Goal: Task Accomplishment & Management: Use online tool/utility

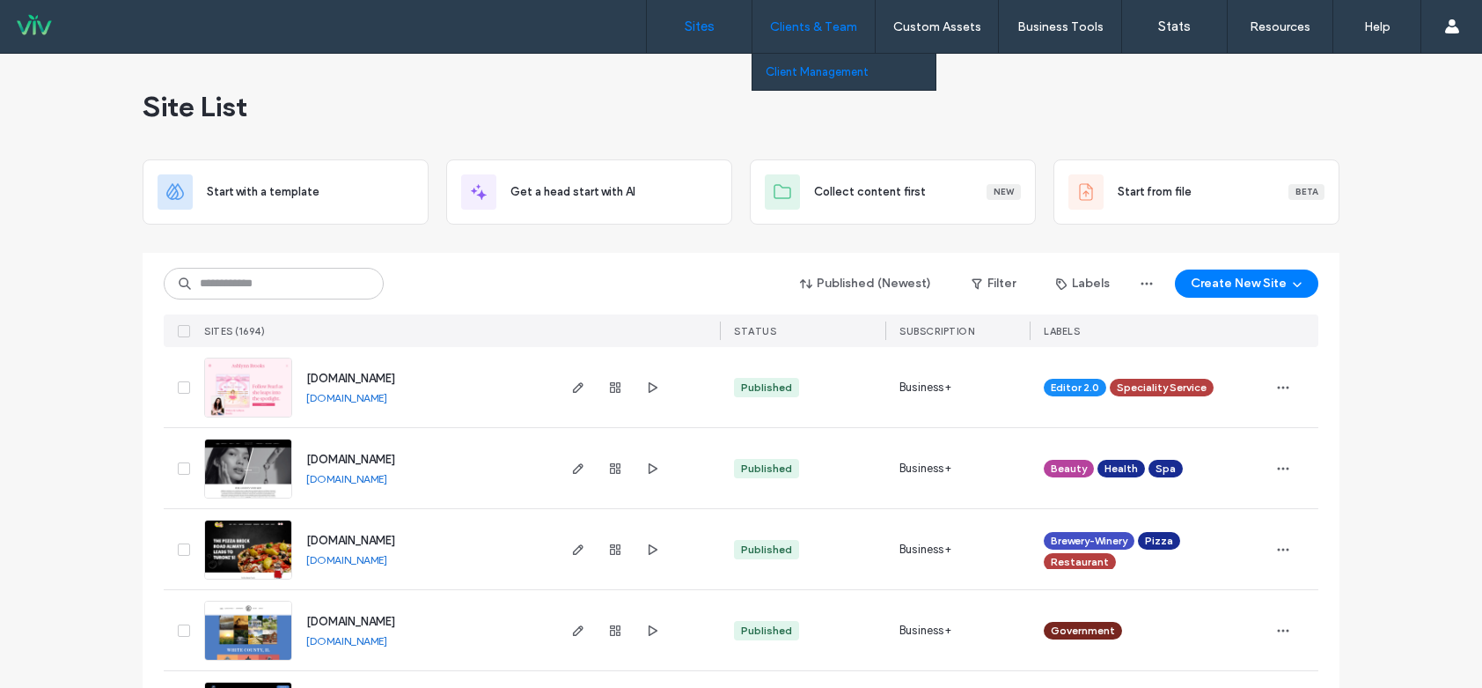
click at [805, 63] on link "Client Management" at bounding box center [851, 72] width 170 height 36
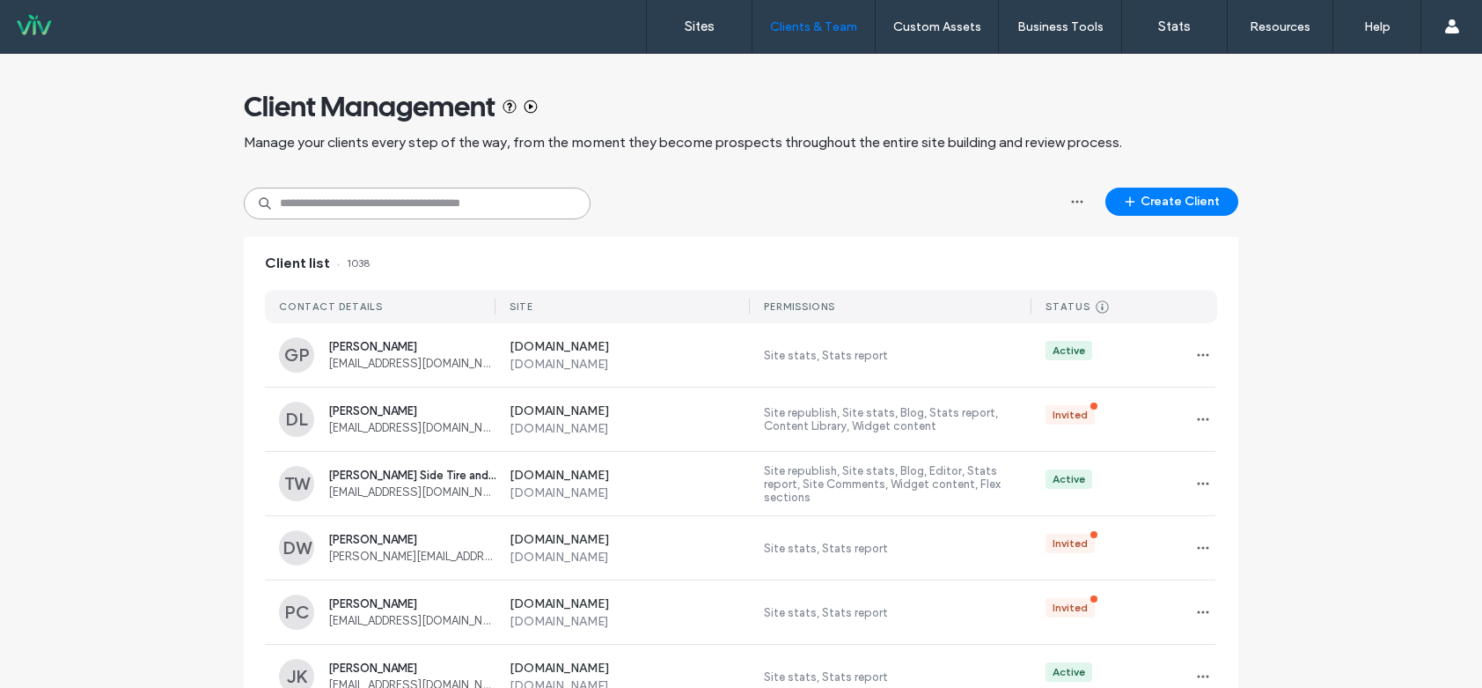
click at [470, 192] on input at bounding box center [417, 204] width 347 height 32
type input "****"
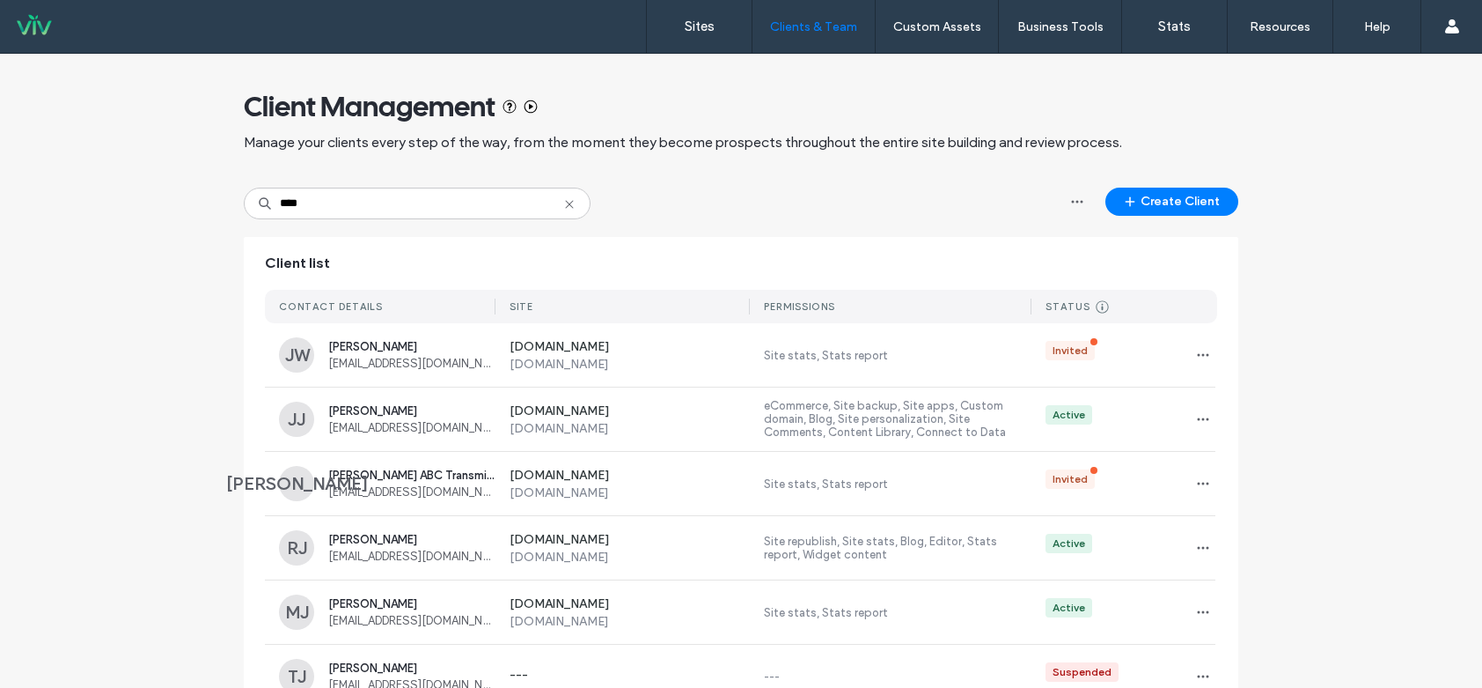
click at [565, 208] on use at bounding box center [569, 204] width 8 height 8
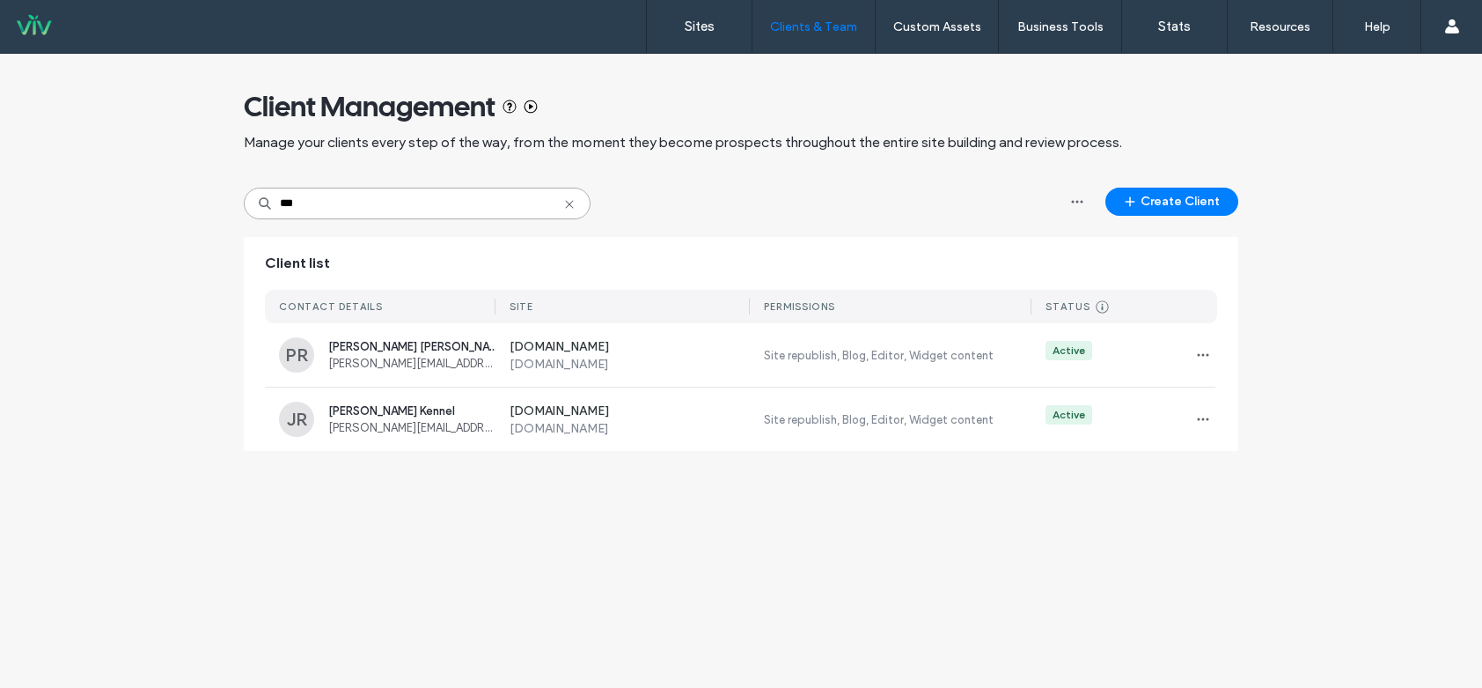
type input "***"
click at [754, 427] on div "www.rueskennelsatlax.com www.rueskennelsatlax.com Site republish, Blog, Editor,…" at bounding box center [857, 418] width 722 height 63
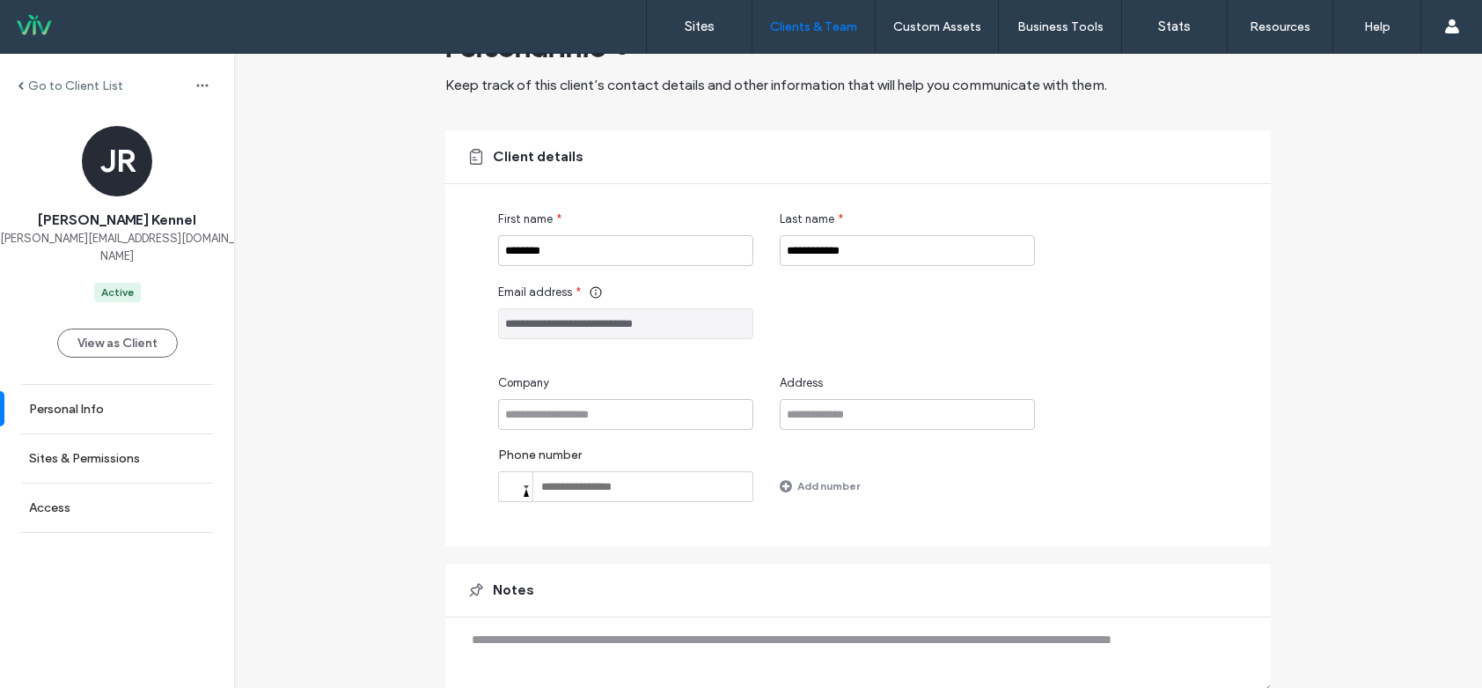
scroll to position [132, 0]
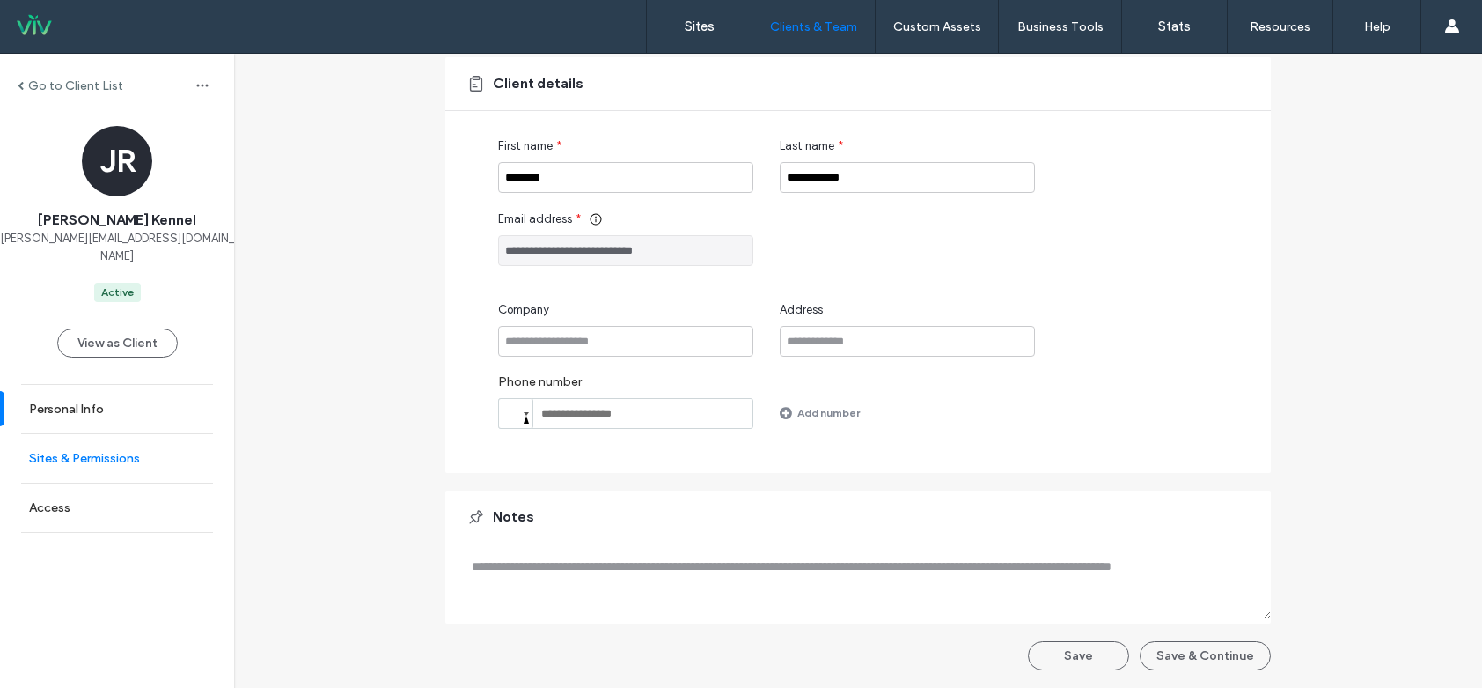
click at [105, 434] on link "Sites & Permissions" at bounding box center [117, 458] width 234 height 48
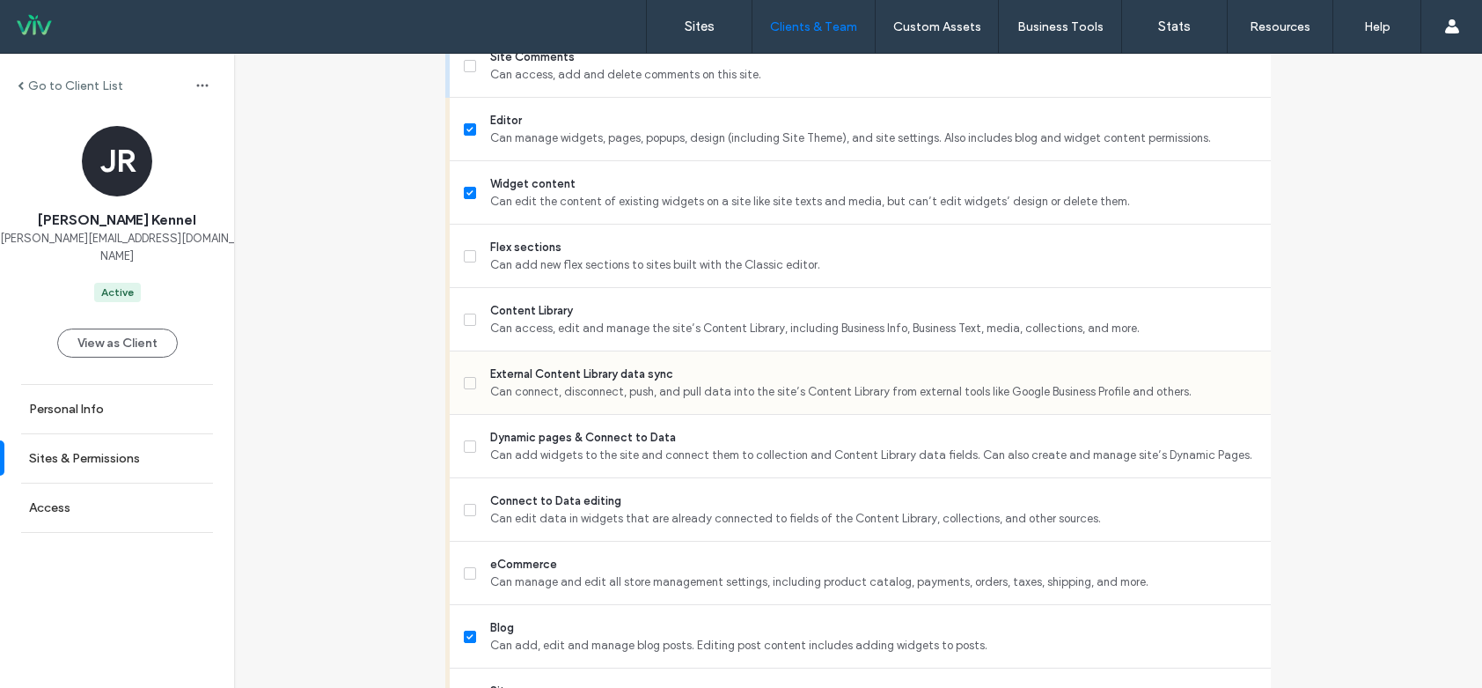
scroll to position [704, 0]
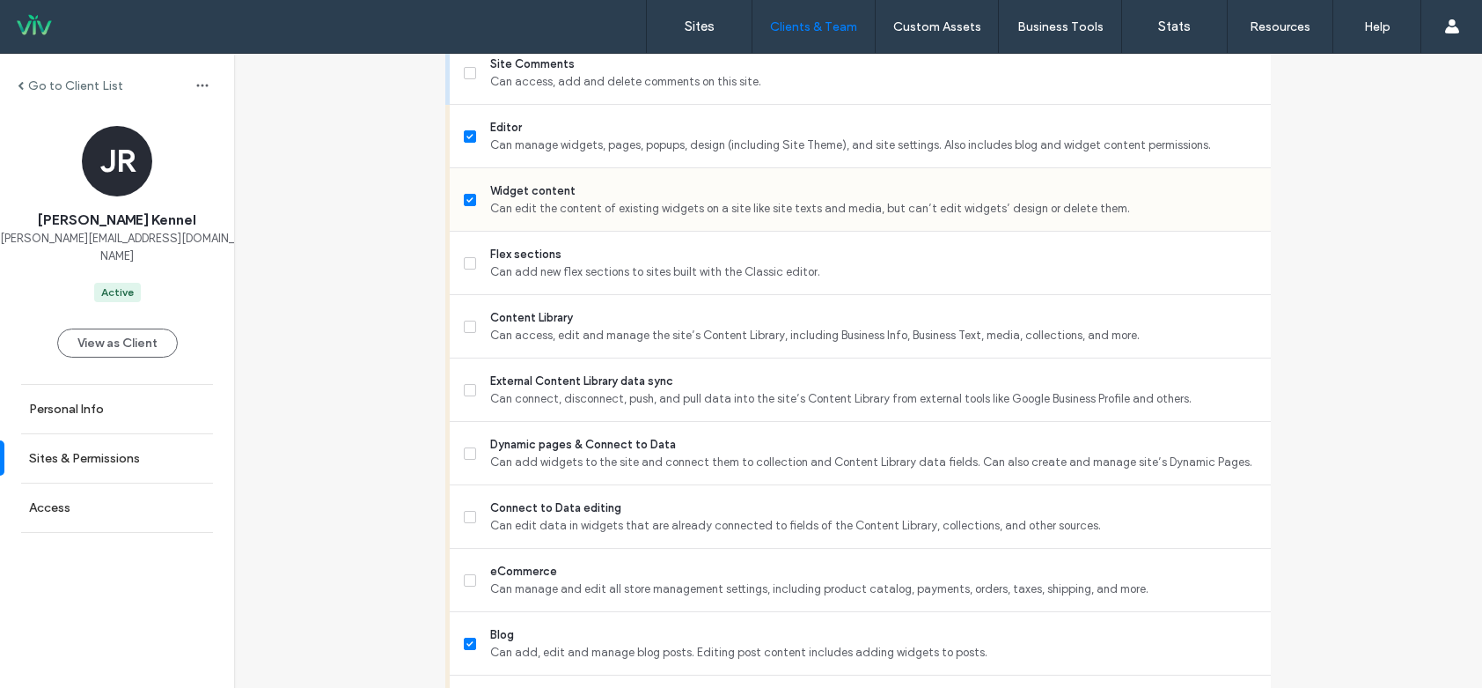
click at [552, 178] on div "Widget content Can edit the content of existing widgets on a site like site tex…" at bounding box center [867, 199] width 807 height 63
click at [545, 131] on span "Editor" at bounding box center [873, 128] width 767 height 18
click at [464, 195] on span at bounding box center [470, 200] width 12 height 12
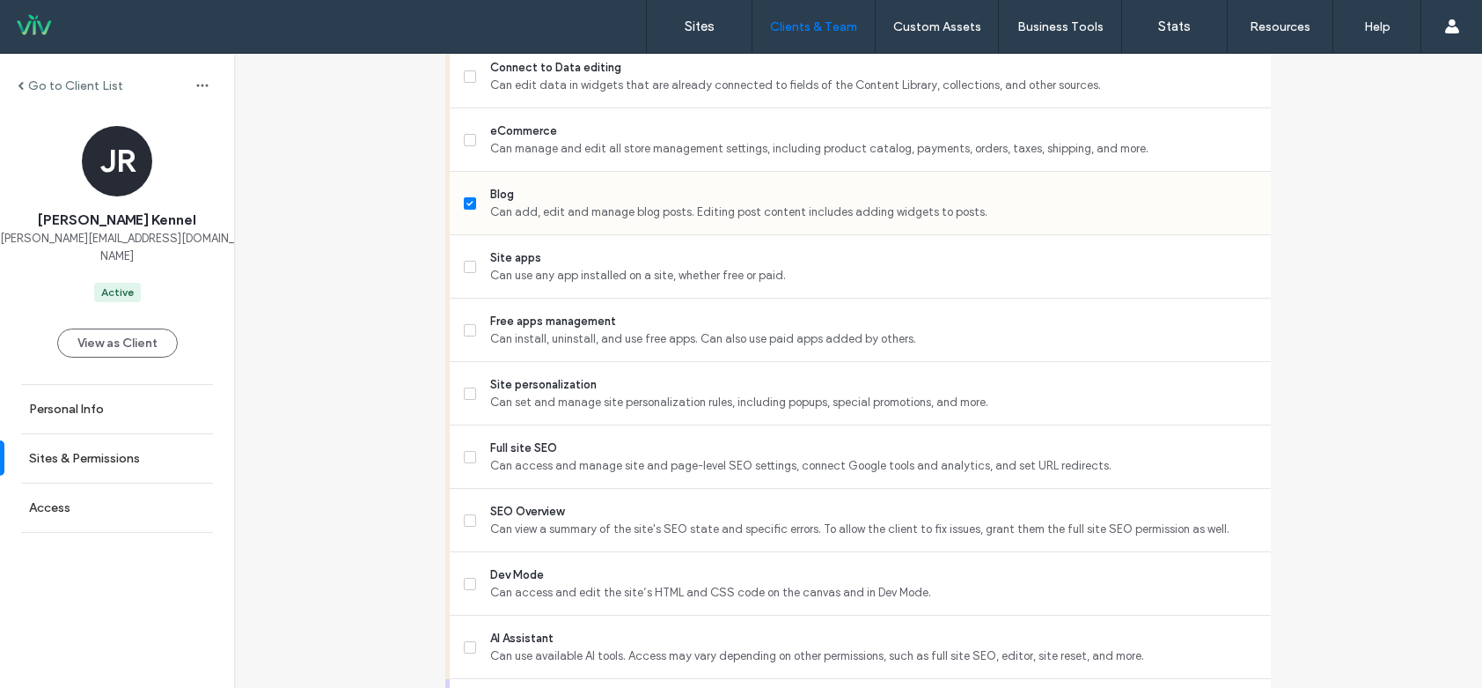
click at [473, 198] on label "Blog Can add, edit and manage blog posts. Editing post content includes adding …" at bounding box center [860, 203] width 793 height 35
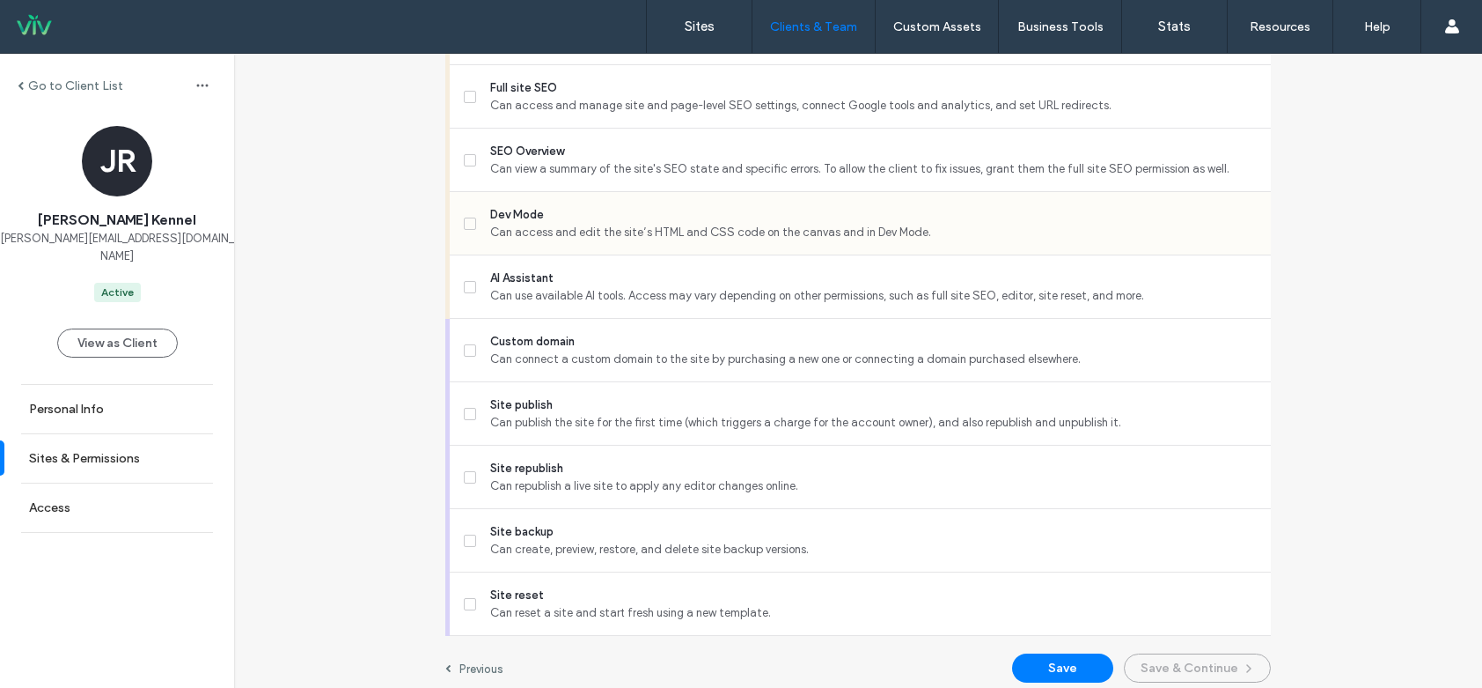
scroll to position [1517, 0]
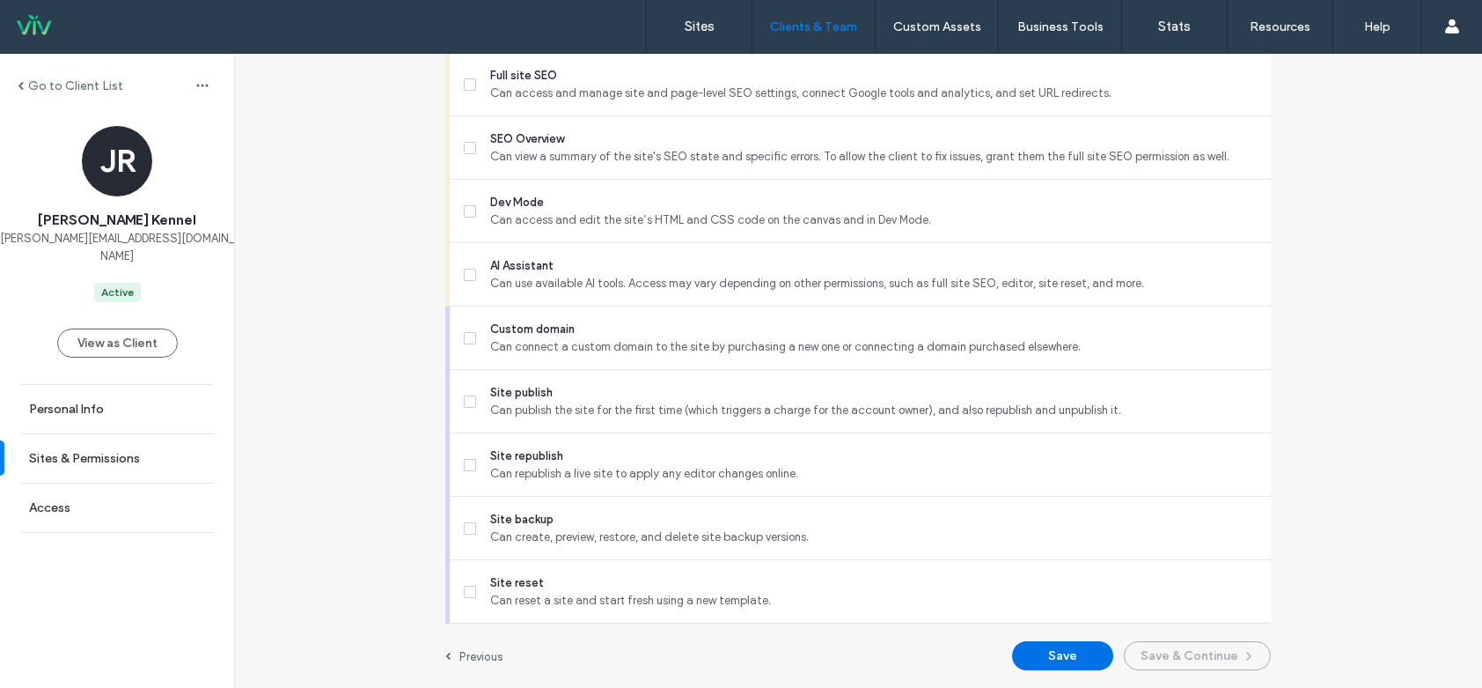
click at [1075, 658] on button "Save" at bounding box center [1062, 655] width 101 height 29
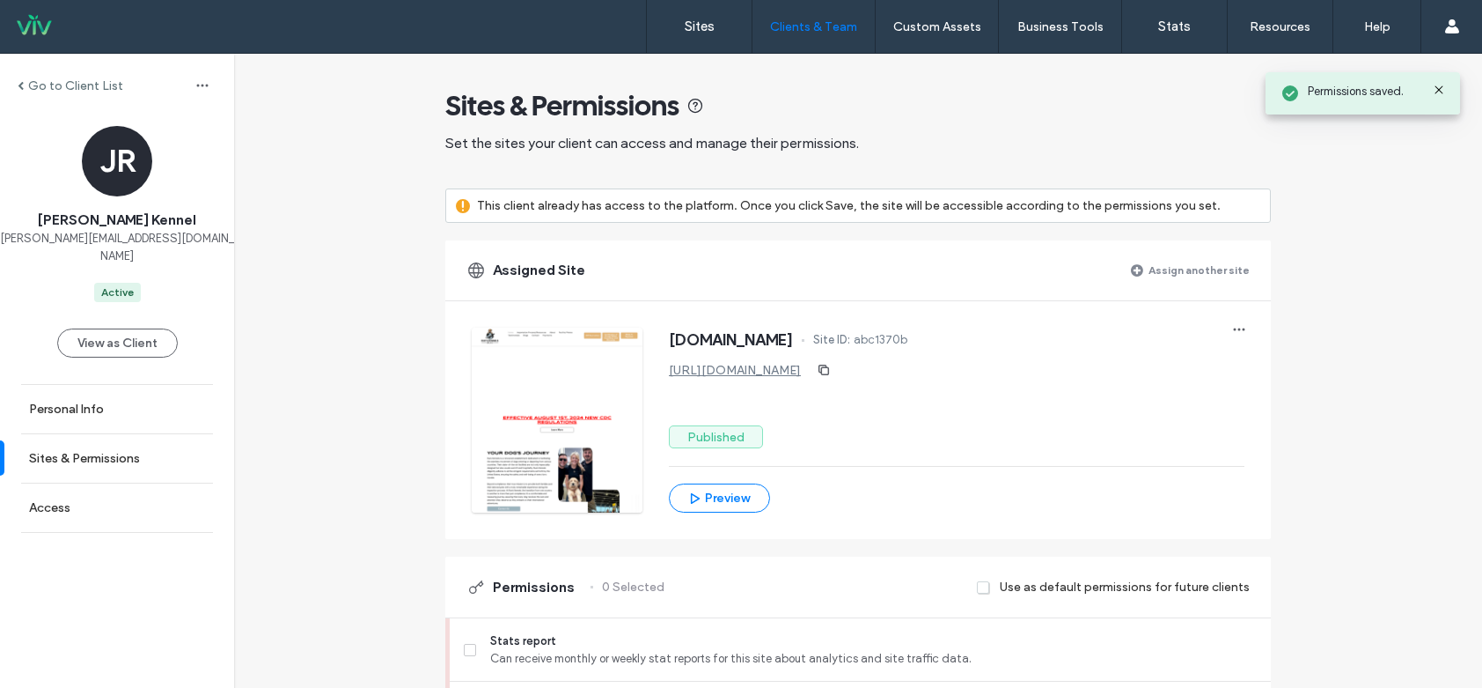
scroll to position [0, 0]
click at [103, 73] on div "Go to Client List" at bounding box center [117, 85] width 234 height 28
click at [91, 78] on label "Go to Client List" at bounding box center [75, 85] width 95 height 15
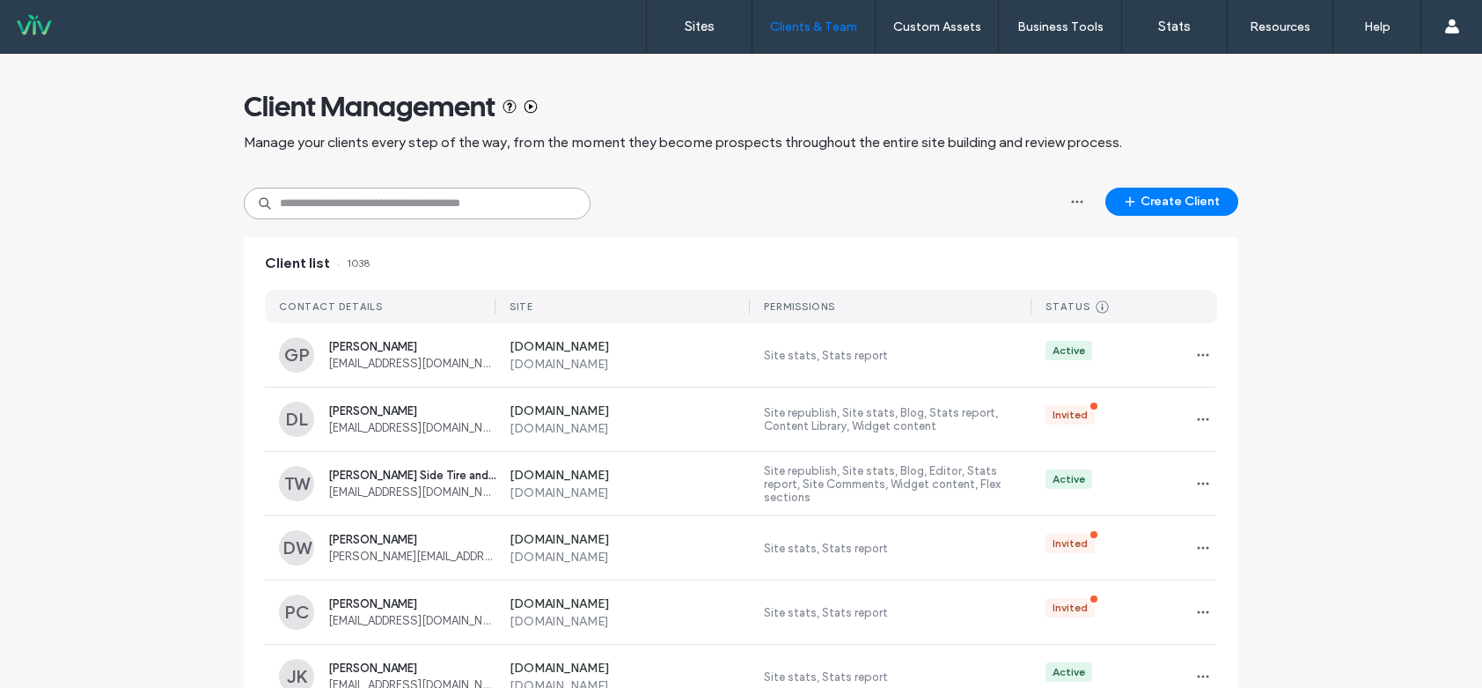
click at [370, 206] on input at bounding box center [417, 204] width 347 height 32
type input "***"
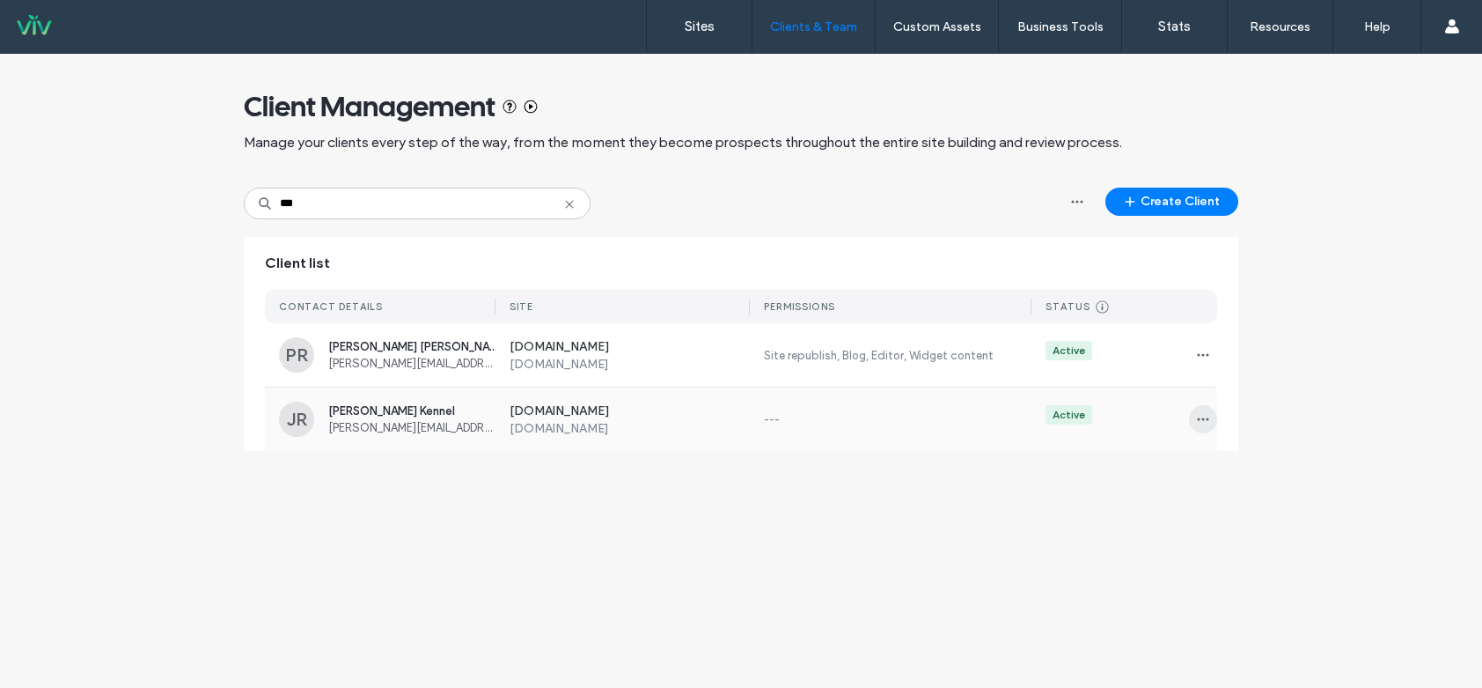
click at [1207, 422] on icon "button" at bounding box center [1203, 419] width 14 height 14
click at [1236, 466] on span "Sites & Permissions" at bounding box center [1274, 465] width 99 height 18
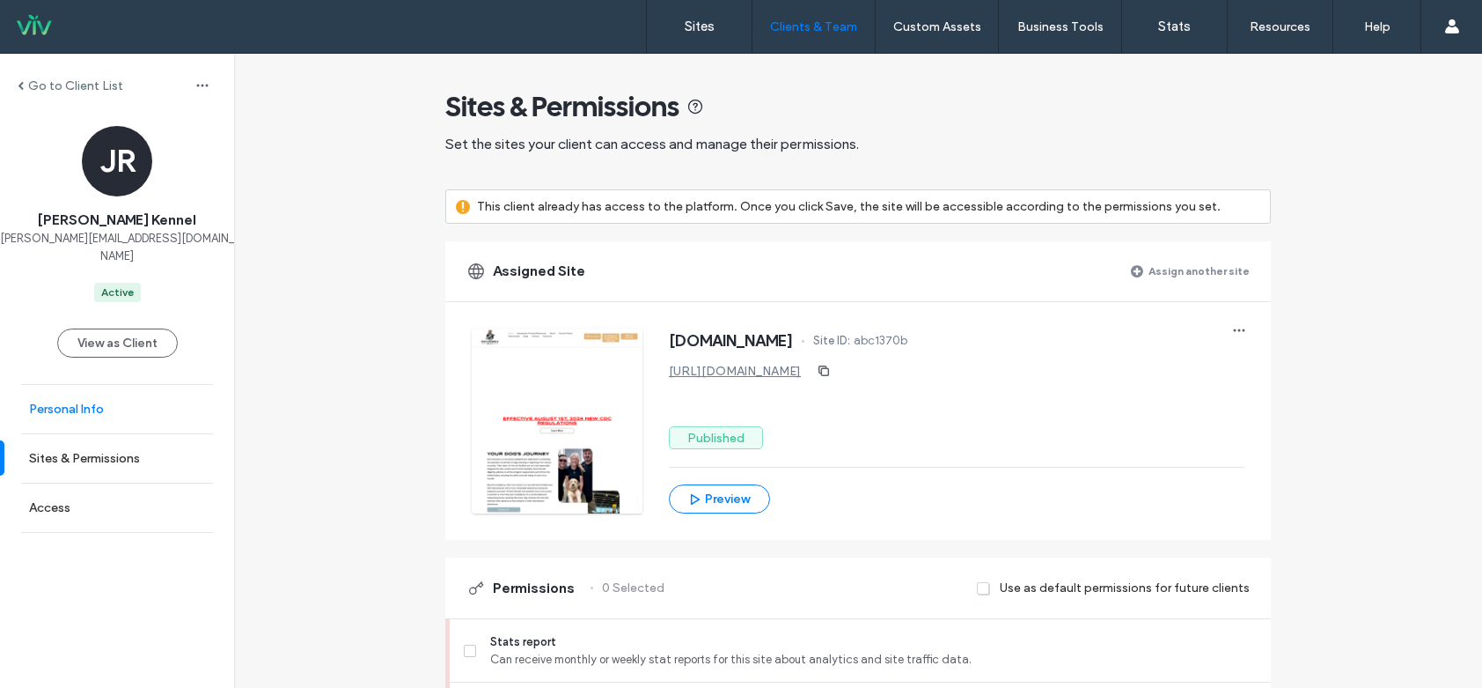
click at [141, 390] on link "Personal Info" at bounding box center [117, 409] width 234 height 48
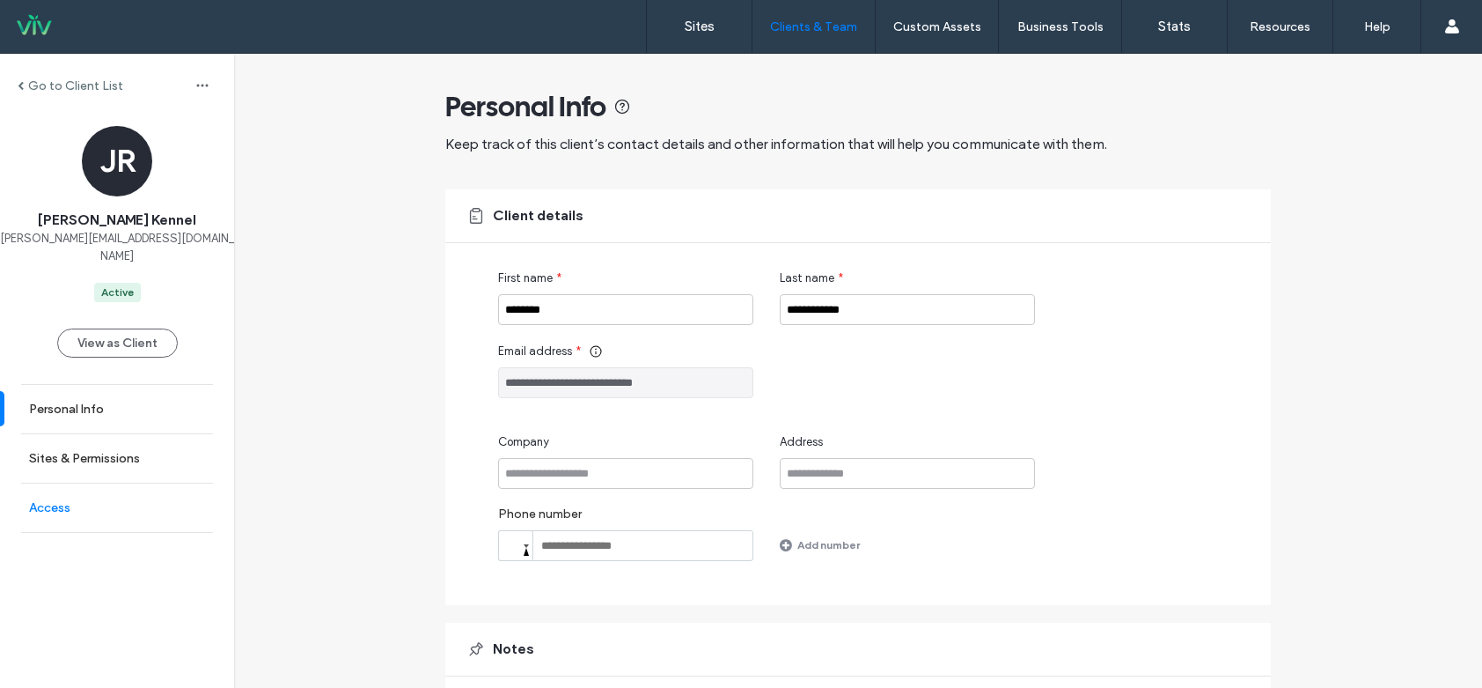
click at [116, 483] on link "Access" at bounding box center [117, 507] width 234 height 48
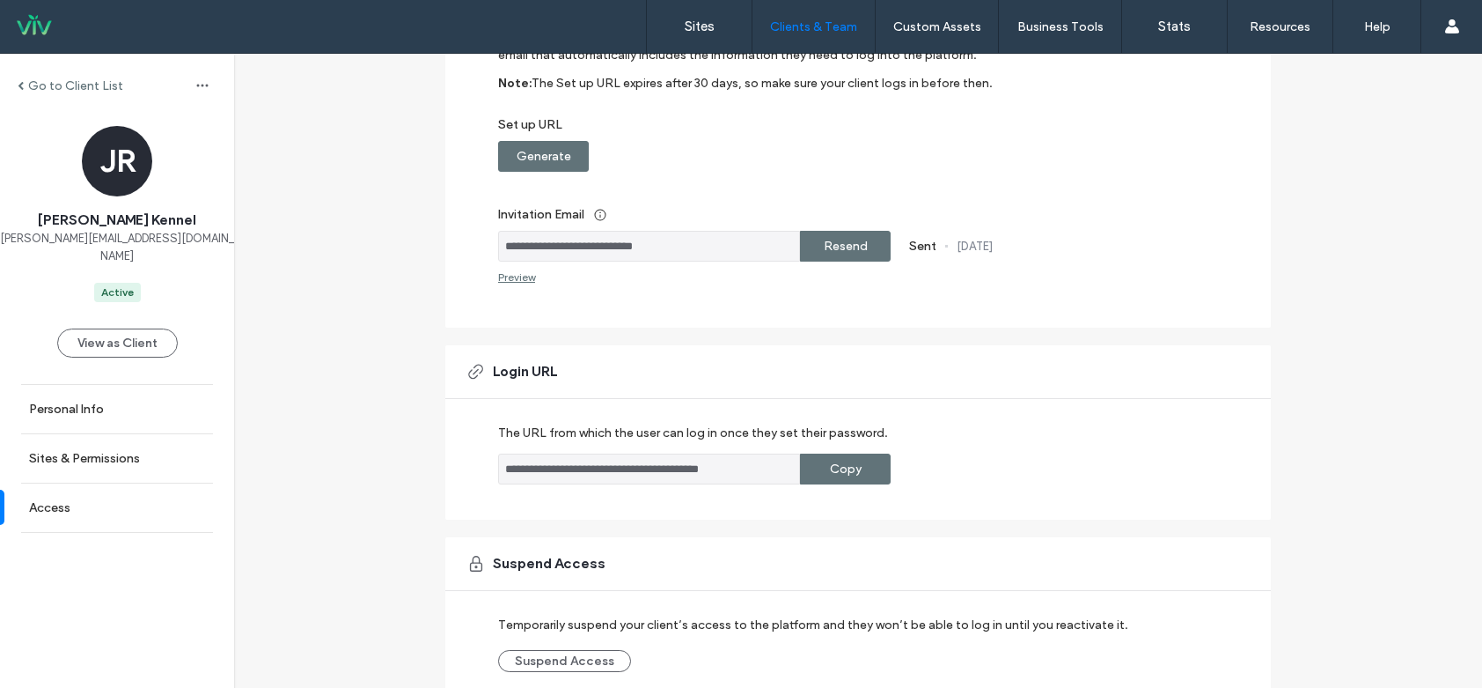
scroll to position [320, 0]
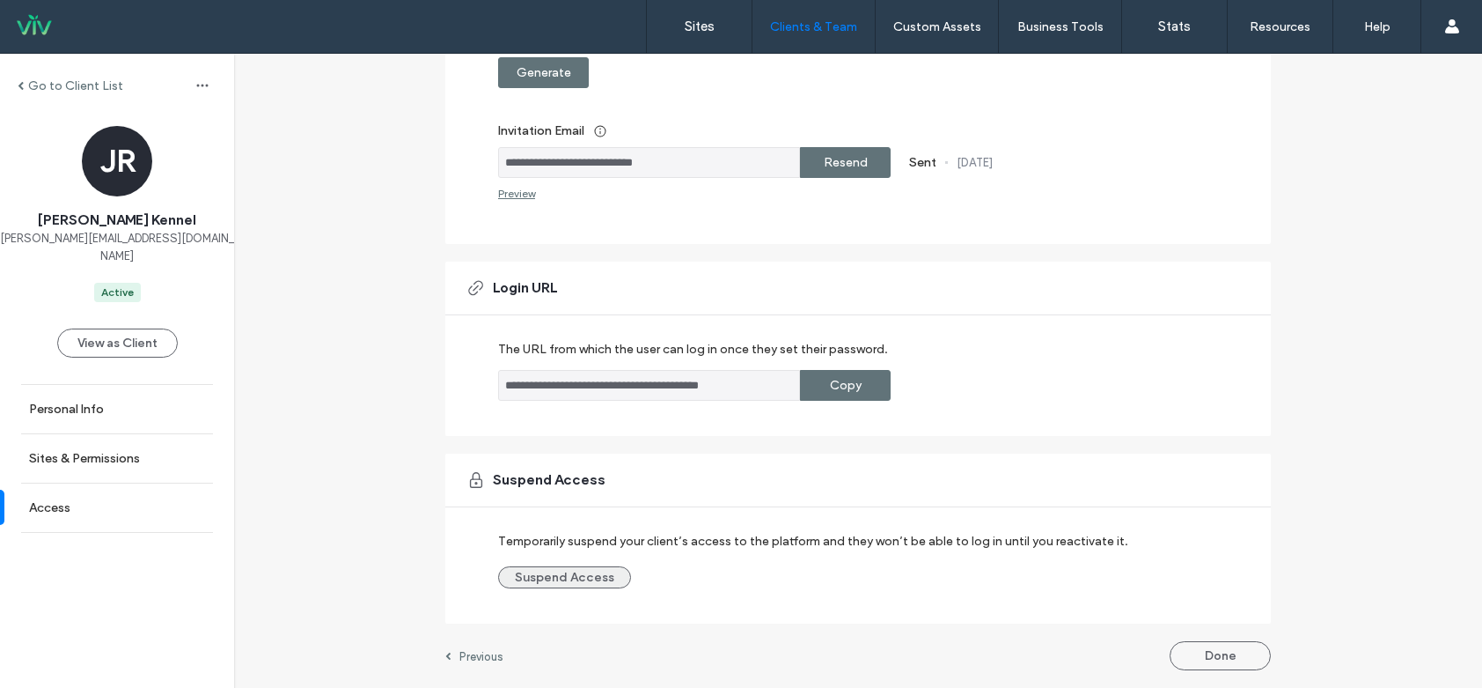
click at [592, 575] on button "Suspend Access" at bounding box center [564, 577] width 133 height 22
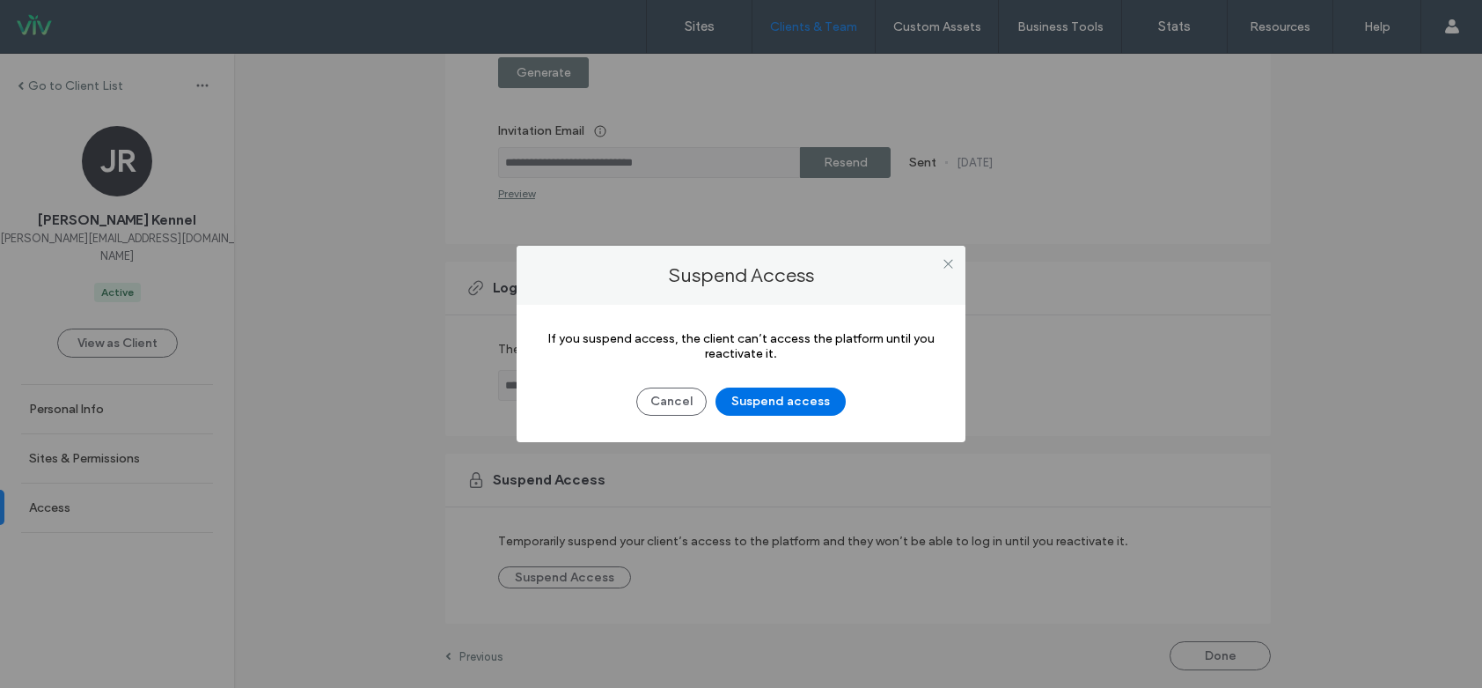
click at [798, 405] on button "Suspend access" at bounding box center [781, 401] width 130 height 28
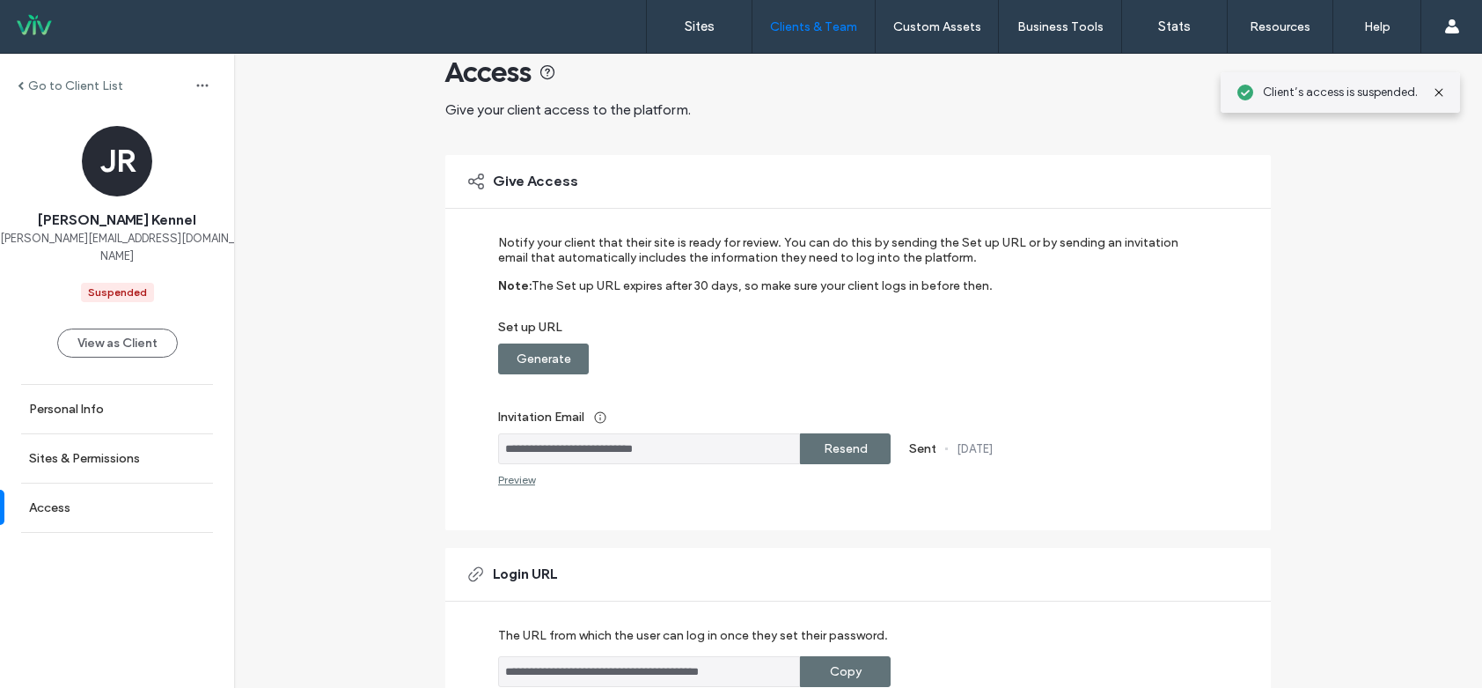
scroll to position [0, 0]
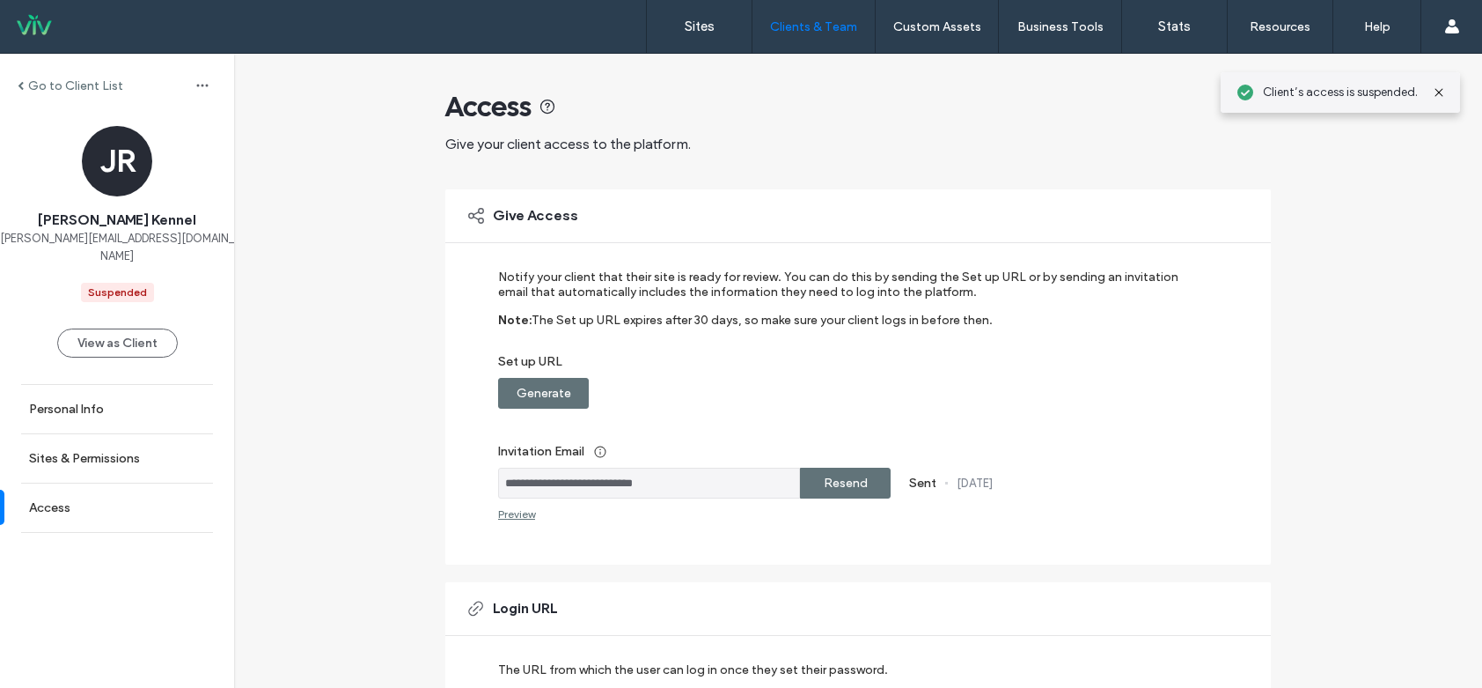
click at [45, 74] on div "Go to Client List" at bounding box center [117, 85] width 234 height 28
click at [50, 86] on label "Go to Client List" at bounding box center [75, 85] width 95 height 15
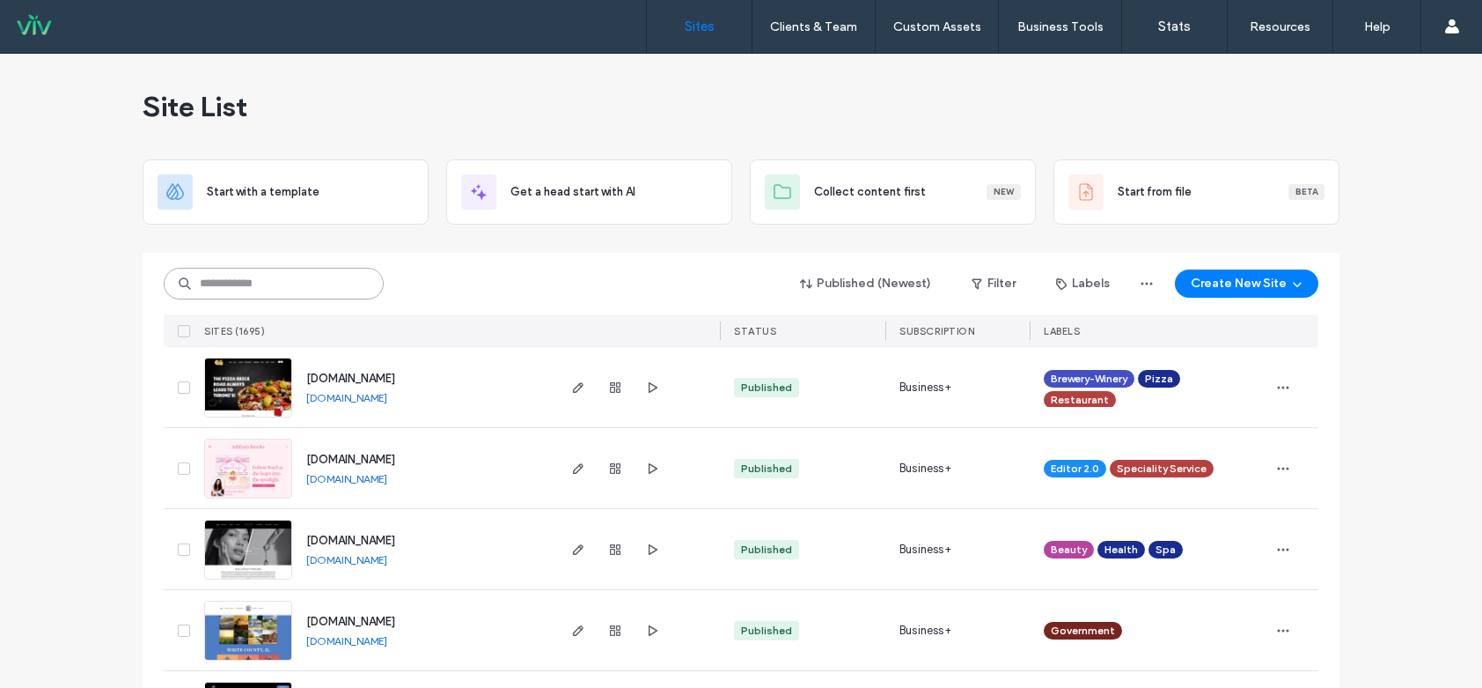
click at [224, 283] on input at bounding box center [274, 284] width 220 height 32
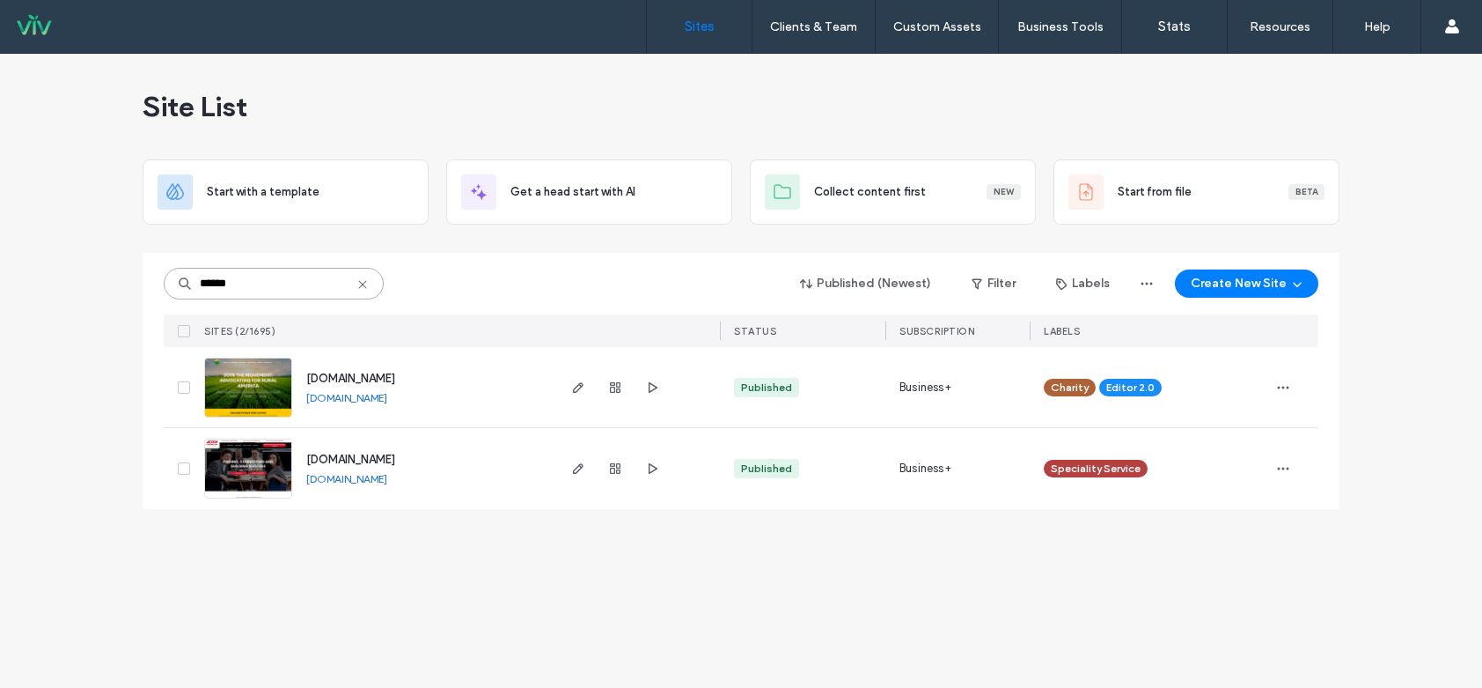
type input "******"
click at [256, 476] on img at bounding box center [248, 499] width 86 height 120
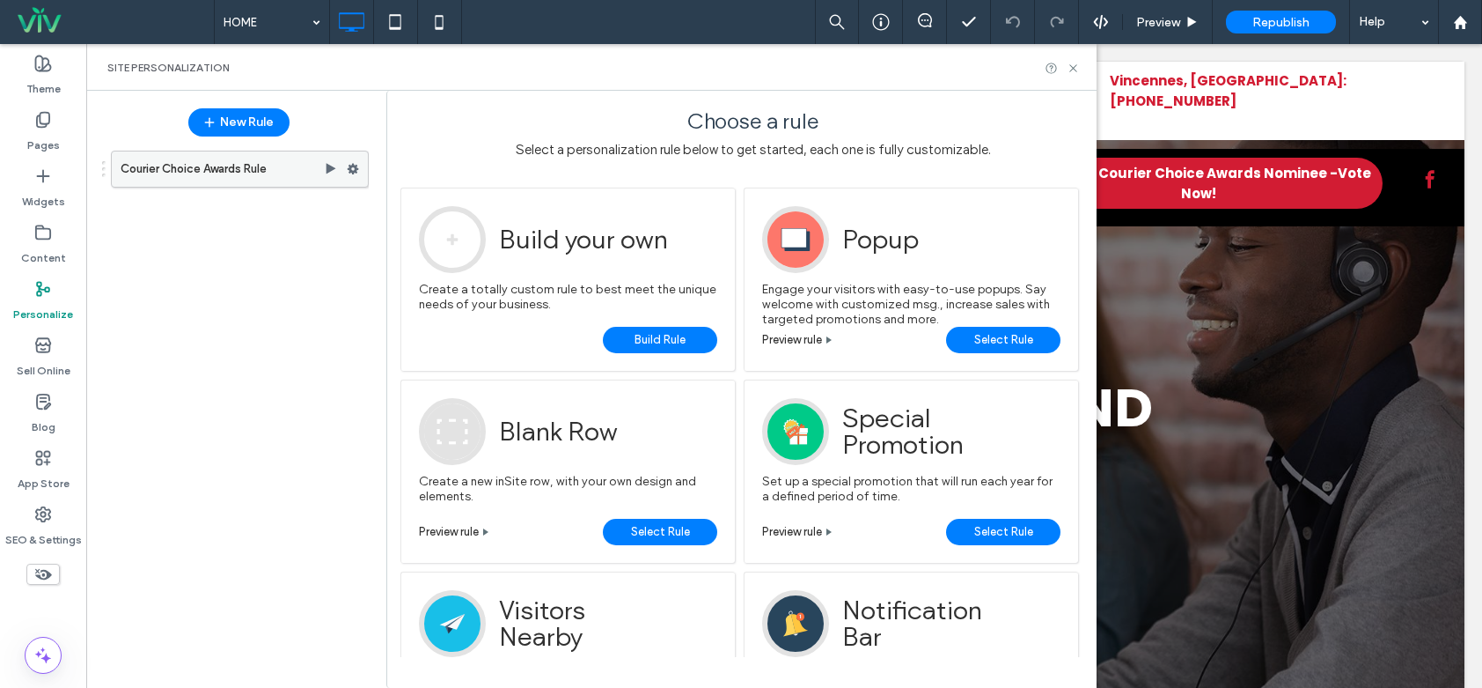
click at [357, 163] on icon at bounding box center [353, 169] width 12 height 12
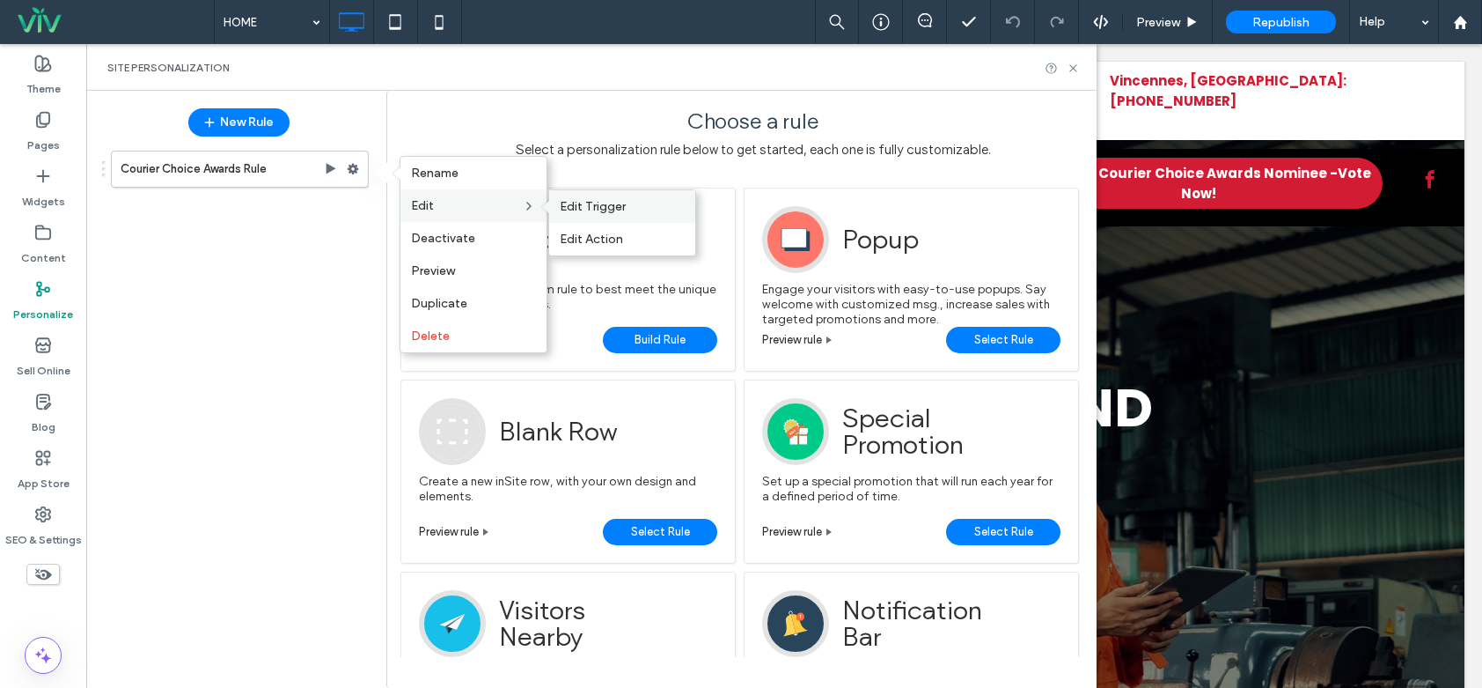
click at [571, 207] on span "Edit Trigger" at bounding box center [593, 206] width 66 height 15
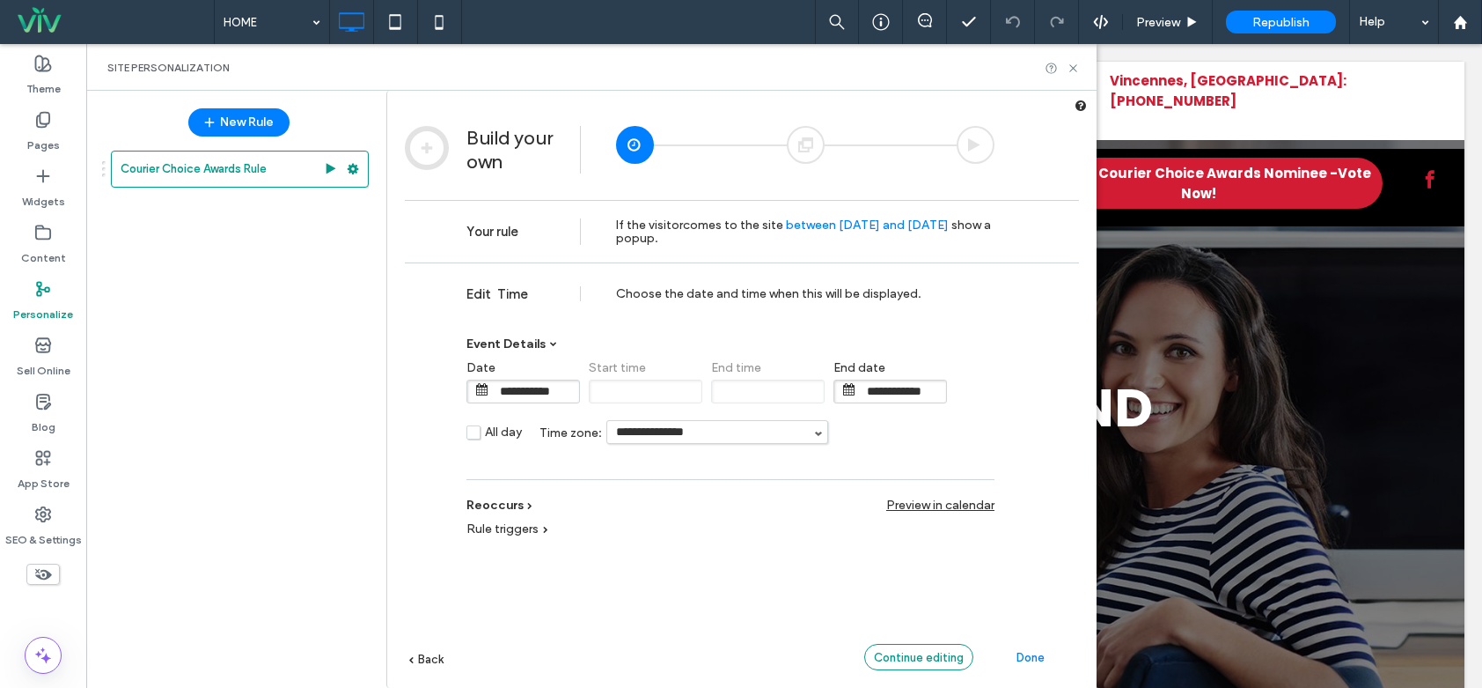
click at [902, 645] on div "Continue editing" at bounding box center [918, 657] width 109 height 26
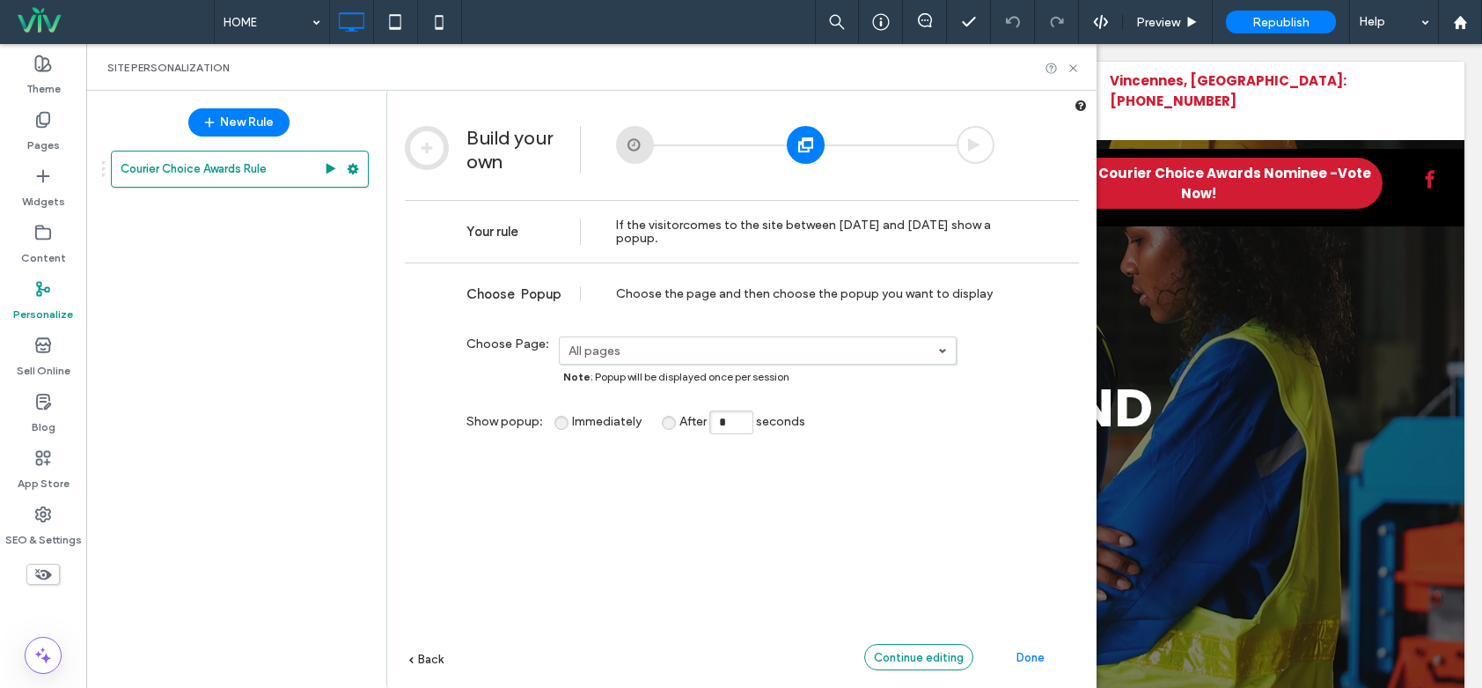
click at [902, 645] on div "Continue editing" at bounding box center [918, 657] width 109 height 26
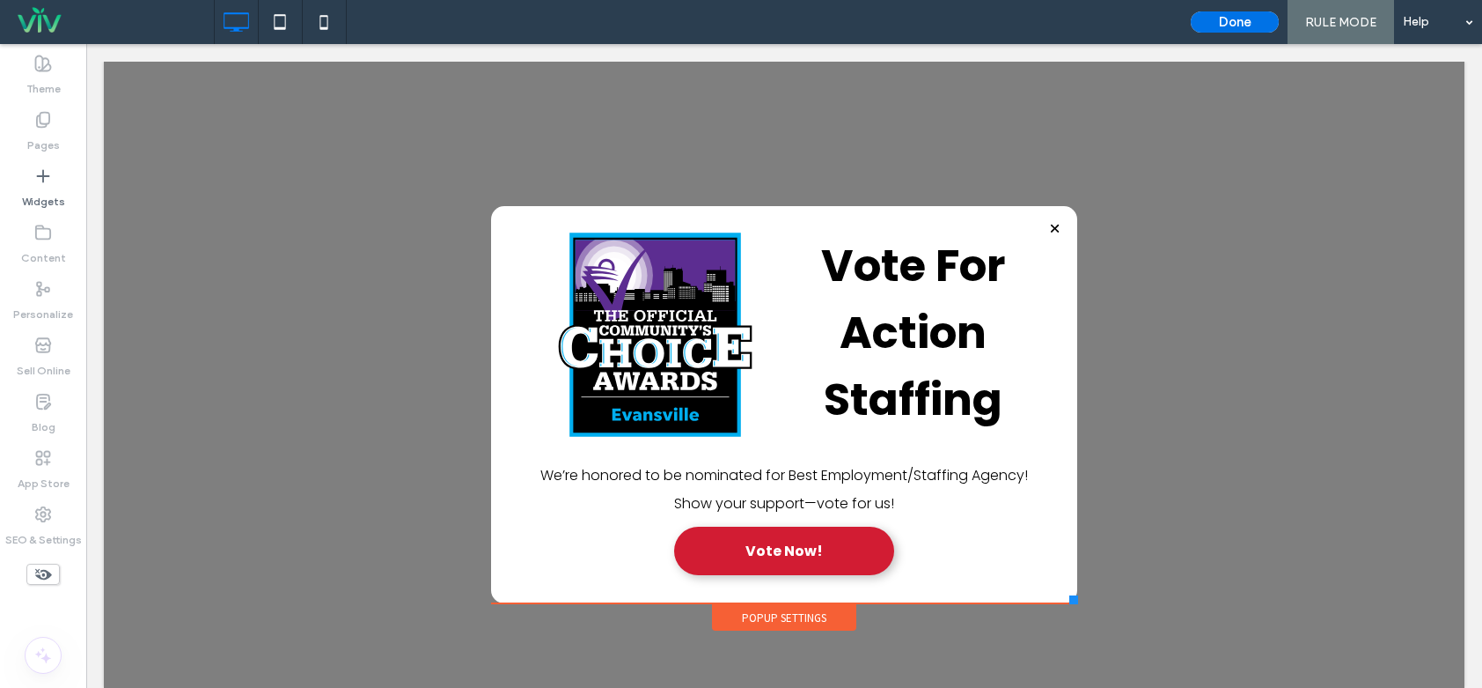
click at [1206, 20] on button "Done" at bounding box center [1235, 21] width 88 height 21
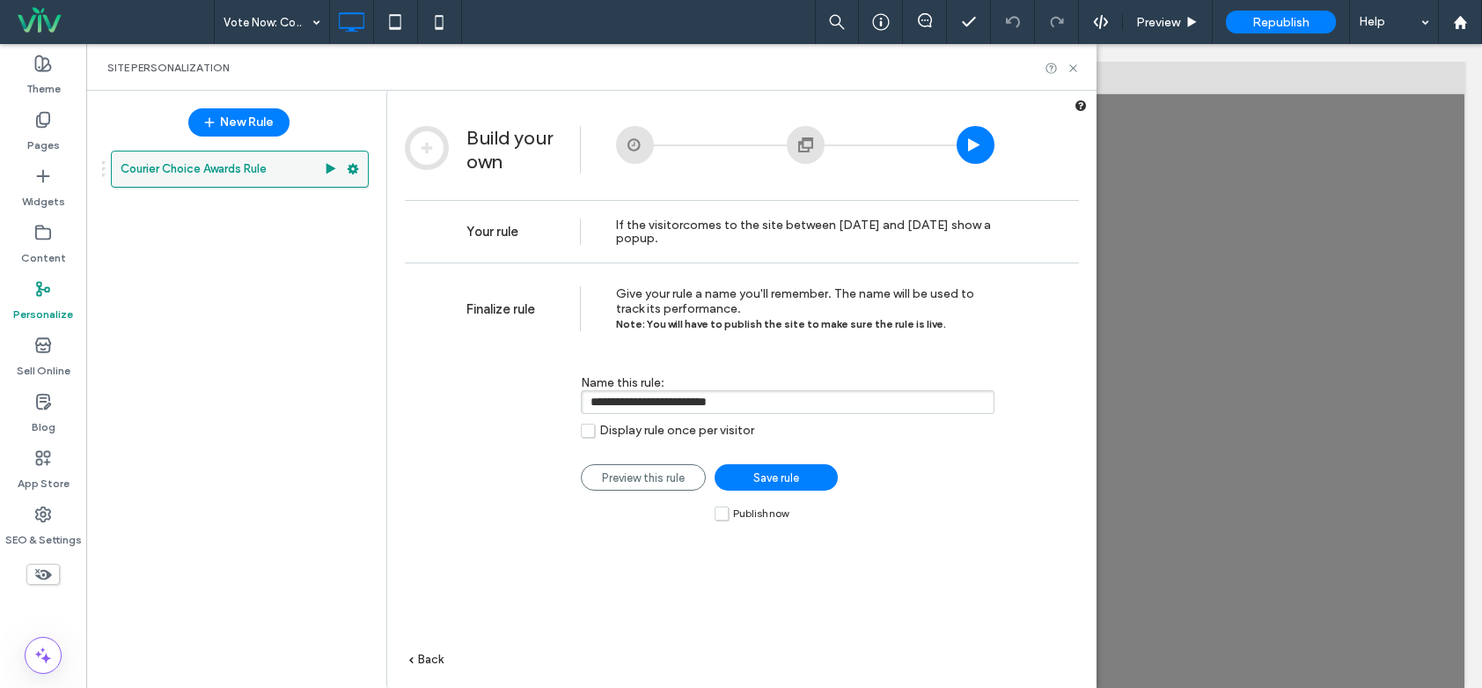
click at [349, 167] on use at bounding box center [353, 169] width 11 height 11
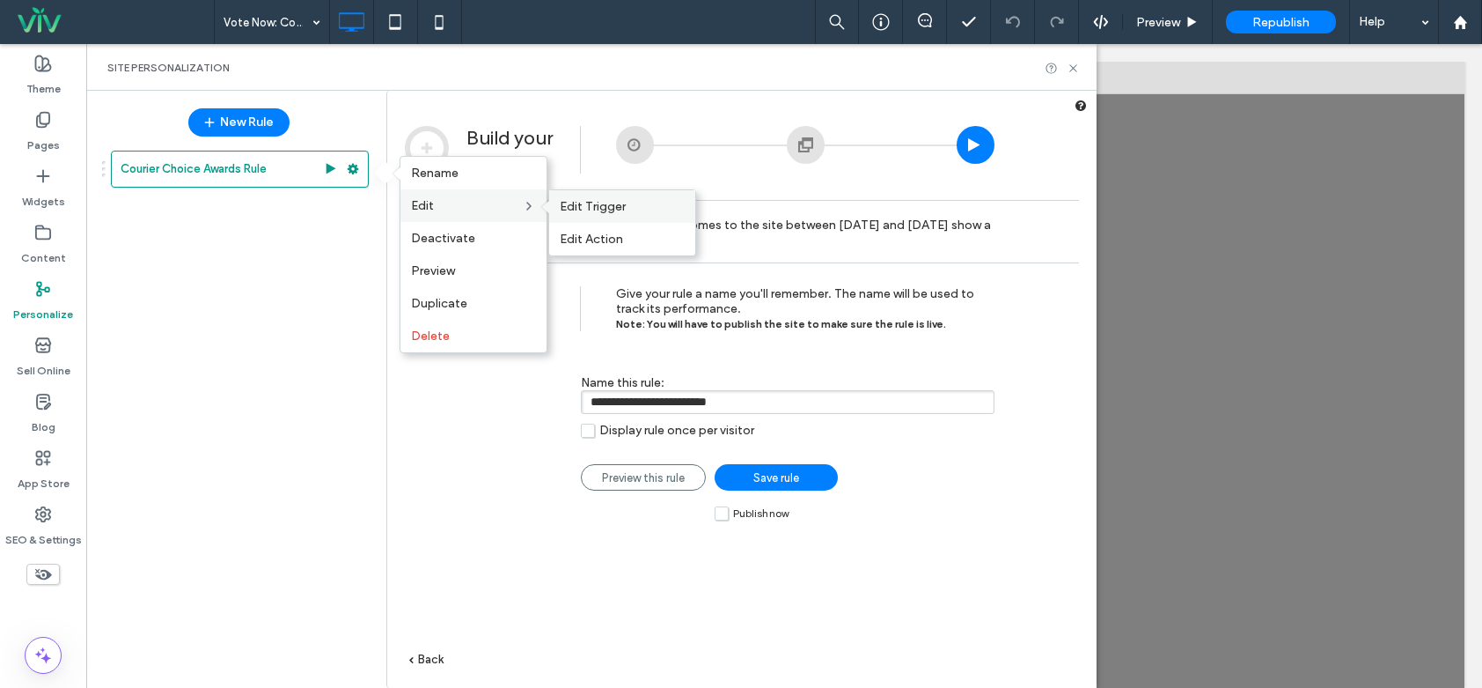
click at [573, 208] on span "Edit Trigger" at bounding box center [593, 206] width 66 height 15
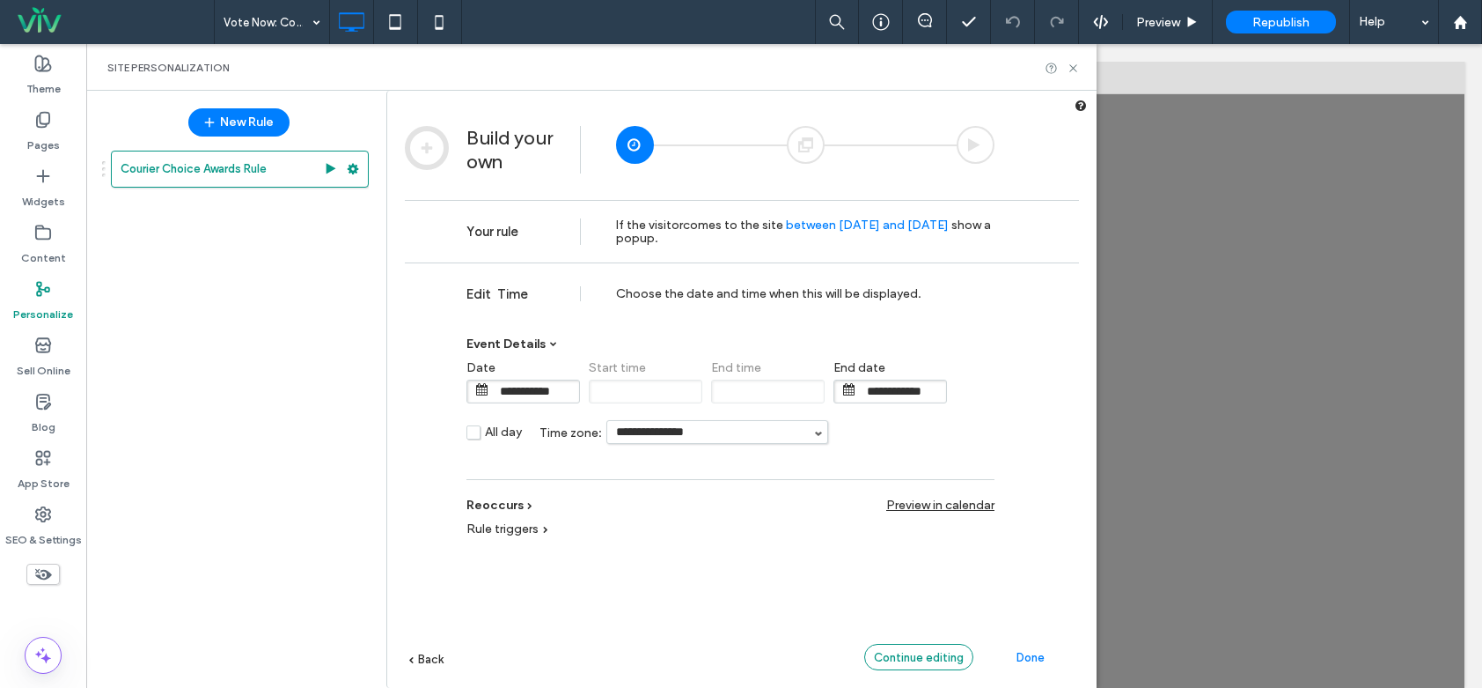
click at [882, 647] on div "Continue editing" at bounding box center [918, 657] width 109 height 26
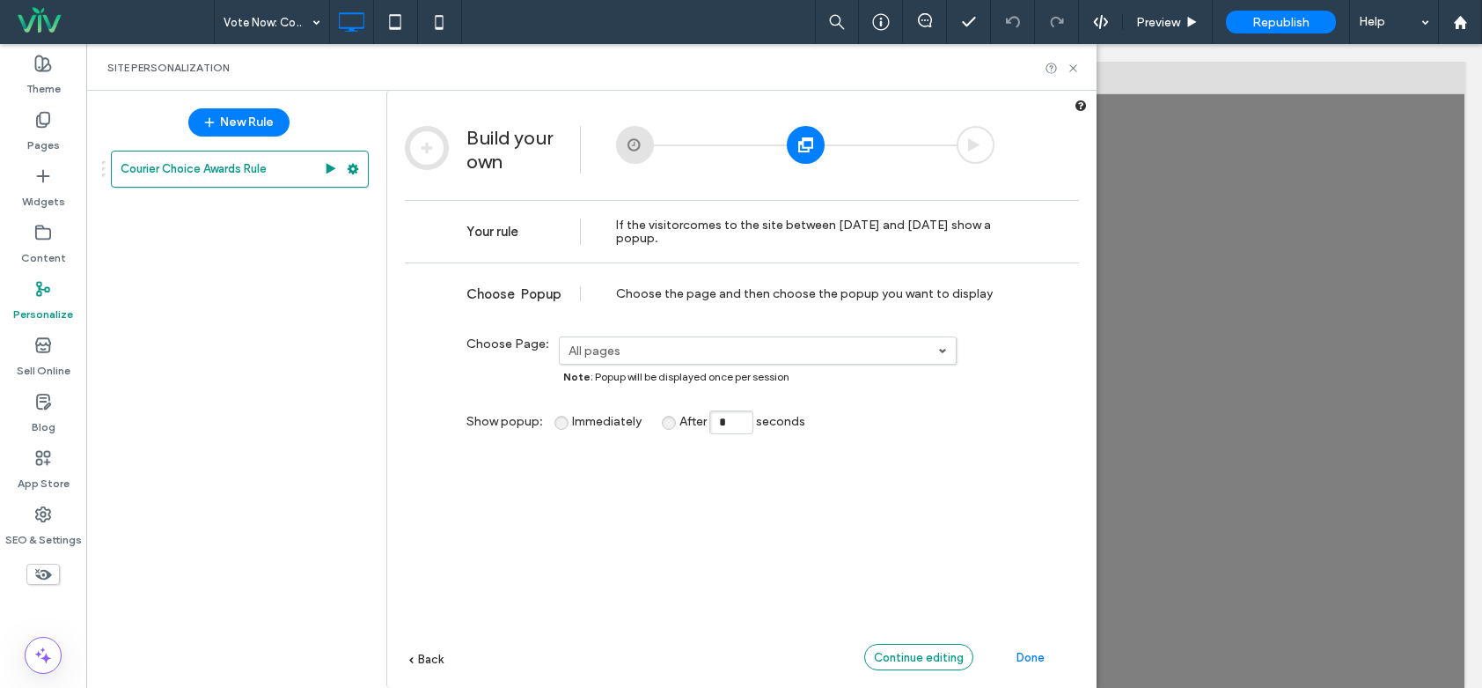
click at [884, 647] on div "Continue editing" at bounding box center [918, 657] width 109 height 26
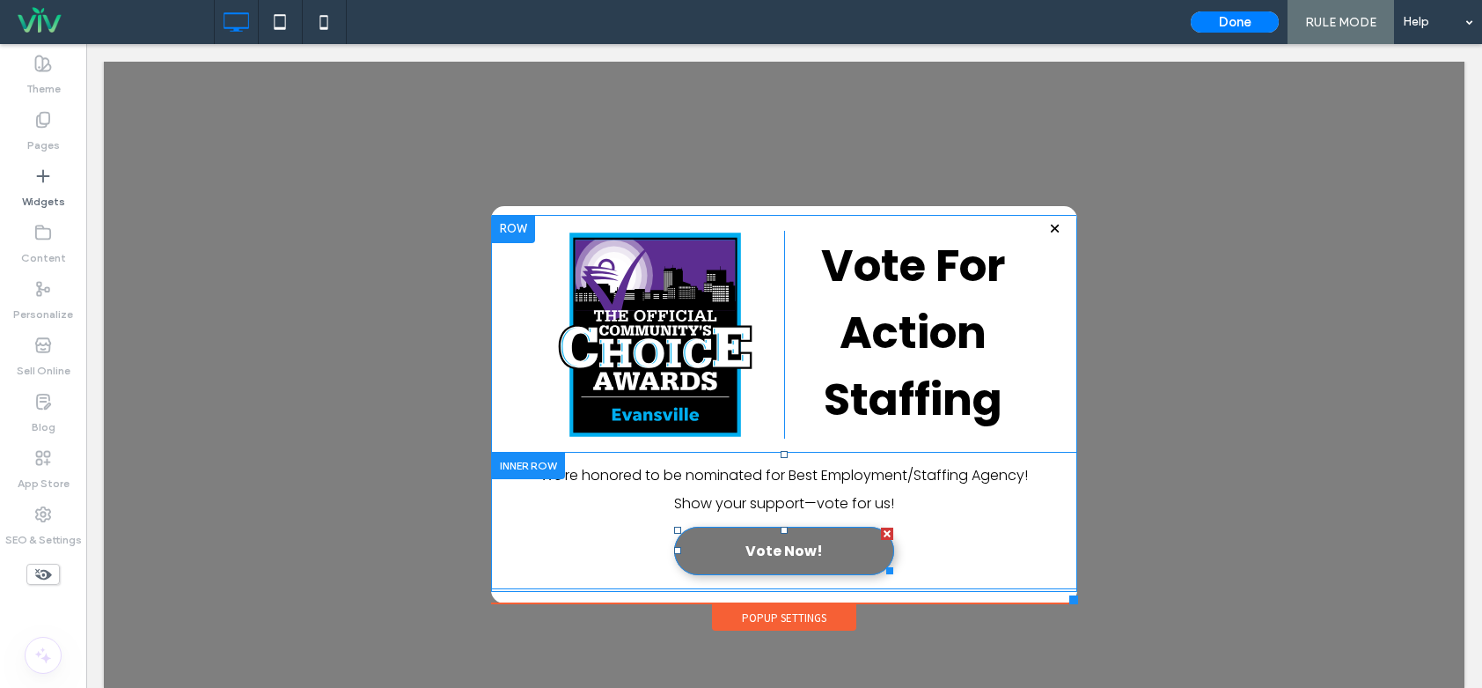
click at [814, 544] on link "Vote Now!" at bounding box center [784, 550] width 220 height 48
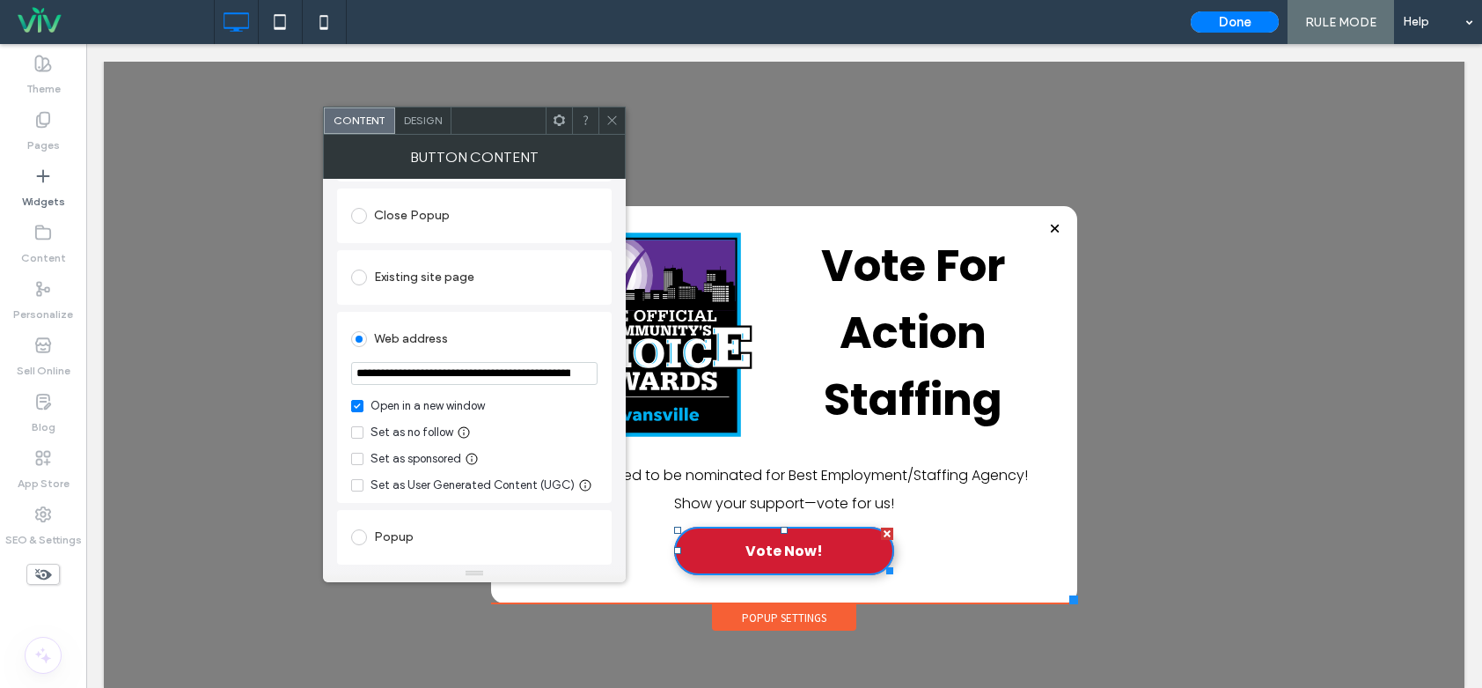
scroll to position [0, 367]
drag, startPoint x: 439, startPoint y: 416, endPoint x: 669, endPoint y: 380, distance: 232.6
click at [613, 115] on icon at bounding box center [612, 120] width 13 height 13
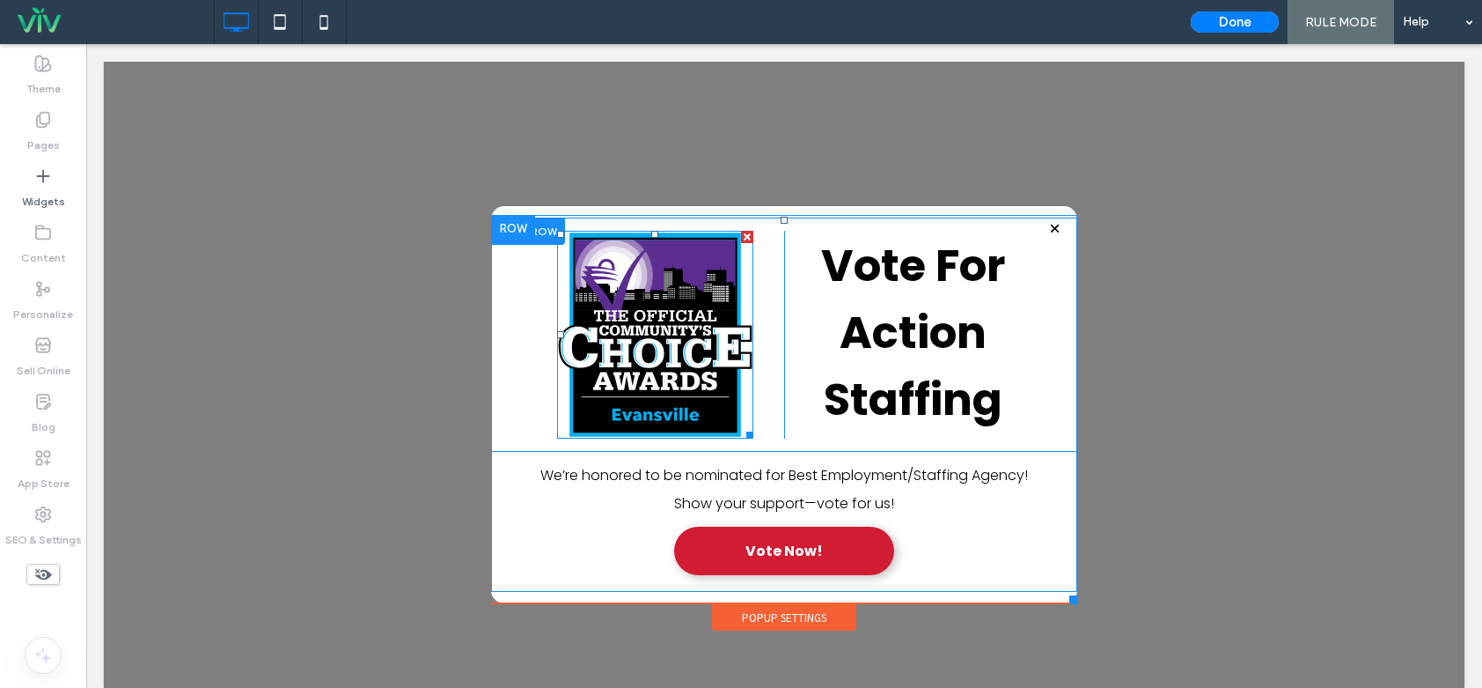
click at [602, 335] on img at bounding box center [655, 335] width 196 height 209
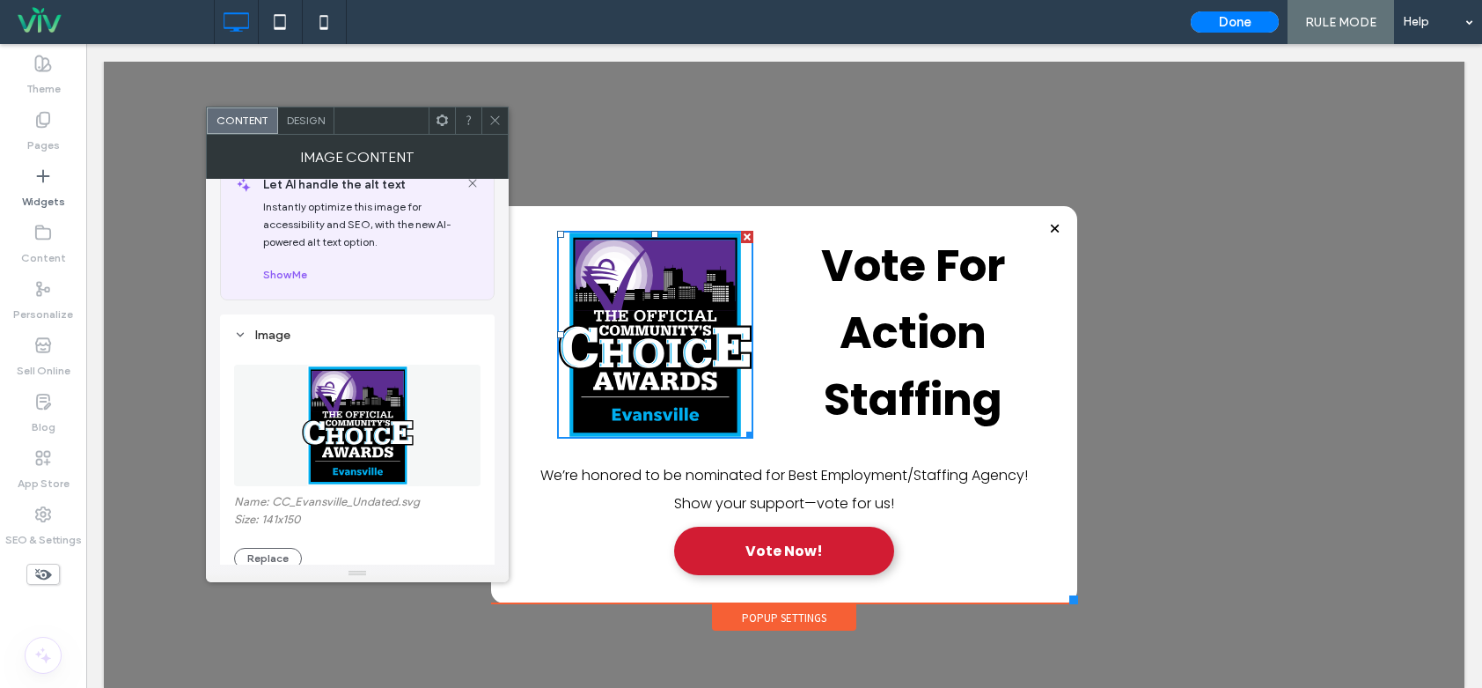
scroll to position [88, 0]
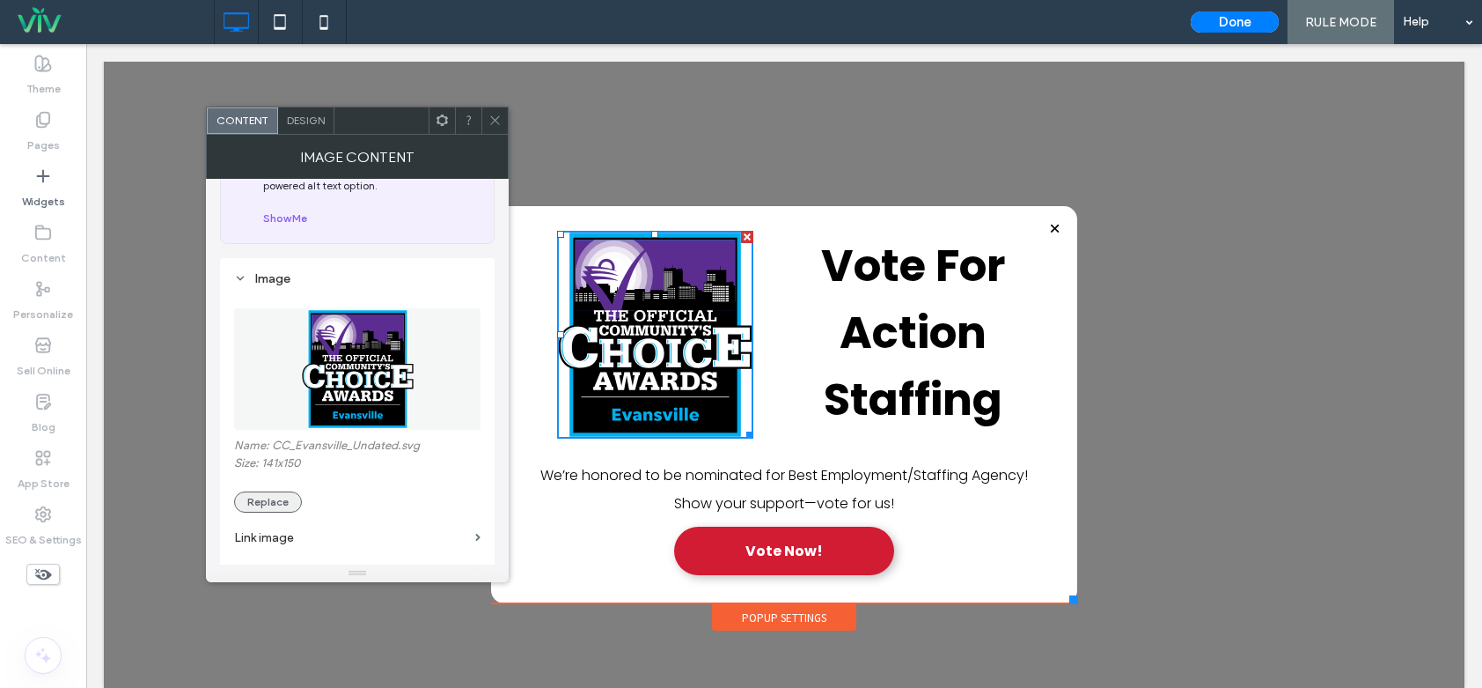
click at [268, 504] on button "Replace" at bounding box center [268, 501] width 68 height 21
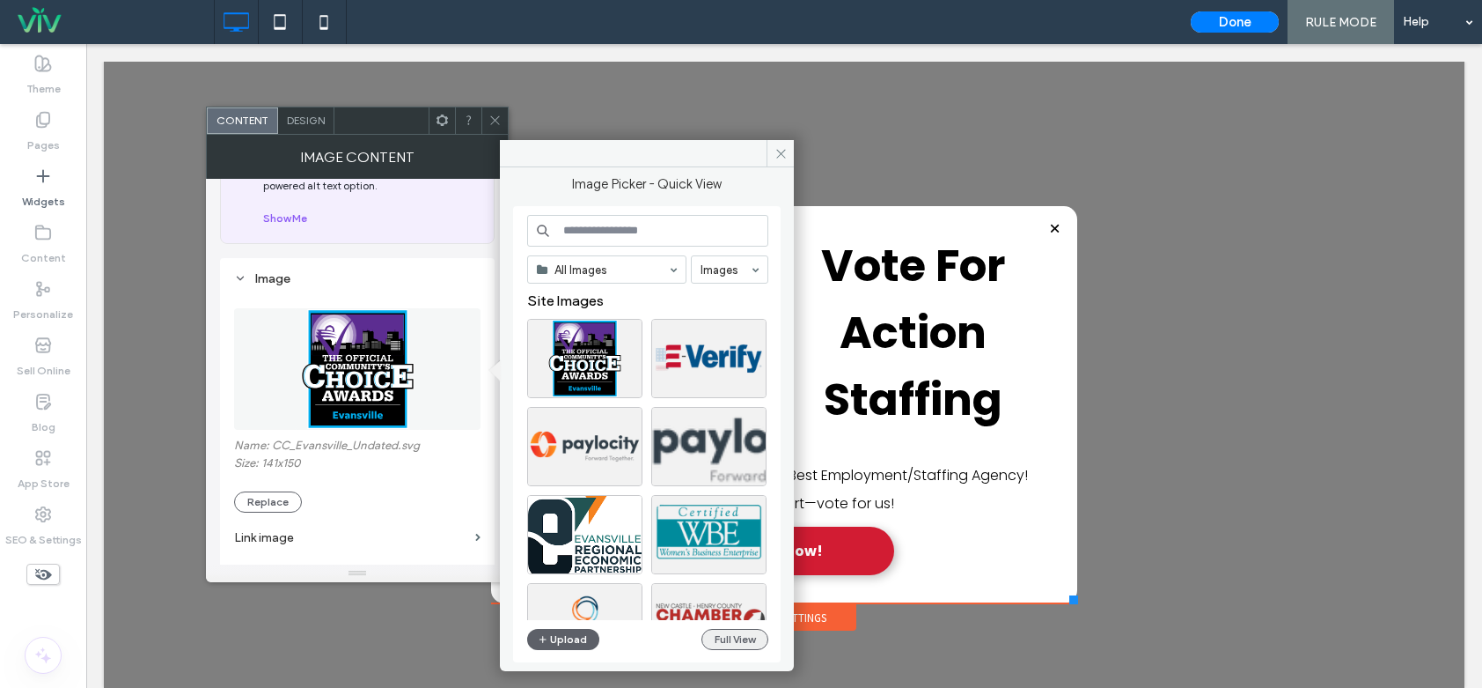
click at [724, 632] on button "Full View" at bounding box center [735, 639] width 67 height 21
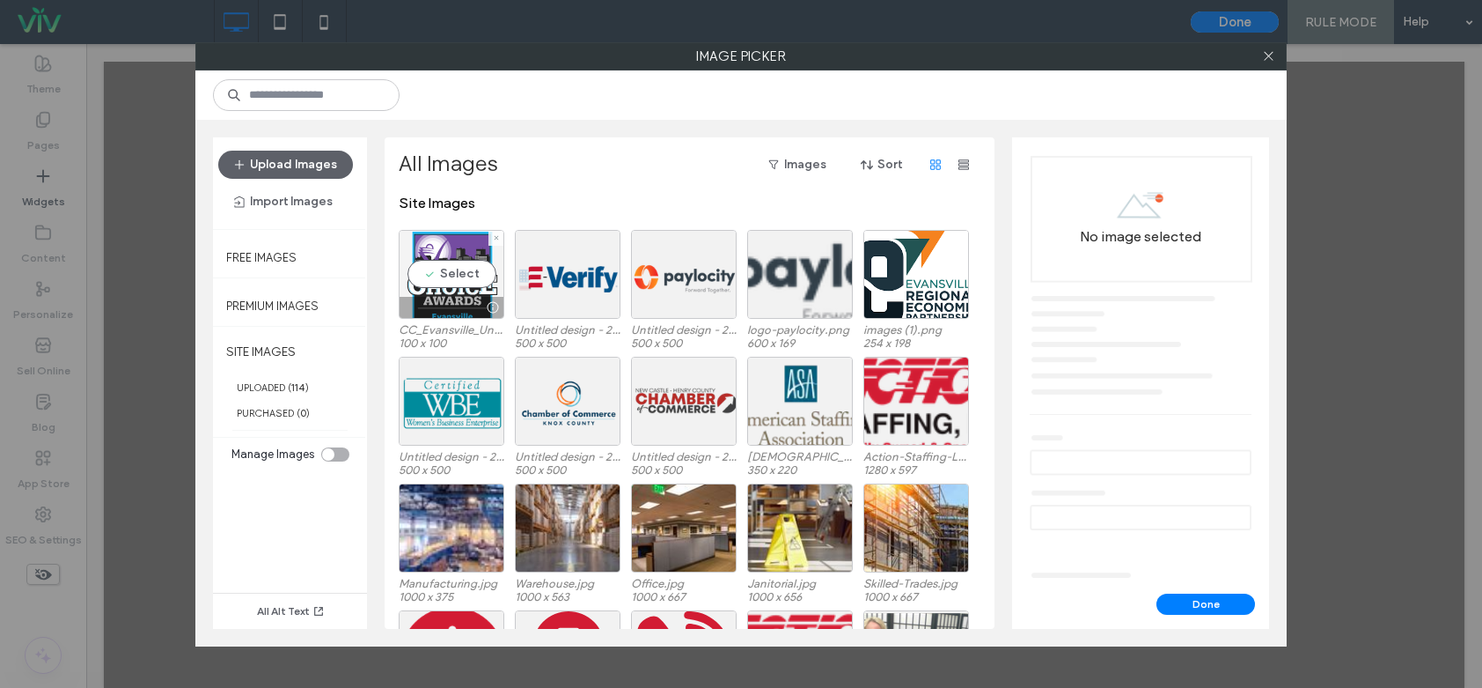
click at [420, 269] on div "Select" at bounding box center [452, 274] width 106 height 89
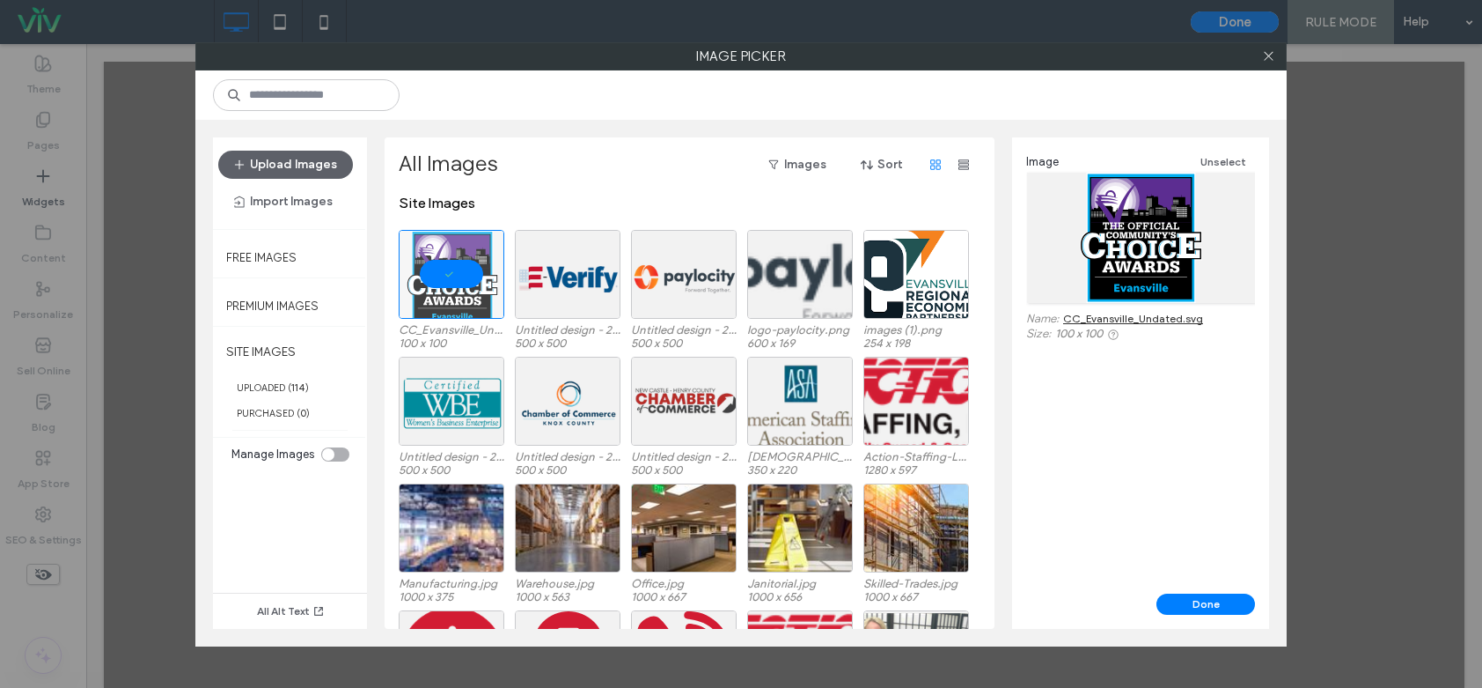
click at [1196, 320] on link "CC_Evansville_Undated.svg" at bounding box center [1133, 318] width 140 height 13
drag, startPoint x: 1267, startPoint y: 58, endPoint x: 1228, endPoint y: 49, distance: 39.7
click at [1268, 58] on icon at bounding box center [1268, 55] width 13 height 13
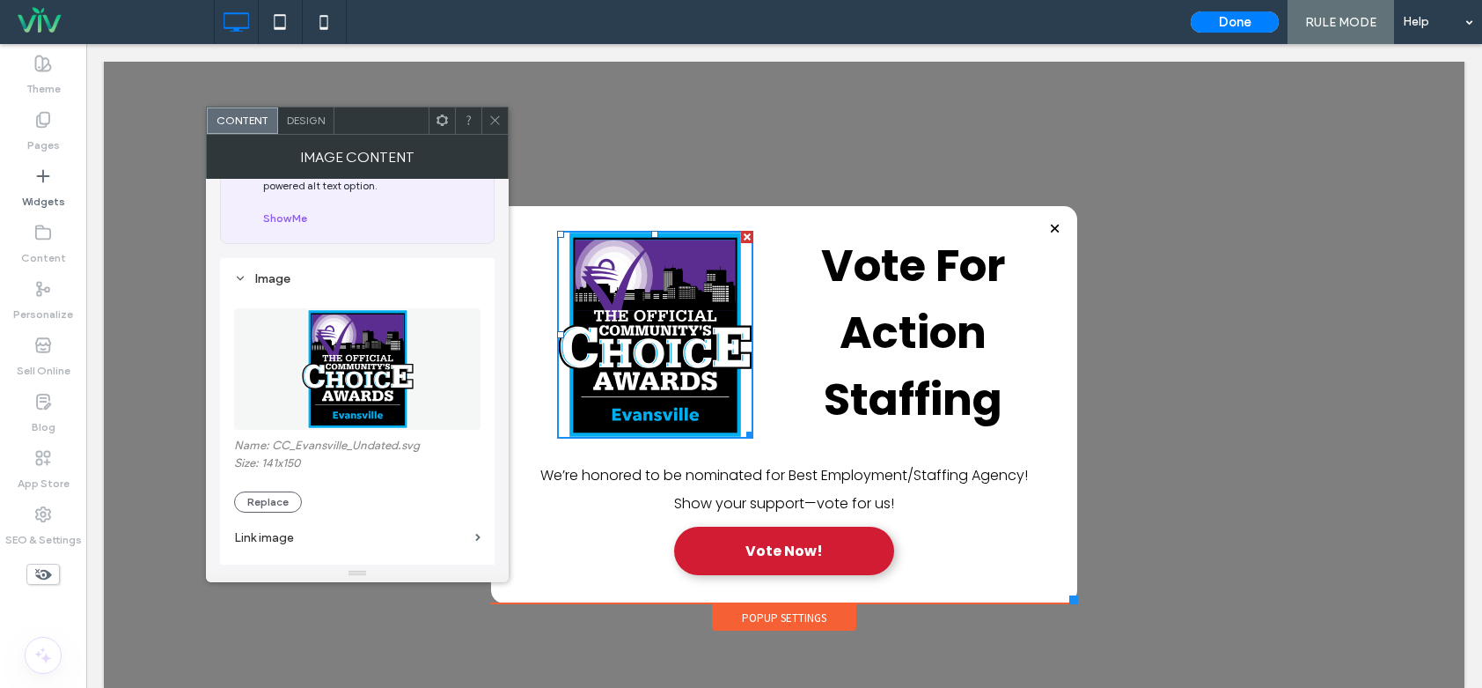
click at [493, 118] on use at bounding box center [494, 120] width 9 height 9
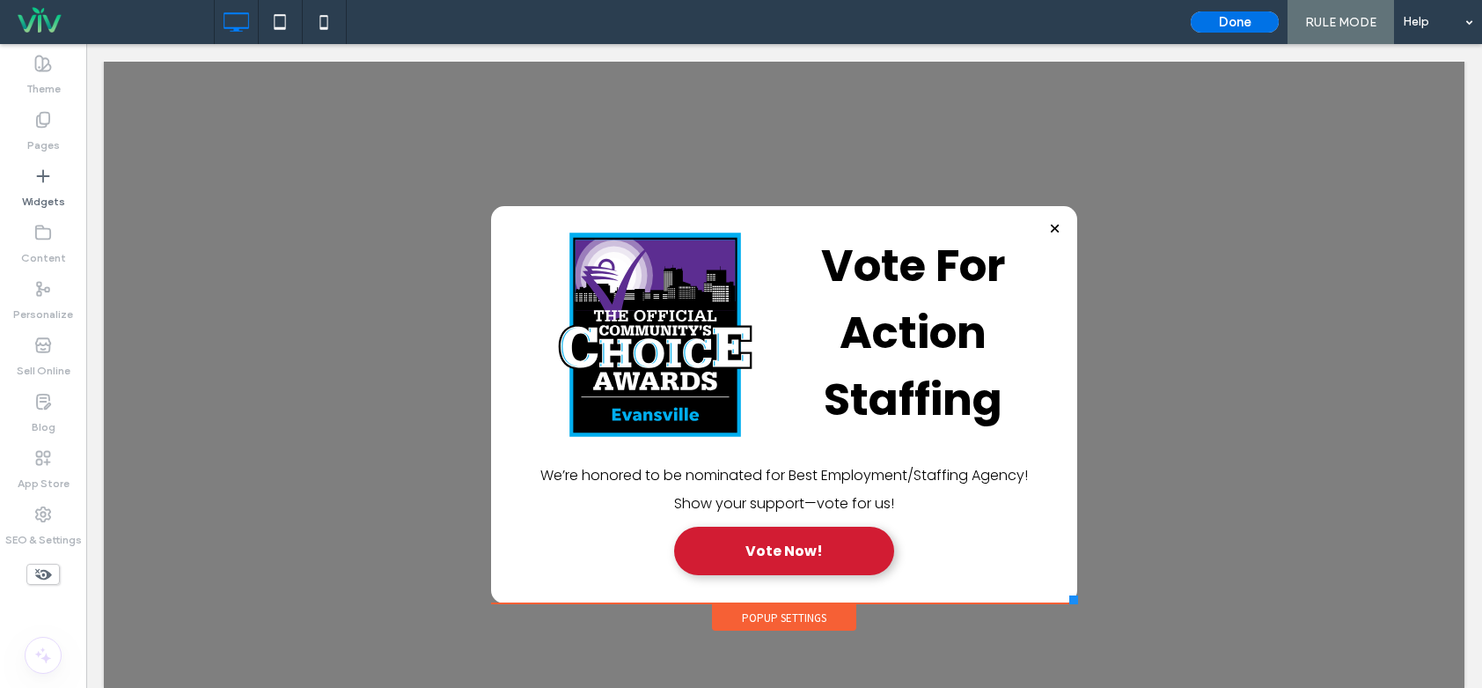
click at [1229, 21] on button "Done" at bounding box center [1235, 21] width 88 height 21
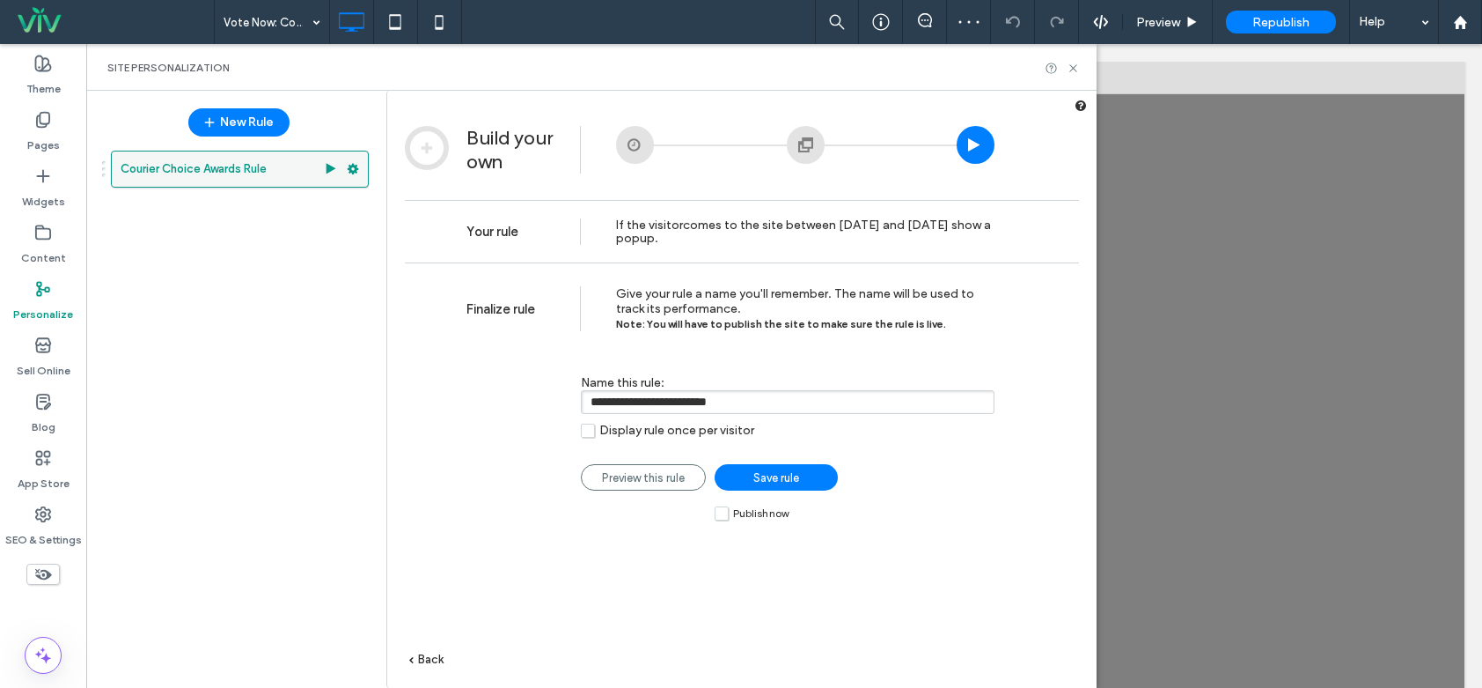
click at [351, 165] on icon at bounding box center [353, 169] width 12 height 12
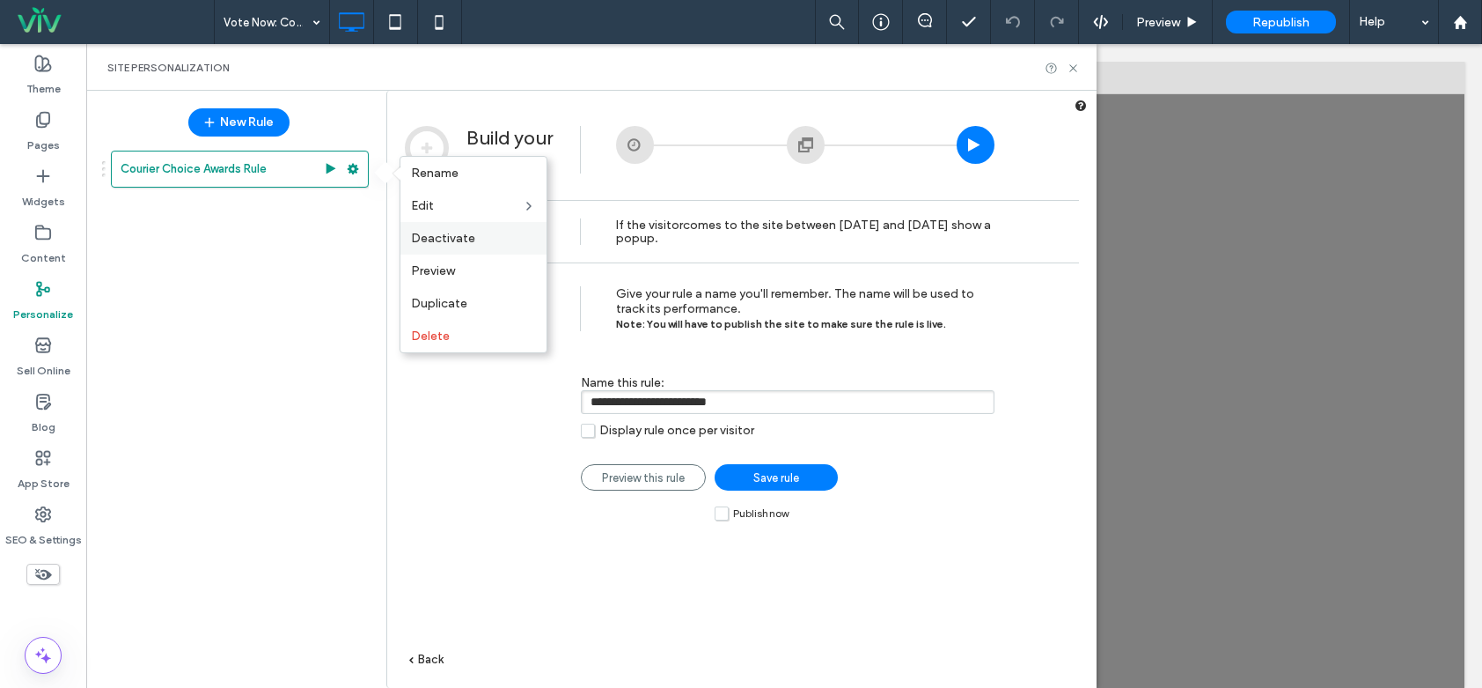
click at [463, 238] on span "Deactivate" at bounding box center [443, 238] width 64 height 15
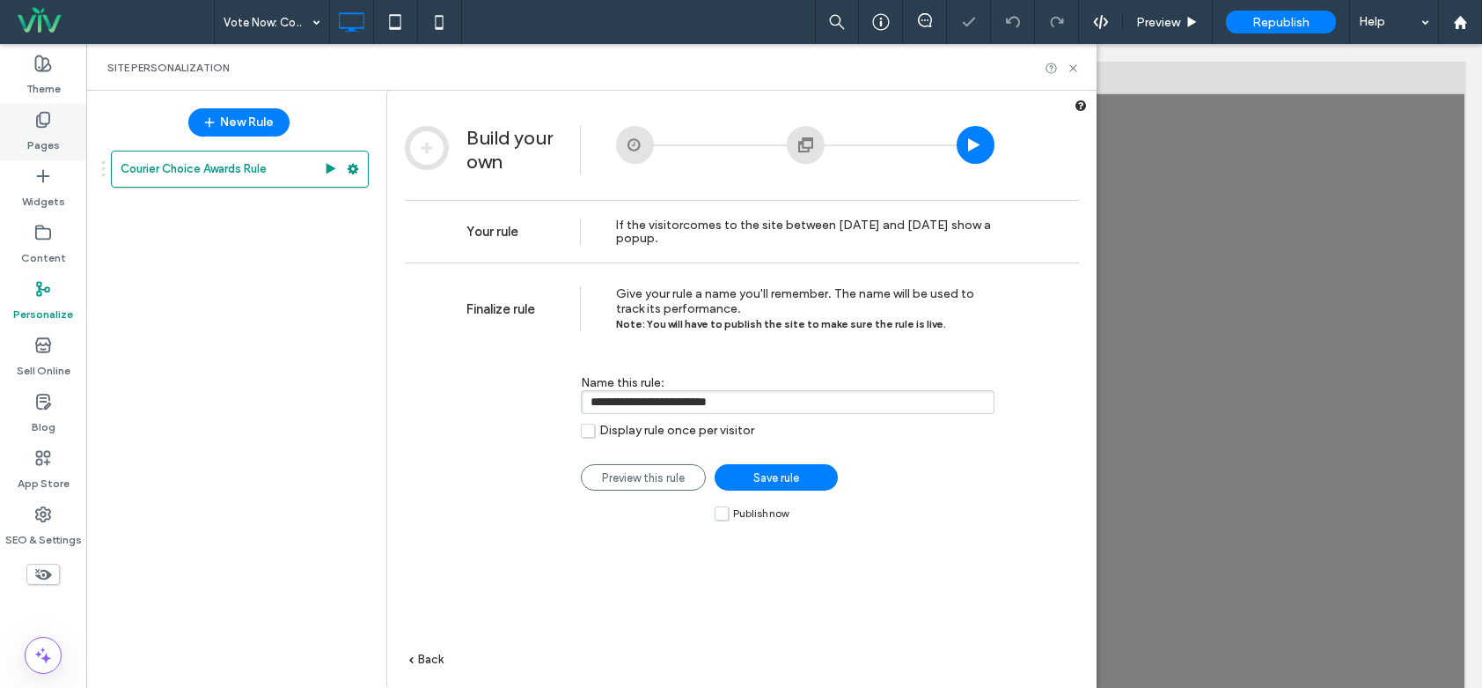
click at [57, 132] on label "Pages" at bounding box center [43, 141] width 33 height 25
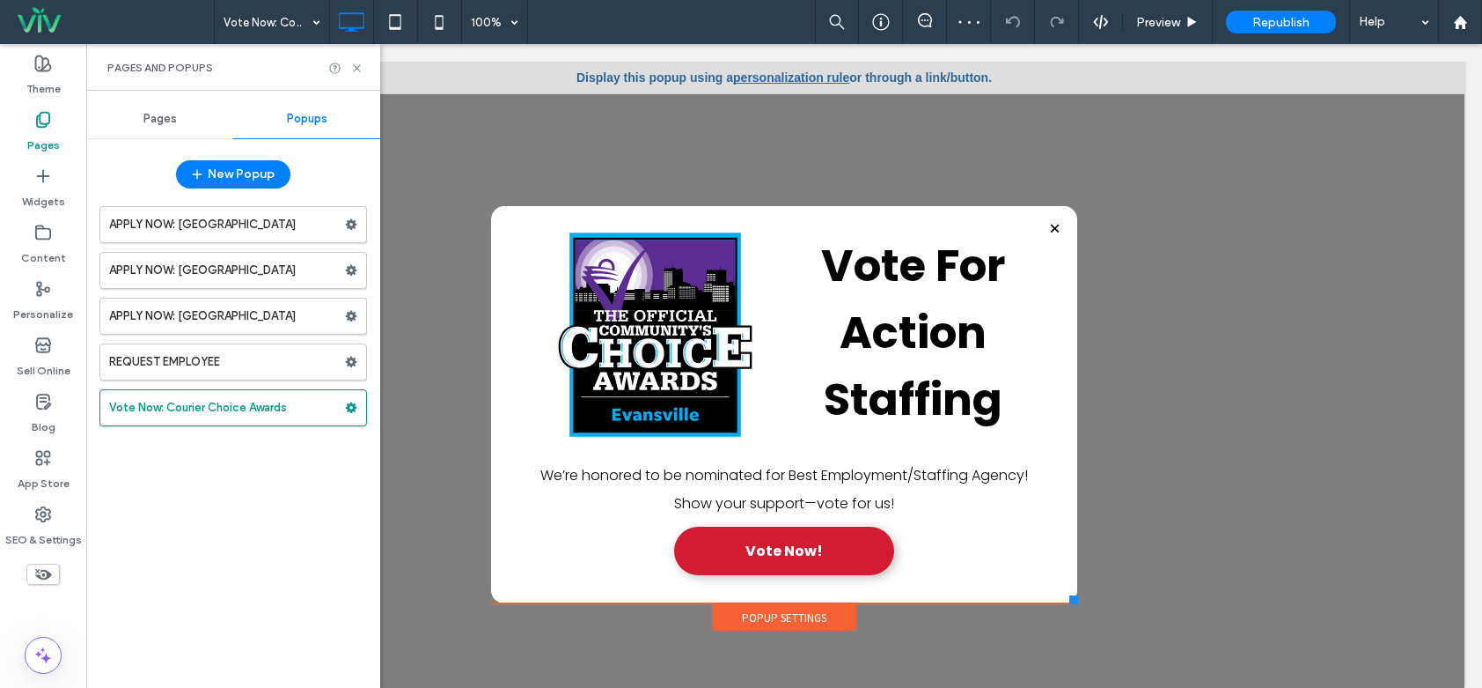
drag, startPoint x: 155, startPoint y: 117, endPoint x: 169, endPoint y: 136, distance: 23.2
click at [156, 117] on span "Pages" at bounding box center [159, 119] width 33 height 14
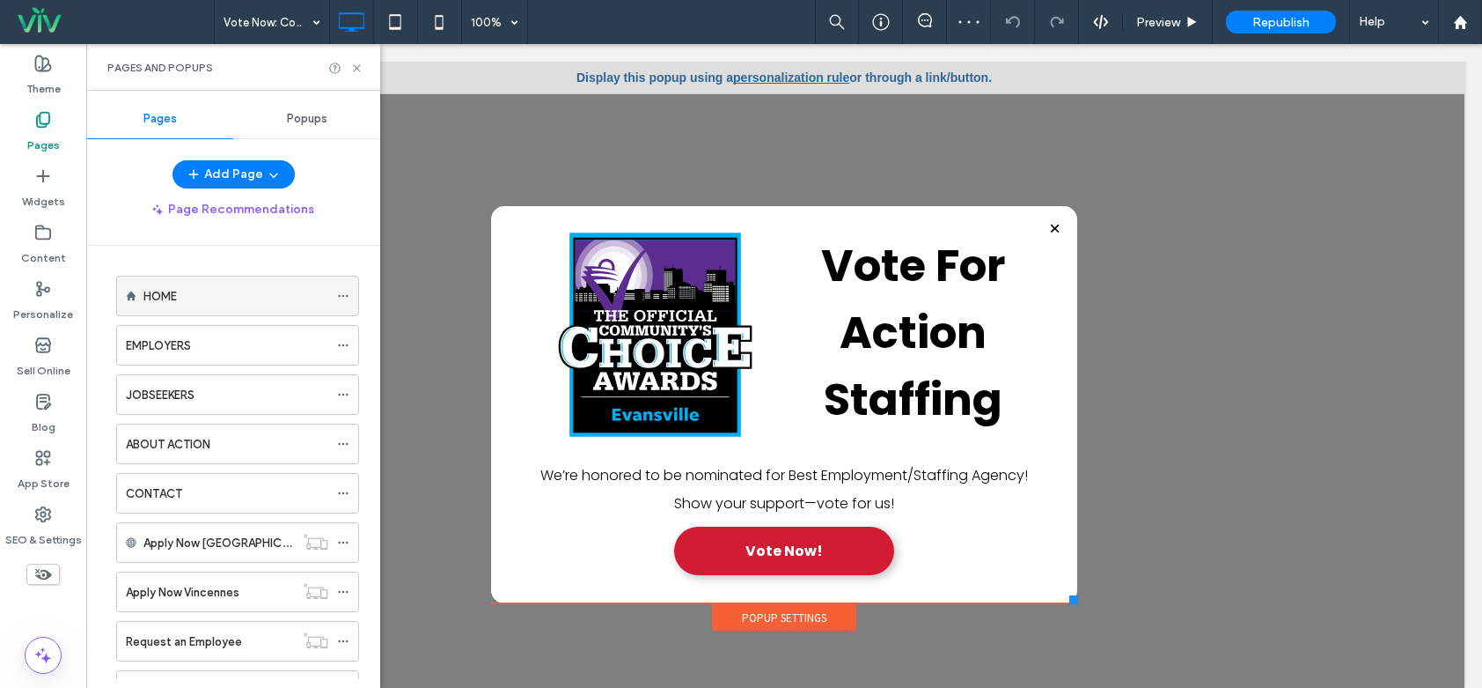
click at [200, 297] on div "HOME" at bounding box center [235, 296] width 185 height 18
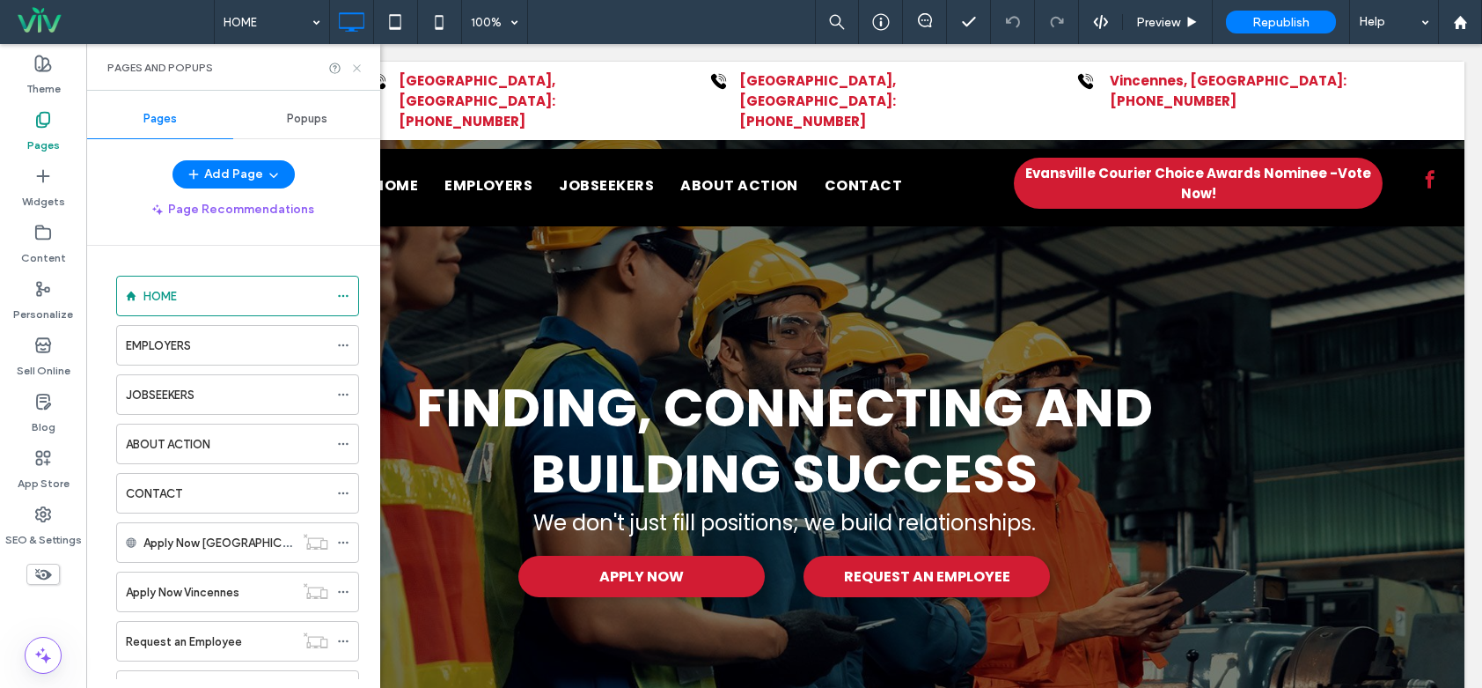
click at [362, 71] on icon at bounding box center [356, 68] width 13 height 13
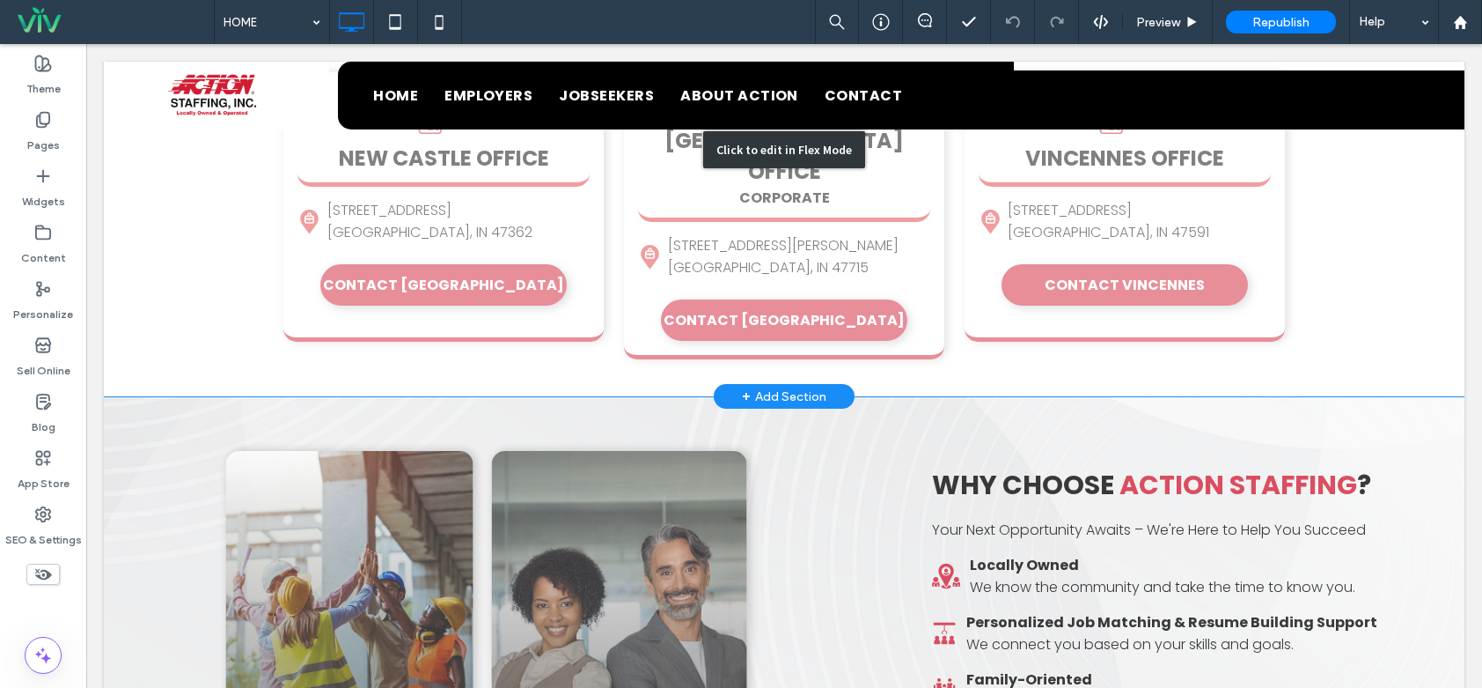
scroll to position [704, 0]
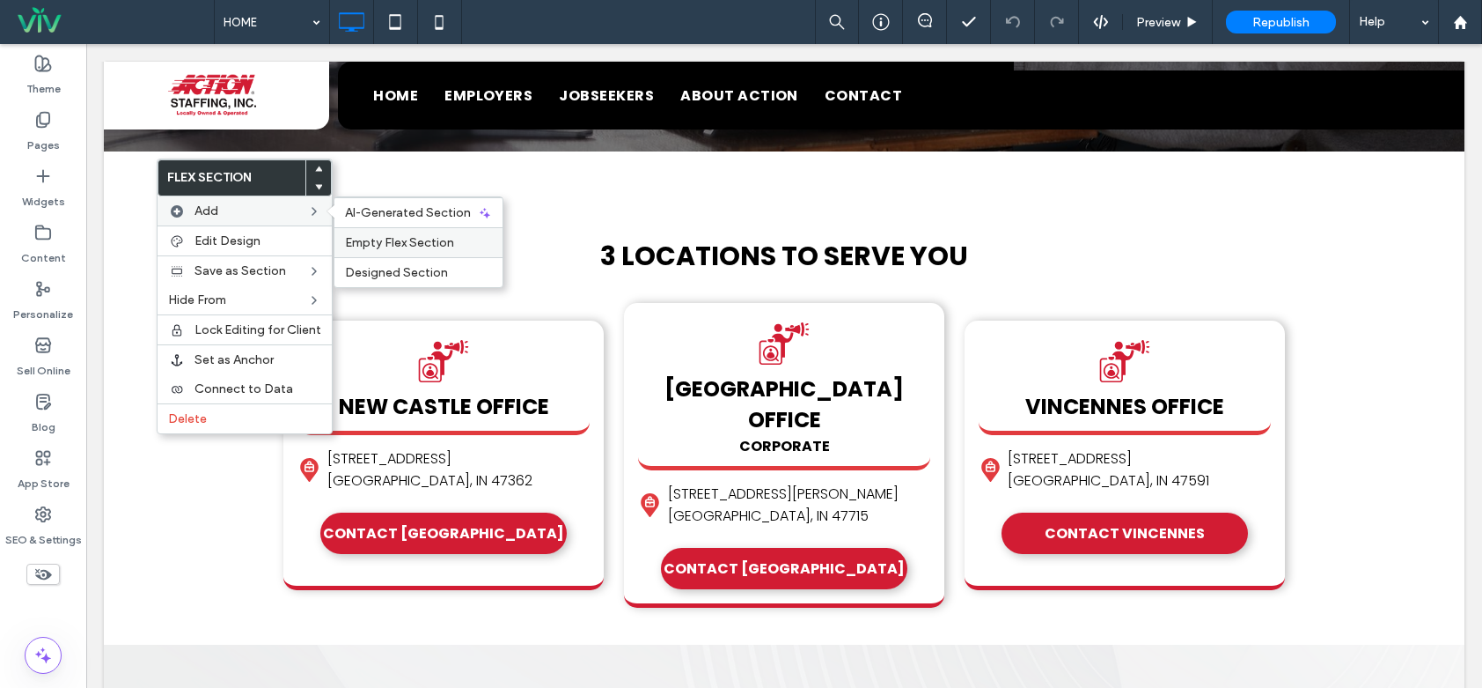
click at [381, 239] on span "Empty Flex Section" at bounding box center [399, 242] width 109 height 15
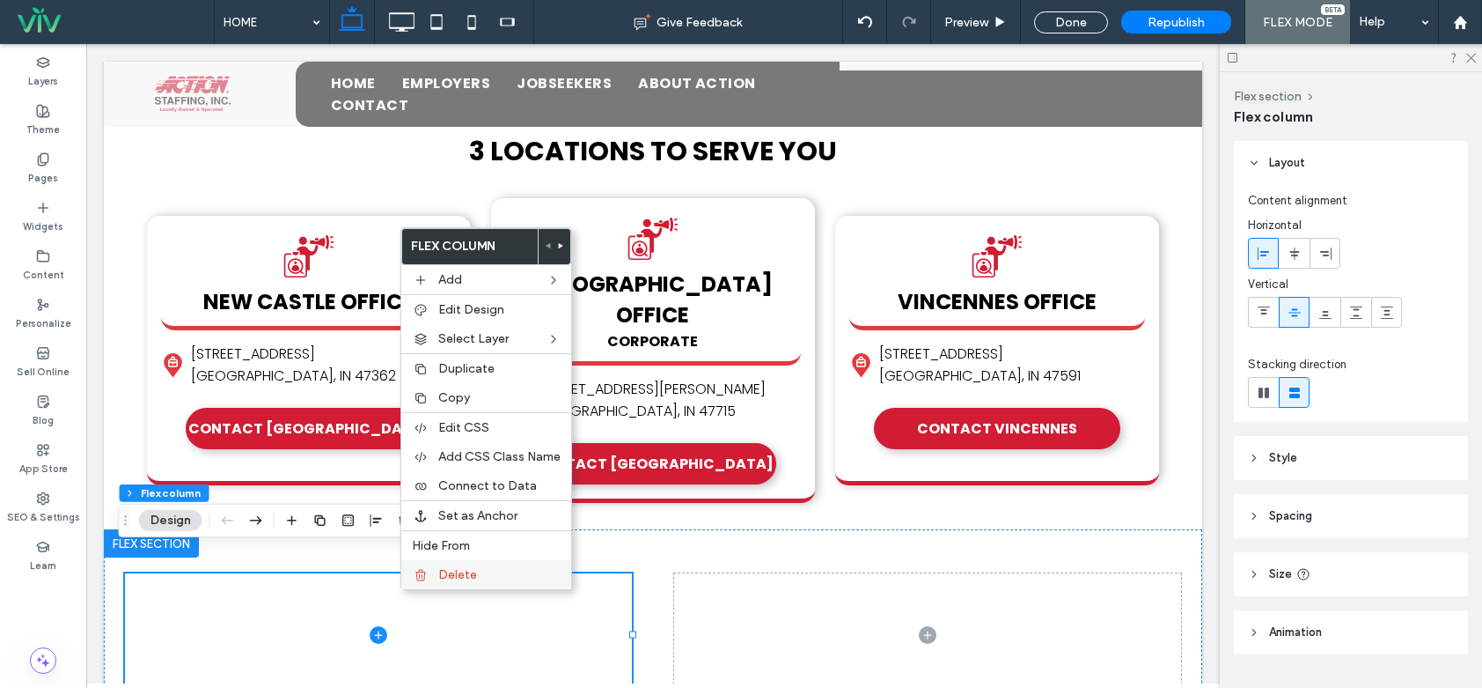
click at [440, 574] on span "Delete" at bounding box center [457, 574] width 39 height 15
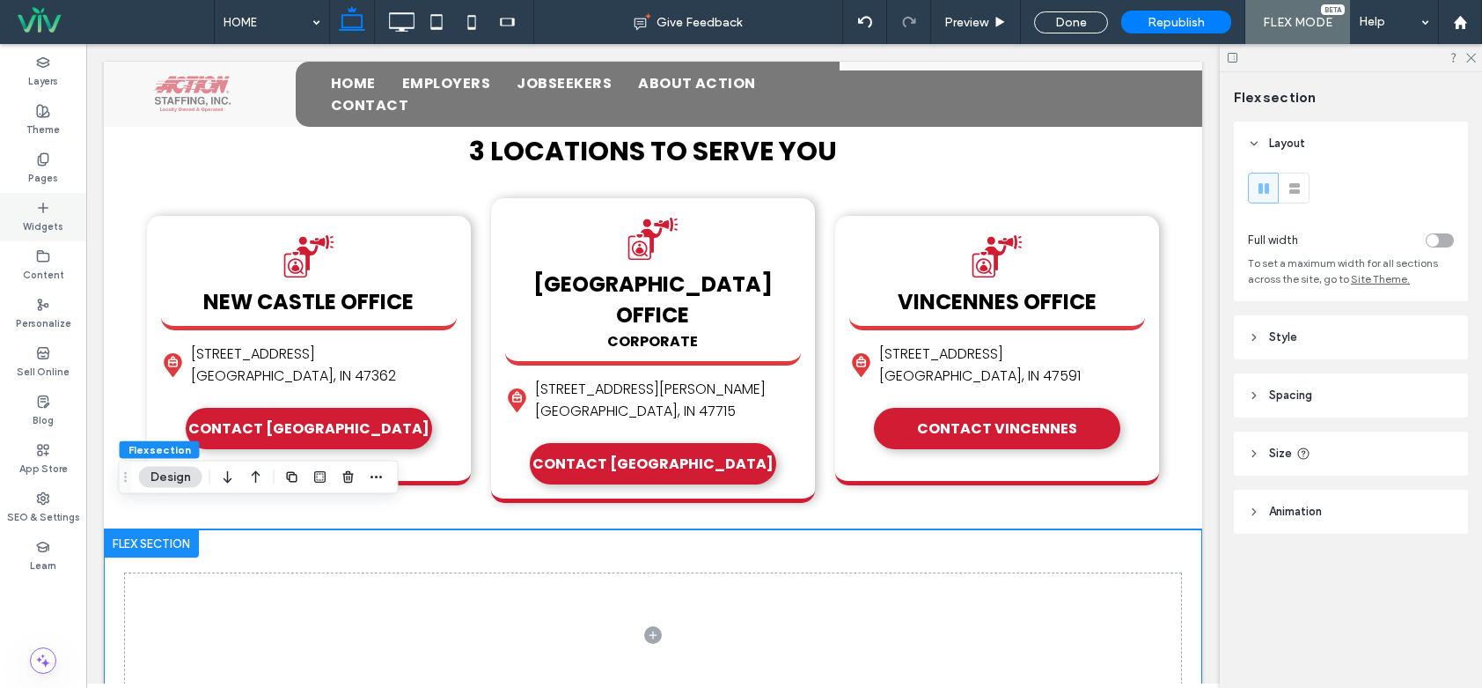
click at [59, 212] on div "Widgets" at bounding box center [43, 217] width 86 height 48
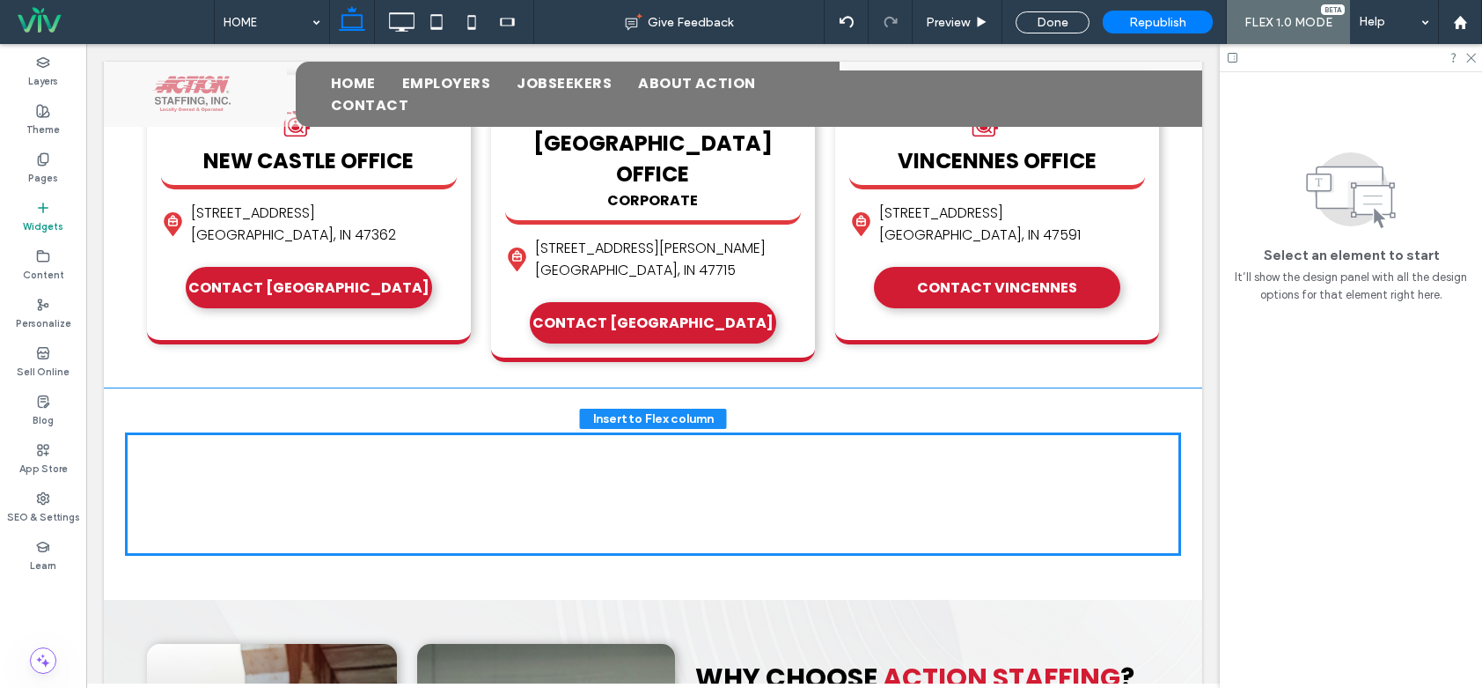
scroll to position [863, 0]
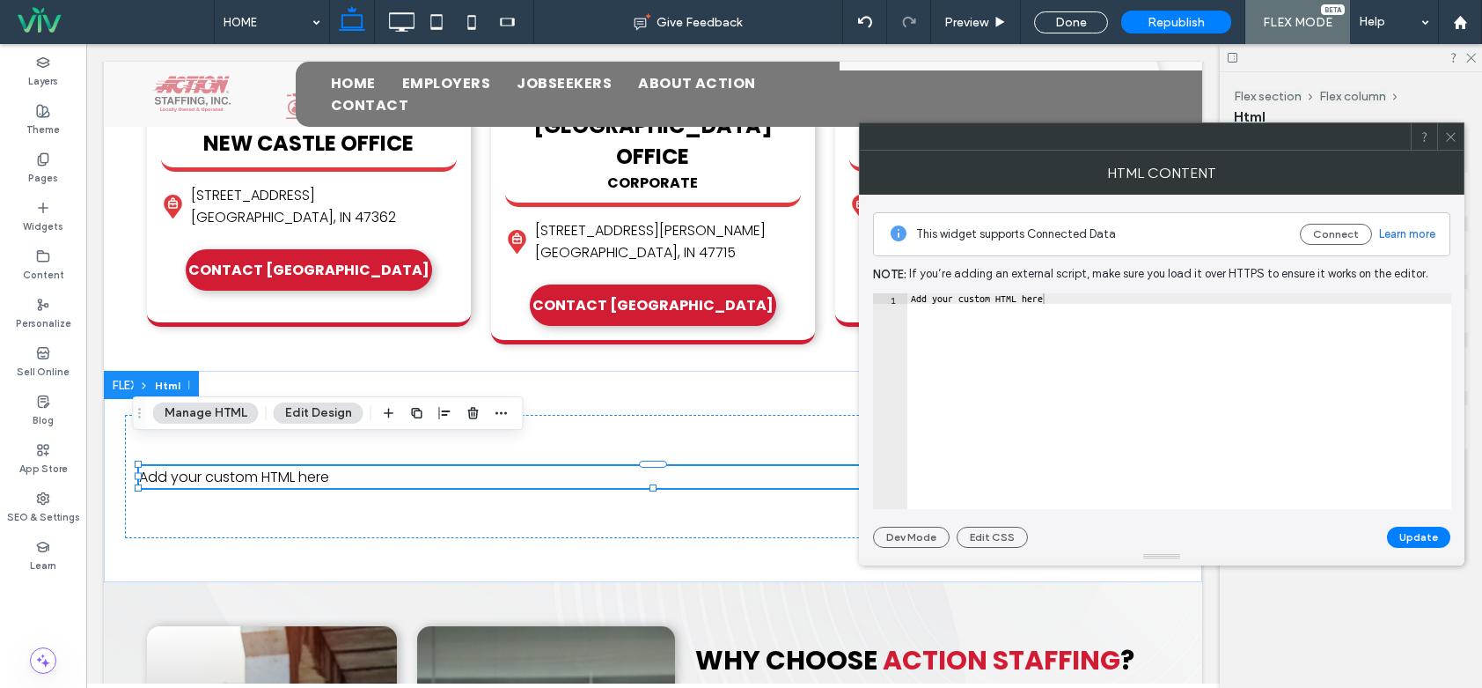
click at [1443, 136] on div at bounding box center [1451, 136] width 26 height 26
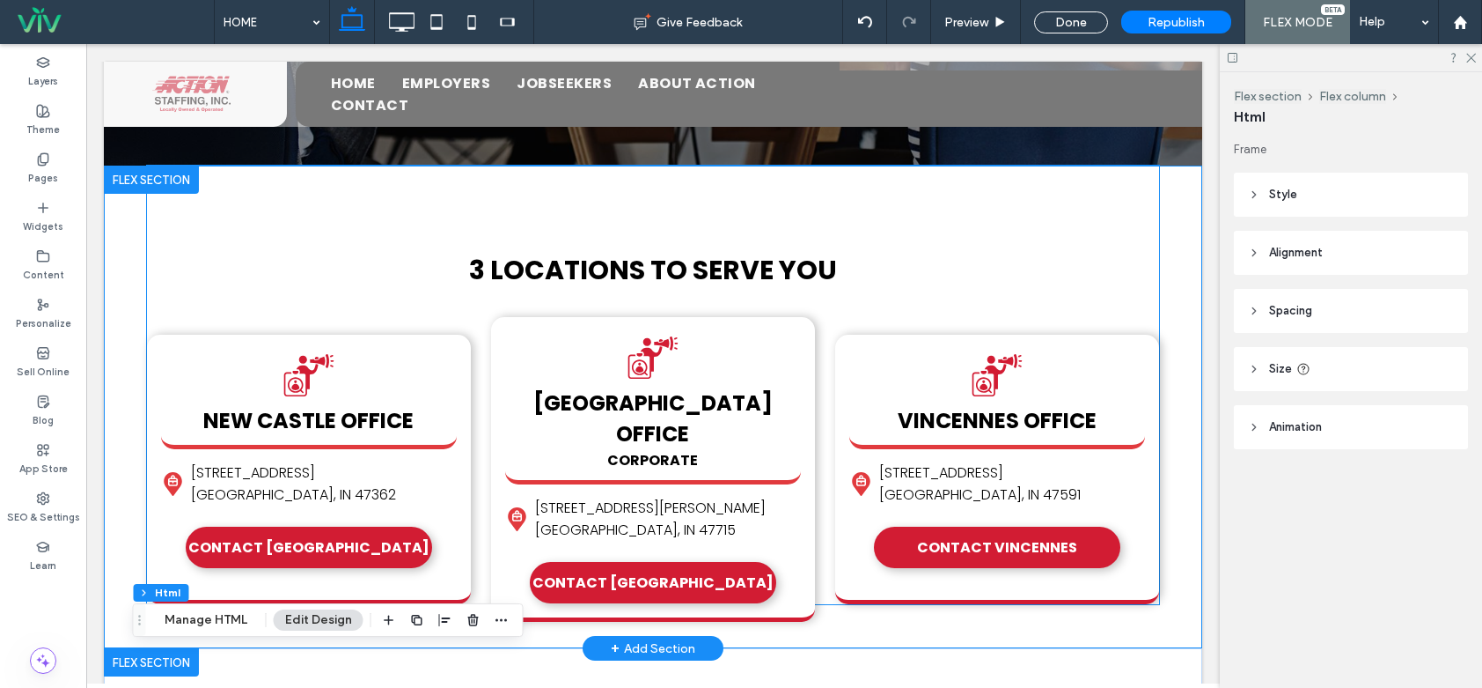
scroll to position [616, 0]
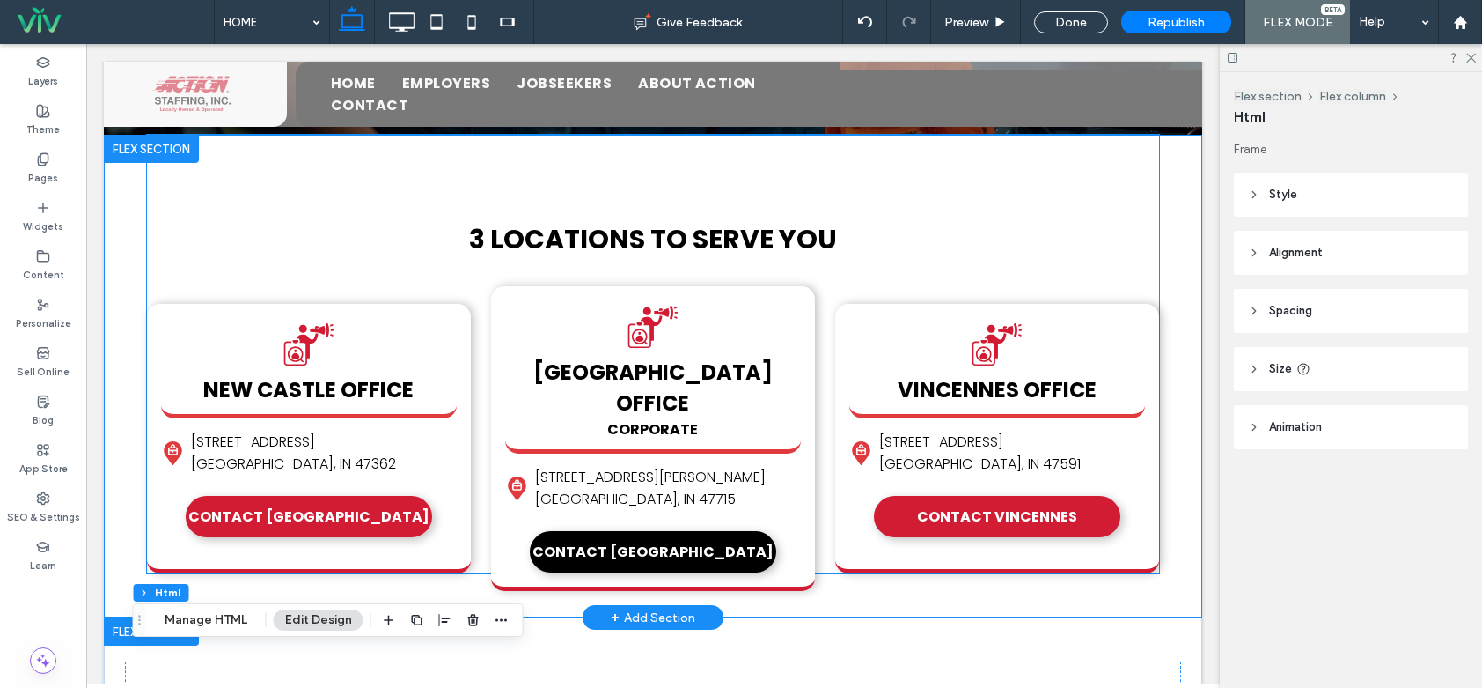
click at [587, 531] on link "CONTACT EVANSVILLE" at bounding box center [653, 551] width 246 height 41
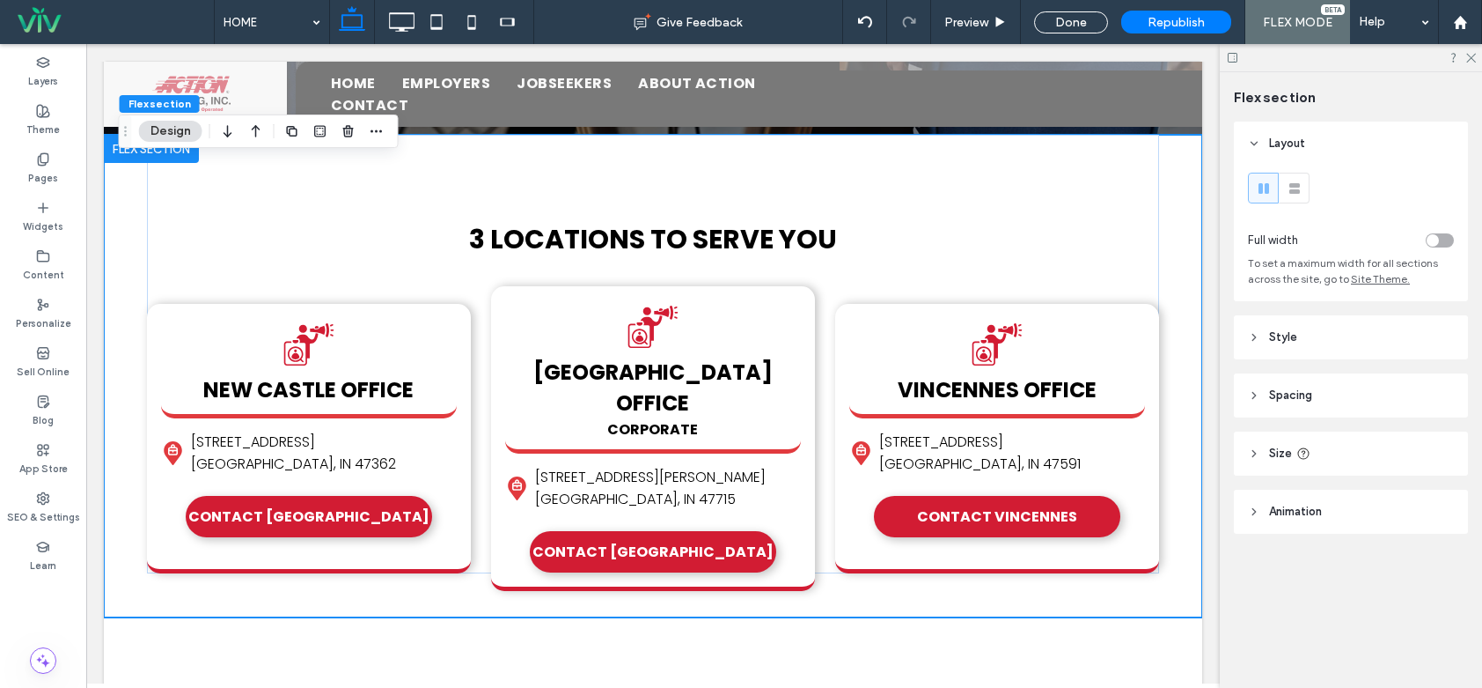
click at [1323, 330] on header "Style" at bounding box center [1351, 337] width 234 height 44
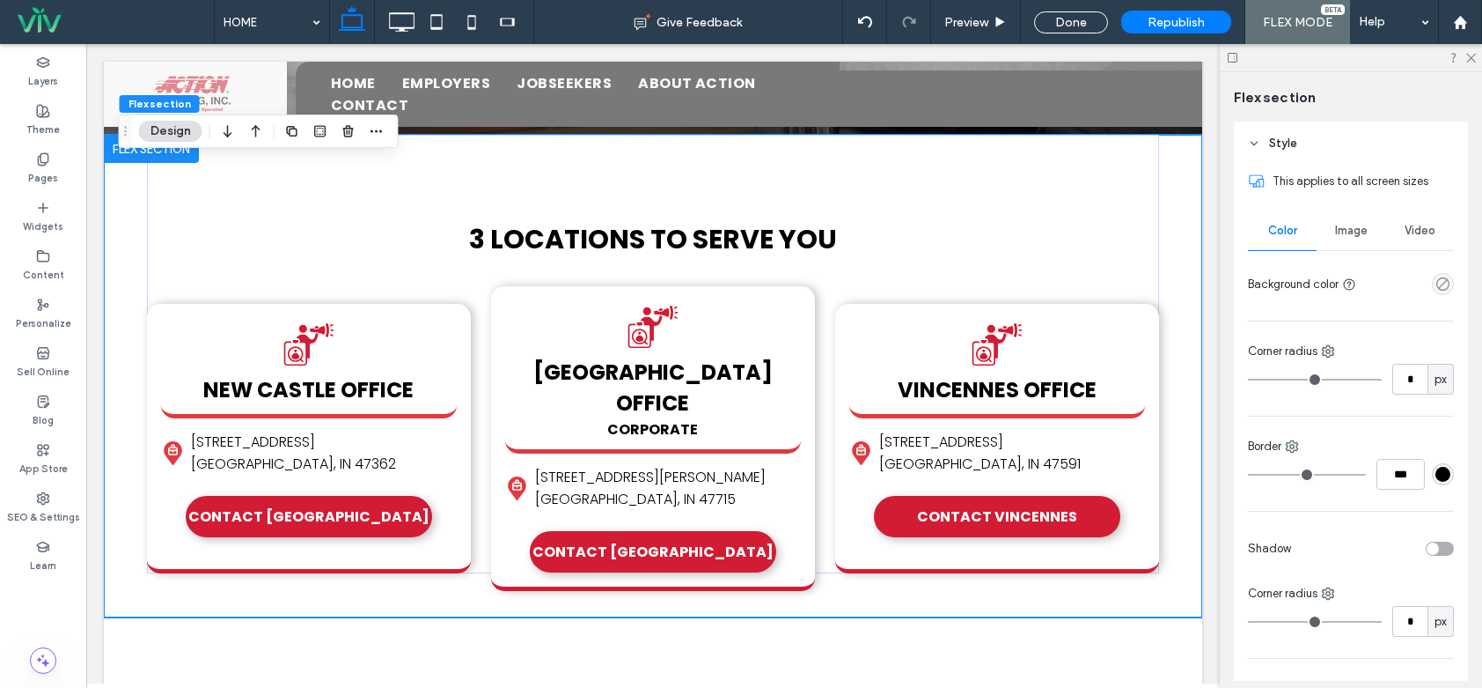
scroll to position [440, 0]
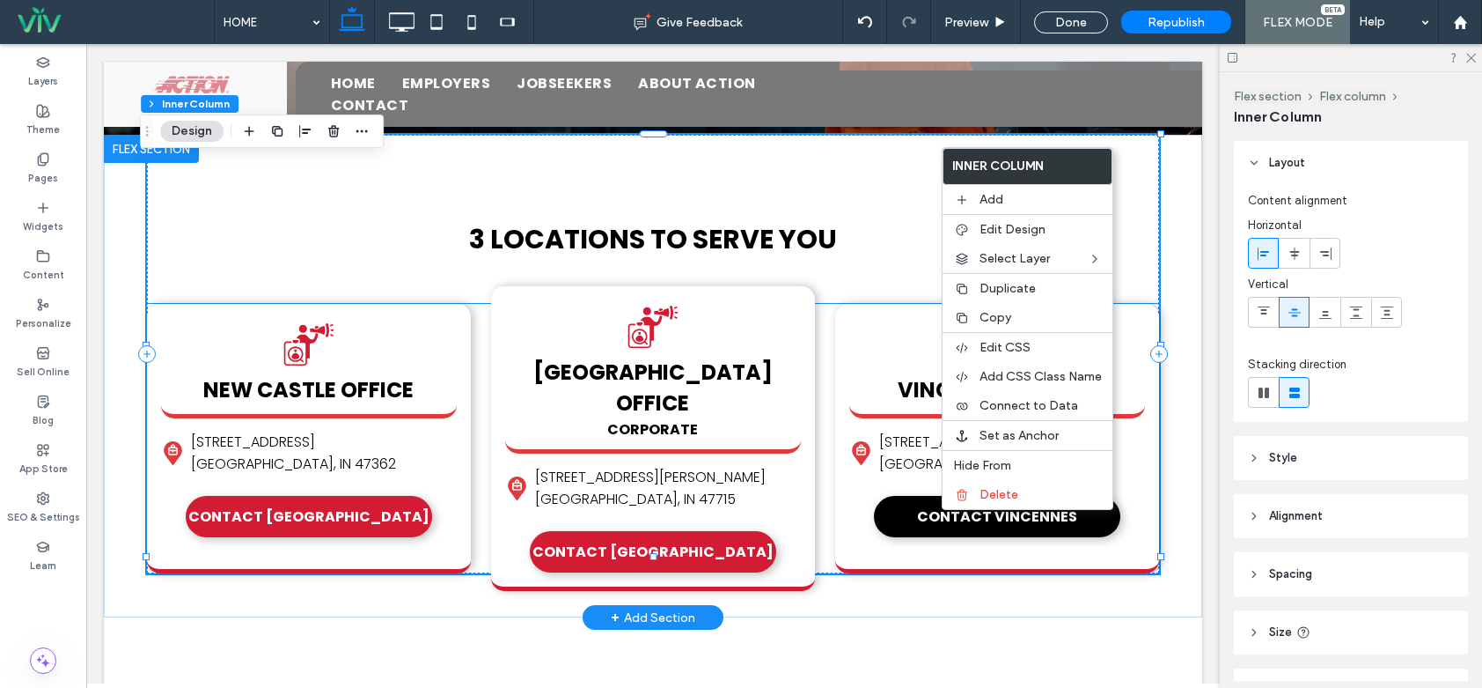
click at [894, 504] on link "CONTACT VINCENNES" at bounding box center [997, 516] width 246 height 41
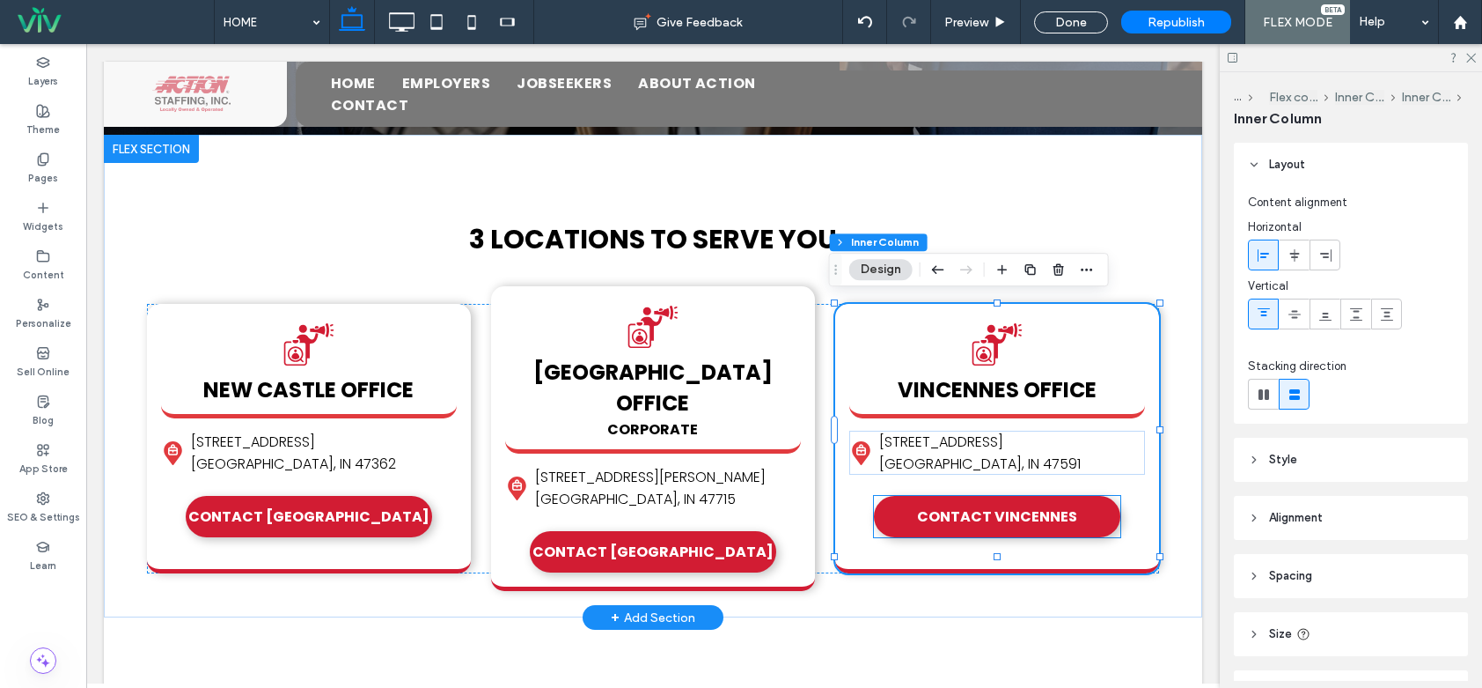
click at [909, 510] on link "CONTACT VINCENNES" at bounding box center [997, 516] width 246 height 41
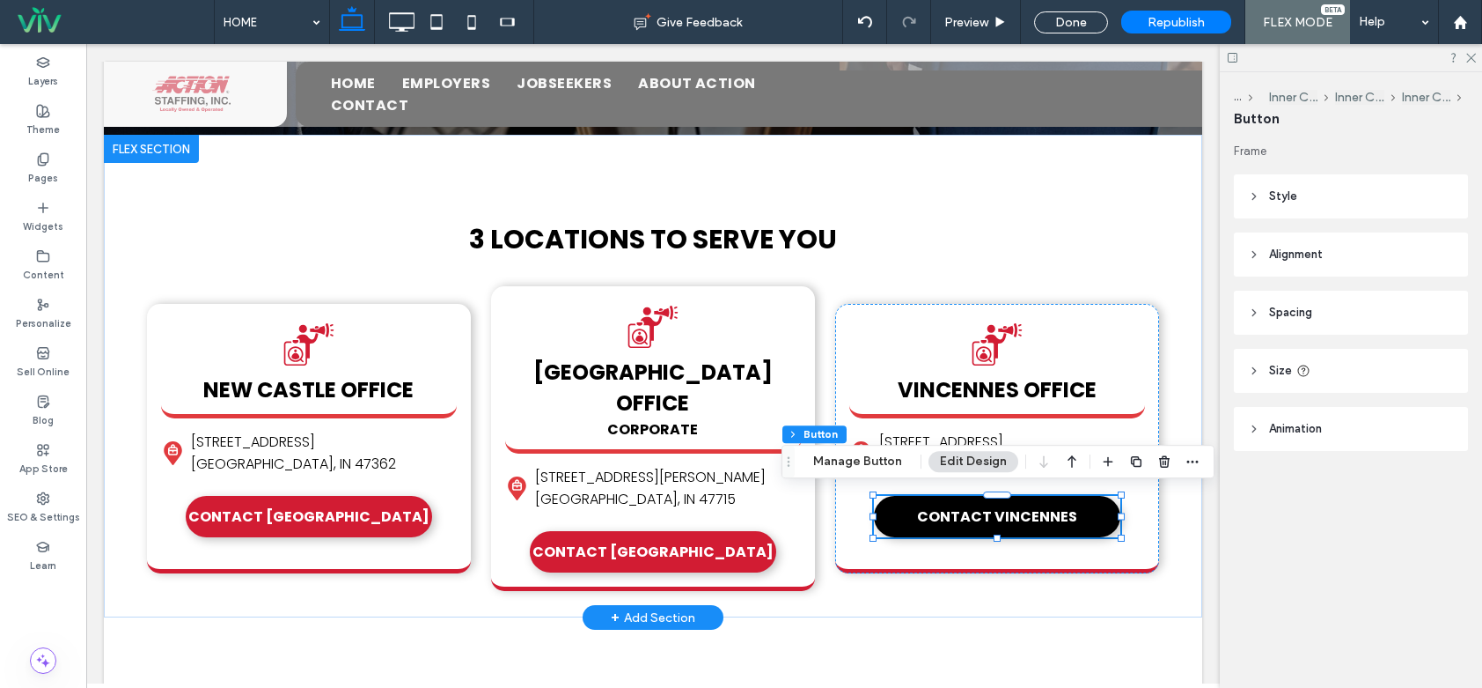
type input "**"
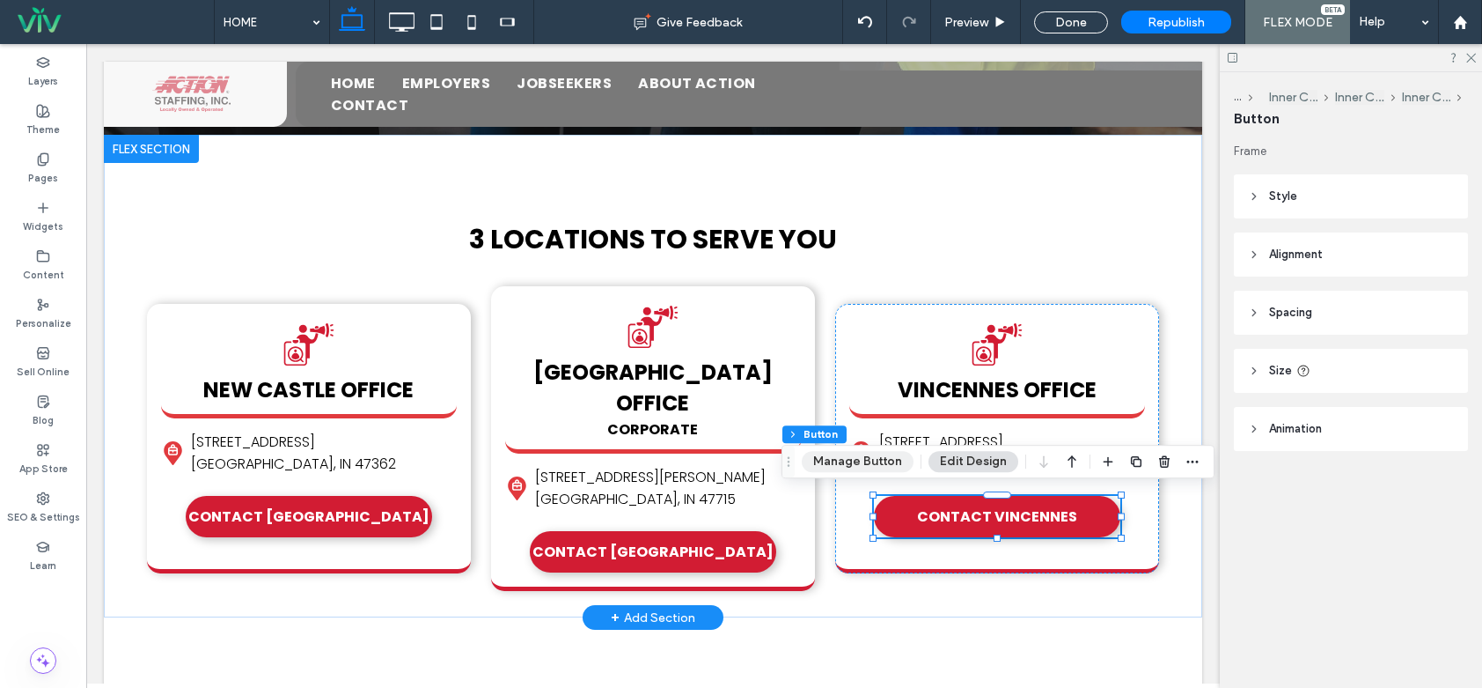
click at [884, 464] on button "Manage Button" at bounding box center [858, 461] width 112 height 21
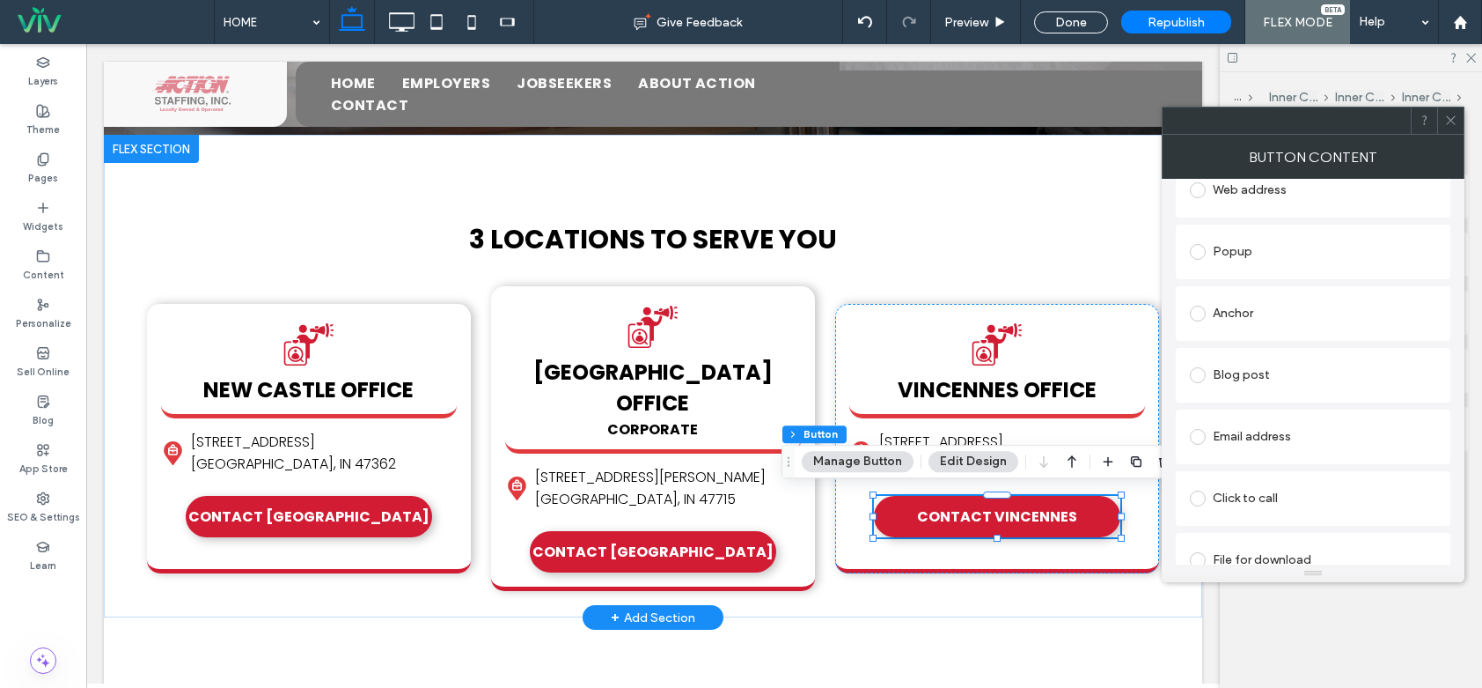
scroll to position [342, 0]
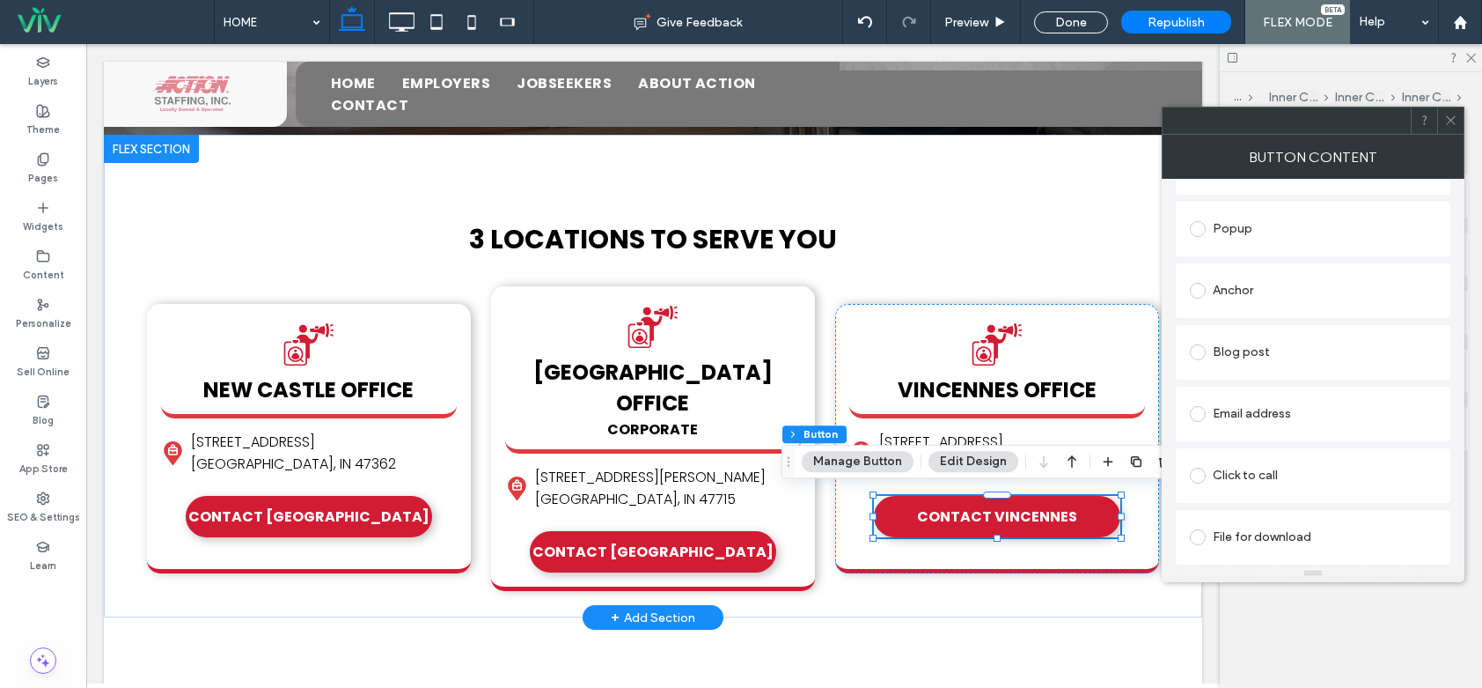
click at [1460, 121] on div at bounding box center [1451, 120] width 26 height 26
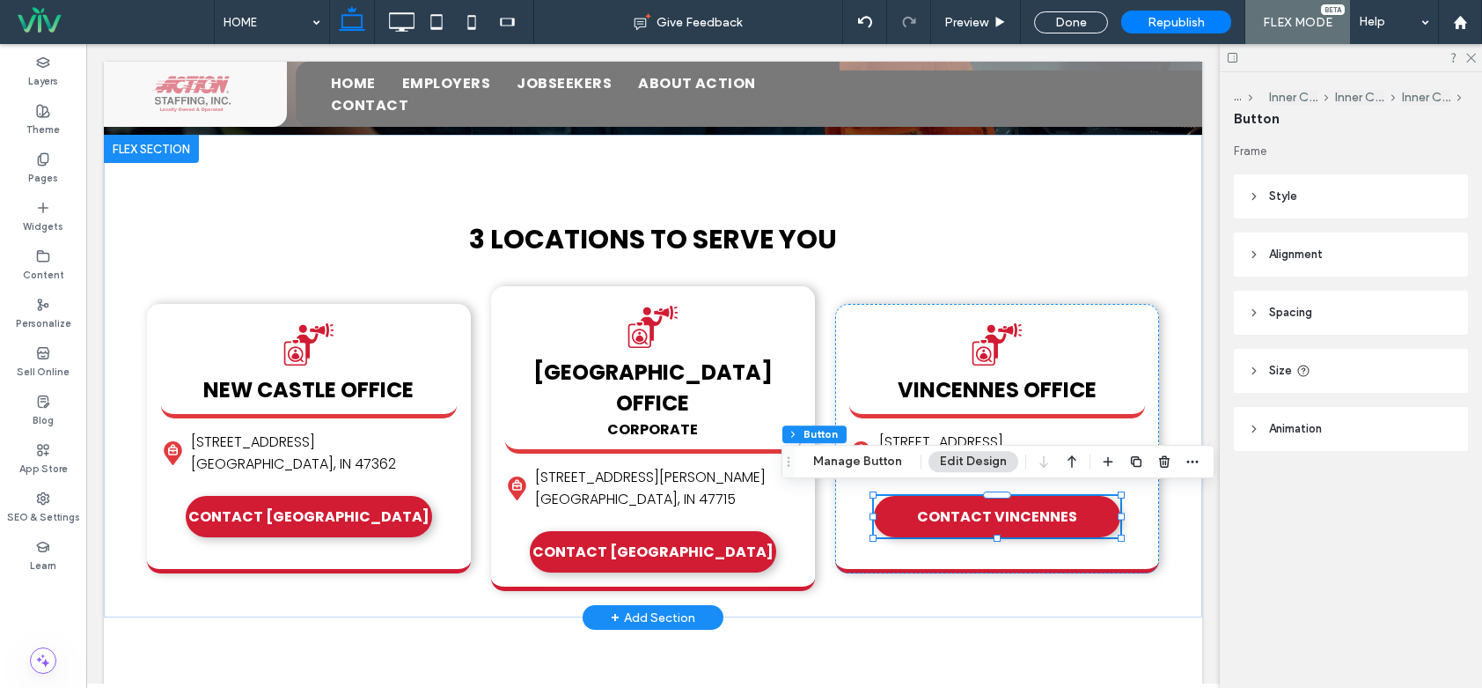
click at [1313, 188] on header "Style" at bounding box center [1351, 196] width 234 height 44
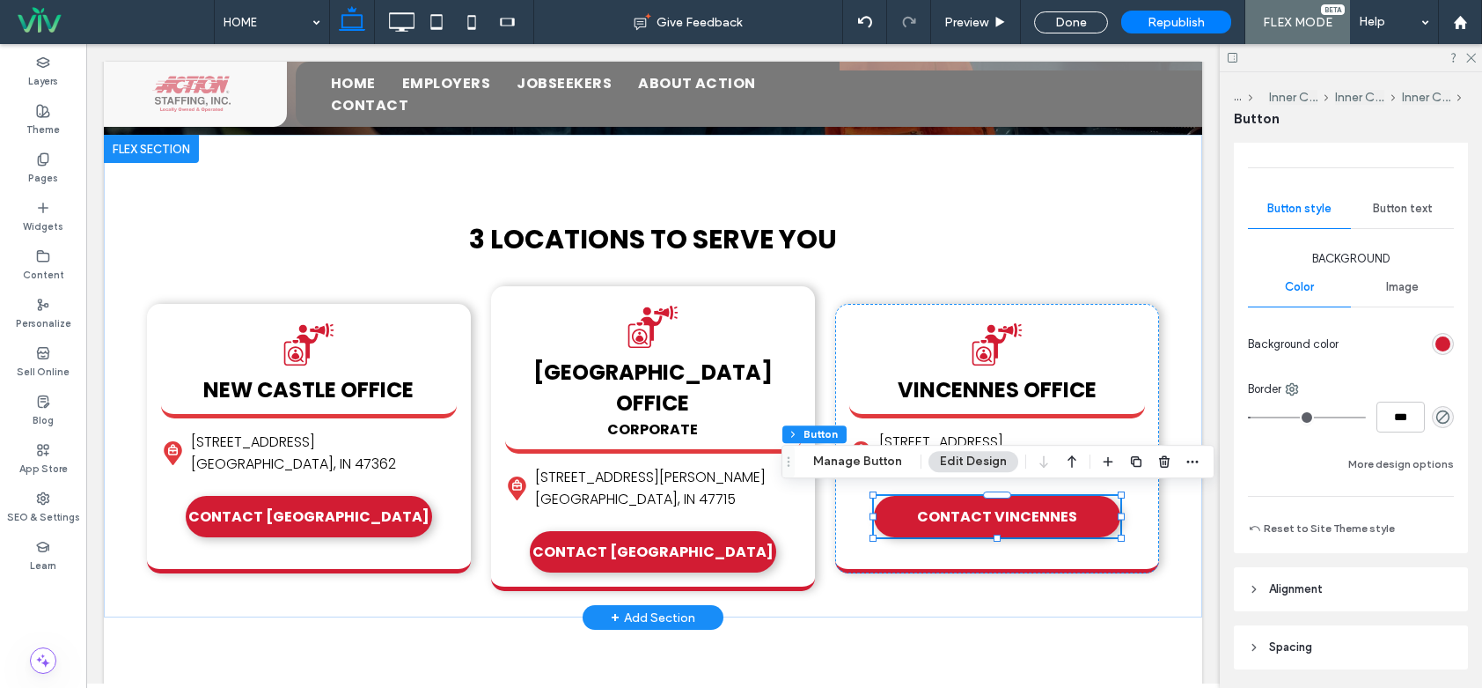
scroll to position [176, 0]
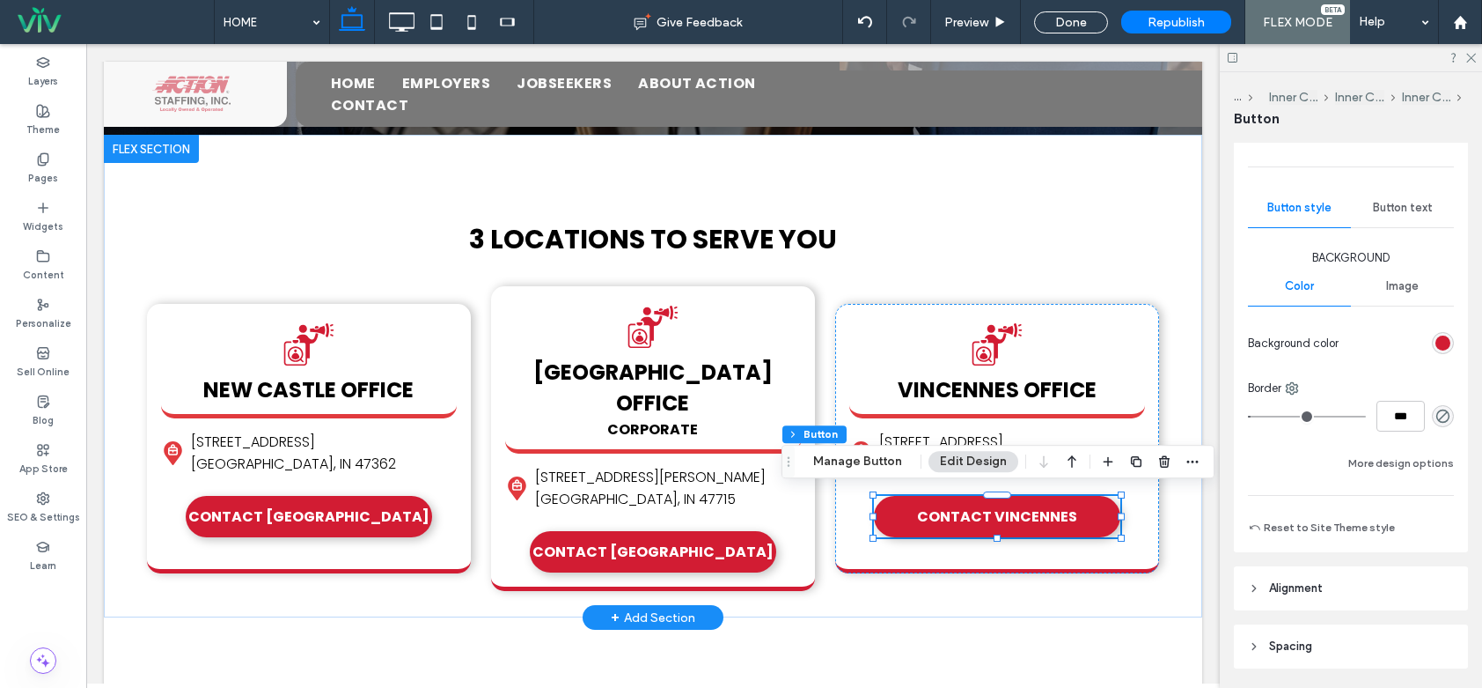
click at [1436, 337] on div "rgb(210, 28, 51)" at bounding box center [1443, 342] width 15 height 15
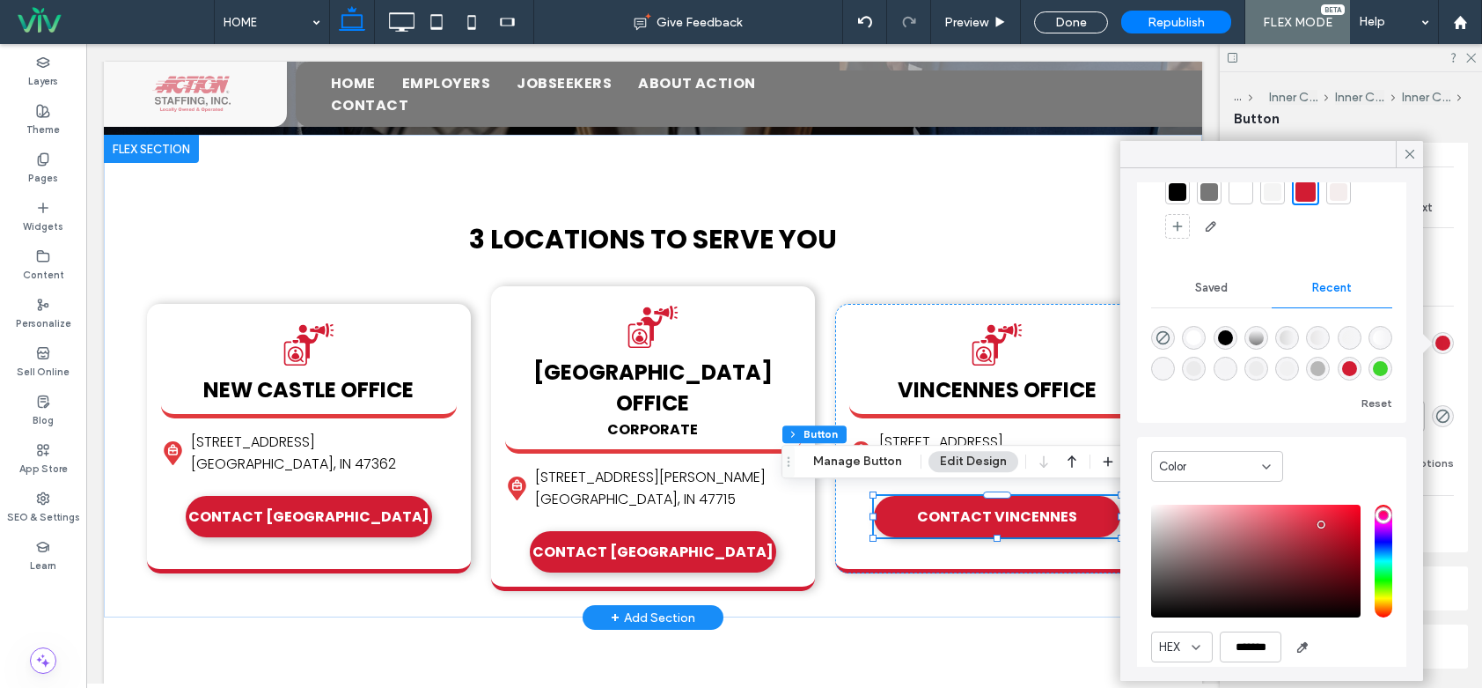
scroll to position [137, 0]
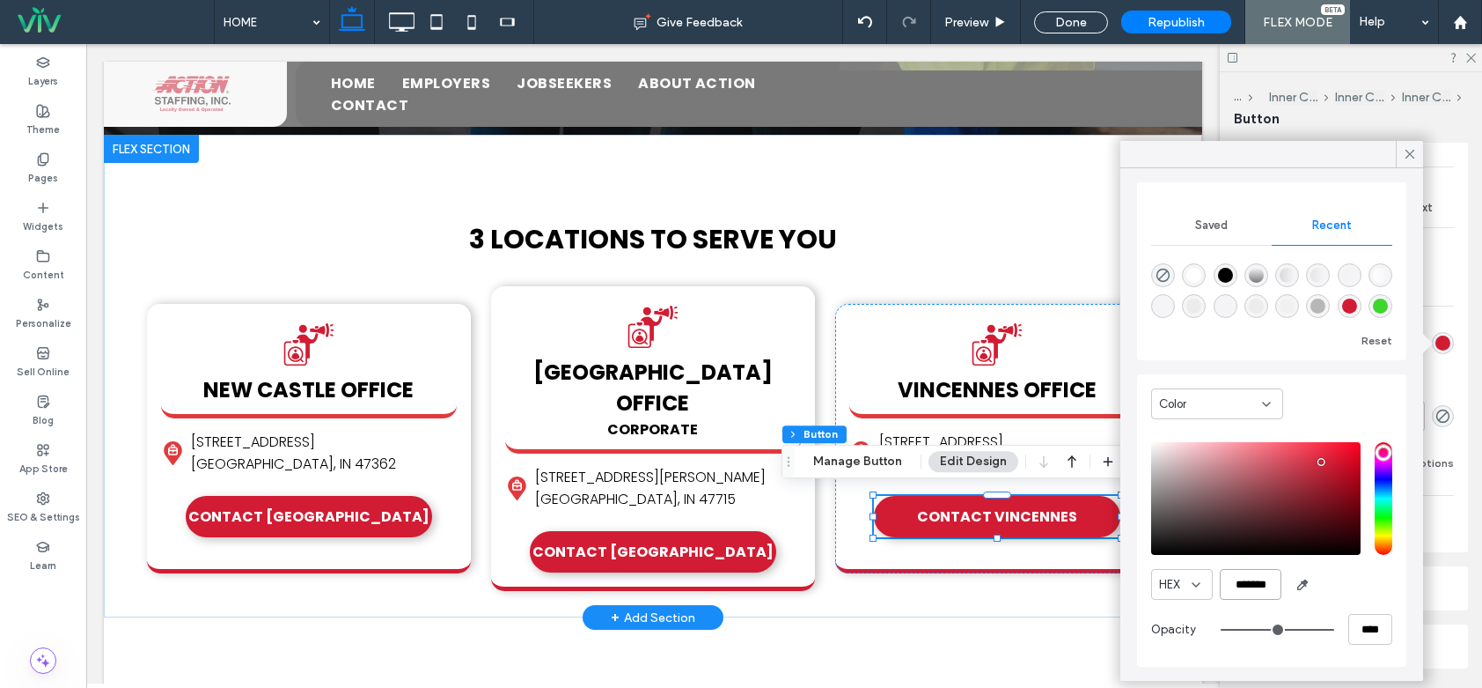
drag, startPoint x: 1275, startPoint y: 580, endPoint x: 1217, endPoint y: 573, distance: 57.7
click at [1217, 573] on div "HEX *******" at bounding box center [1271, 584] width 241 height 31
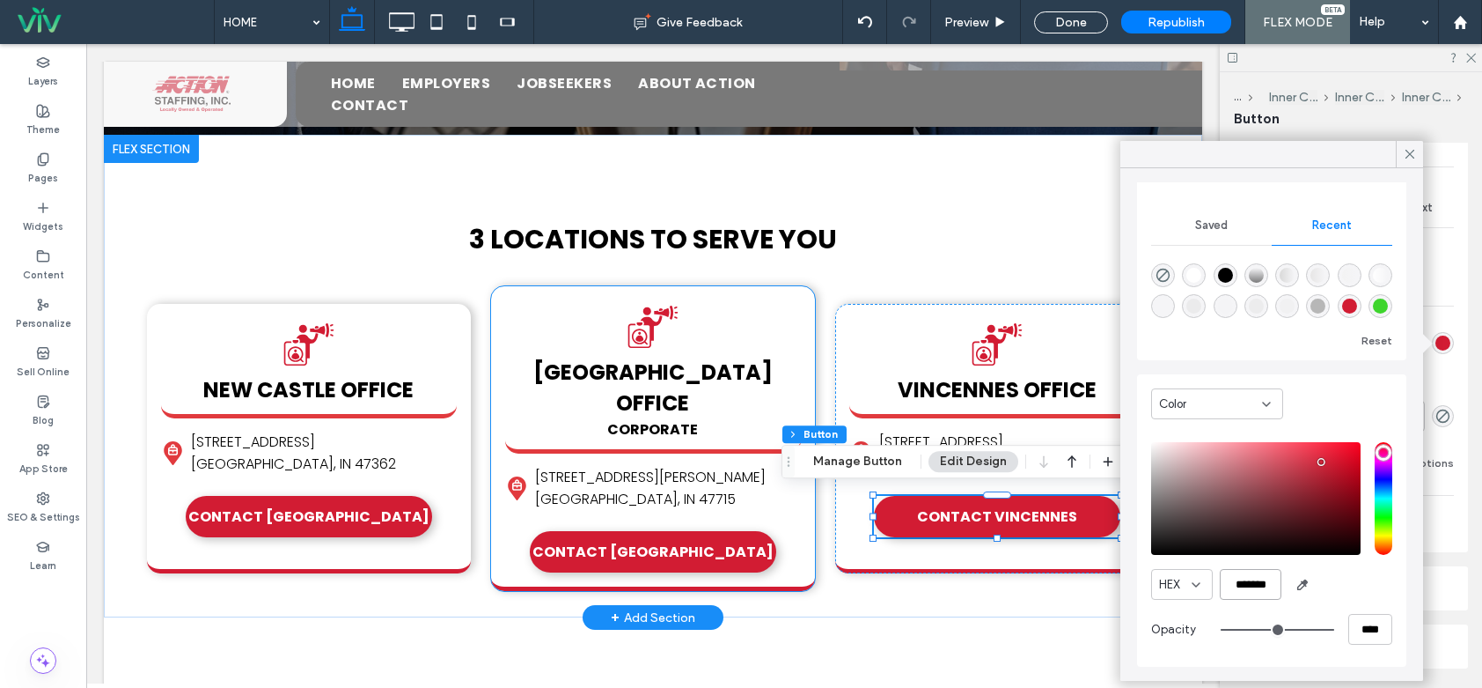
click at [667, 419] on span "CORPORATE" at bounding box center [652, 429] width 91 height 20
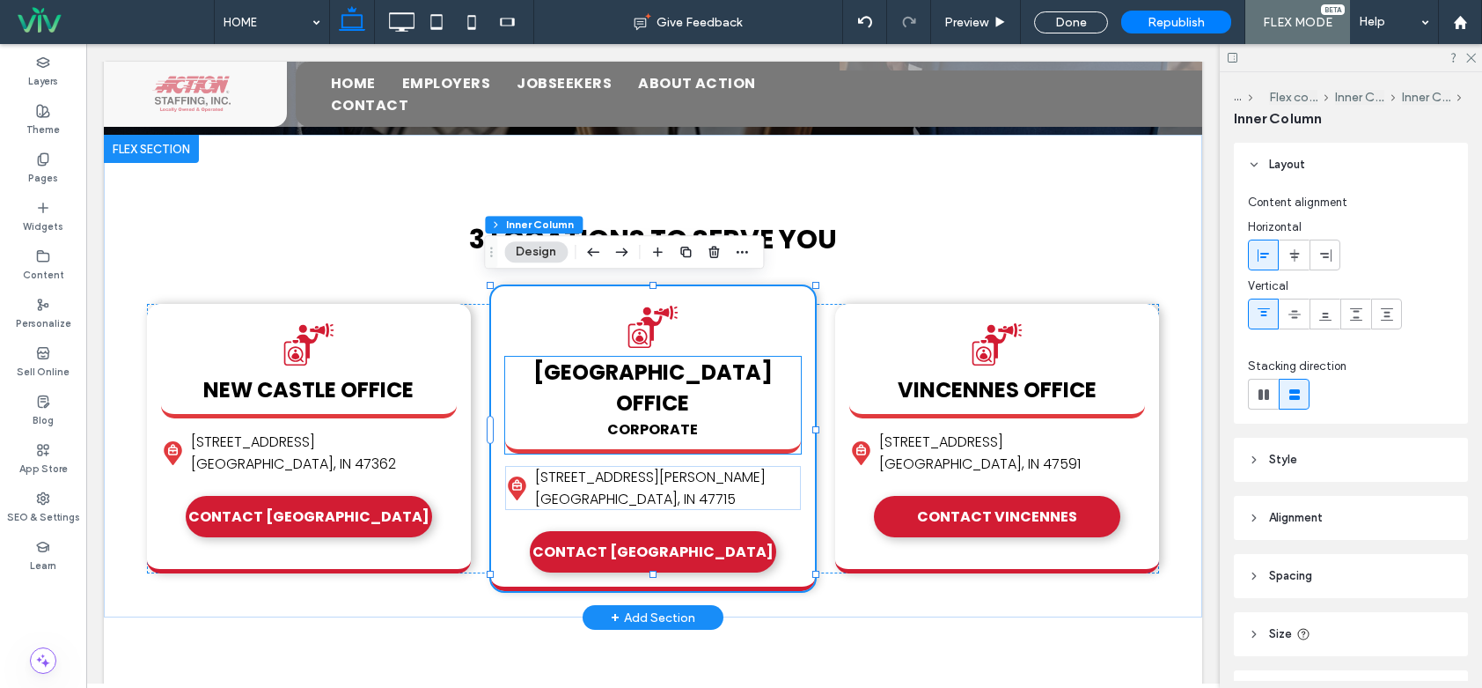
click at [613, 381] on span "EVANSVILLE OFFICE" at bounding box center [652, 387] width 239 height 60
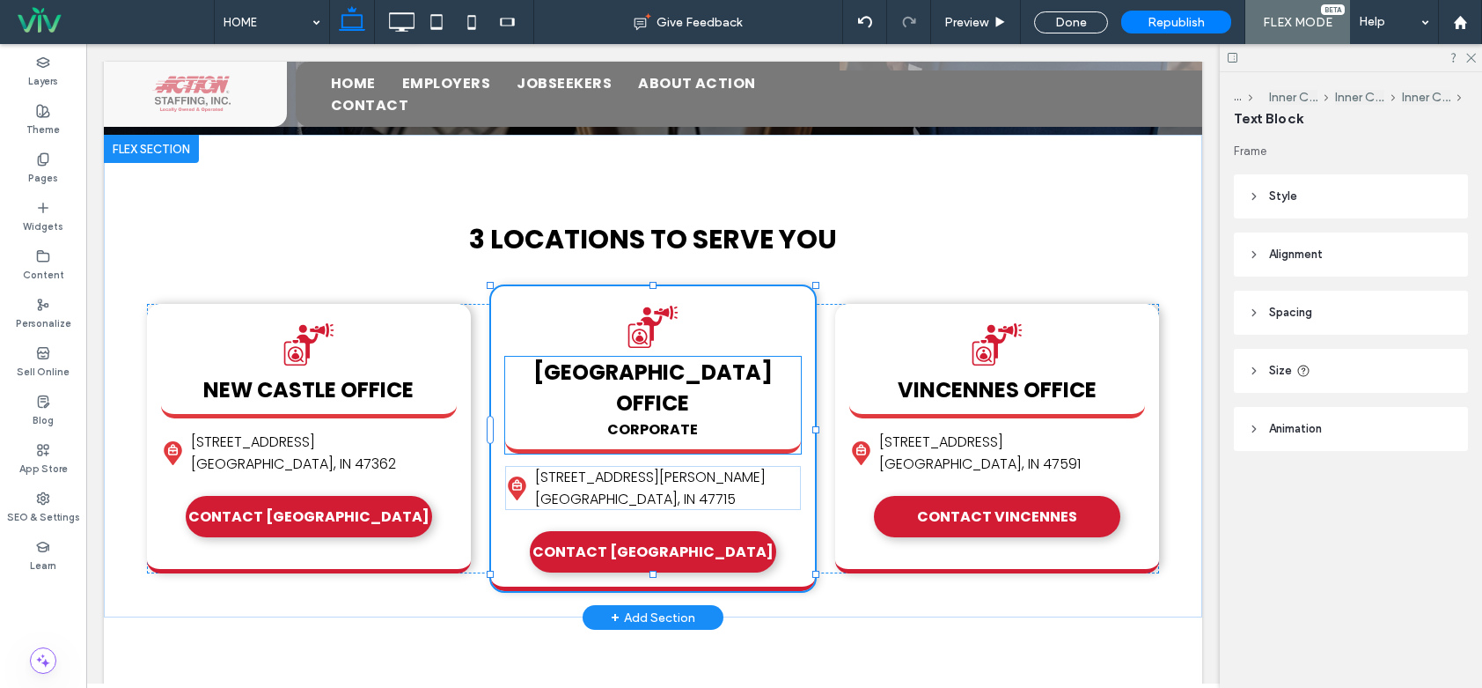
type input "**"
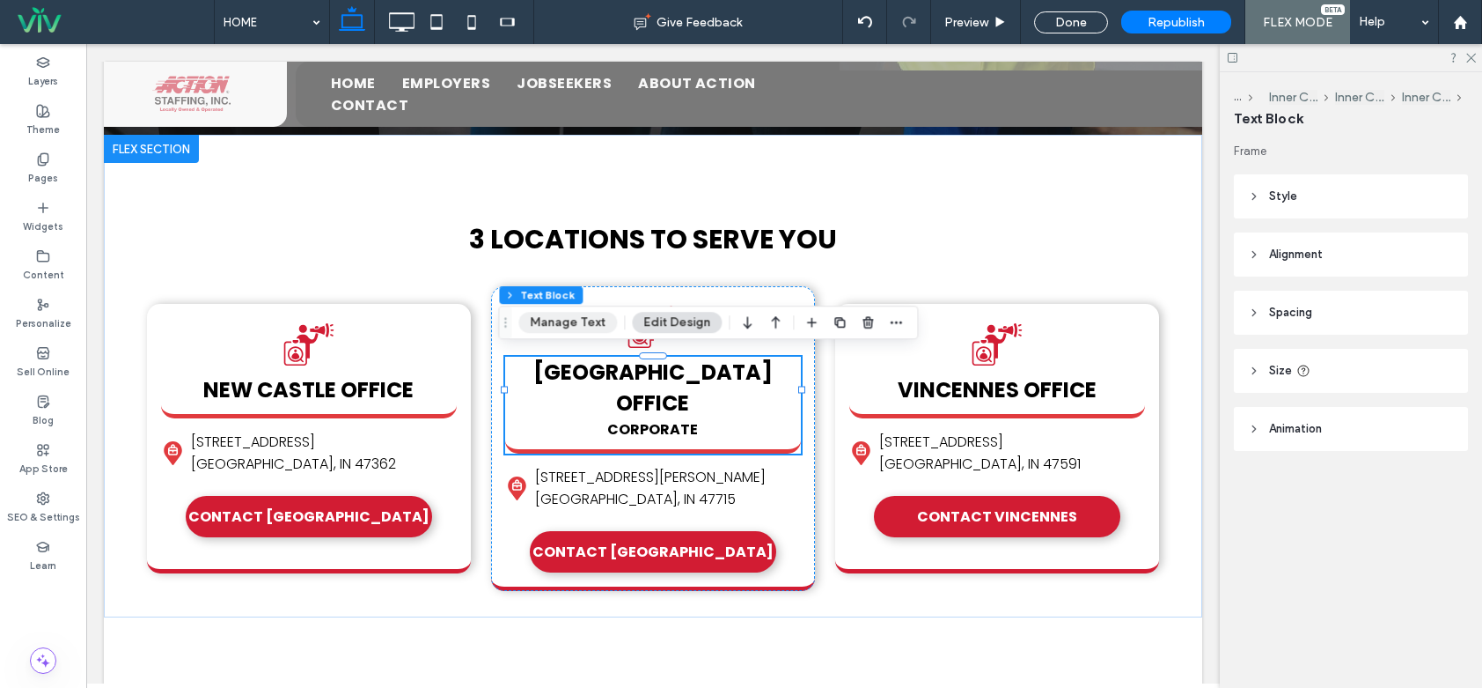
click at [585, 323] on button "Manage Text" at bounding box center [568, 322] width 99 height 21
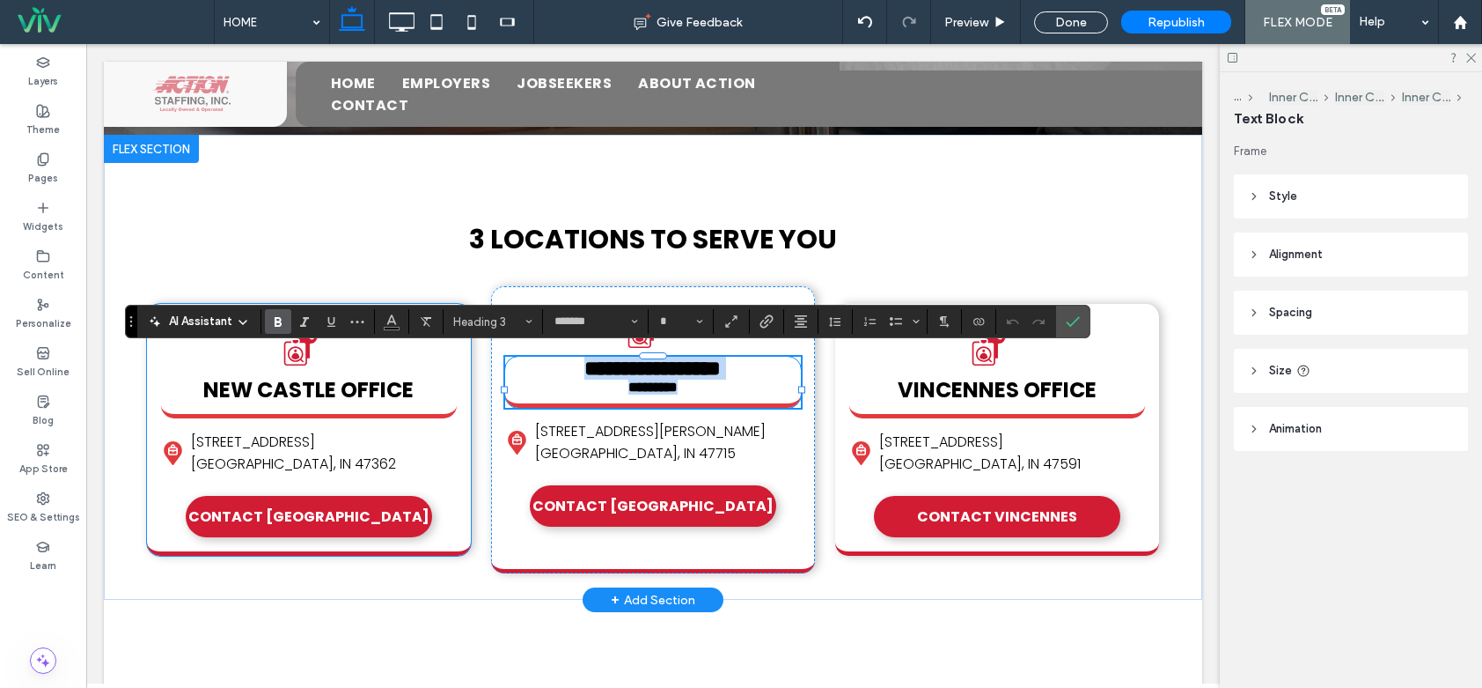
click at [341, 381] on span "NEW CASTLE OFFICE" at bounding box center [308, 389] width 210 height 29
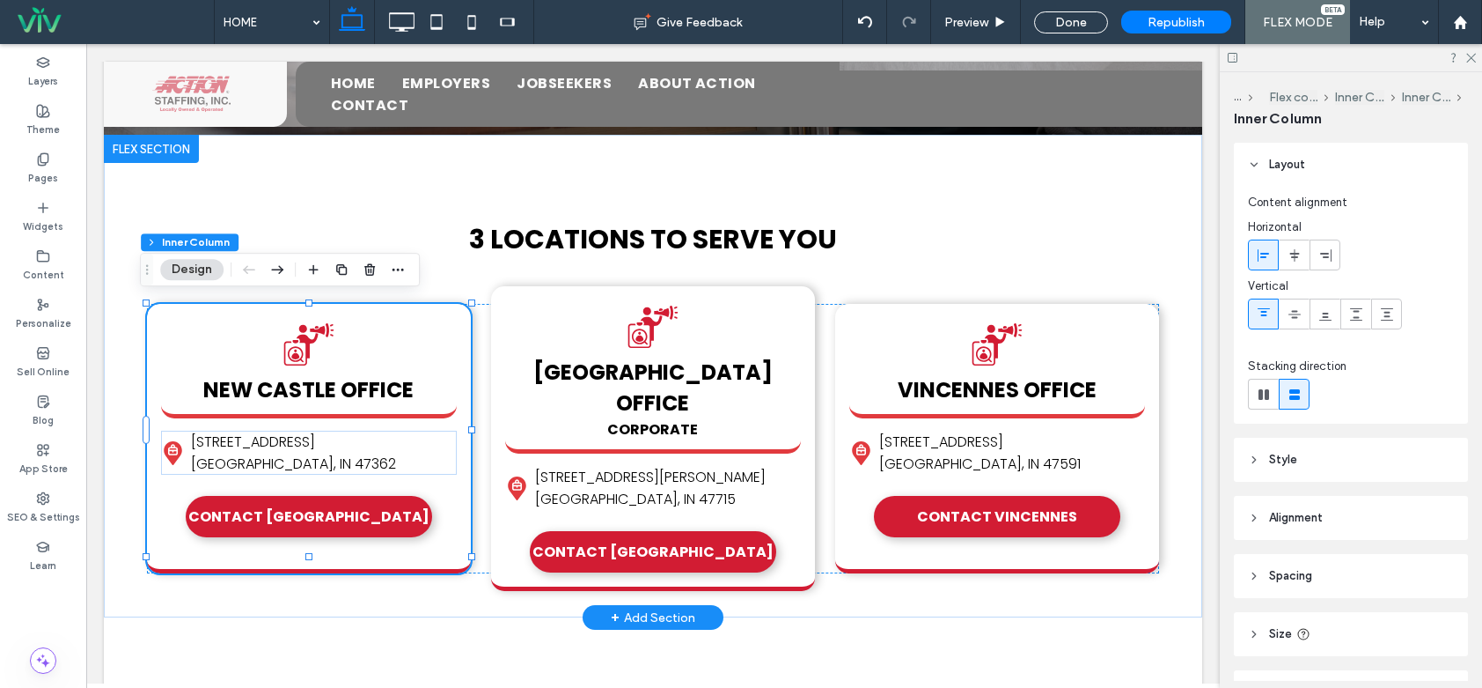
click at [341, 381] on span "NEW CASTLE OFFICE" at bounding box center [308, 389] width 210 height 29
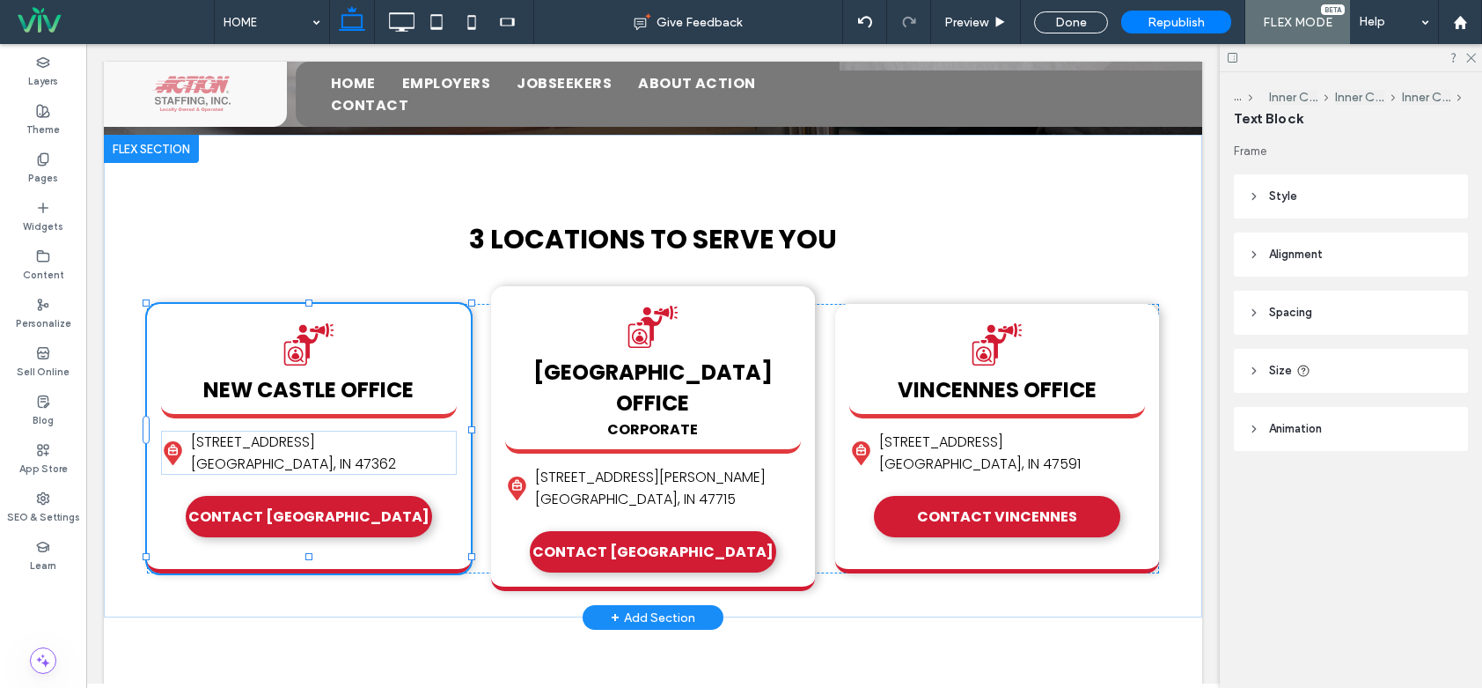
type input "**"
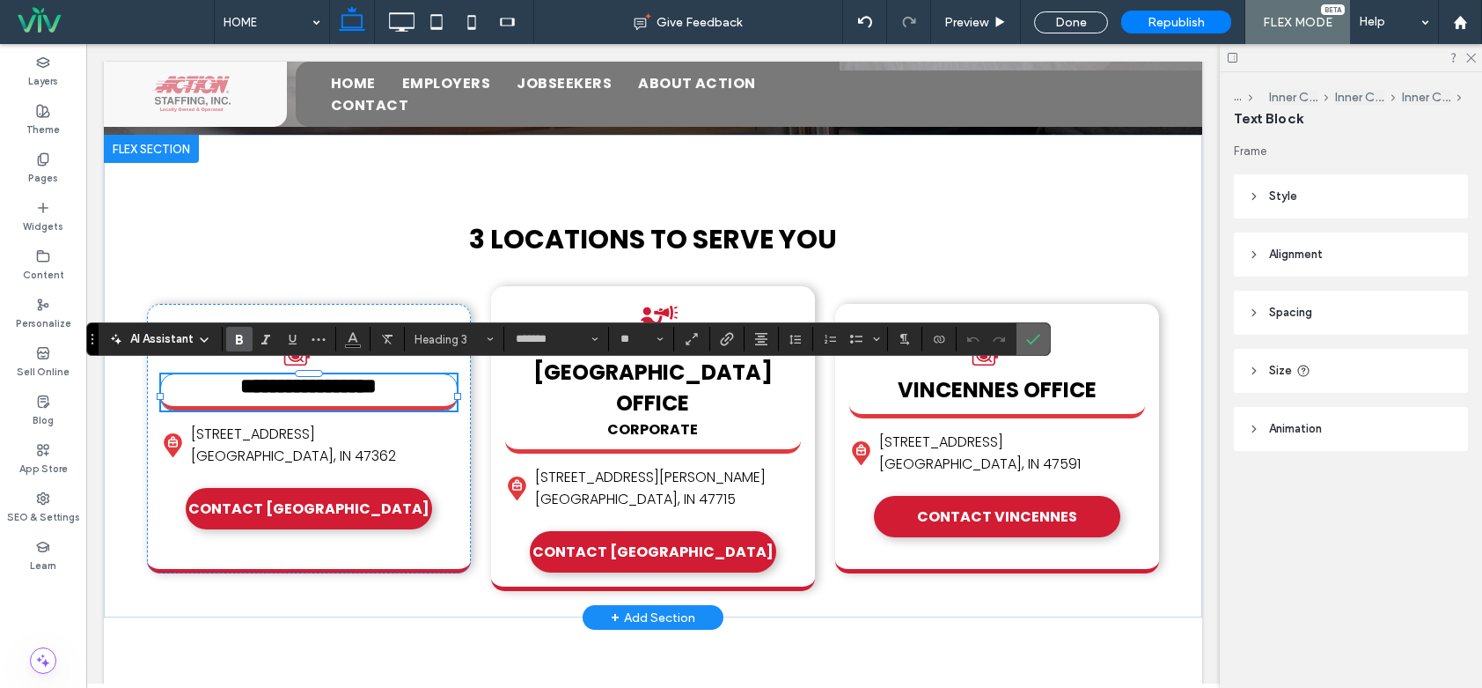
click at [1034, 350] on span "Confirm" at bounding box center [1033, 339] width 14 height 30
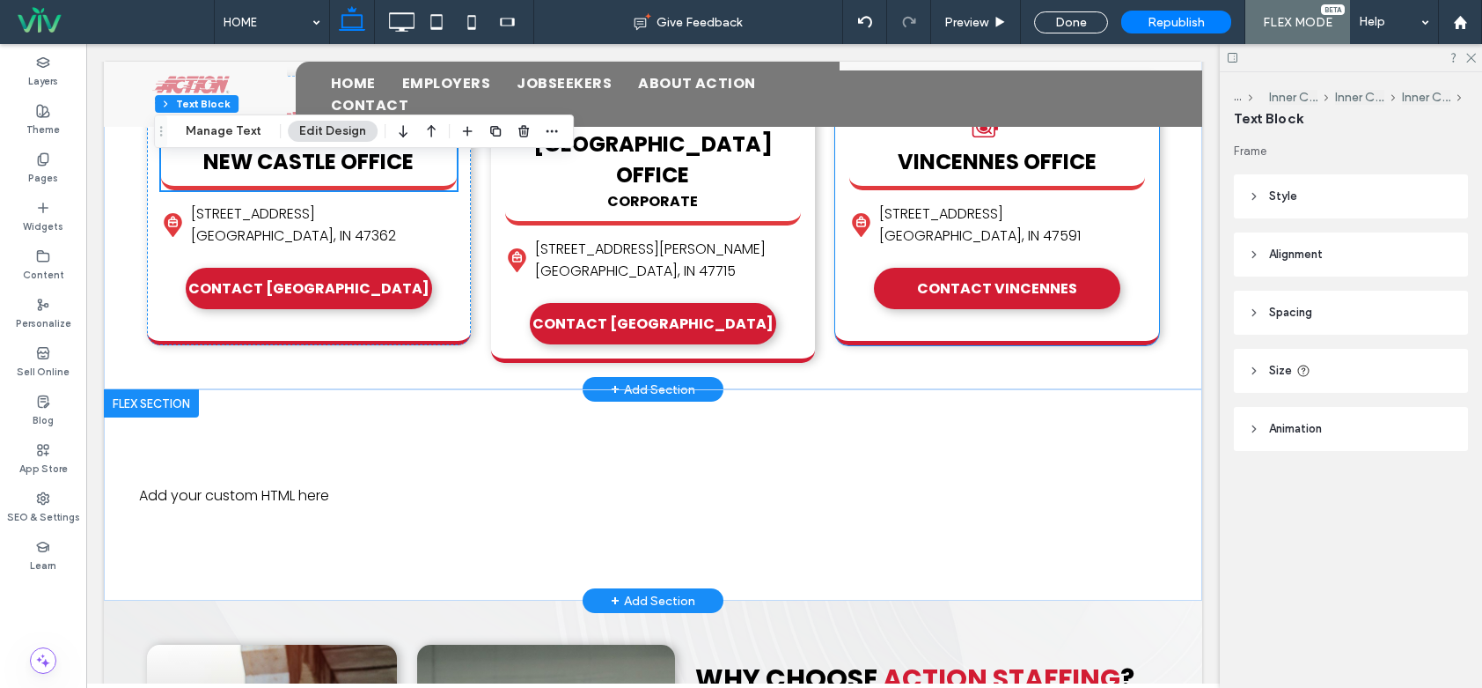
scroll to position [1056, 0]
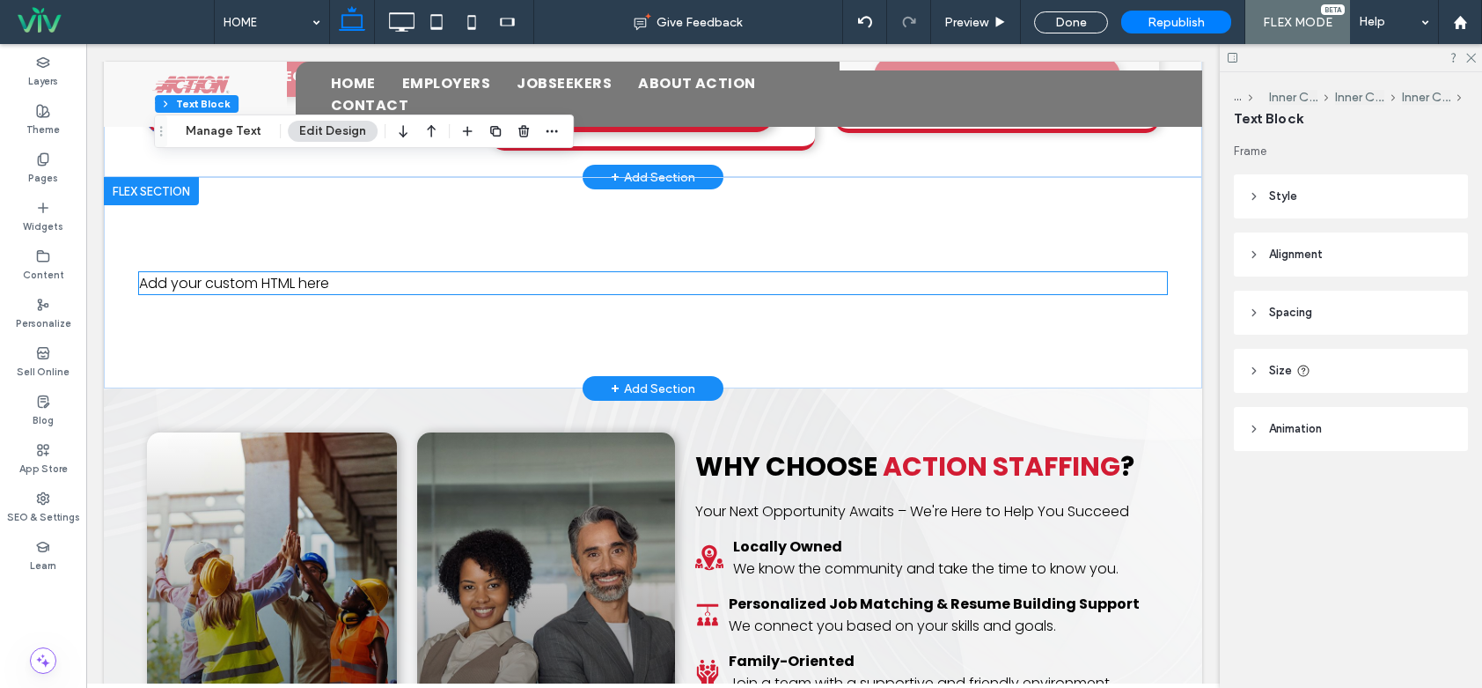
click at [337, 272] on div "Add your custom HTML here" at bounding box center [653, 283] width 1028 height 22
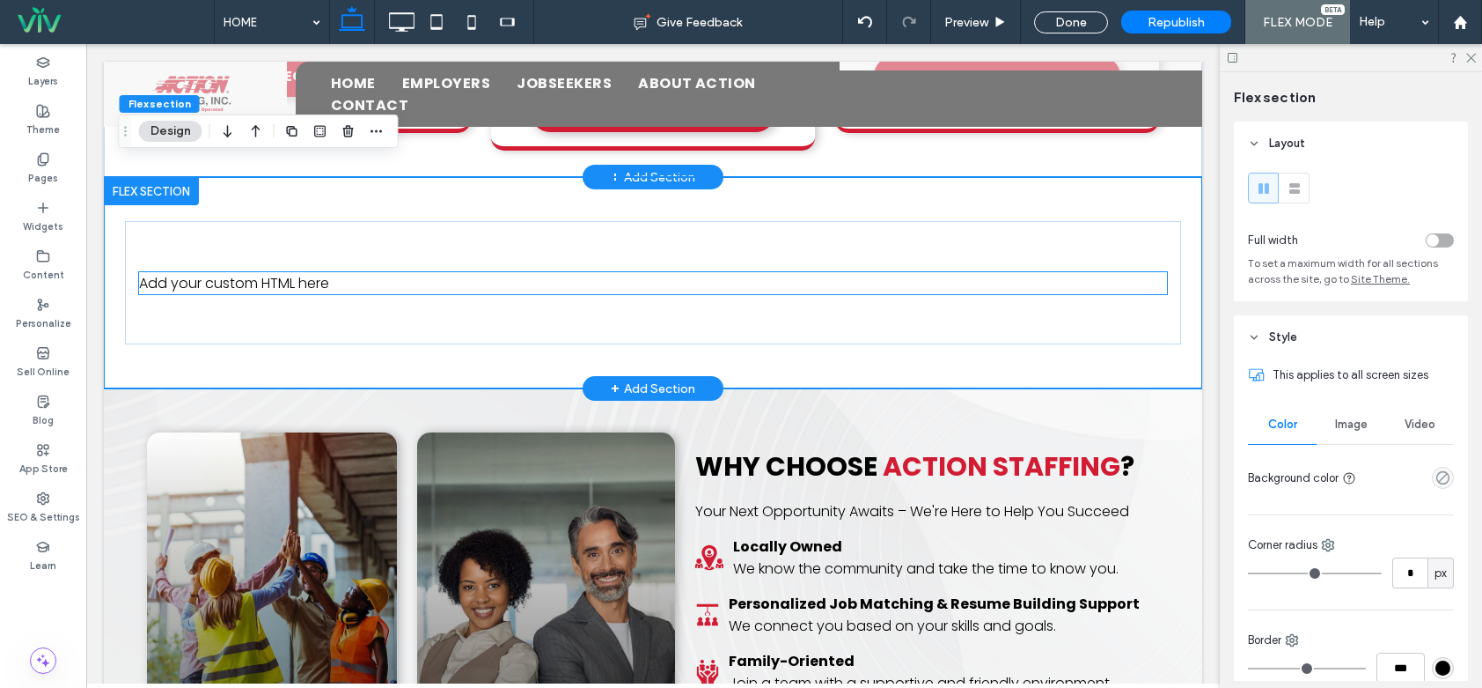
click at [556, 272] on div "Add your custom HTML here" at bounding box center [653, 283] width 1028 height 22
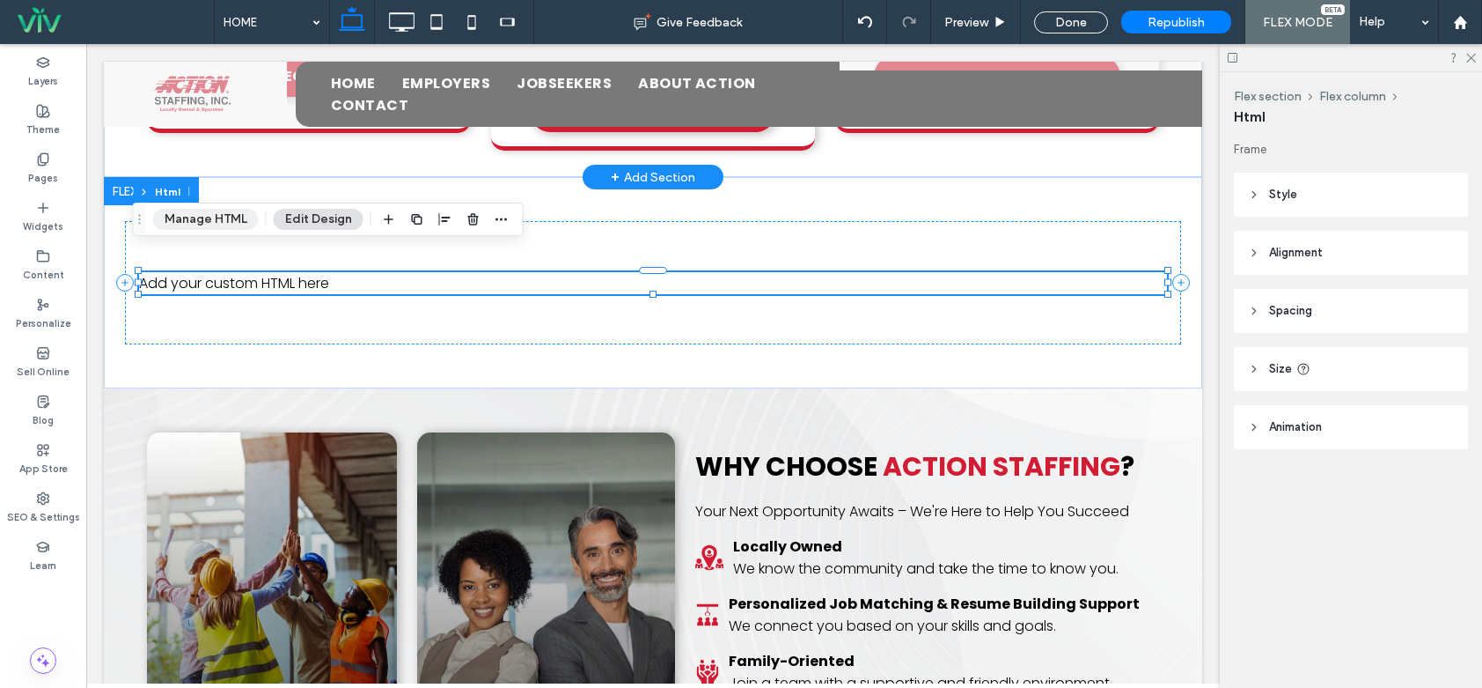
click at [217, 215] on button "Manage HTML" at bounding box center [206, 219] width 106 height 21
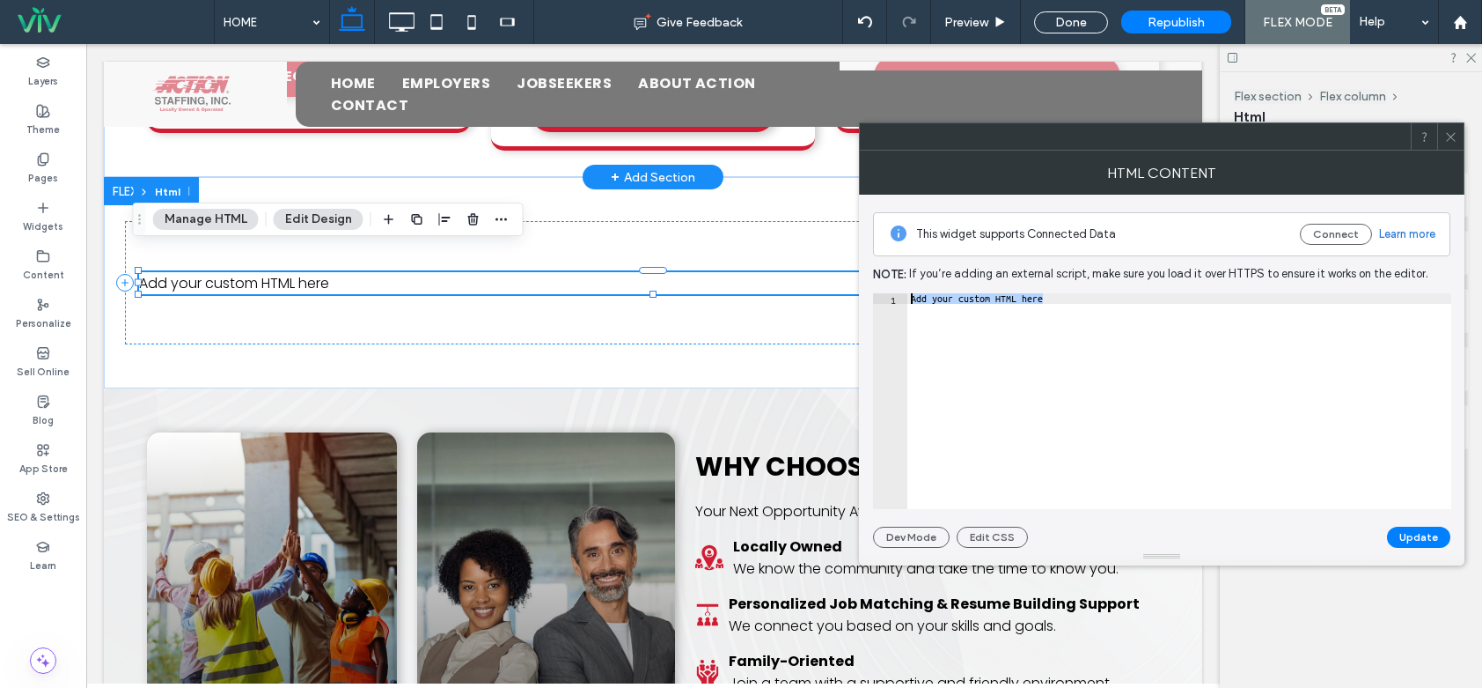
drag, startPoint x: 1182, startPoint y: 306, endPoint x: 891, endPoint y: 291, distance: 291.8
click at [888, 291] on div "**********" at bounding box center [1161, 371] width 577 height 353
paste textarea "Cursor at row 1"
type textarea "*******"
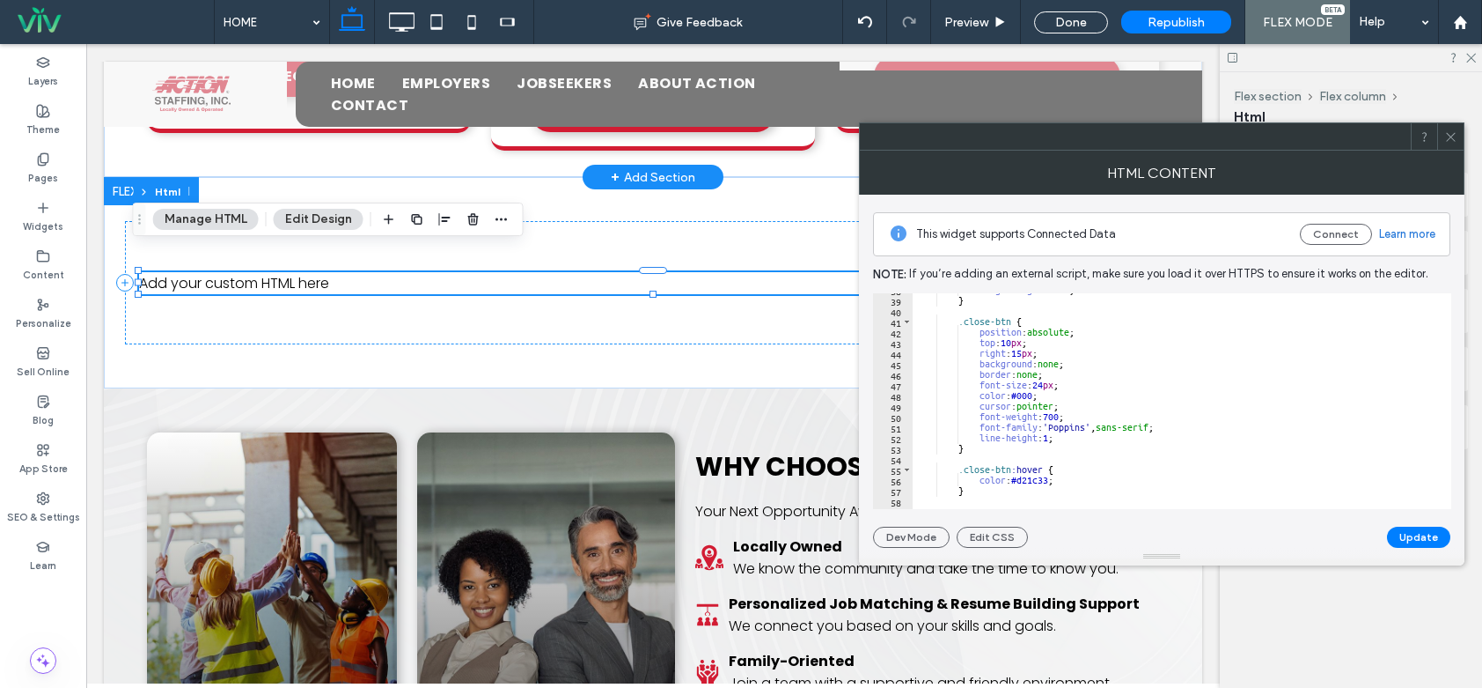
scroll to position [0, 0]
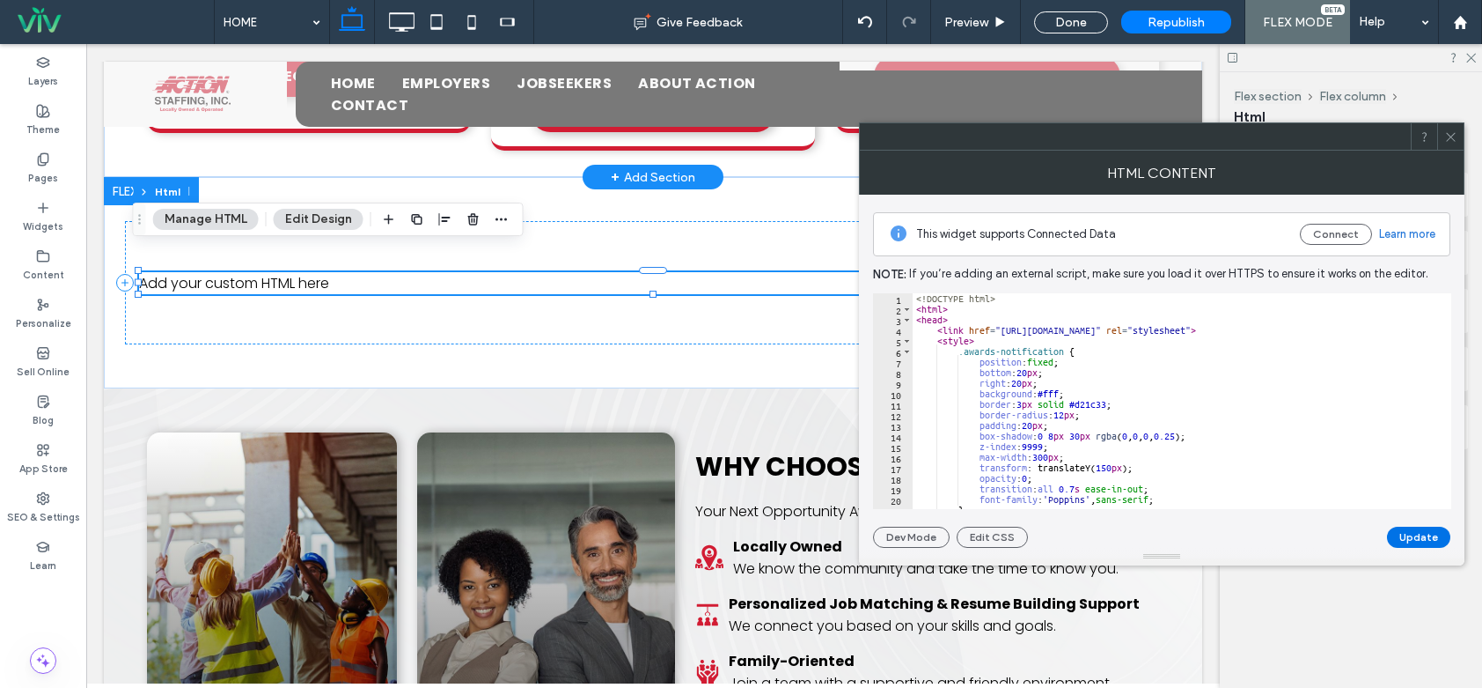
click at [1408, 532] on button "Update" at bounding box center [1418, 536] width 63 height 21
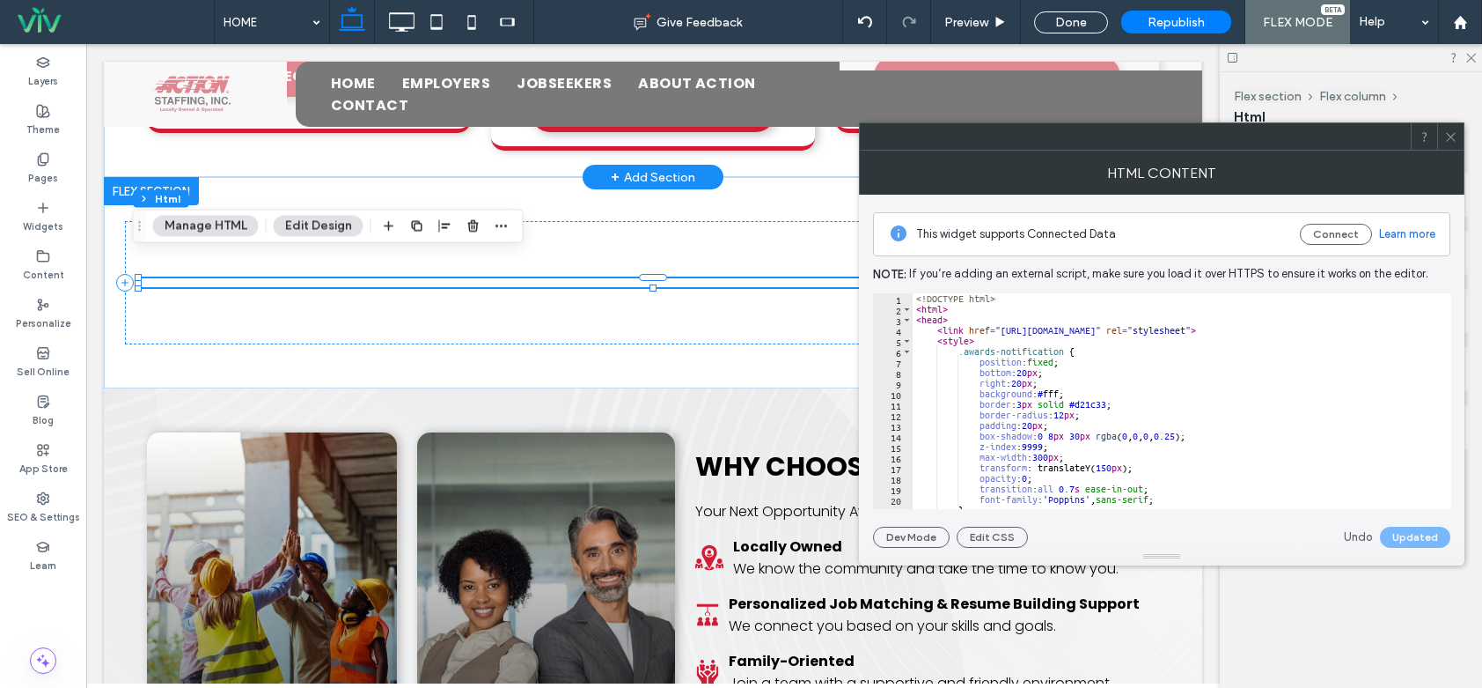
click at [1452, 131] on icon at bounding box center [1451, 136] width 13 height 13
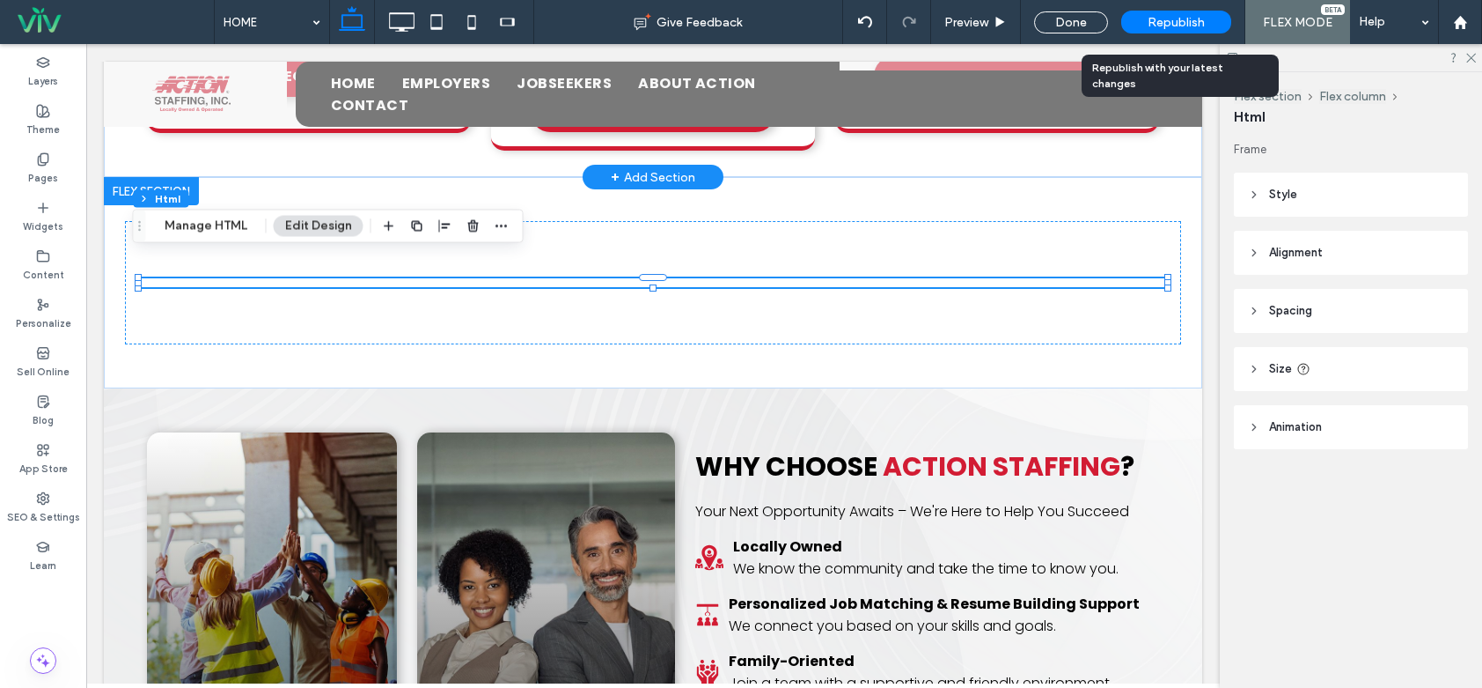
click at [1193, 27] on span "Republish" at bounding box center [1176, 22] width 57 height 15
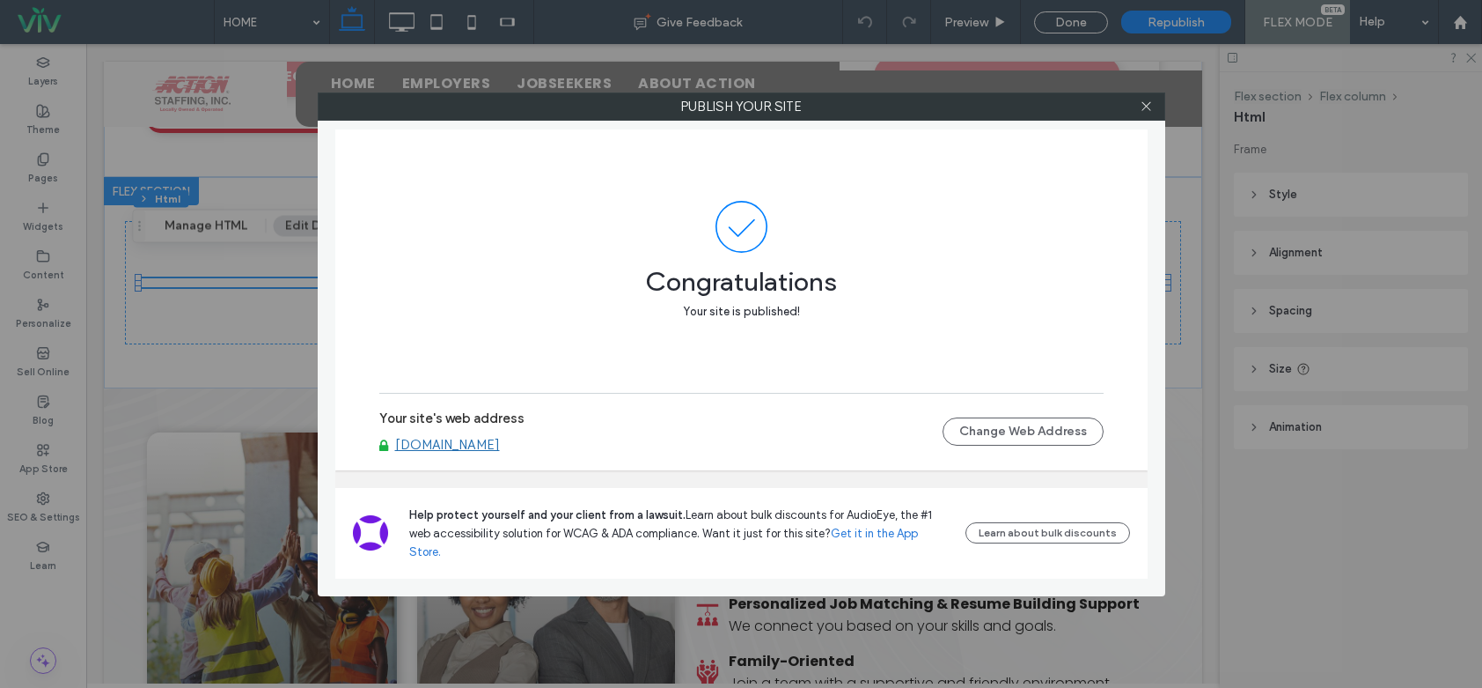
click at [434, 519] on div "Help protect yourself and your client from a lawsuit. Learn about bulk discount…" at bounding box center [741, 533] width 813 height 91
click at [1144, 107] on icon at bounding box center [1146, 105] width 13 height 13
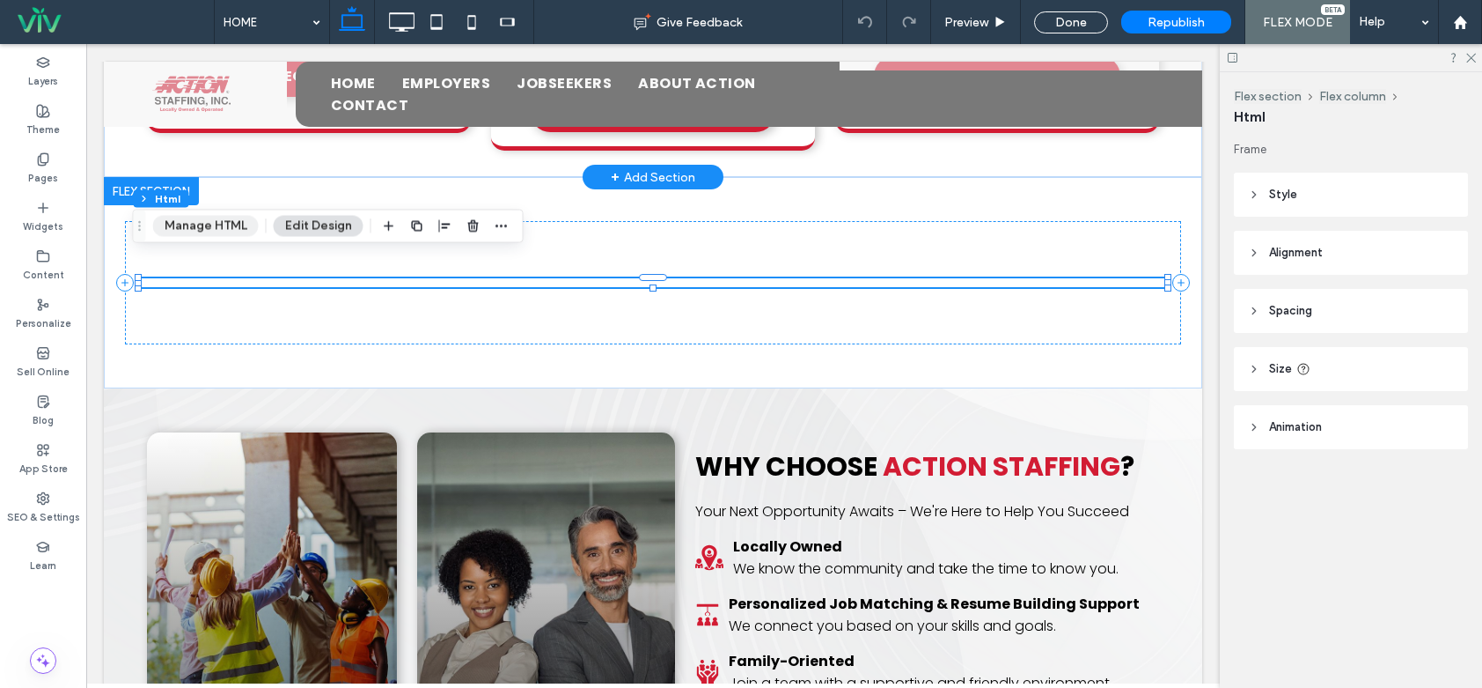
click at [194, 232] on button "Manage HTML" at bounding box center [206, 226] width 106 height 21
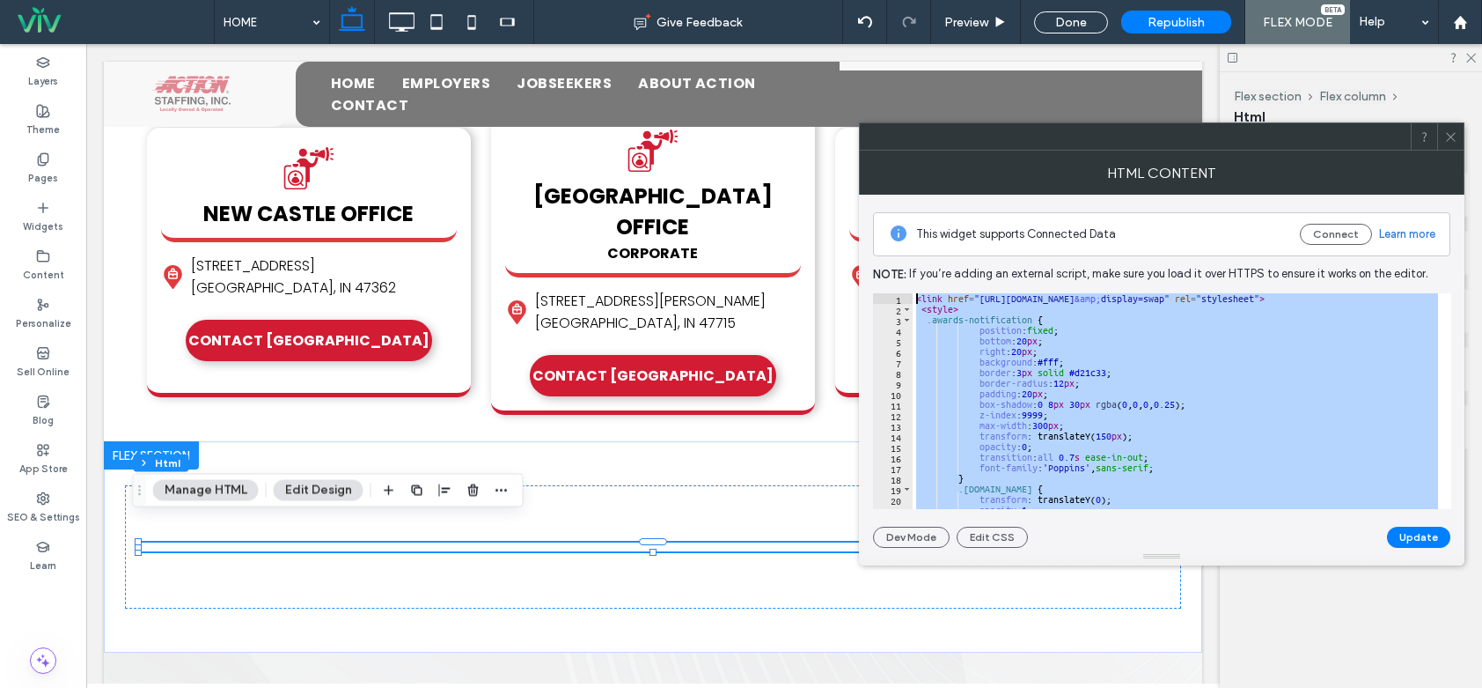
drag, startPoint x: 1011, startPoint y: 485, endPoint x: 888, endPoint y: 276, distance: 242.3
click at [888, 276] on div "This widget supports Connected Data Connect Learn more Note: If you’re adding a…" at bounding box center [1161, 371] width 577 height 353
paste textarea "Cursor at row 1"
type textarea "*******"
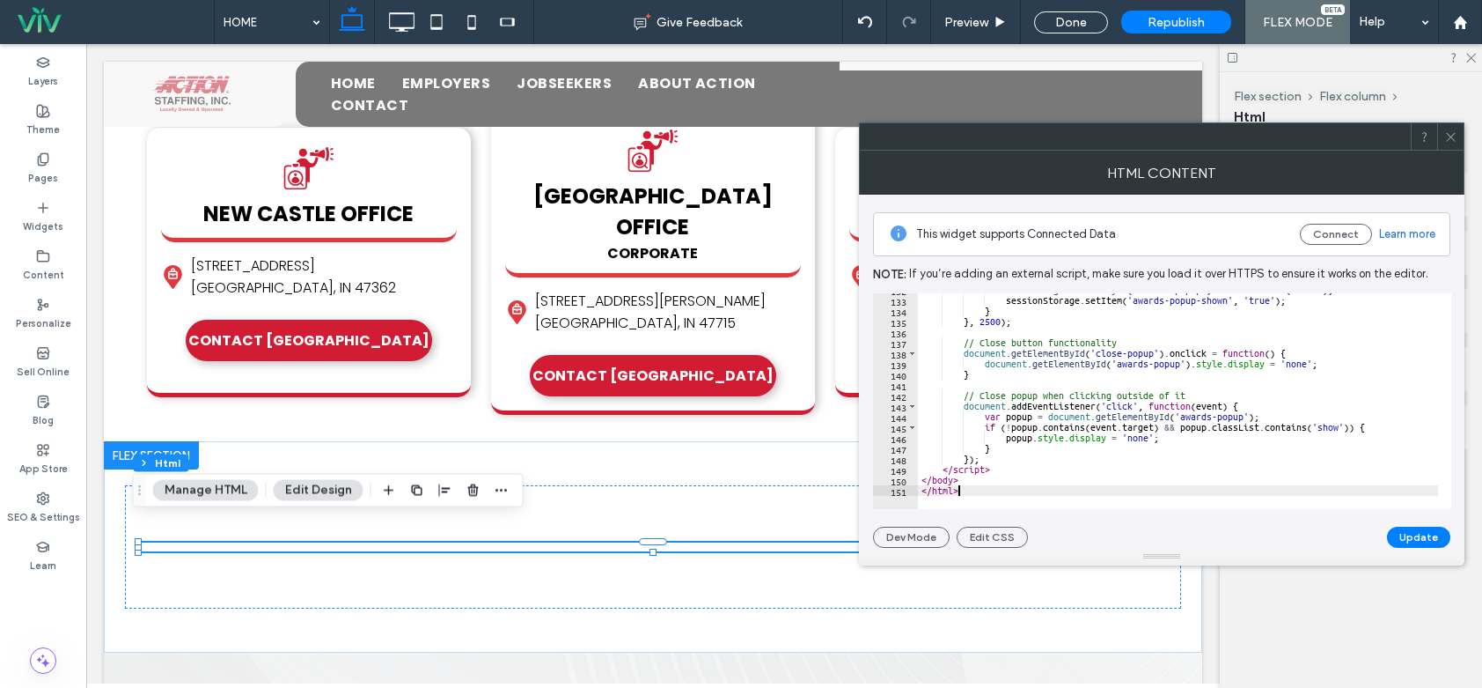
drag, startPoint x: 1399, startPoint y: 540, endPoint x: 1397, endPoint y: 530, distance: 9.8
click at [1400, 539] on button "Update" at bounding box center [1418, 536] width 63 height 21
drag, startPoint x: 1453, startPoint y: 130, endPoint x: 1097, endPoint y: 37, distance: 368.5
click at [1453, 130] on icon at bounding box center [1451, 136] width 13 height 13
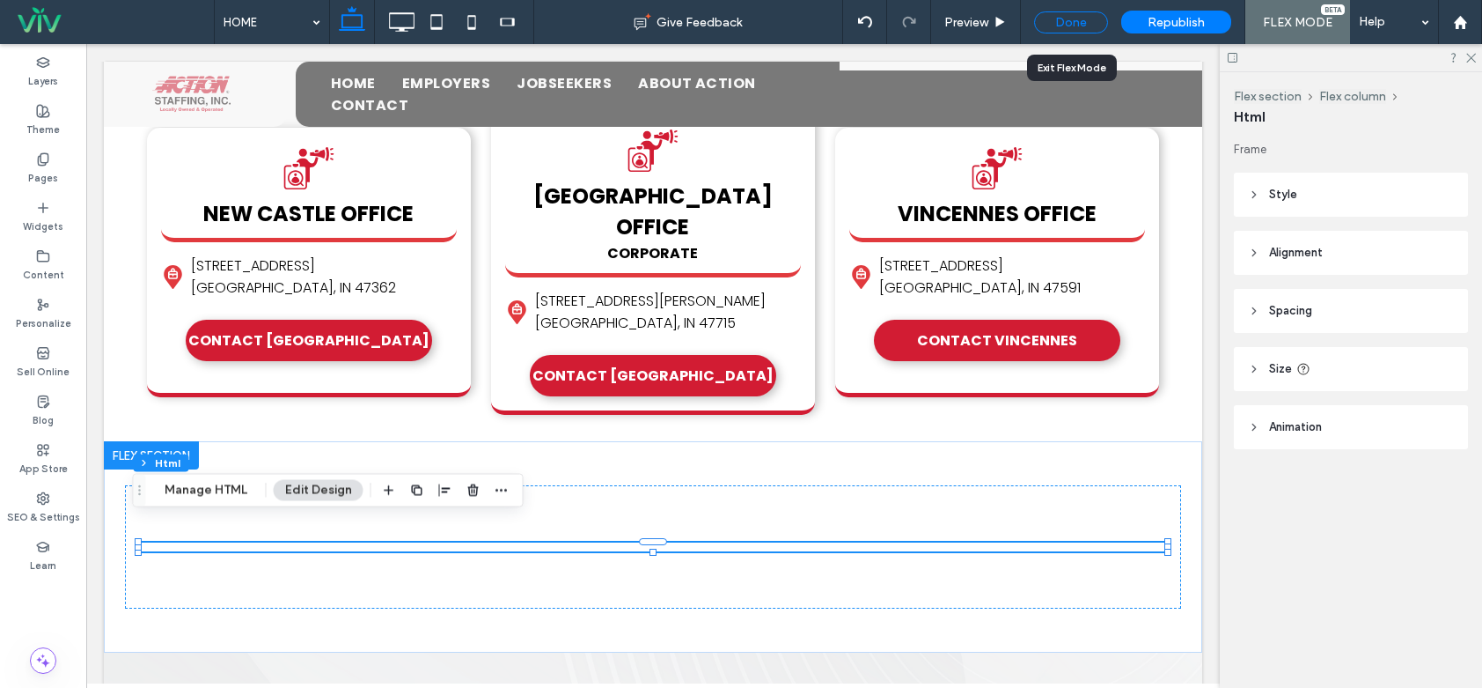
click at [1061, 21] on div "Done" at bounding box center [1071, 22] width 74 height 22
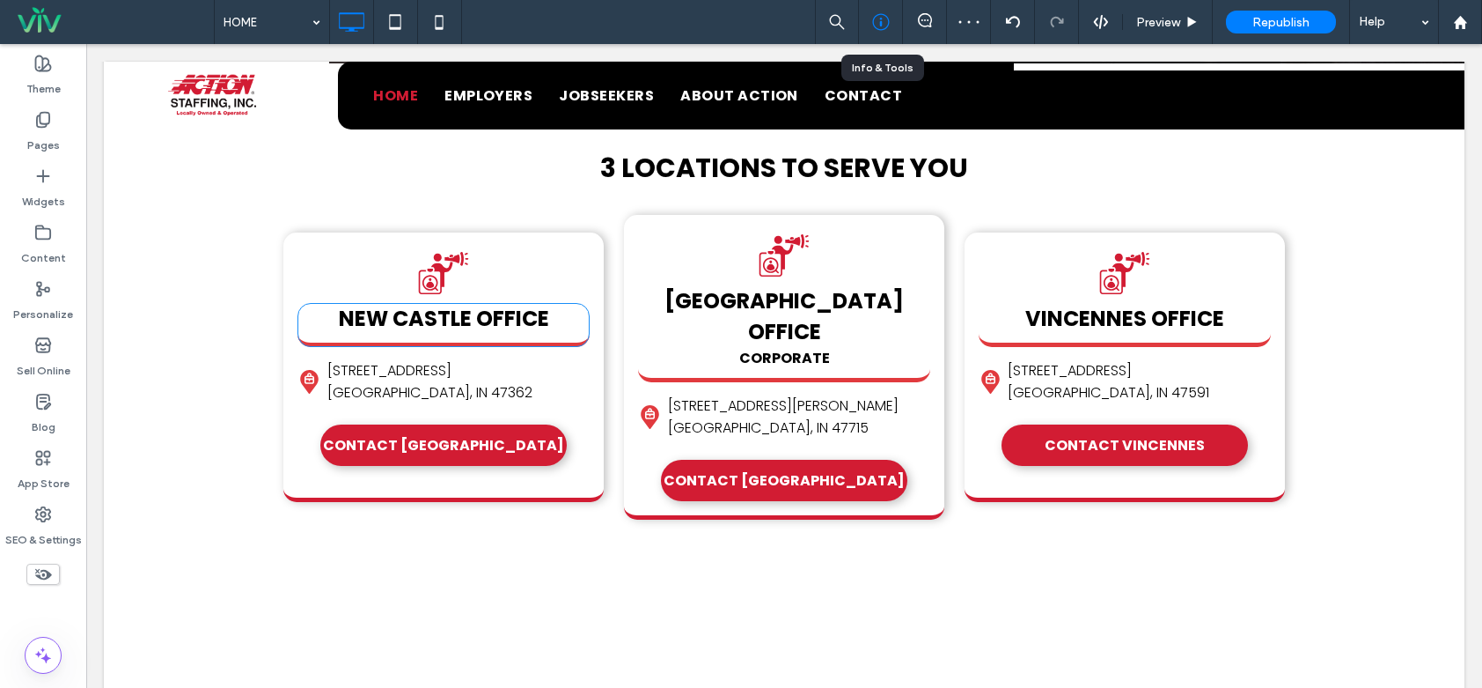
drag, startPoint x: 881, startPoint y: 22, endPoint x: 870, endPoint y: 22, distance: 11.4
click at [883, 22] on icon at bounding box center [881, 22] width 18 height 18
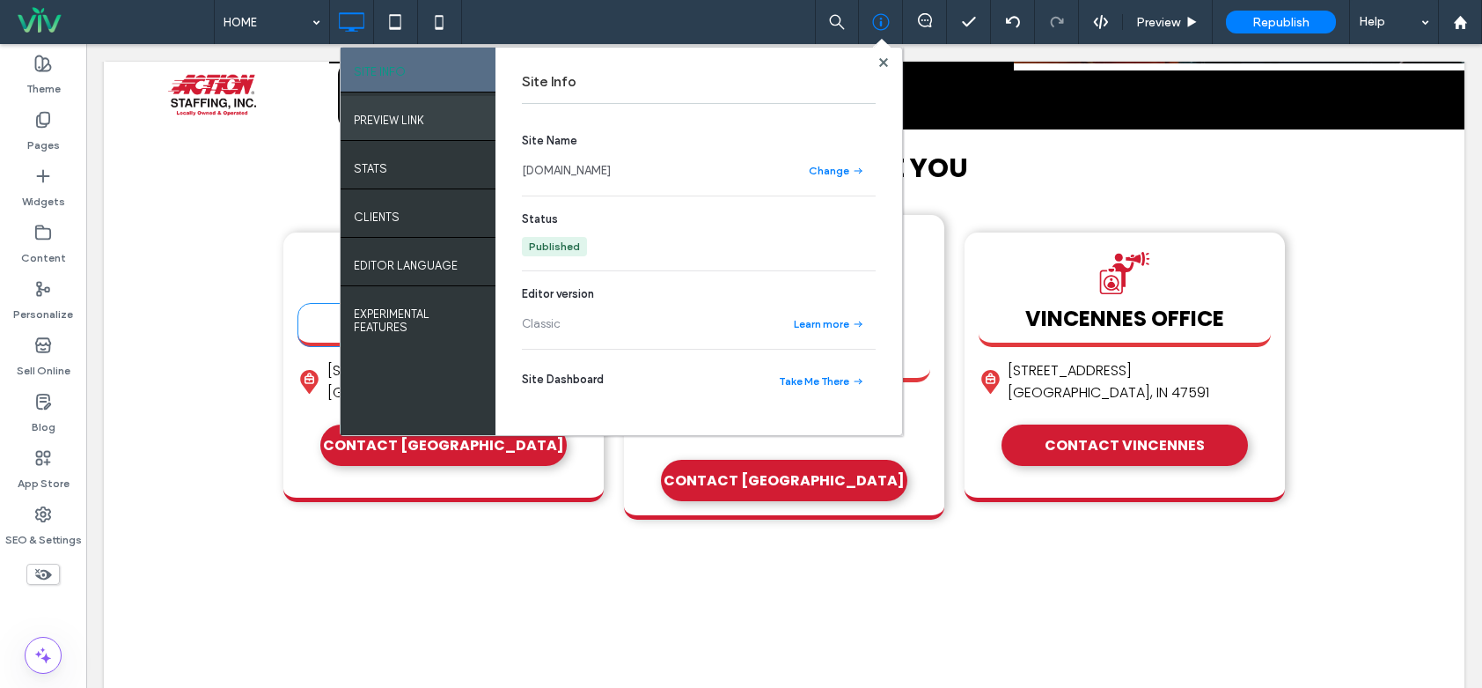
click at [413, 118] on label "PREVIEW LINK" at bounding box center [389, 116] width 70 height 22
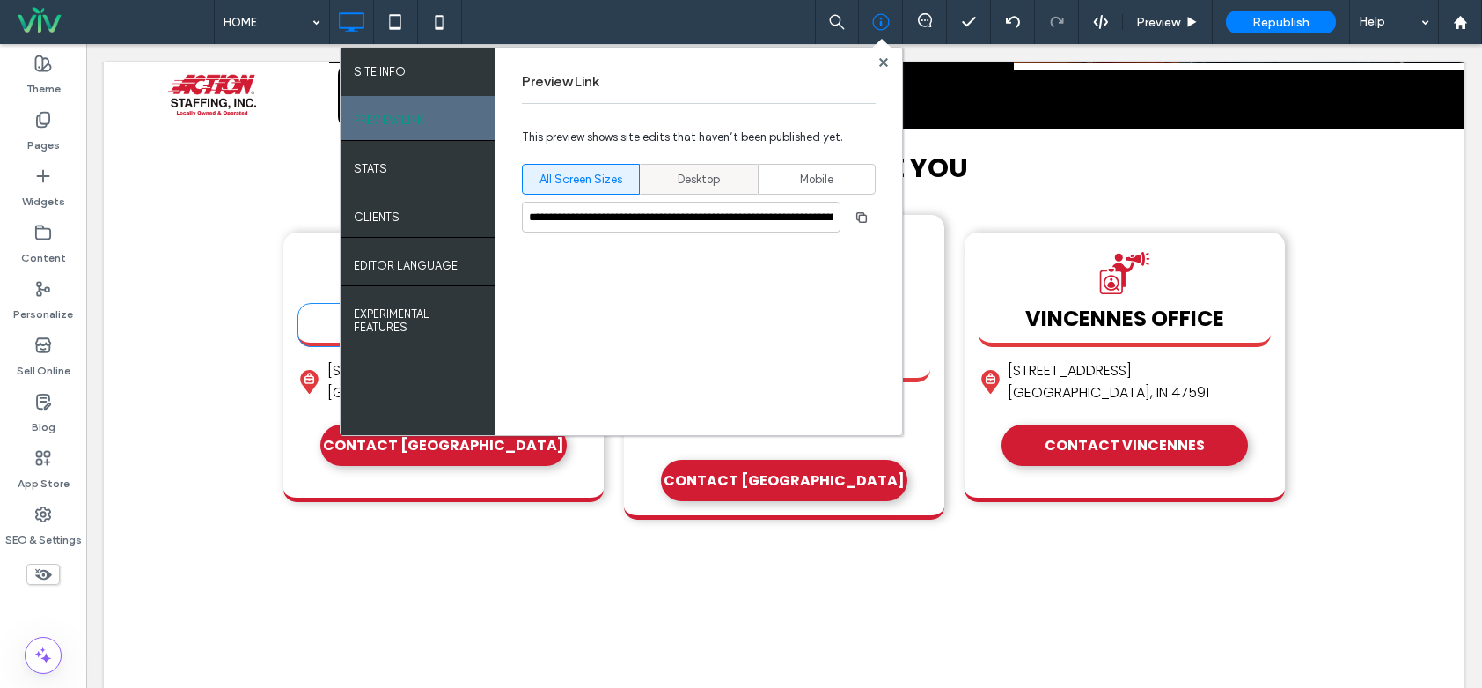
click at [719, 177] on span "Desktop" at bounding box center [699, 180] width 42 height 18
type input "**********"
click at [862, 215] on use "button" at bounding box center [862, 216] width 11 height 11
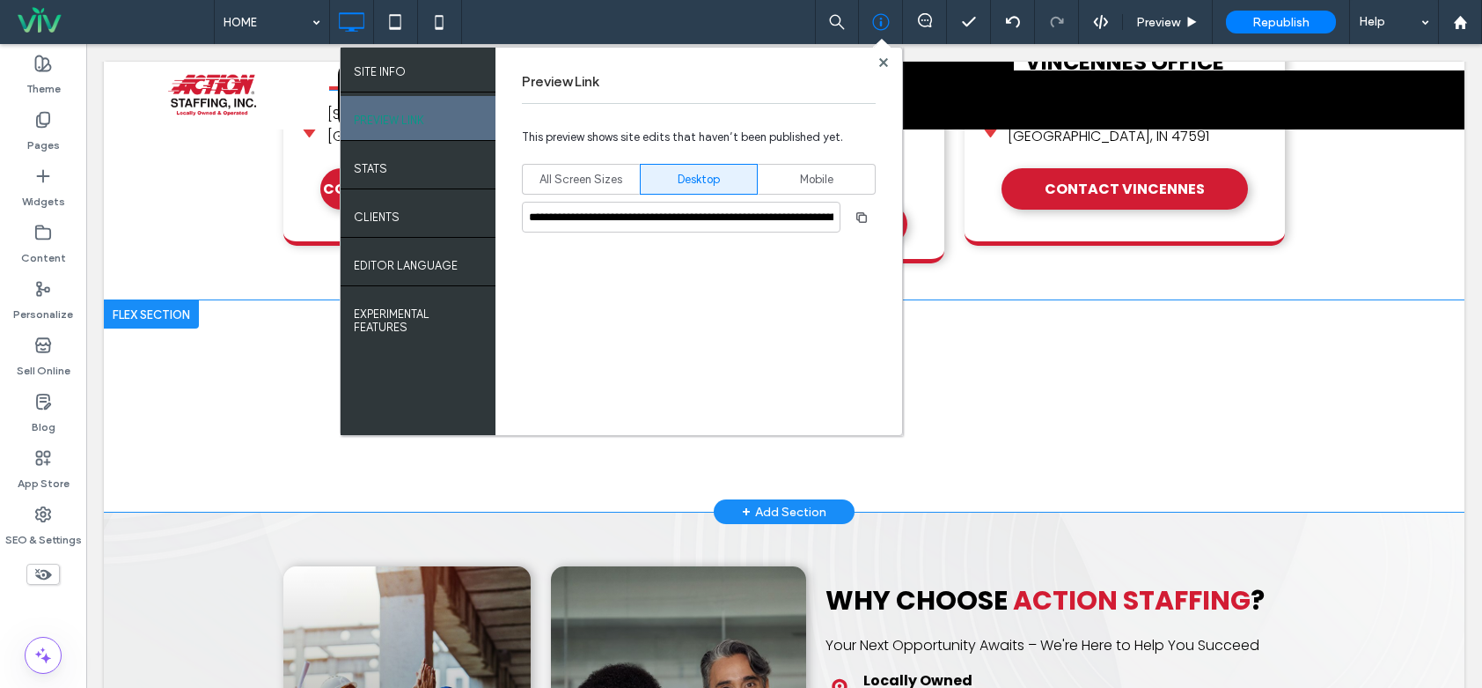
scroll to position [1056, 0]
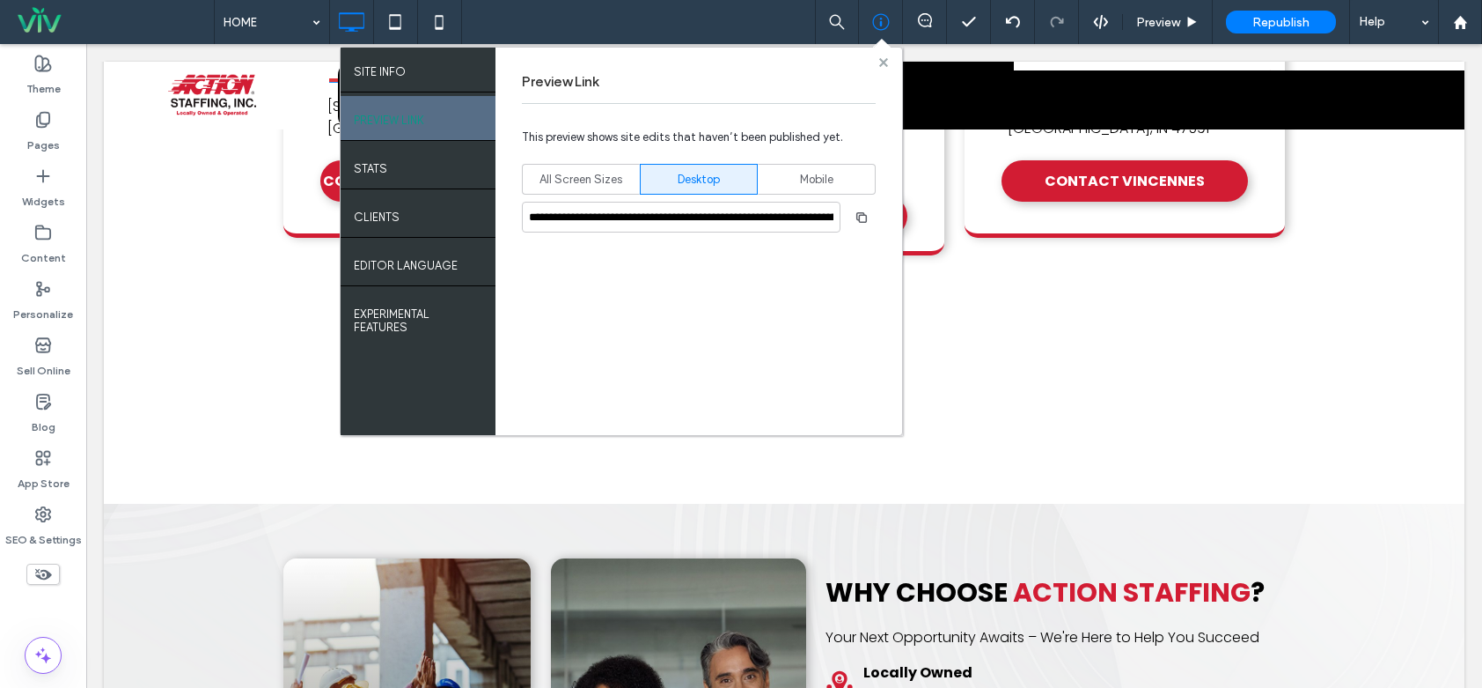
click at [884, 61] on use at bounding box center [883, 61] width 9 height 9
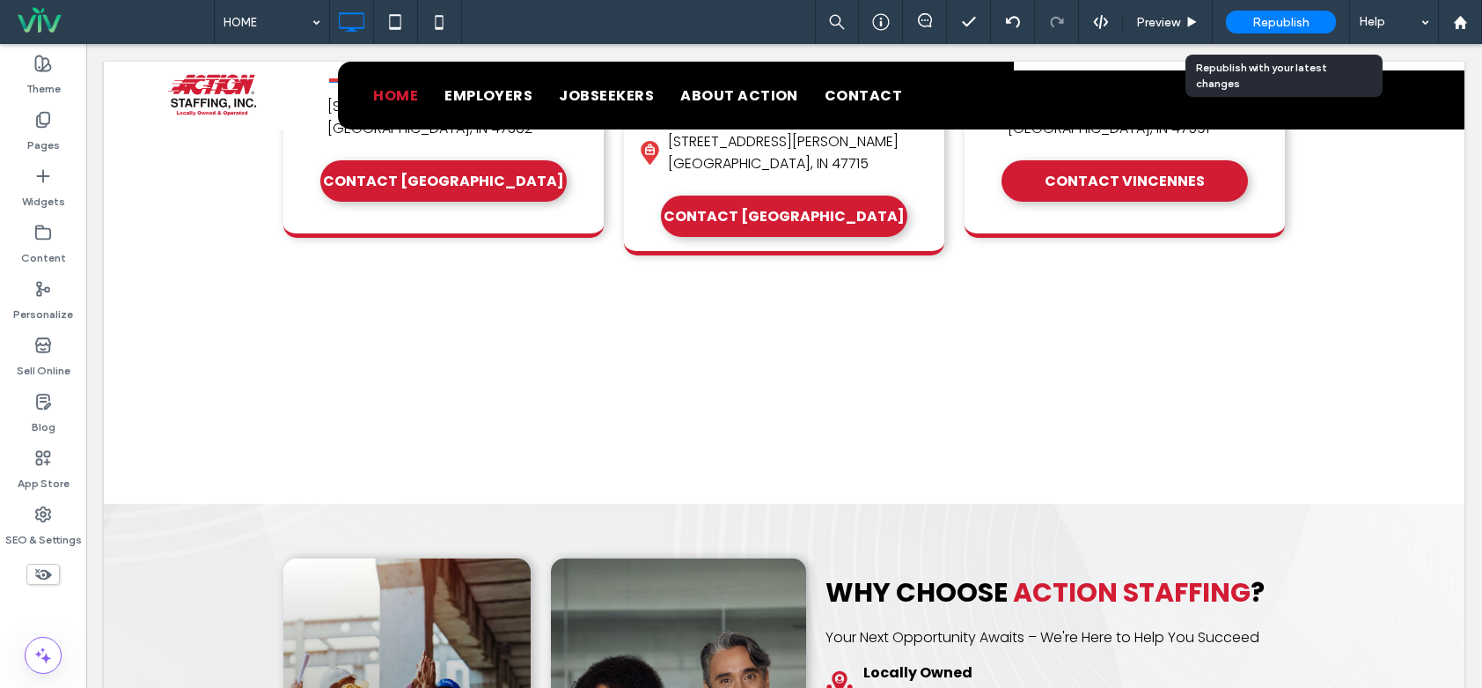
click at [1284, 24] on span "Republish" at bounding box center [1281, 22] width 57 height 15
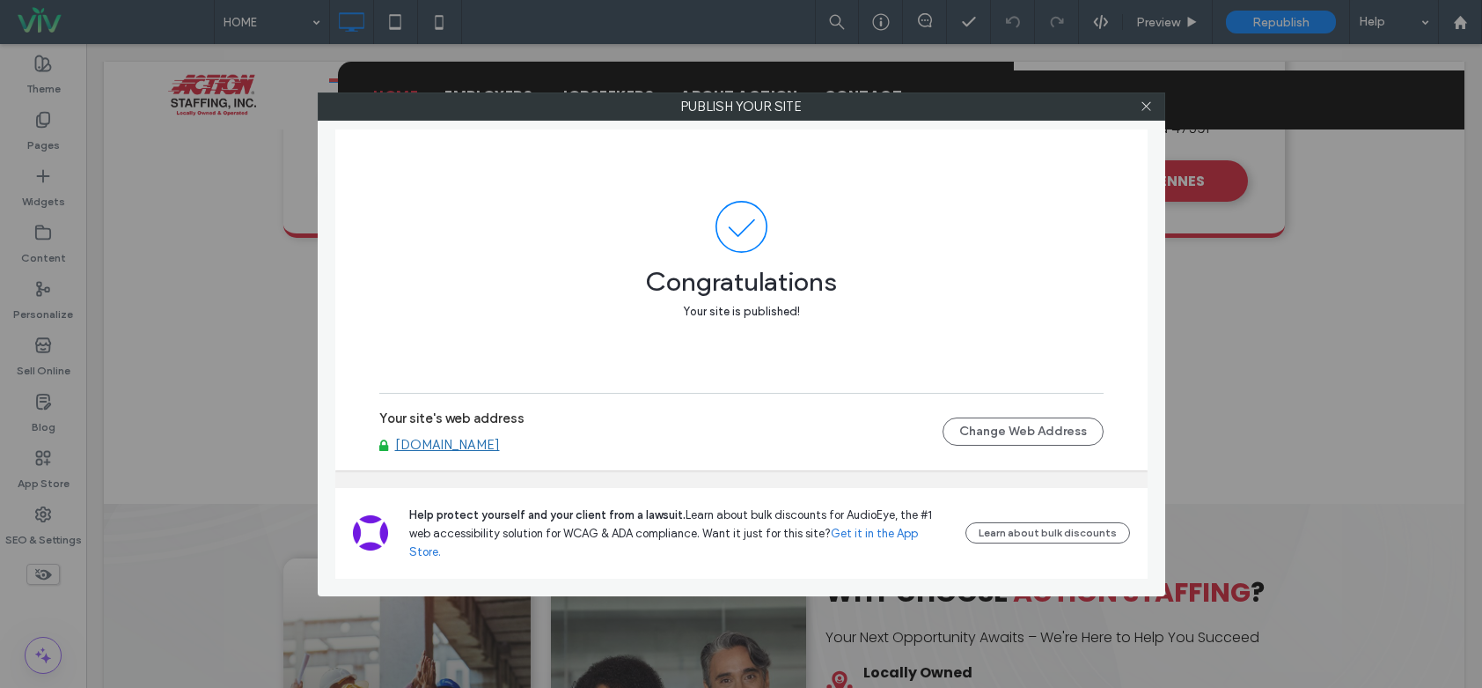
drag, startPoint x: 1149, startPoint y: 98, endPoint x: 1136, endPoint y: 112, distance: 18.7
click at [1149, 98] on span at bounding box center [1146, 106] width 13 height 26
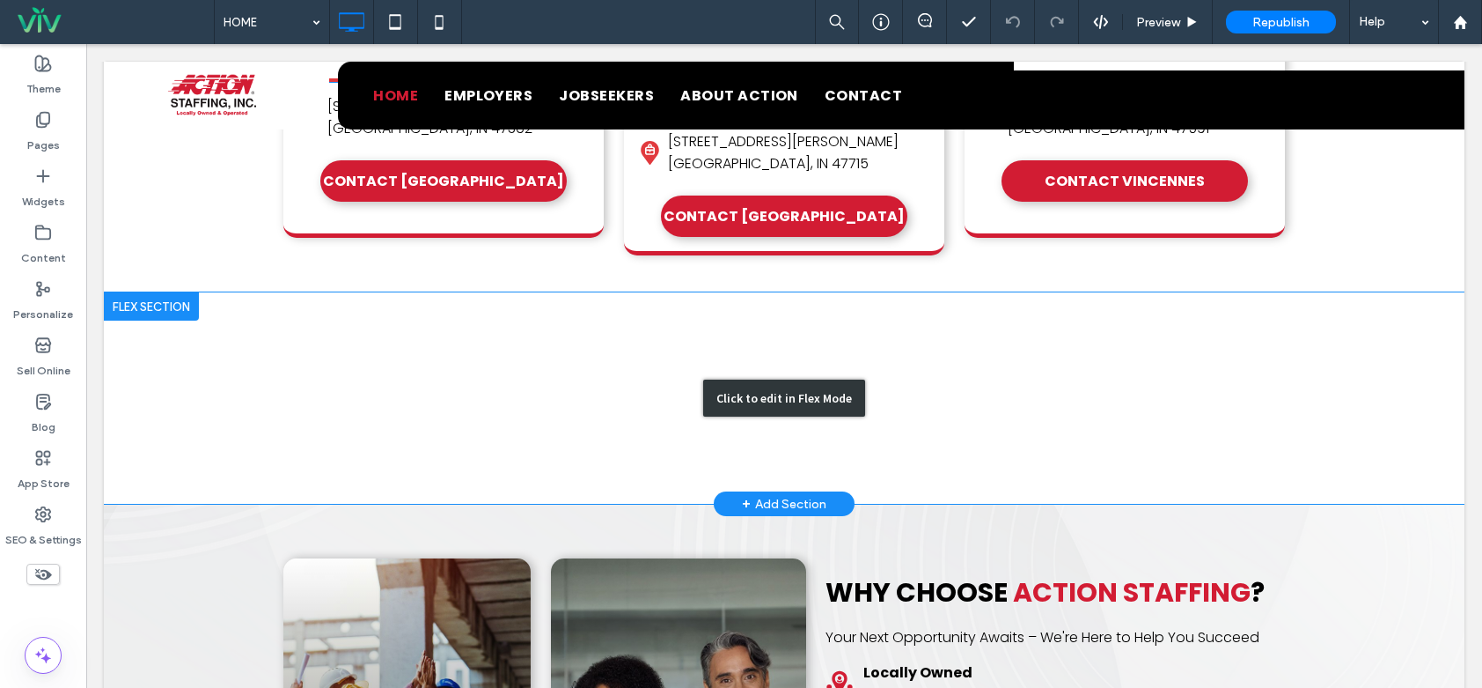
click at [615, 364] on div "Click to edit in Flex Mode" at bounding box center [784, 397] width 1361 height 211
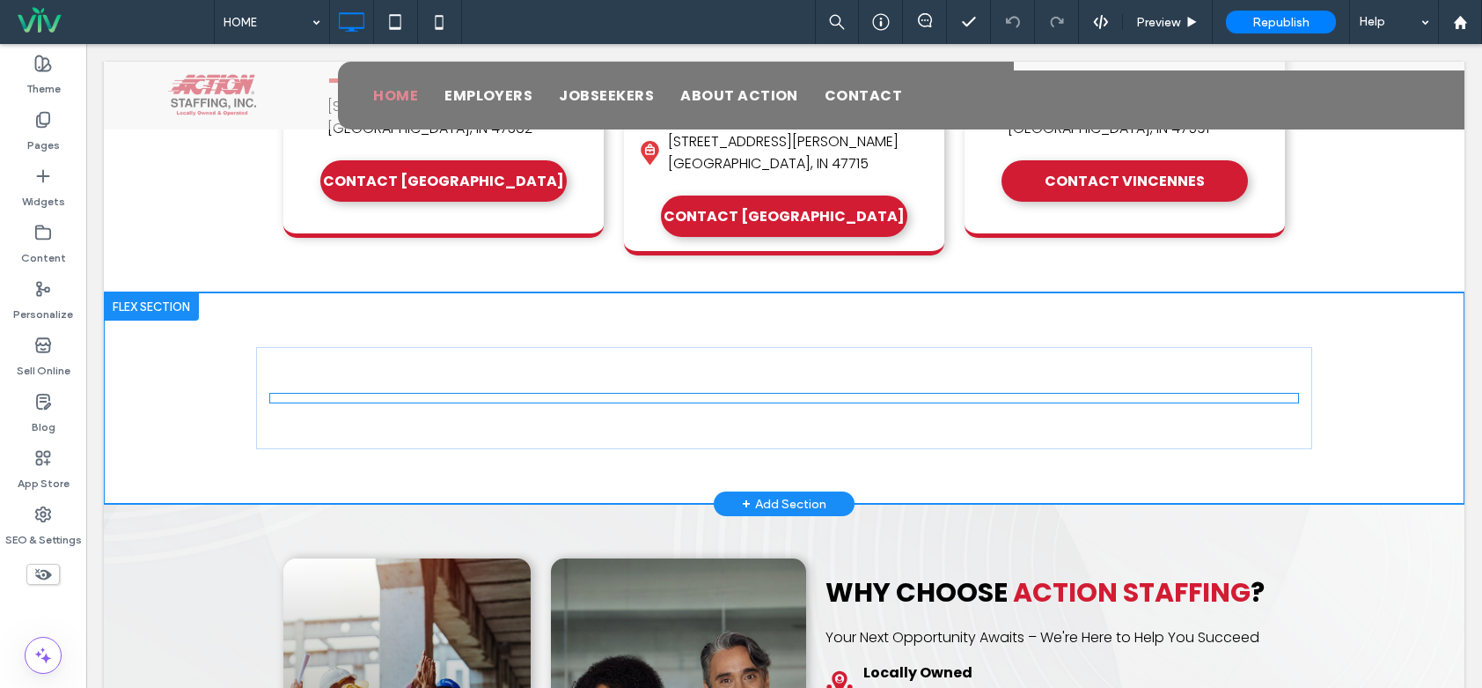
scroll to position [952, 0]
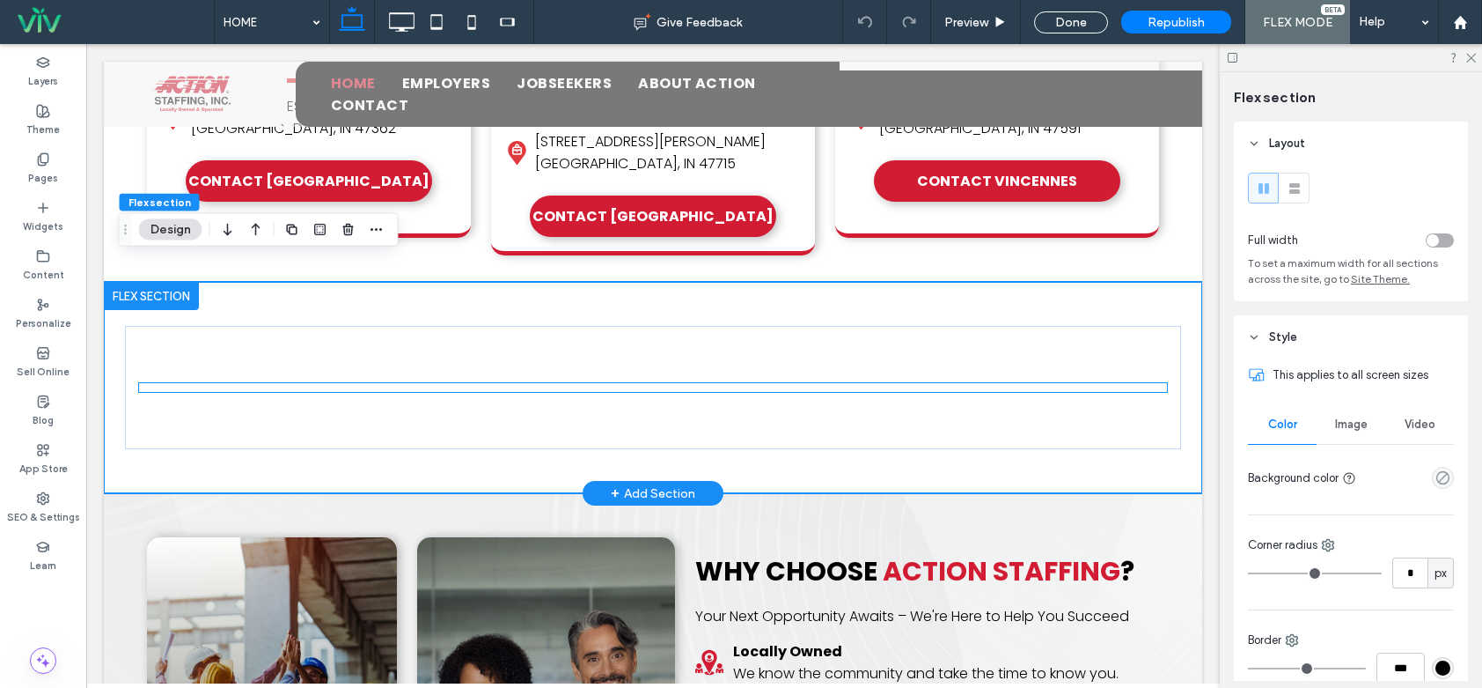
click at [594, 383] on div "× Official Community Choice Awards Vote for ActionStaffing! Vote Now" at bounding box center [653, 387] width 1028 height 9
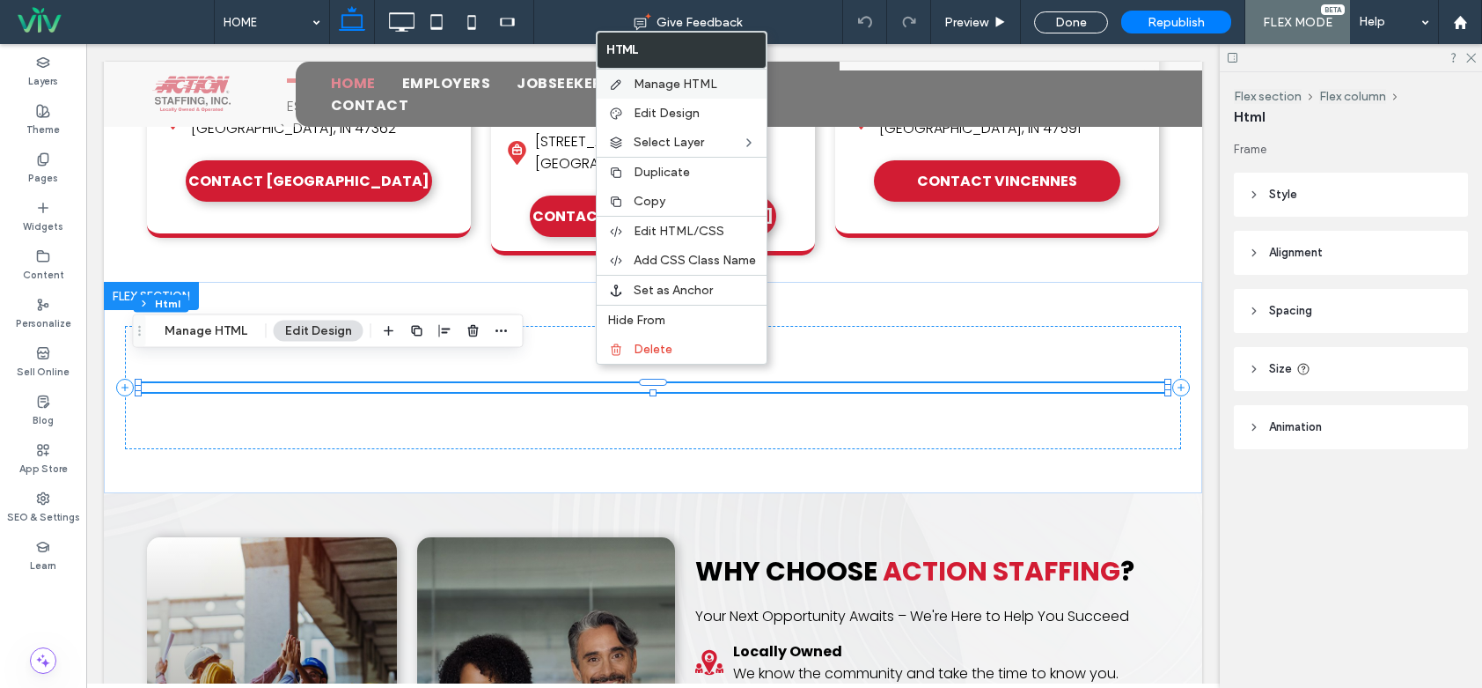
click at [685, 81] on span "Manage HTML" at bounding box center [676, 84] width 84 height 15
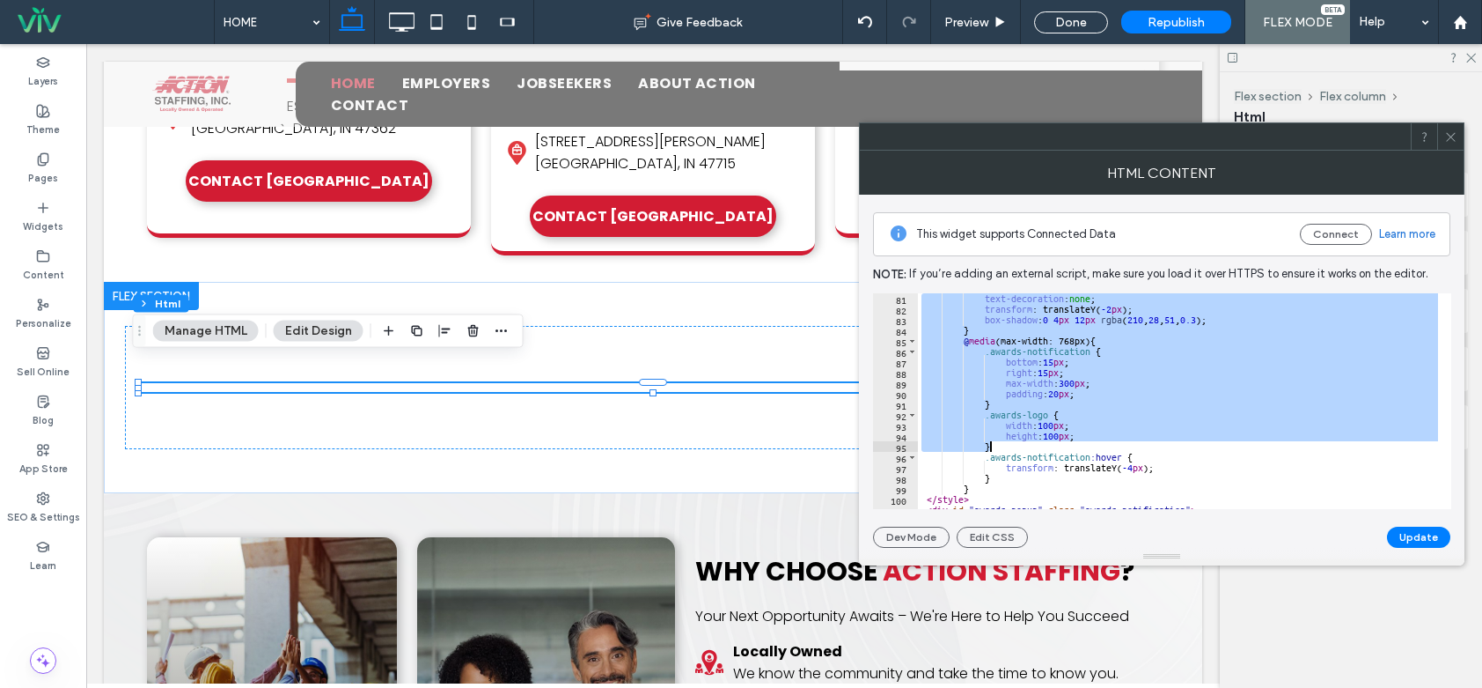
scroll to position [1245, 0]
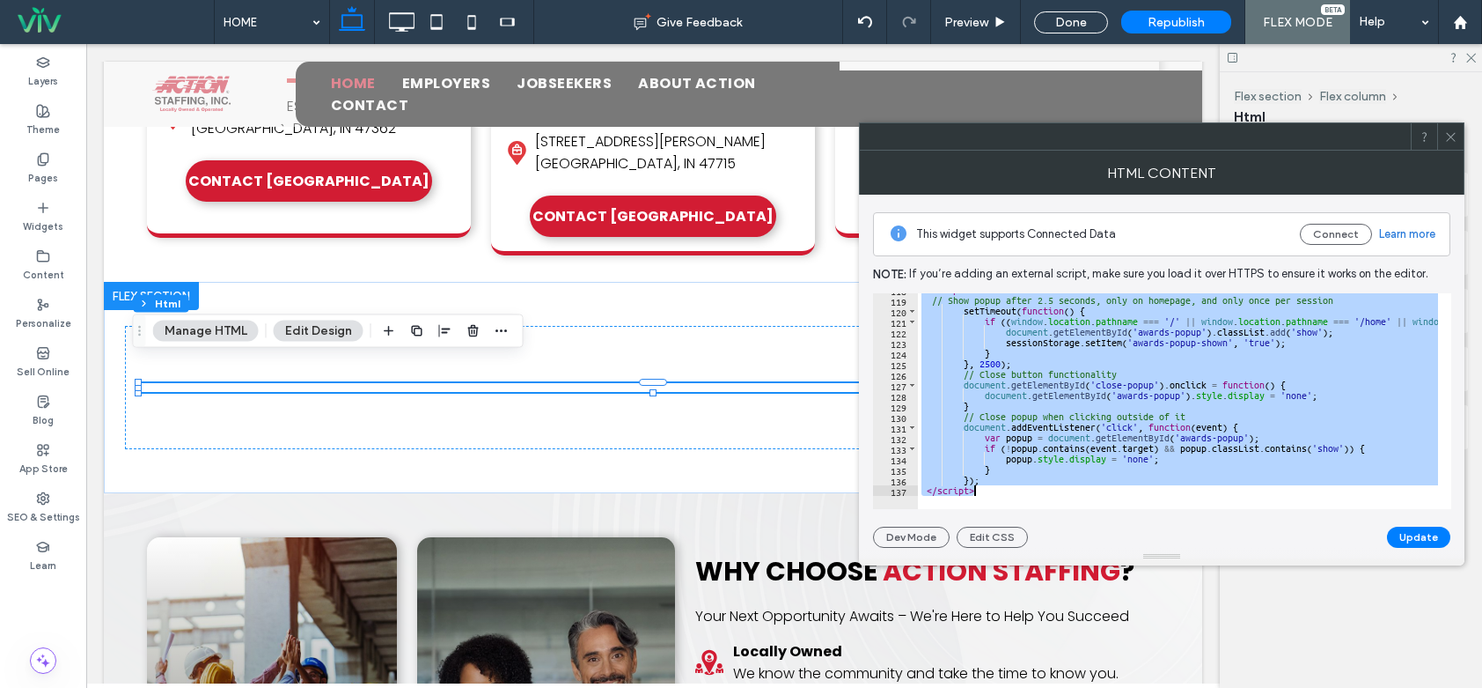
drag, startPoint x: 922, startPoint y: 302, endPoint x: 1058, endPoint y: 499, distance: 239.8
click at [1058, 499] on div "**********" at bounding box center [1162, 401] width 578 height 216
paste textarea "Cursor at row 137"
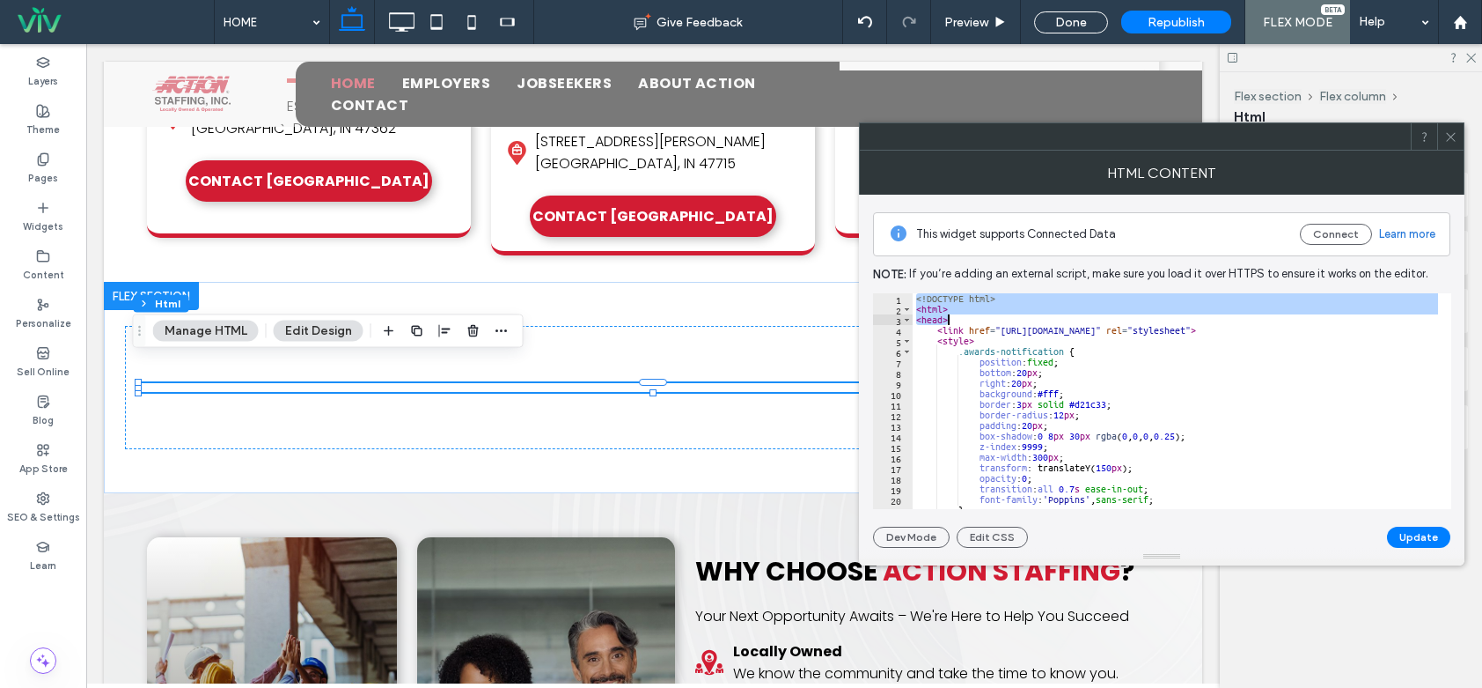
scroll to position [1393, 0]
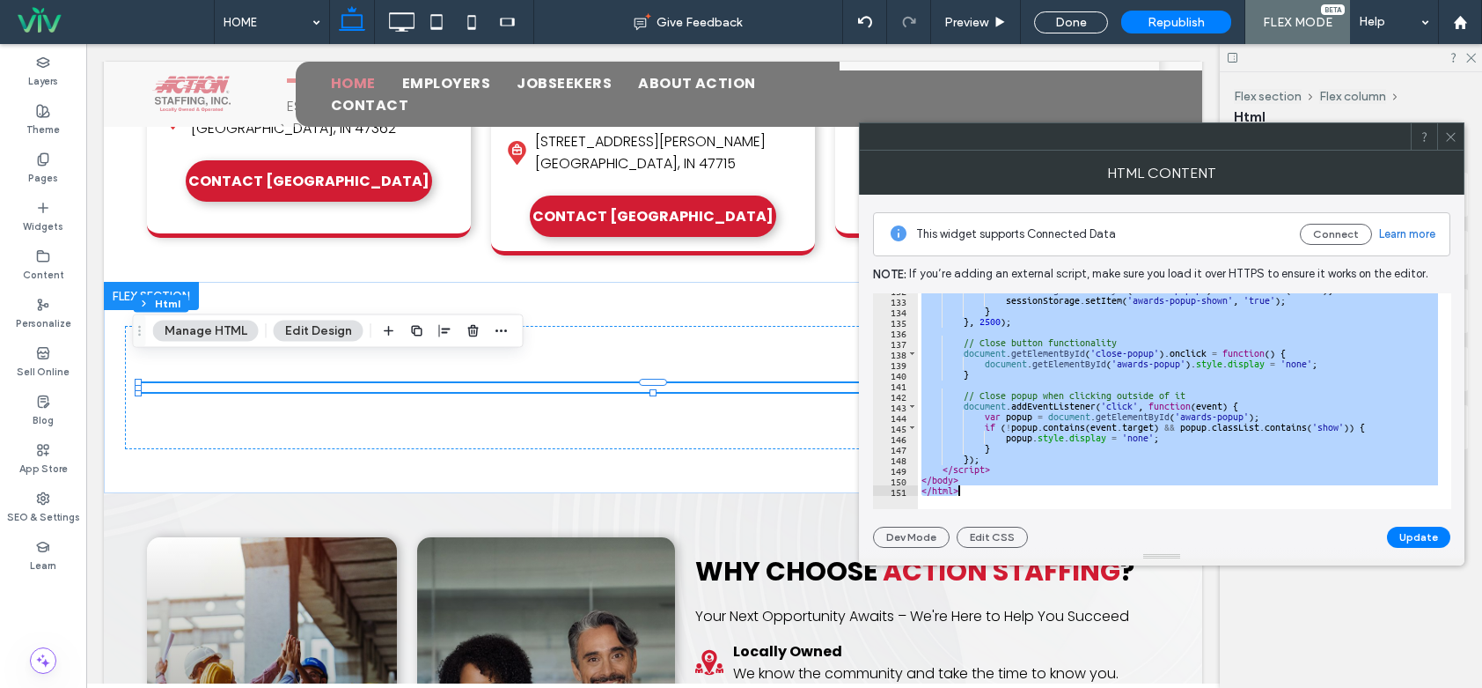
drag, startPoint x: 916, startPoint y: 295, endPoint x: 1100, endPoint y: 516, distance: 287.5
click at [1100, 516] on div "This widget supports Connected Data Connect Learn more Note: If you’re adding a…" at bounding box center [1161, 371] width 577 height 353
paste textarea "Cursor at row 151"
type textarea "*******"
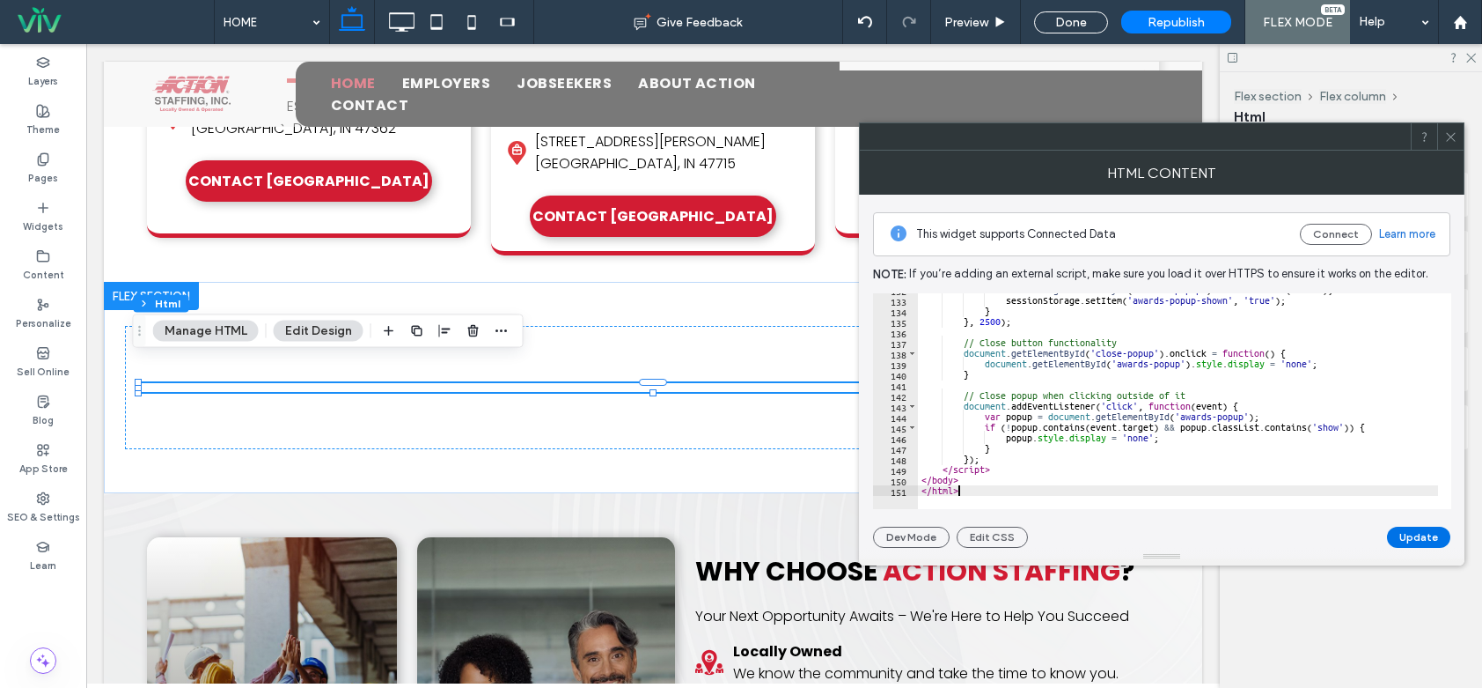
click at [1433, 536] on button "Update" at bounding box center [1418, 536] width 63 height 21
click at [1455, 144] on span at bounding box center [1451, 136] width 13 height 26
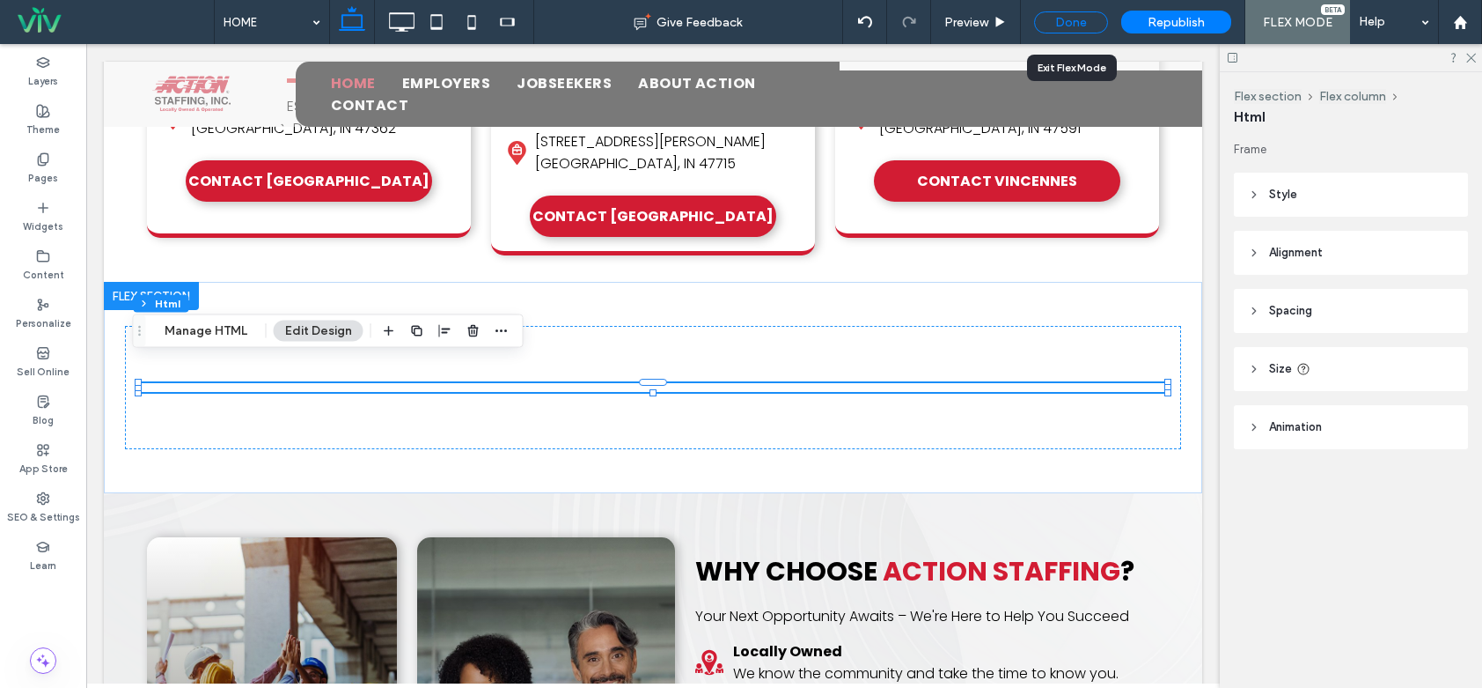
click at [1089, 20] on div "Done" at bounding box center [1071, 22] width 74 height 22
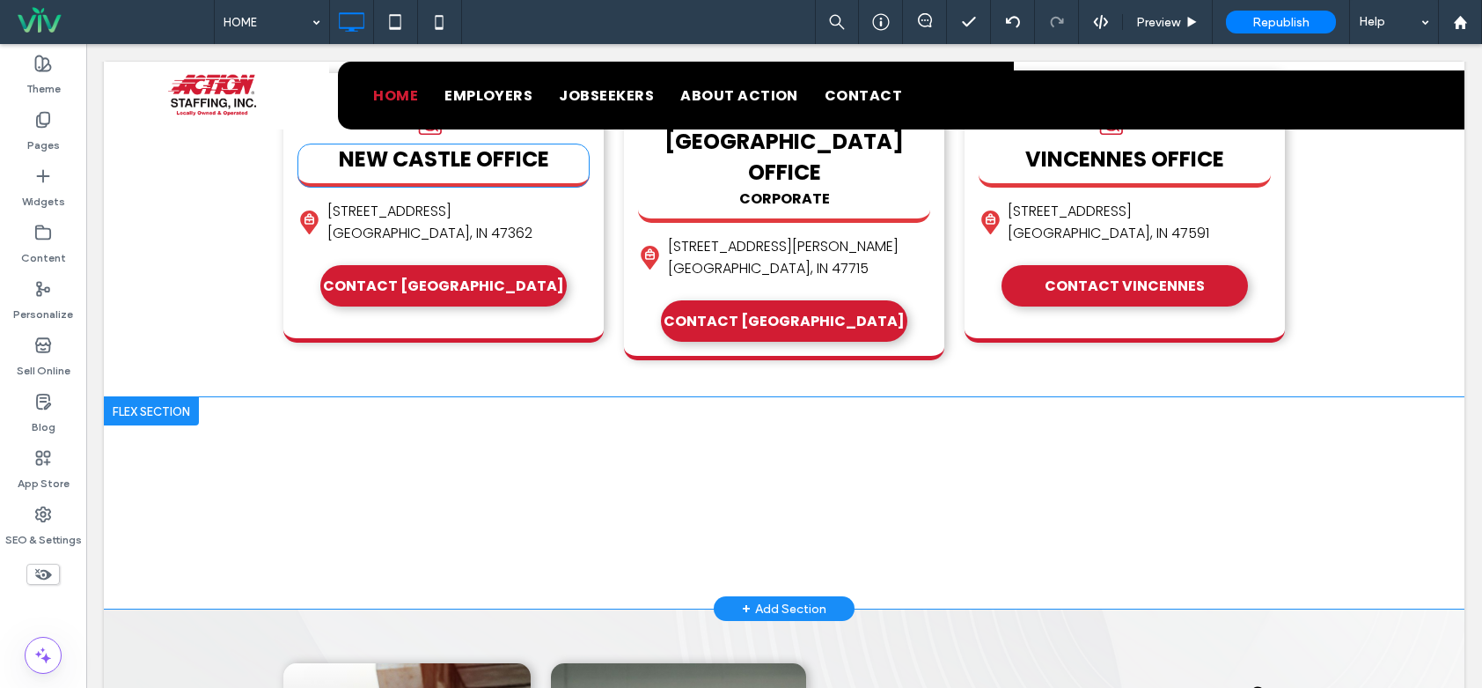
click at [156, 397] on div at bounding box center [151, 411] width 95 height 28
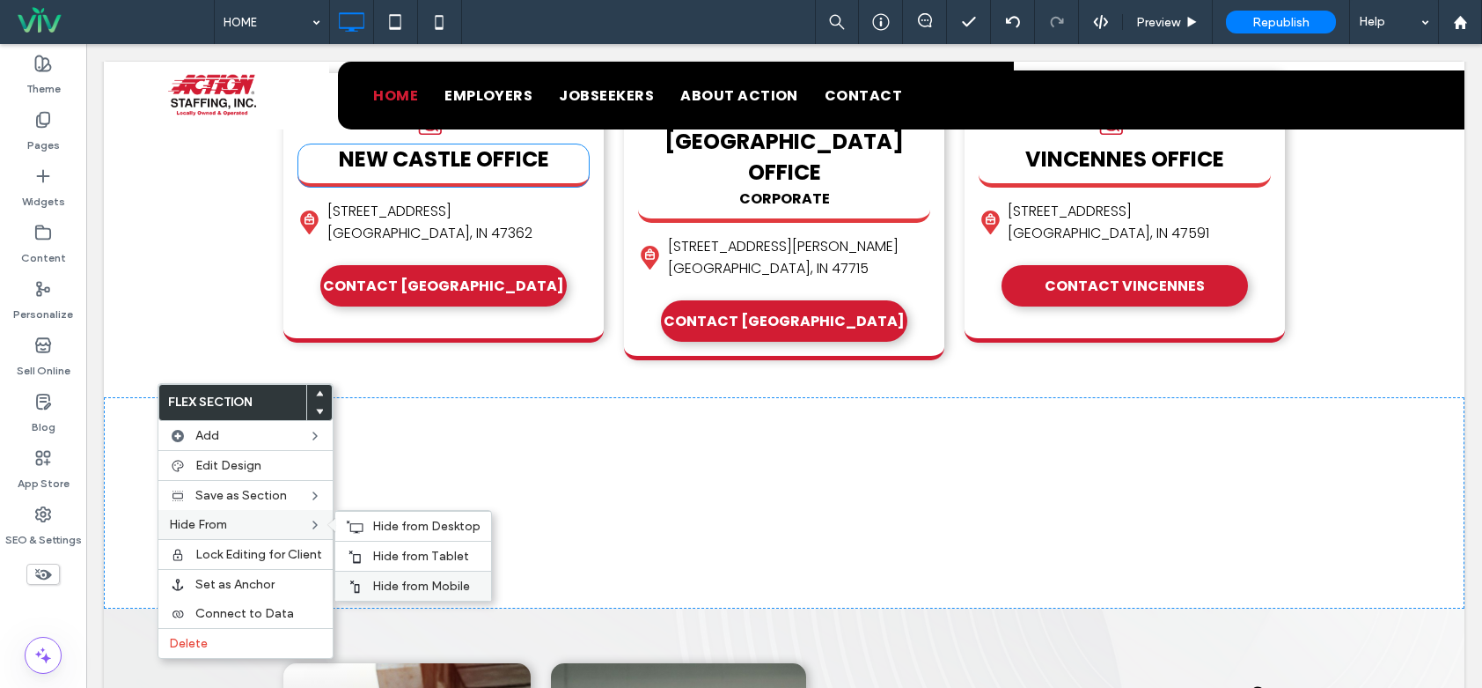
click at [380, 579] on span "Hide from Mobile" at bounding box center [421, 585] width 98 height 15
click at [381, 550] on span "Hide from Tablet" at bounding box center [420, 555] width 97 height 15
click at [389, 518] on div "Hide from Desktop" at bounding box center [413, 526] width 156 height 30
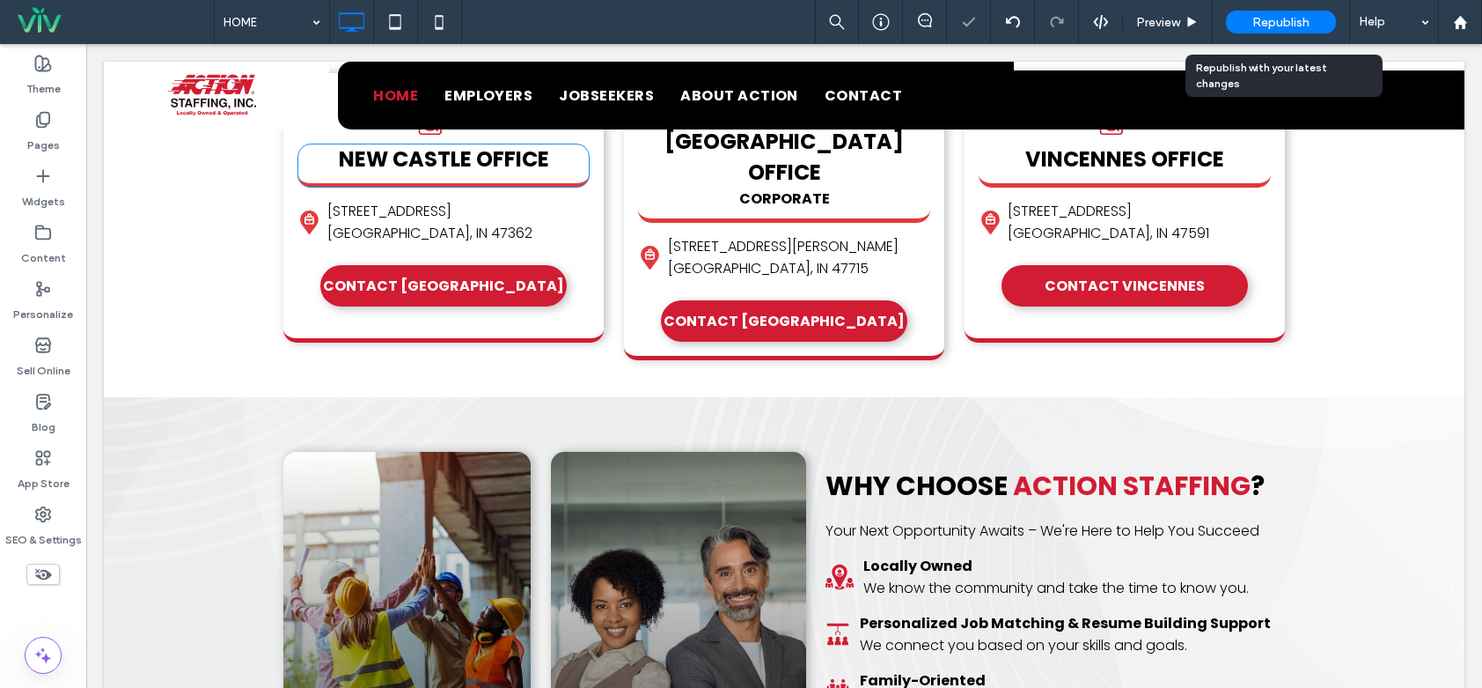
click at [1247, 19] on div "Republish" at bounding box center [1281, 22] width 110 height 23
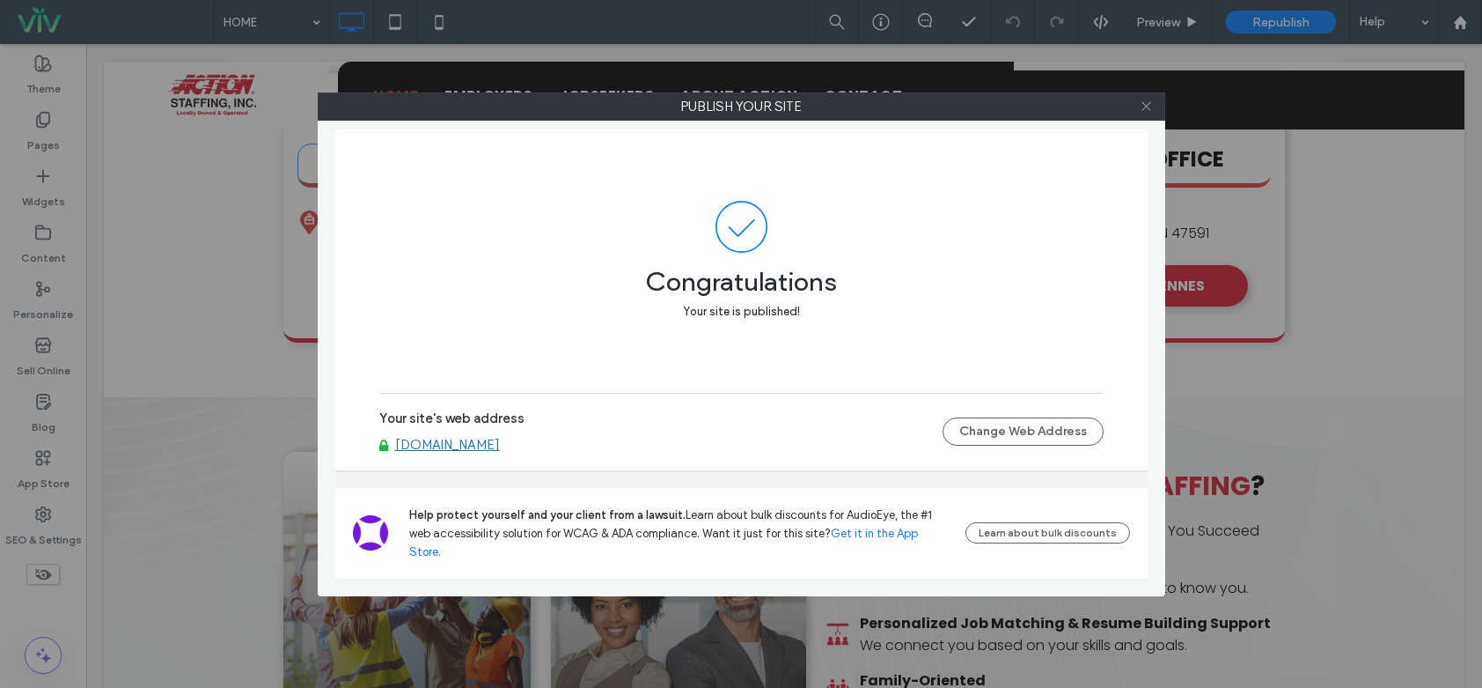
click at [1145, 106] on icon at bounding box center [1146, 105] width 13 height 13
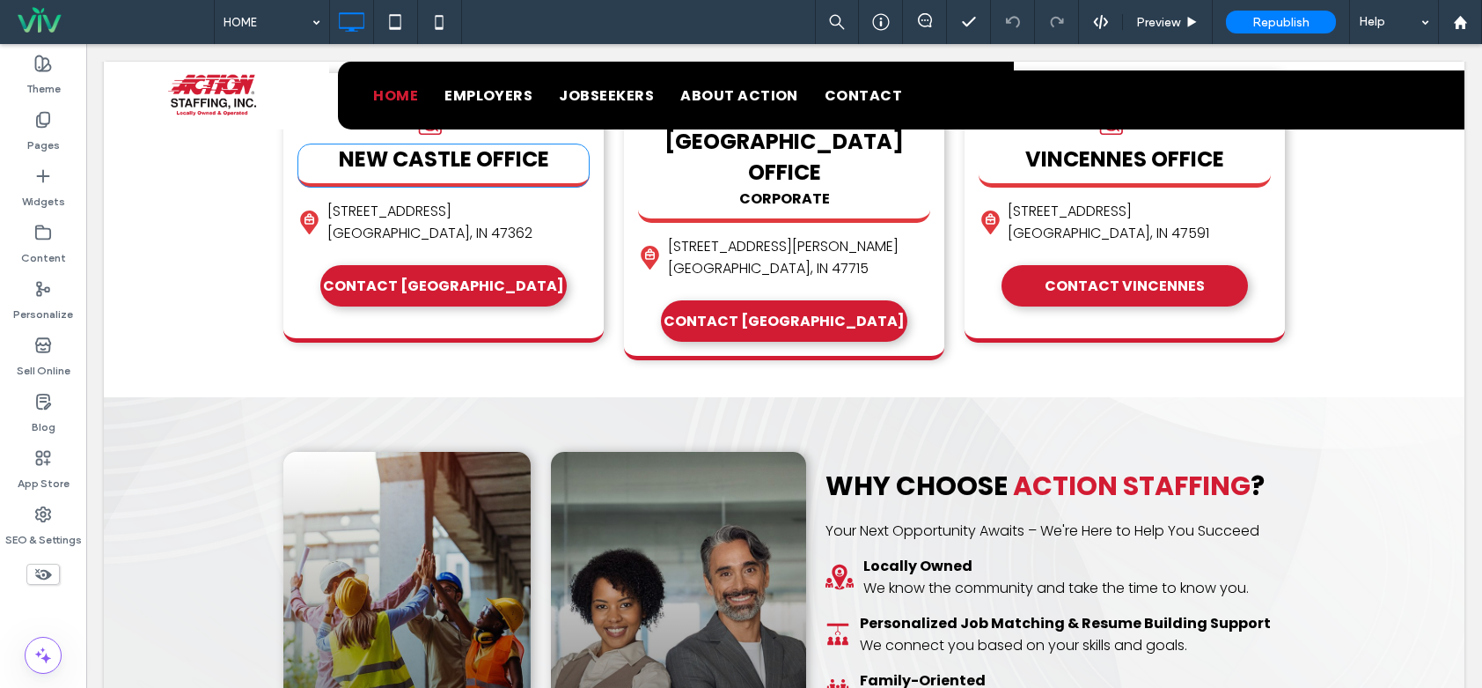
click at [41, 572] on icon at bounding box center [42, 573] width 19 height 19
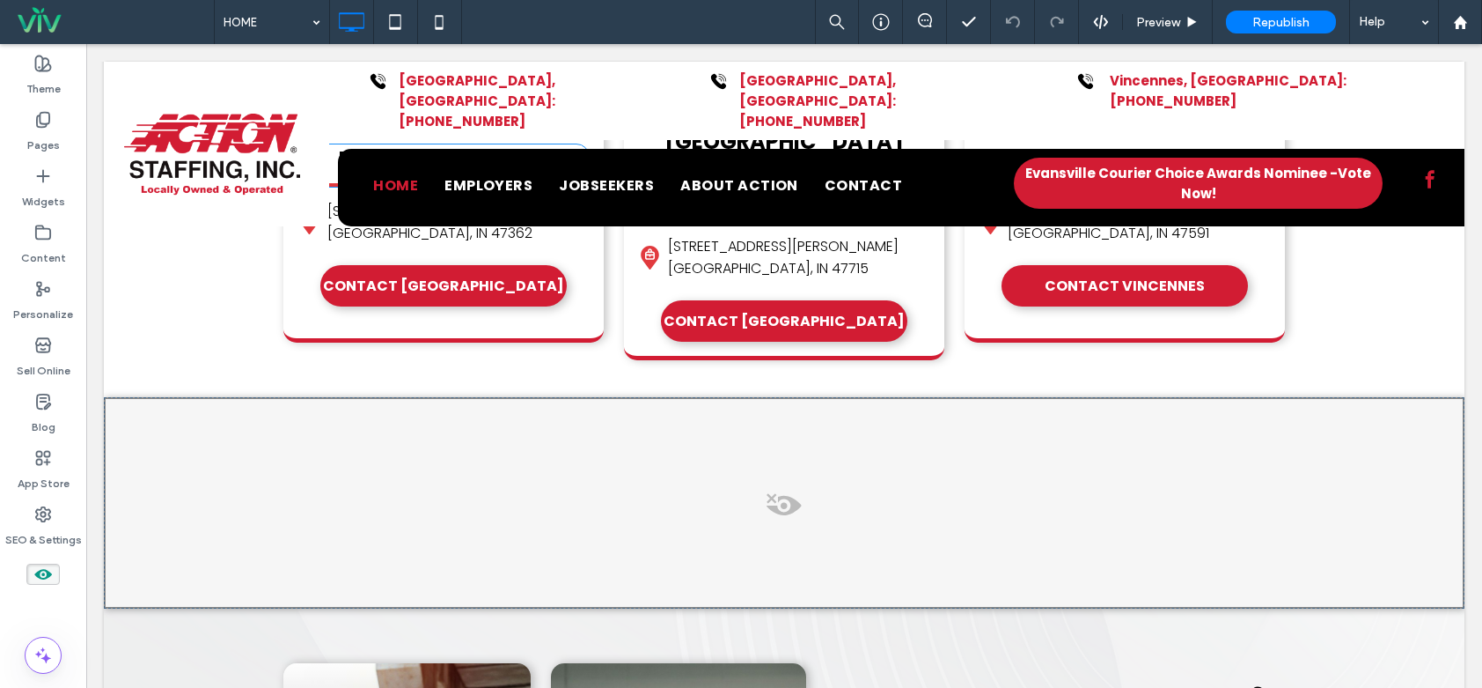
click at [267, 492] on span at bounding box center [784, 509] width 1357 height 35
click at [291, 501] on button "Yes" at bounding box center [292, 500] width 55 height 22
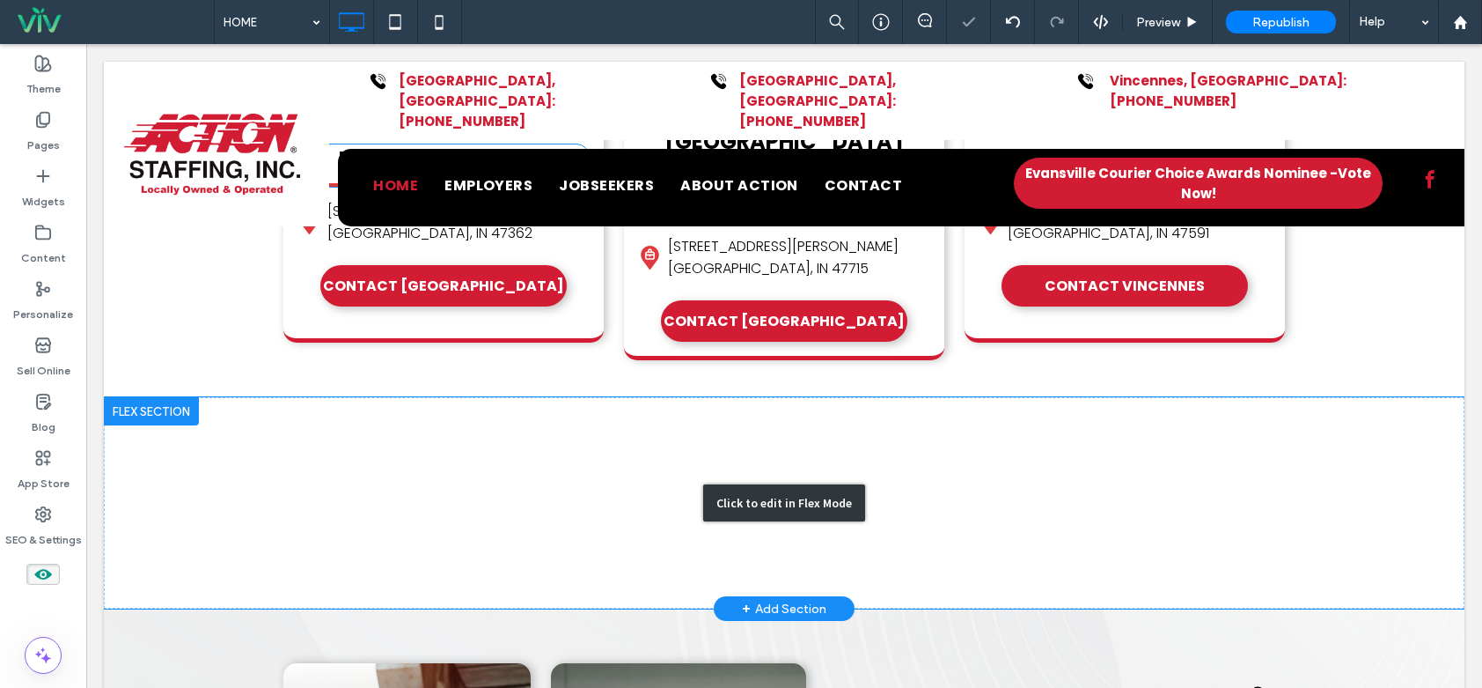
click at [247, 467] on div "Click to edit in Flex Mode" at bounding box center [784, 502] width 1361 height 211
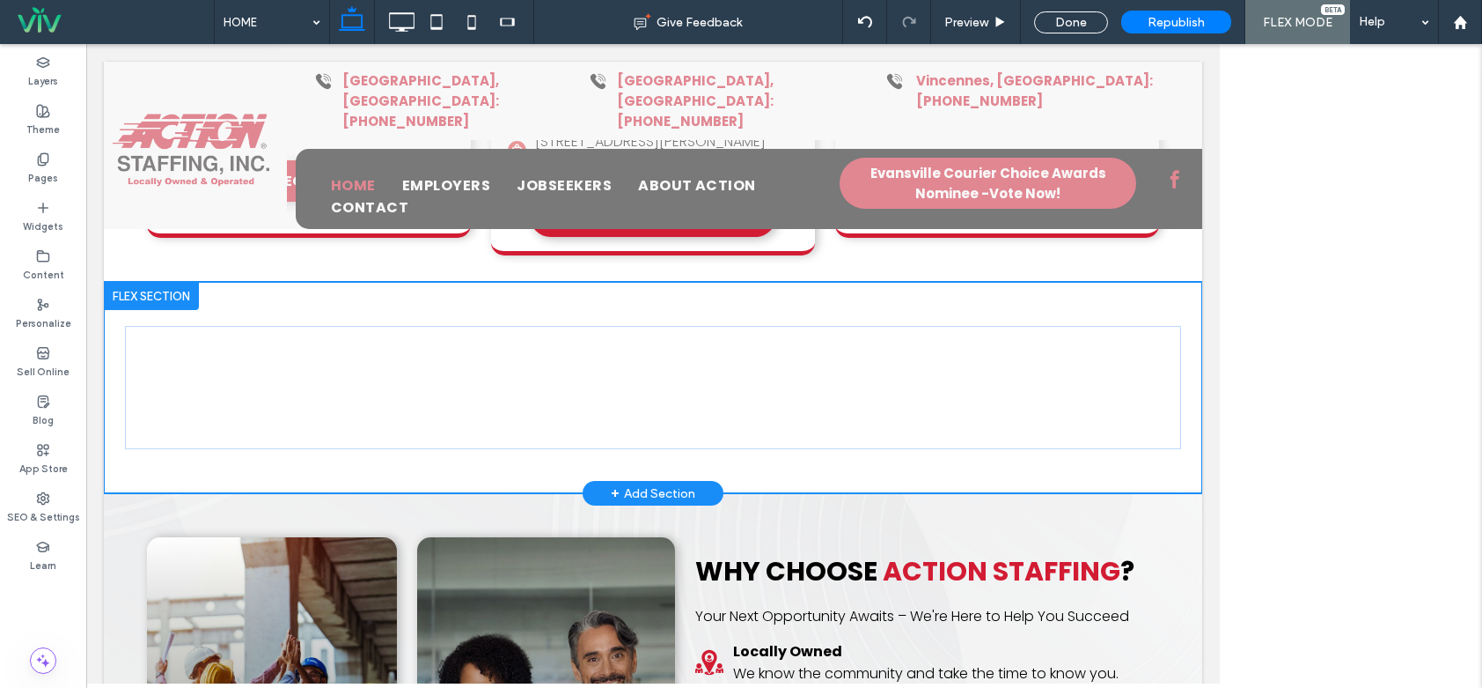
scroll to position [847, 0]
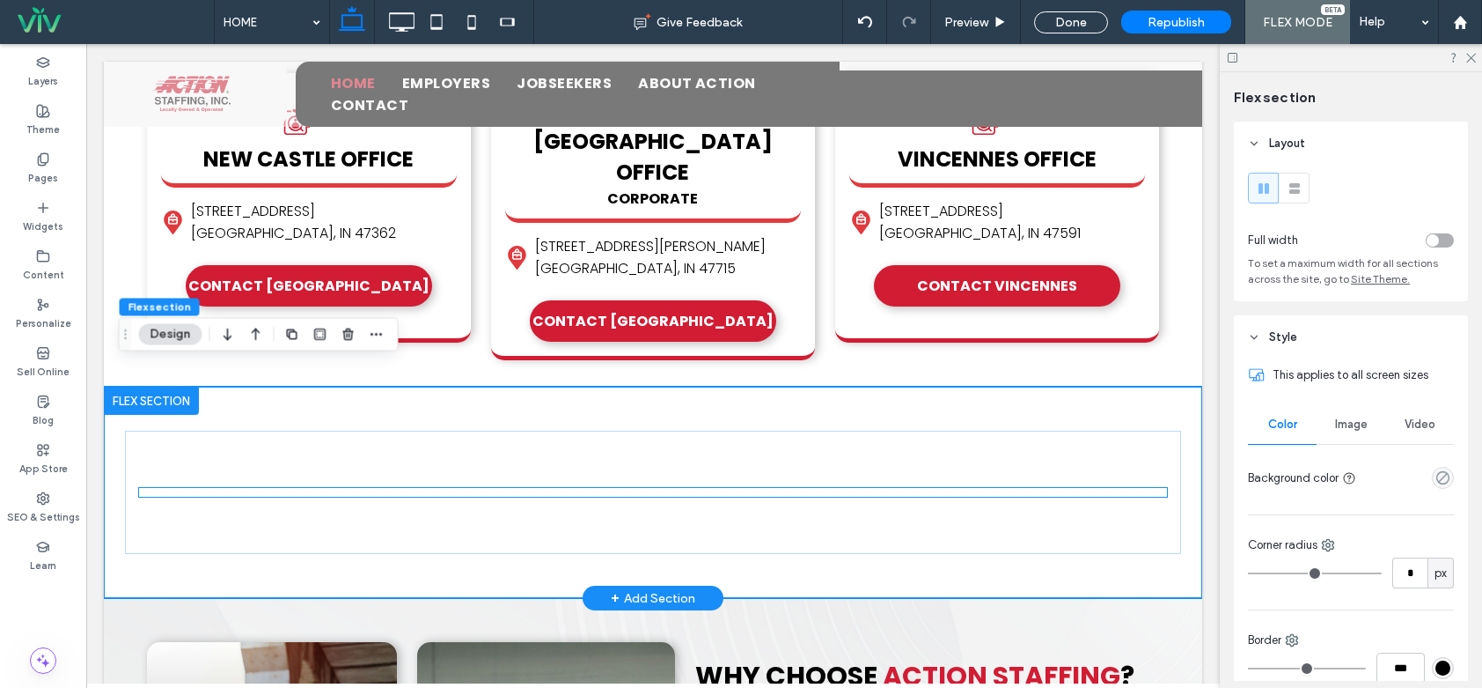
click at [306, 488] on div "× Official Community Choice Awards Vote for ActionStaffing! Vote Now" at bounding box center [653, 492] width 1028 height 9
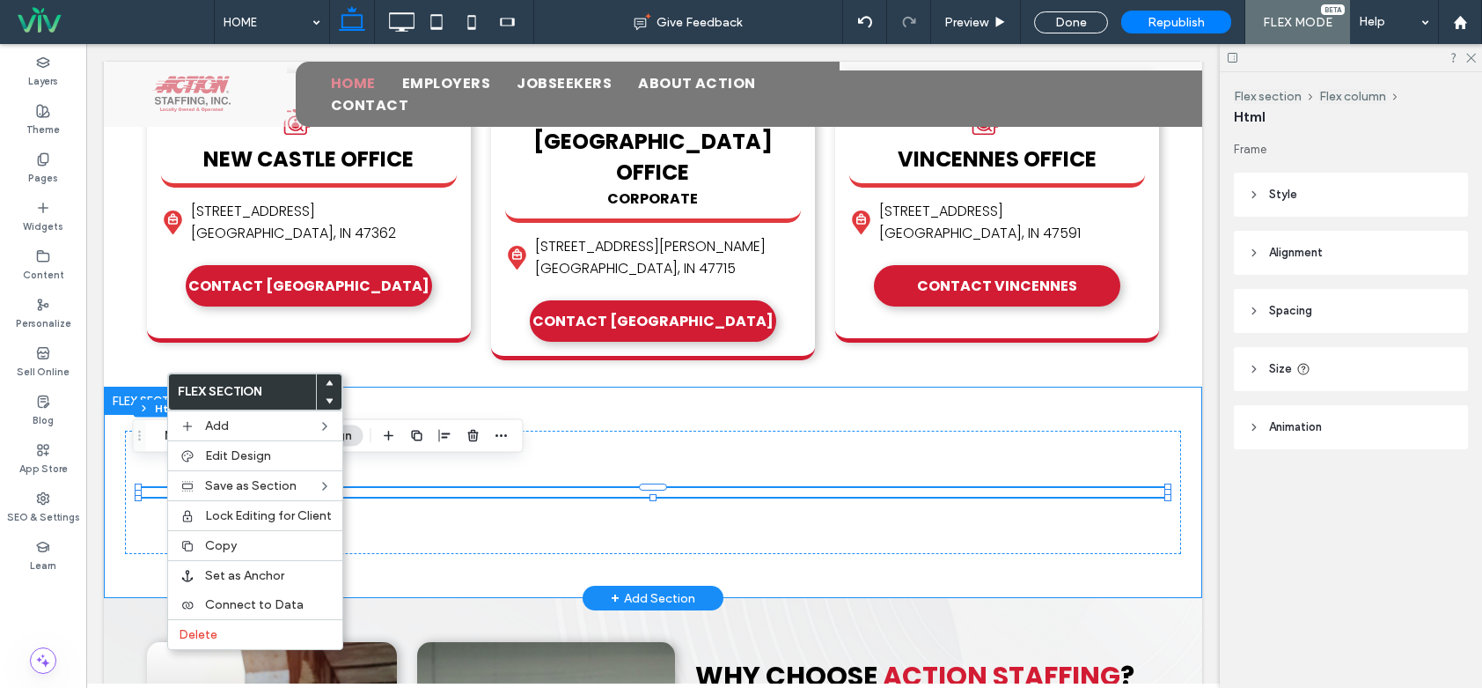
click at [442, 386] on div "× Official Community Choice Awards Vote for ActionStaffing! Vote Now" at bounding box center [653, 491] width 1056 height 211
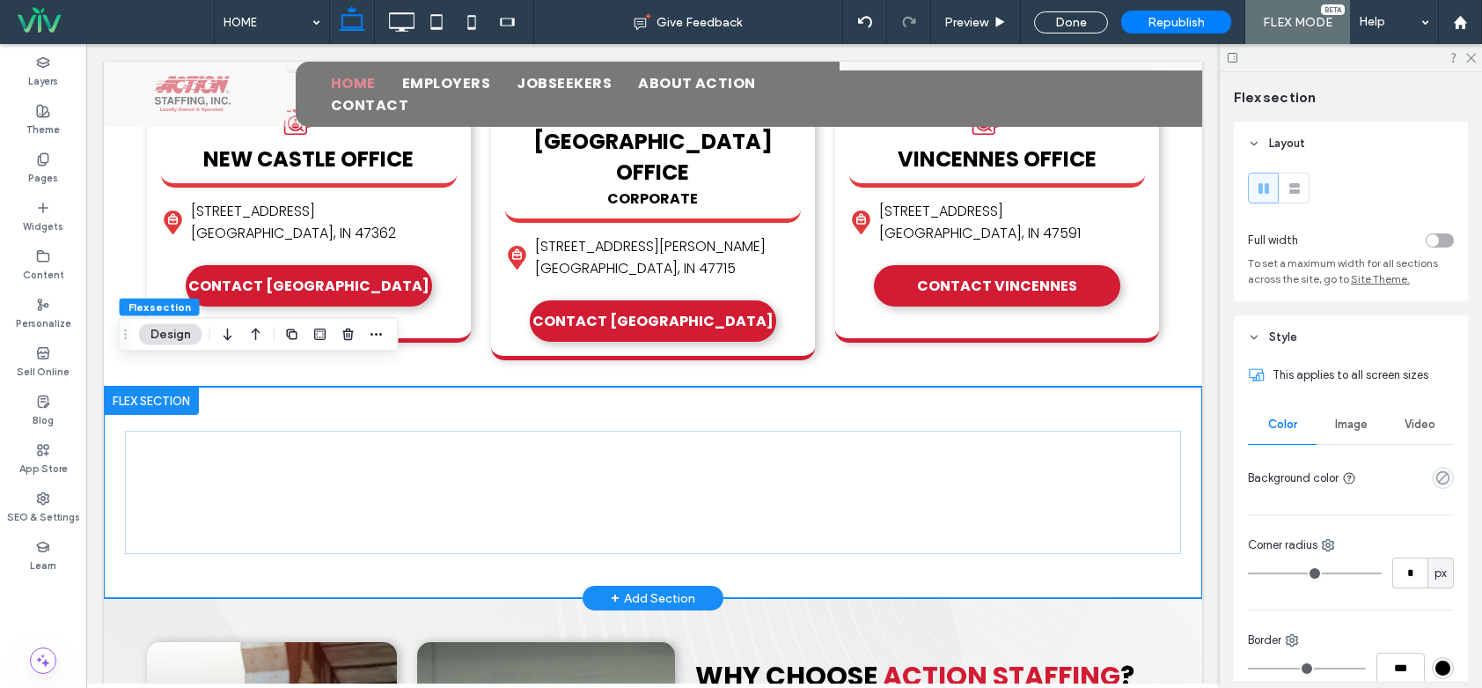
click at [405, 386] on div "× Official Community Choice Awards Vote for ActionStaffing! Vote Now" at bounding box center [653, 491] width 1056 height 211
click at [143, 386] on div at bounding box center [151, 400] width 95 height 28
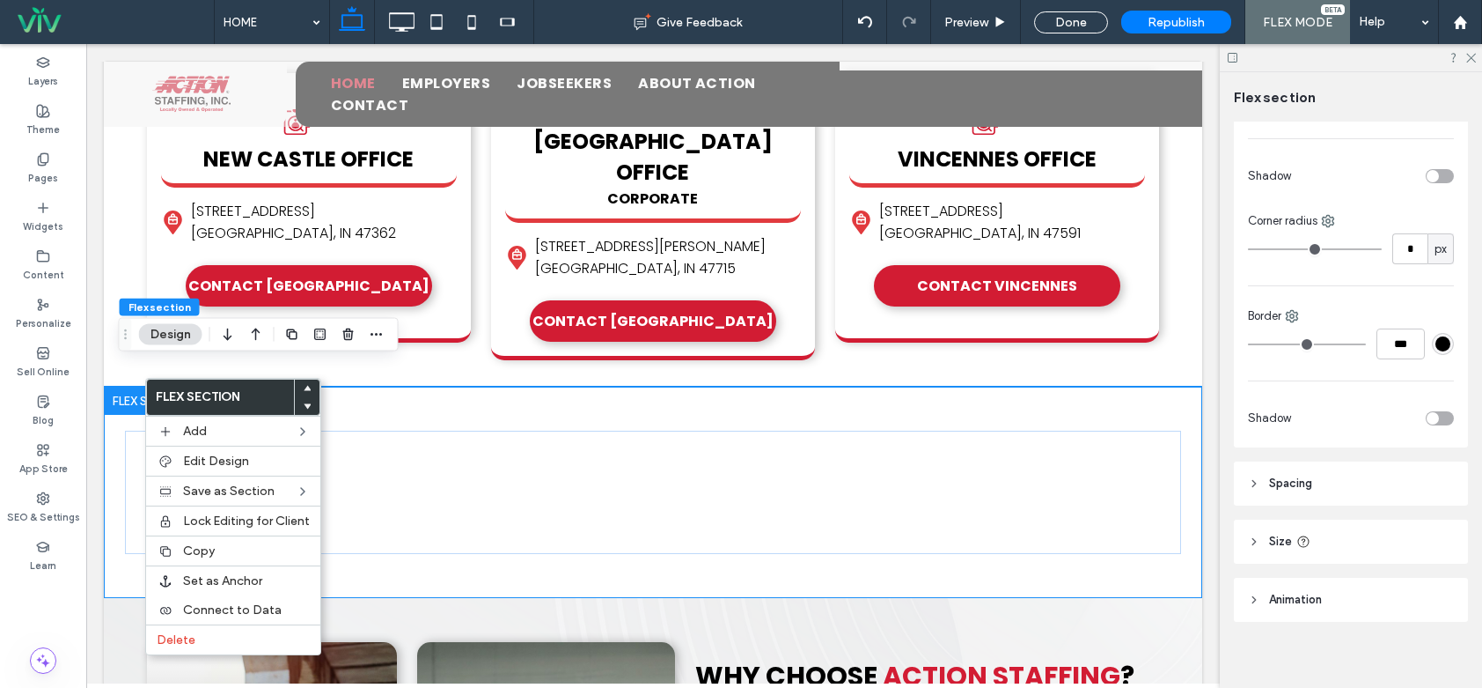
scroll to position [577, 0]
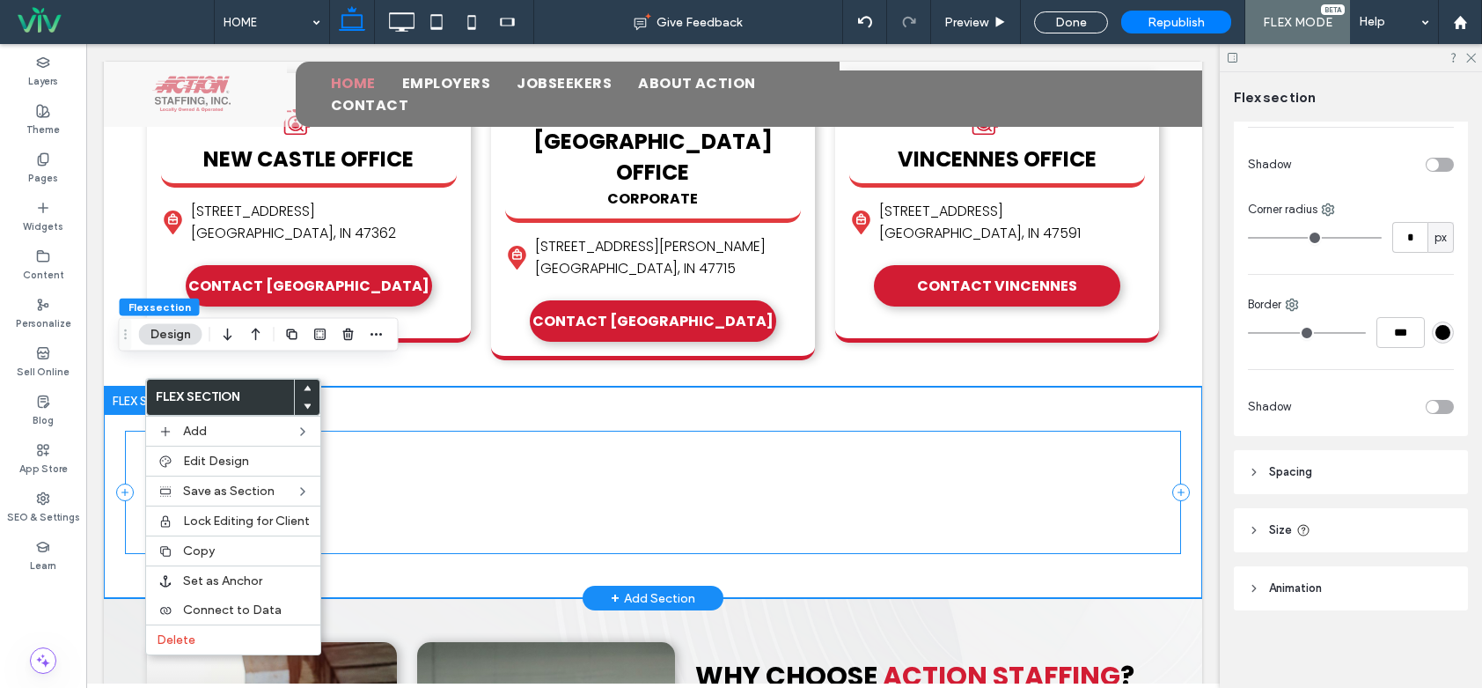
click at [467, 430] on div "× Official Community Choice Awards Vote for ActionStaffing! Vote Now" at bounding box center [653, 491] width 1056 height 123
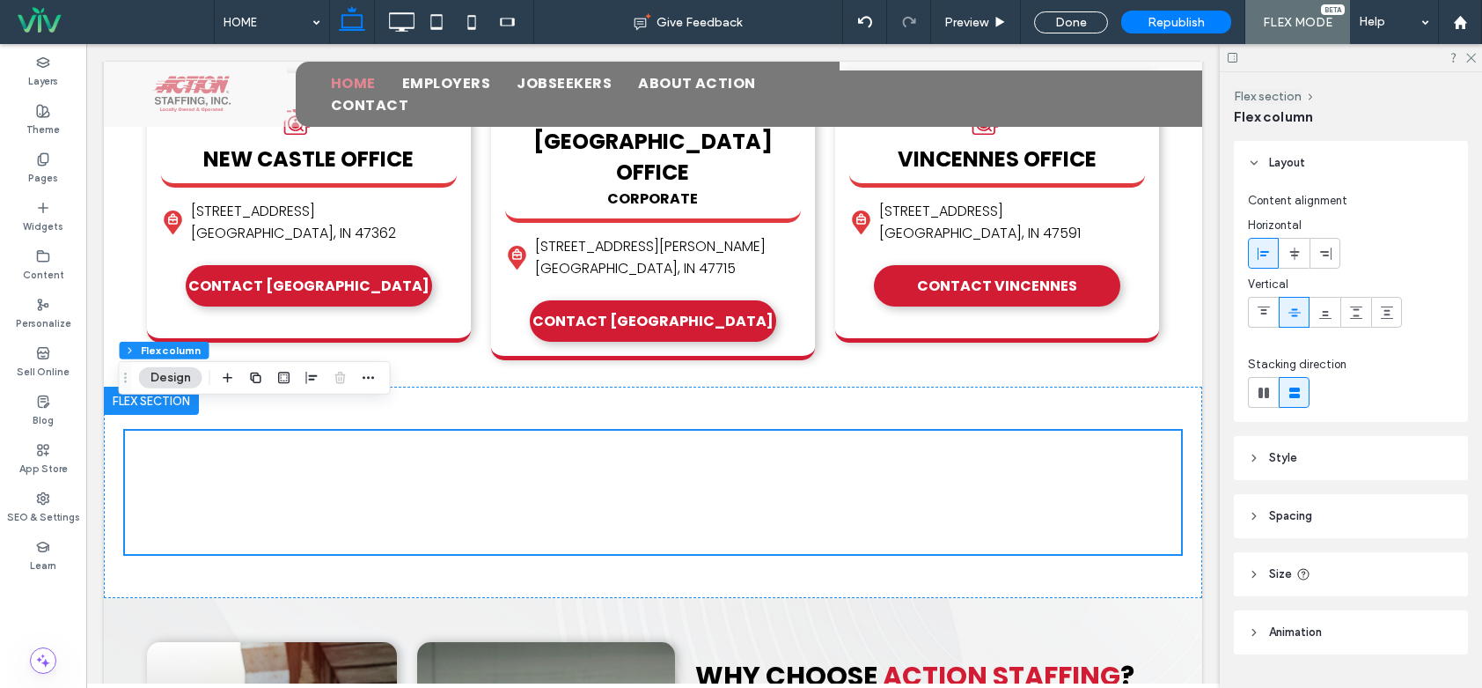
click at [165, 379] on button "Design" at bounding box center [170, 377] width 63 height 21
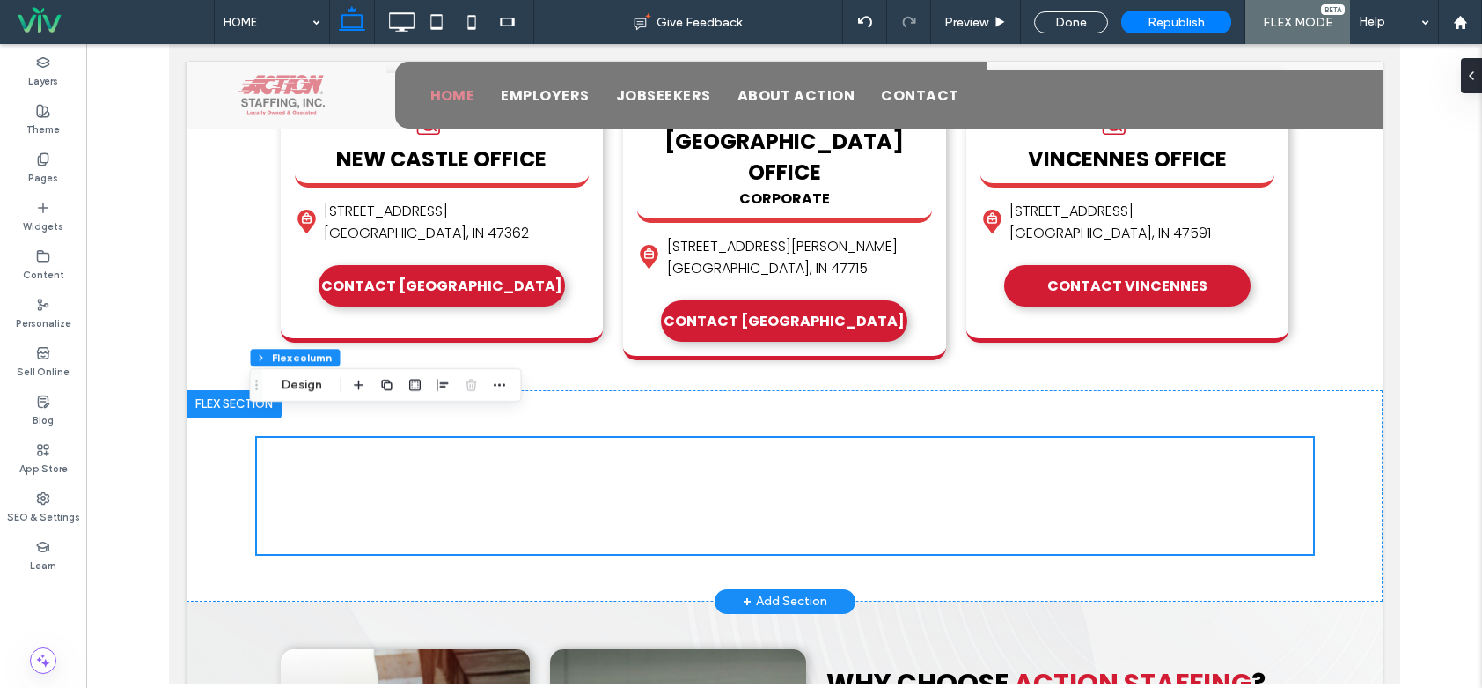
click at [213, 390] on div at bounding box center [233, 404] width 95 height 28
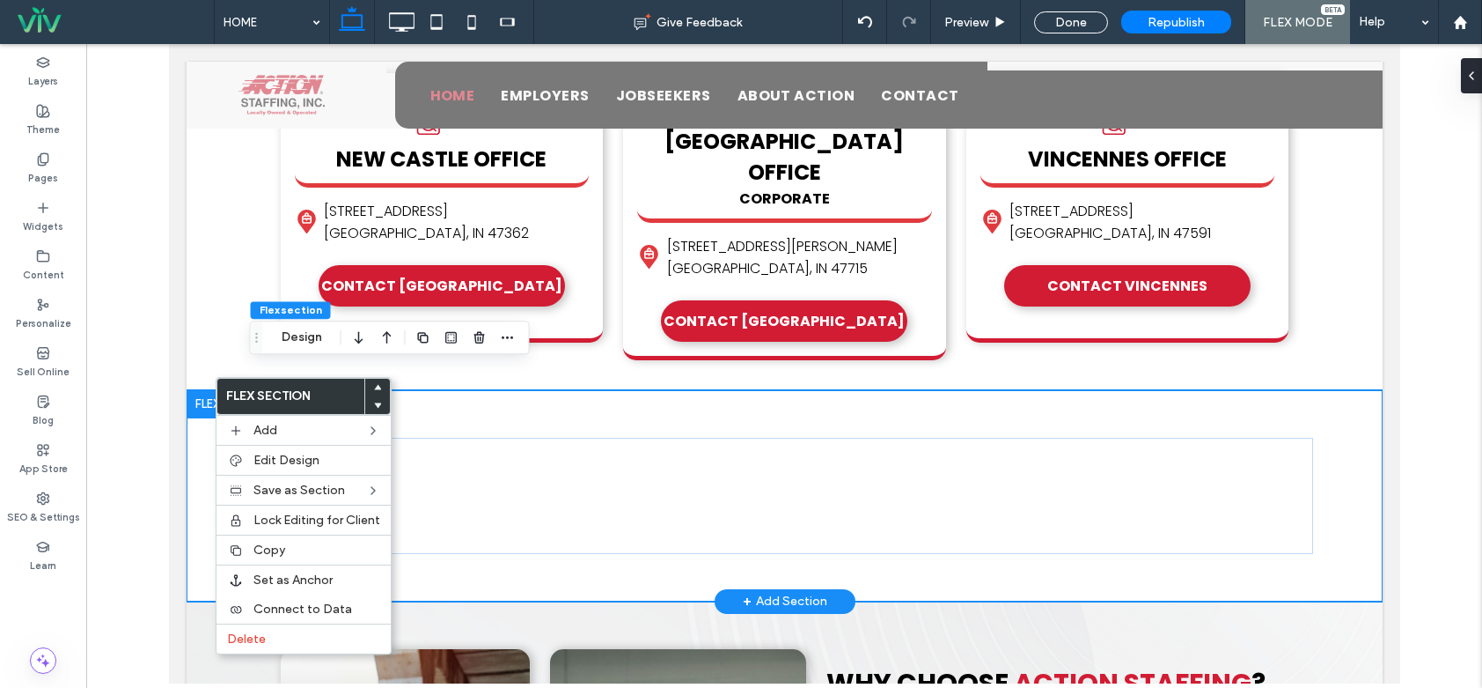
click at [213, 390] on div at bounding box center [233, 404] width 95 height 28
click at [712, 390] on div "× Official Community Choice Awards Vote for ActionStaffing! Vote Now" at bounding box center [784, 495] width 1056 height 211
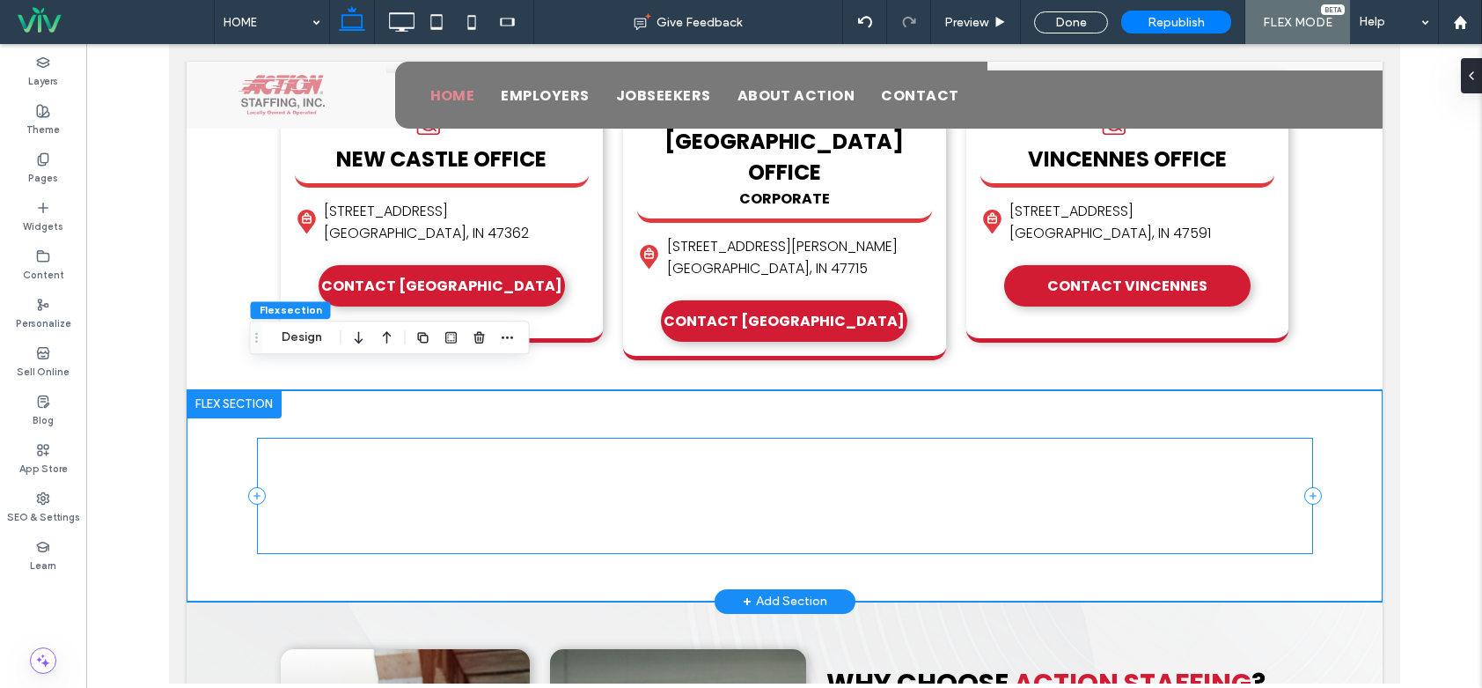
click at [613, 461] on div "× Official Community Choice Awards Vote for ActionStaffing! Vote Now" at bounding box center [784, 495] width 1056 height 115
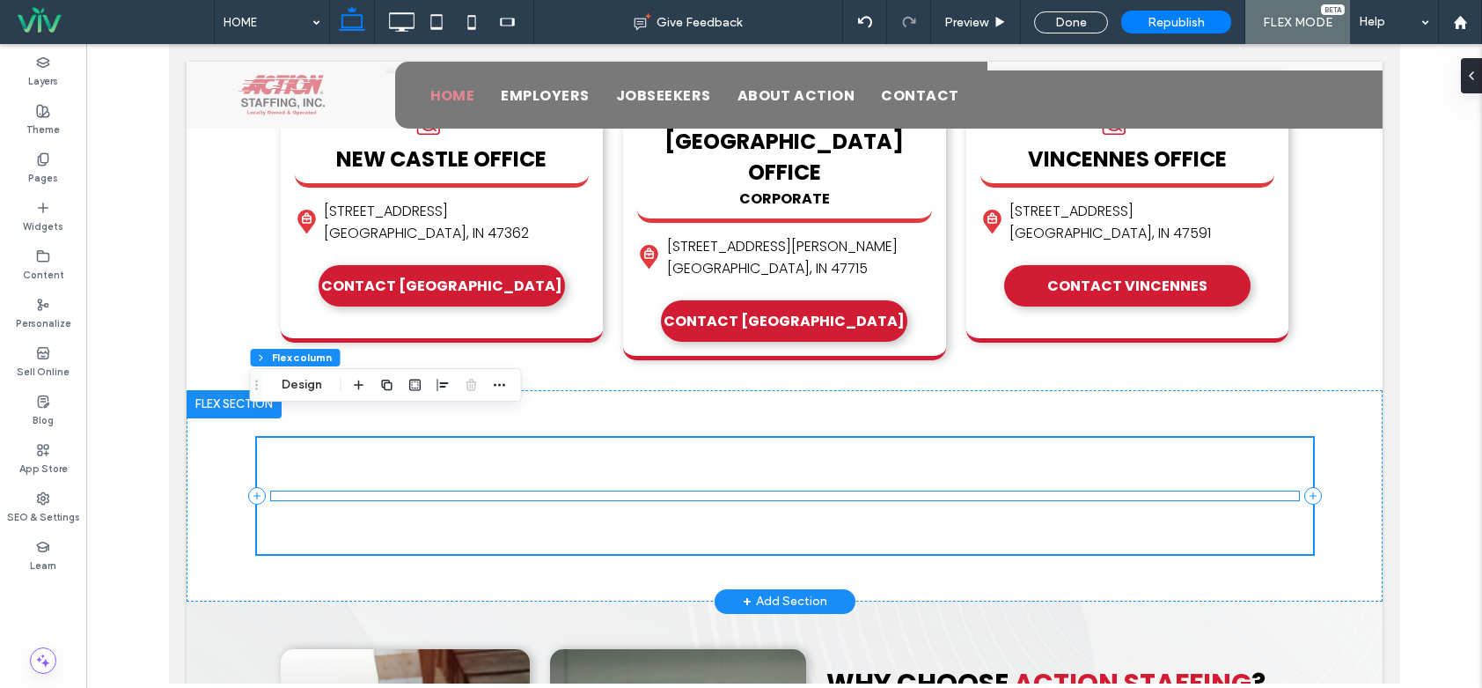
click at [416, 480] on div "× Official Community Choice Awards Vote for ActionStaffing! Vote Now" at bounding box center [784, 495] width 1056 height 115
click at [414, 491] on div "× Official Community Choice Awards Vote for ActionStaffing! Vote Now" at bounding box center [784, 495] width 1028 height 9
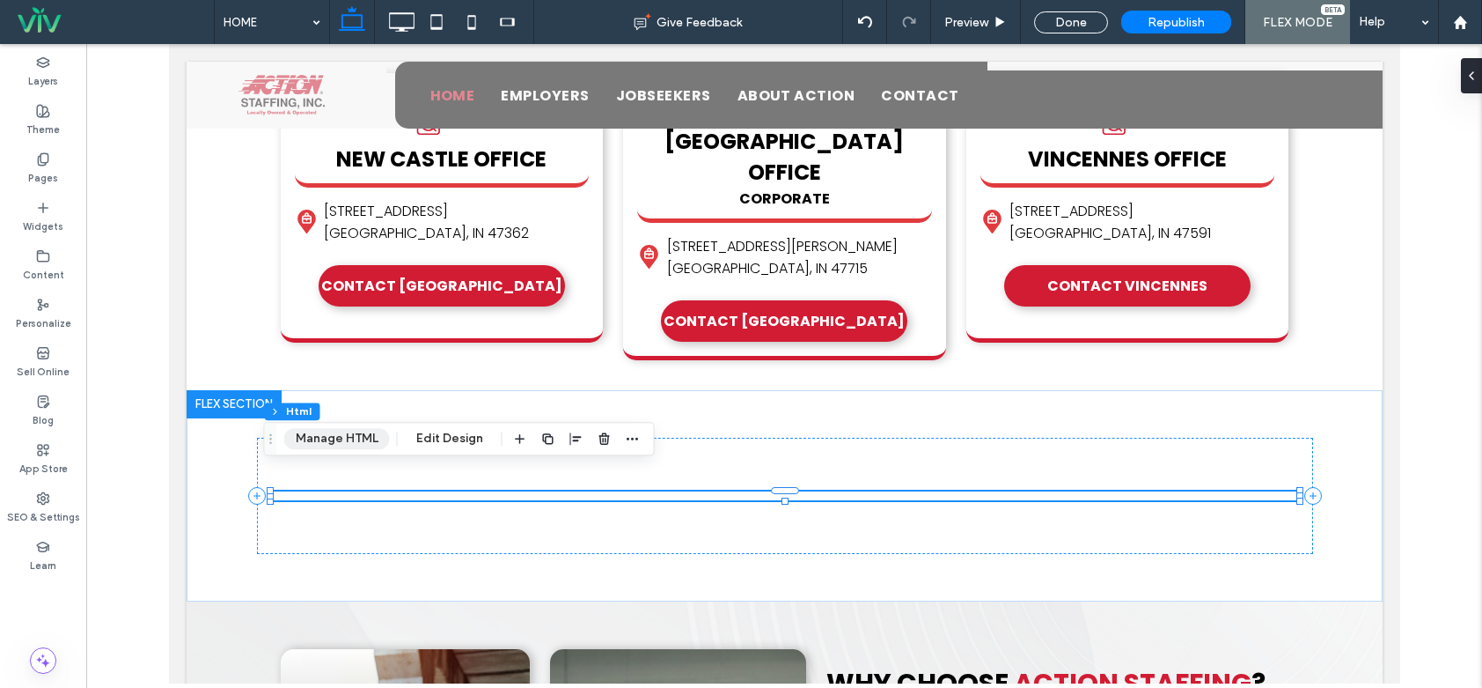
click at [346, 442] on button "Manage HTML" at bounding box center [337, 438] width 106 height 21
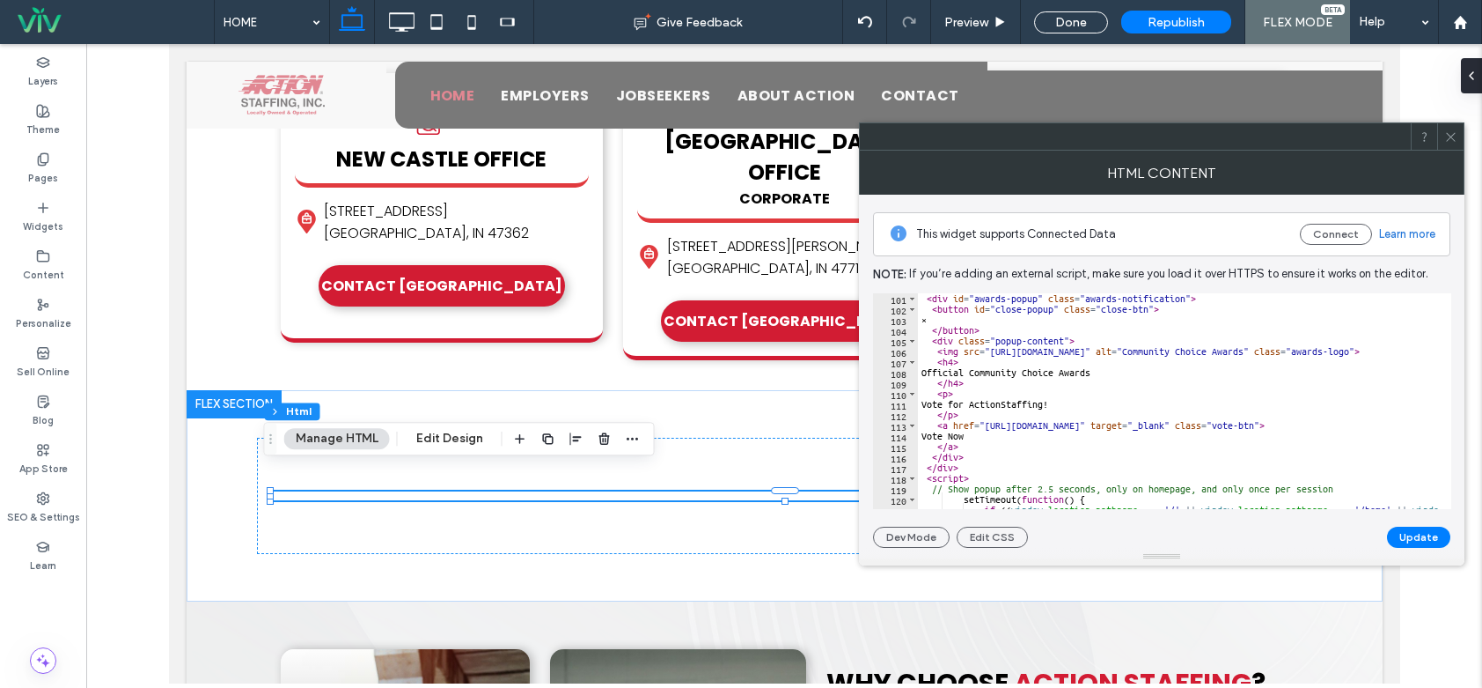
scroll to position [1245, 0]
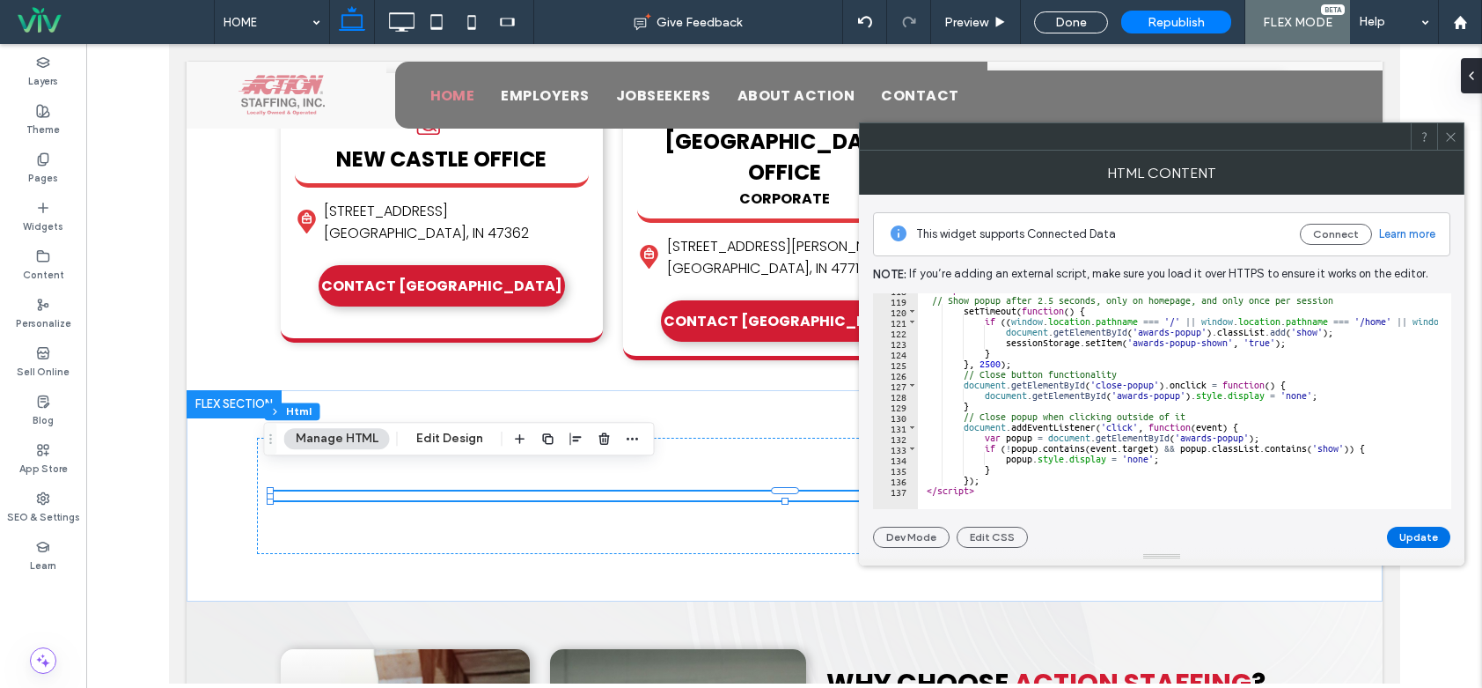
click at [1405, 531] on button "Update" at bounding box center [1418, 536] width 63 height 21
click at [1447, 130] on icon at bounding box center [1451, 136] width 13 height 13
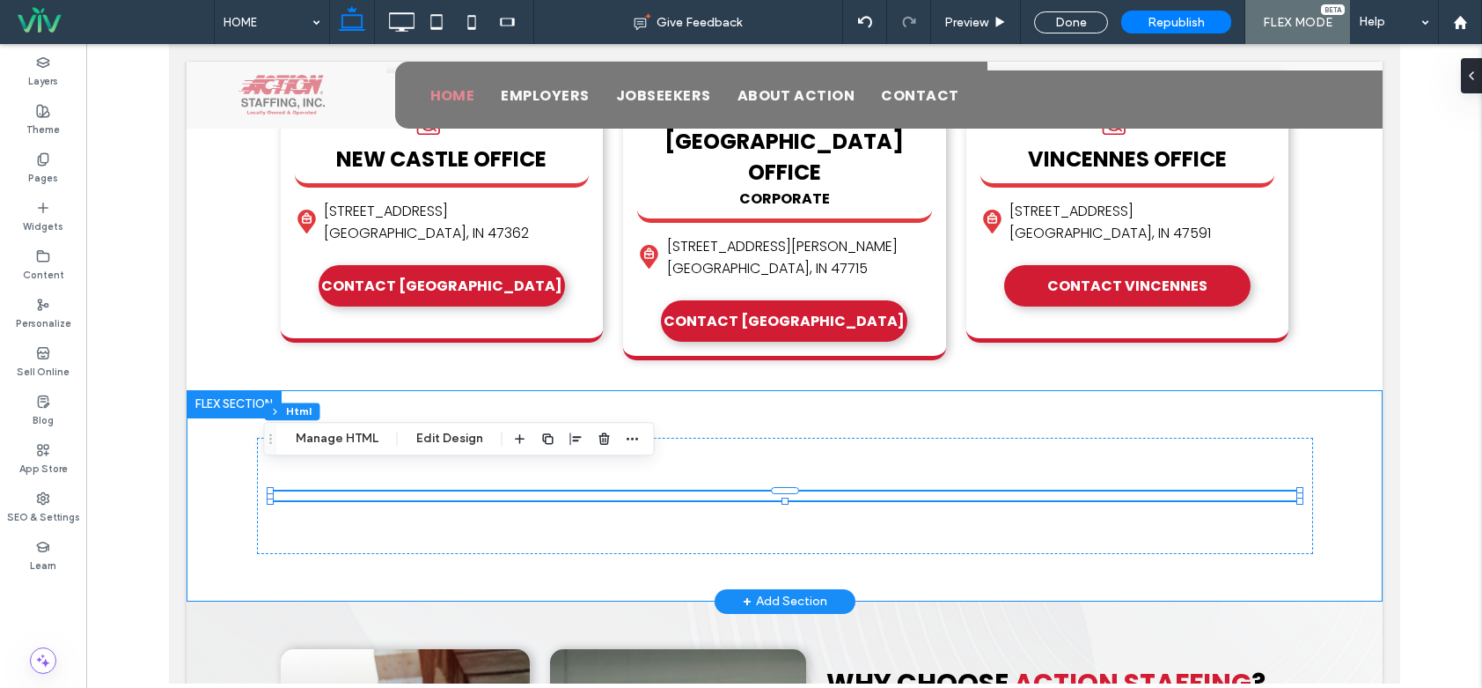
click at [461, 399] on div "× Official Community Choice Awards Vote for ActionStaffing! Vote Now" at bounding box center [784, 495] width 1056 height 211
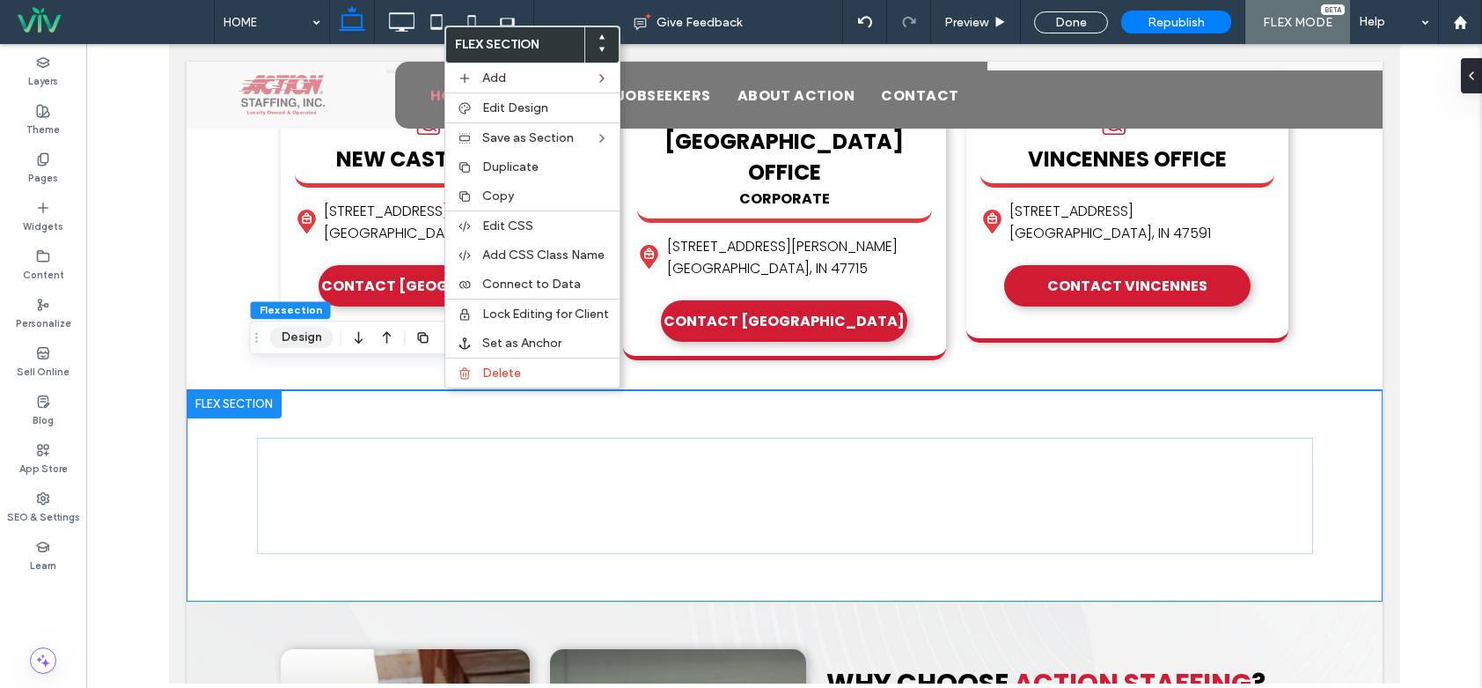
click at [276, 335] on button "Design" at bounding box center [301, 337] width 63 height 21
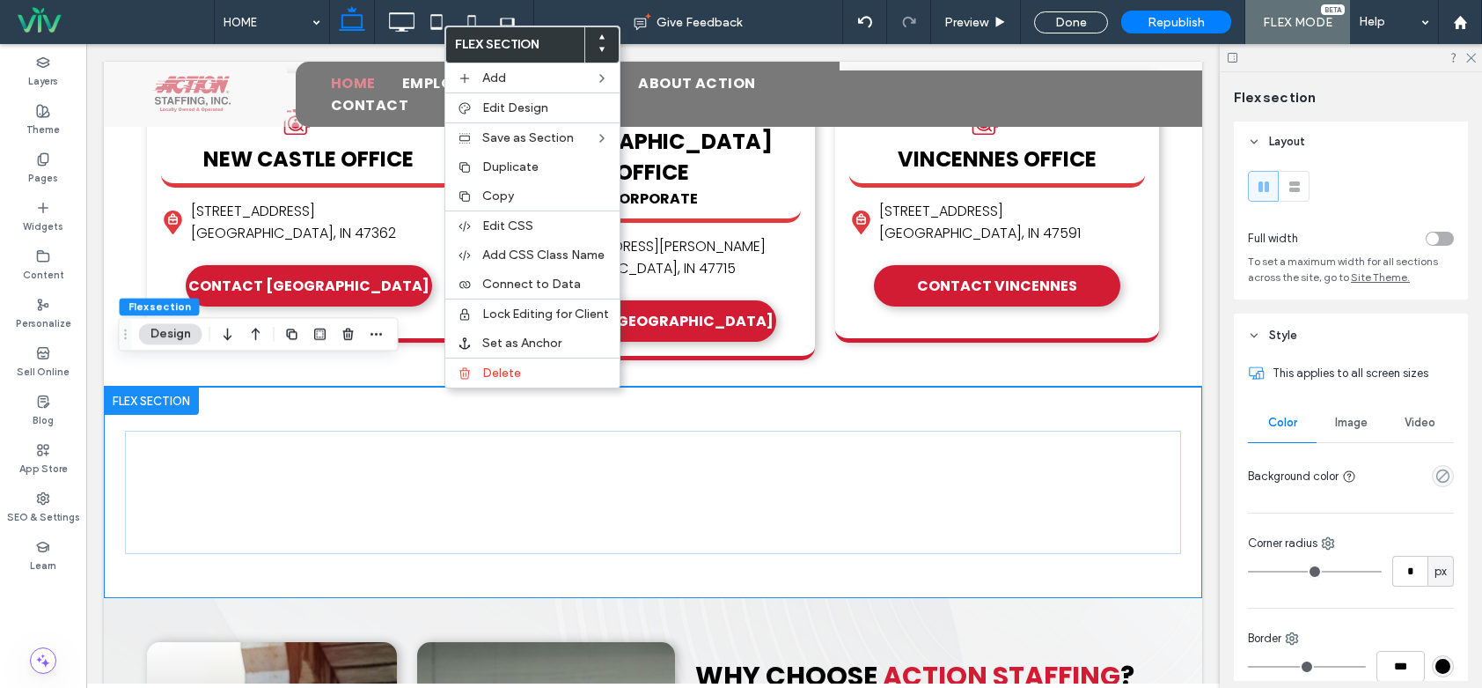
scroll to position [0, 0]
click at [1294, 191] on use at bounding box center [1295, 188] width 11 height 11
click at [1431, 236] on div "toggle" at bounding box center [1440, 240] width 28 height 14
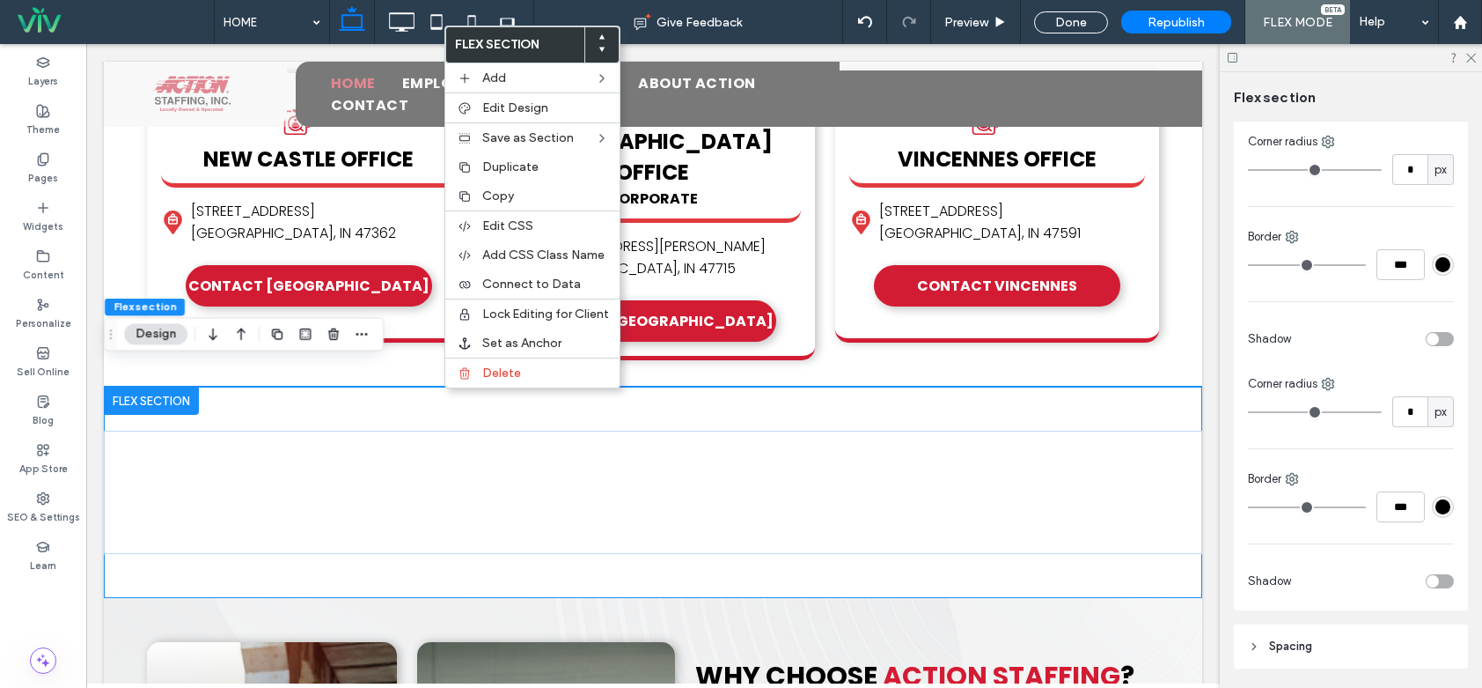
scroll to position [577, 0]
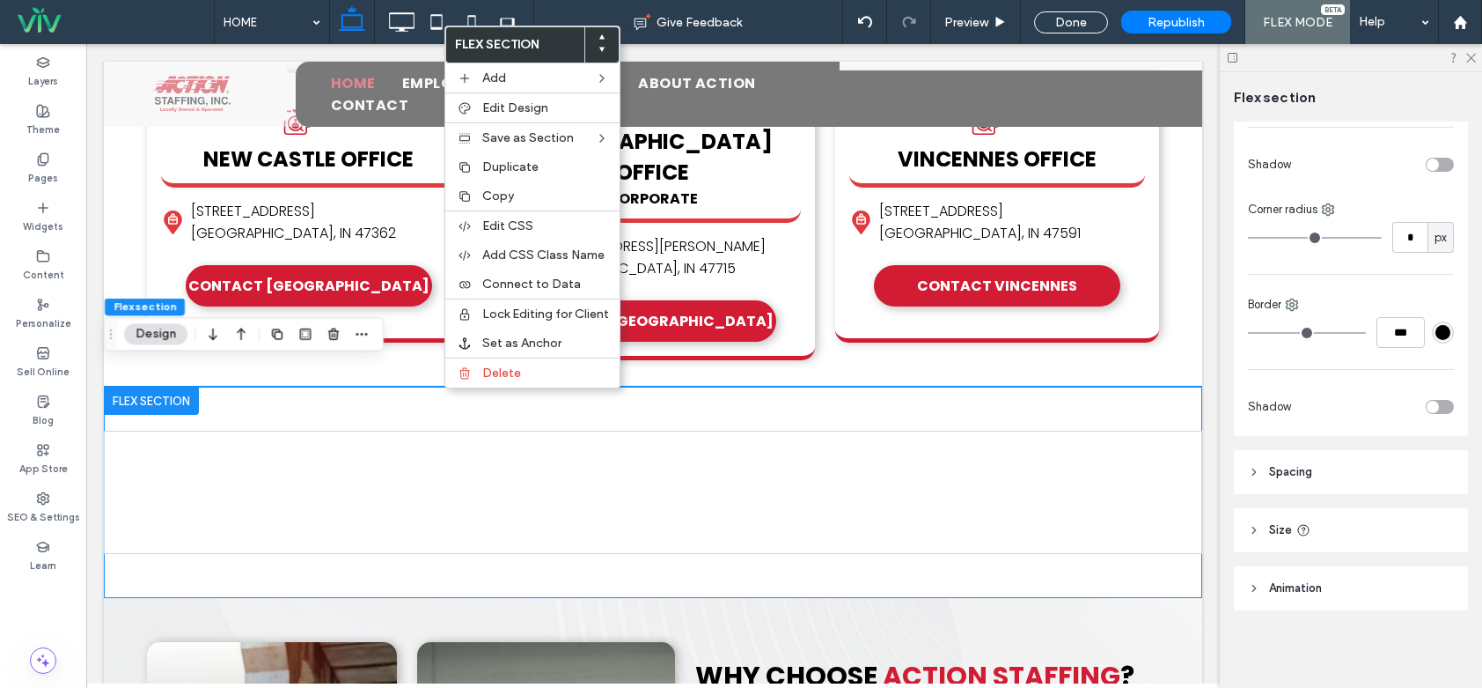
click at [1340, 467] on header "Spacing" at bounding box center [1351, 472] width 234 height 44
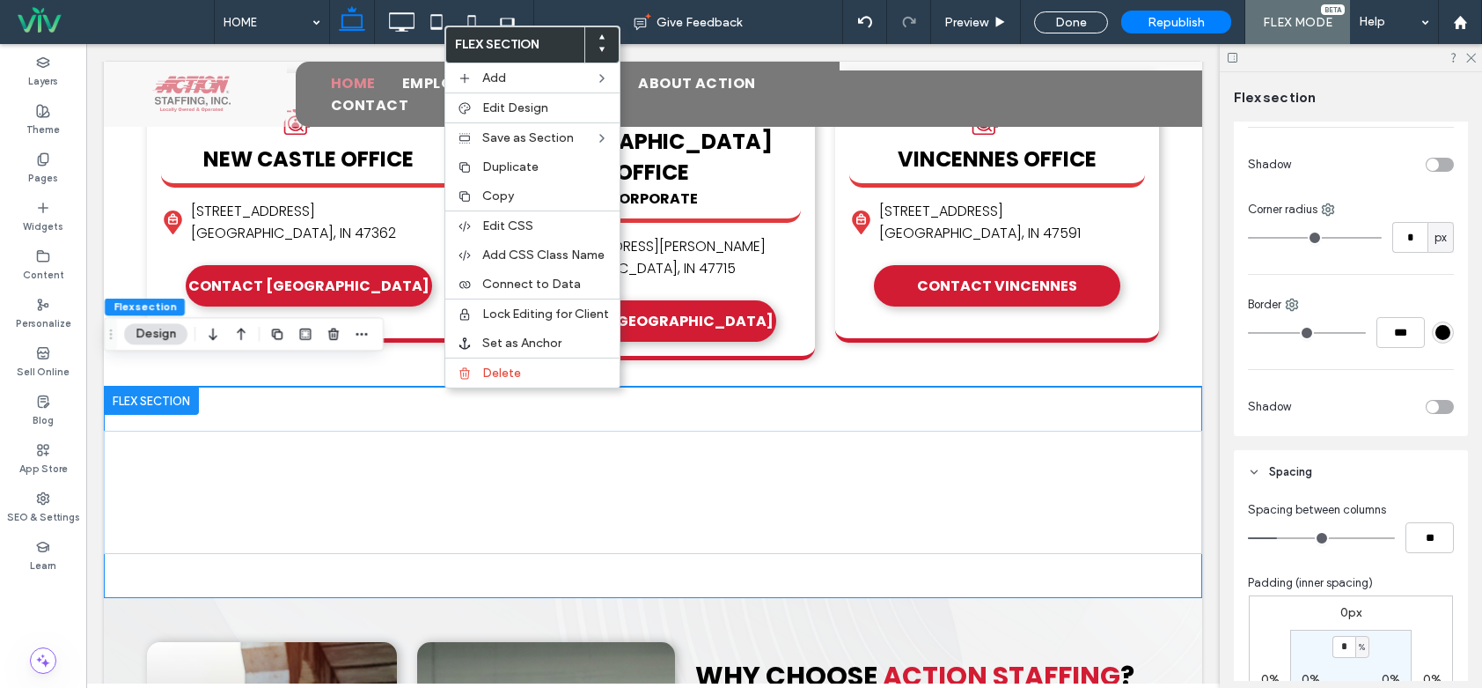
scroll to position [754, 0]
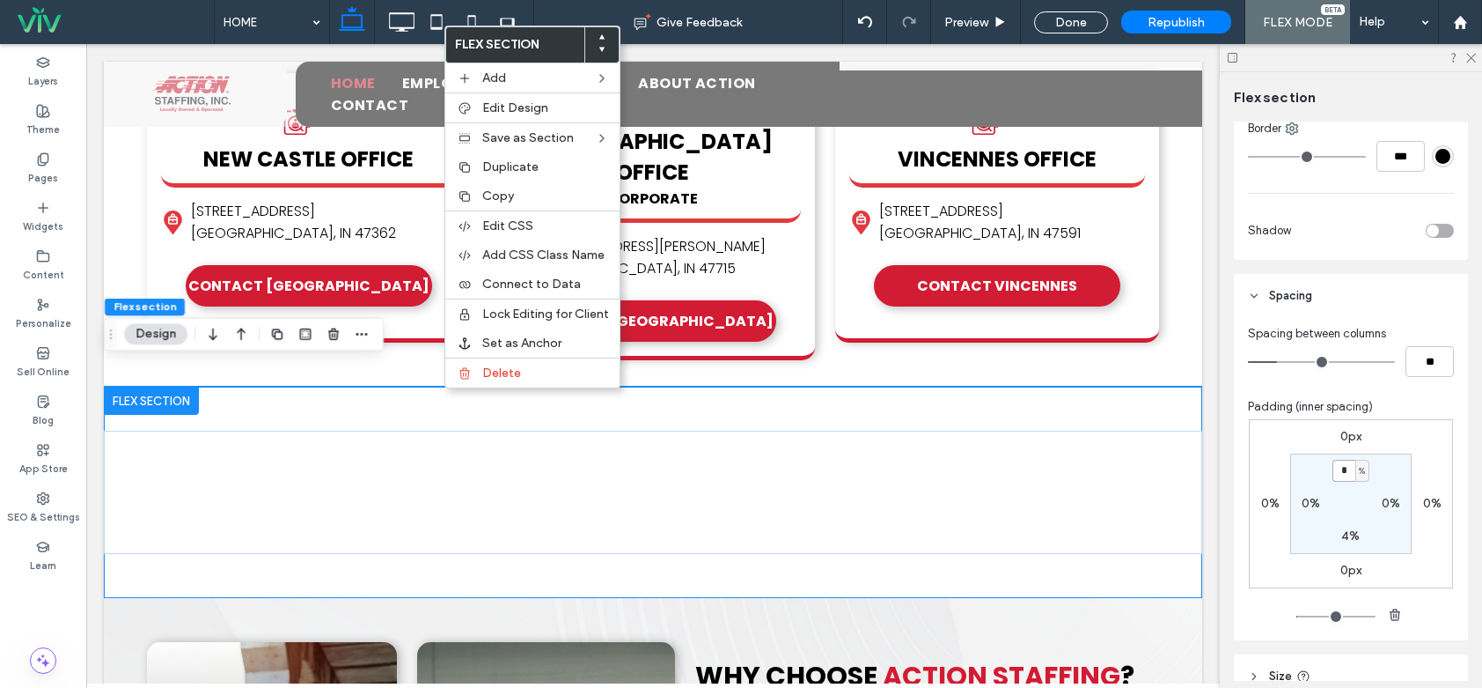
click at [1342, 466] on input "*" at bounding box center [1344, 471] width 23 height 22
type input "*"
click at [1362, 524] on section "* % 0% 4% 0%" at bounding box center [1351, 503] width 121 height 100
click at [1349, 534] on label "4%" at bounding box center [1351, 535] width 18 height 15
type input "*"
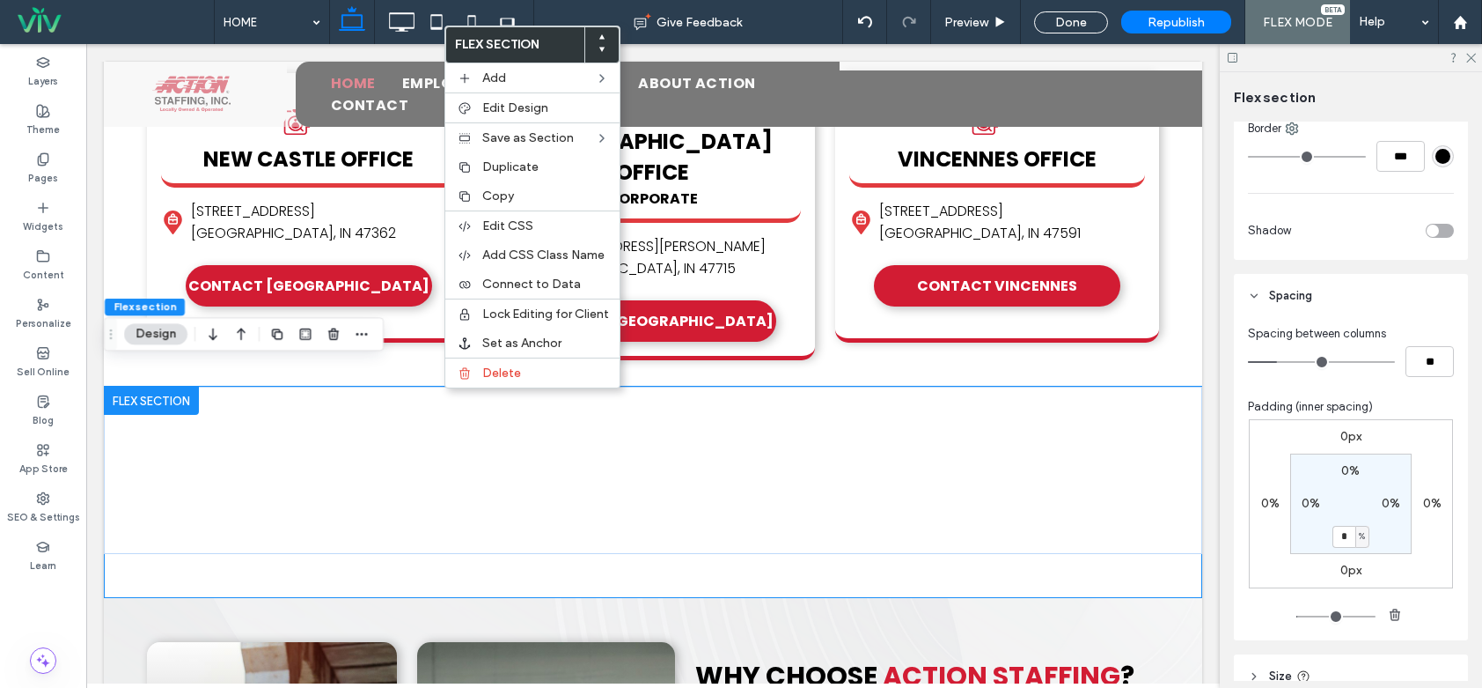
type input "*"
click at [1391, 548] on section "0% 0% * % 0%" at bounding box center [1351, 503] width 121 height 100
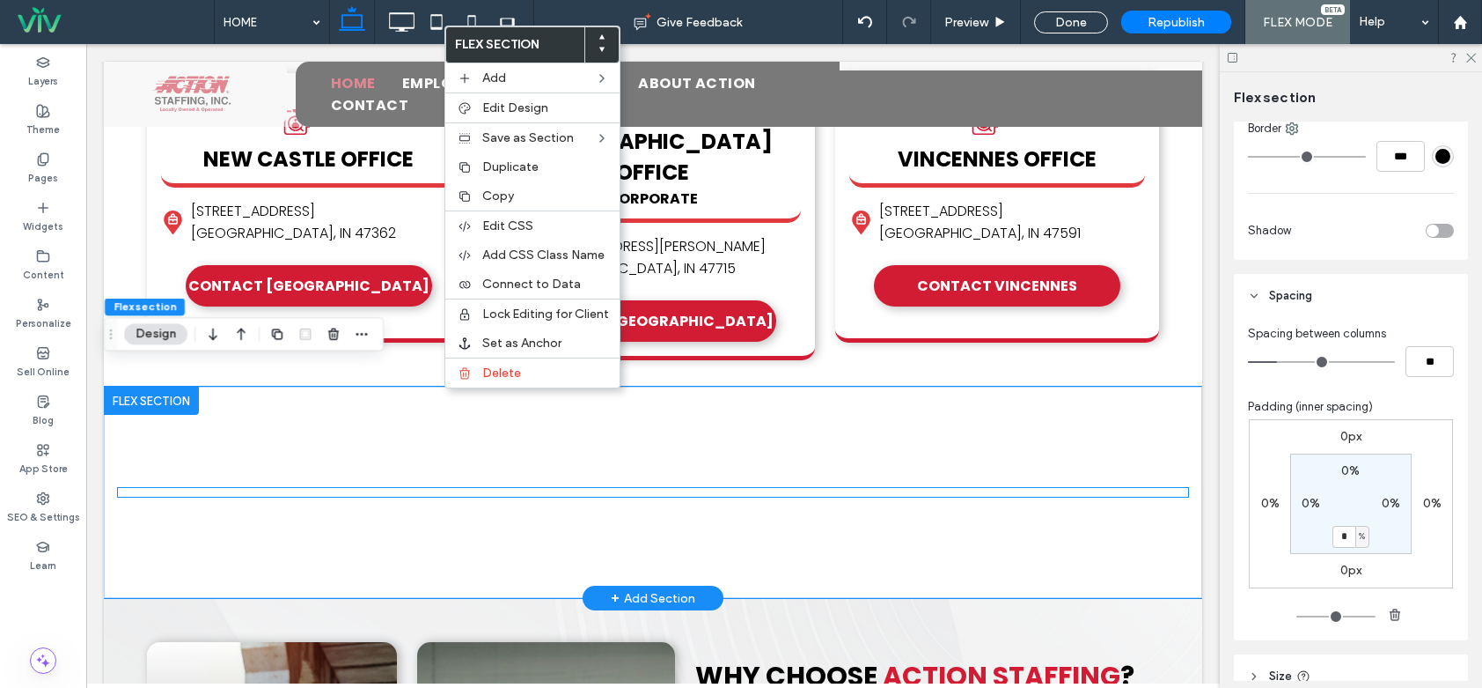
click at [561, 488] on div "× Official Community Choice Awards Vote for ActionStaffing! Vote Now" at bounding box center [653, 492] width 1070 height 9
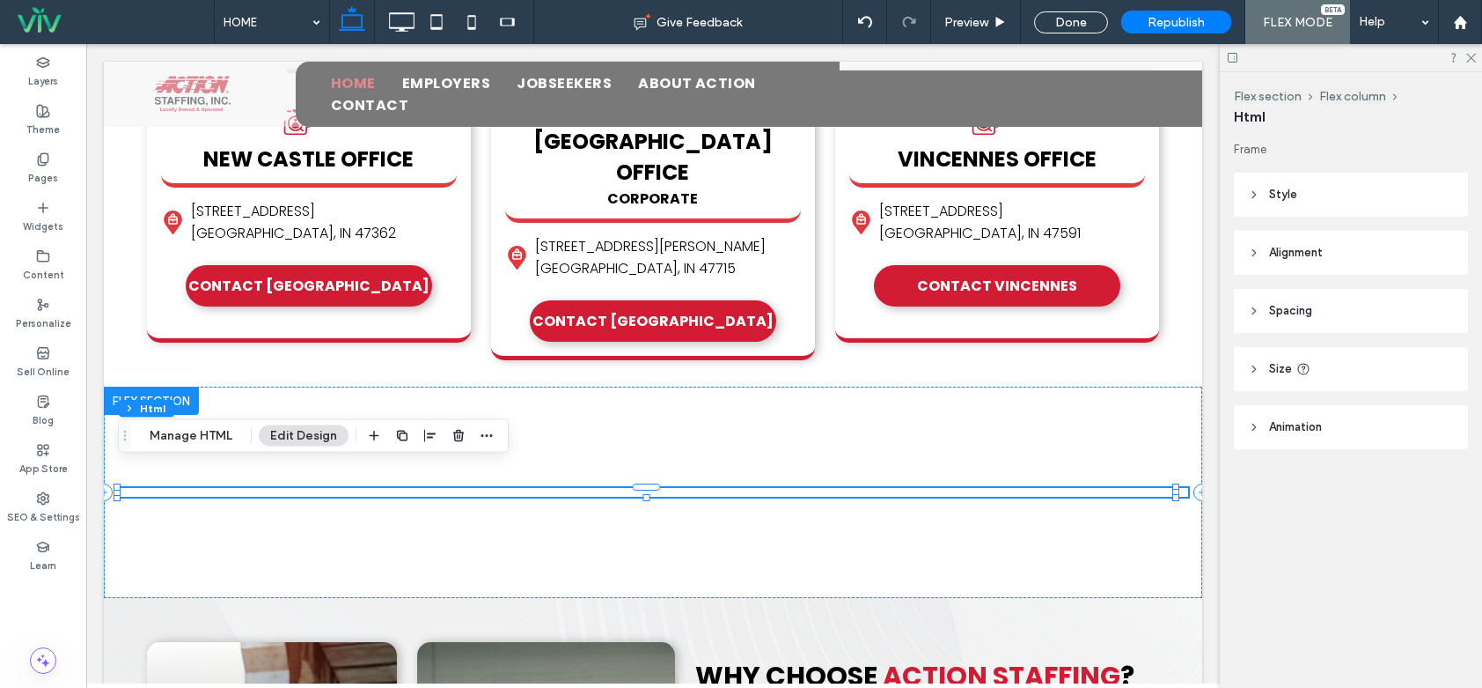
click at [1333, 308] on header "Spacing" at bounding box center [1351, 311] width 234 height 44
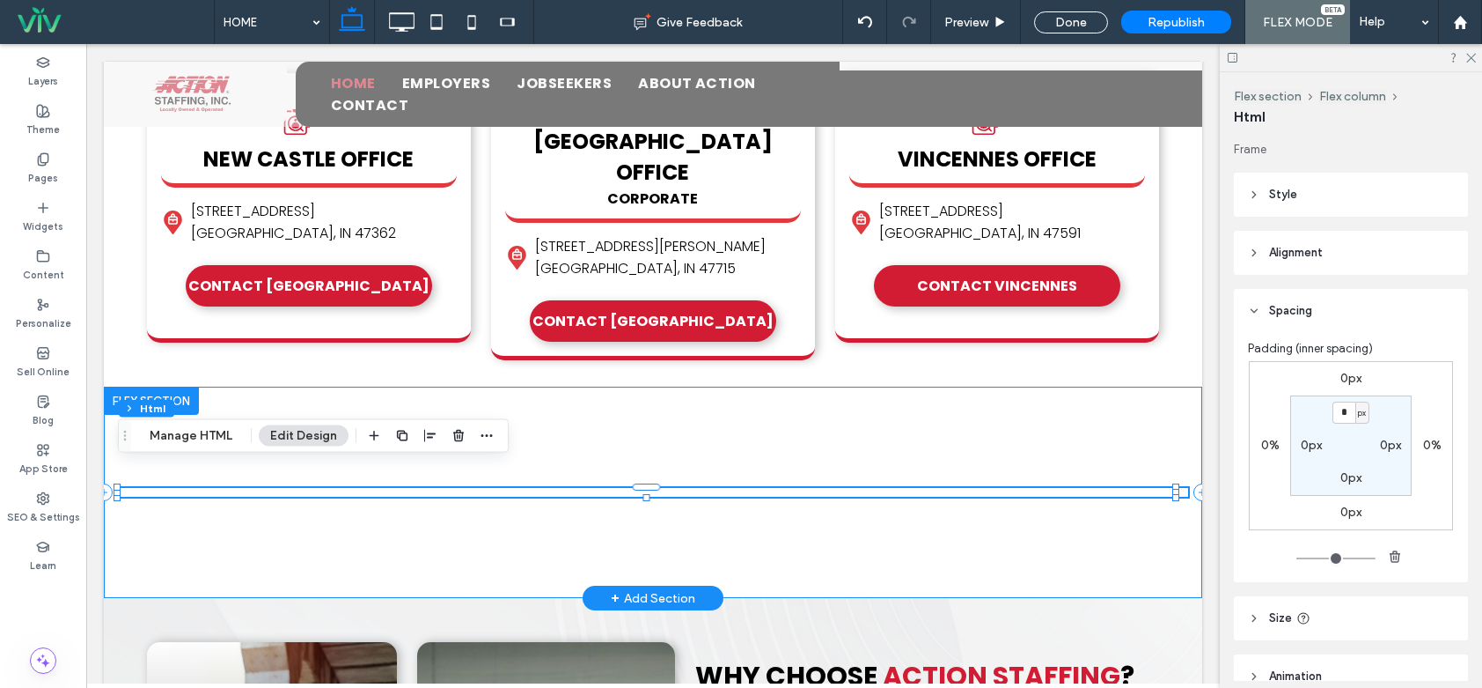
click at [452, 386] on div "× Official Community Choice Awards Vote for ActionStaffing! Vote Now" at bounding box center [653, 491] width 1099 height 211
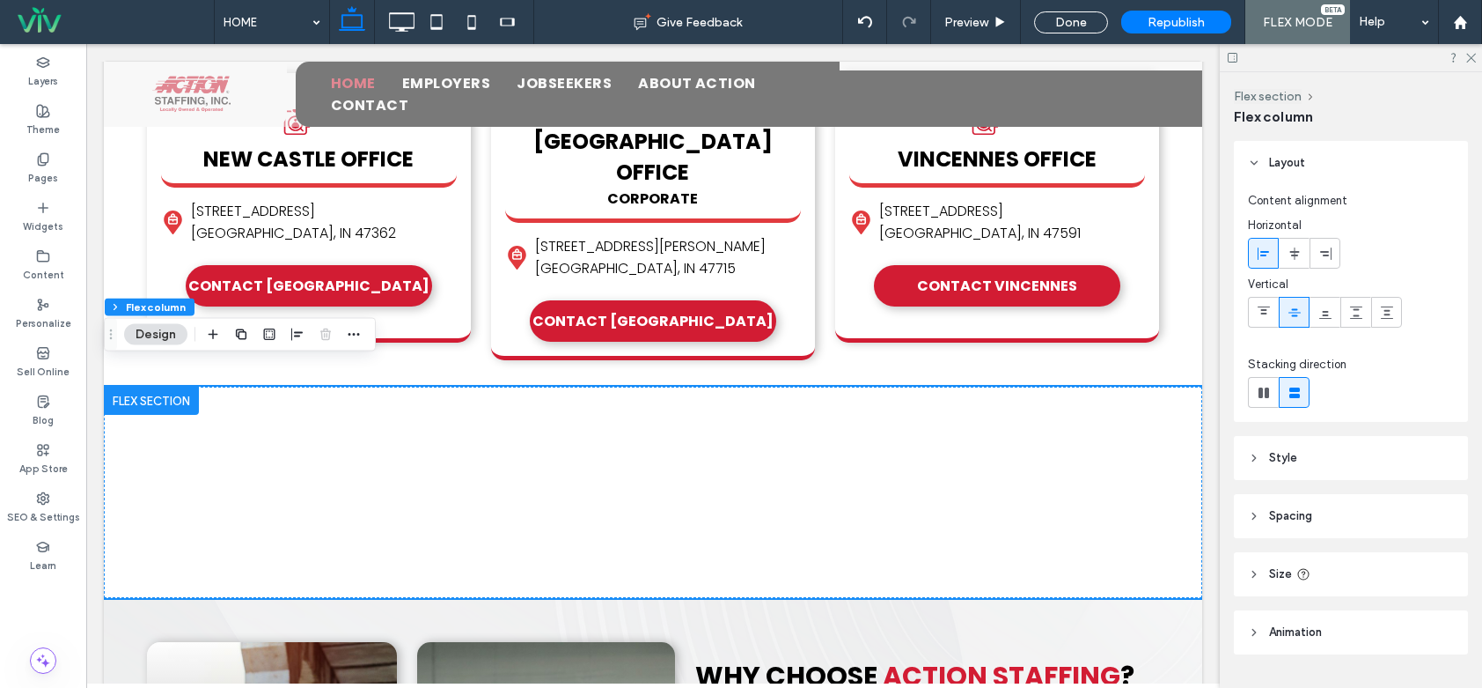
click at [1314, 503] on header "Spacing" at bounding box center [1351, 516] width 234 height 44
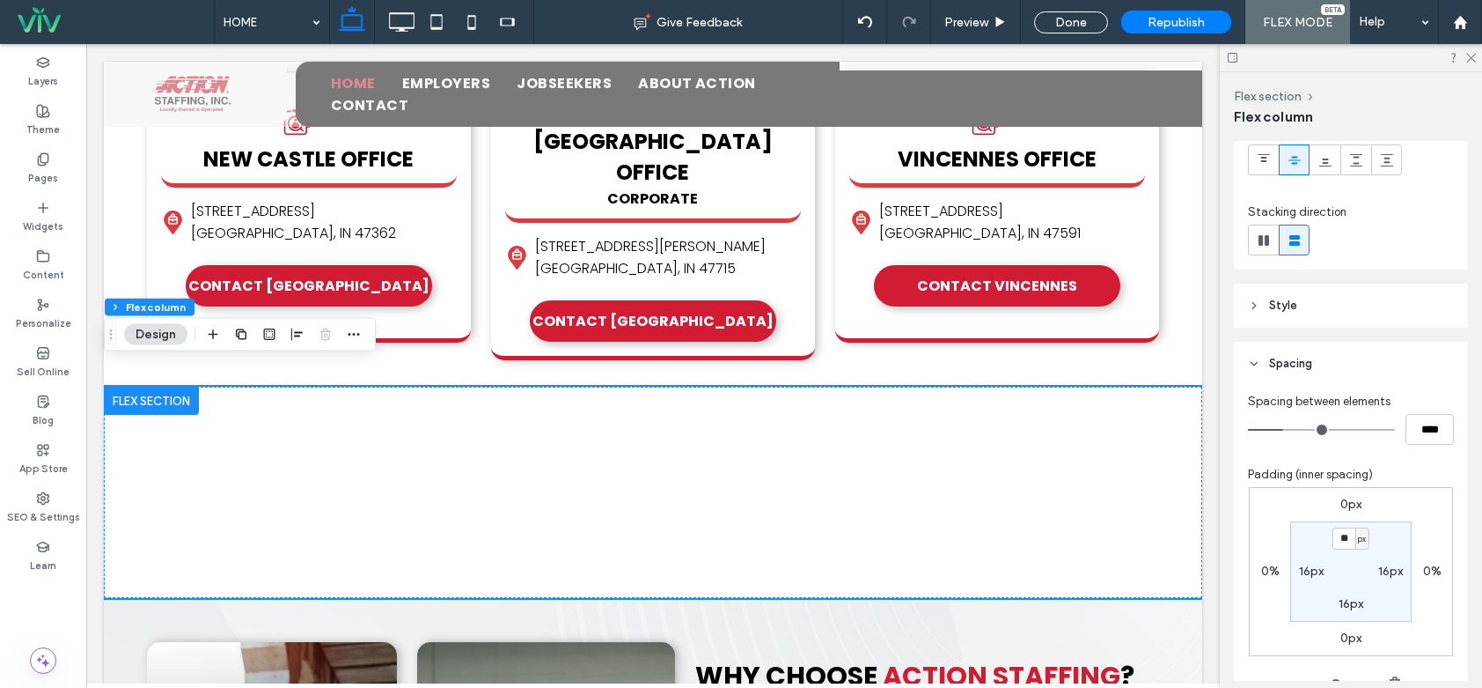
scroll to position [352, 0]
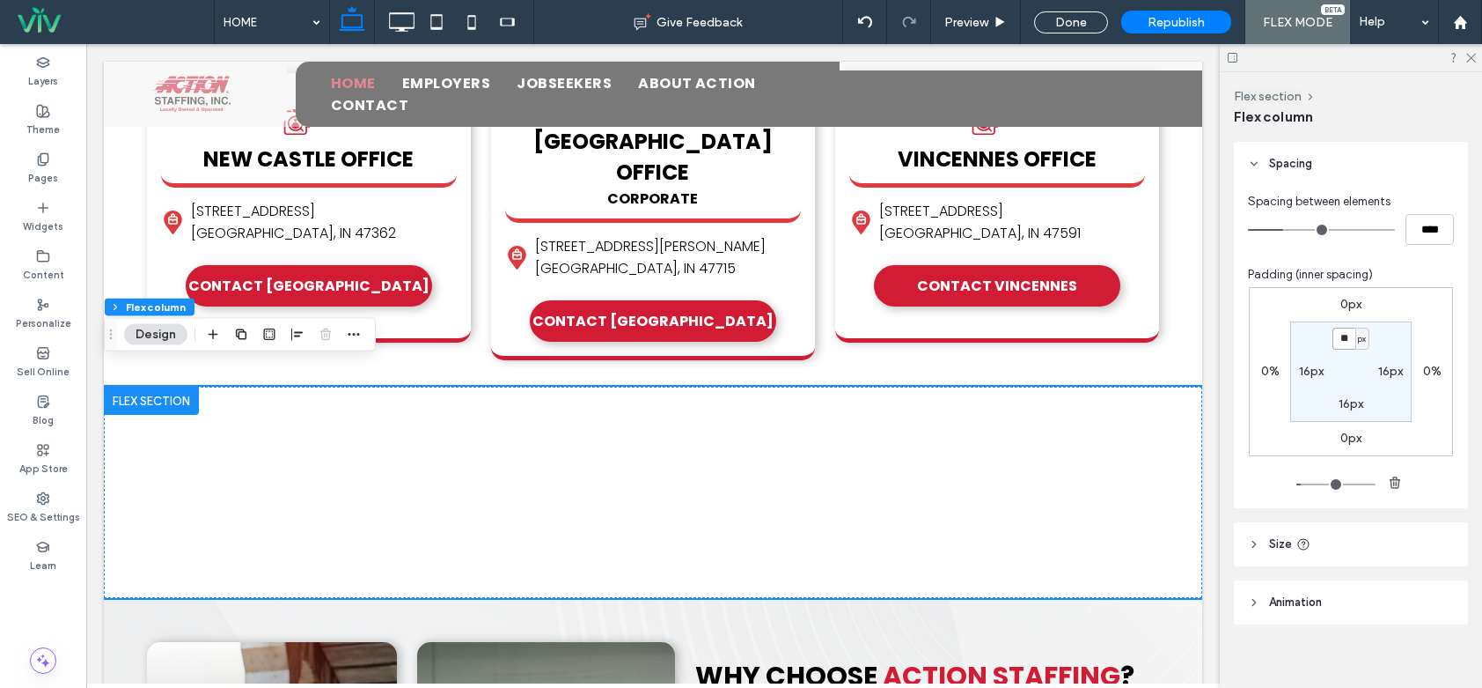
drag, startPoint x: 1348, startPoint y: 334, endPoint x: 1335, endPoint y: 332, distance: 12.4
click at [1335, 332] on input "**" at bounding box center [1344, 338] width 23 height 22
type input "*"
click at [1350, 370] on section "* px 16px 16px 16px" at bounding box center [1351, 371] width 121 height 100
click at [1350, 406] on label "16px" at bounding box center [1351, 403] width 25 height 15
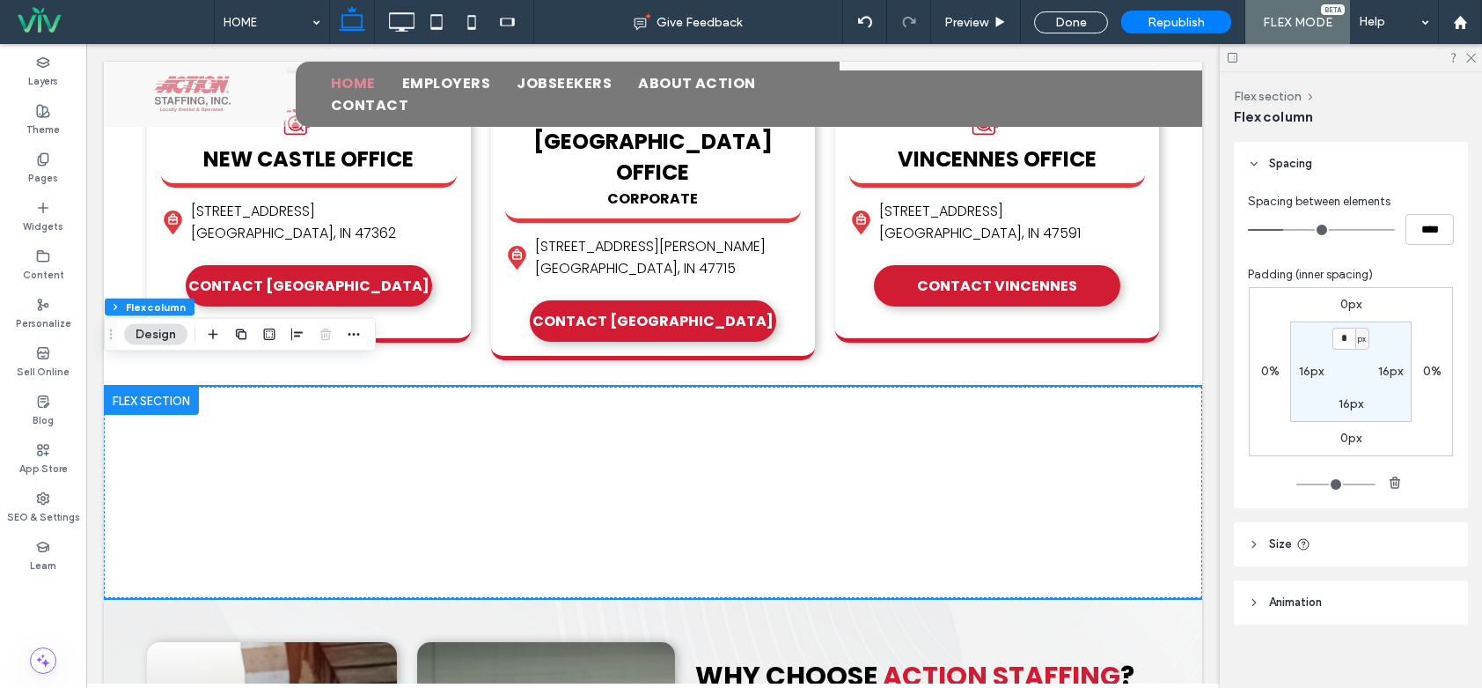
type input "**"
type input "*"
click at [1393, 413] on section "0px 16px * px 16px" at bounding box center [1351, 371] width 121 height 100
click at [1060, 26] on div "Done" at bounding box center [1071, 22] width 74 height 22
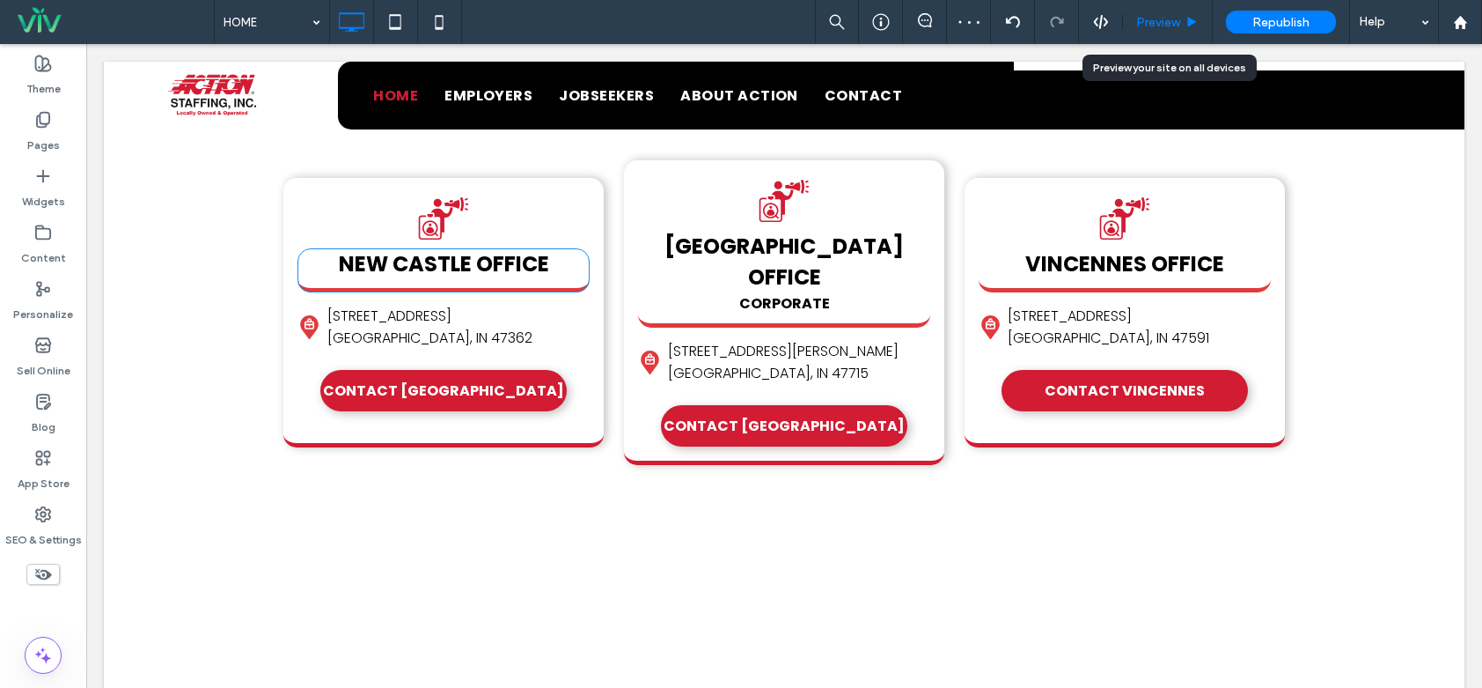
click at [1157, 22] on span "Preview" at bounding box center [1158, 22] width 44 height 15
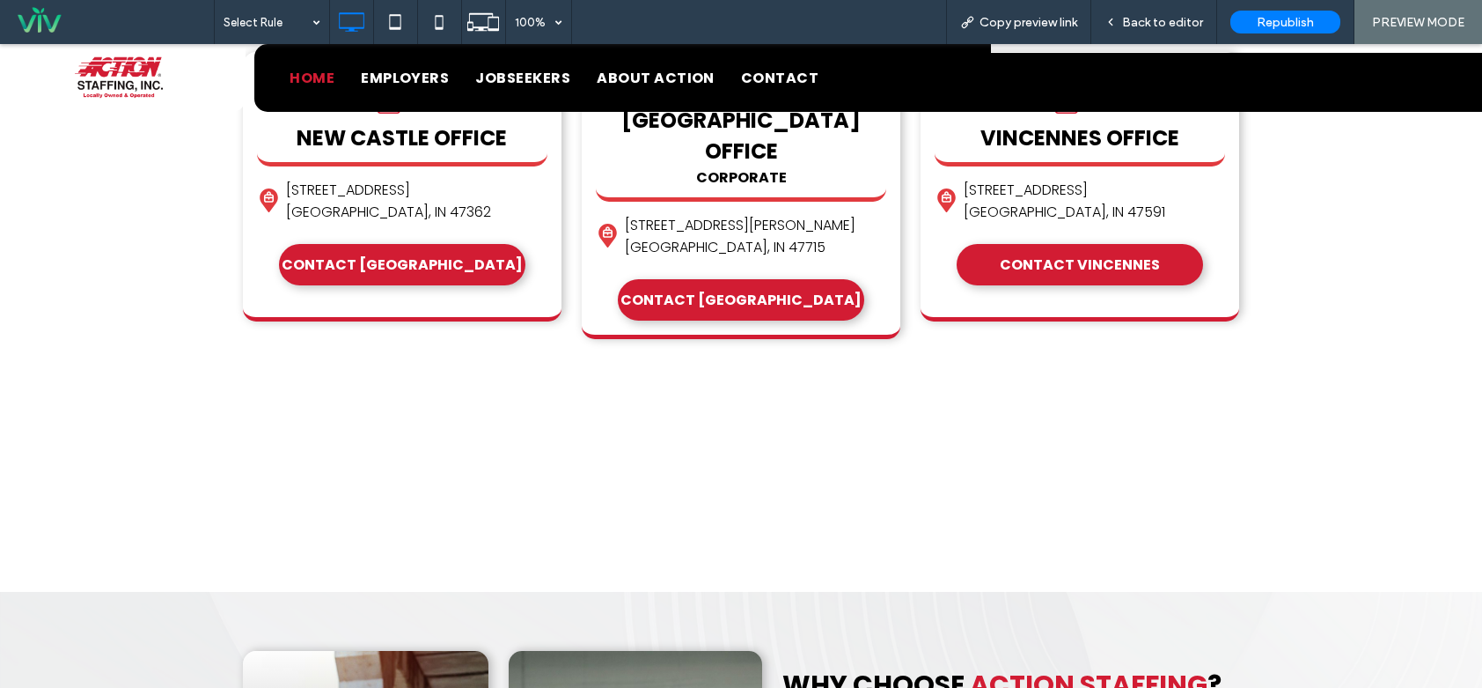
scroll to position [1146, 0]
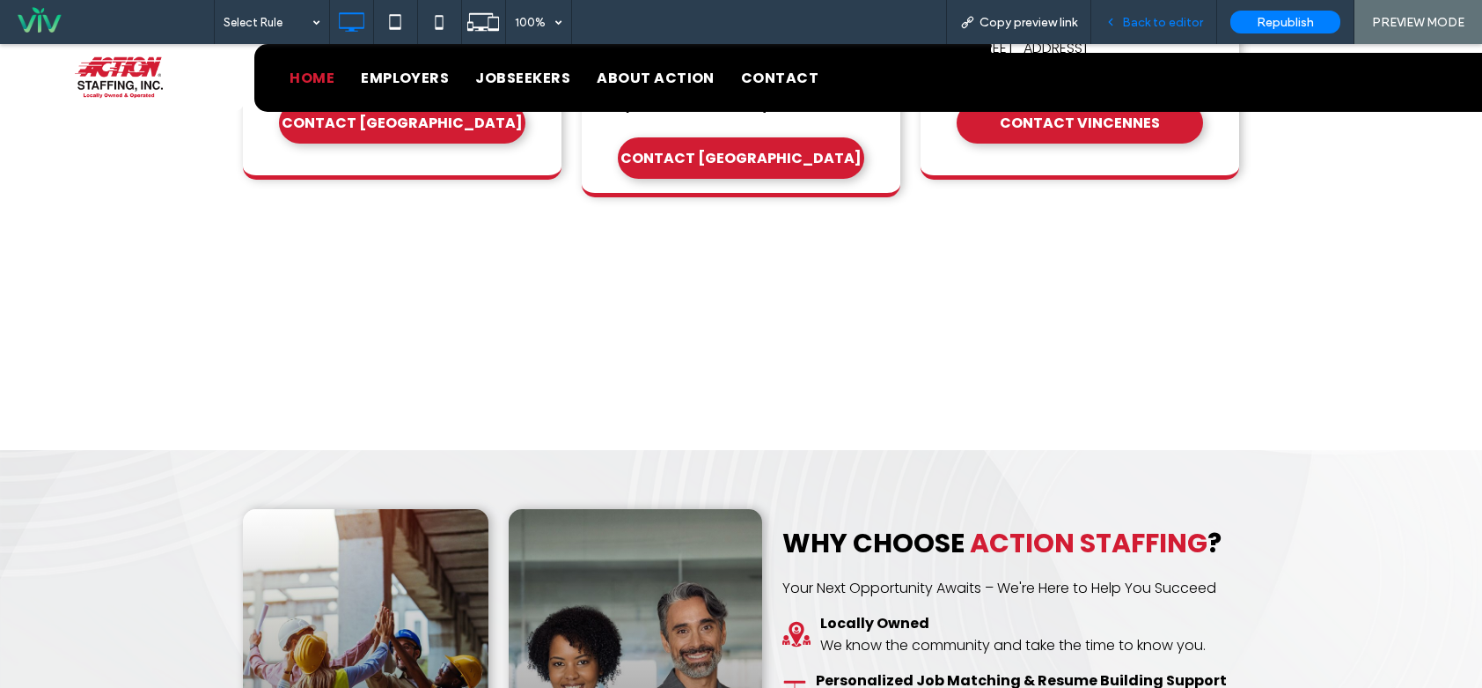
click at [1166, 22] on span "Back to editor" at bounding box center [1162, 22] width 81 height 15
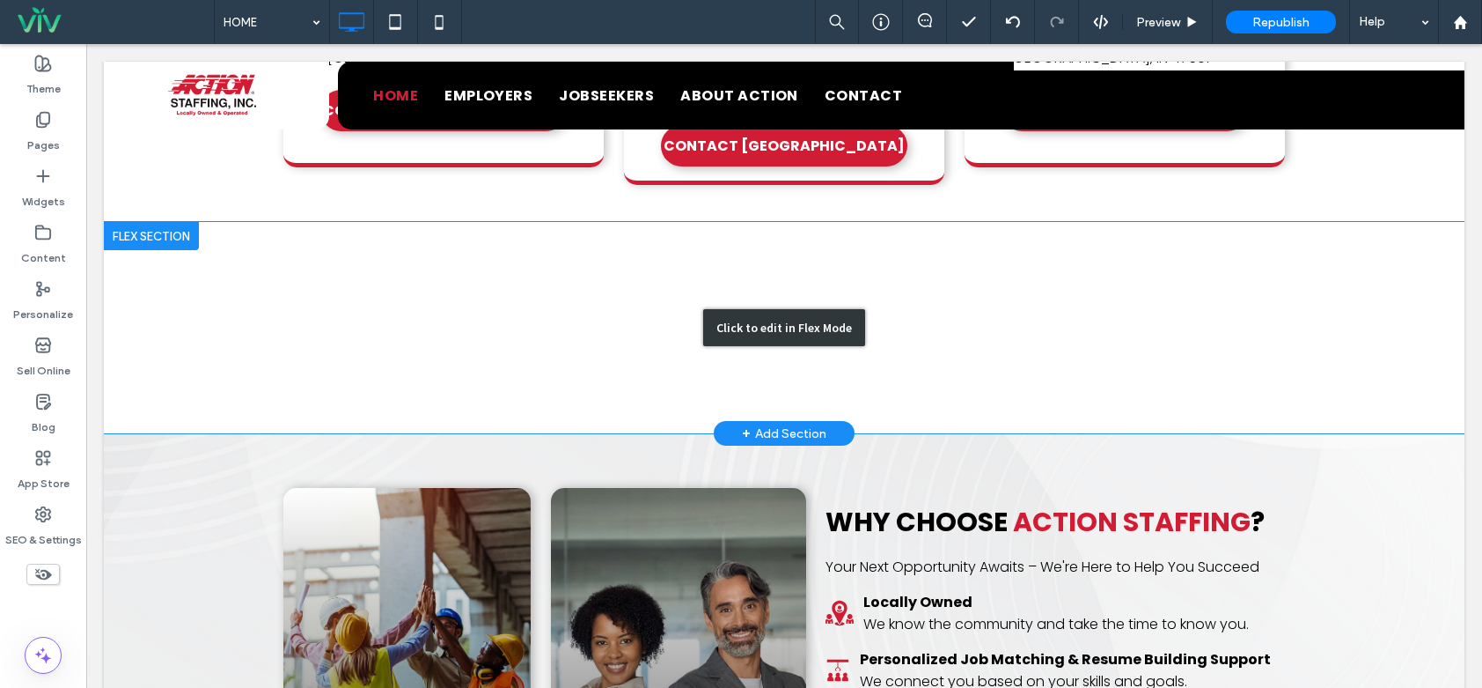
scroll to position [1112, 0]
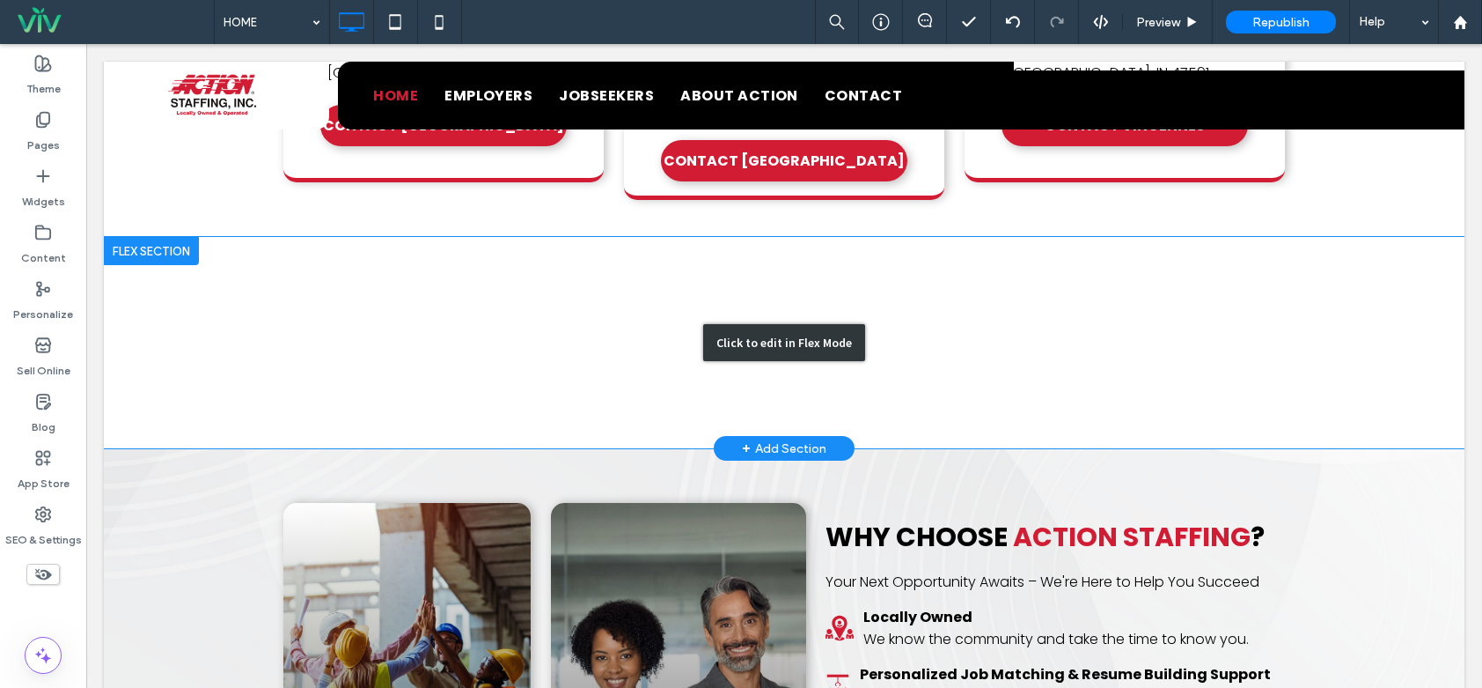
click at [600, 299] on div "Click to edit in Flex Mode" at bounding box center [784, 342] width 1361 height 211
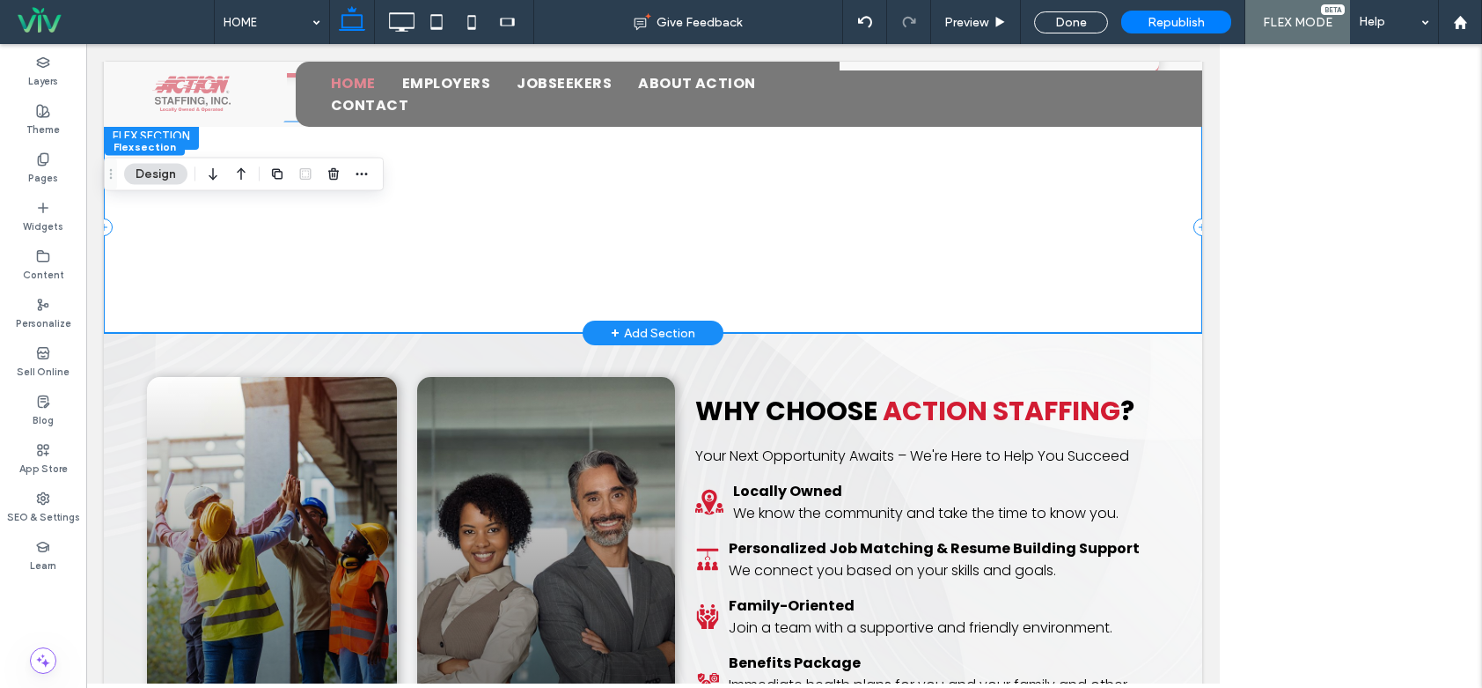
scroll to position [1007, 0]
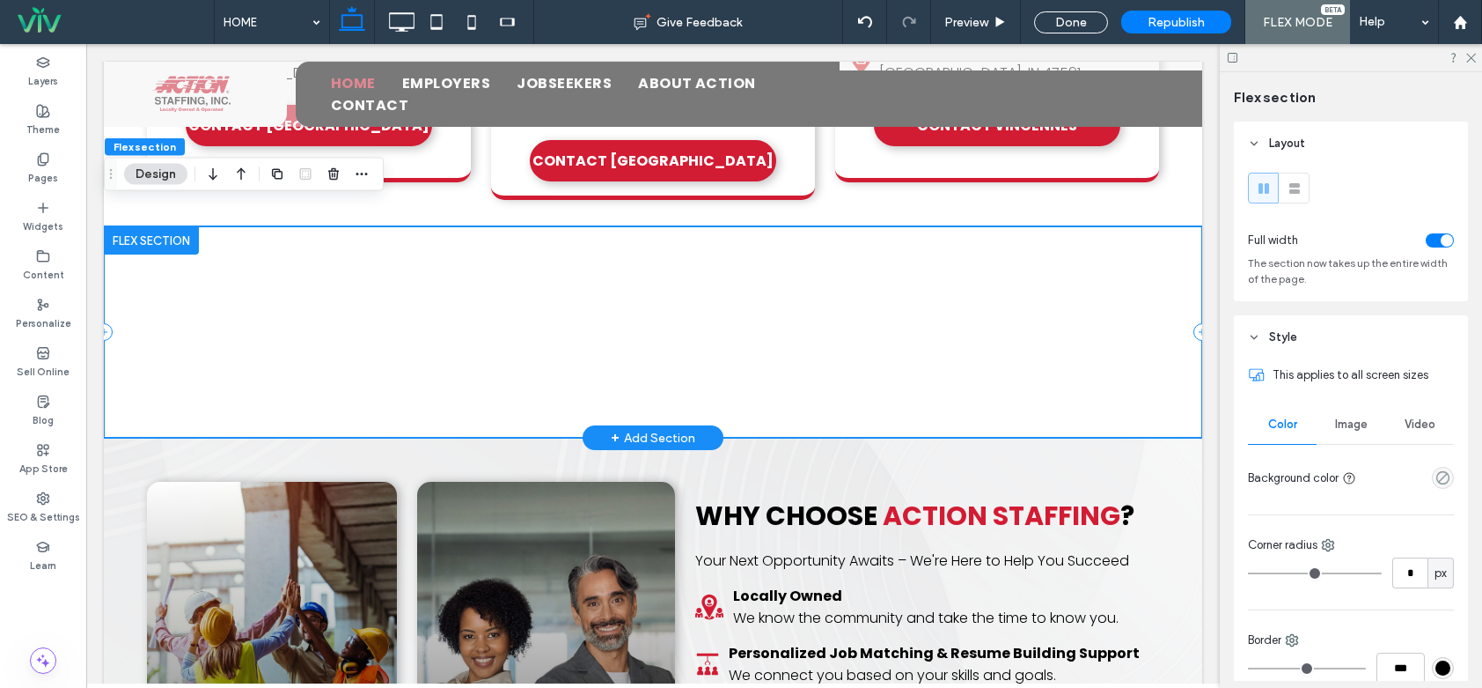
click at [595, 245] on div "× Official Community Choice Awards Vote for ActionStaffing! Vote Now" at bounding box center [653, 331] width 1099 height 211
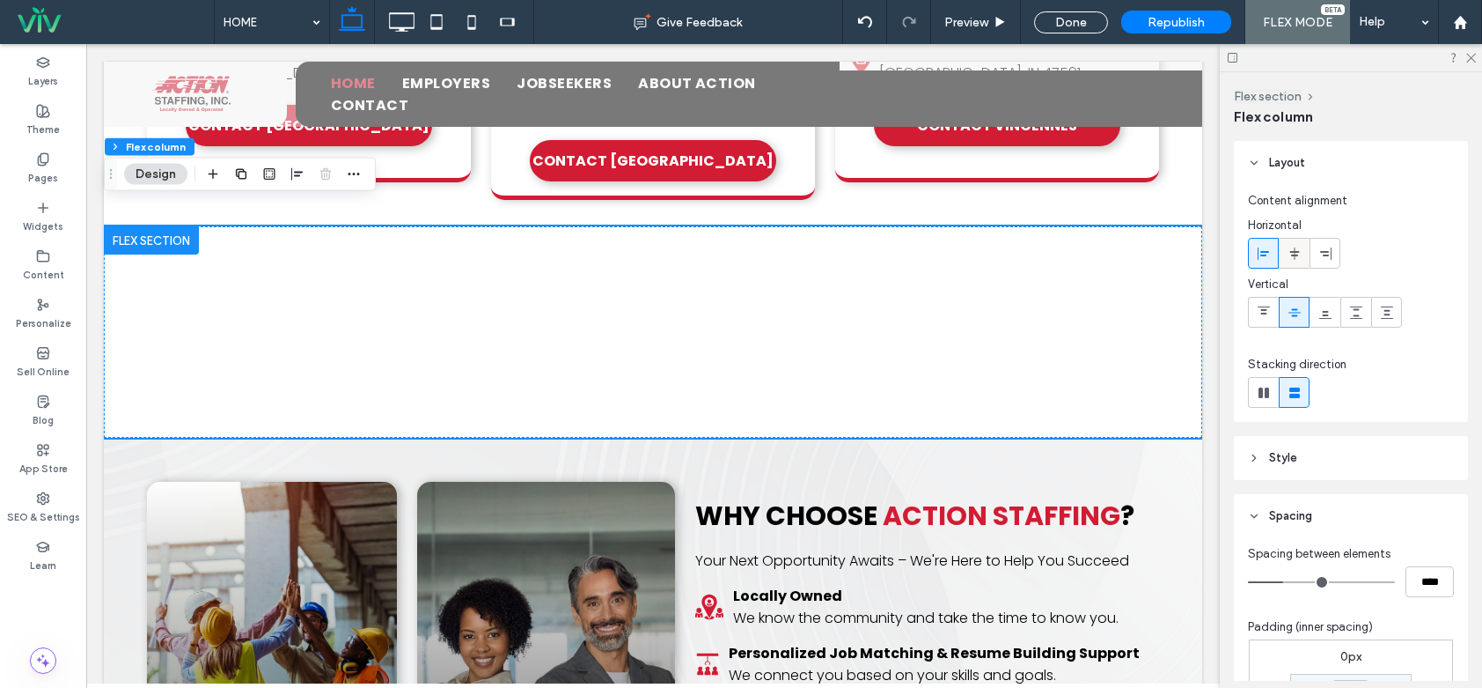
click at [1298, 246] on icon at bounding box center [1295, 253] width 14 height 14
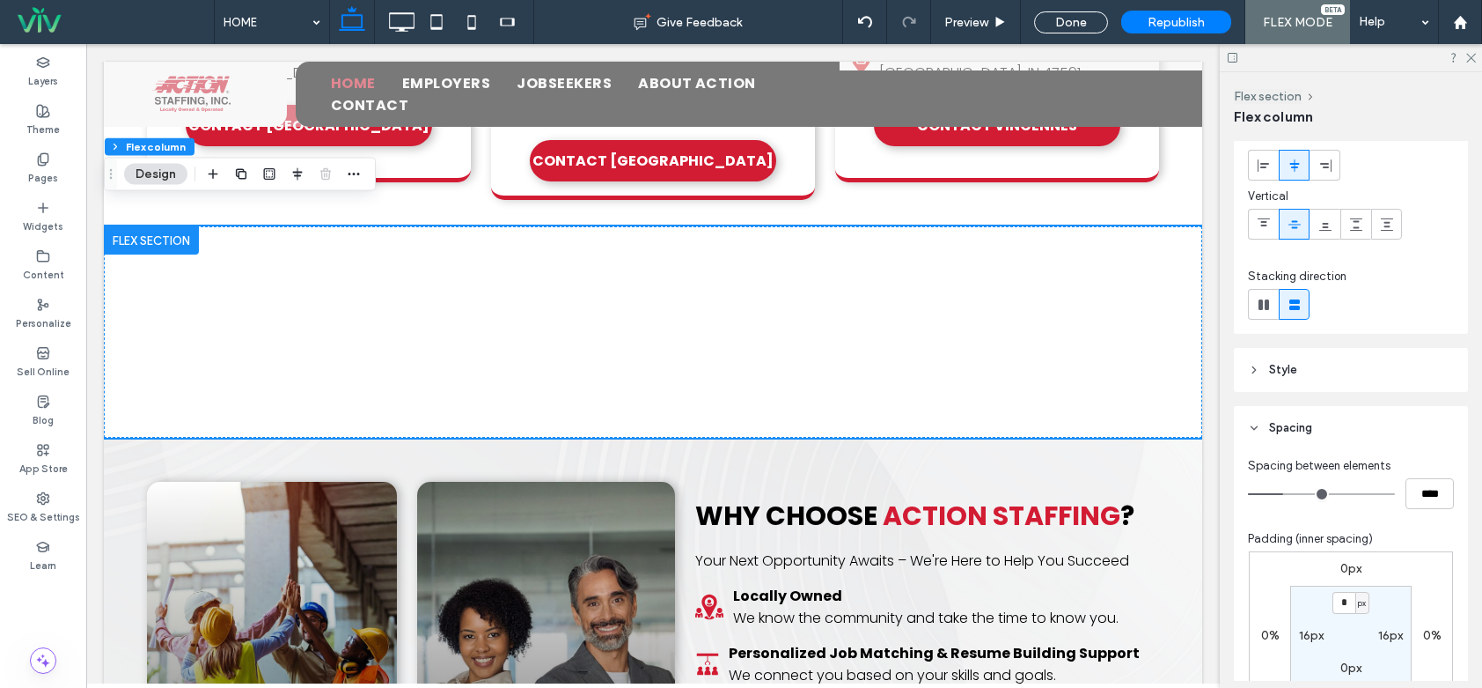
click at [1315, 373] on header "Style" at bounding box center [1351, 370] width 234 height 44
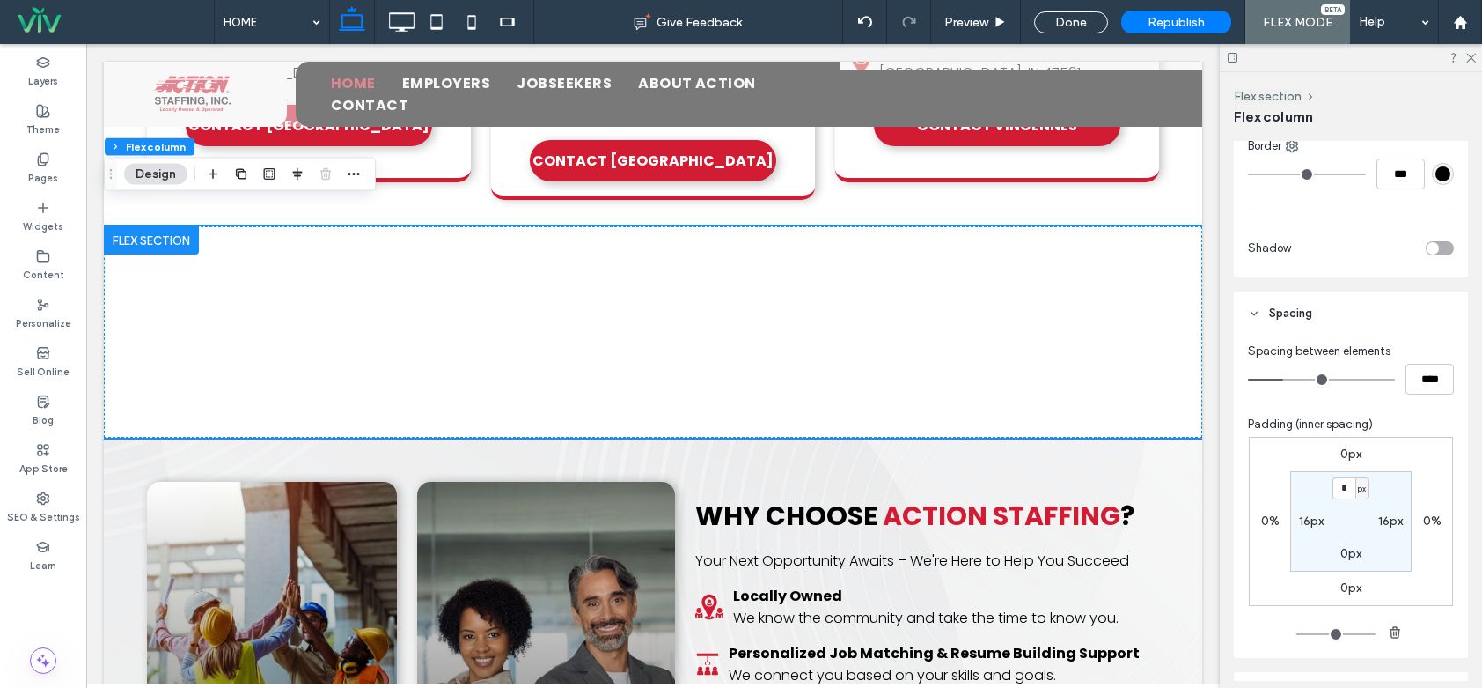
scroll to position [704, 0]
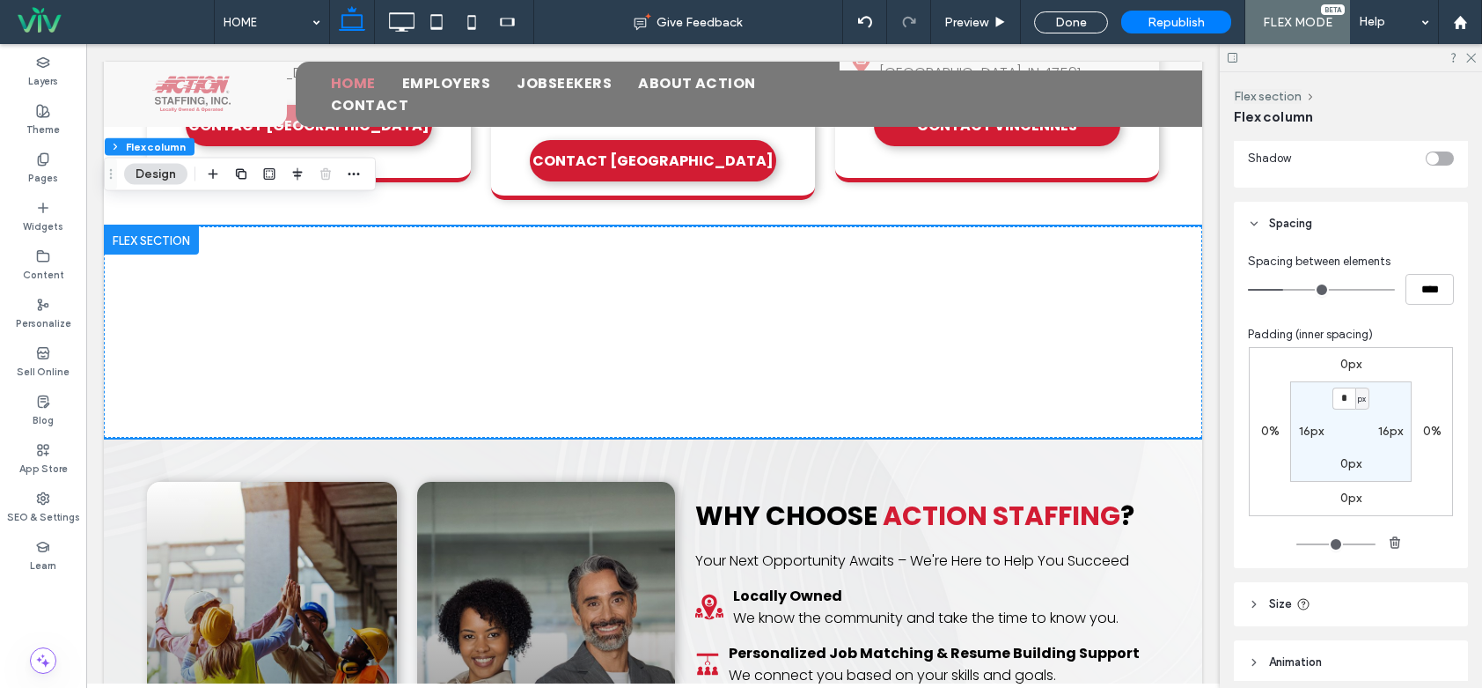
click at [1344, 430] on section "* px 16px 0px 16px" at bounding box center [1351, 431] width 121 height 100
click at [1291, 428] on div "16px" at bounding box center [1311, 431] width 40 height 16
click at [1299, 430] on label "16px" at bounding box center [1311, 430] width 25 height 15
type input "**"
type input "*"
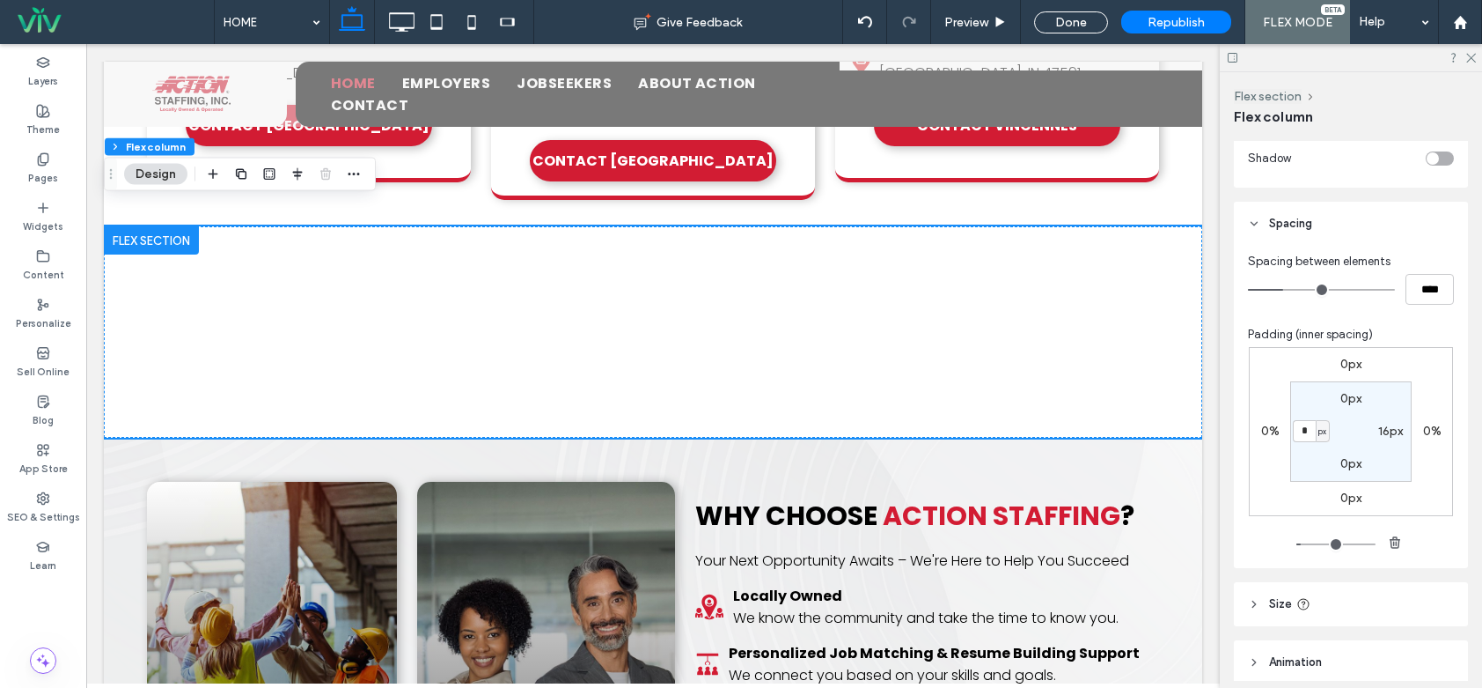
click at [1340, 430] on section "0px 16px 0px * px" at bounding box center [1351, 431] width 121 height 100
click at [1373, 430] on div "16px" at bounding box center [1392, 431] width 40 height 16
click at [1379, 430] on label "16px" at bounding box center [1391, 430] width 25 height 15
type input "**"
type input "*"
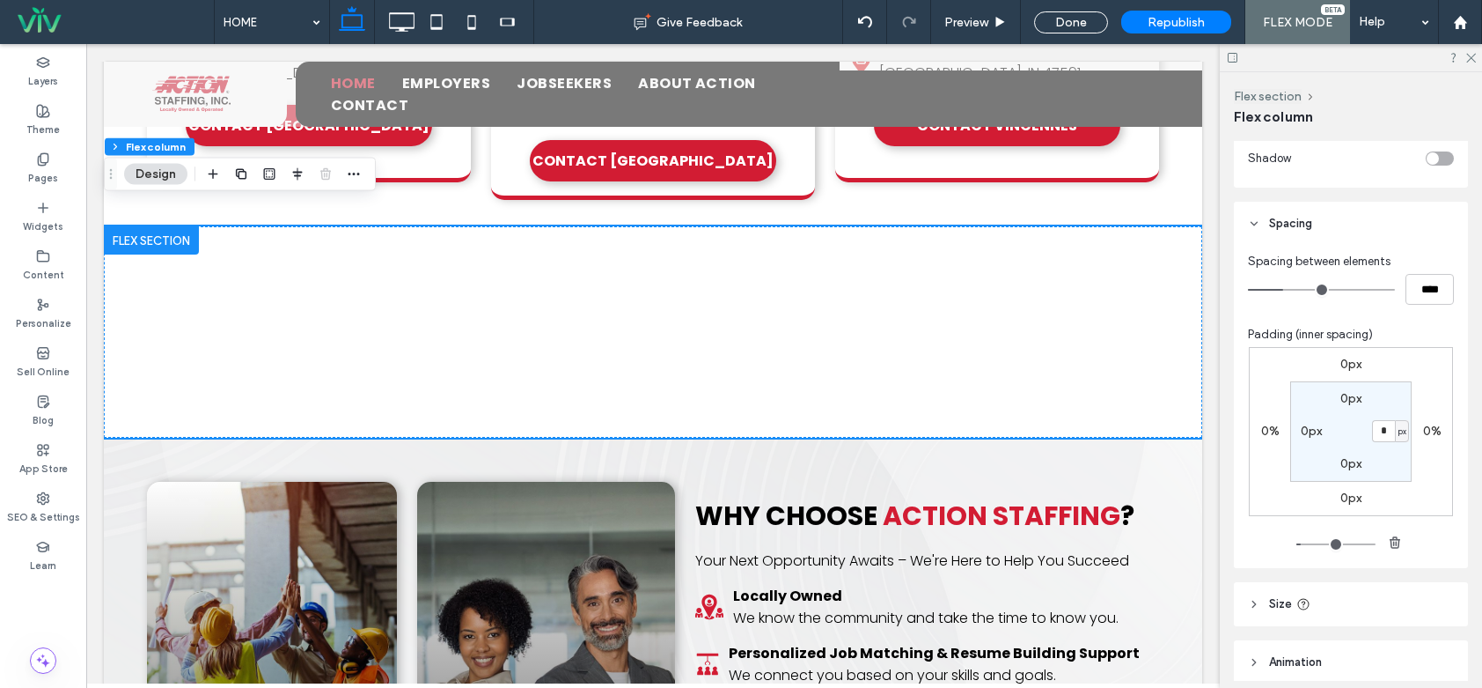
type input "*"
click at [1351, 430] on section "0px * px 0px 0px" at bounding box center [1351, 431] width 121 height 100
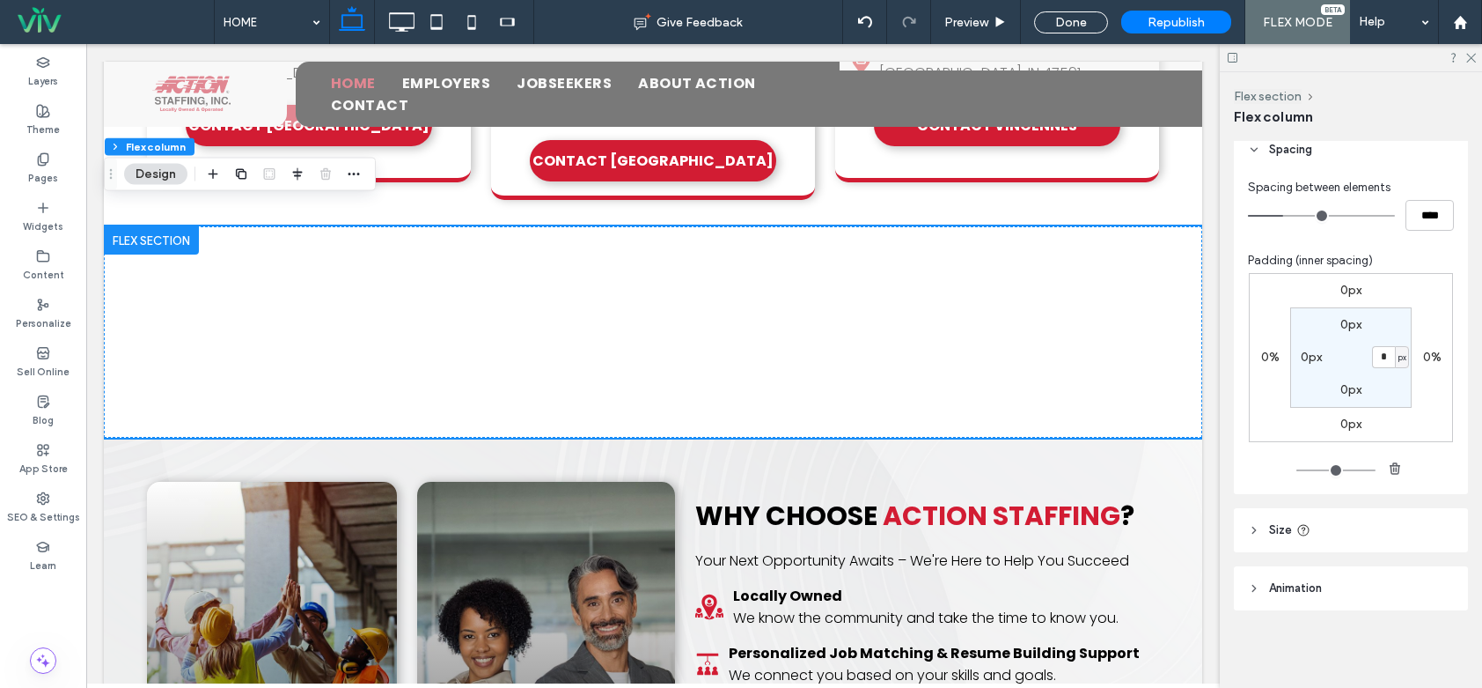
click at [1344, 517] on header "Size" at bounding box center [1351, 530] width 234 height 44
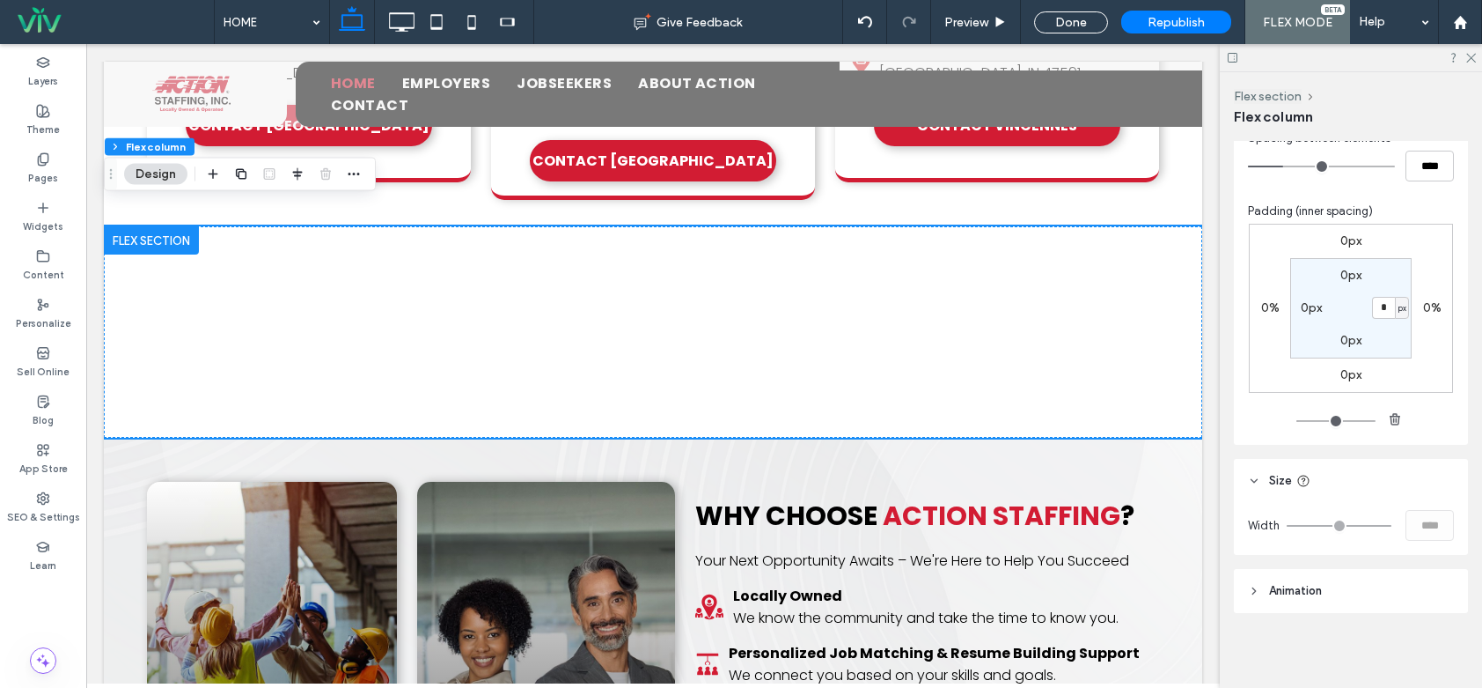
click at [1342, 597] on header "Animation" at bounding box center [1351, 591] width 234 height 44
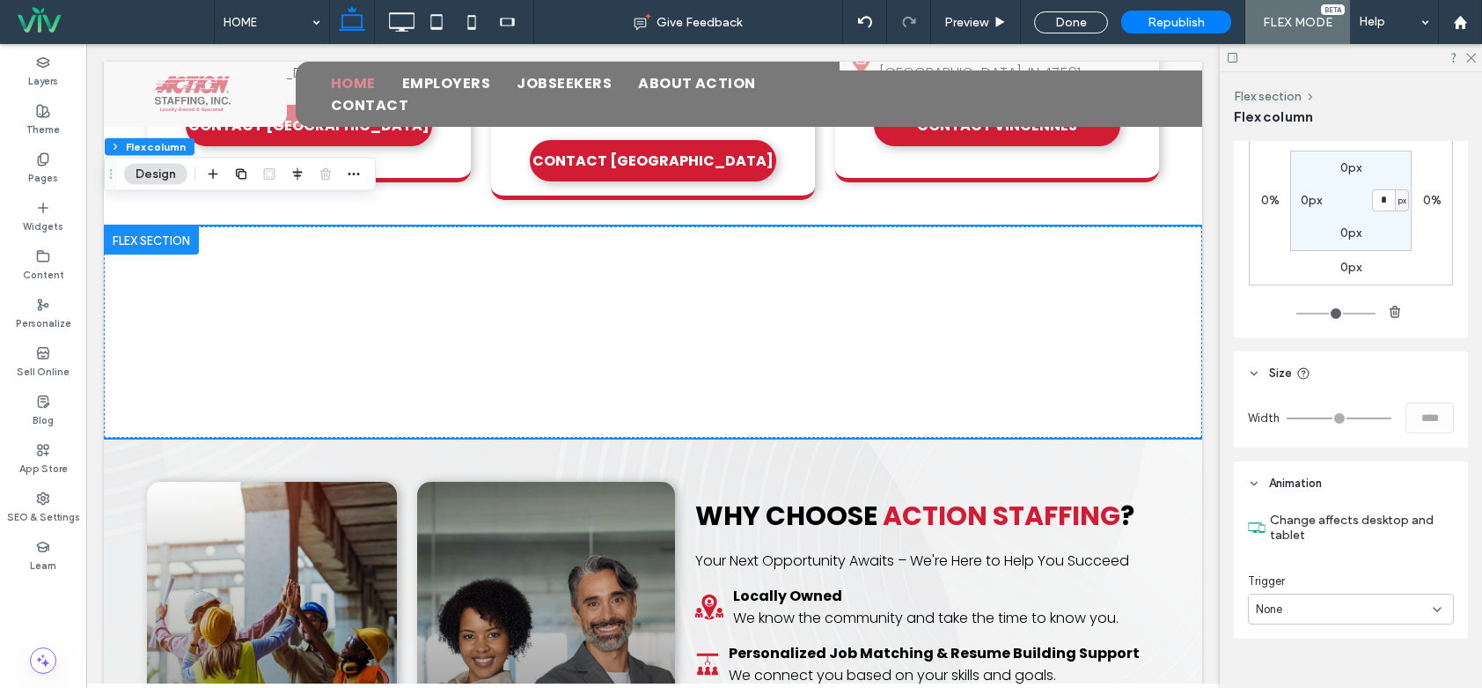
scroll to position [942, 0]
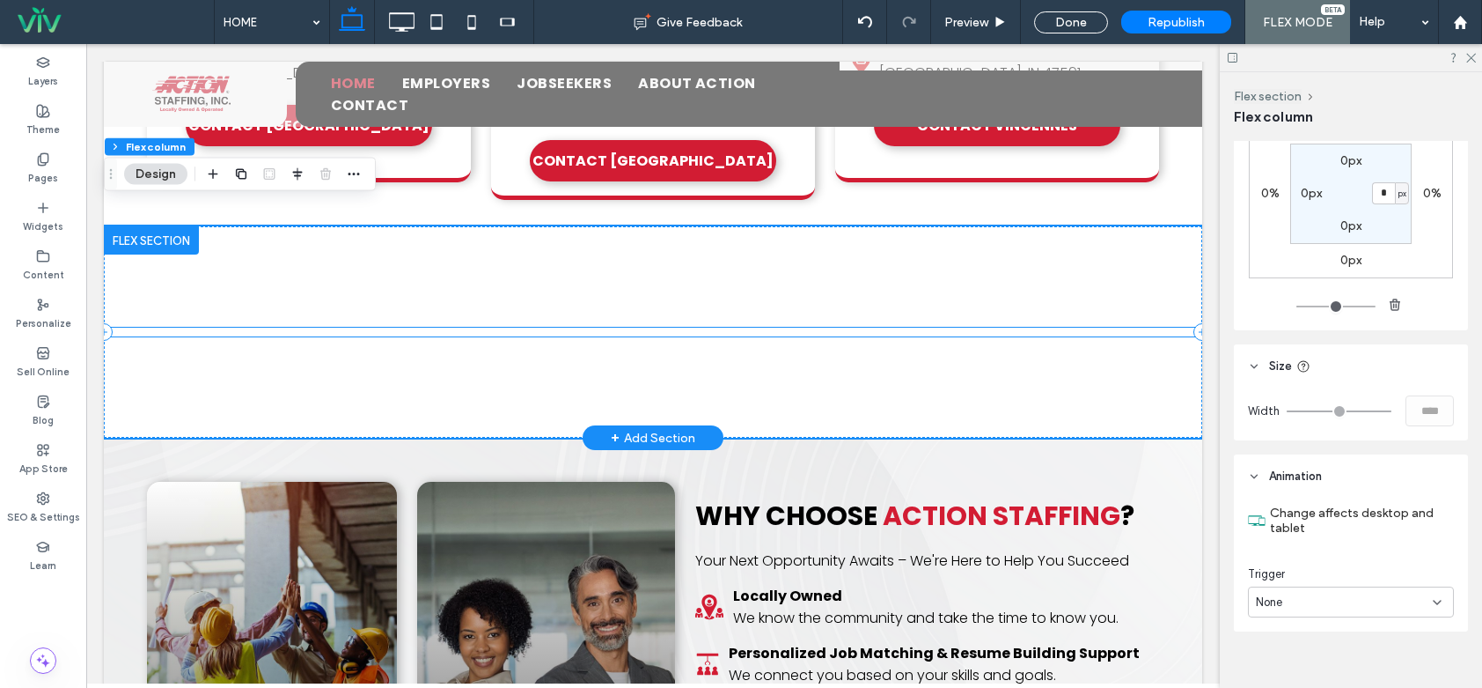
click at [945, 327] on div "× Official Community Choice Awards Vote for ActionStaffing! Vote Now" at bounding box center [653, 331] width 1099 height 9
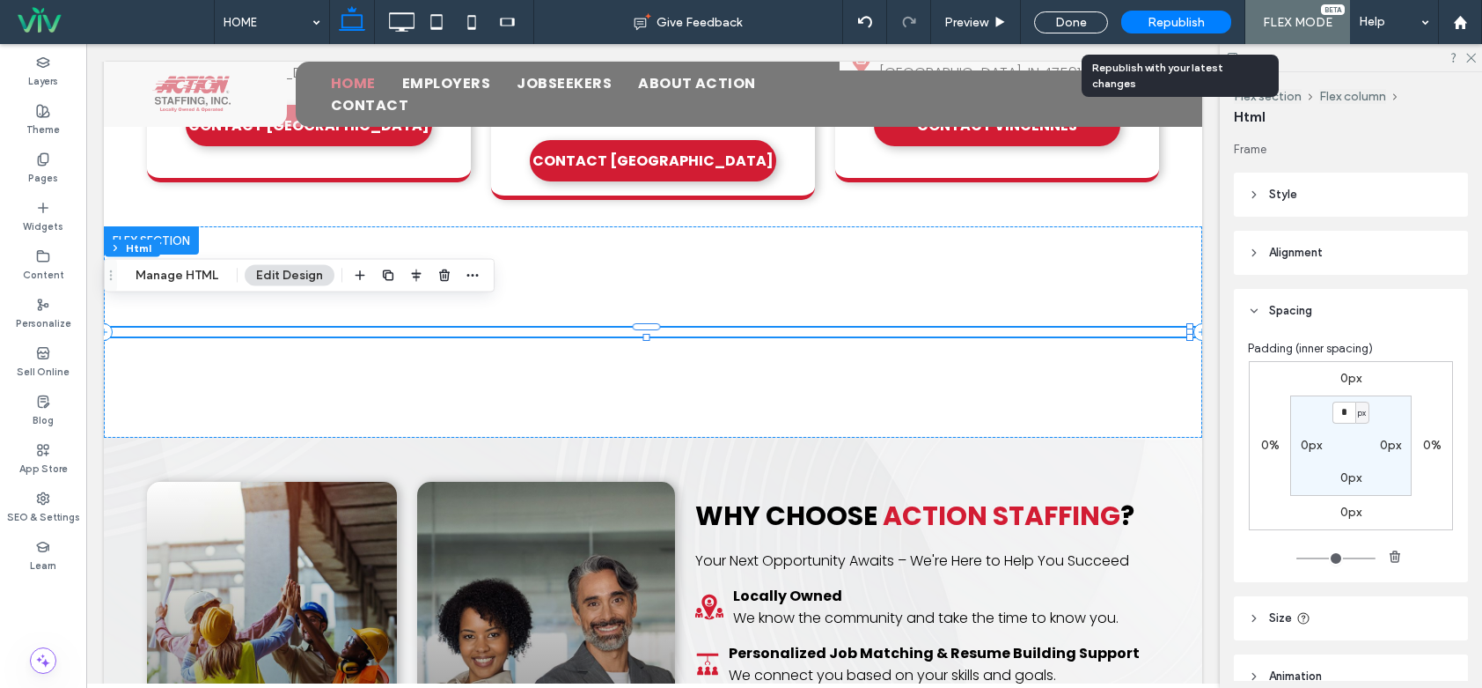
click at [1158, 30] on div "Republish" at bounding box center [1177, 22] width 110 height 23
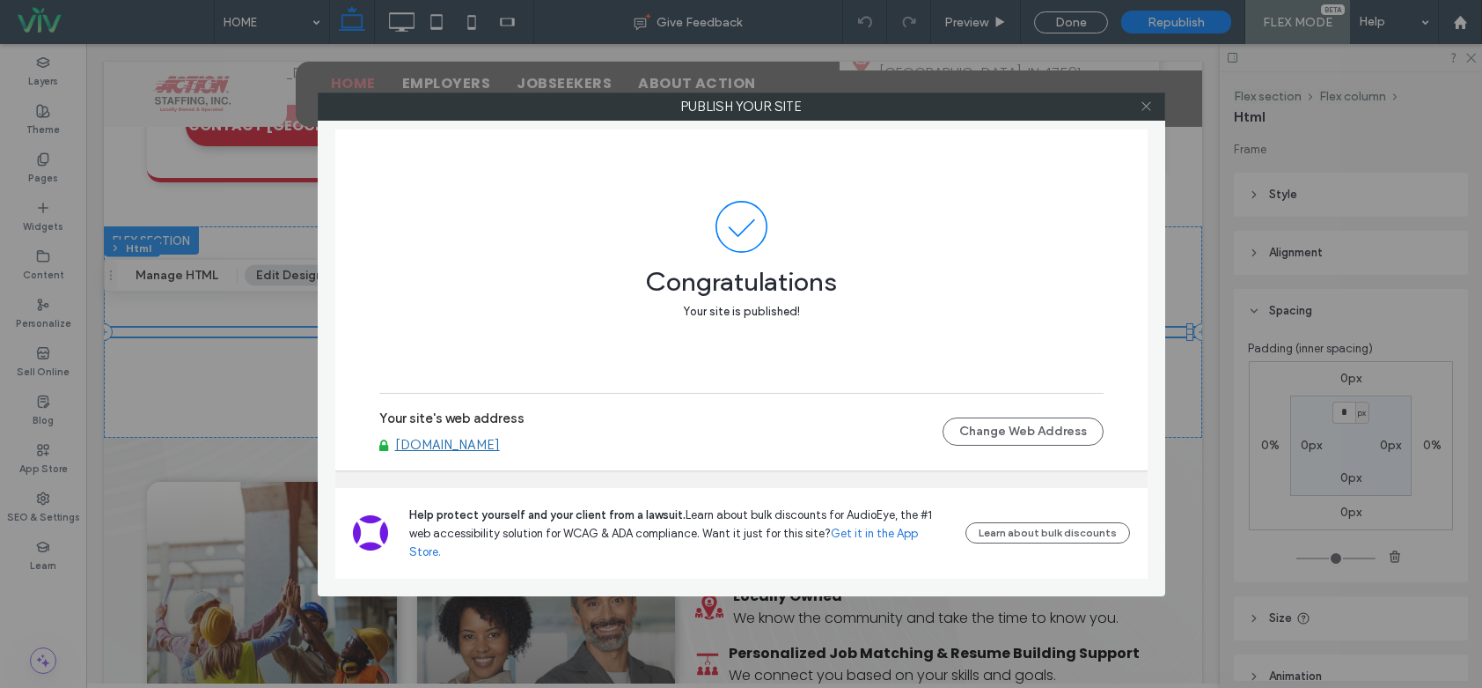
click at [1144, 109] on icon at bounding box center [1146, 105] width 13 height 13
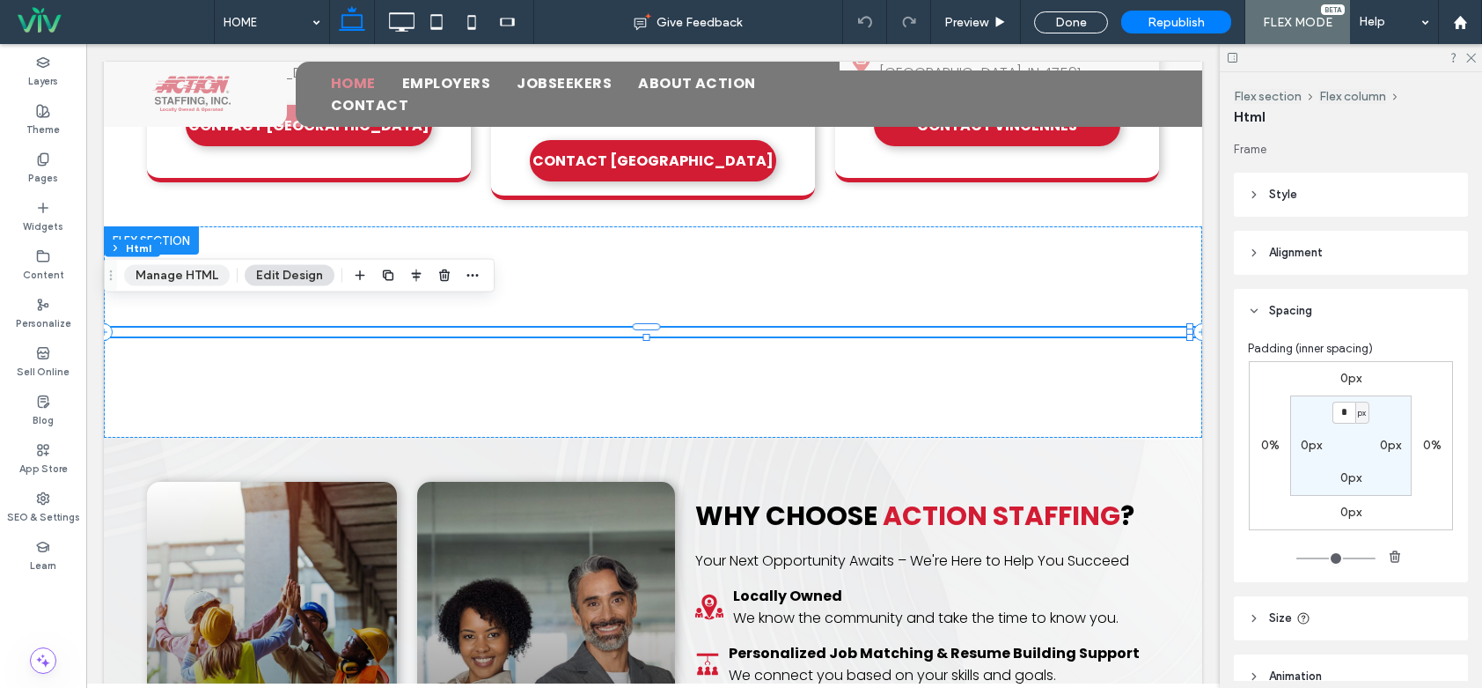
click at [165, 279] on button "Manage HTML" at bounding box center [177, 275] width 106 height 21
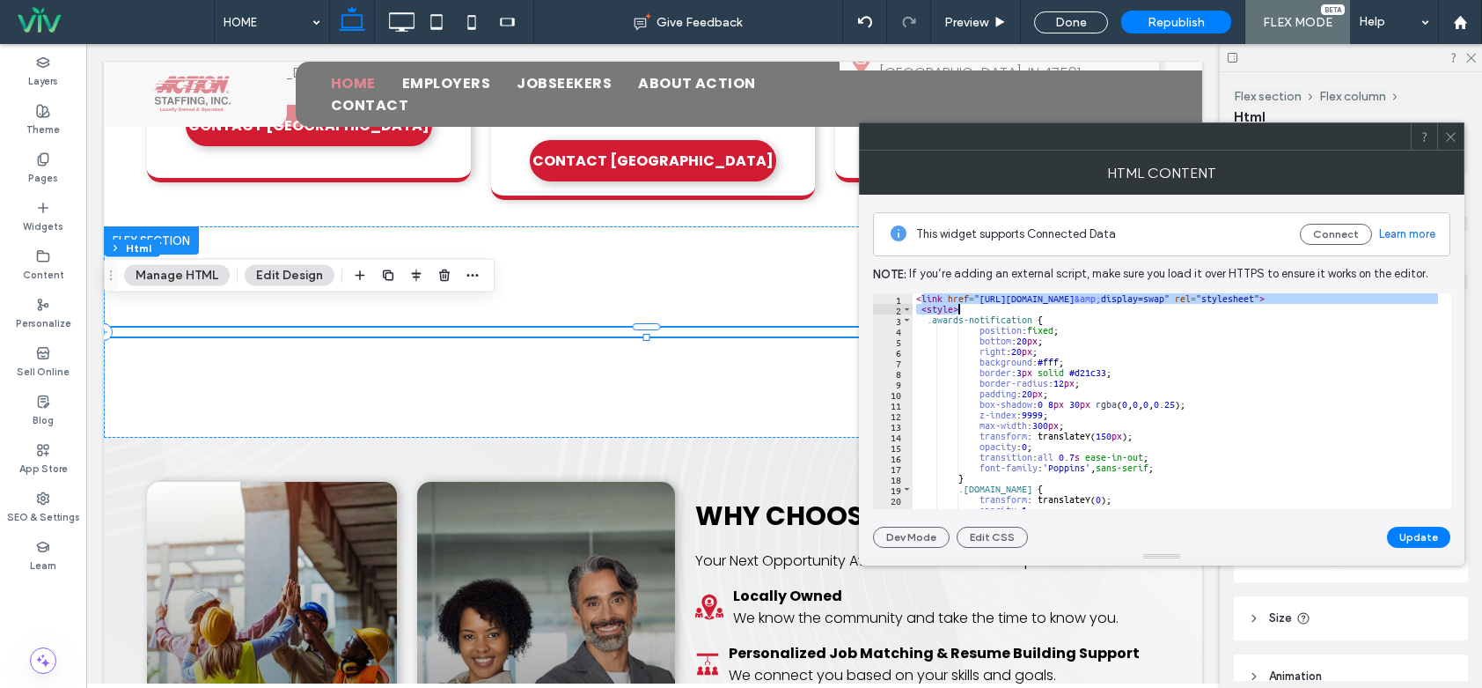
drag, startPoint x: 919, startPoint y: 298, endPoint x: 989, endPoint y: 313, distance: 72.0
click at [1006, 314] on div "< link href = "https://fonts.googleapis.com/css2?family=Poppins:wght@400;600;70…" at bounding box center [1384, 405] width 942 height 224
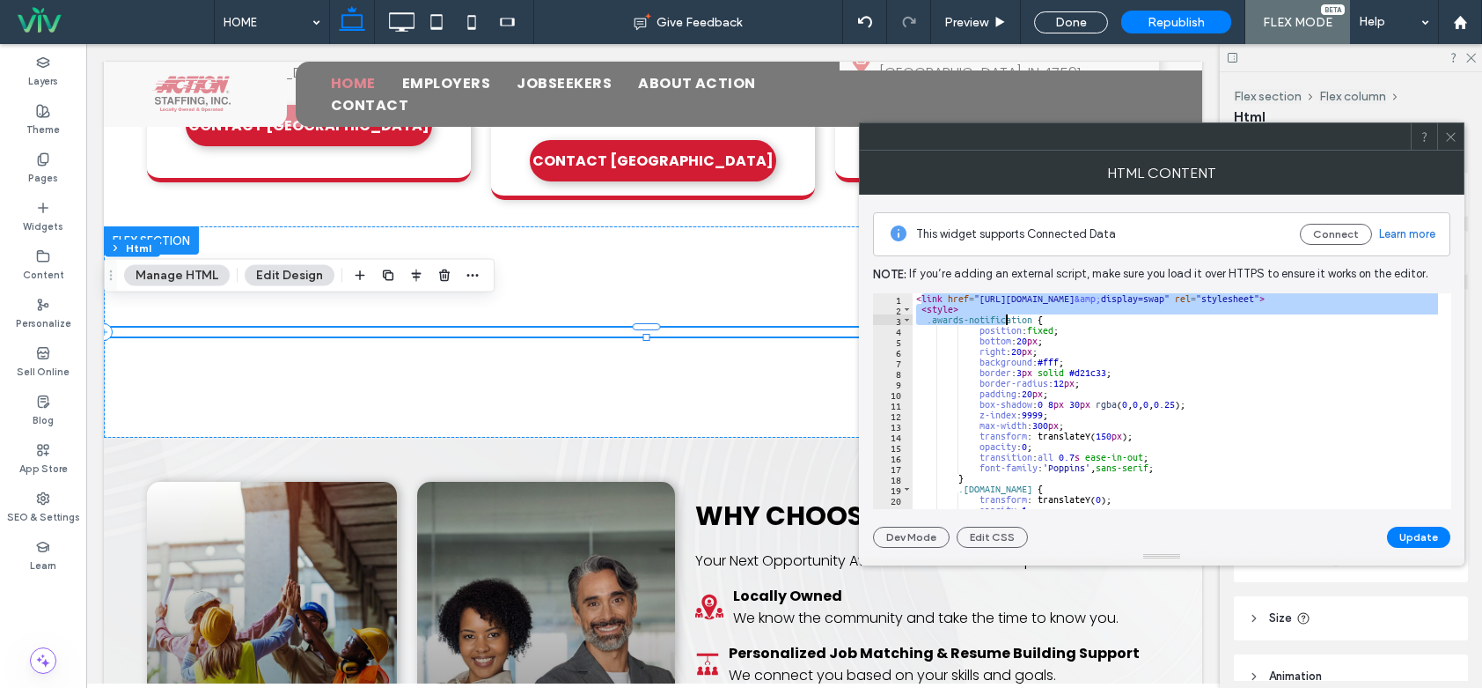
click at [925, 303] on div "< link href = "https://fonts.googleapis.com/css2?family=Poppins:wght@400;600;70…" at bounding box center [1176, 401] width 526 height 216
type textarea "**********"
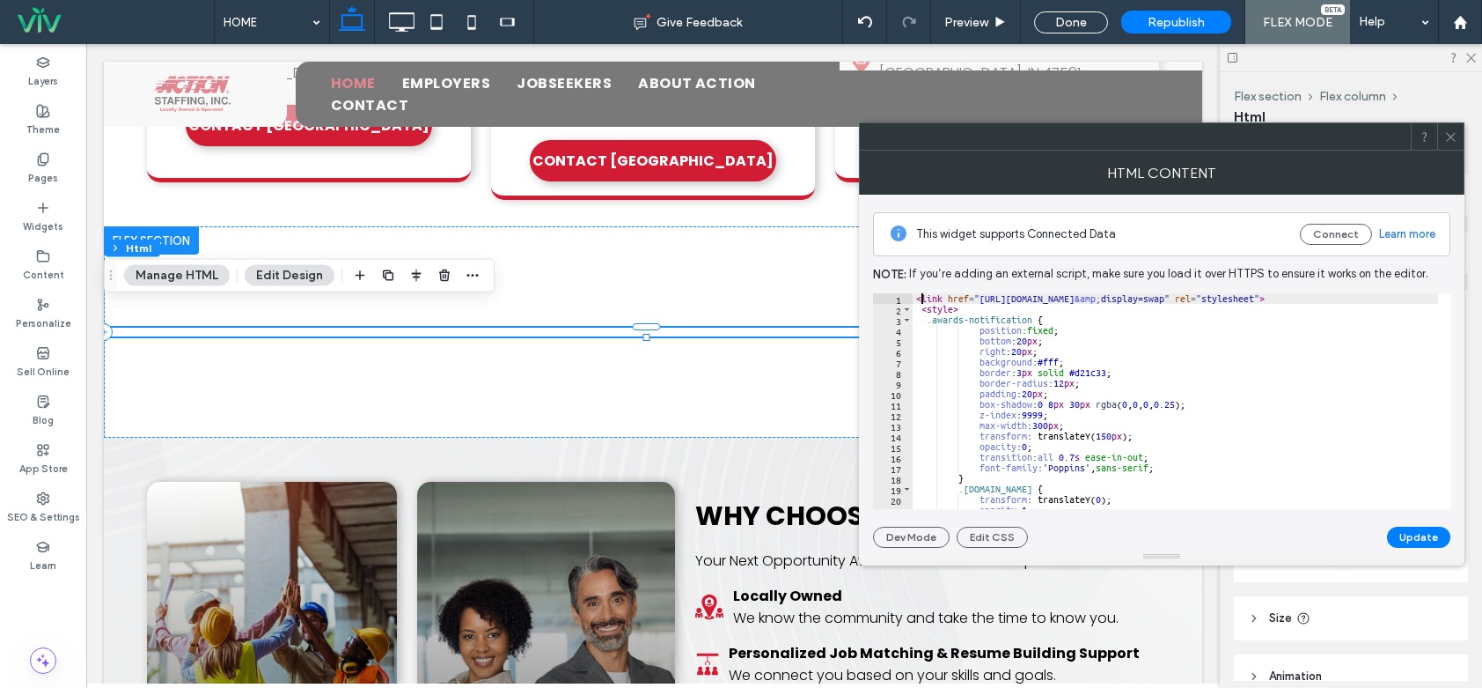
click at [921, 298] on div "< link href = "https://fonts.googleapis.com/css2?family=Poppins:wght@400;600;70…" at bounding box center [1384, 405] width 942 height 224
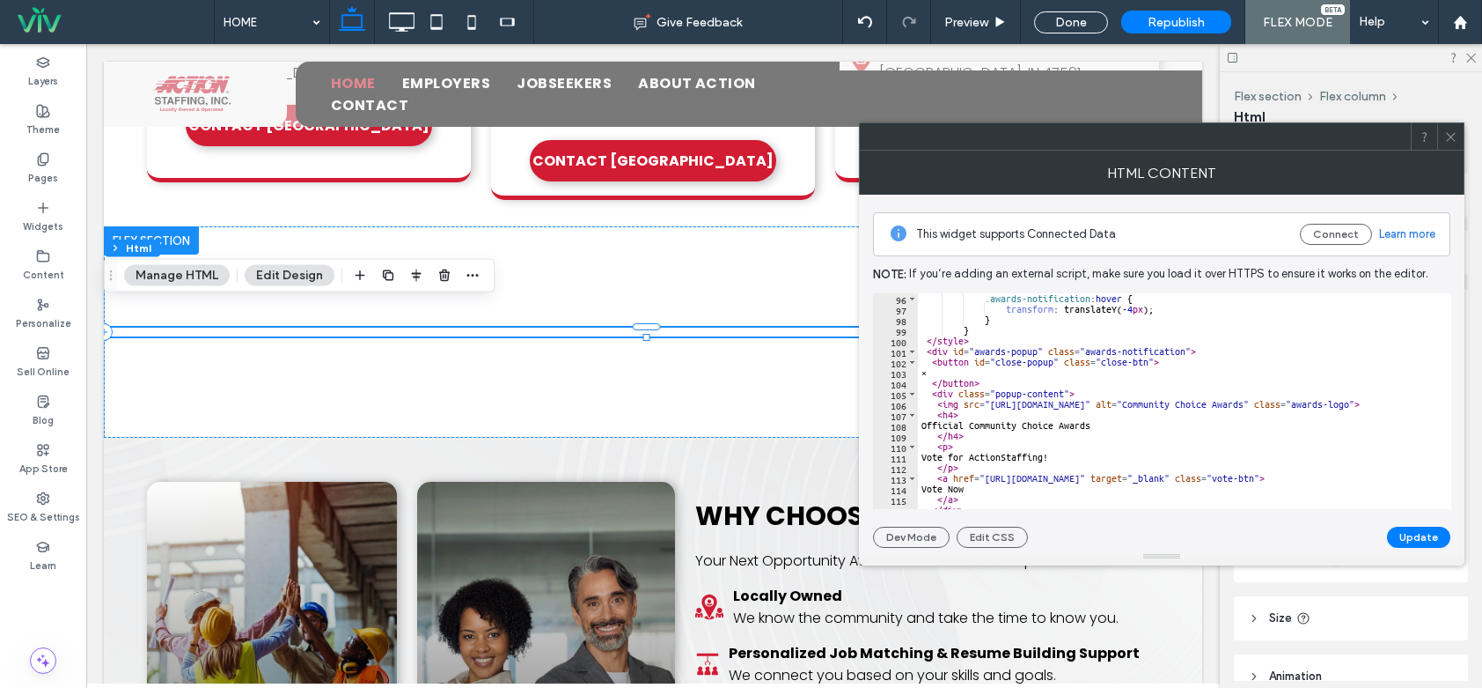
scroll to position [1245, 0]
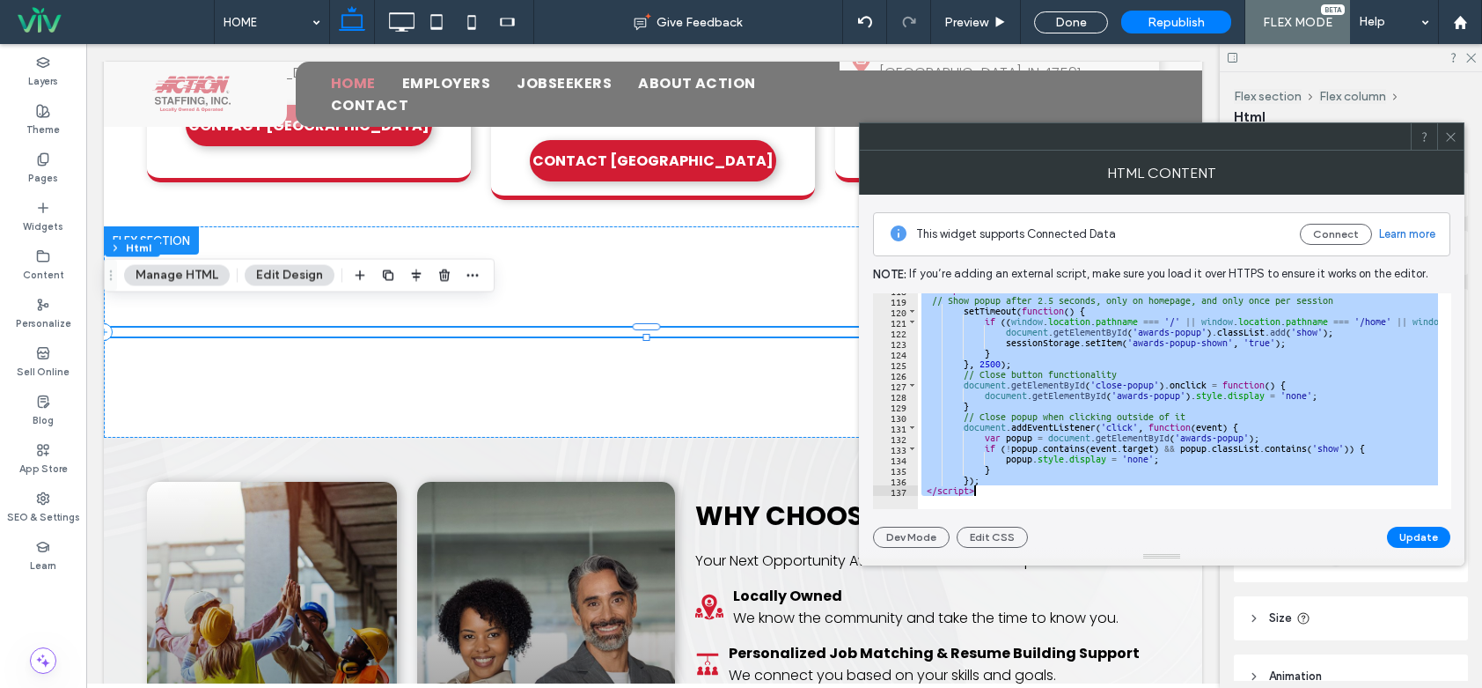
click at [1061, 510] on div "**********" at bounding box center [1161, 371] width 577 height 353
type textarea "*******"
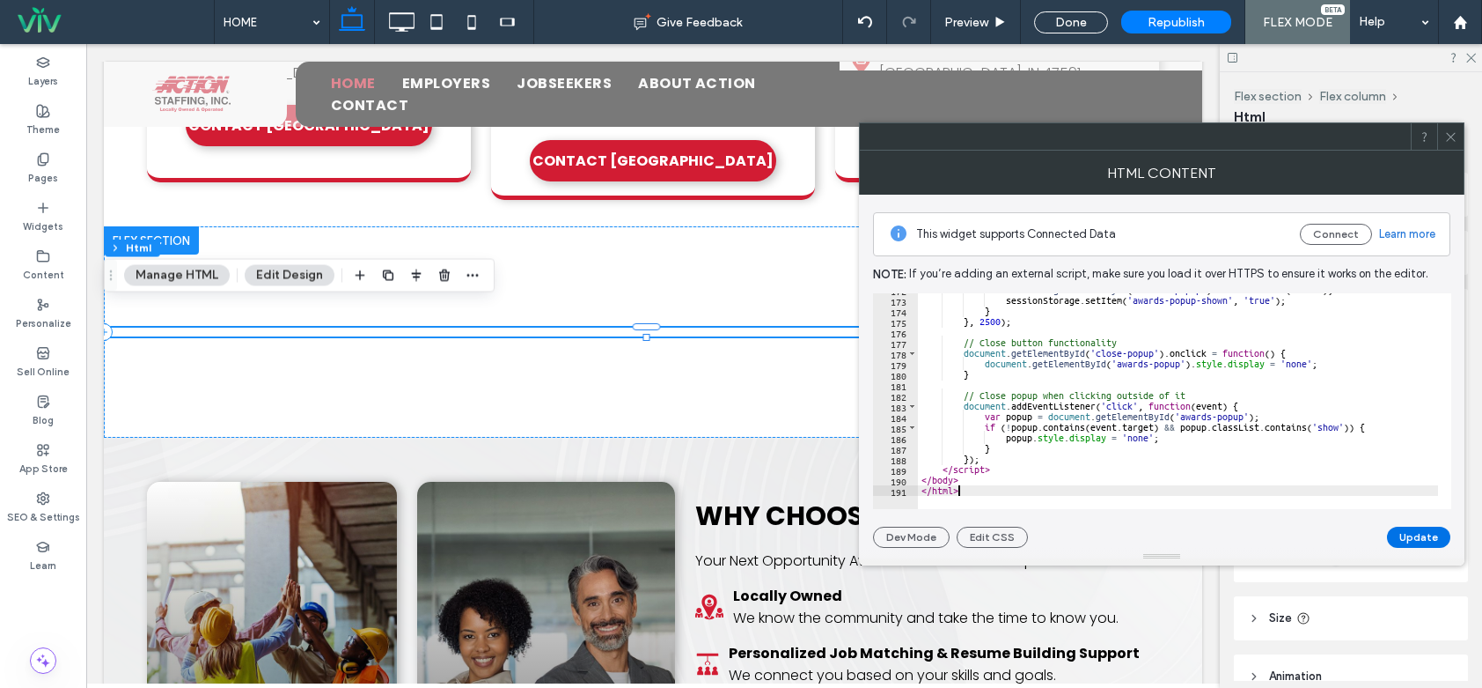
click at [1423, 537] on button "Update" at bounding box center [1418, 536] width 63 height 21
click at [1455, 136] on icon at bounding box center [1451, 136] width 13 height 13
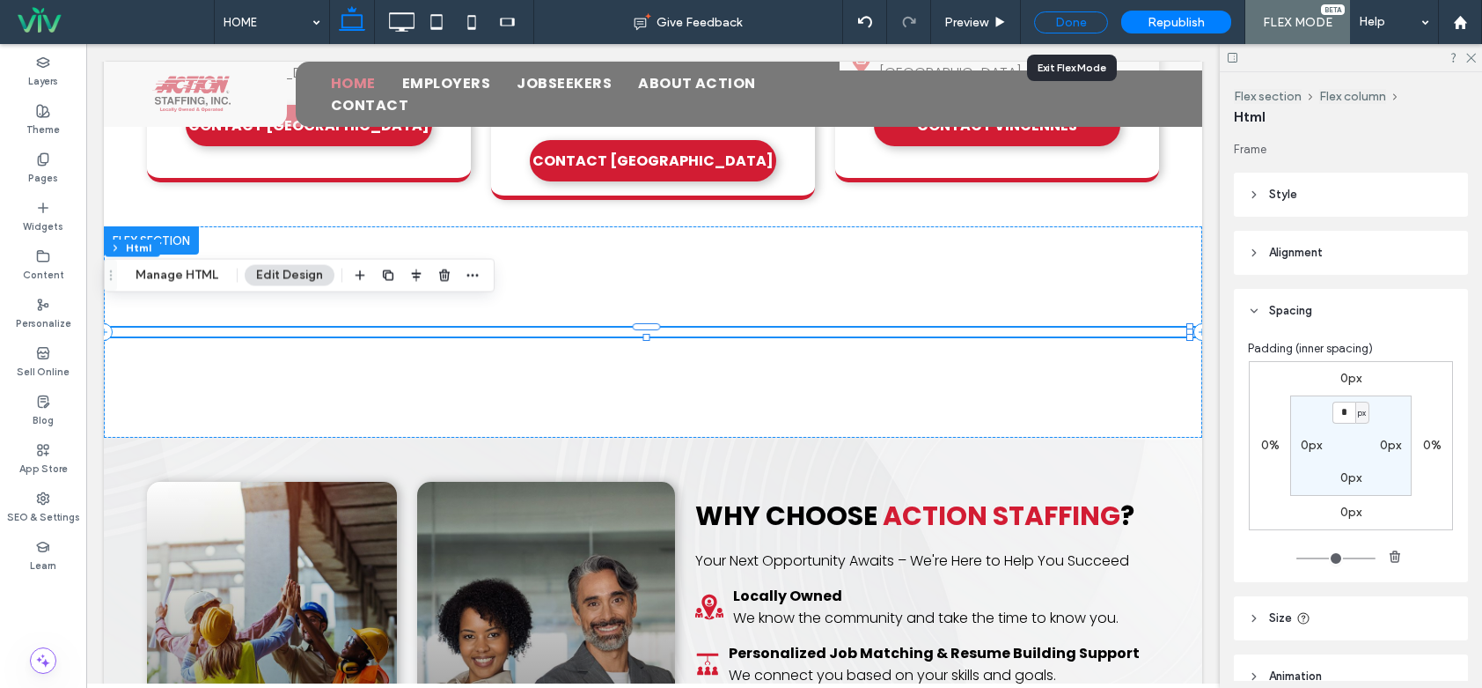
click at [1056, 13] on div "Done" at bounding box center [1071, 22] width 74 height 22
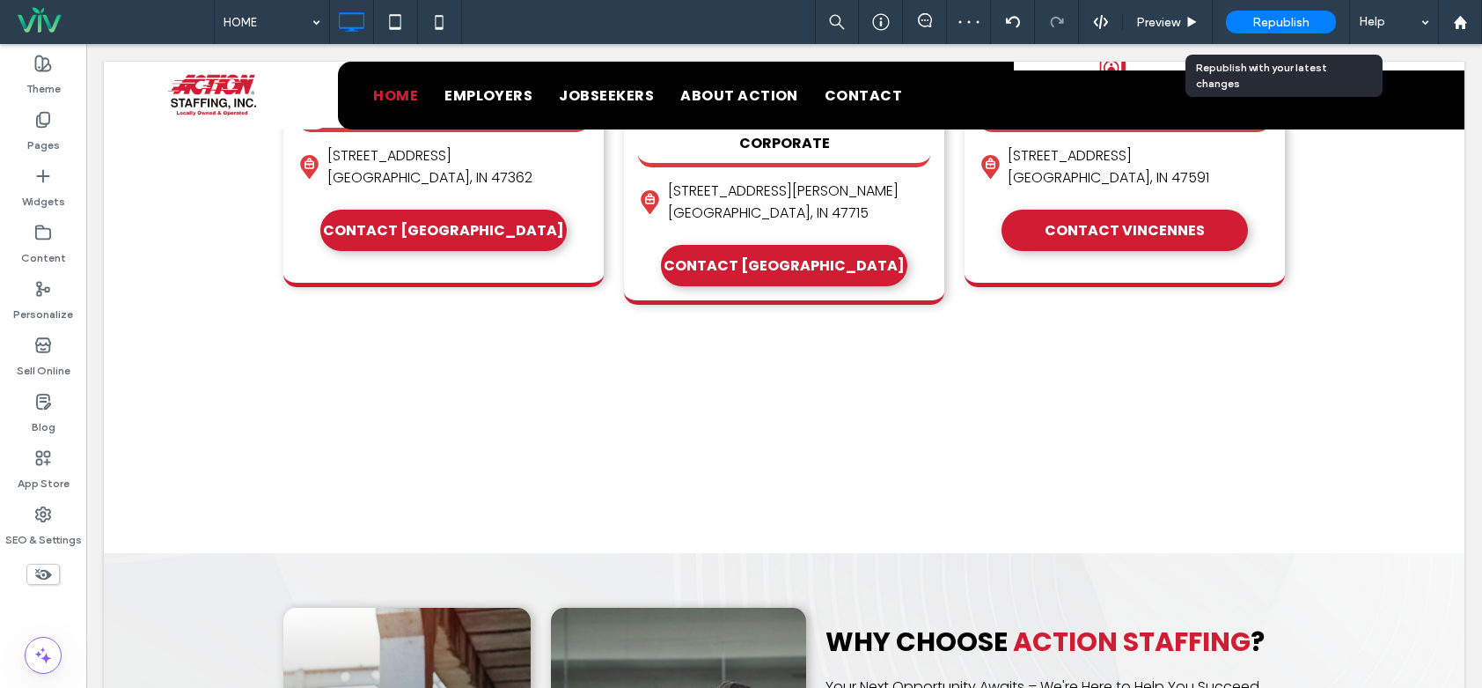
click at [1262, 20] on span "Republish" at bounding box center [1281, 22] width 57 height 15
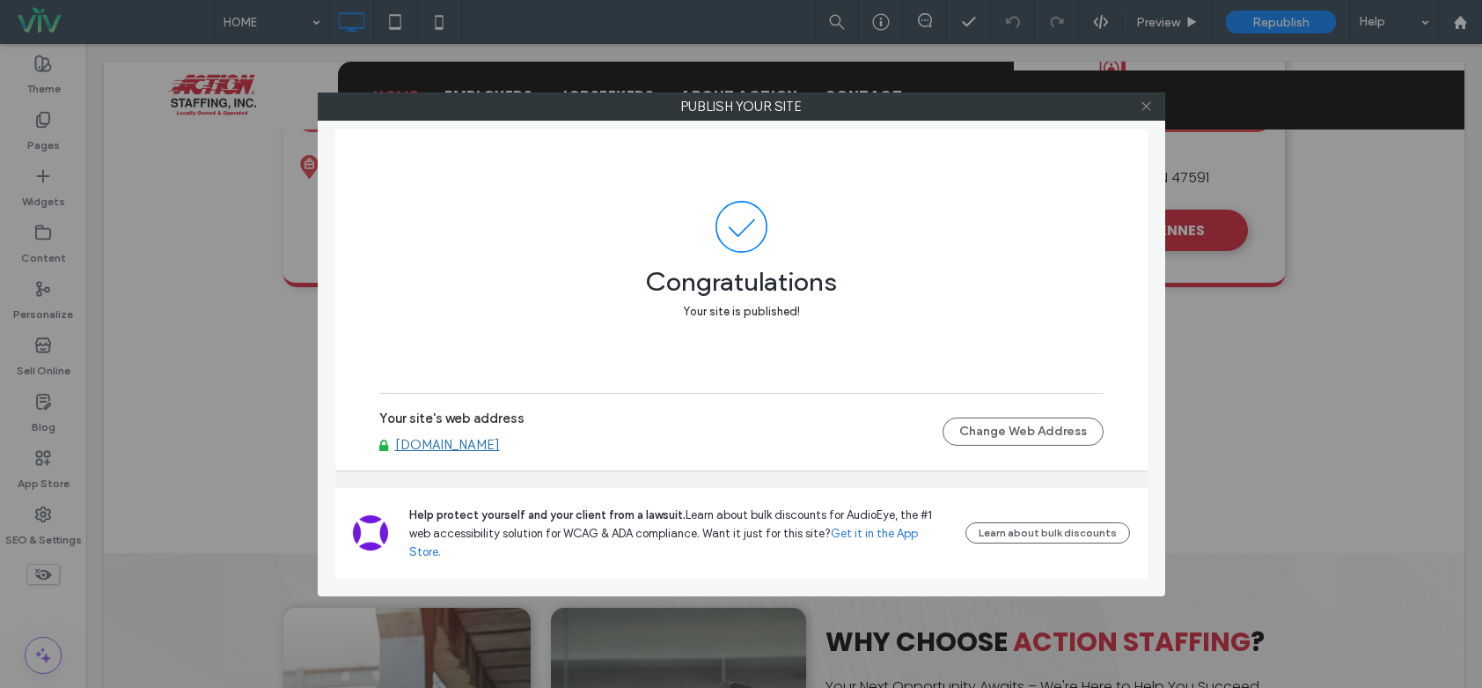
click at [1147, 102] on icon at bounding box center [1146, 105] width 13 height 13
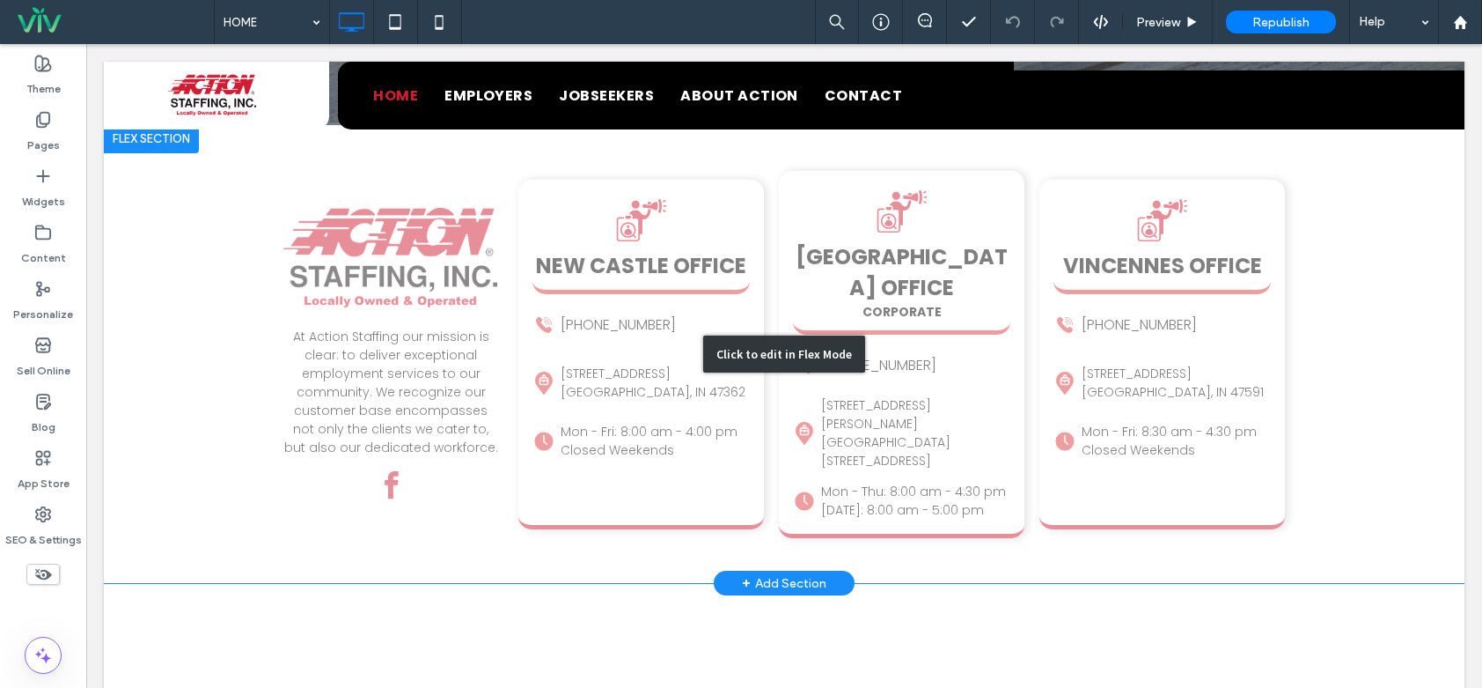
scroll to position [3840, 0]
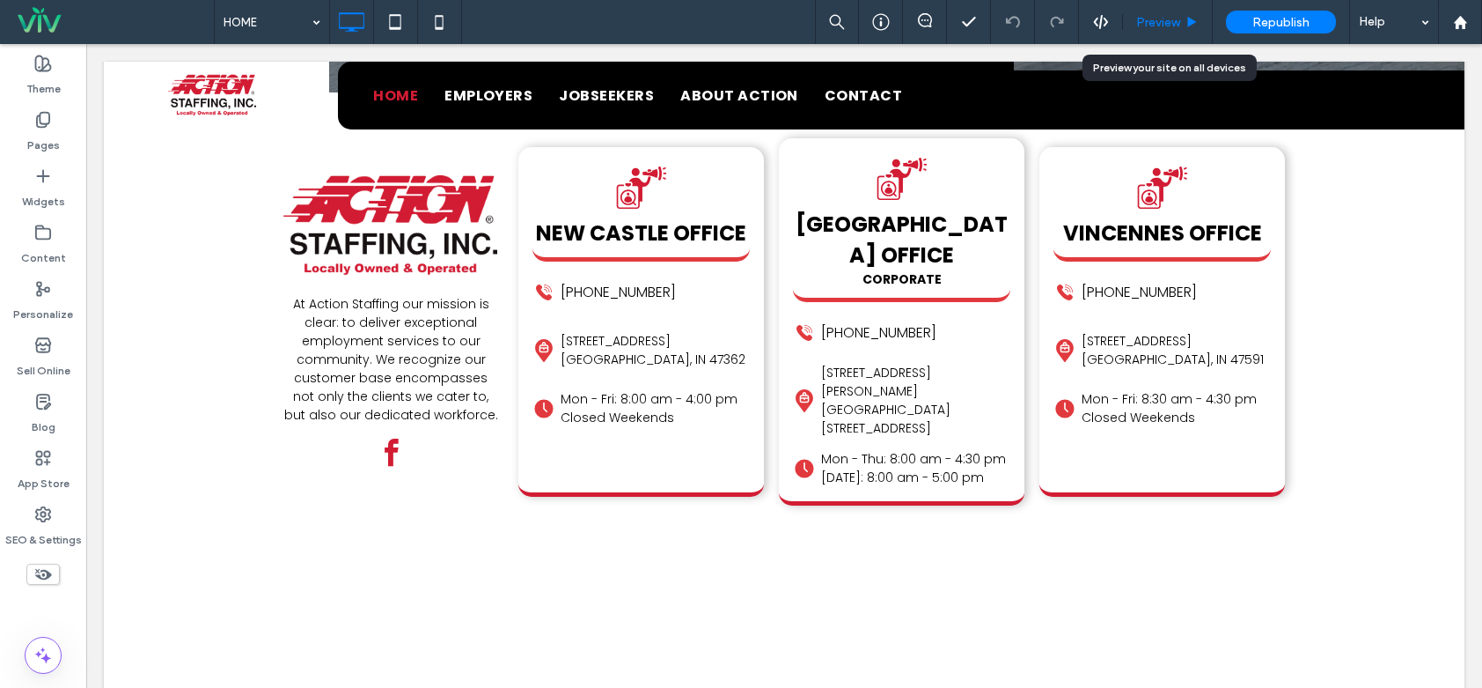
click at [1168, 15] on span "Preview" at bounding box center [1158, 22] width 44 height 15
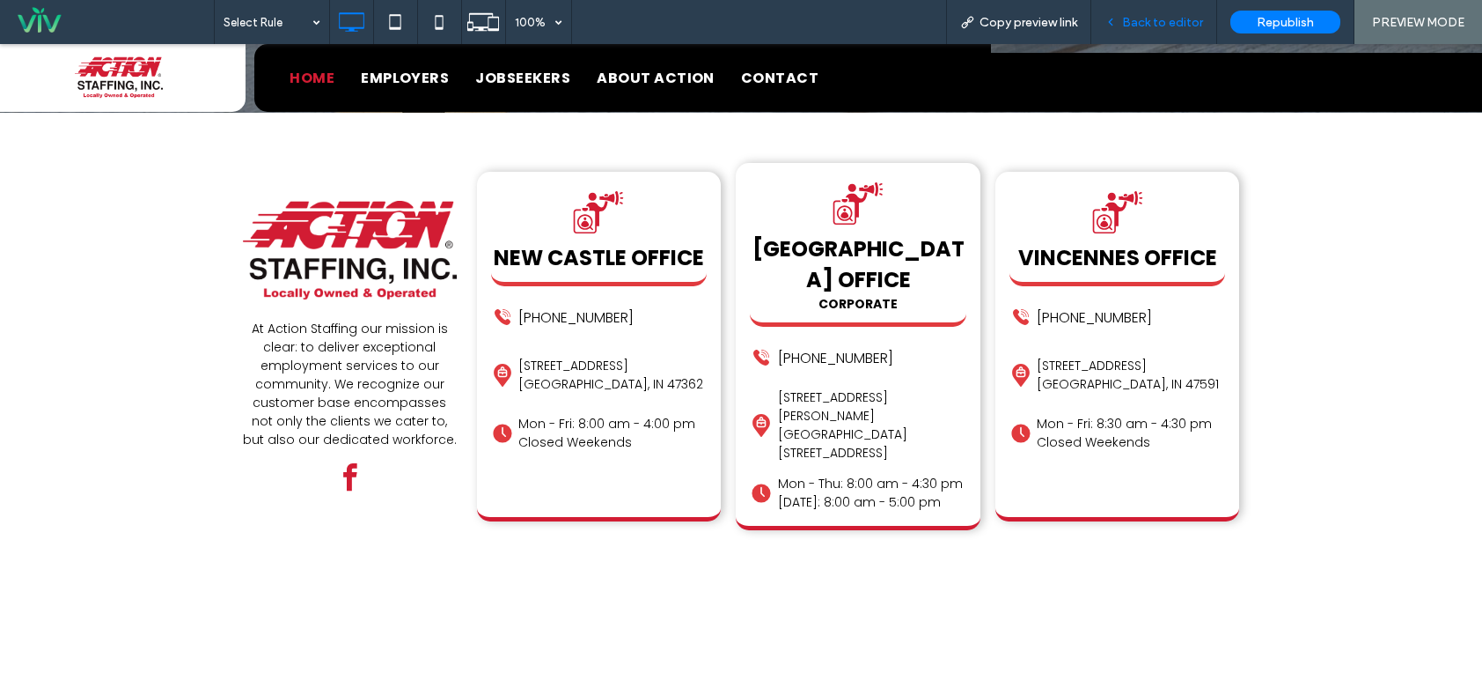
drag, startPoint x: 1153, startPoint y: 18, endPoint x: 1114, endPoint y: 5, distance: 41.5
click at [1153, 18] on span "Back to editor" at bounding box center [1162, 22] width 81 height 15
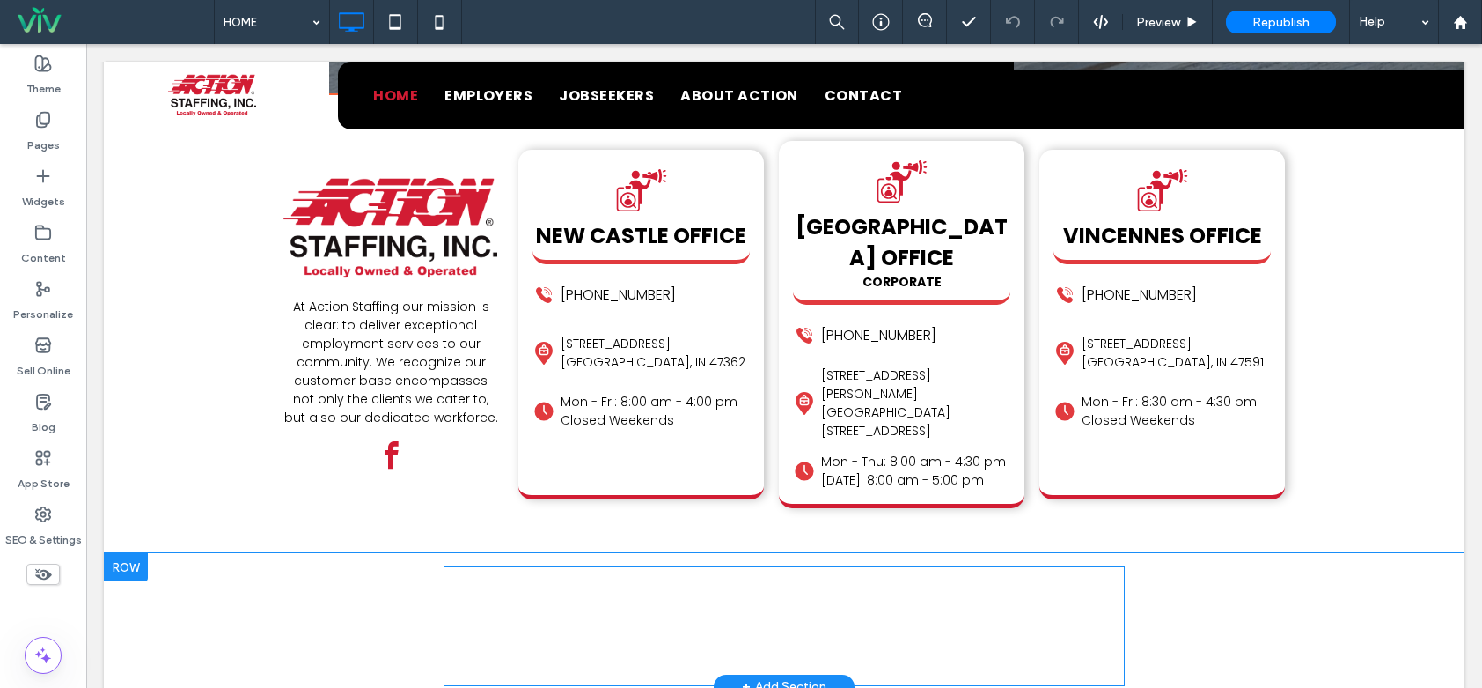
scroll to position [3836, 0]
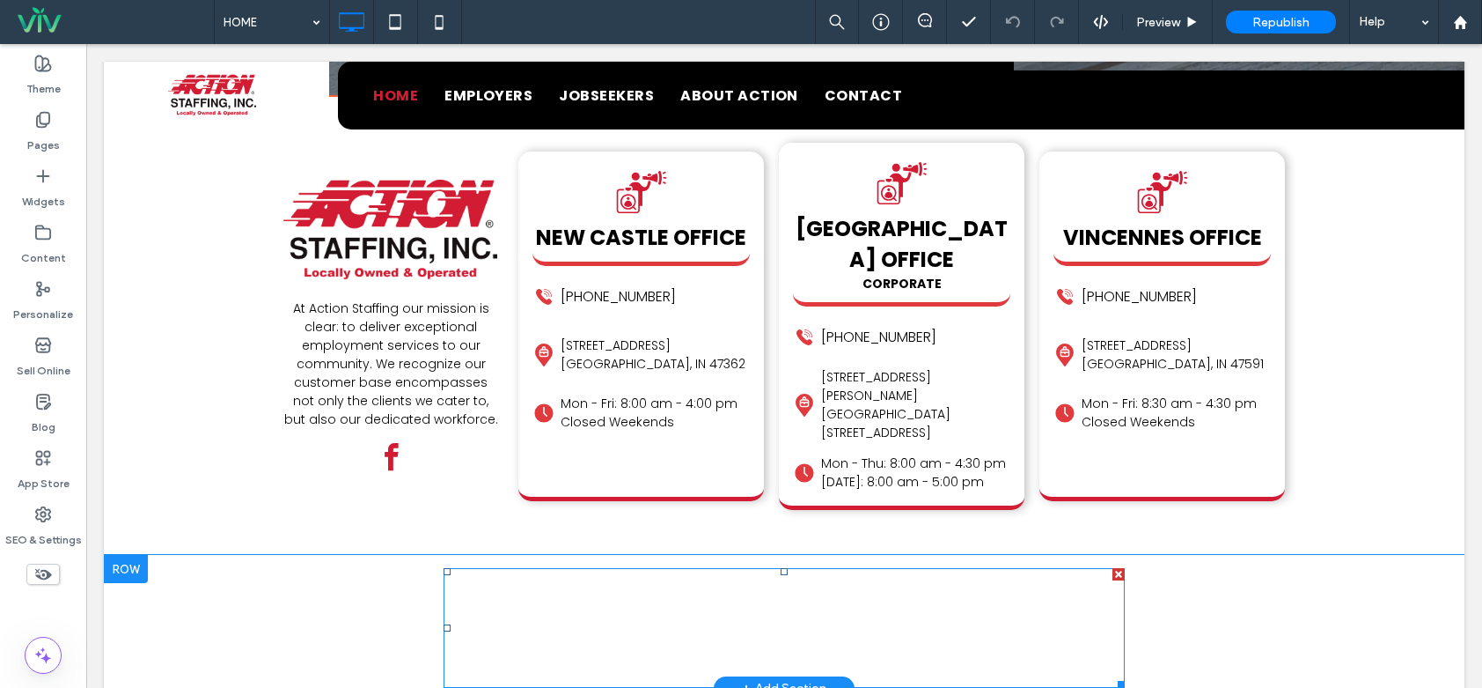
click at [521, 568] on span at bounding box center [784, 627] width 680 height 119
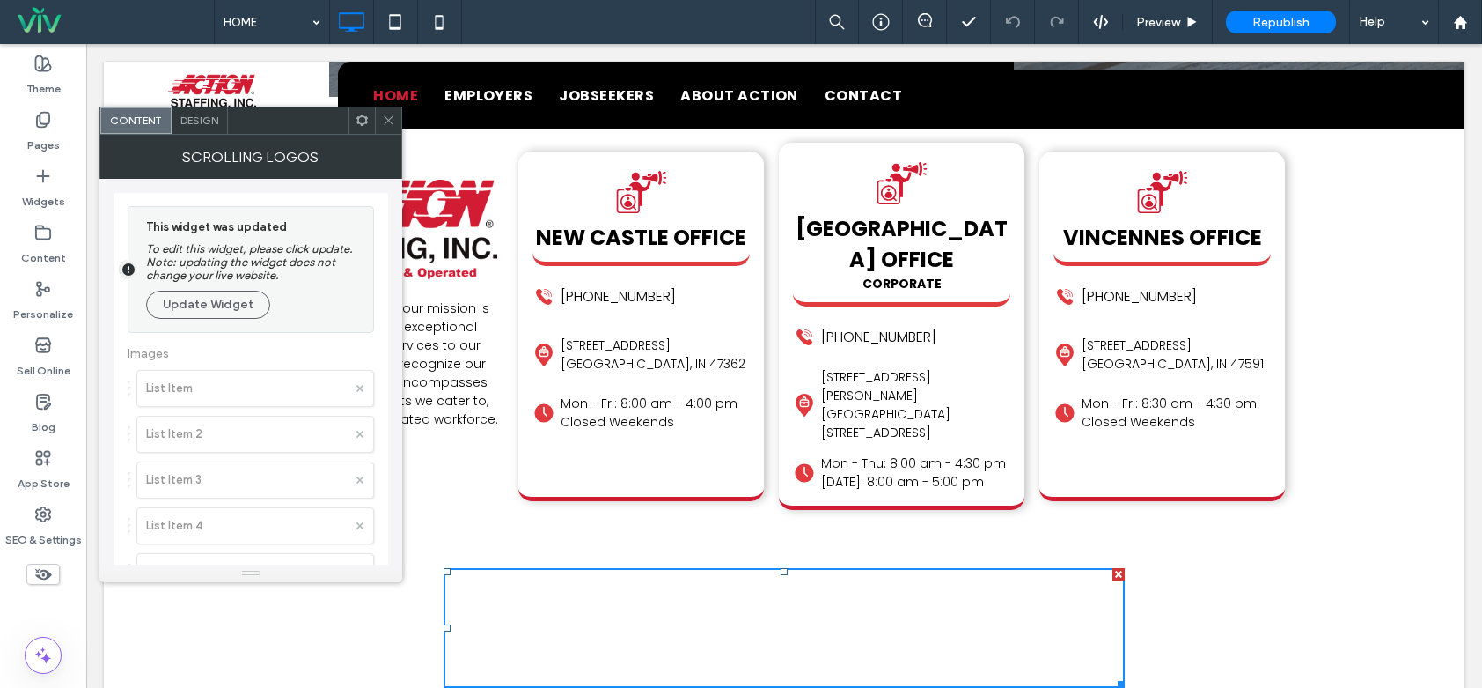
click at [388, 117] on icon at bounding box center [388, 120] width 13 height 13
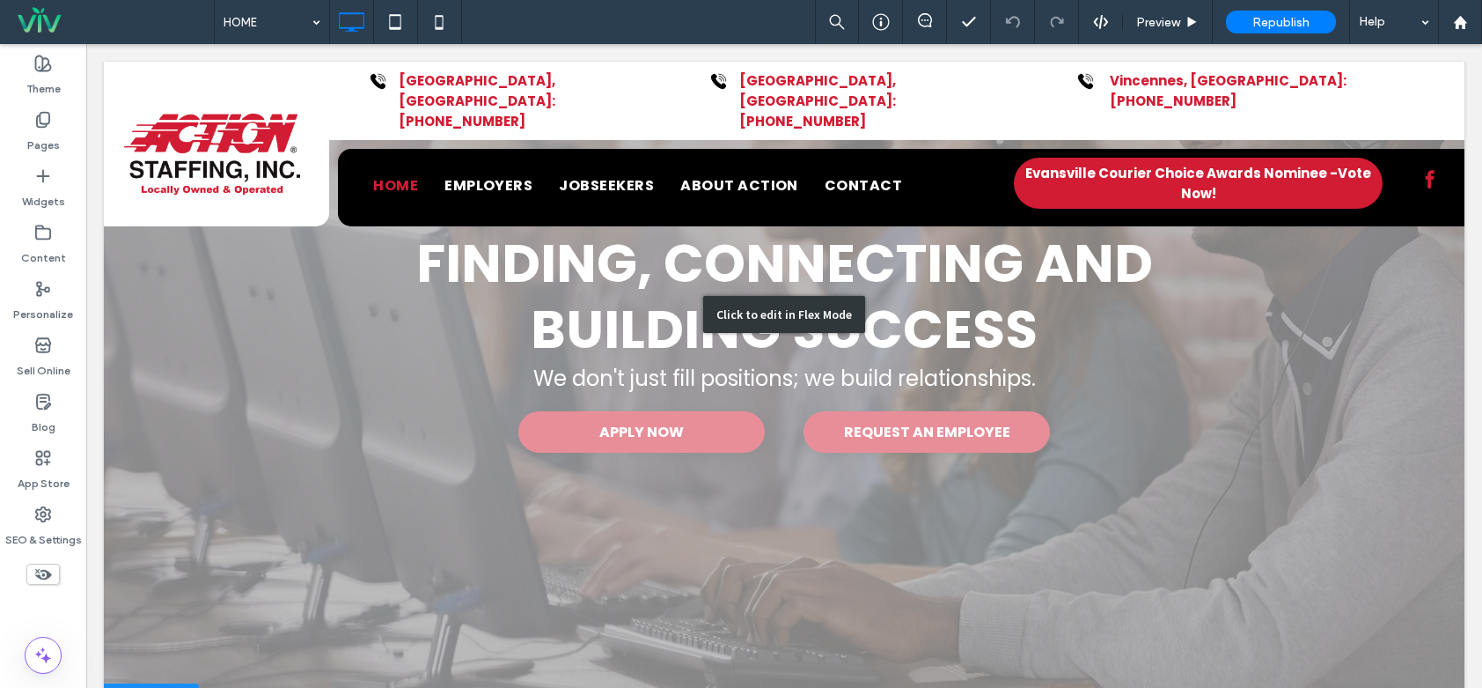
scroll to position [0, 0]
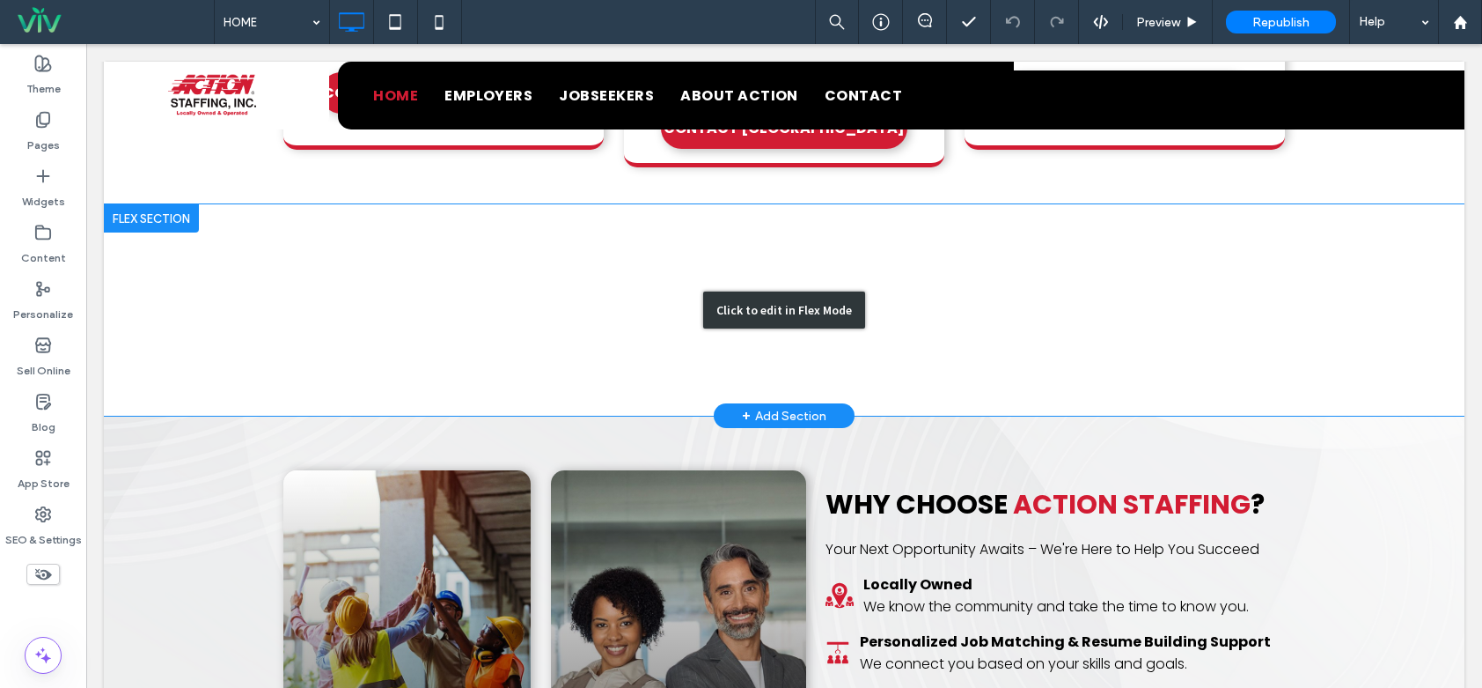
click at [640, 274] on div "Click to edit in Flex Mode" at bounding box center [784, 309] width 1361 height 211
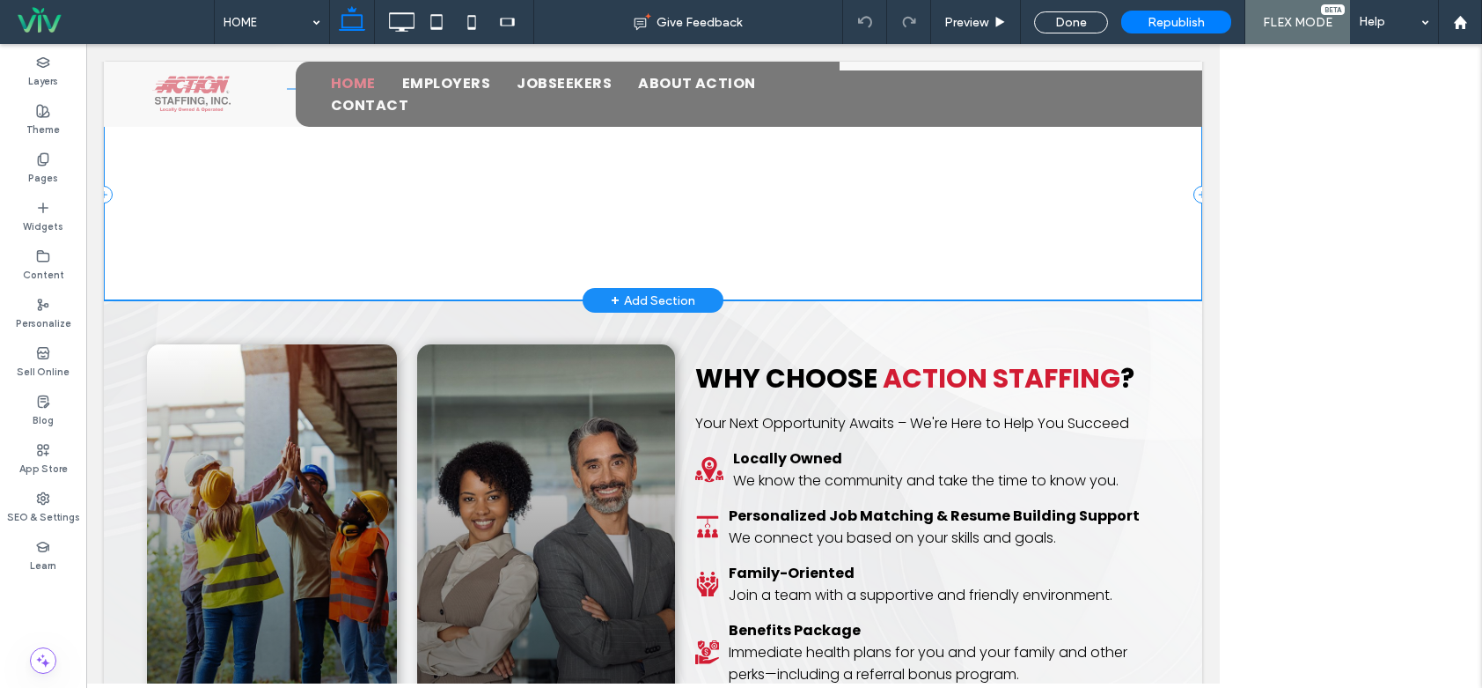
scroll to position [1040, 0]
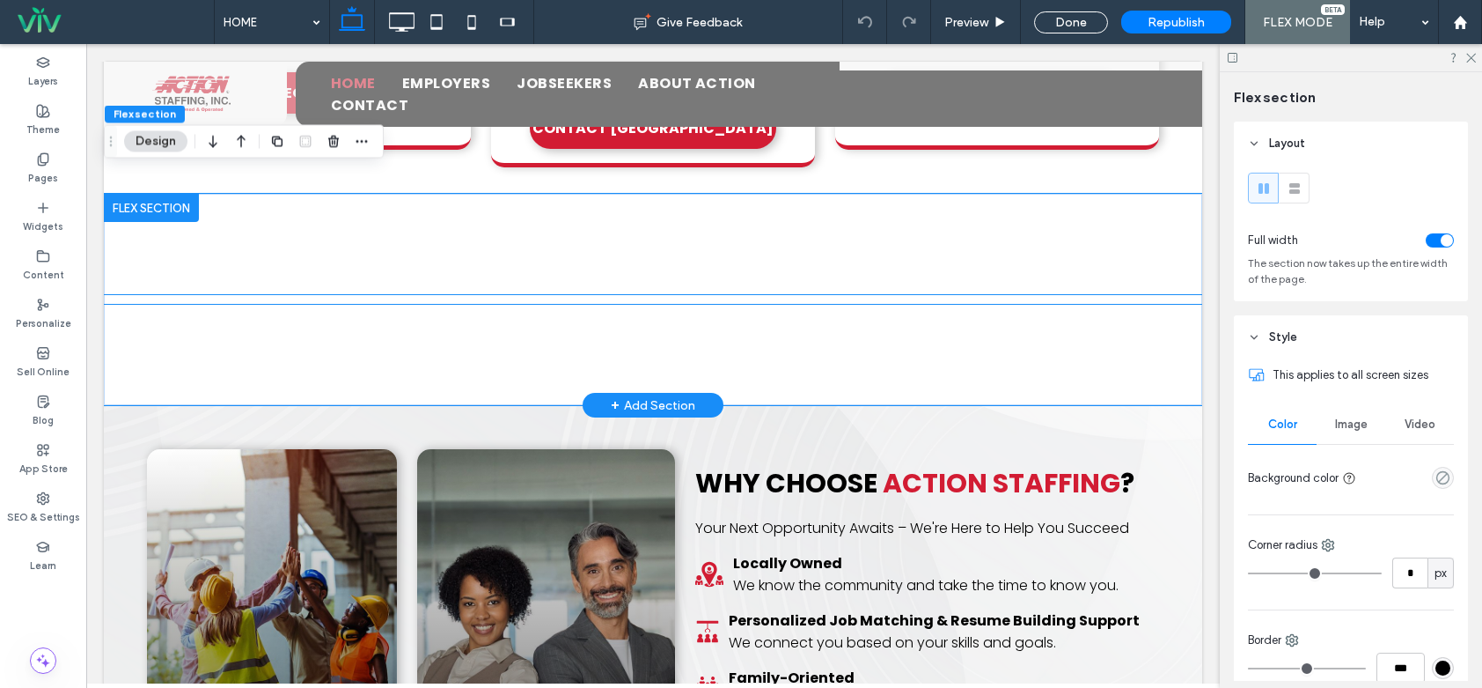
click at [650, 295] on div "× Official Community Choice Awards Vote for ActionStaffing! Vote Now" at bounding box center [653, 299] width 1099 height 9
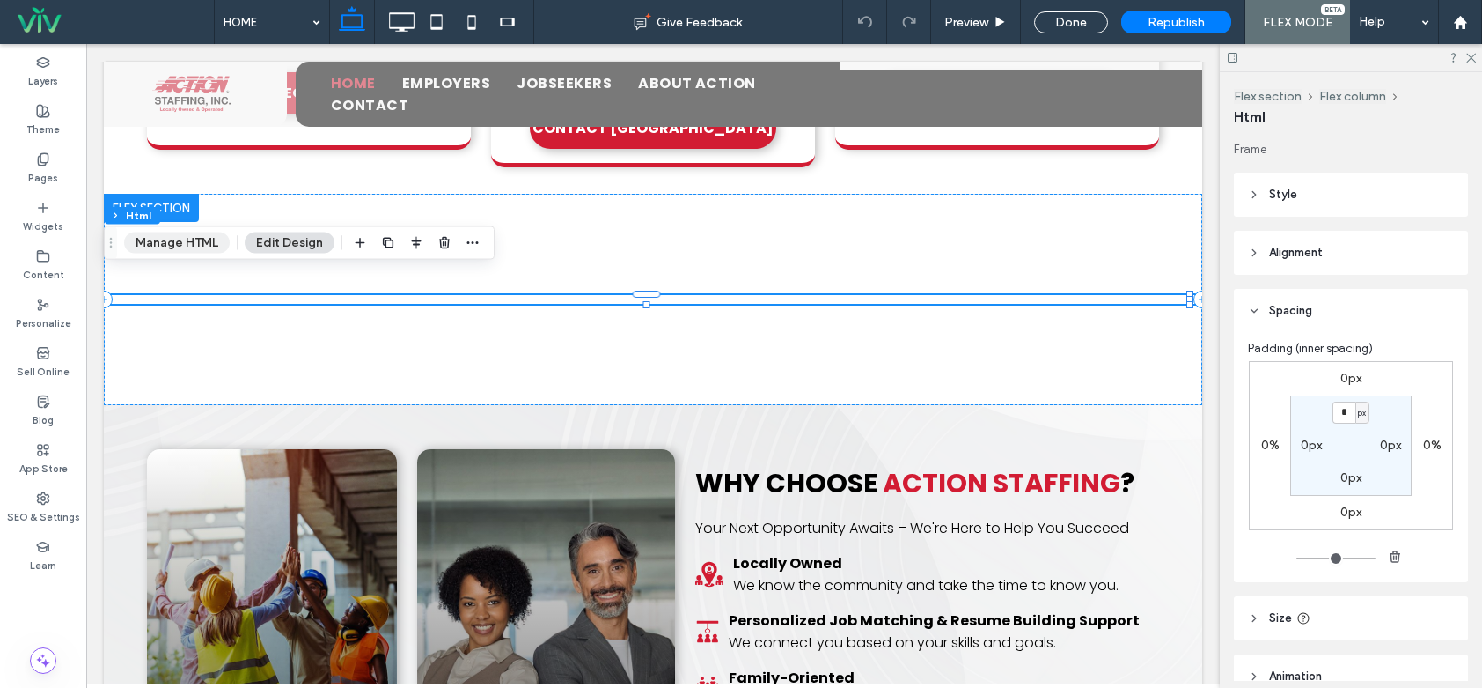
click at [175, 244] on button "Manage HTML" at bounding box center [177, 242] width 106 height 21
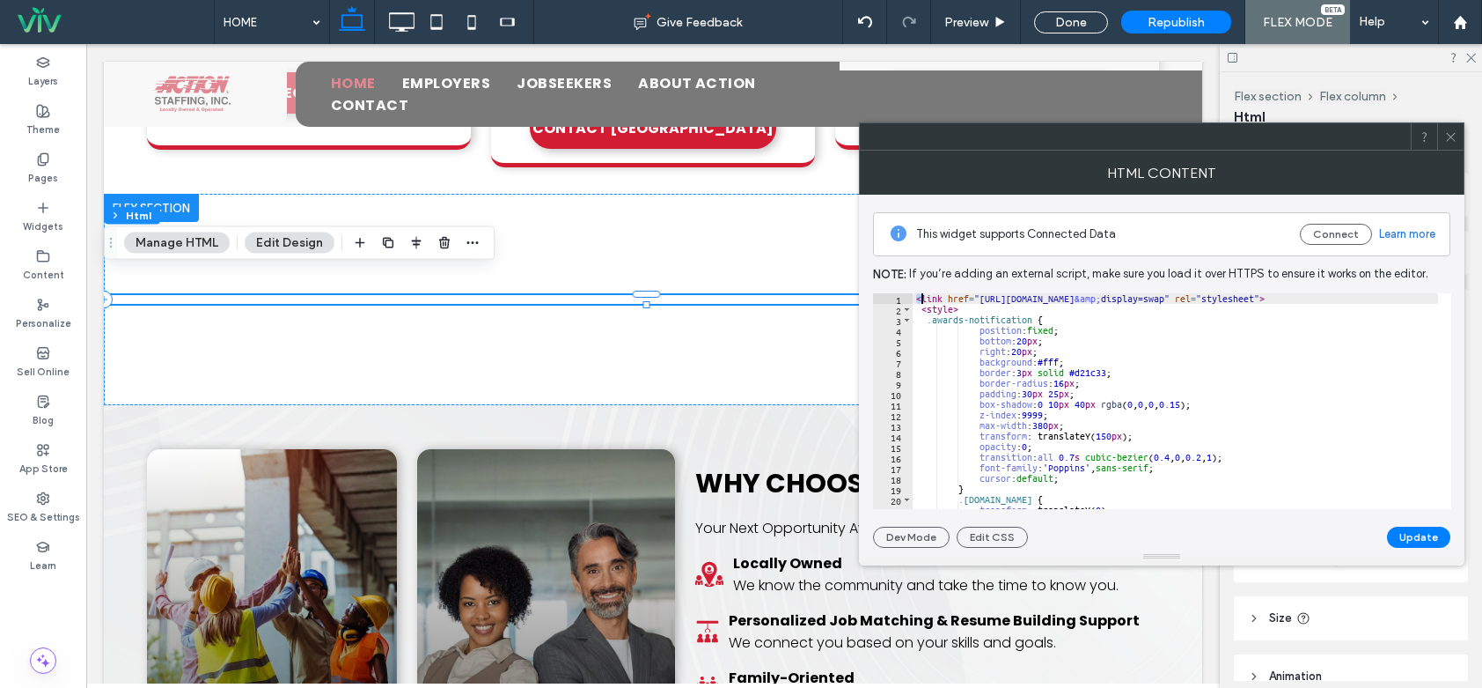
drag, startPoint x: 915, startPoint y: 296, endPoint x: 954, endPoint y: 343, distance: 61.9
click at [952, 341] on div "< link href = "https://fonts.googleapis.com/css2?family=Poppins:wght@400;600;70…" at bounding box center [1384, 405] width 942 height 224
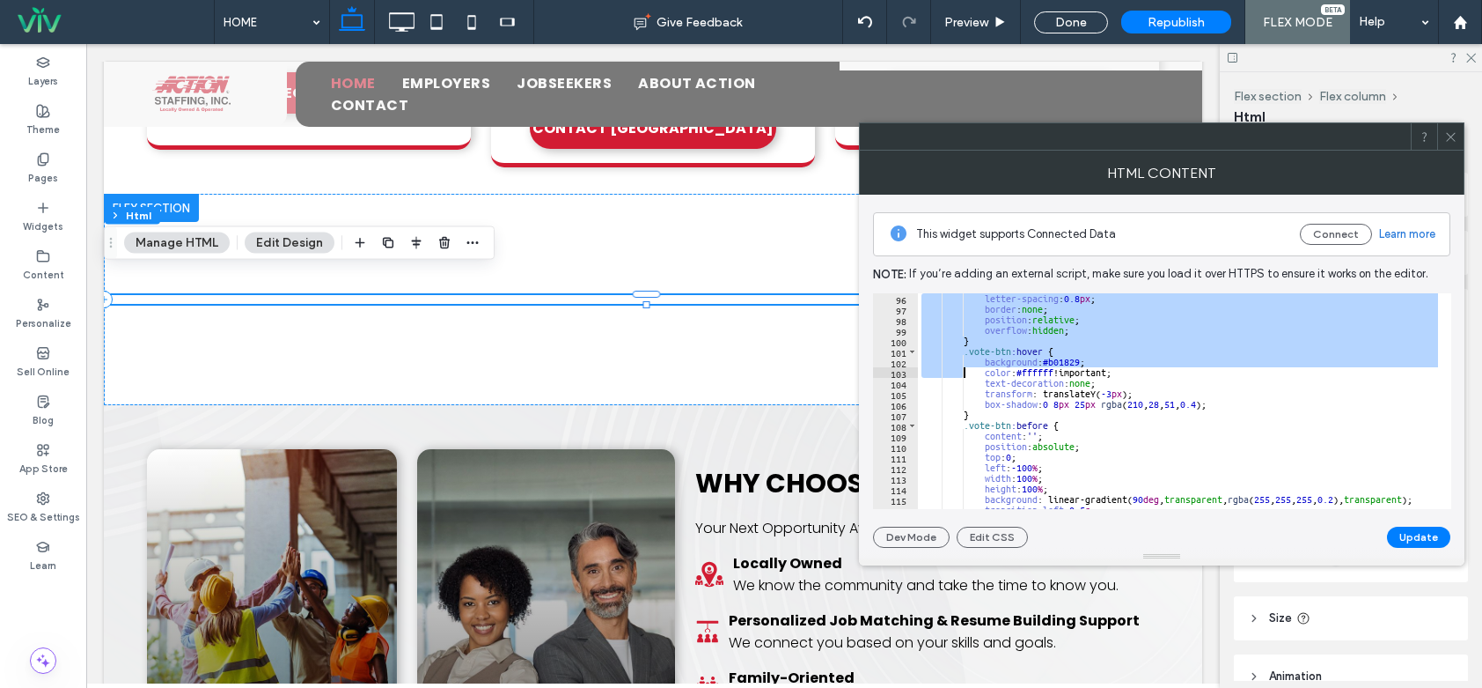
scroll to position [1625, 0]
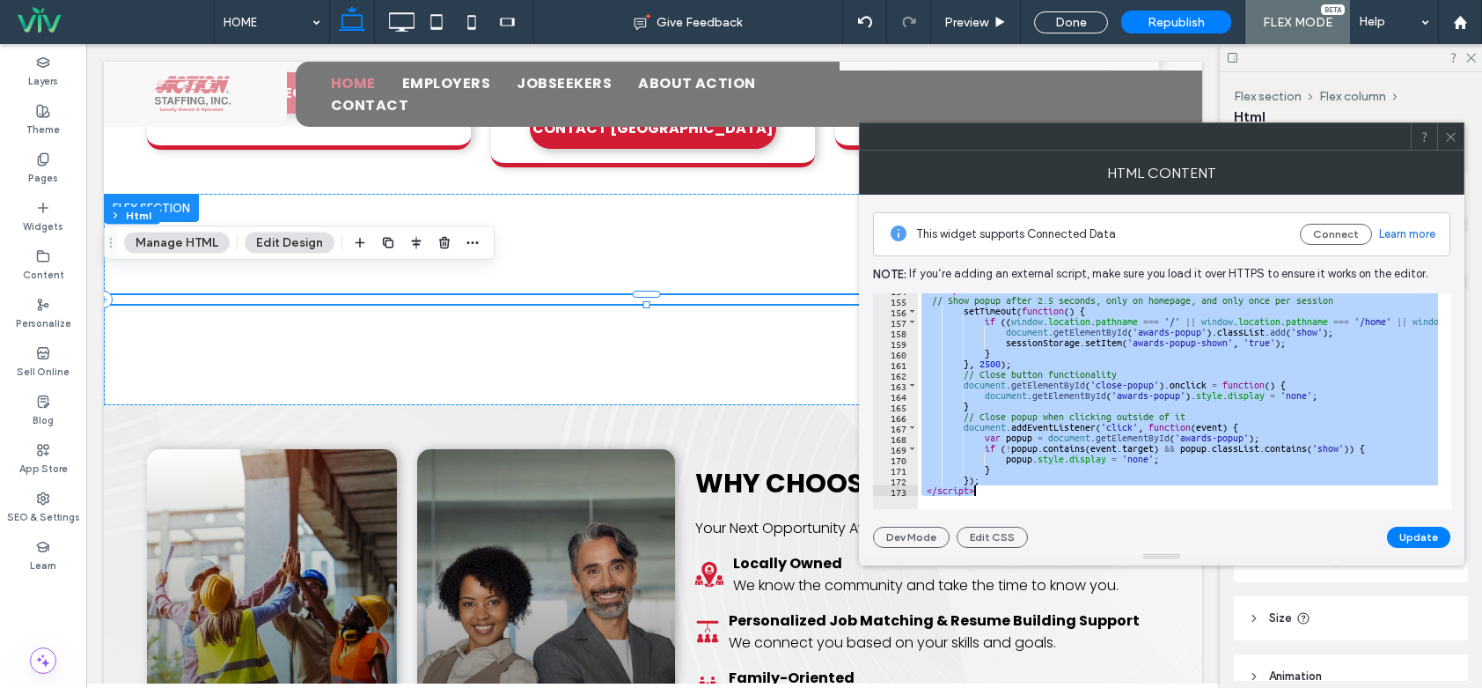
drag, startPoint x: 959, startPoint y: 346, endPoint x: 987, endPoint y: 518, distance: 174.0
click at [987, 518] on div "**********" at bounding box center [1161, 371] width 577 height 353
paste textarea "Cursor at row 173"
type textarea "*******"
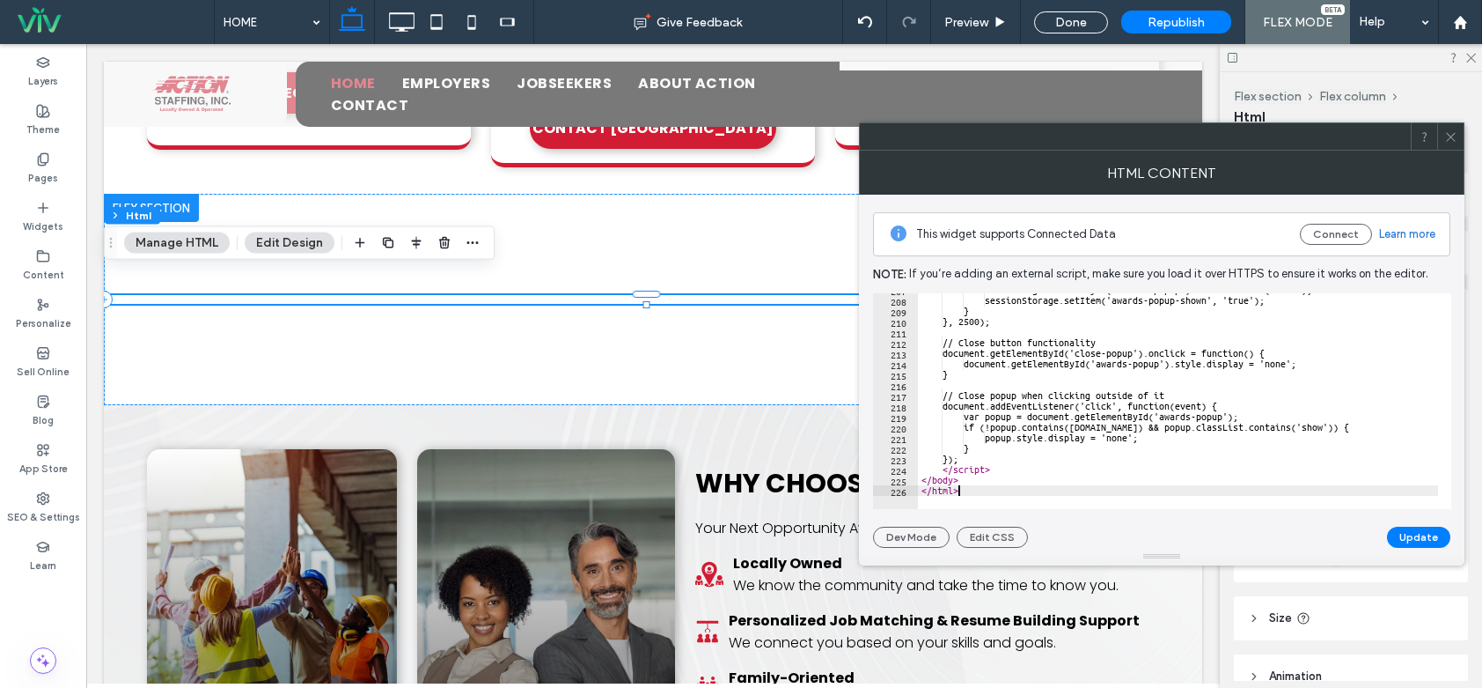
scroll to position [2185, 0]
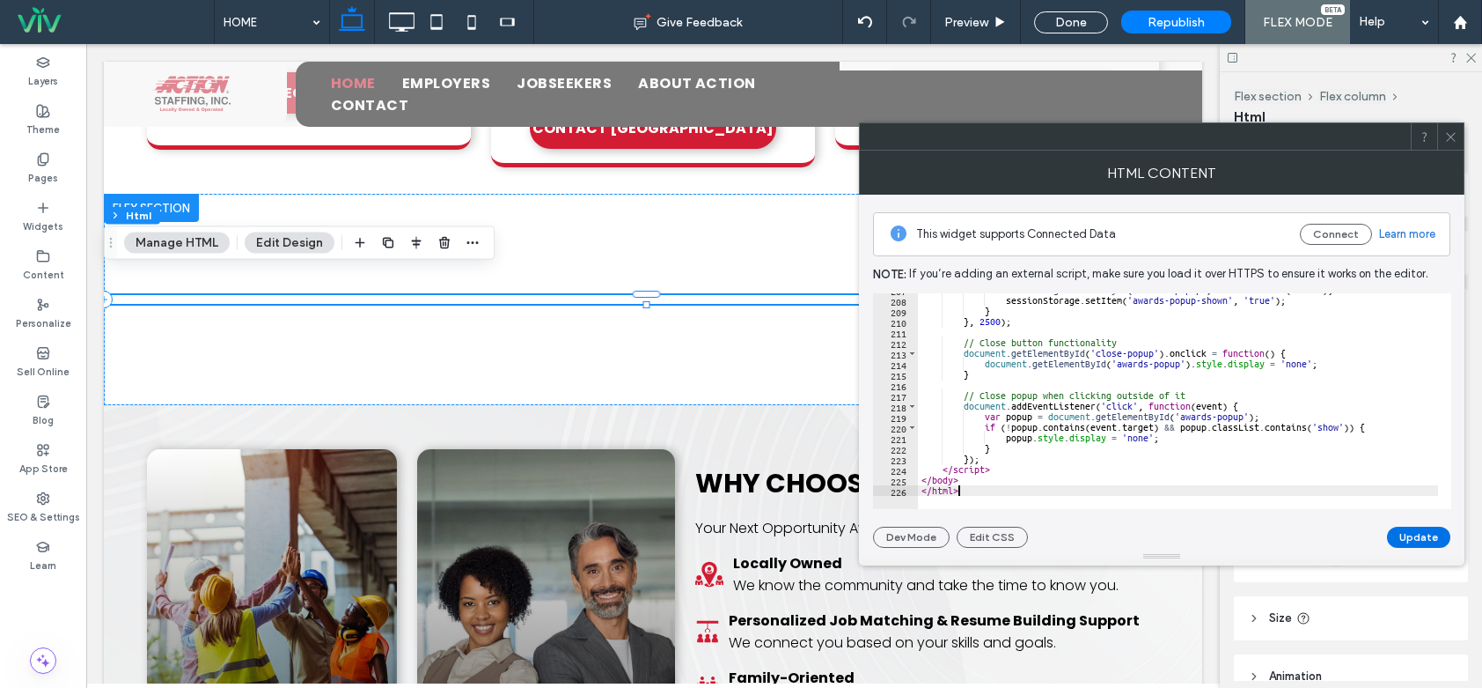
click at [1415, 540] on button "Update" at bounding box center [1418, 536] width 63 height 21
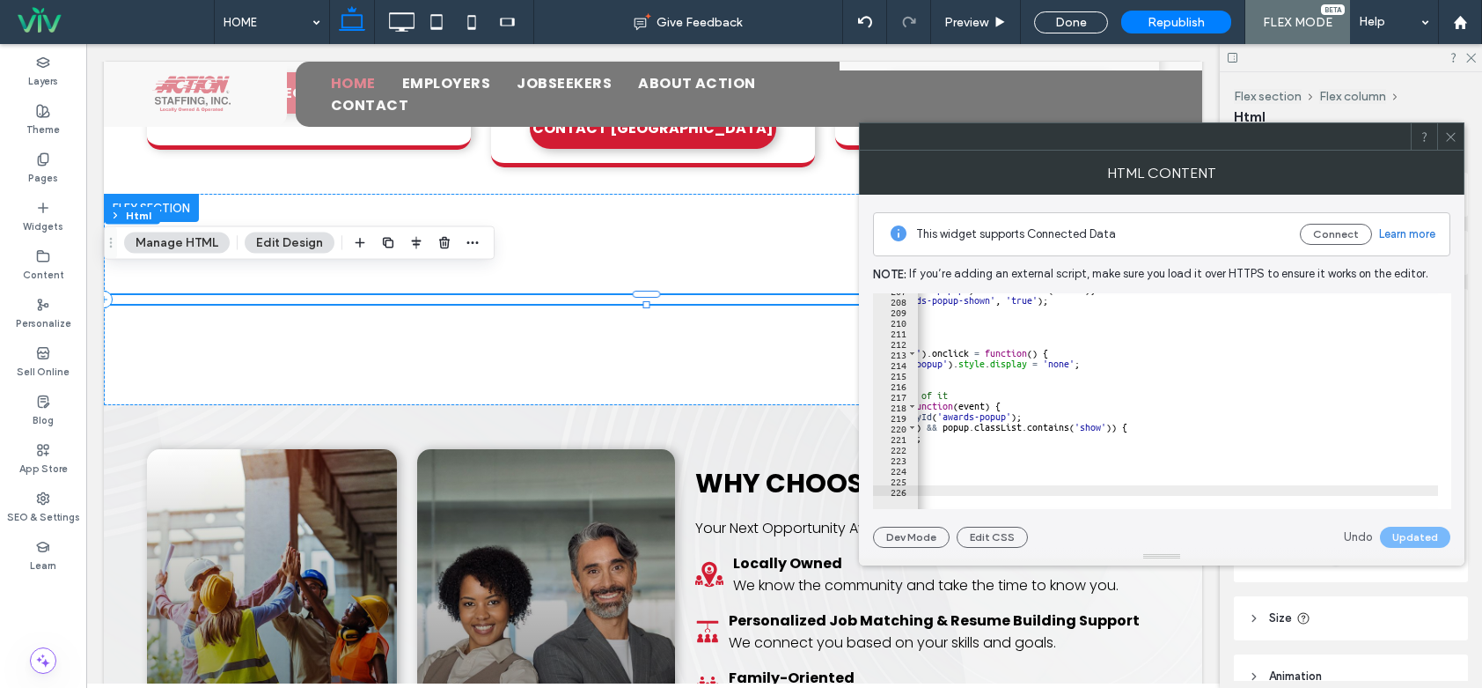
scroll to position [0, 422]
click at [1453, 133] on icon at bounding box center [1451, 136] width 13 height 13
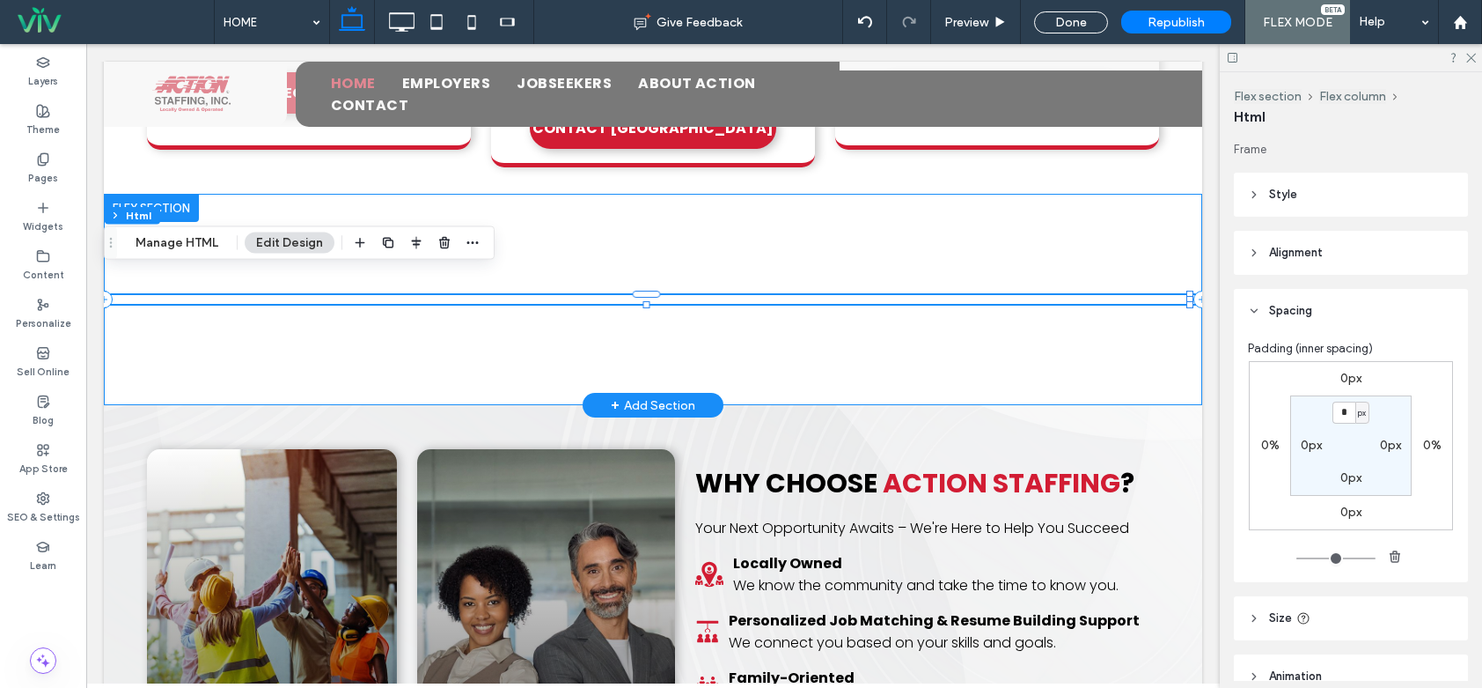
click at [613, 220] on div "× Official Community Choice Awards We're nominated for Best Employment/Staffing…" at bounding box center [653, 299] width 1099 height 211
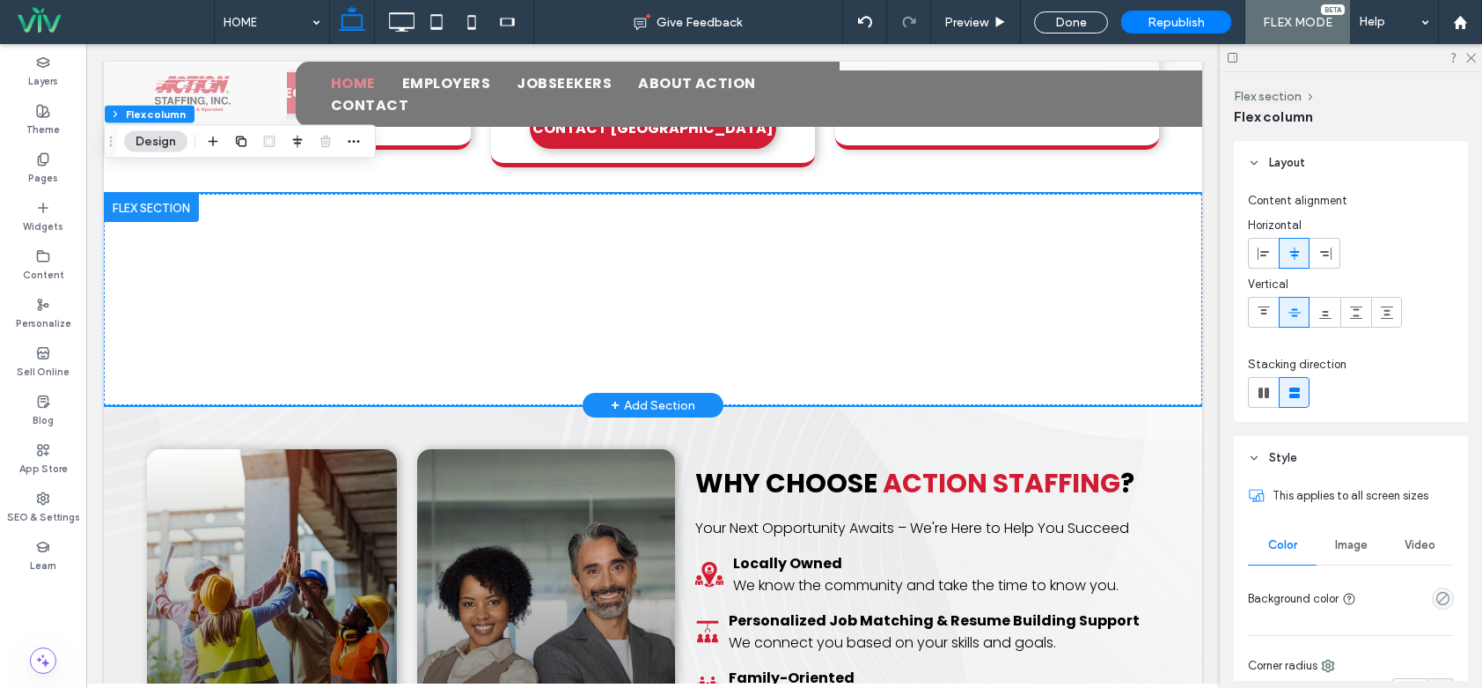
click at [151, 194] on div at bounding box center [151, 208] width 95 height 28
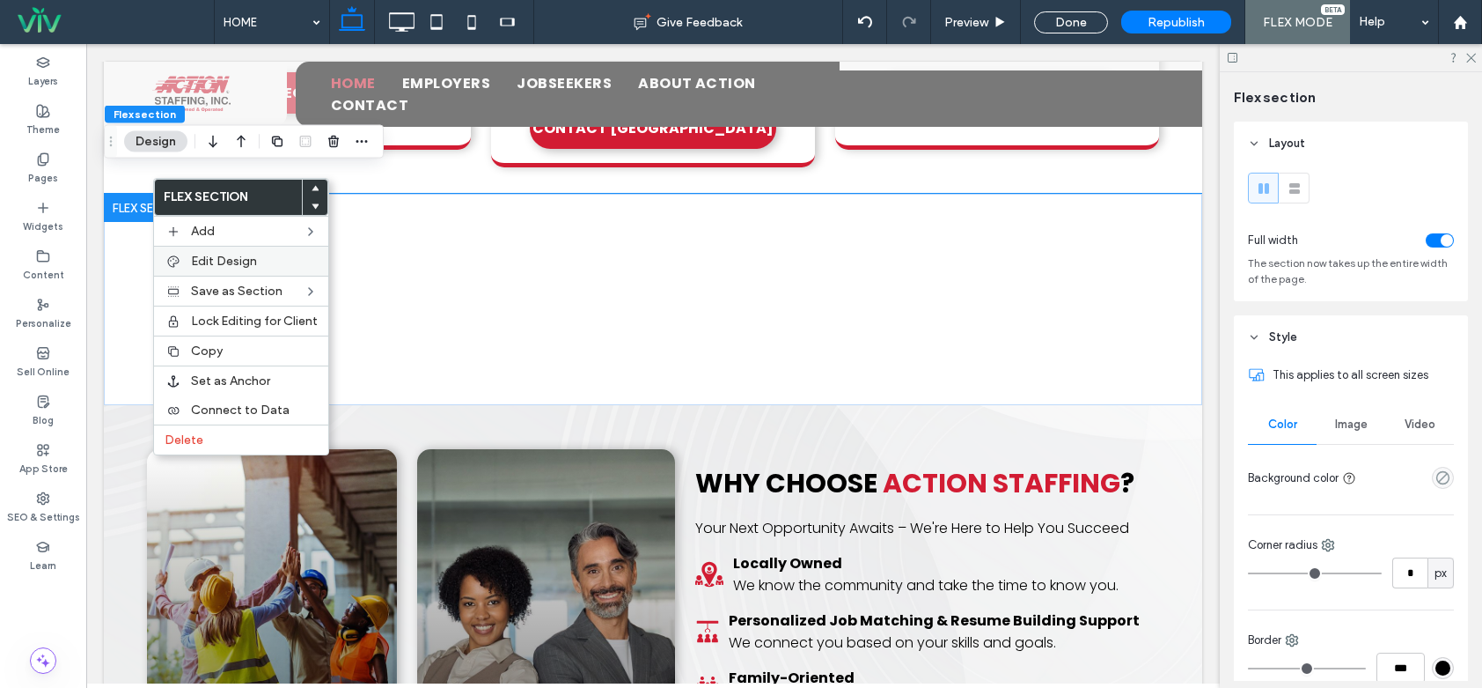
click at [216, 260] on span "Edit Design" at bounding box center [224, 261] width 66 height 15
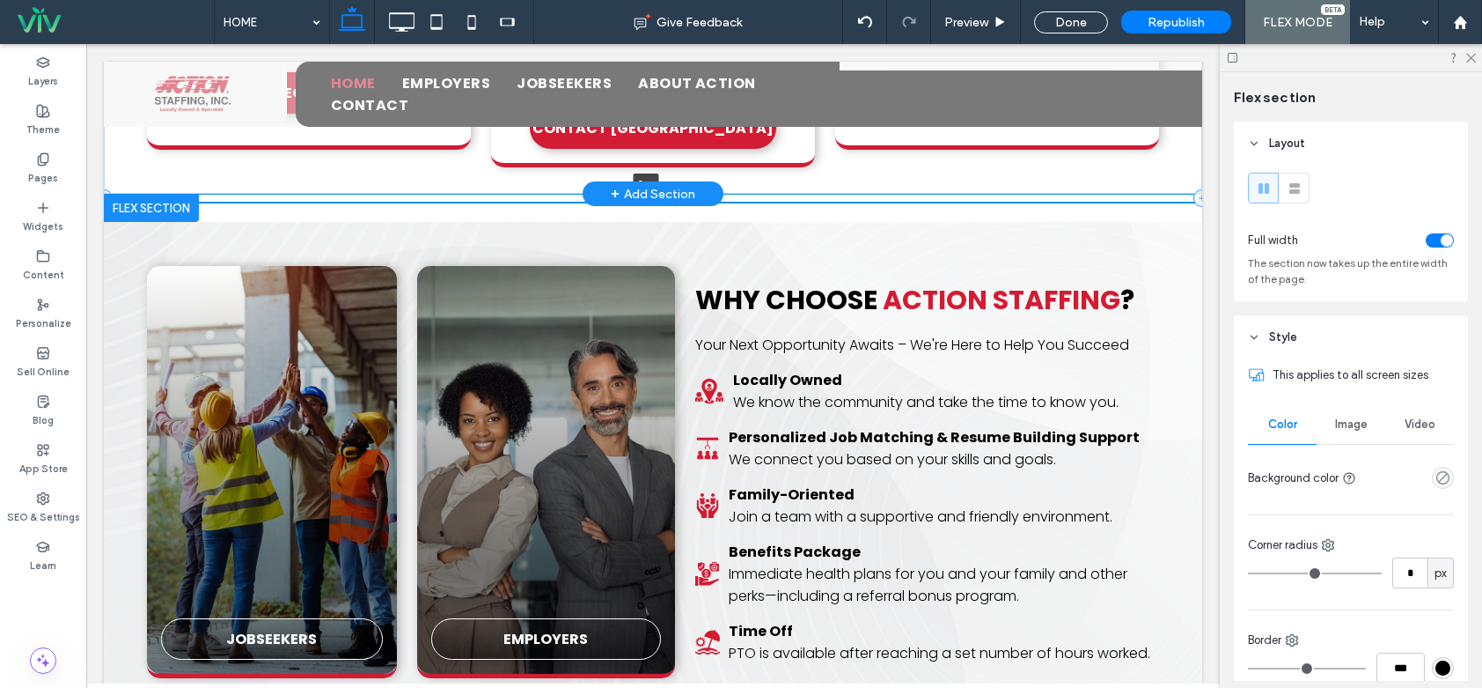
drag, startPoint x: 430, startPoint y: 379, endPoint x: 438, endPoint y: 167, distance: 212.3
type input "*"
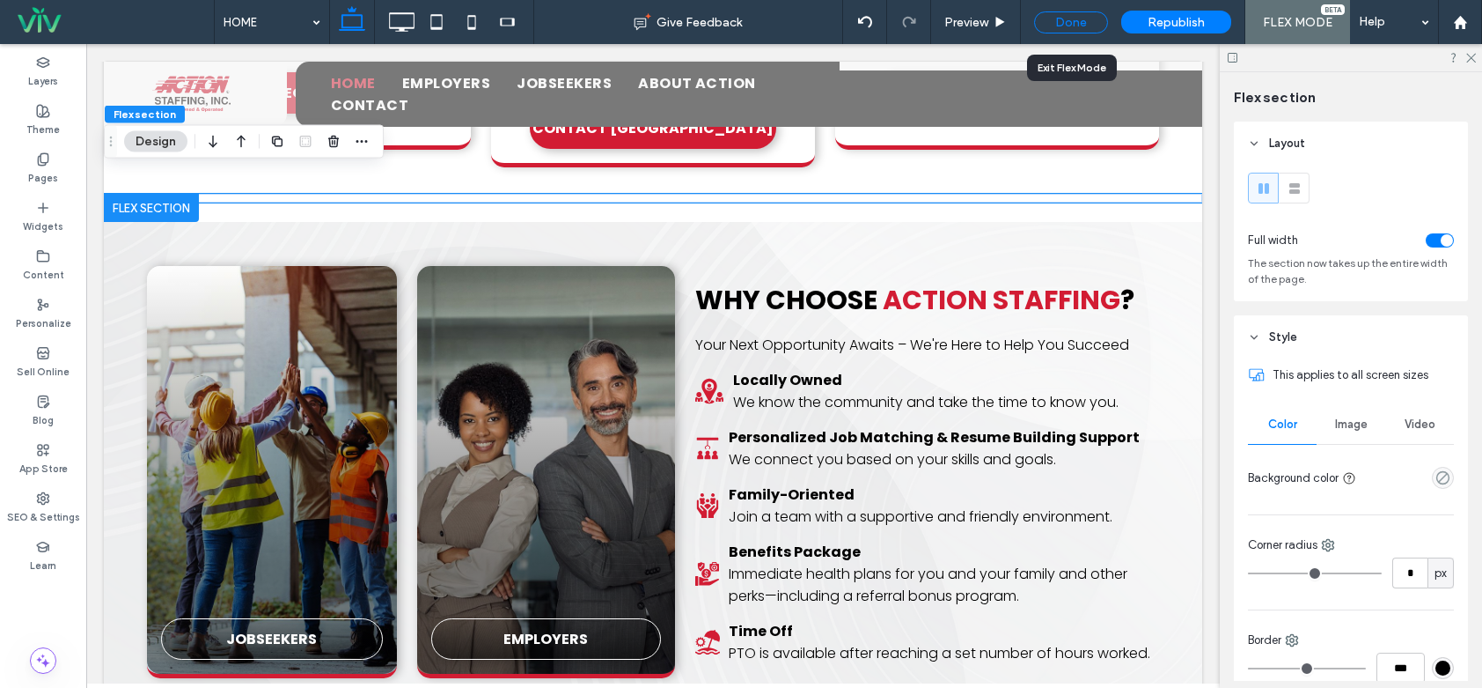
click at [1085, 24] on div "Done" at bounding box center [1071, 22] width 74 height 22
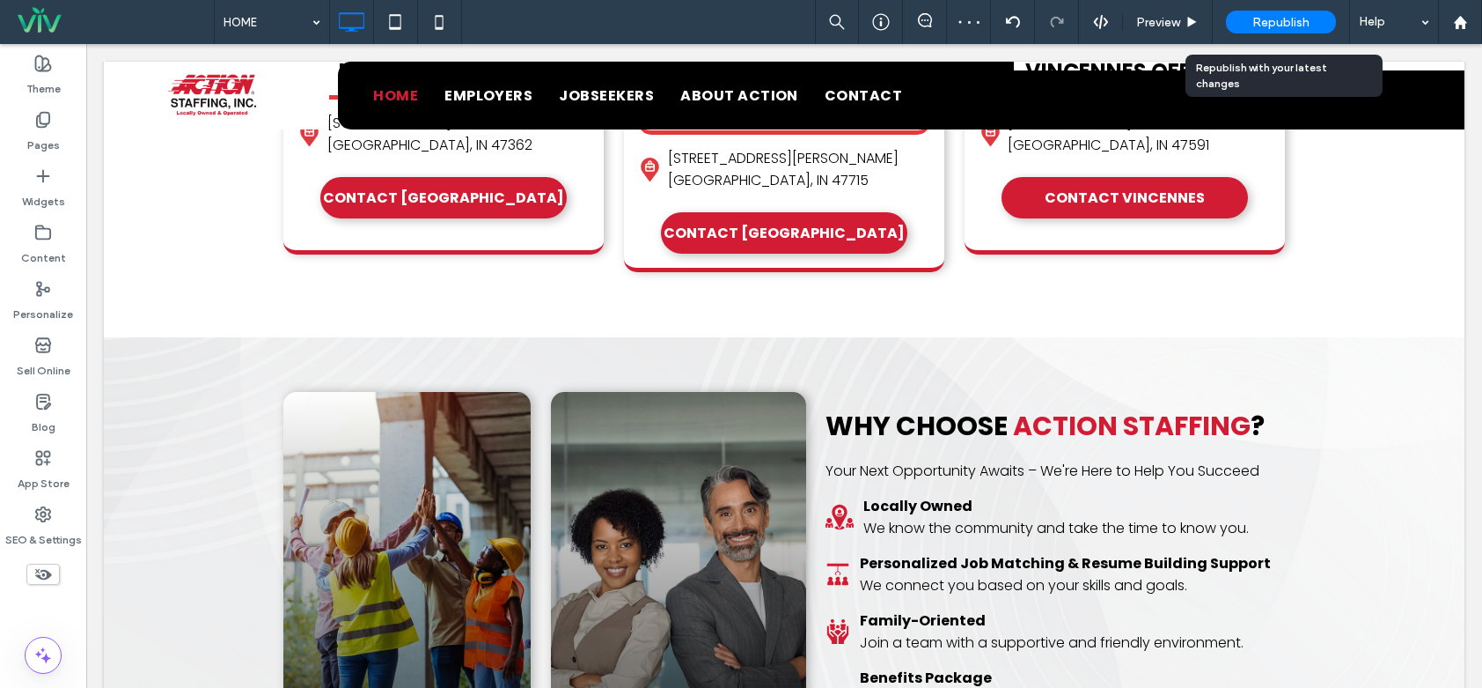
click at [1297, 18] on span "Republish" at bounding box center [1281, 22] width 57 height 15
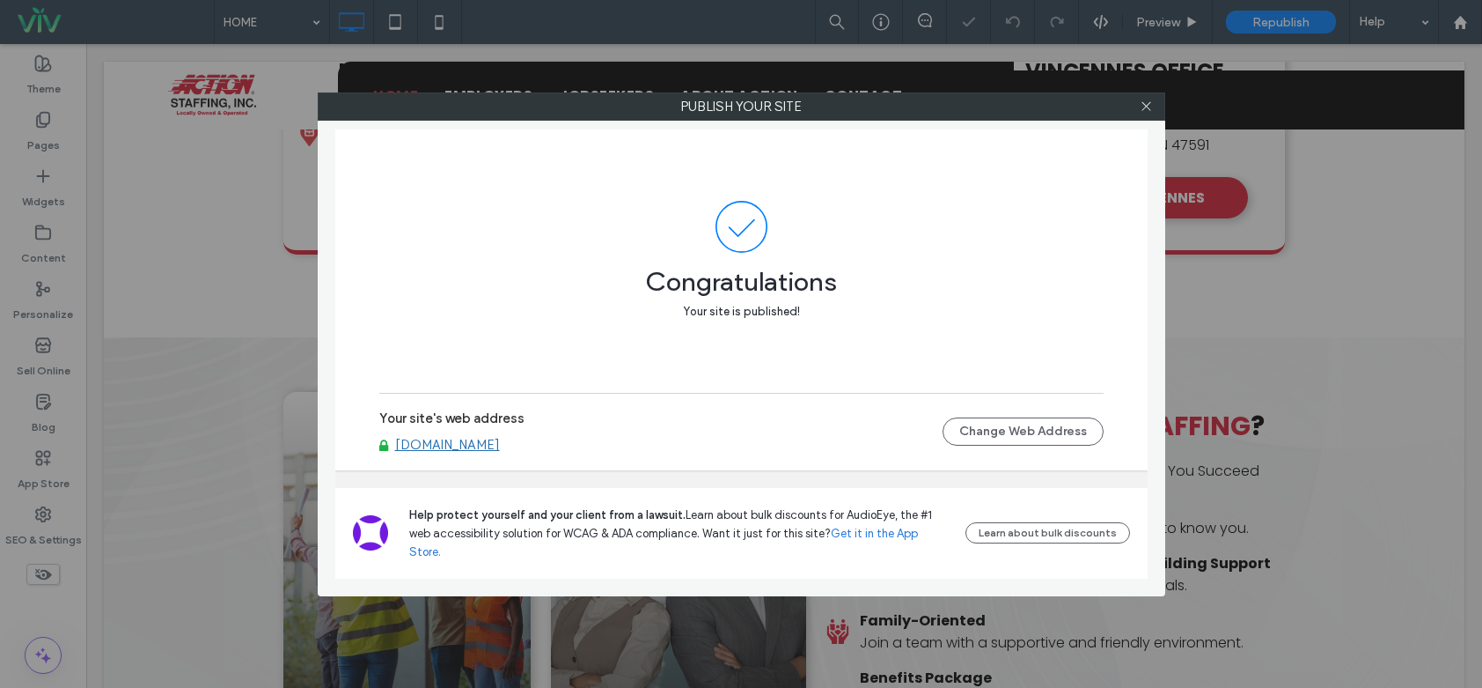
click at [465, 452] on link "[DOMAIN_NAME]" at bounding box center [447, 445] width 105 height 16
click at [1143, 104] on icon at bounding box center [1146, 105] width 13 height 13
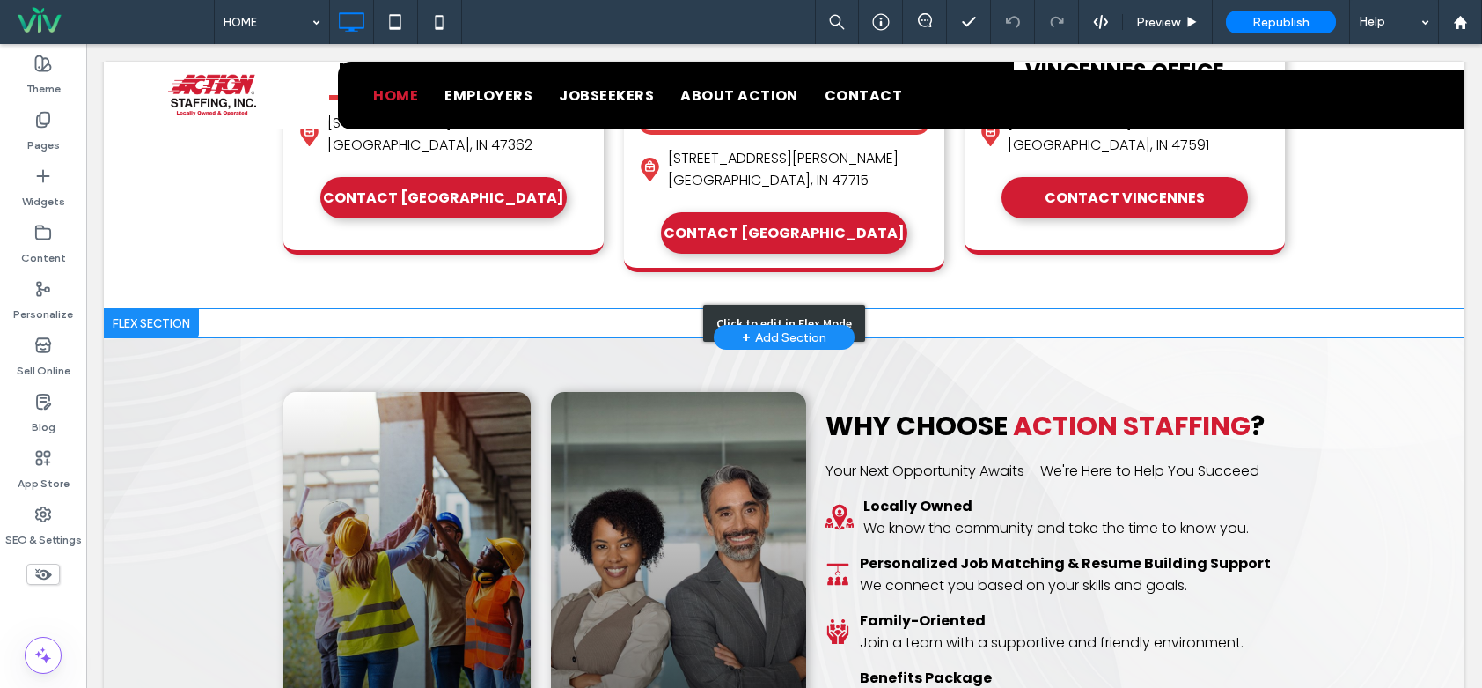
click at [469, 309] on div "Click to edit in Flex Mode" at bounding box center [784, 323] width 1361 height 28
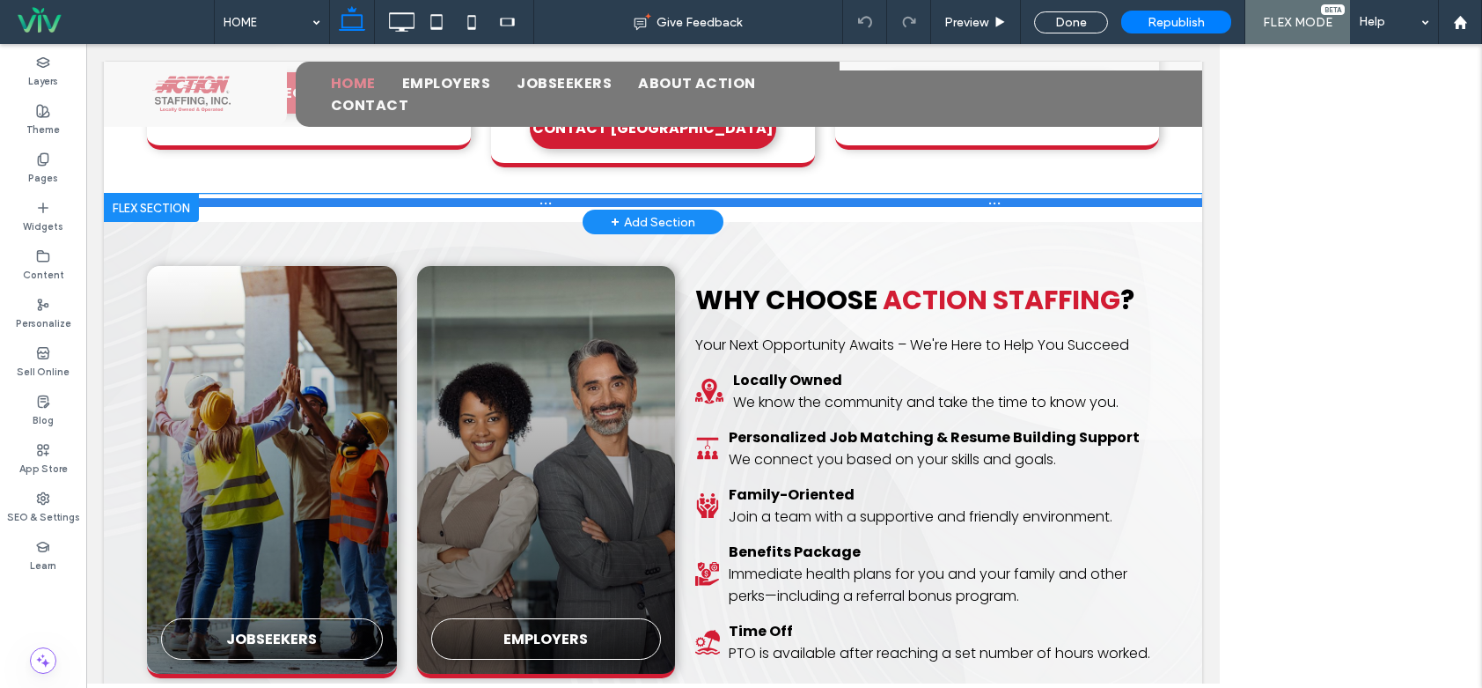
scroll to position [935, 0]
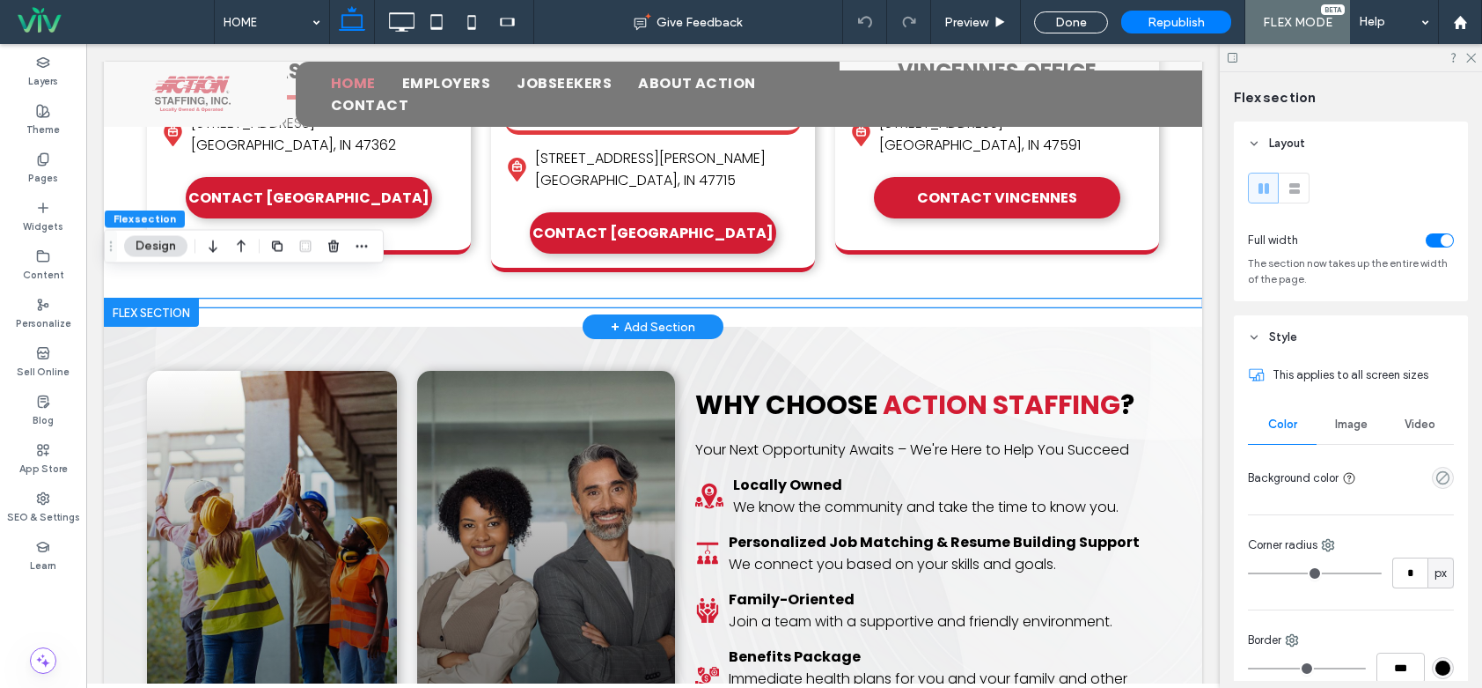
click at [266, 298] on div "× Official Community Choice Awards We're nominated for Best Employment/Staffing…" at bounding box center [653, 302] width 1099 height 9
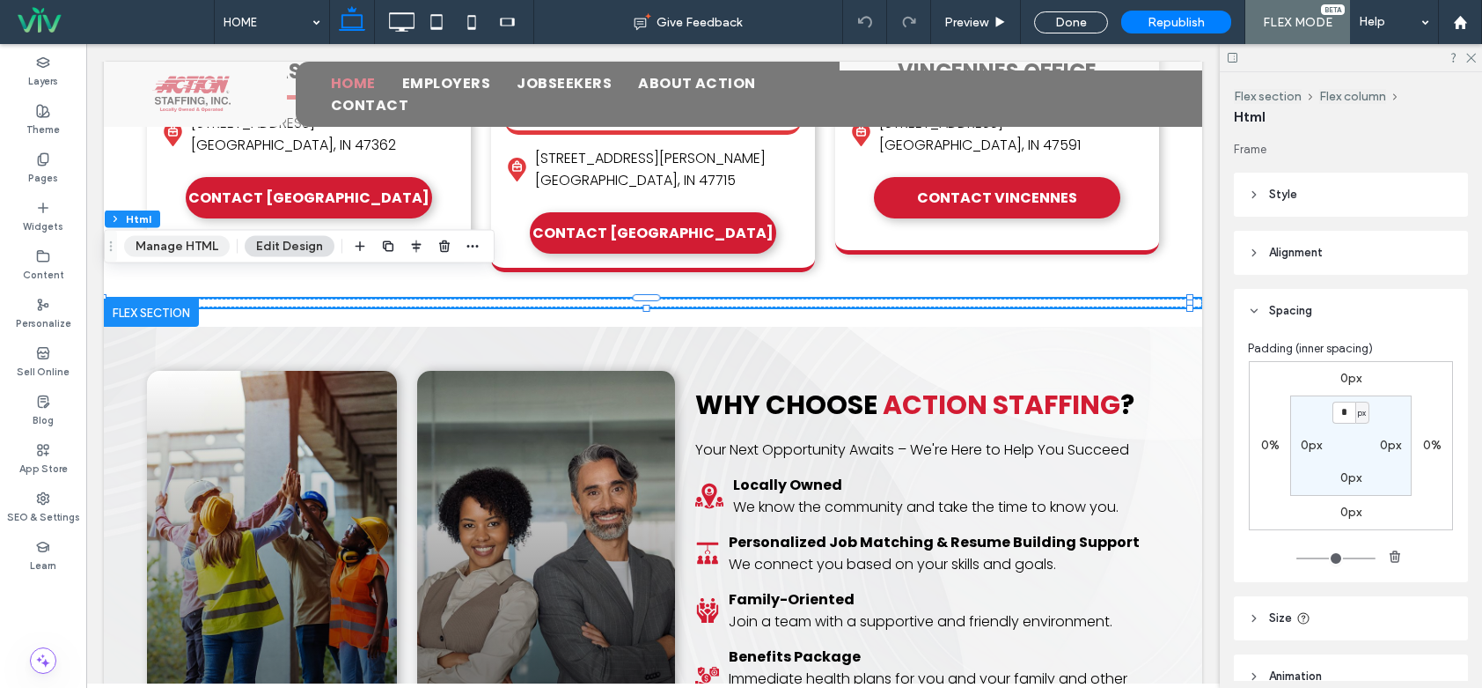
click at [208, 244] on button "Manage HTML" at bounding box center [177, 246] width 106 height 21
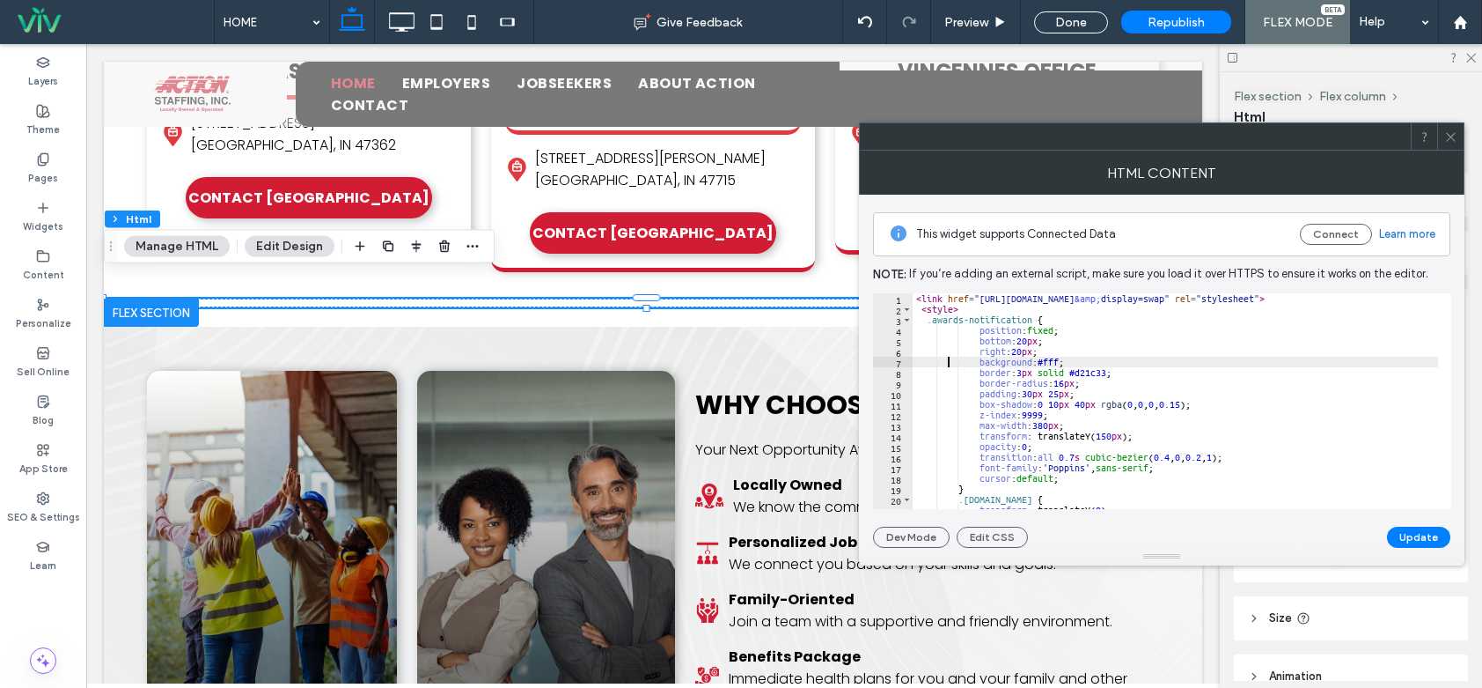
drag, startPoint x: 949, startPoint y: 360, endPoint x: 924, endPoint y: 321, distance: 45.9
click at [949, 352] on div "< link href = "https://fonts.googleapis.com/css2?family=Poppins:wght@400;600;70…" at bounding box center [1384, 405] width 942 height 224
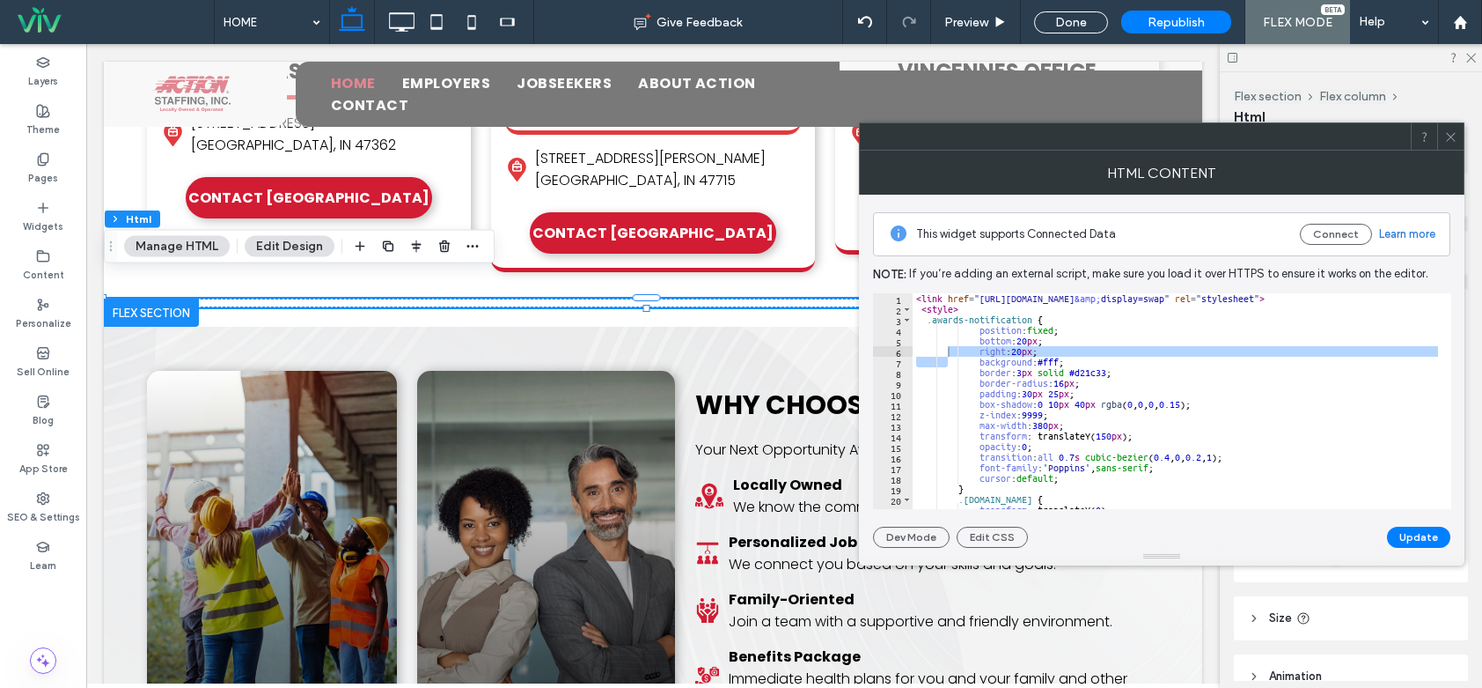
click at [919, 292] on div "**********" at bounding box center [1161, 371] width 577 height 353
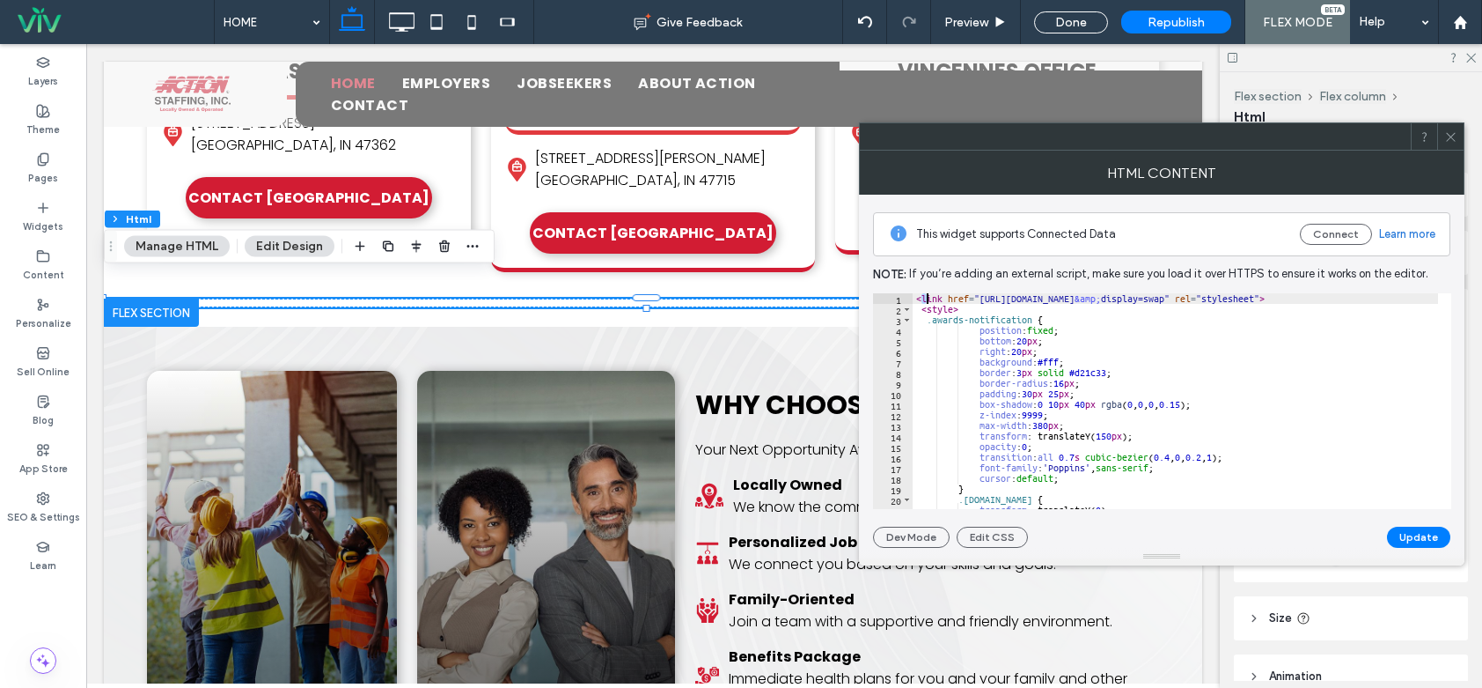
drag, startPoint x: 919, startPoint y: 297, endPoint x: 929, endPoint y: 298, distance: 9.7
click at [929, 298] on div "< link href = "https://fonts.googleapis.com/css2?family=Poppins:wght@400;600;70…" at bounding box center [1384, 405] width 942 height 224
click at [918, 298] on div "< link href = "https://fonts.googleapis.com/css2?family=Poppins:wght@400;600;70…" at bounding box center [1384, 405] width 942 height 224
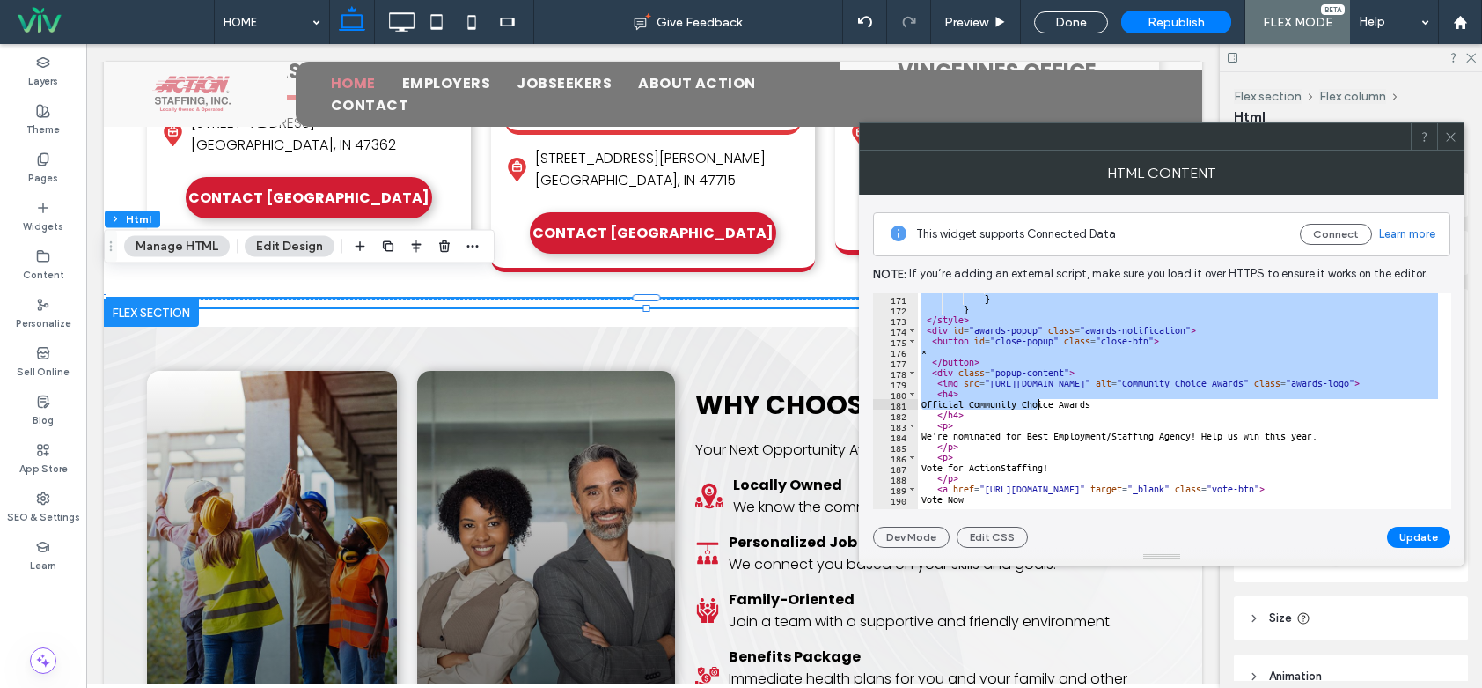
scroll to position [2048, 0]
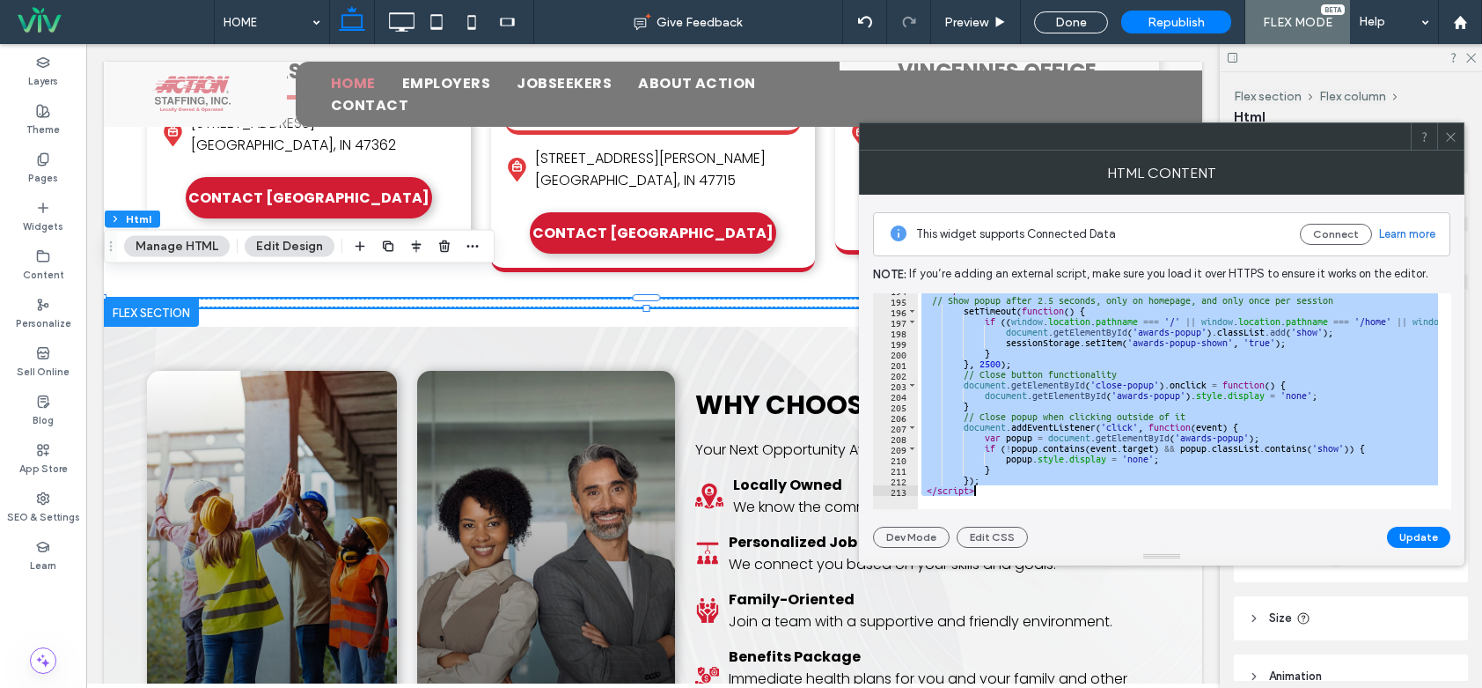
drag, startPoint x: 918, startPoint y: 298, endPoint x: 1059, endPoint y: 515, distance: 259.1
click at [1059, 515] on div "**********" at bounding box center [1161, 371] width 577 height 353
paste textarea "Cursor at row 213"
type textarea "*******"
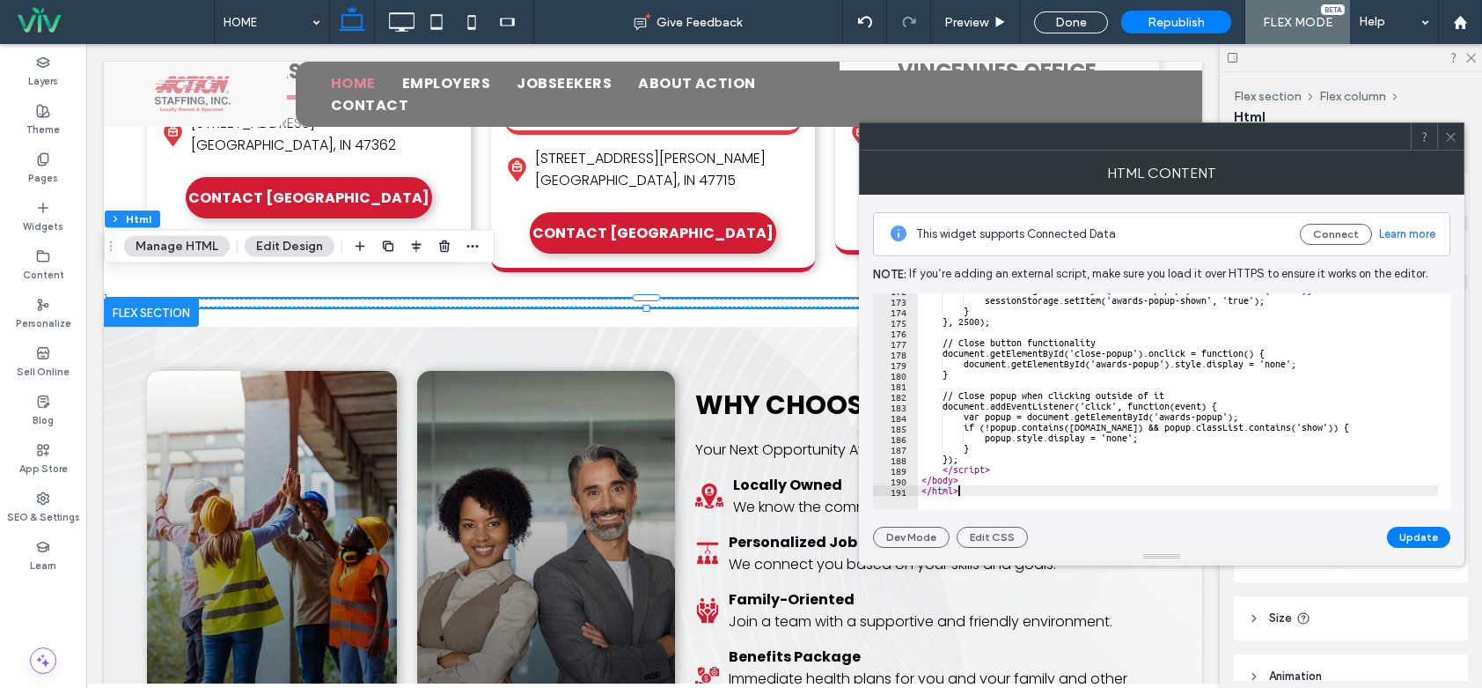
scroll to position [1815, 0]
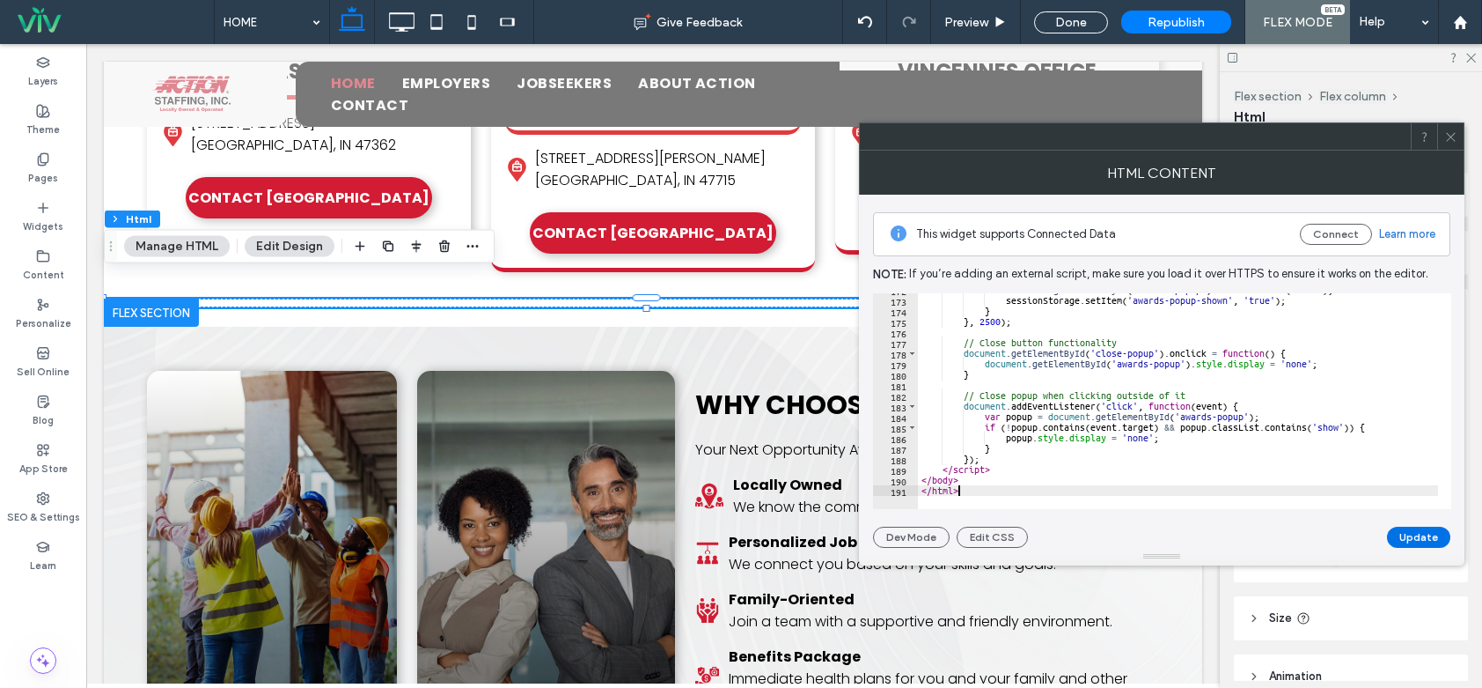
click at [1433, 536] on button "Update" at bounding box center [1418, 536] width 63 height 21
click at [1452, 135] on icon at bounding box center [1451, 136] width 13 height 13
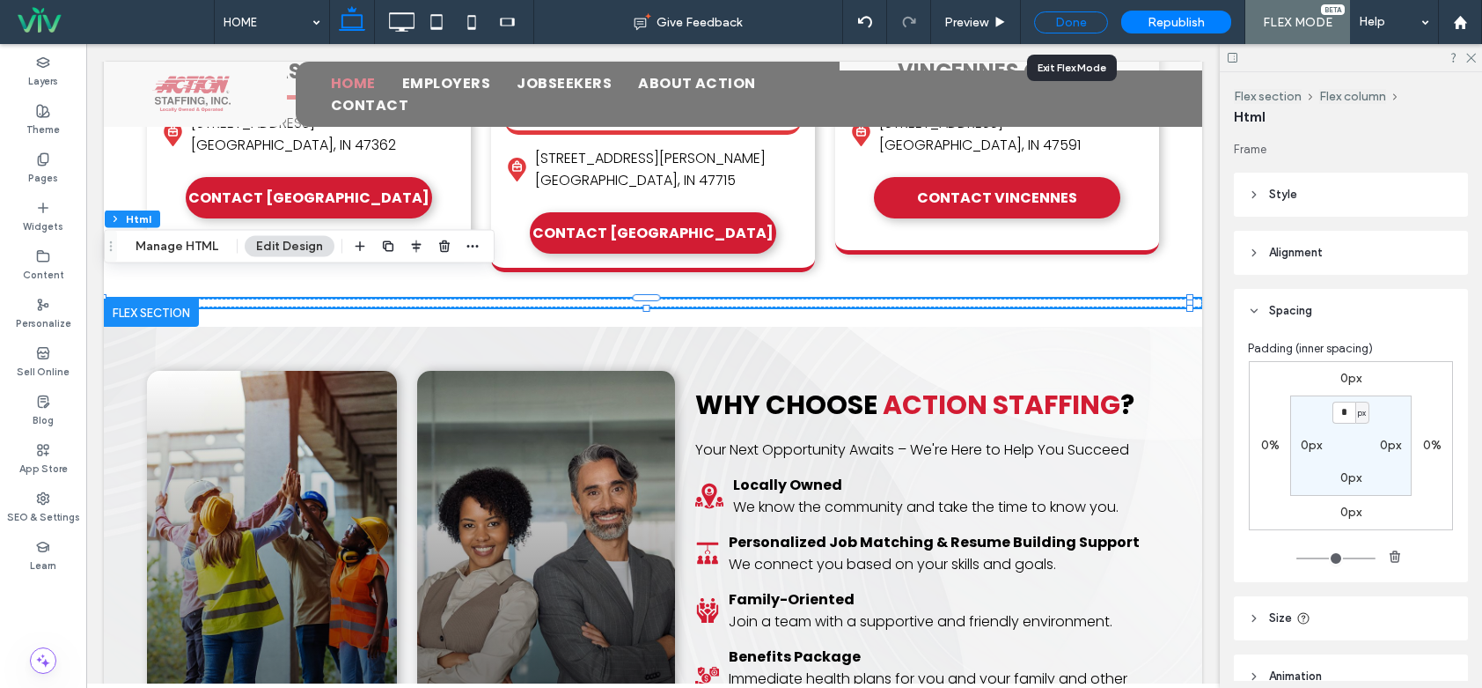
click at [1051, 24] on div "Done" at bounding box center [1071, 22] width 74 height 22
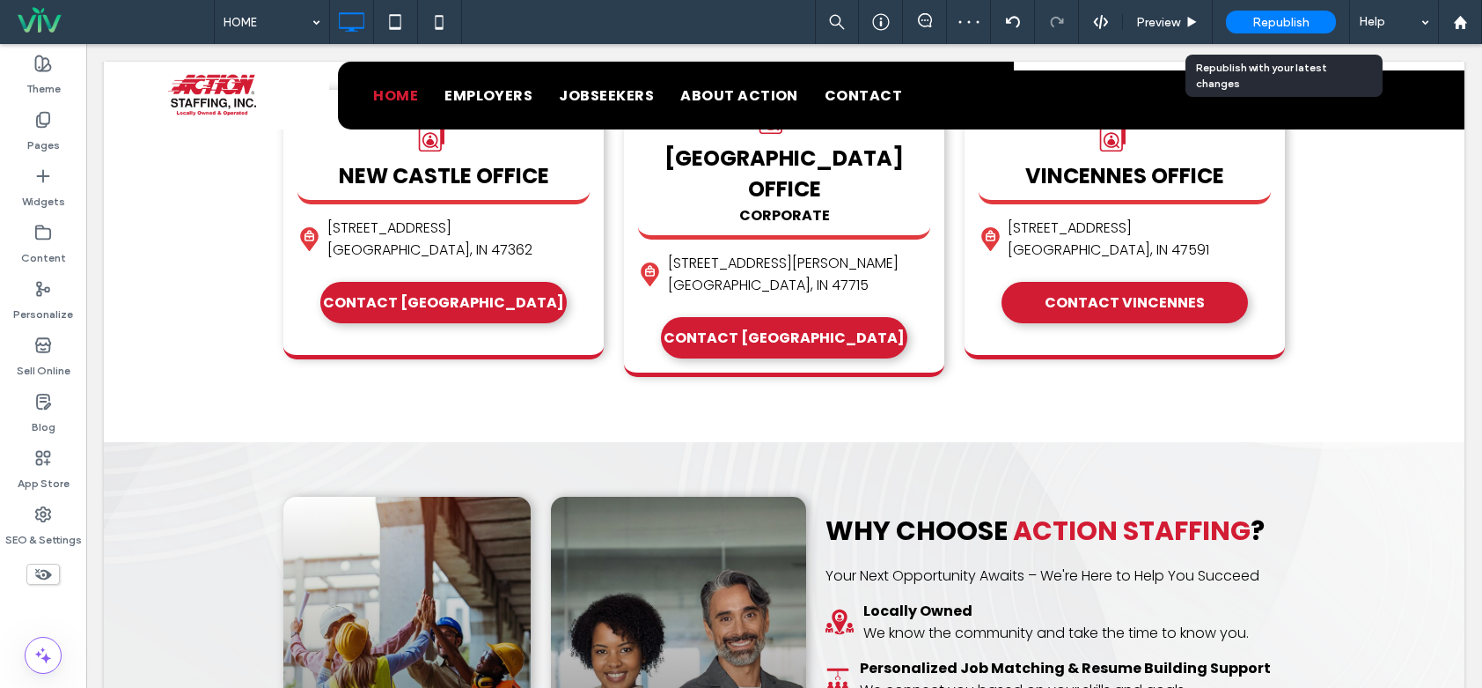
click at [1258, 20] on span "Republish" at bounding box center [1281, 22] width 57 height 15
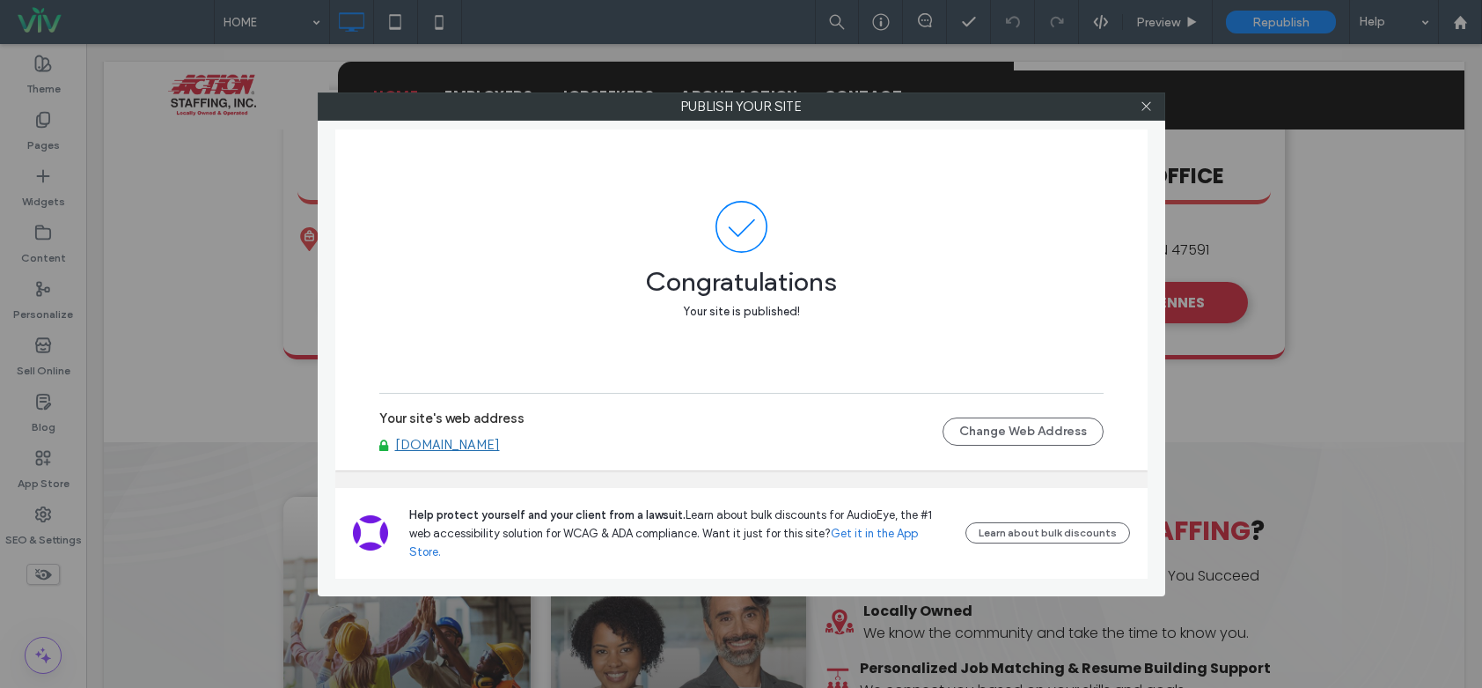
drag, startPoint x: 478, startPoint y: 451, endPoint x: 479, endPoint y: 460, distance: 9.7
click at [479, 452] on link "[DOMAIN_NAME]" at bounding box center [447, 445] width 105 height 16
drag, startPoint x: 1154, startPoint y: 102, endPoint x: 1149, endPoint y: 113, distance: 11.8
click at [1153, 102] on div at bounding box center [1147, 106] width 26 height 26
click at [1145, 103] on icon at bounding box center [1146, 105] width 13 height 13
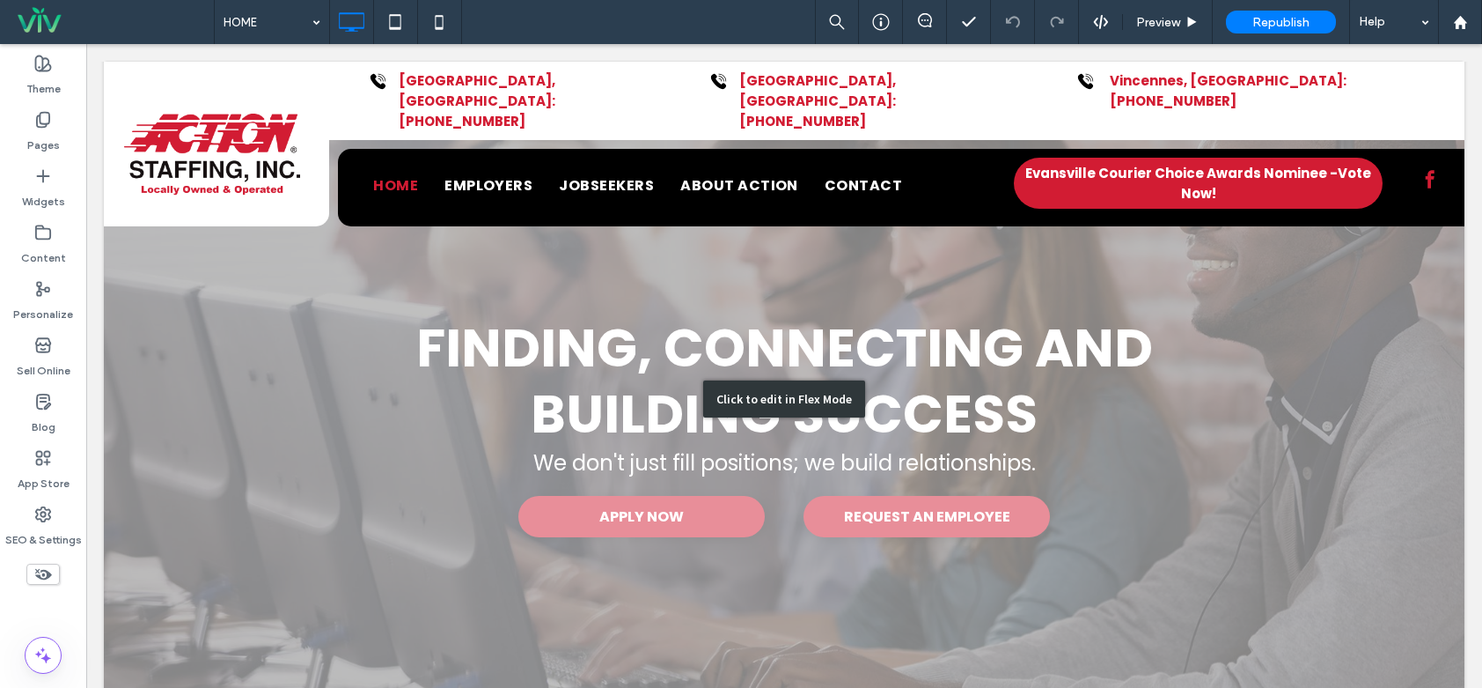
scroll to position [0, 0]
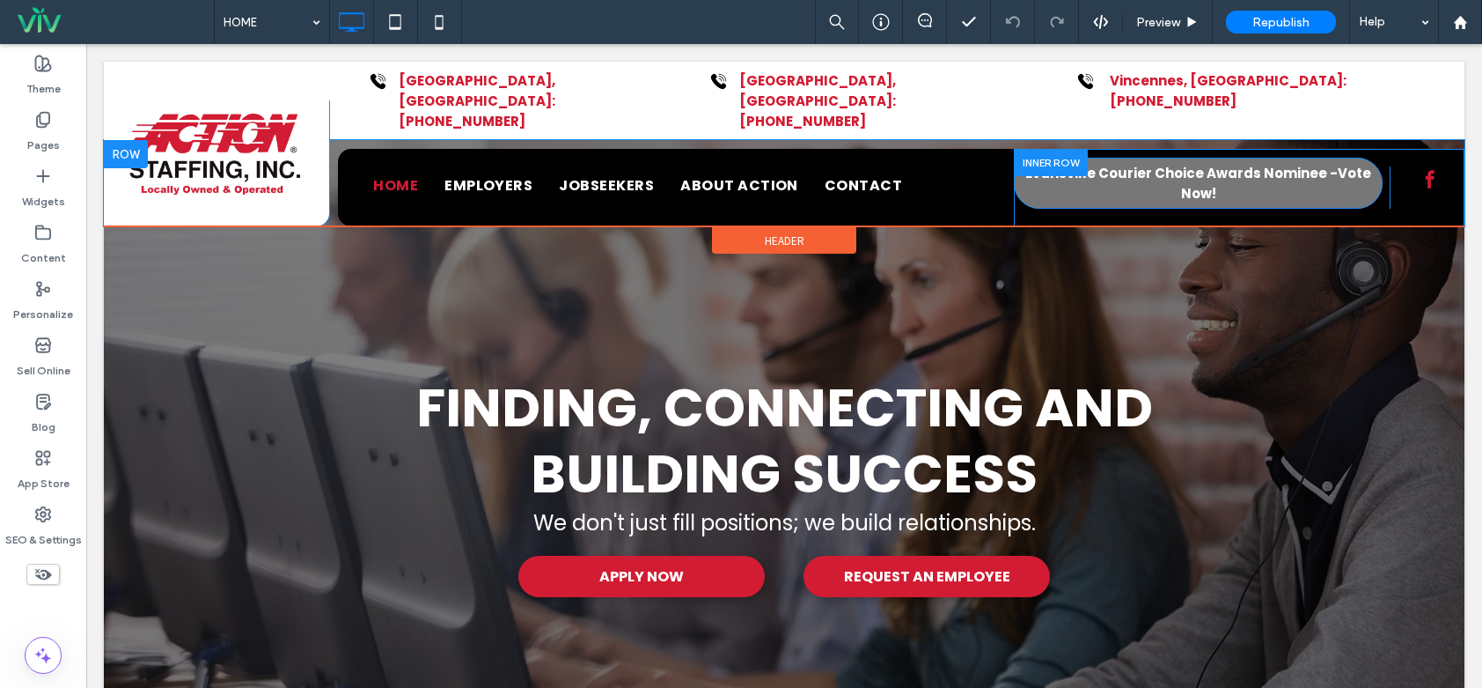
click at [1358, 158] on link "Evansville Courier Choice Awards Nominee -Vote Now!" at bounding box center [1198, 183] width 369 height 51
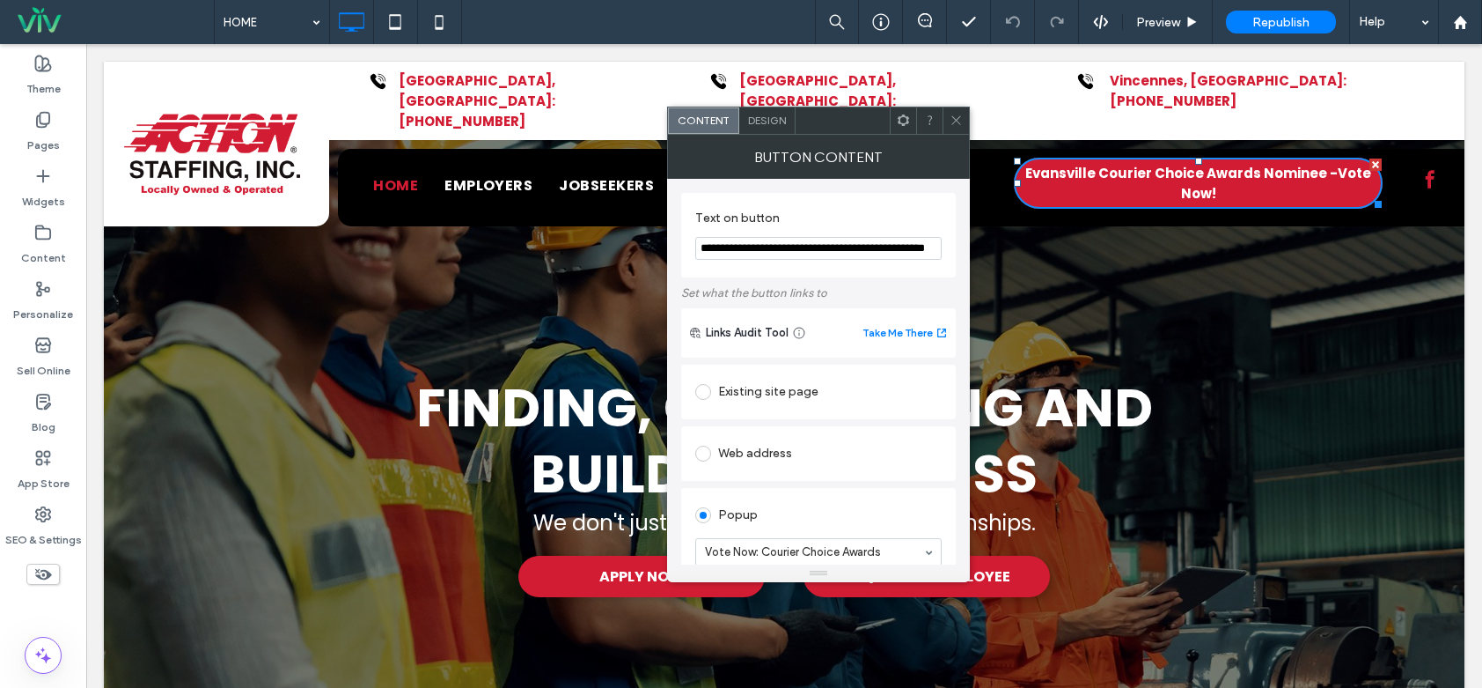
click at [955, 121] on icon at bounding box center [956, 120] width 13 height 13
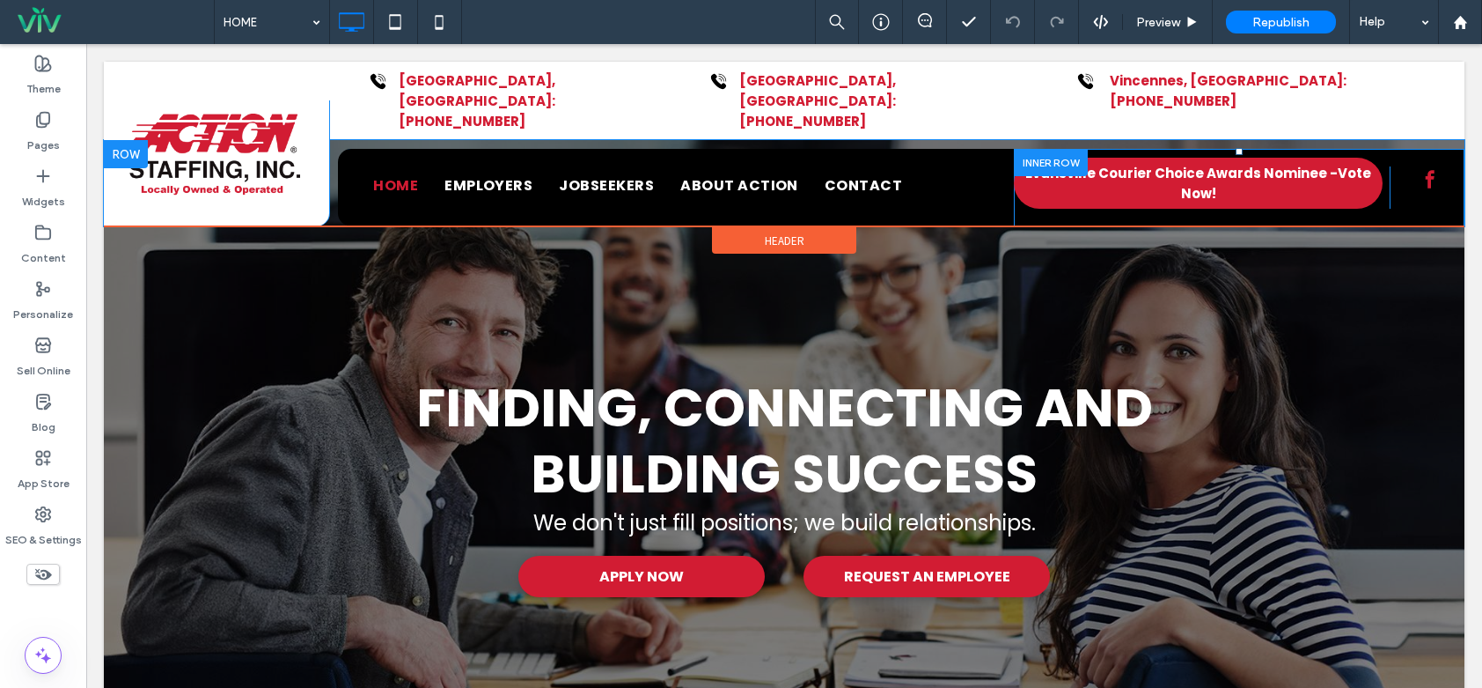
click at [1365, 149] on div "Evansville Courier Choice Awards Nominee -Vote Now! Click To Paste Click To Pas…" at bounding box center [1239, 187] width 451 height 77
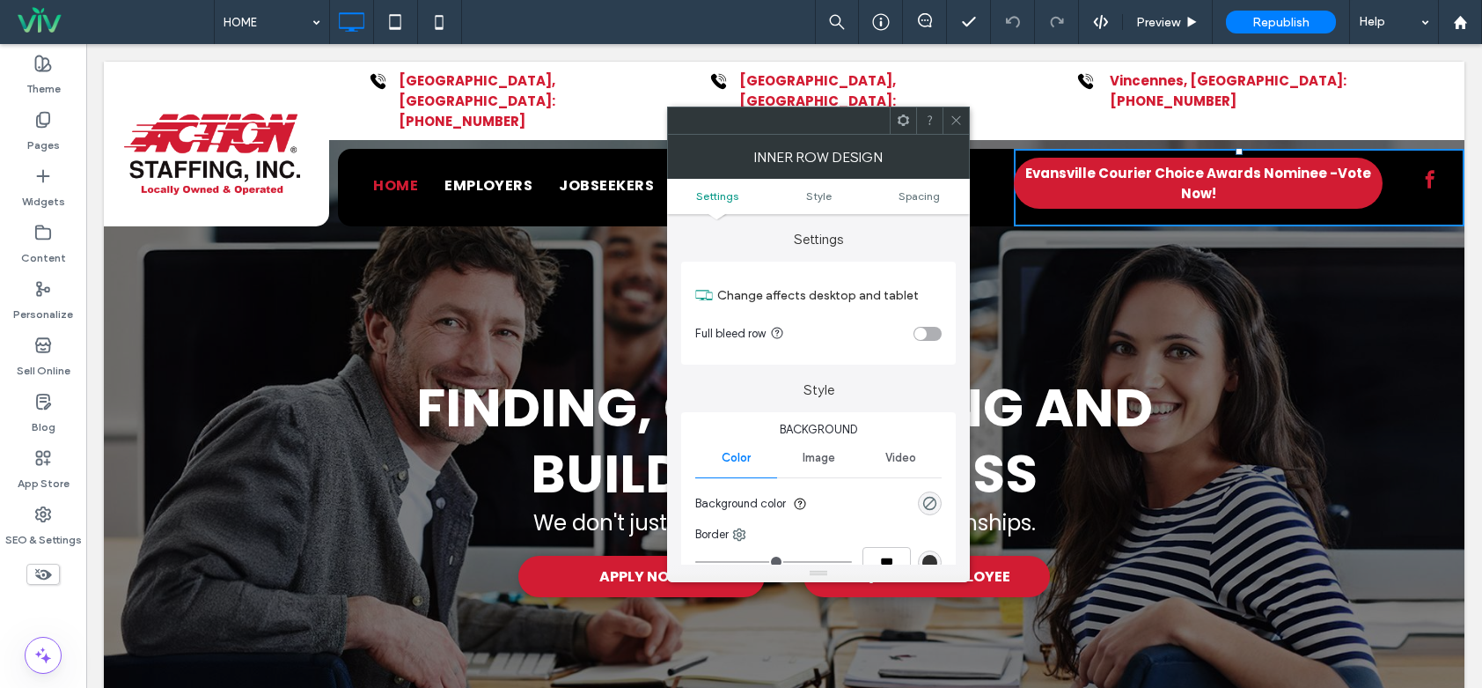
click at [960, 113] on span at bounding box center [956, 120] width 13 height 26
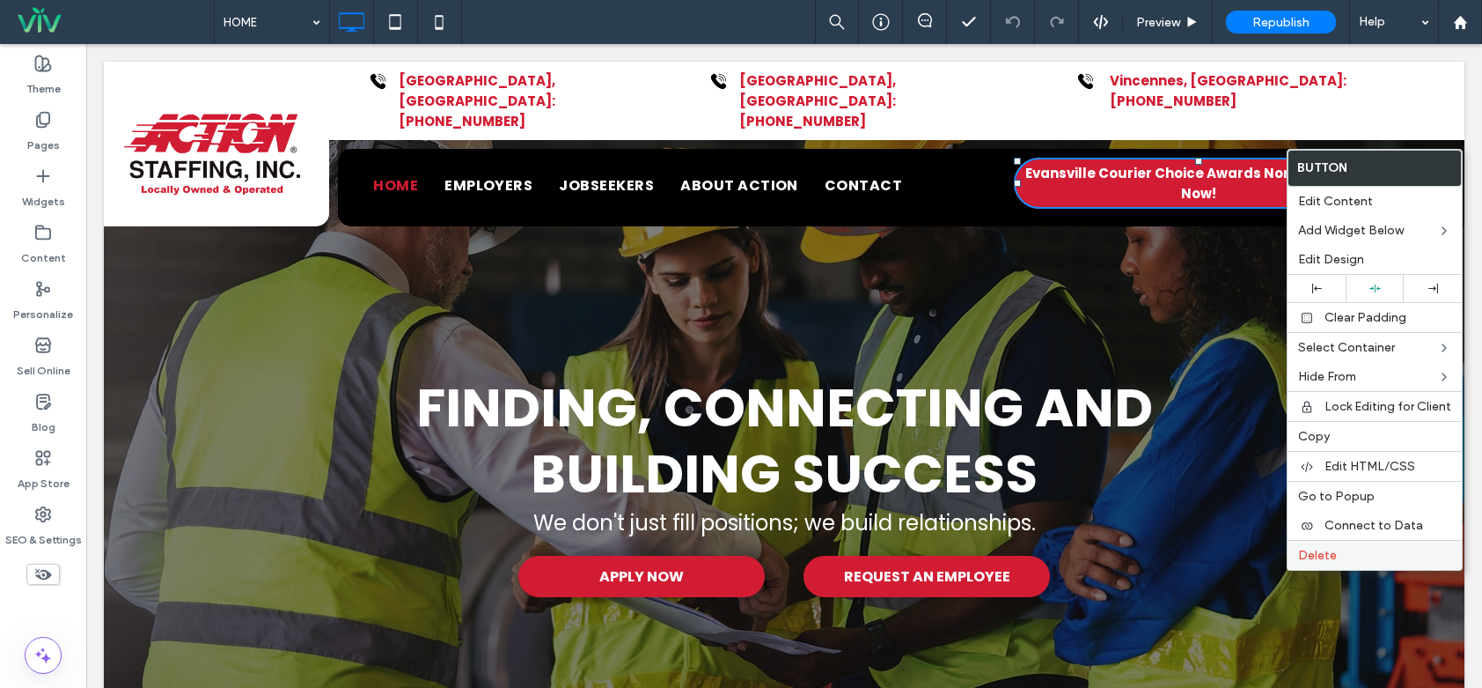
click at [1349, 549] on label "Delete" at bounding box center [1374, 555] width 153 height 15
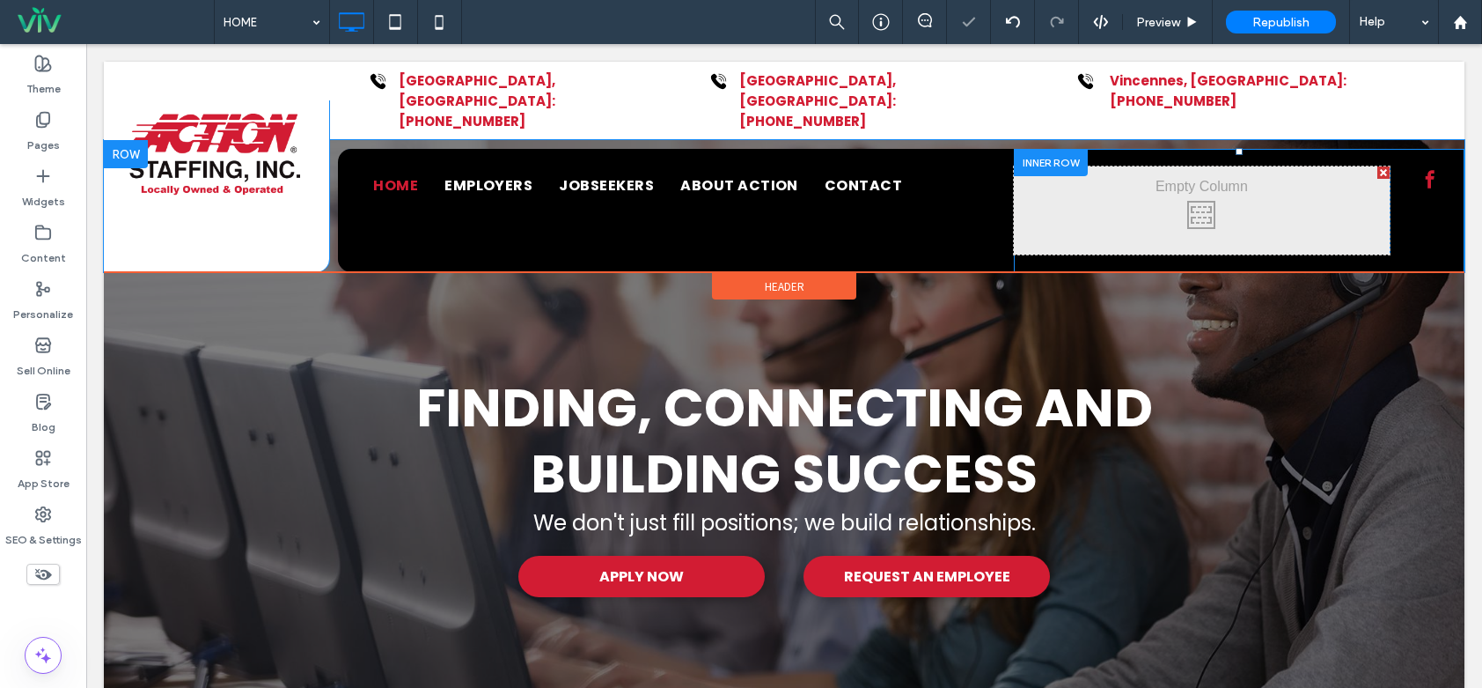
click at [1378, 166] on div at bounding box center [1384, 172] width 12 height 12
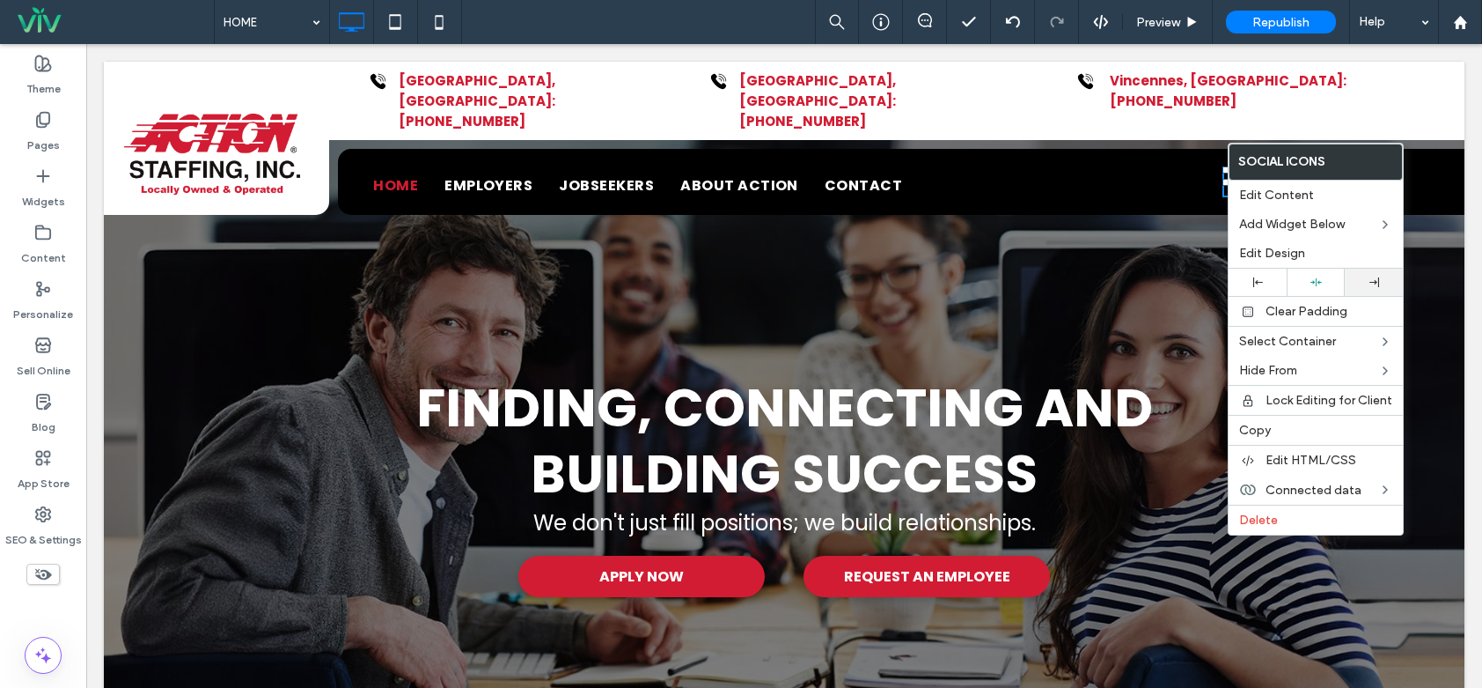
click at [1370, 276] on div at bounding box center [1374, 281] width 58 height 27
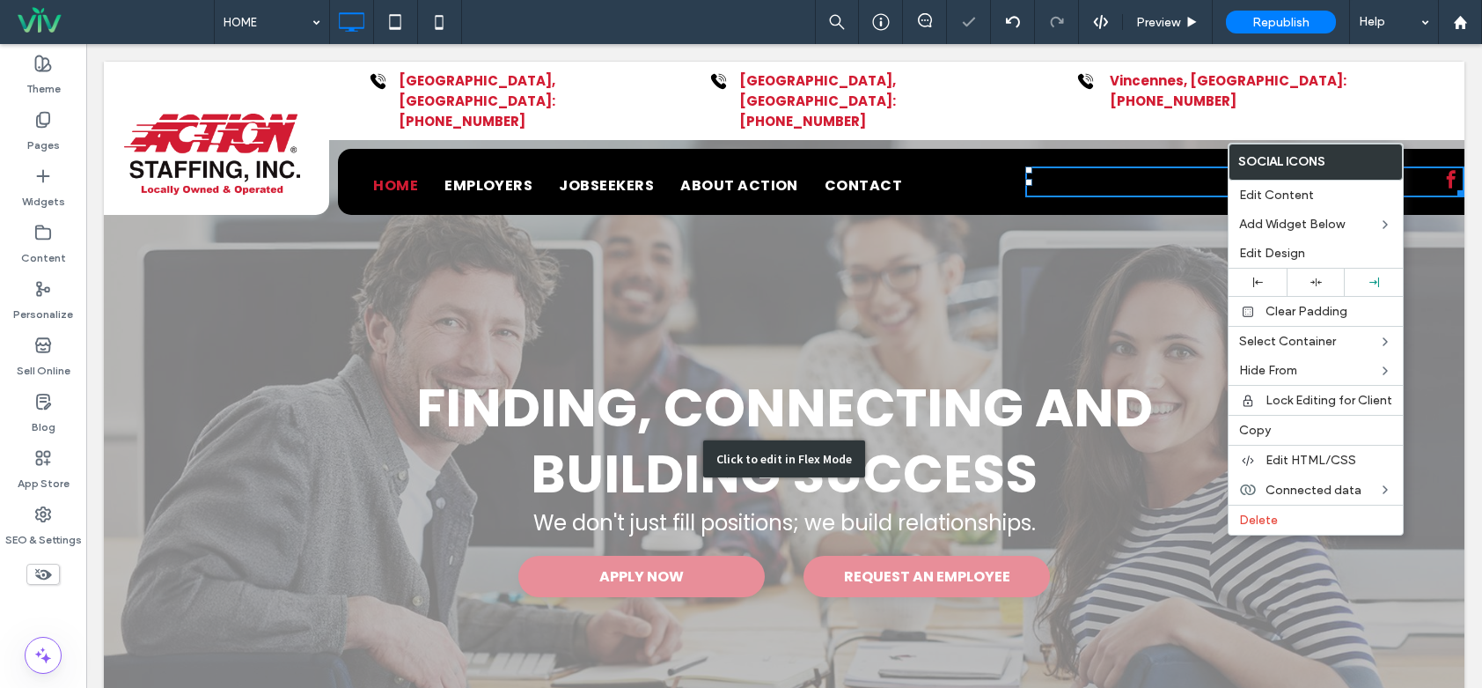
click at [996, 264] on div "Click to edit in Flex Mode" at bounding box center [784, 459] width 1361 height 794
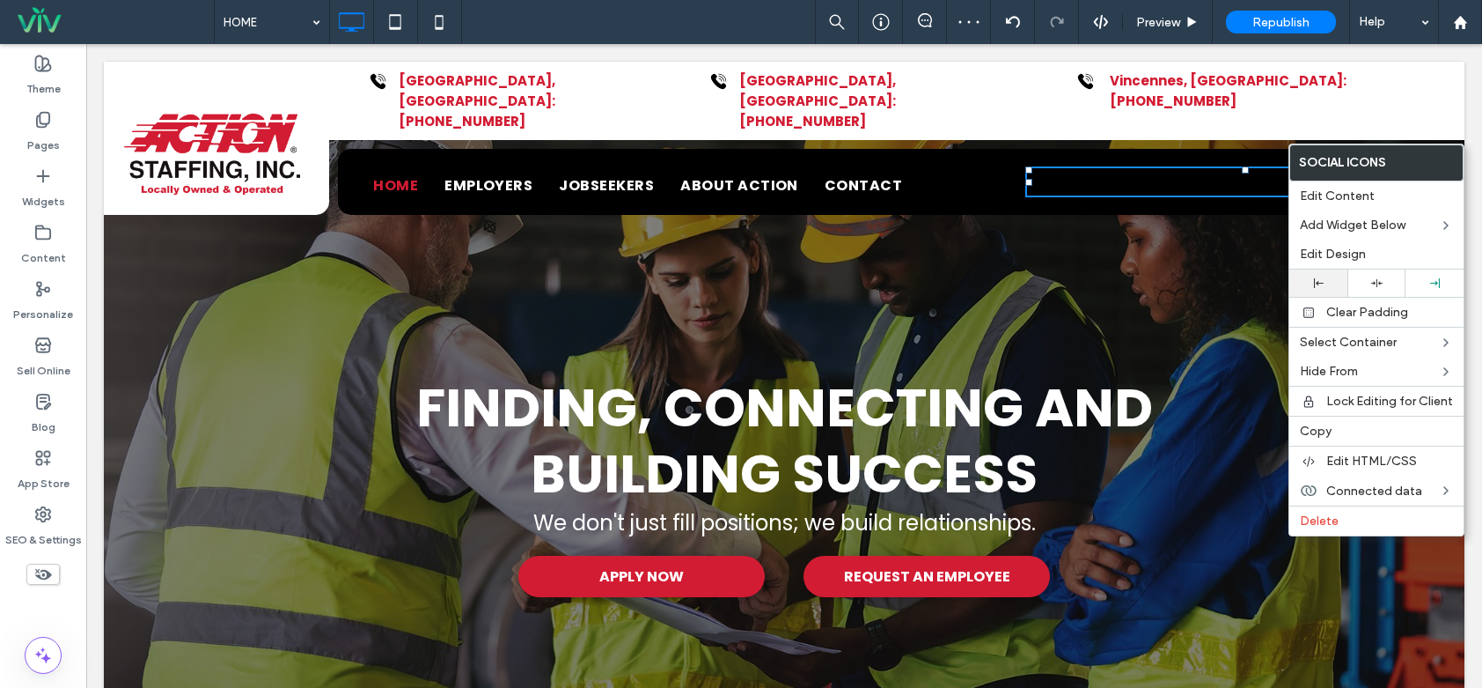
click at [1307, 286] on div at bounding box center [1318, 283] width 40 height 10
click at [1136, 305] on div "Finding, Connecting and Building Success We don't just fill positions; we build…" at bounding box center [784, 459] width 1361 height 794
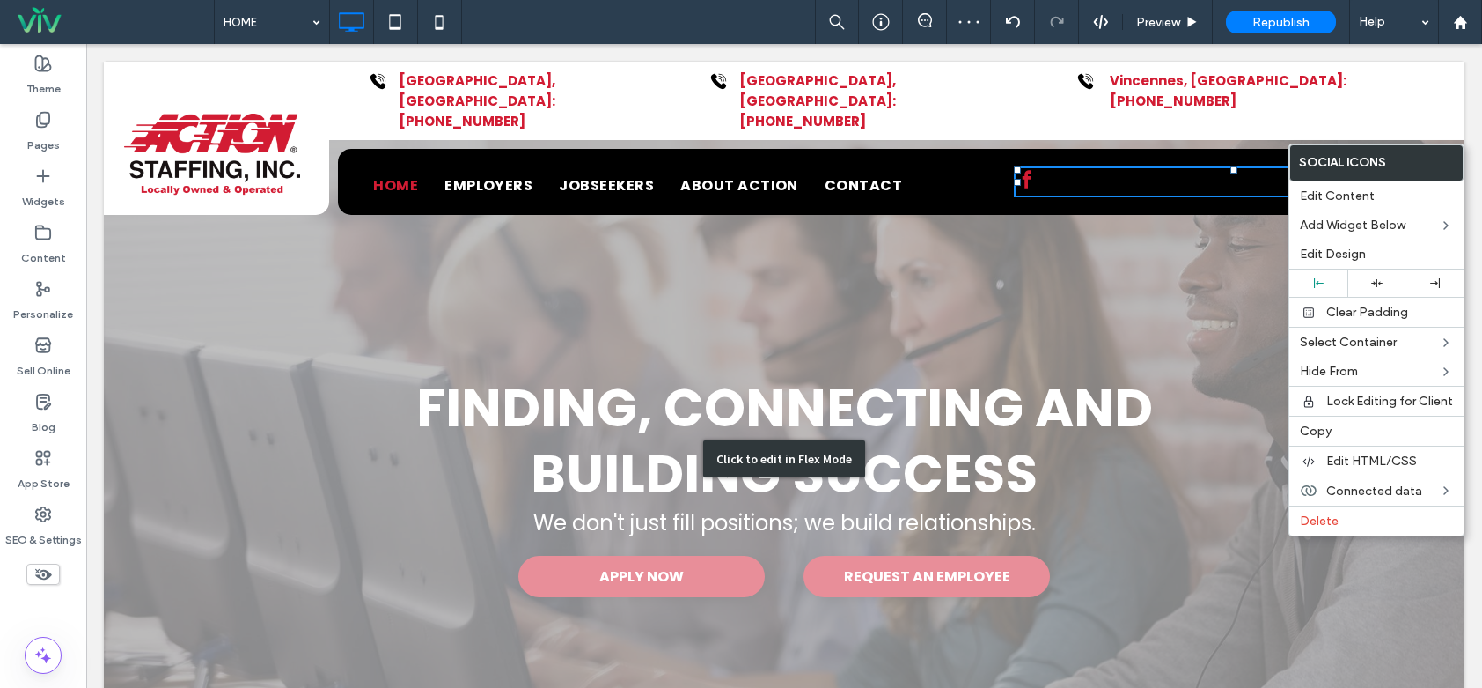
click at [1076, 364] on div "Click to edit in Flex Mode" at bounding box center [784, 459] width 1361 height 794
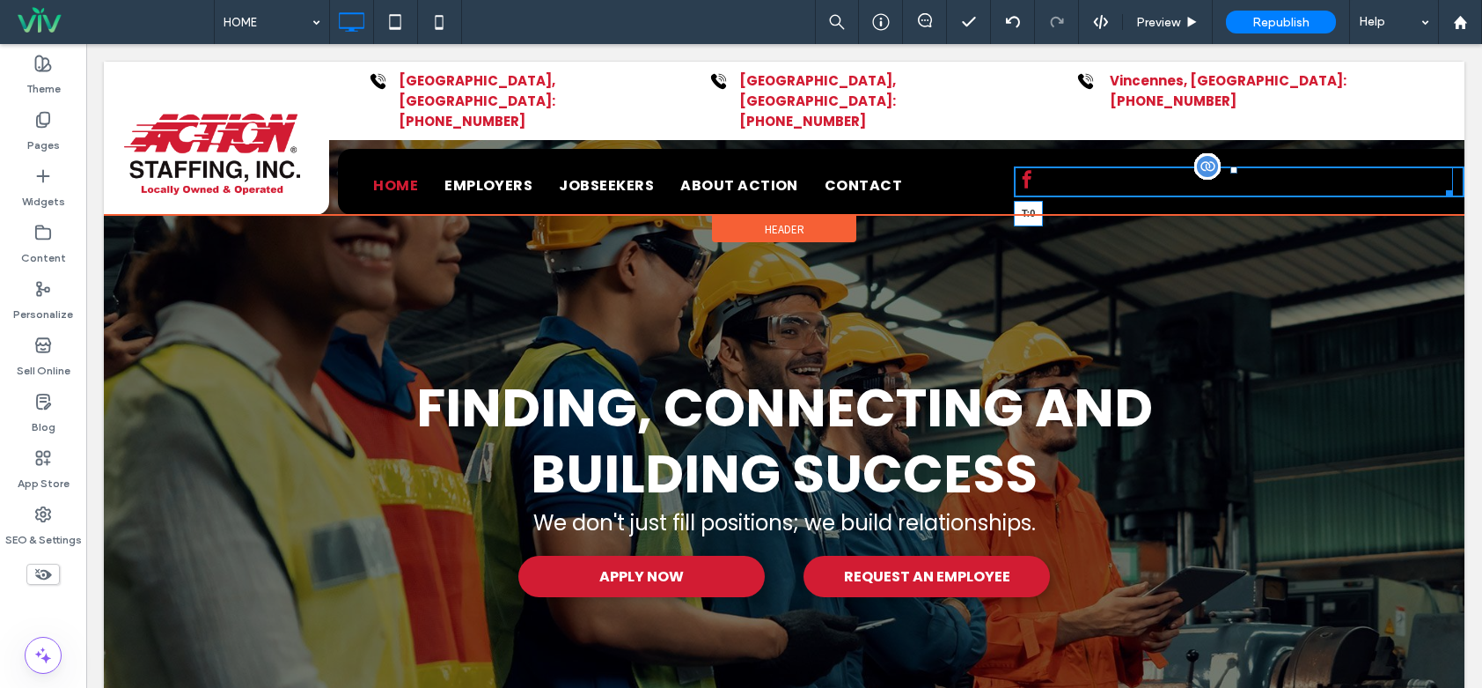
click at [1231, 166] on div at bounding box center [1234, 169] width 7 height 7
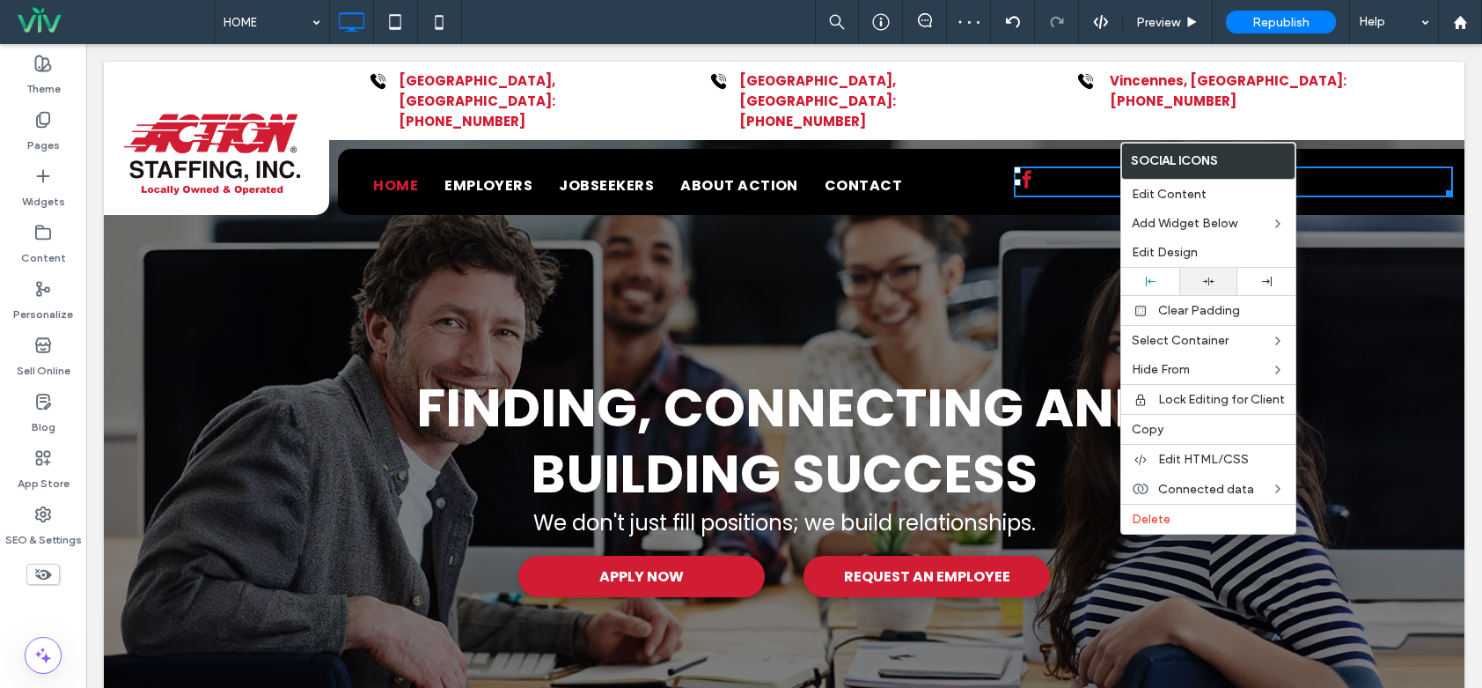
click at [1191, 284] on div at bounding box center [1208, 281] width 40 height 11
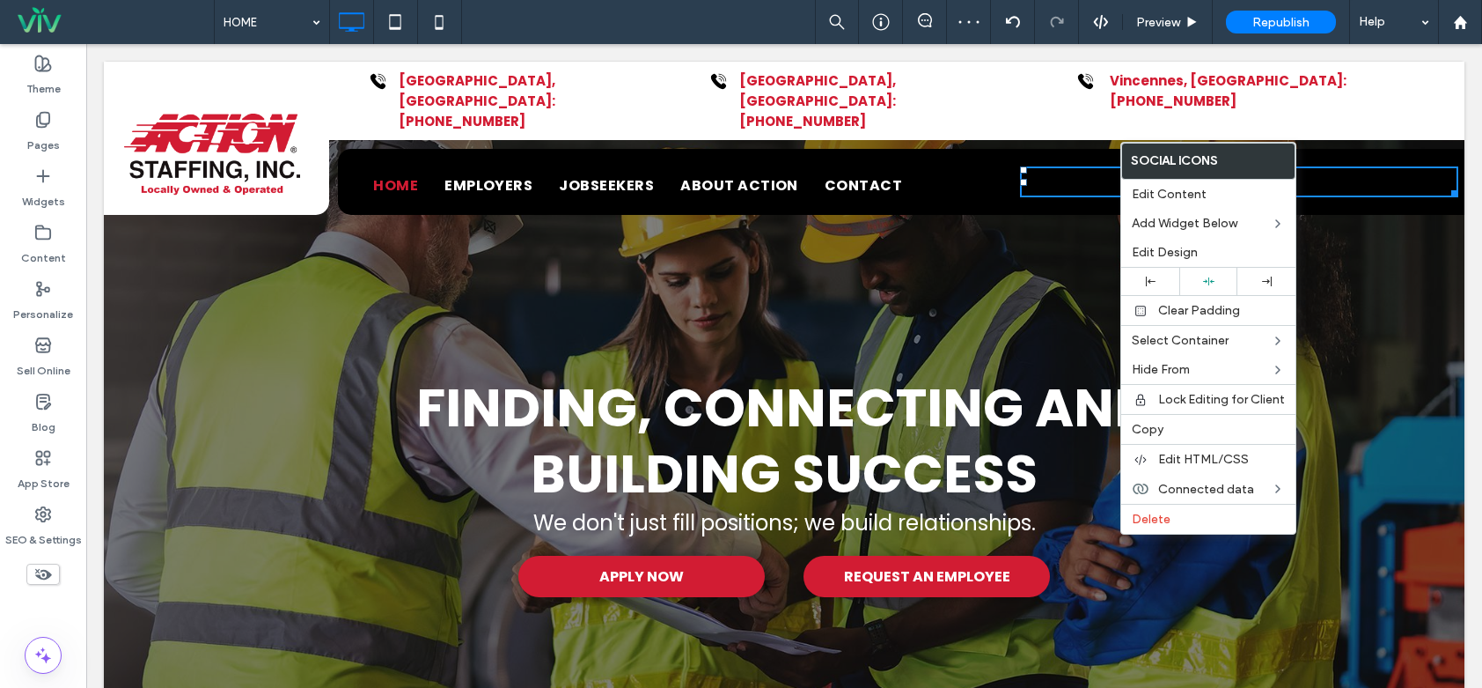
click at [1083, 166] on div at bounding box center [1239, 181] width 439 height 31
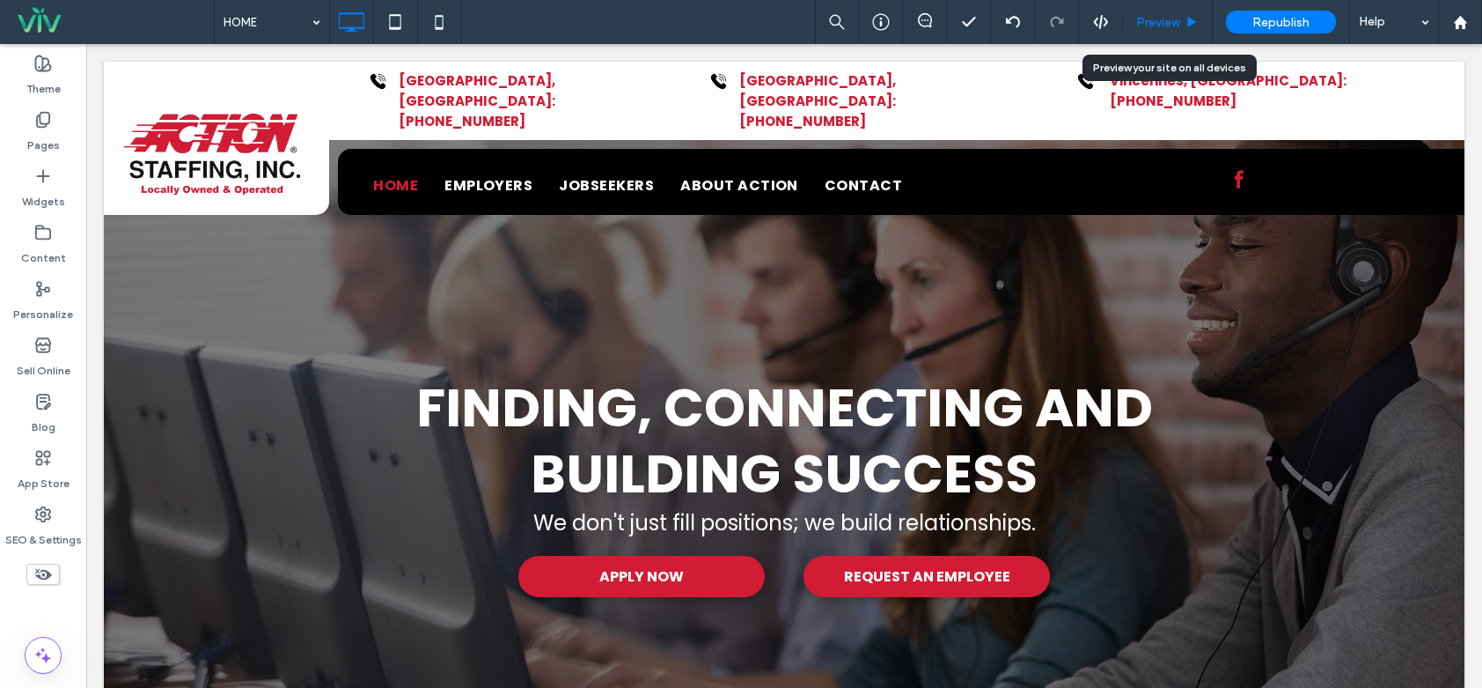
click at [1162, 28] on span "Preview" at bounding box center [1158, 22] width 44 height 15
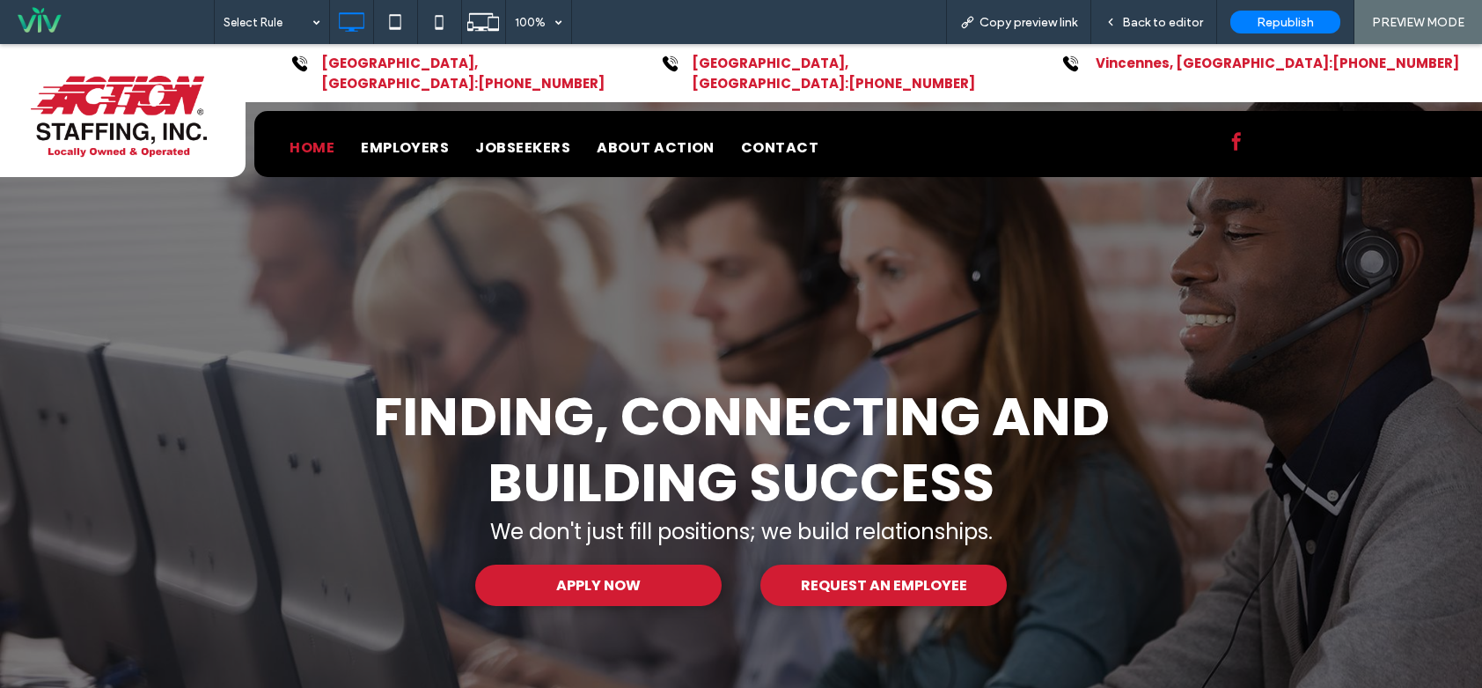
click at [1162, 28] on span "Back to editor" at bounding box center [1162, 22] width 81 height 15
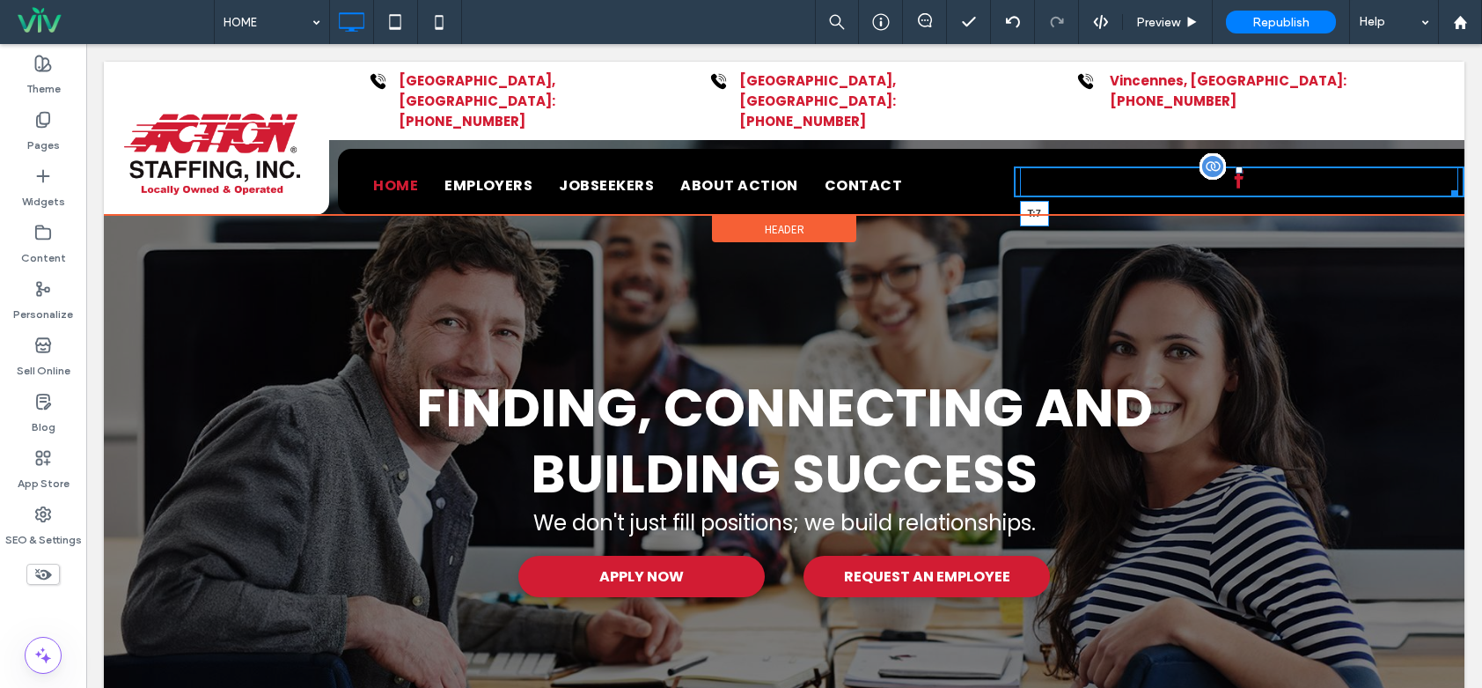
drag, startPoint x: 1229, startPoint y: 129, endPoint x: 1315, endPoint y: 180, distance: 99.8
click at [1236, 166] on div at bounding box center [1239, 169] width 7 height 7
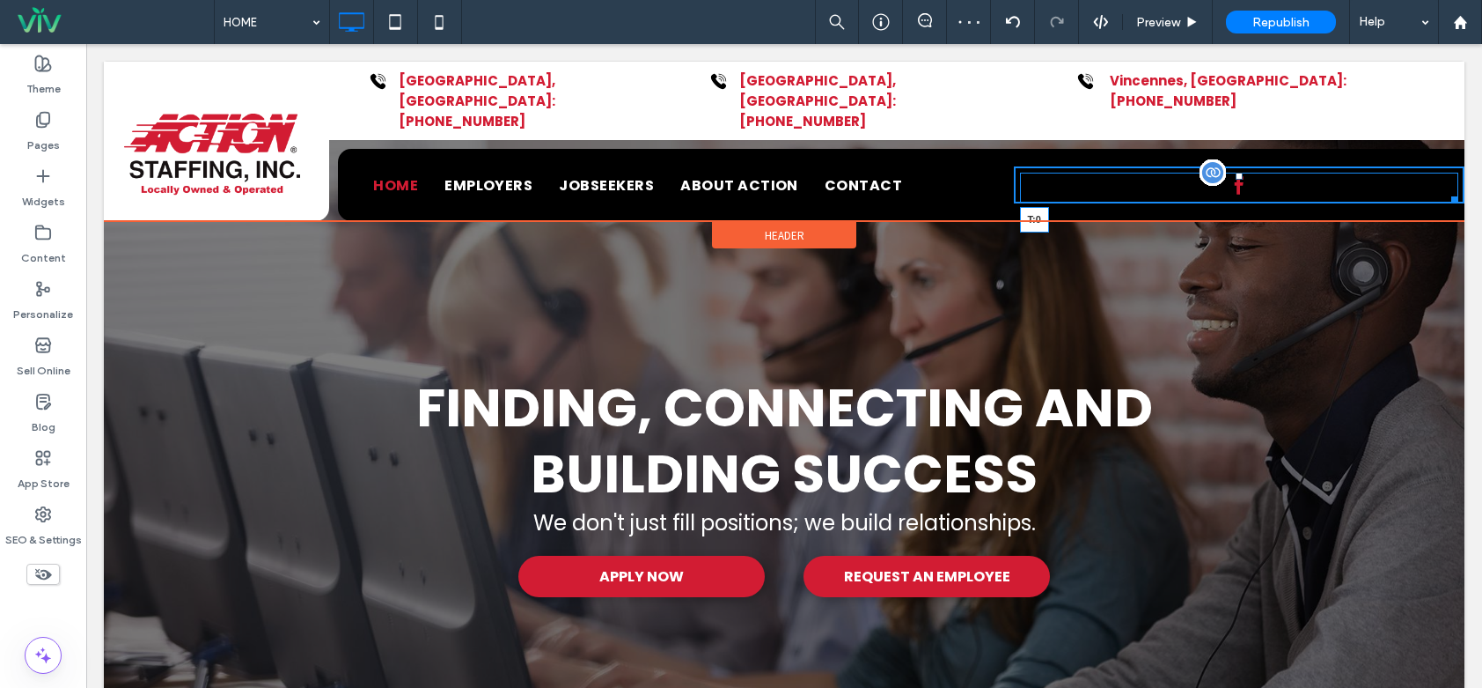
click at [1229, 173] on div "T:0" at bounding box center [1239, 188] width 439 height 31
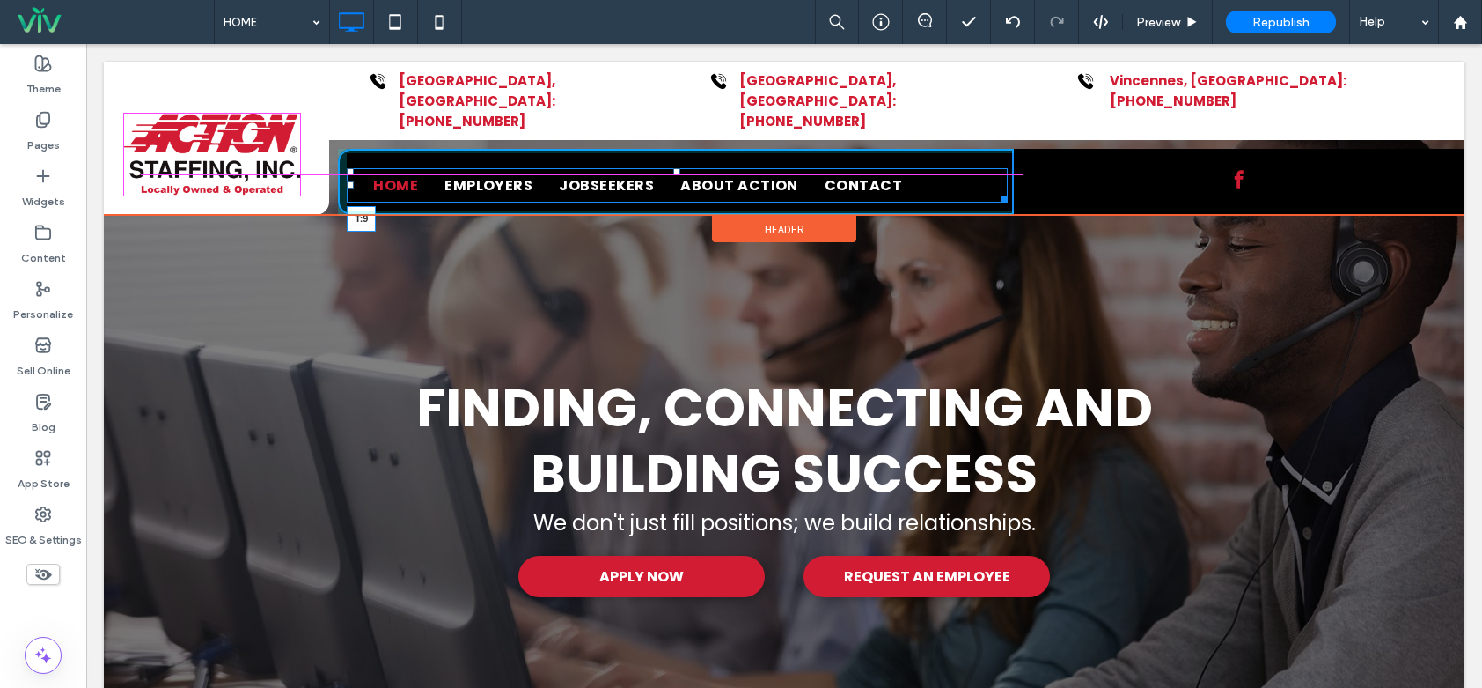
drag, startPoint x: 673, startPoint y: 130, endPoint x: 1023, endPoint y: 172, distance: 351.9
click at [678, 168] on div at bounding box center [676, 171] width 7 height 7
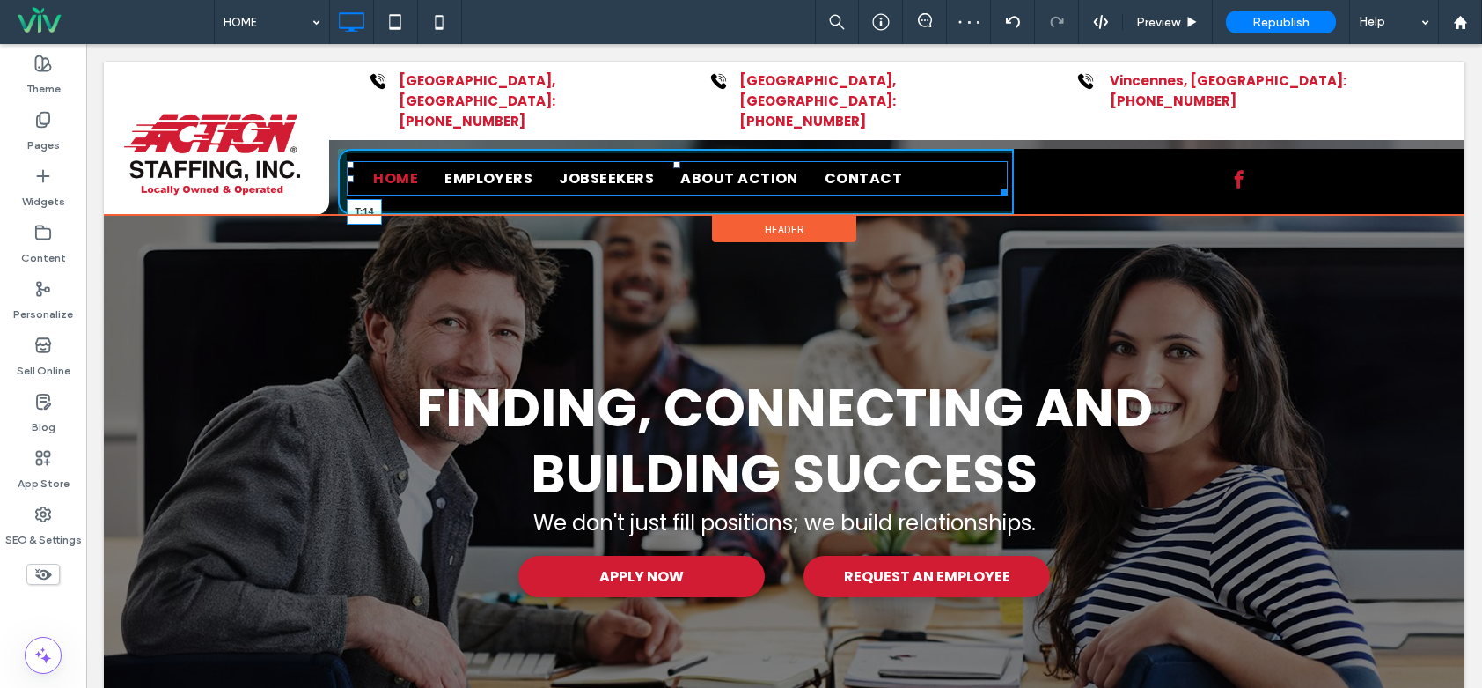
click at [678, 161] on div at bounding box center [676, 164] width 7 height 7
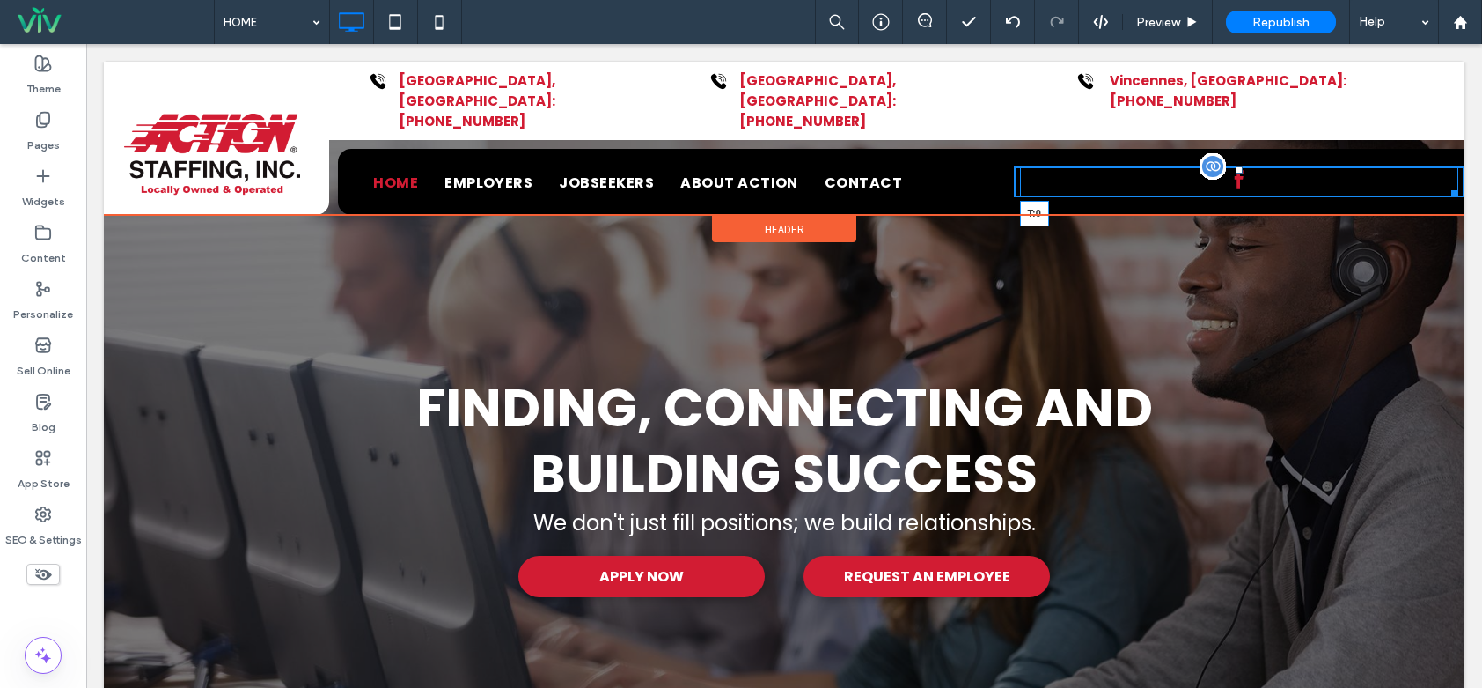
click at [1236, 166] on div at bounding box center [1239, 169] width 7 height 7
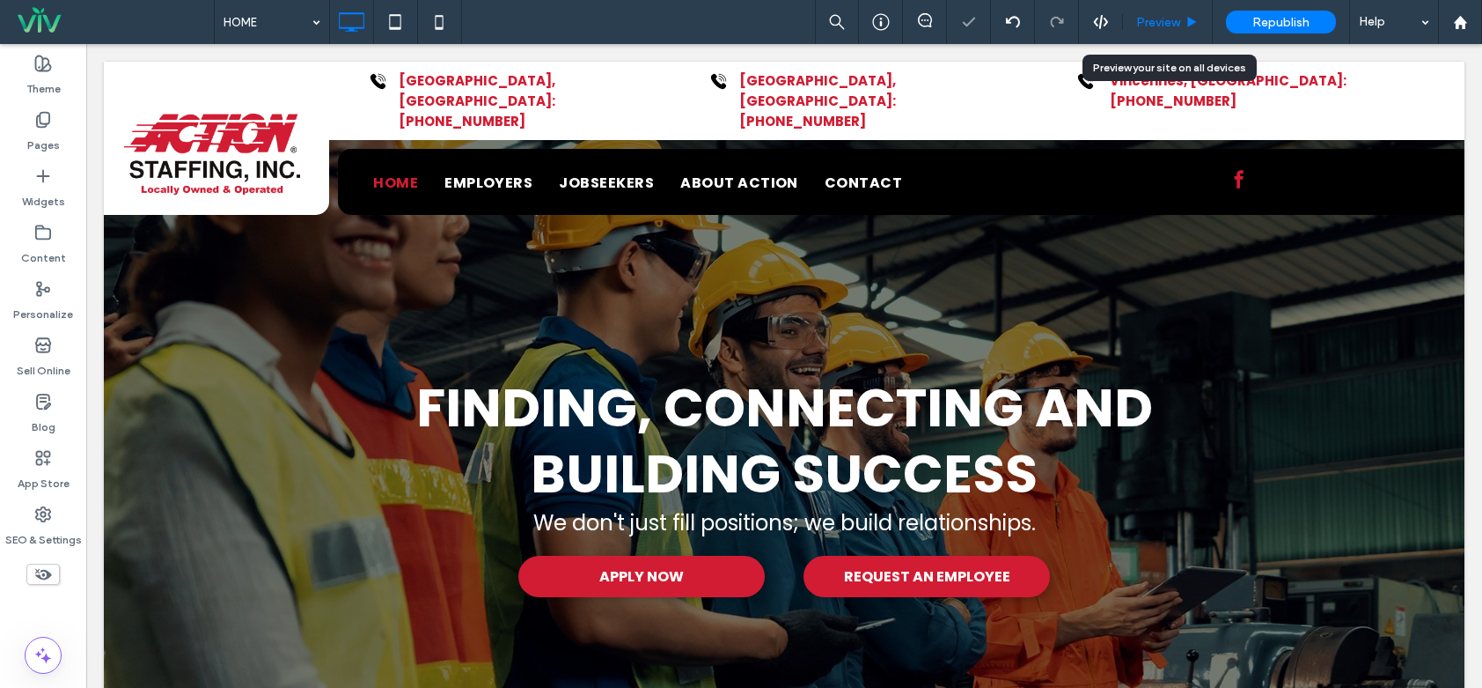
click at [1195, 23] on icon at bounding box center [1192, 22] width 13 height 13
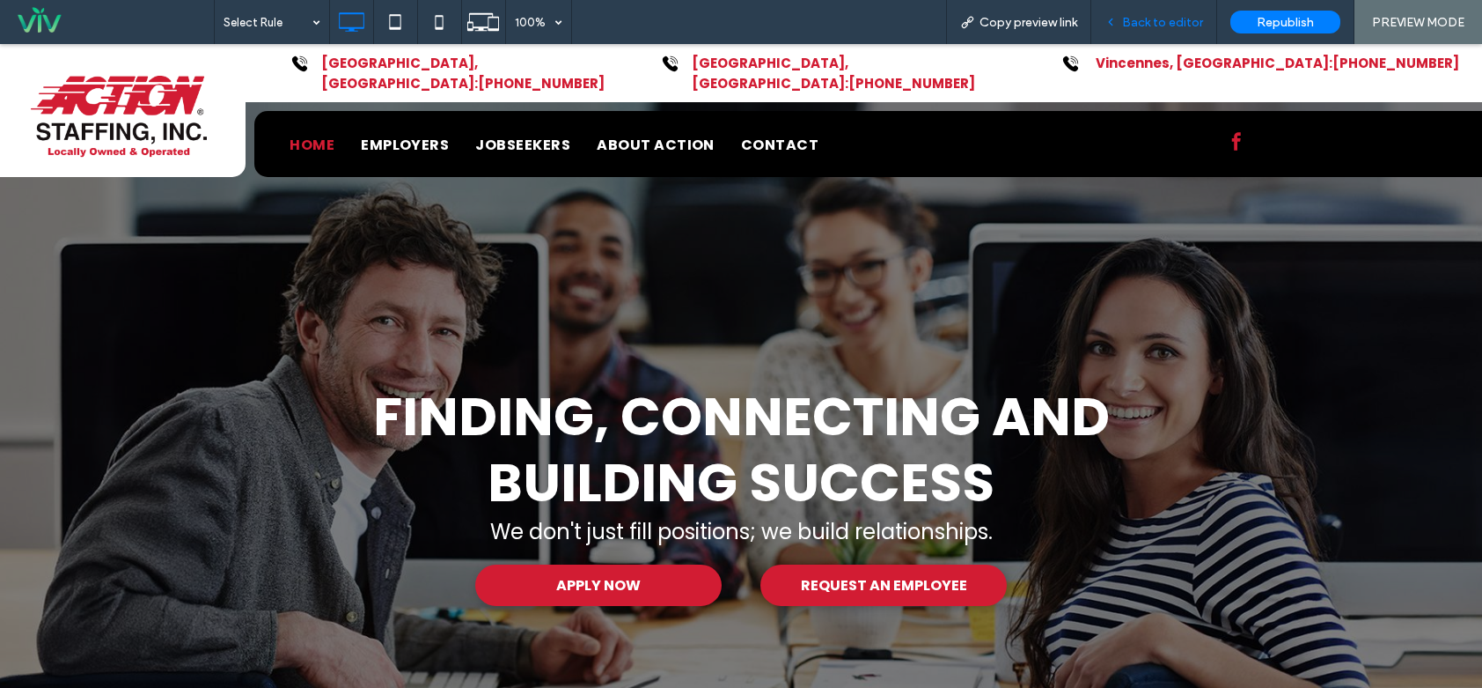
click at [1185, 18] on span "Back to editor" at bounding box center [1162, 22] width 81 height 15
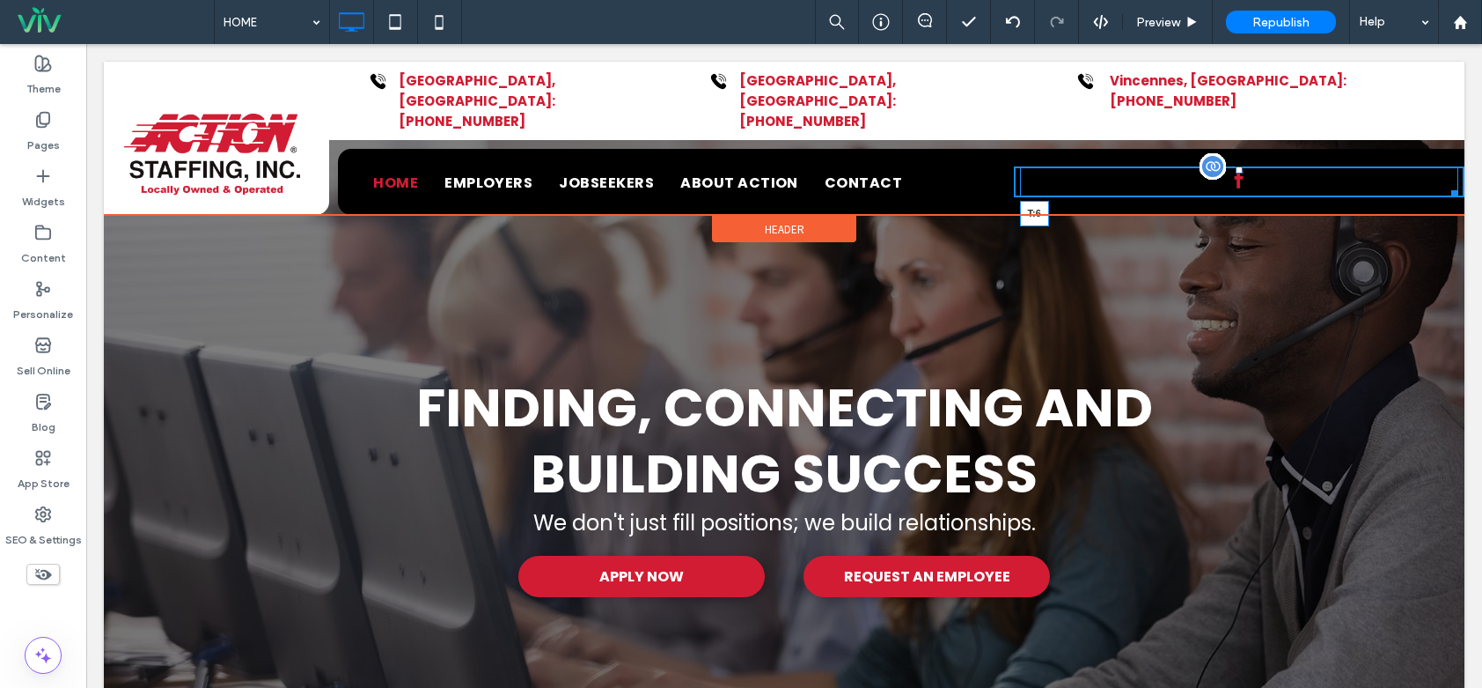
click at [1236, 166] on div at bounding box center [1239, 169] width 7 height 7
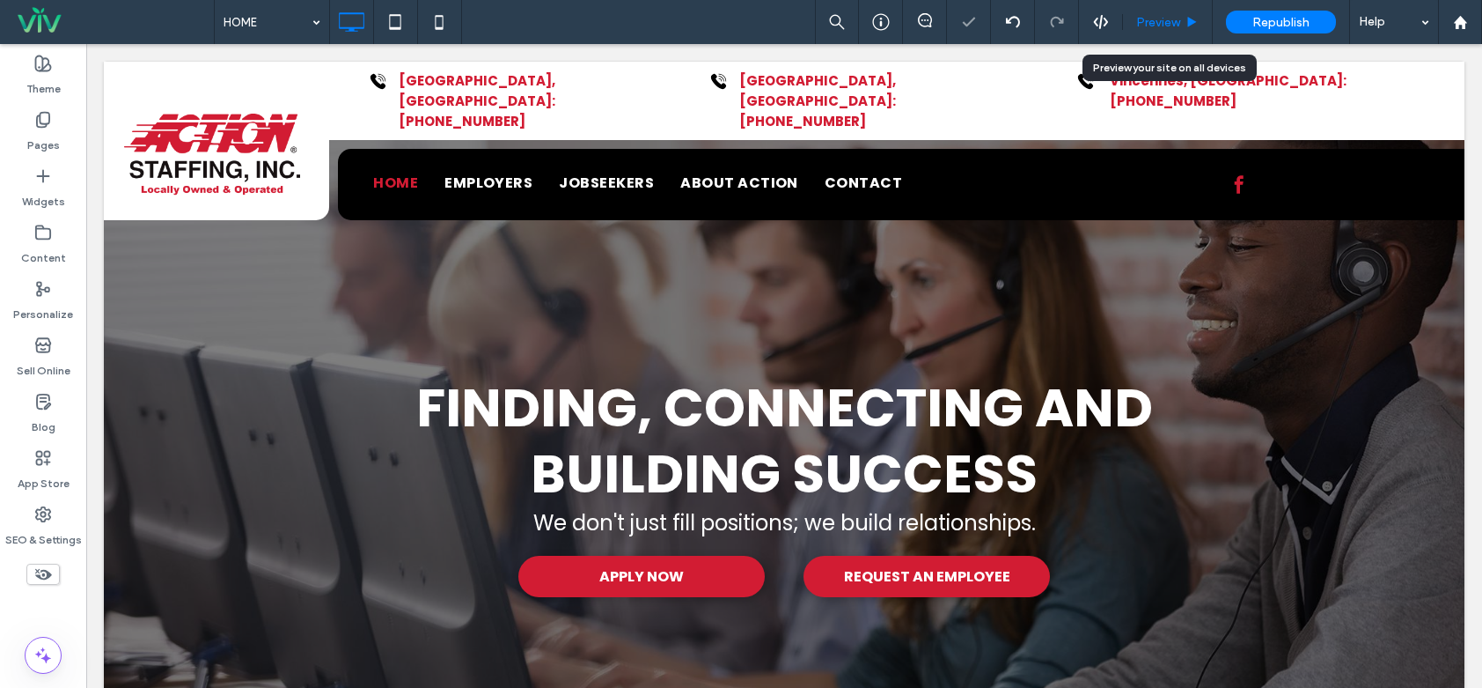
click at [1161, 26] on span "Preview" at bounding box center [1158, 22] width 44 height 15
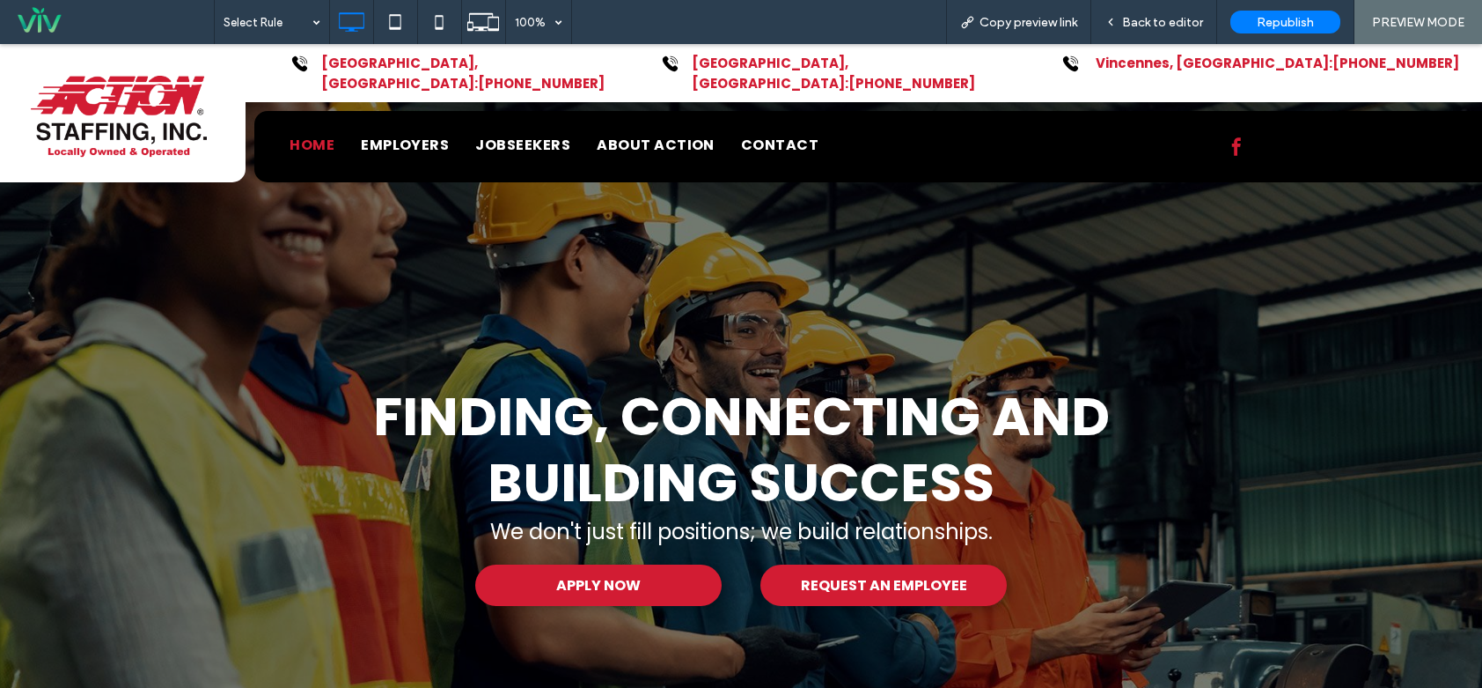
click at [1161, 26] on span "Back to editor" at bounding box center [1162, 22] width 81 height 15
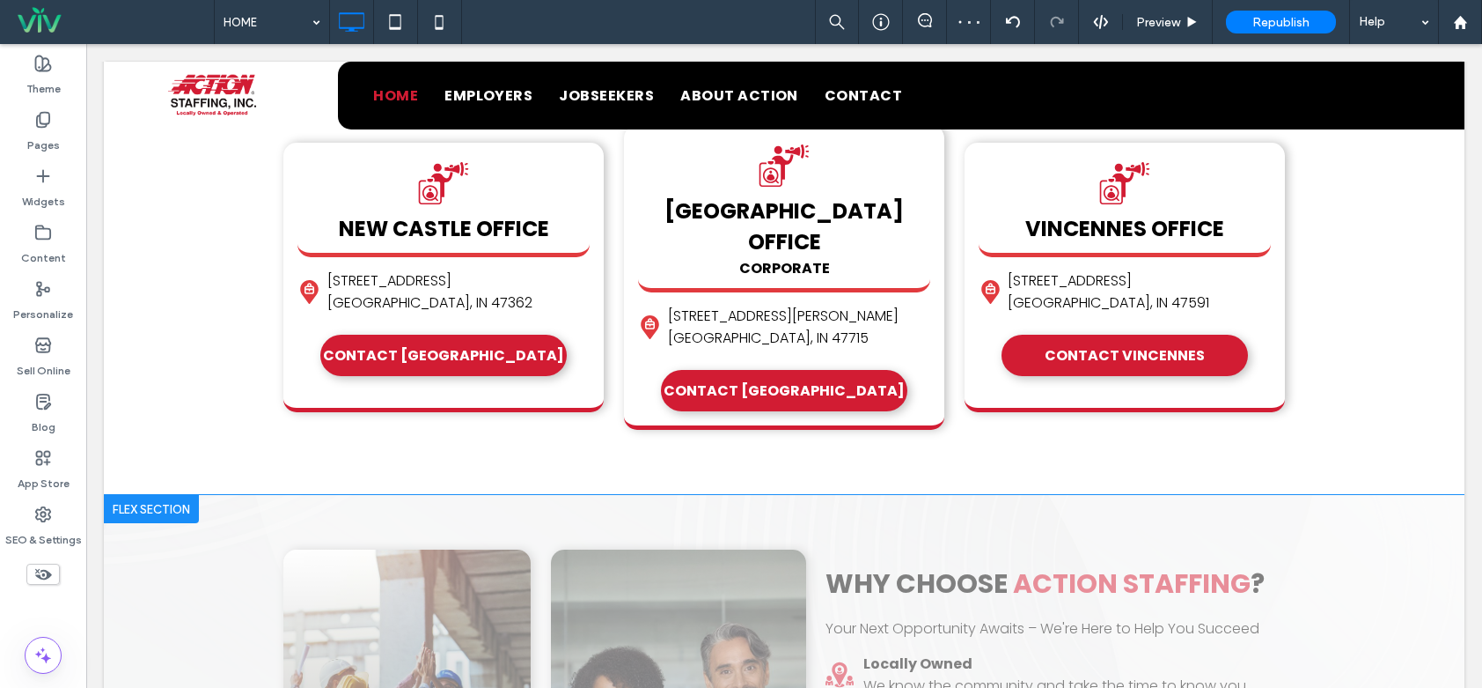
scroll to position [1056, 0]
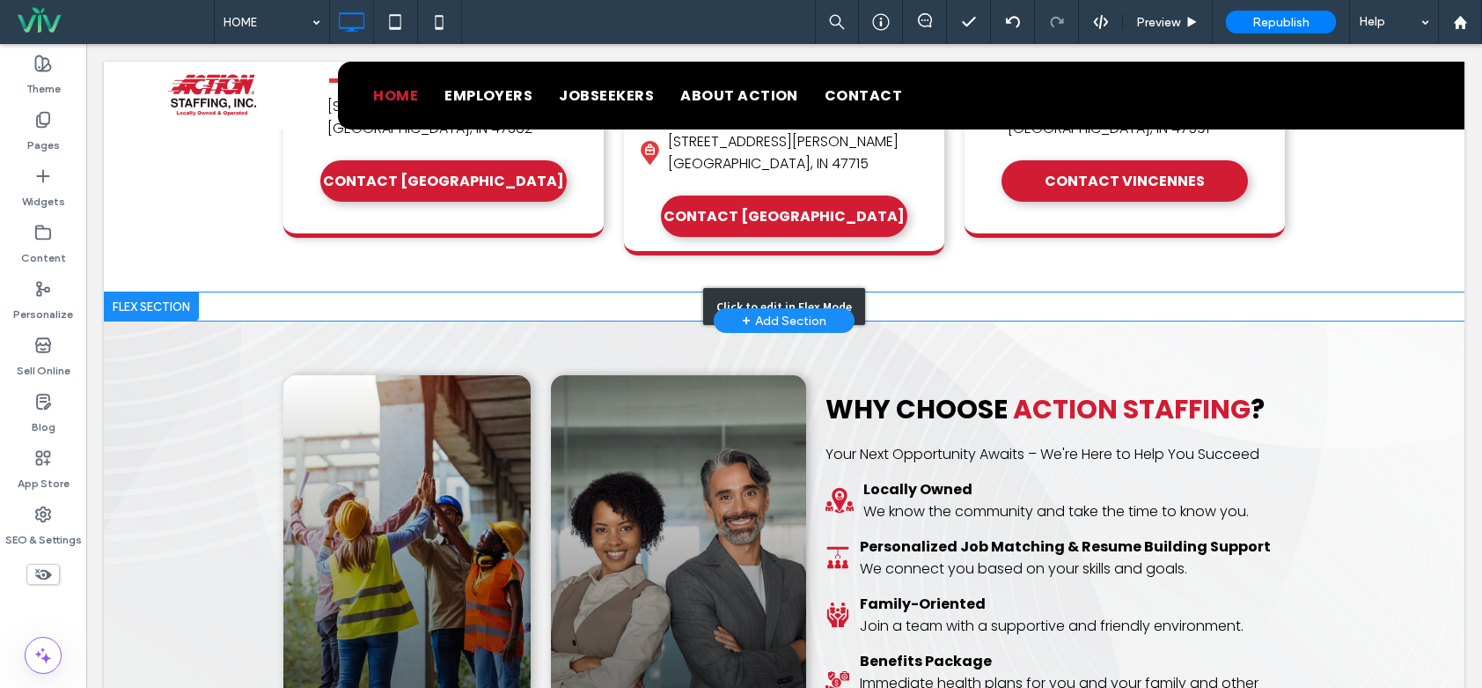
click at [369, 292] on div "Click to edit in Flex Mode" at bounding box center [784, 306] width 1361 height 28
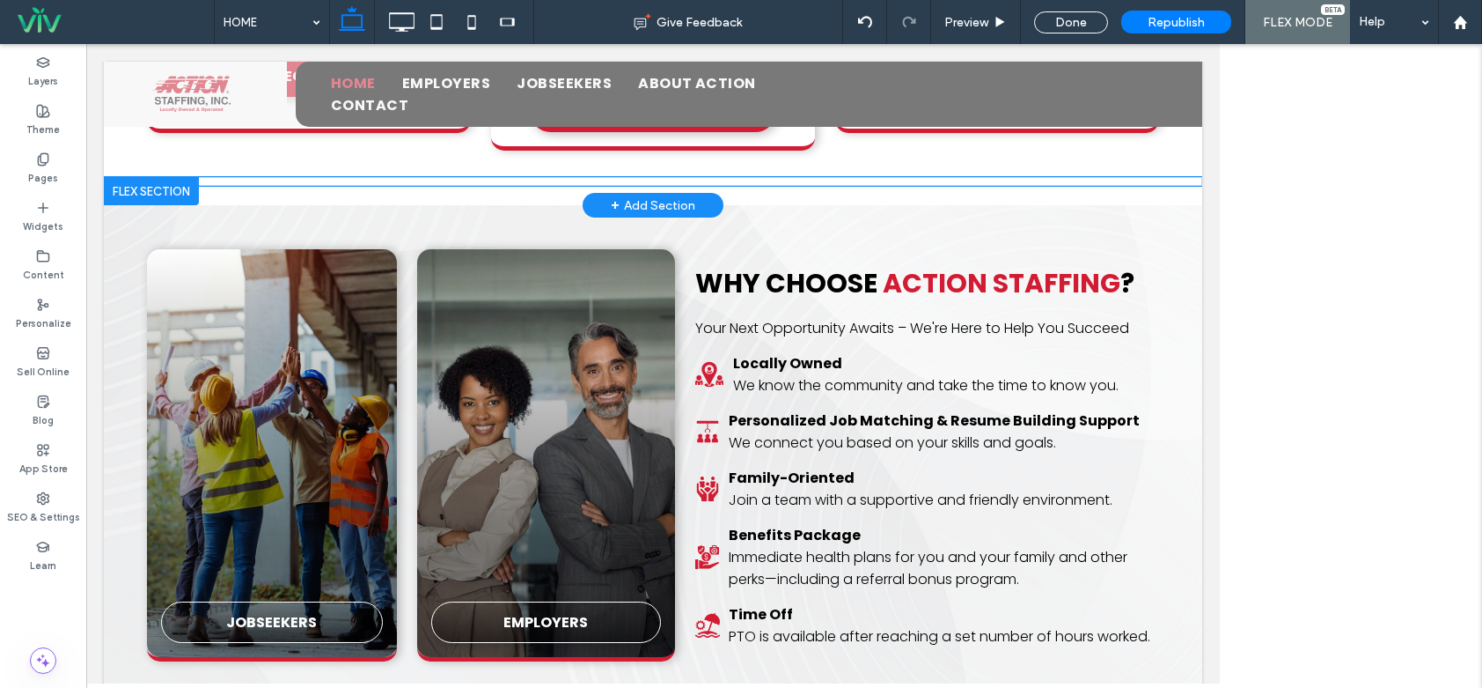
scroll to position [952, 0]
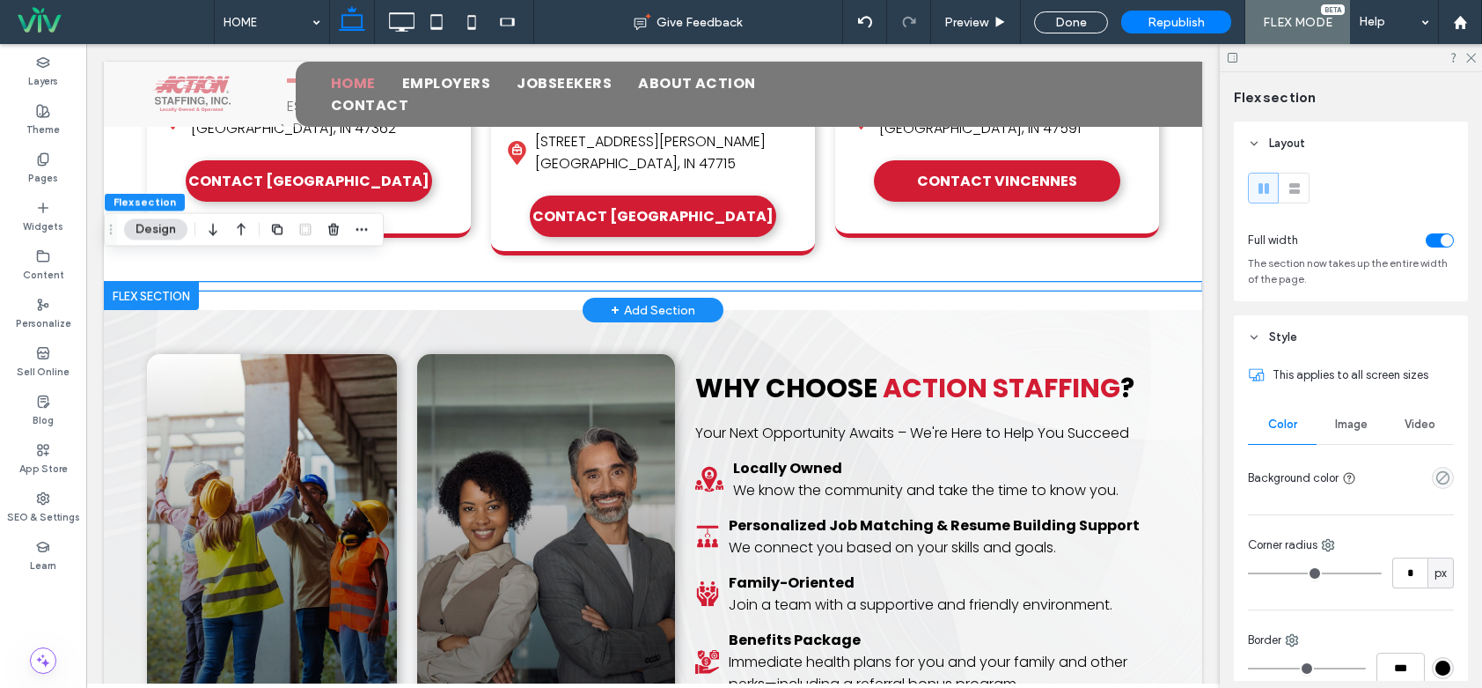
click at [218, 282] on div "× Official Community Choice Awards We're nominated for Best Employment/Staffing…" at bounding box center [653, 286] width 1099 height 9
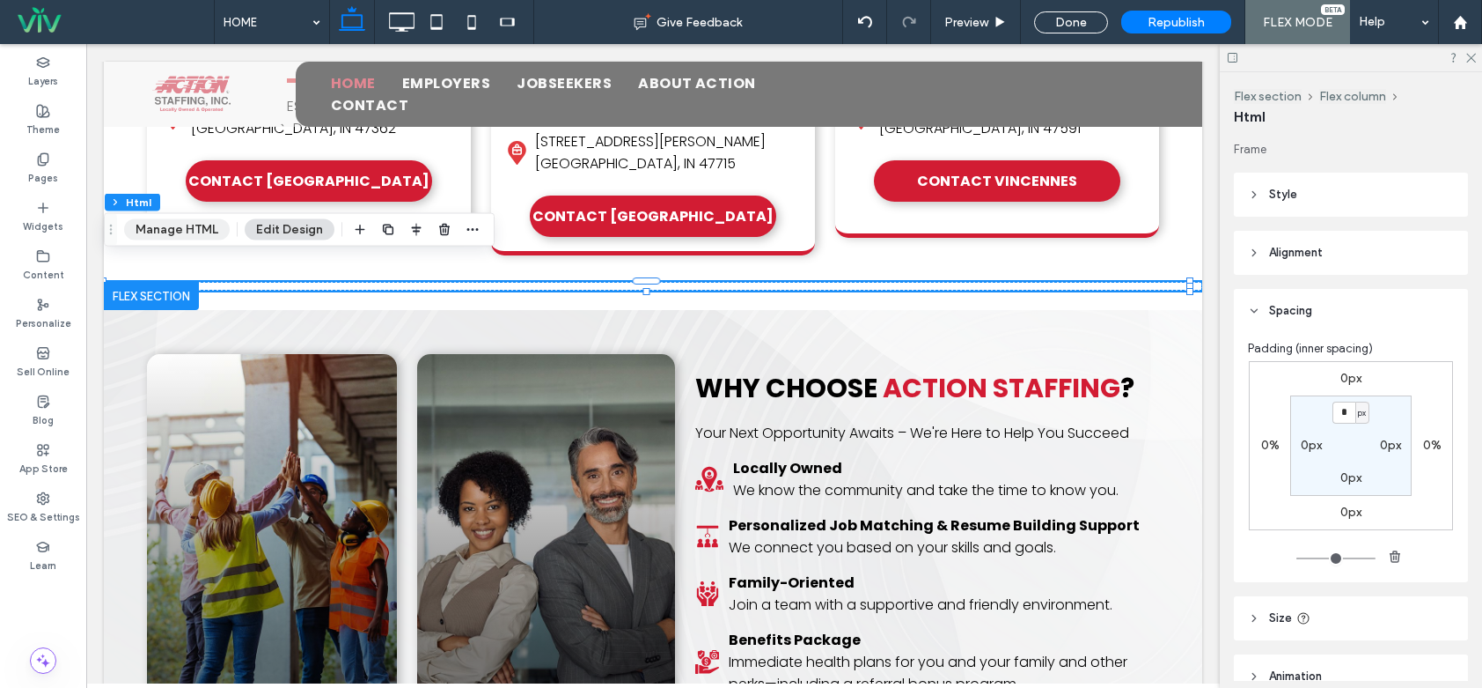
click at [203, 236] on button "Manage HTML" at bounding box center [177, 229] width 106 height 21
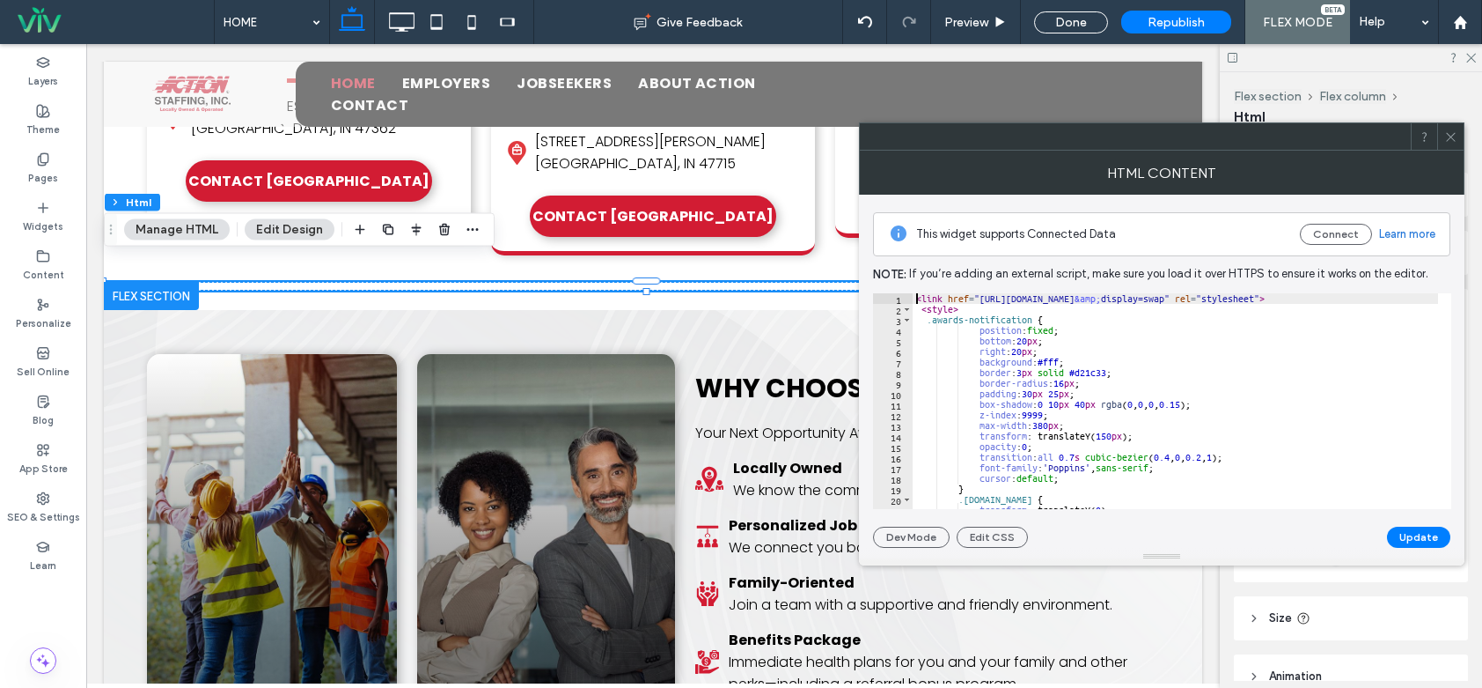
click at [917, 300] on div "< link href = "https://fonts.googleapis.com/css2?family=Poppins:wght@400;600;70…" at bounding box center [1384, 411] width 942 height 237
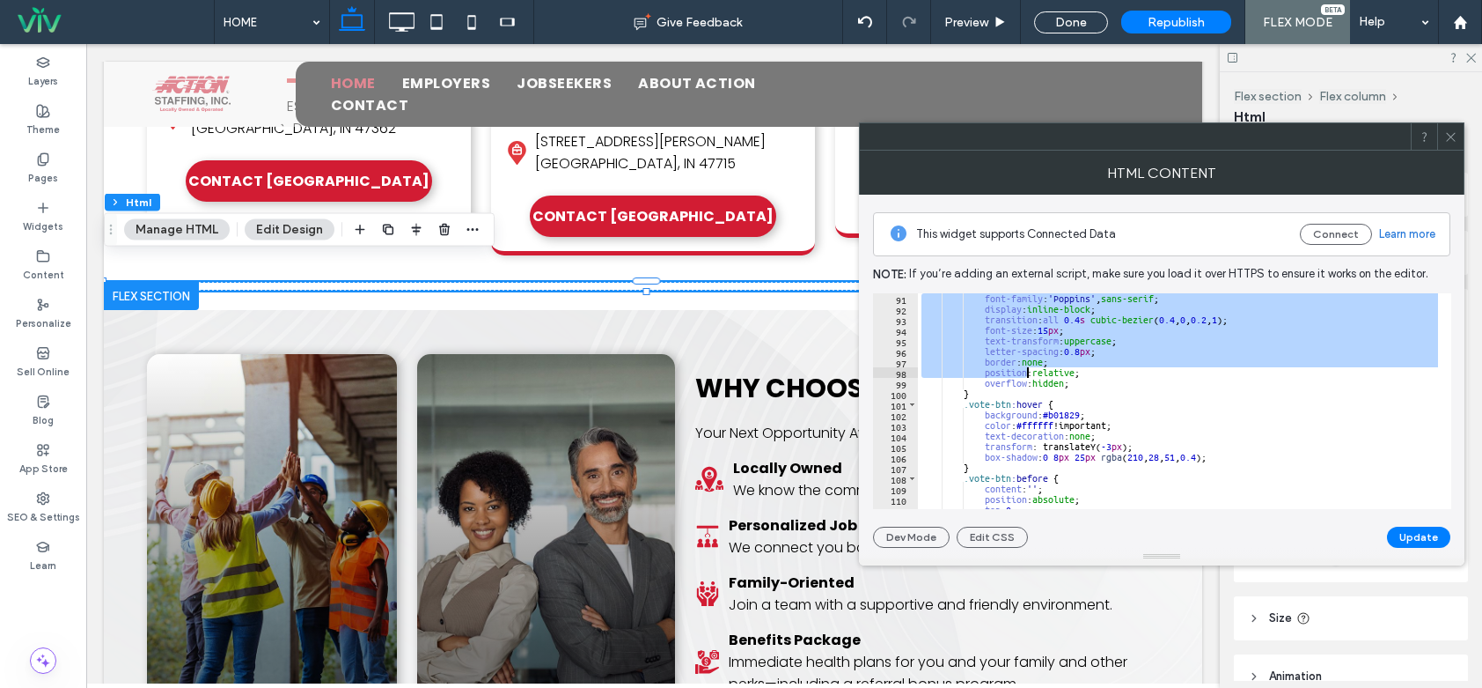
scroll to position [1625, 0]
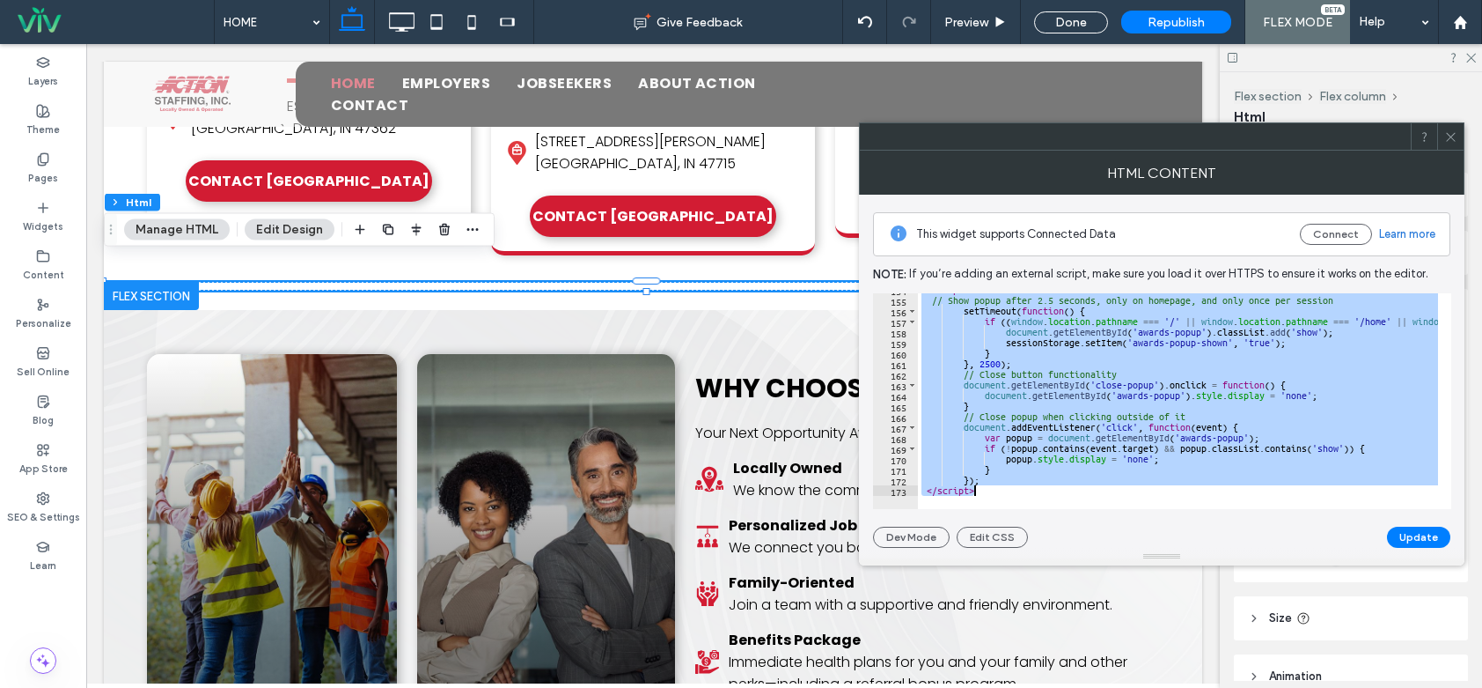
drag, startPoint x: 916, startPoint y: 298, endPoint x: 1029, endPoint y: 506, distance: 236.8
click at [1029, 506] on div "**********" at bounding box center [1162, 401] width 578 height 216
paste textarea "Cursor at row 173"
type textarea "*******"
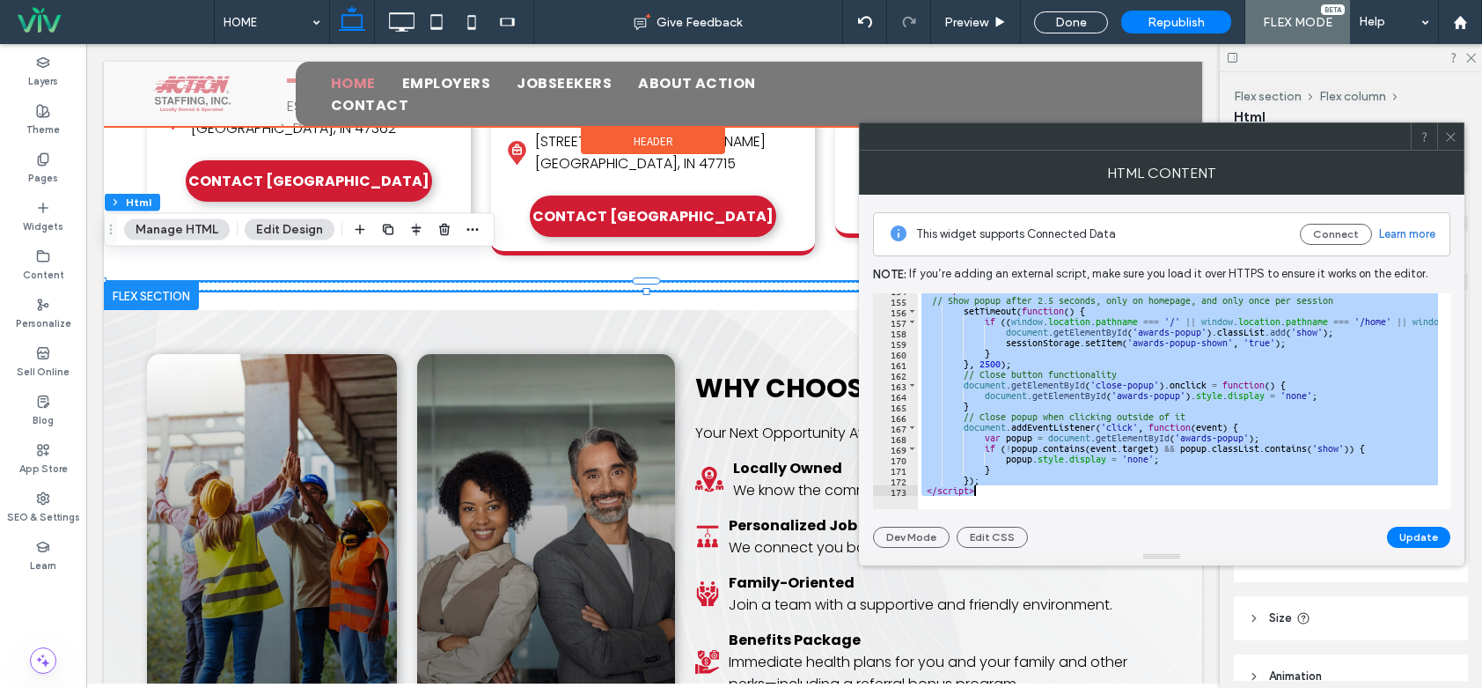
scroll to position [1815, 0]
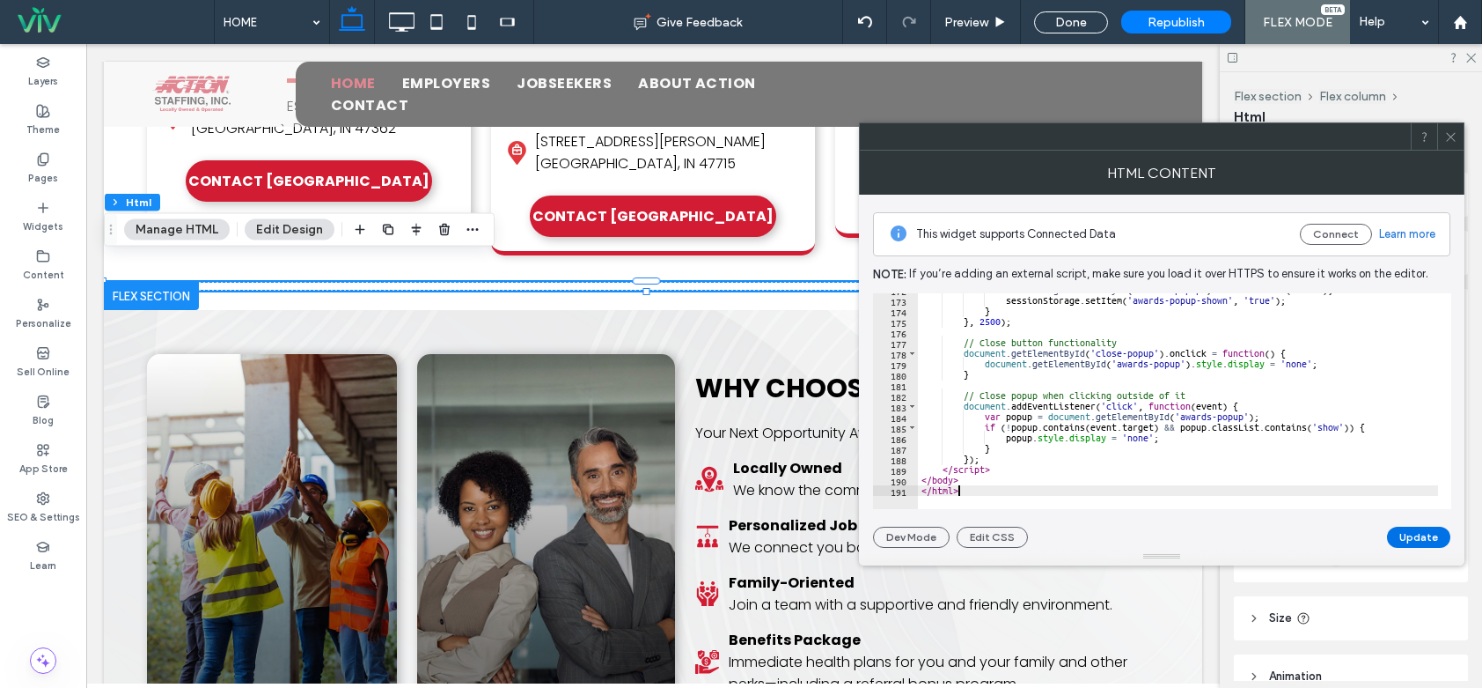
click at [1418, 541] on button "Update" at bounding box center [1418, 536] width 63 height 21
click at [1457, 132] on icon at bounding box center [1451, 136] width 13 height 13
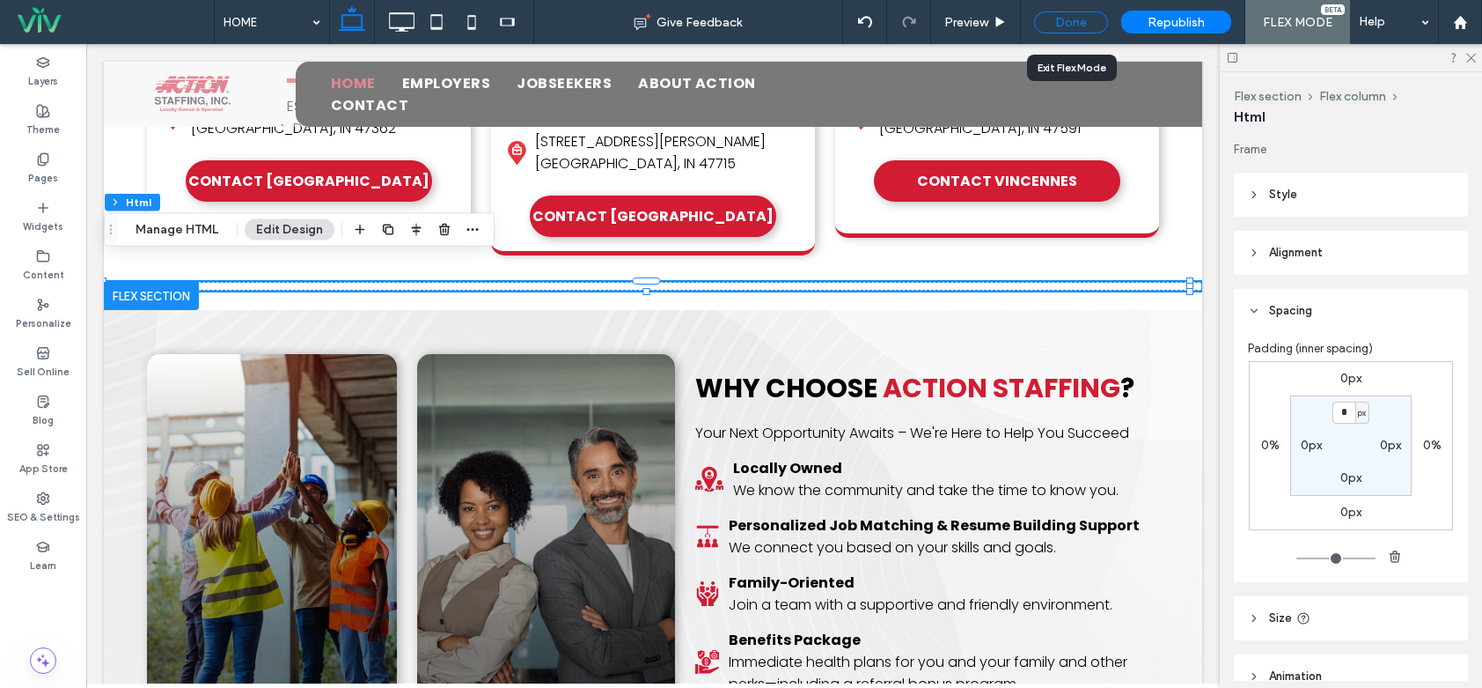
drag, startPoint x: 1075, startPoint y: 21, endPoint x: 1227, endPoint y: 31, distance: 152.6
click at [1075, 21] on div "Done" at bounding box center [1071, 22] width 74 height 22
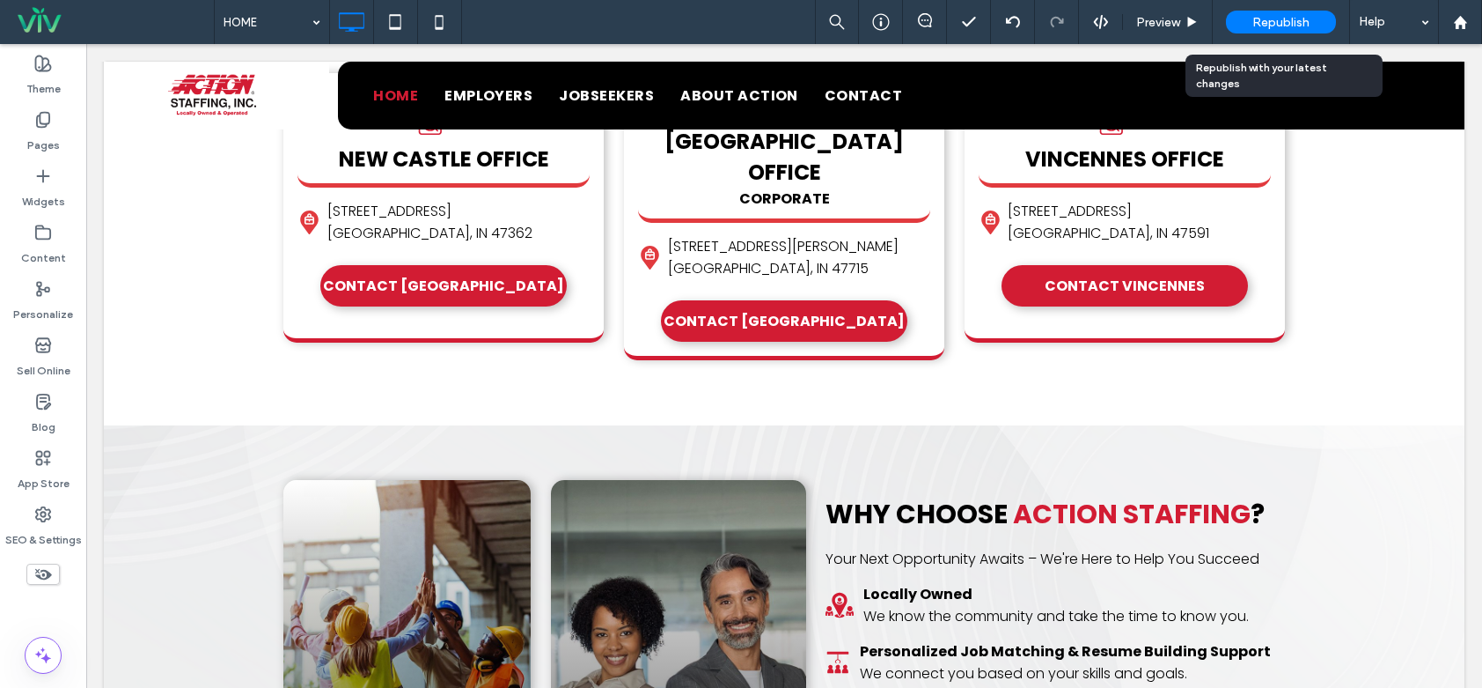
click at [1284, 23] on span "Republish" at bounding box center [1281, 22] width 57 height 15
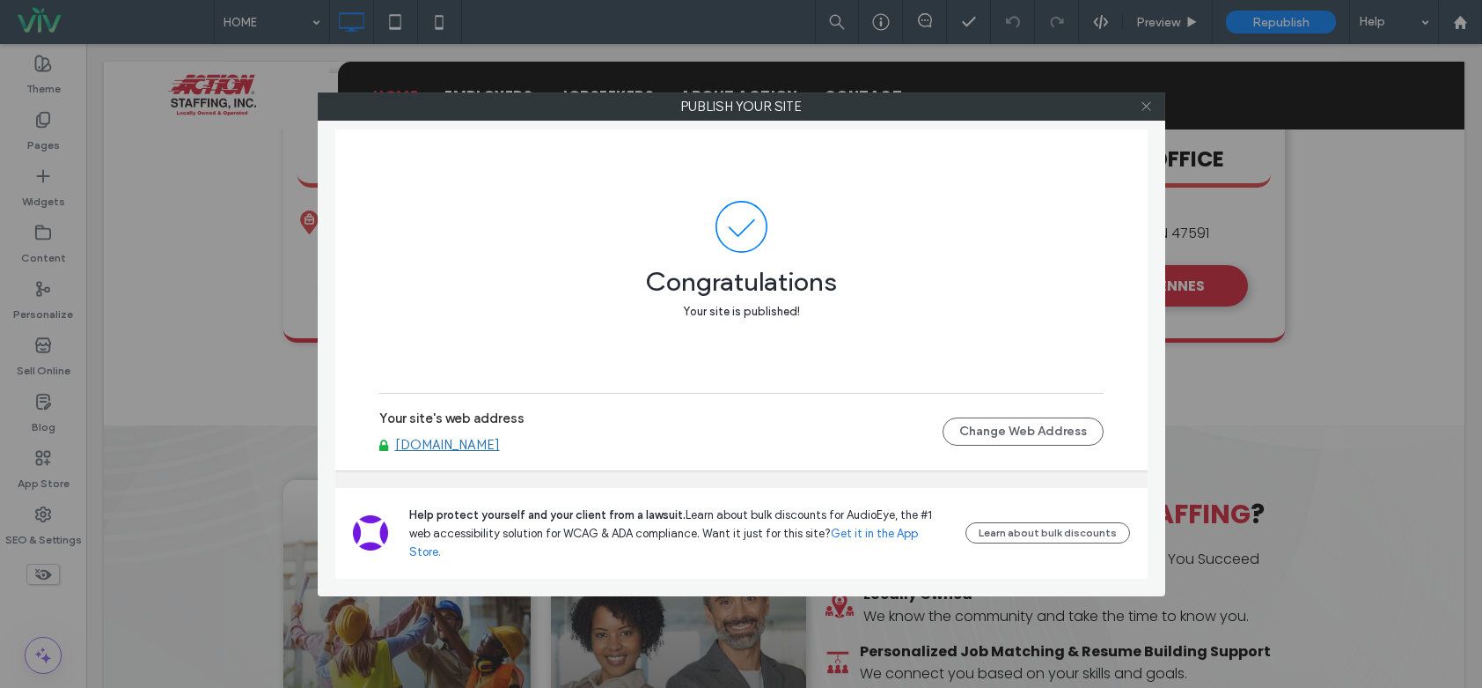
click at [1154, 104] on div at bounding box center [1147, 106] width 26 height 26
click at [1142, 103] on icon at bounding box center [1146, 105] width 13 height 13
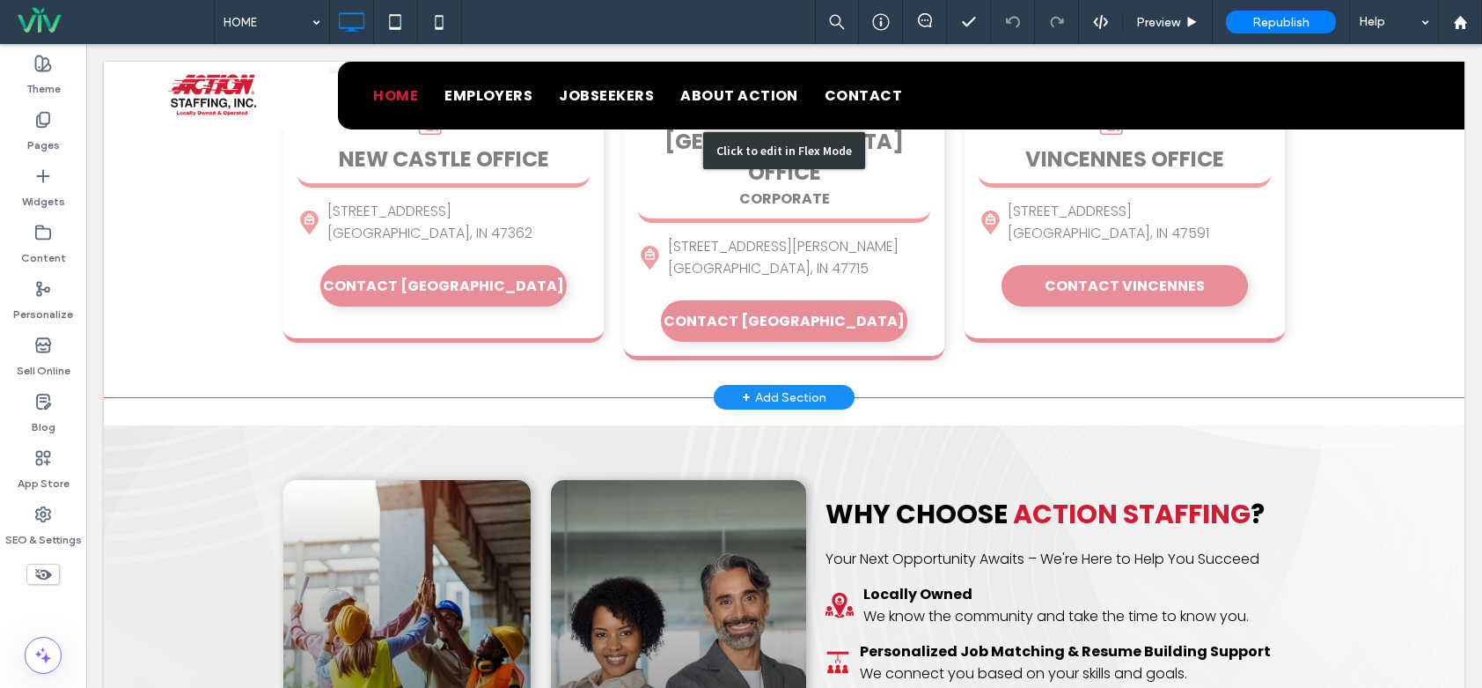
click at [285, 371] on div "Click to edit in Flex Mode" at bounding box center [784, 150] width 1361 height 493
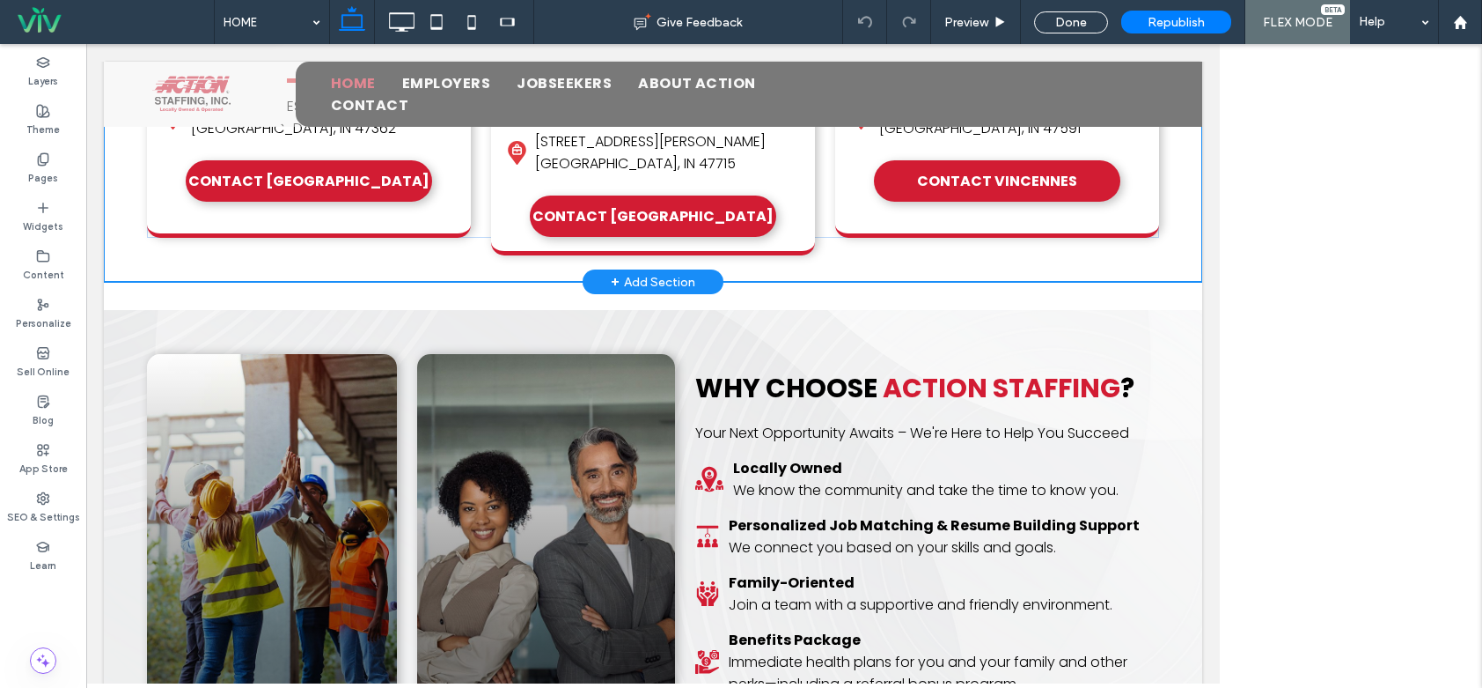
scroll to position [847, 0]
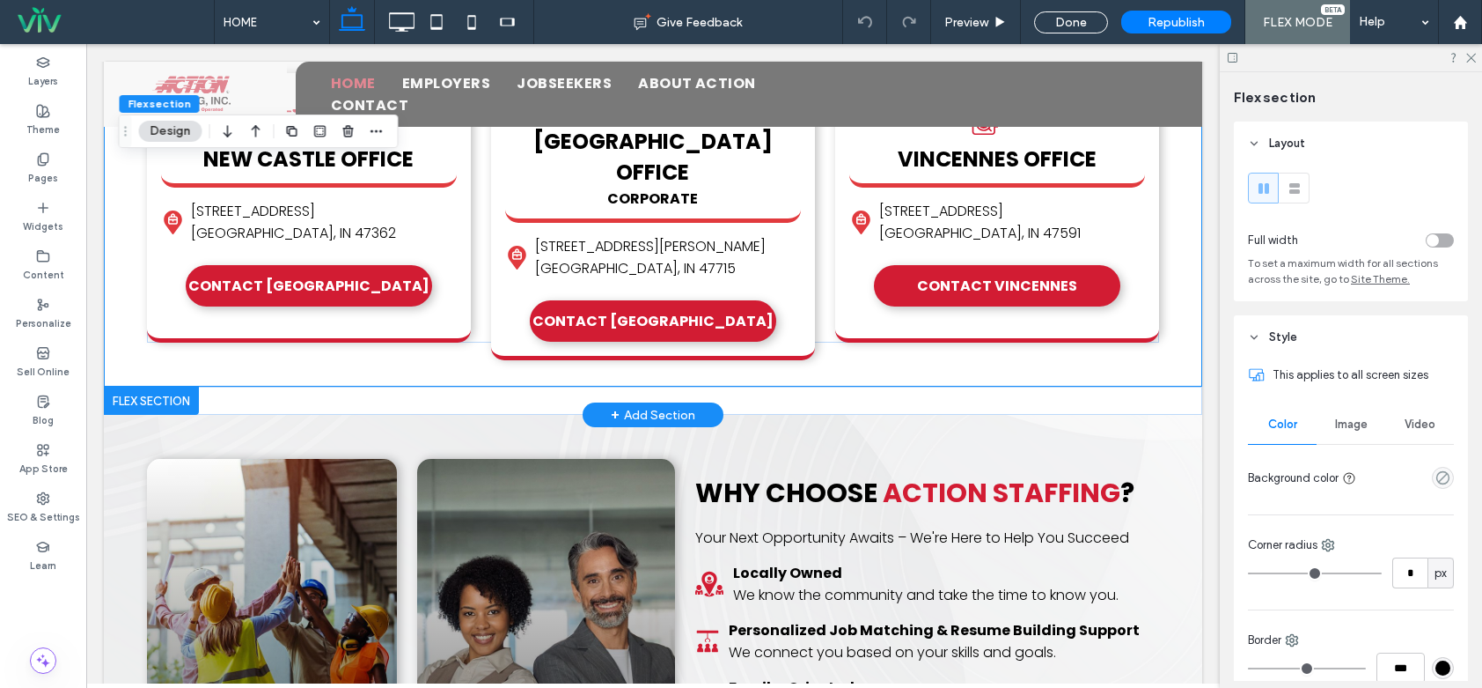
click at [281, 386] on div "Section Click to edit in Flex Mode × Official Community Choice Awards We're nom…" at bounding box center [653, 400] width 1099 height 28
click at [266, 386] on div "× Official Community Choice Awards We're nominated for Best Employment/Staffing…" at bounding box center [653, 390] width 1099 height 9
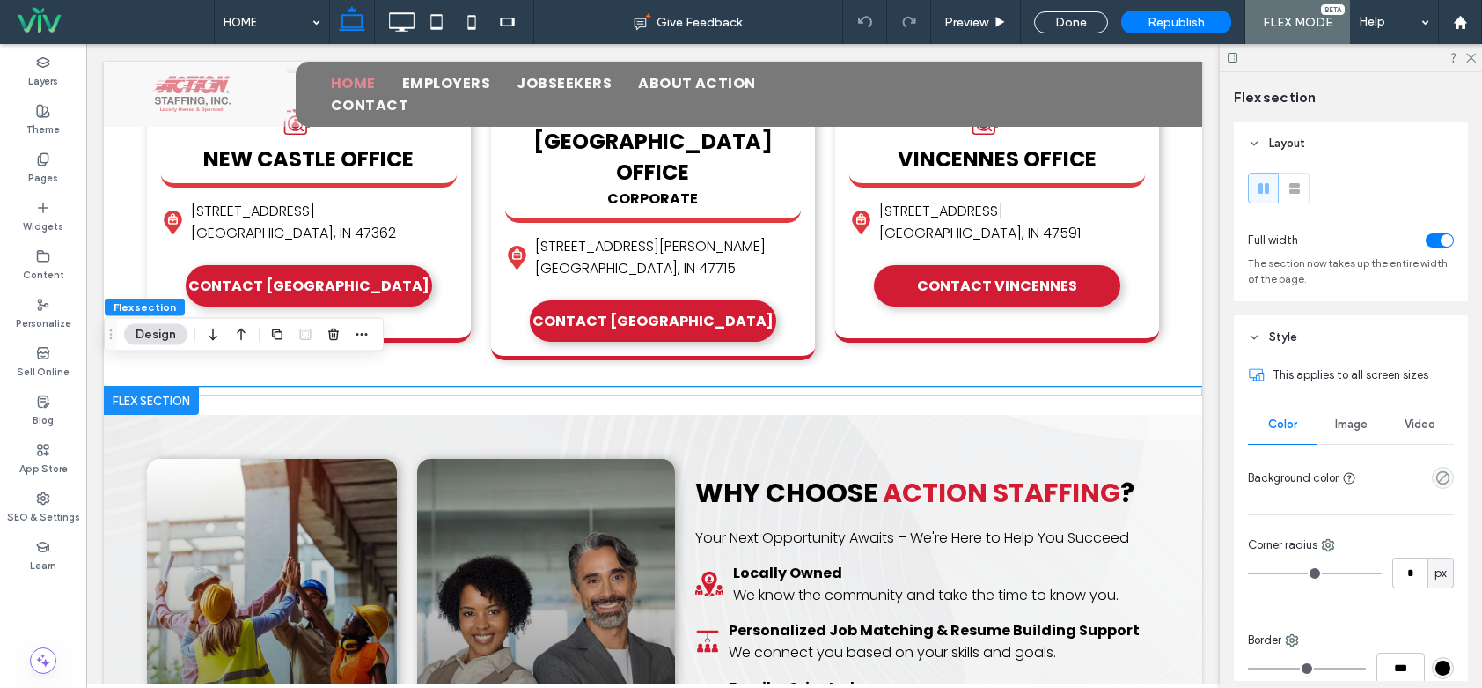
click at [161, 332] on button "Design" at bounding box center [155, 334] width 63 height 21
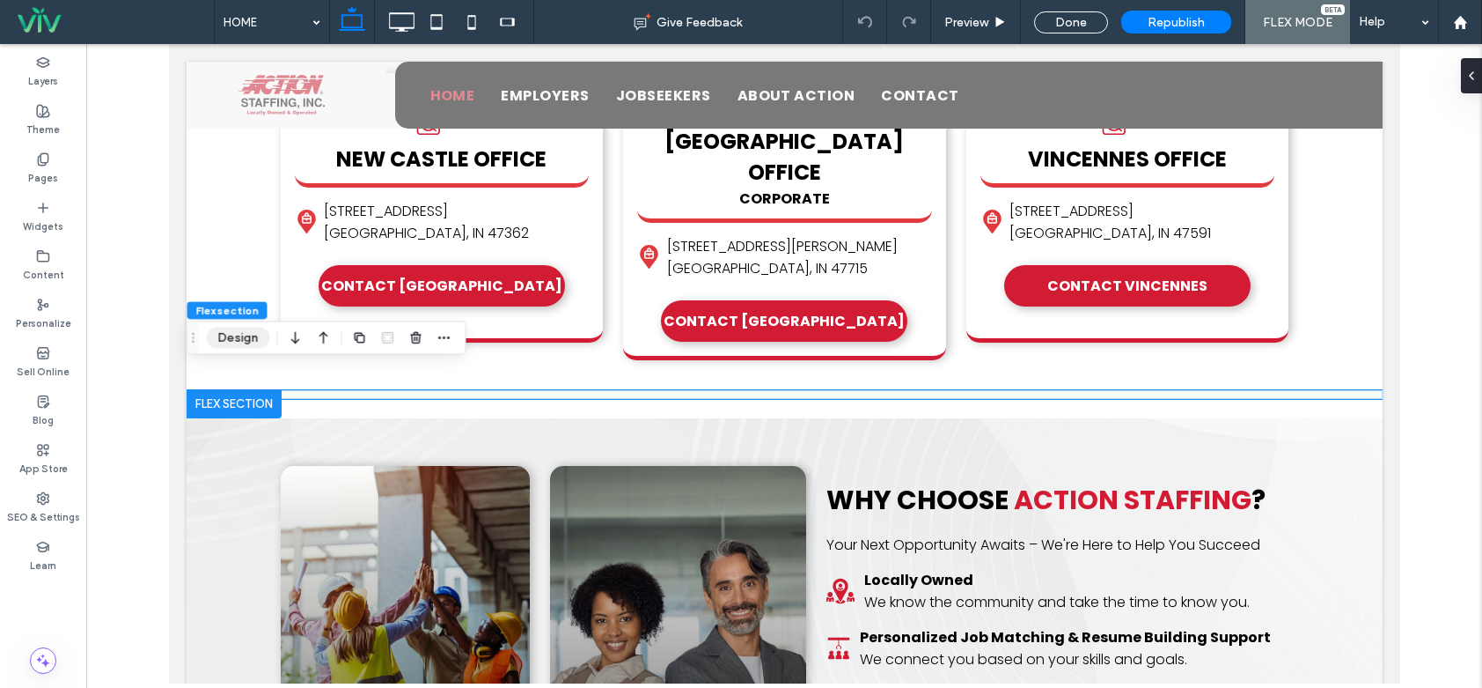
click at [234, 342] on button "Design" at bounding box center [238, 337] width 63 height 21
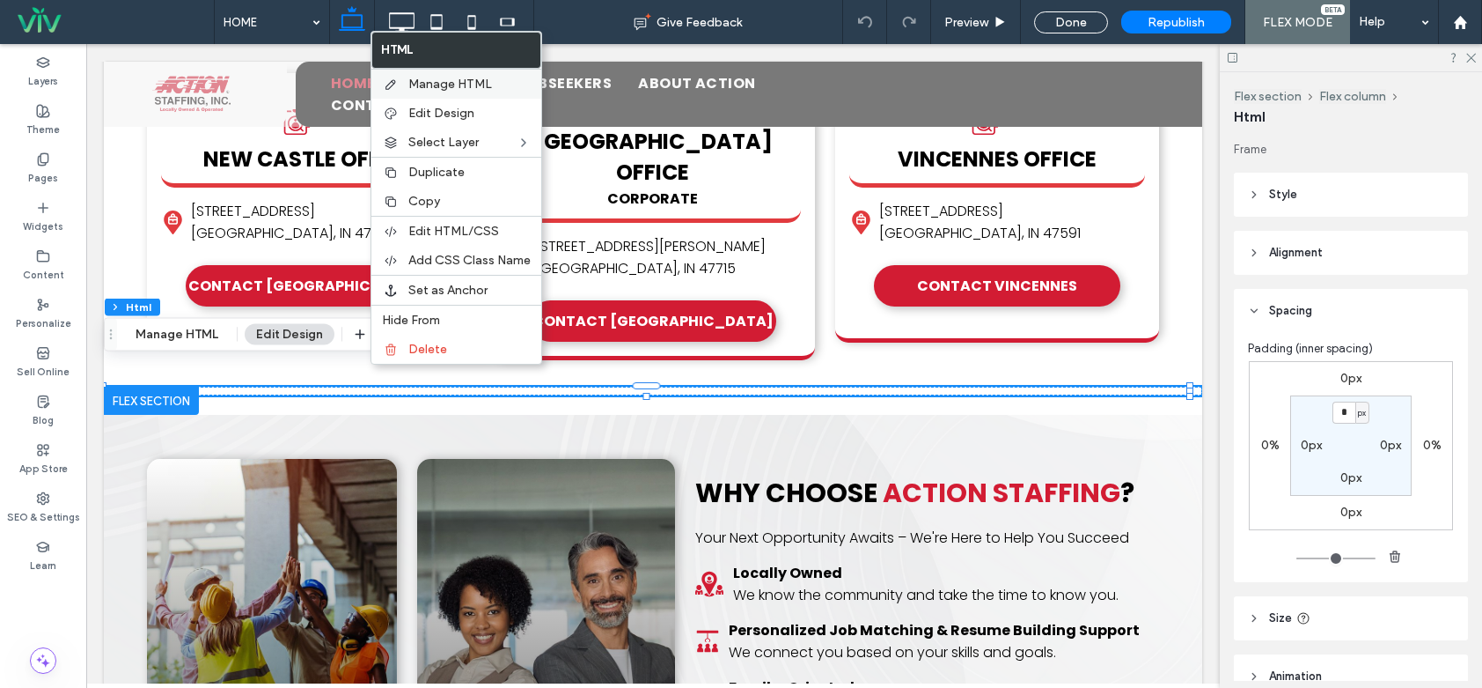
click at [445, 77] on span "Manage HTML" at bounding box center [450, 84] width 84 height 15
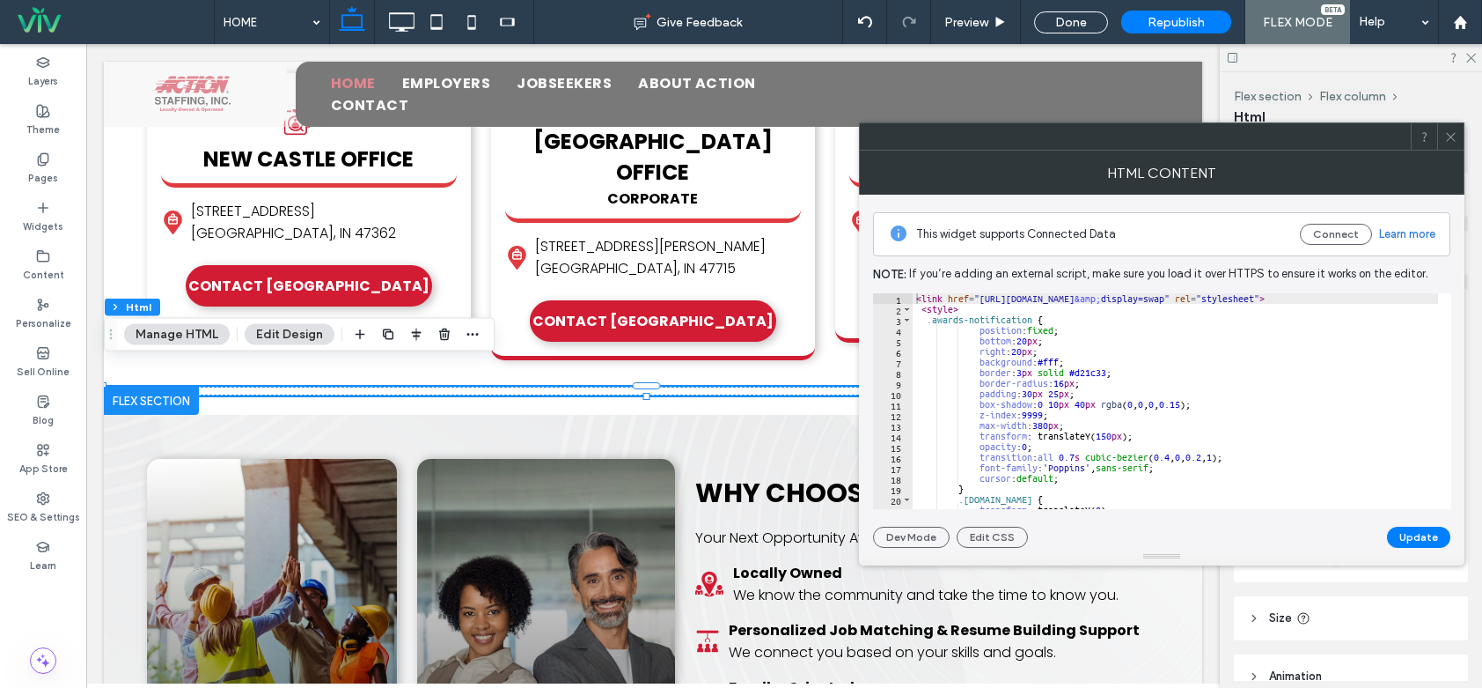
drag, startPoint x: 1070, startPoint y: 354, endPoint x: 1018, endPoint y: 343, distance: 53.0
click at [1069, 354] on div "< link href = "https://fonts.googleapis.com/css2?family=Poppins:wght@400;600;70…" at bounding box center [1384, 411] width 942 height 237
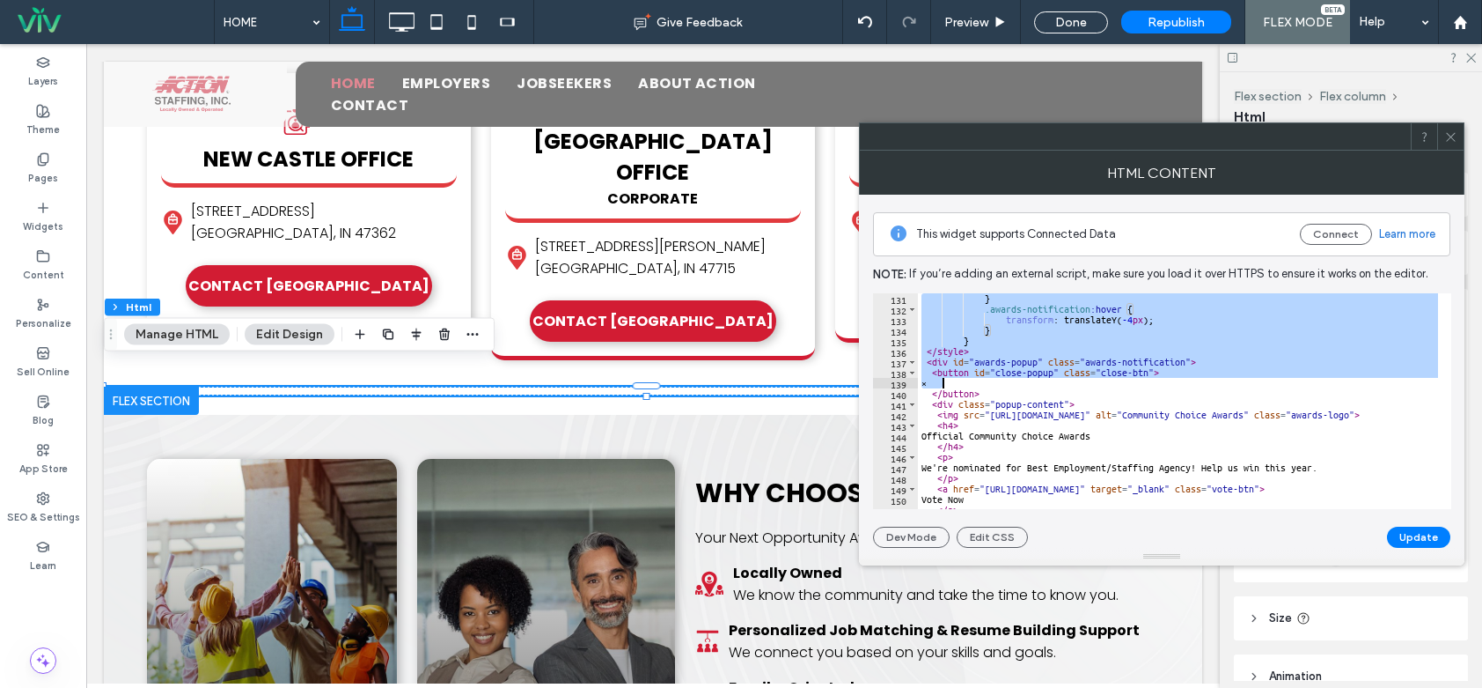
scroll to position [1625, 0]
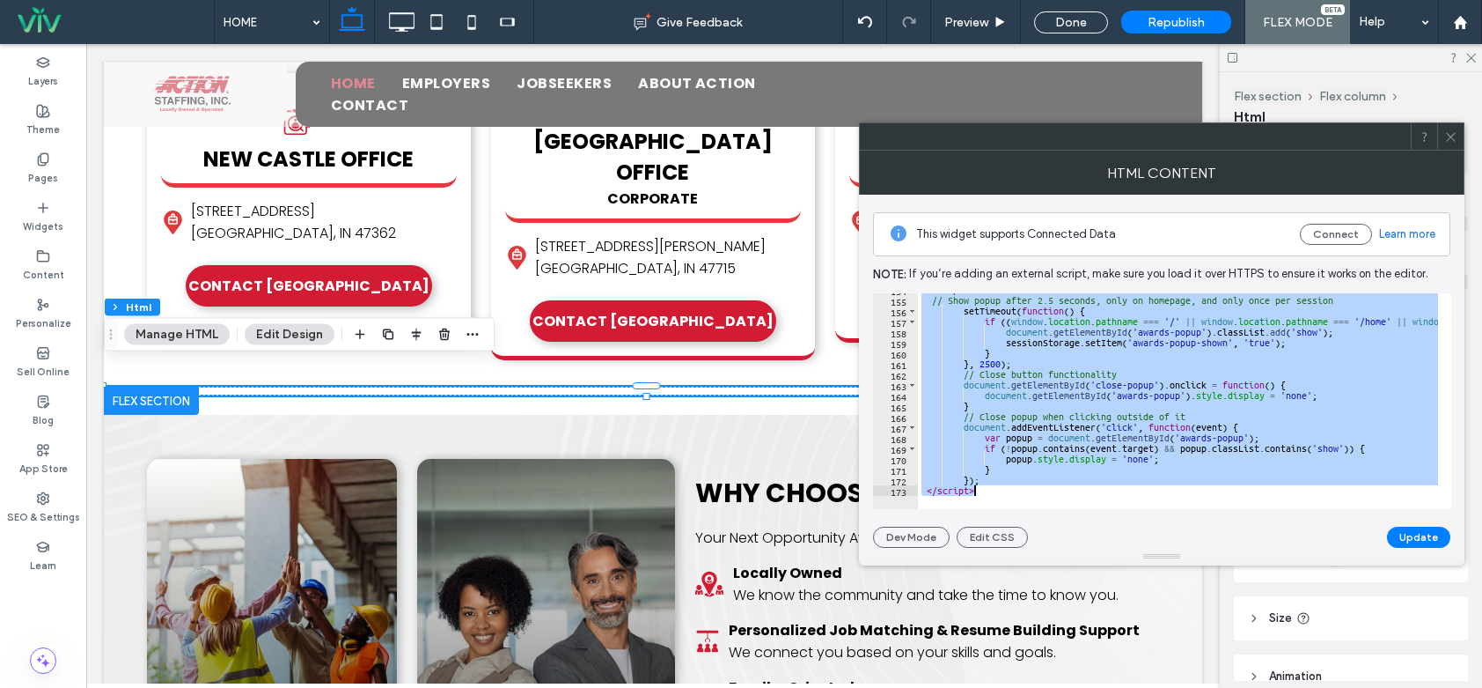
drag, startPoint x: 918, startPoint y: 296, endPoint x: 1110, endPoint y: 471, distance: 259.8
click at [1151, 502] on div "**********" at bounding box center [1162, 401] width 578 height 216
paste textarea "Cursor at row 173"
type textarea "*******"
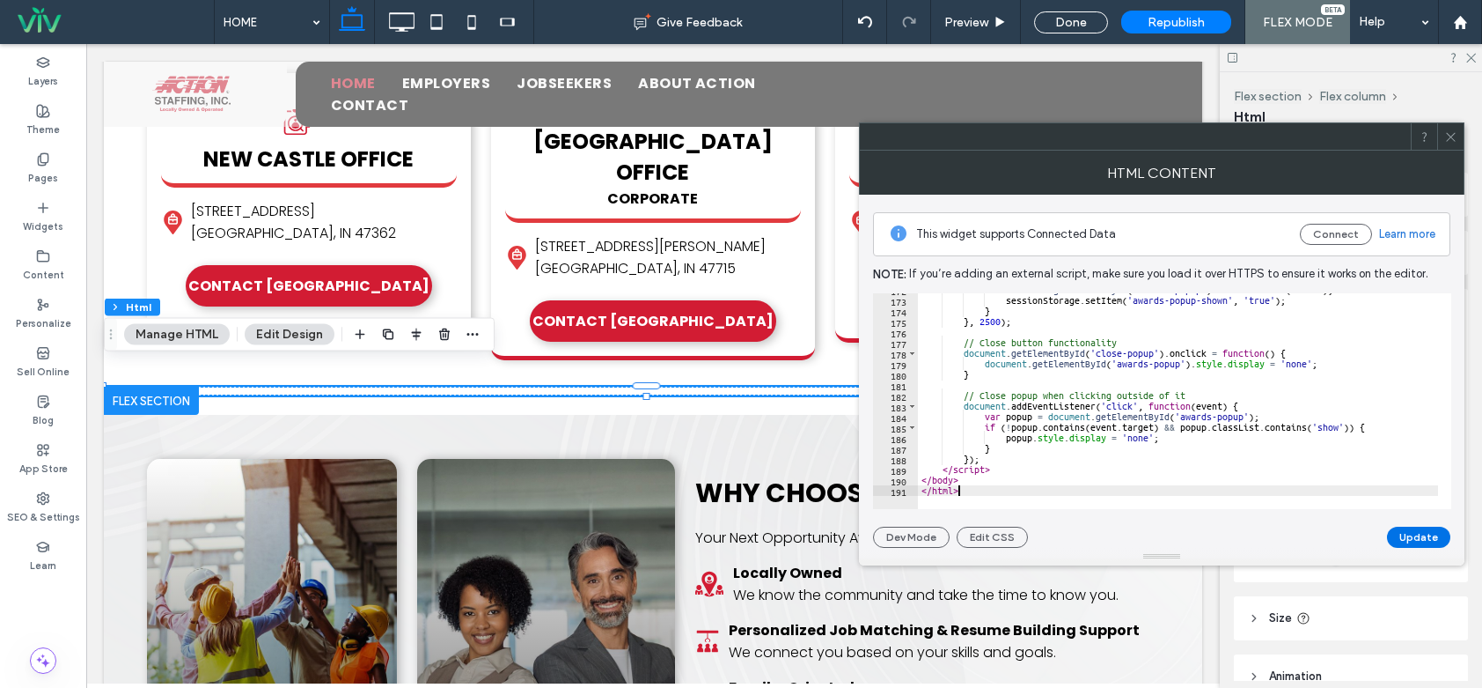
click at [1397, 533] on button "Update" at bounding box center [1418, 536] width 63 height 21
drag, startPoint x: 1450, startPoint y: 136, endPoint x: 1409, endPoint y: 130, distance: 41.0
click at [1451, 136] on icon at bounding box center [1451, 136] width 13 height 13
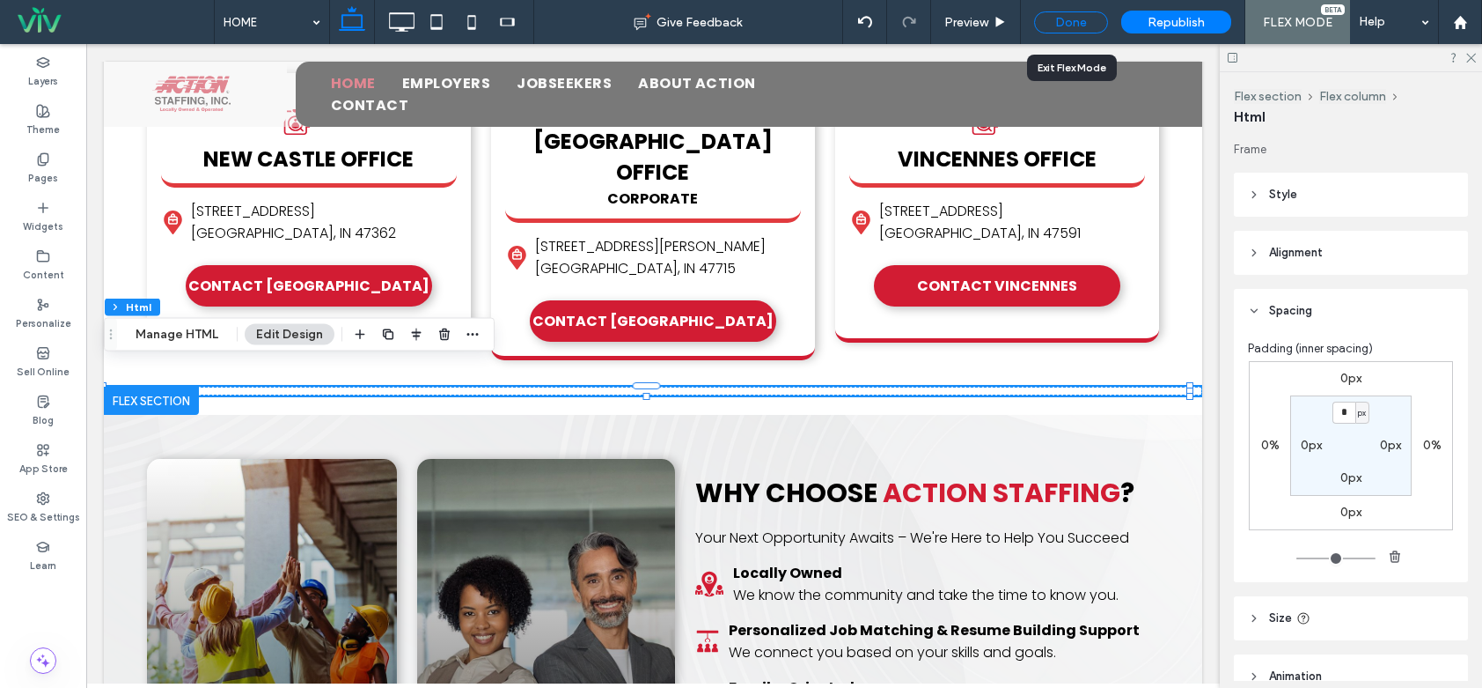
click at [1070, 29] on div "Done" at bounding box center [1071, 22] width 74 height 22
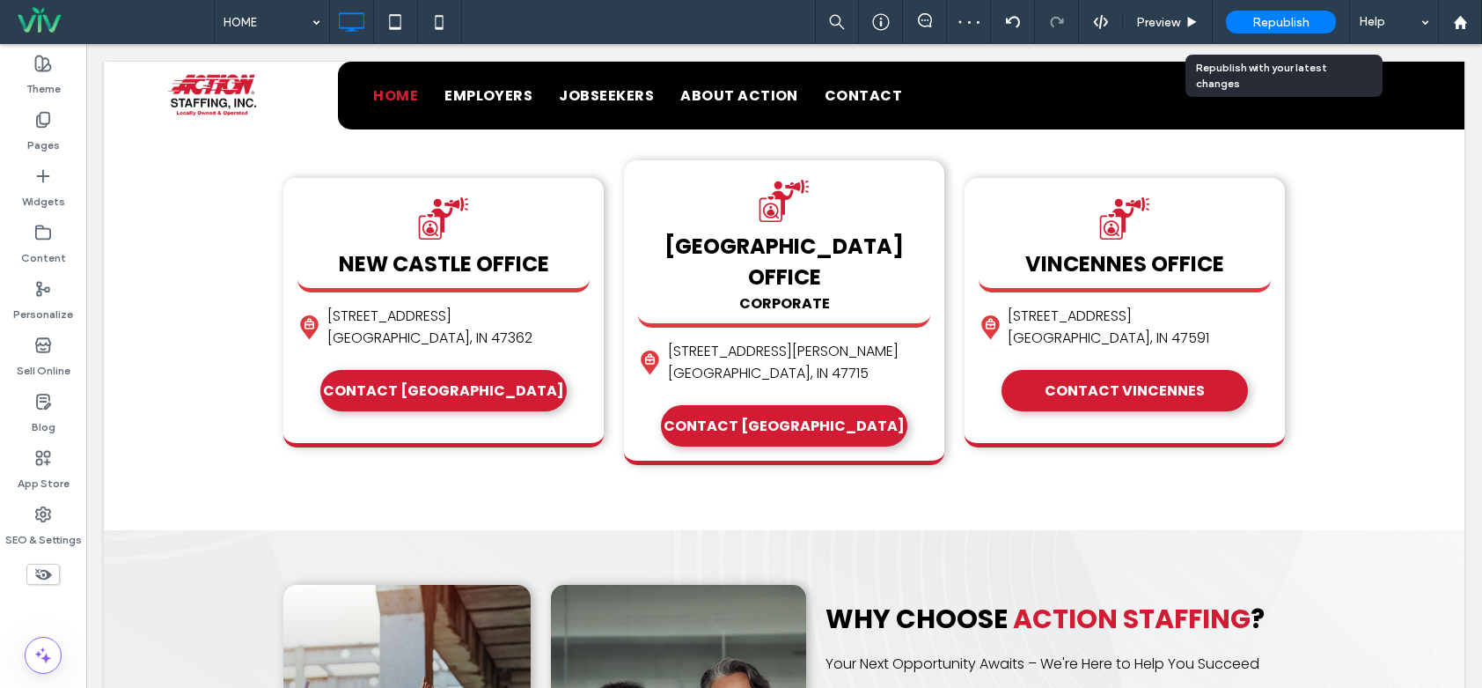
click at [1294, 26] on span "Republish" at bounding box center [1281, 22] width 57 height 15
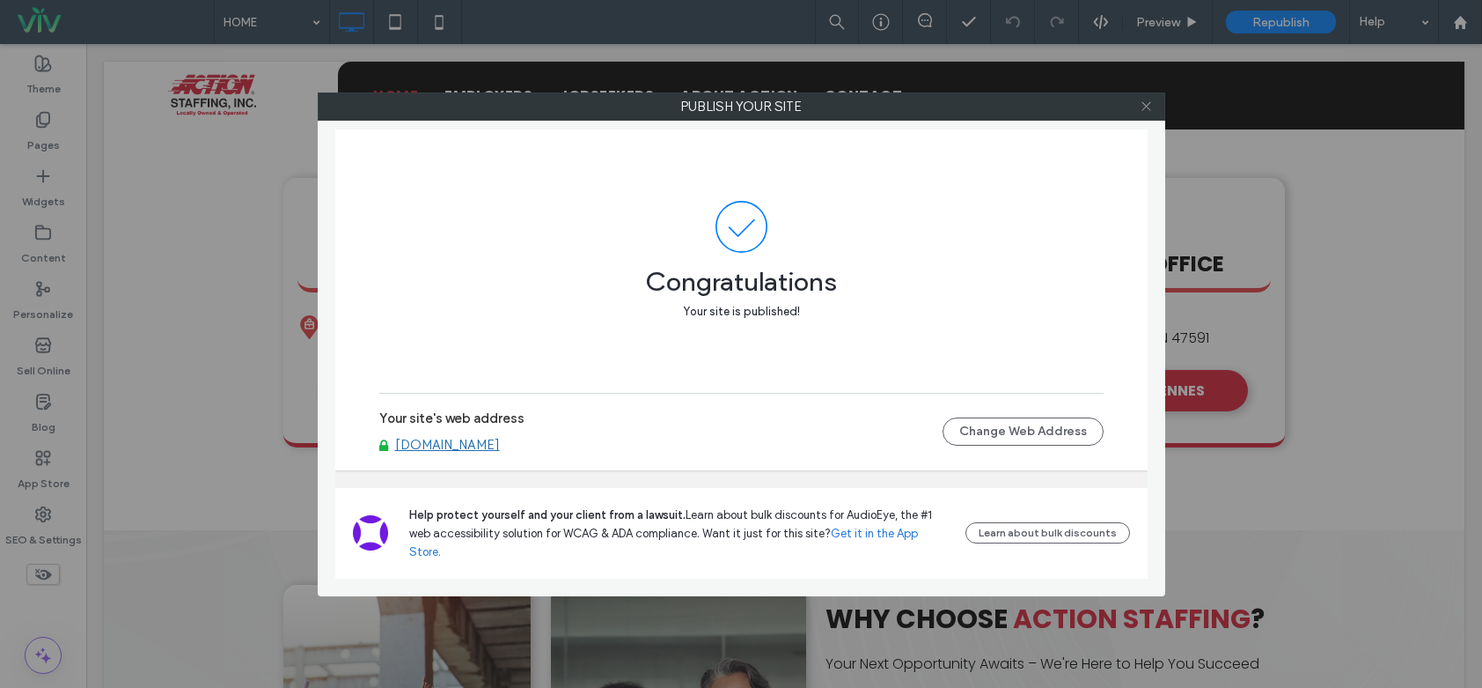
click at [1149, 107] on icon at bounding box center [1146, 105] width 13 height 13
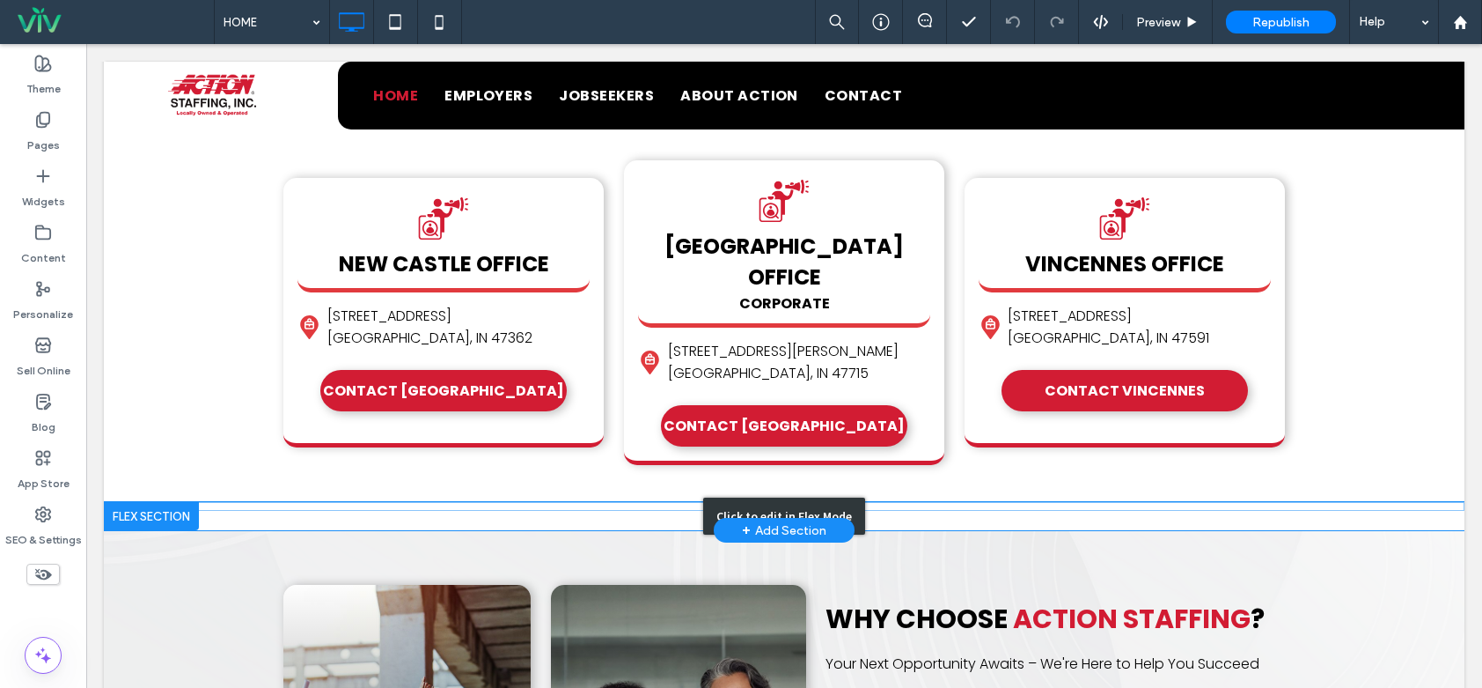
click at [276, 502] on div "Click to edit in Flex Mode" at bounding box center [784, 516] width 1361 height 28
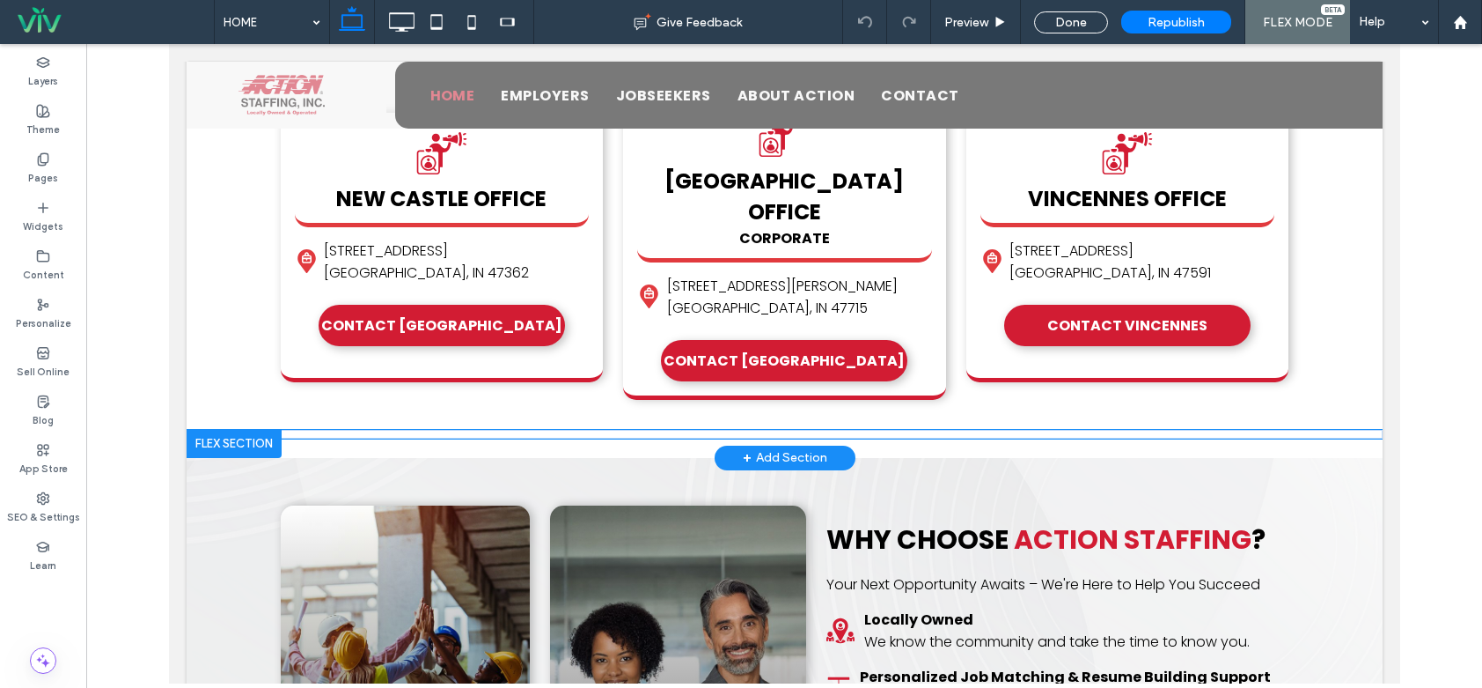
scroll to position [742, 0]
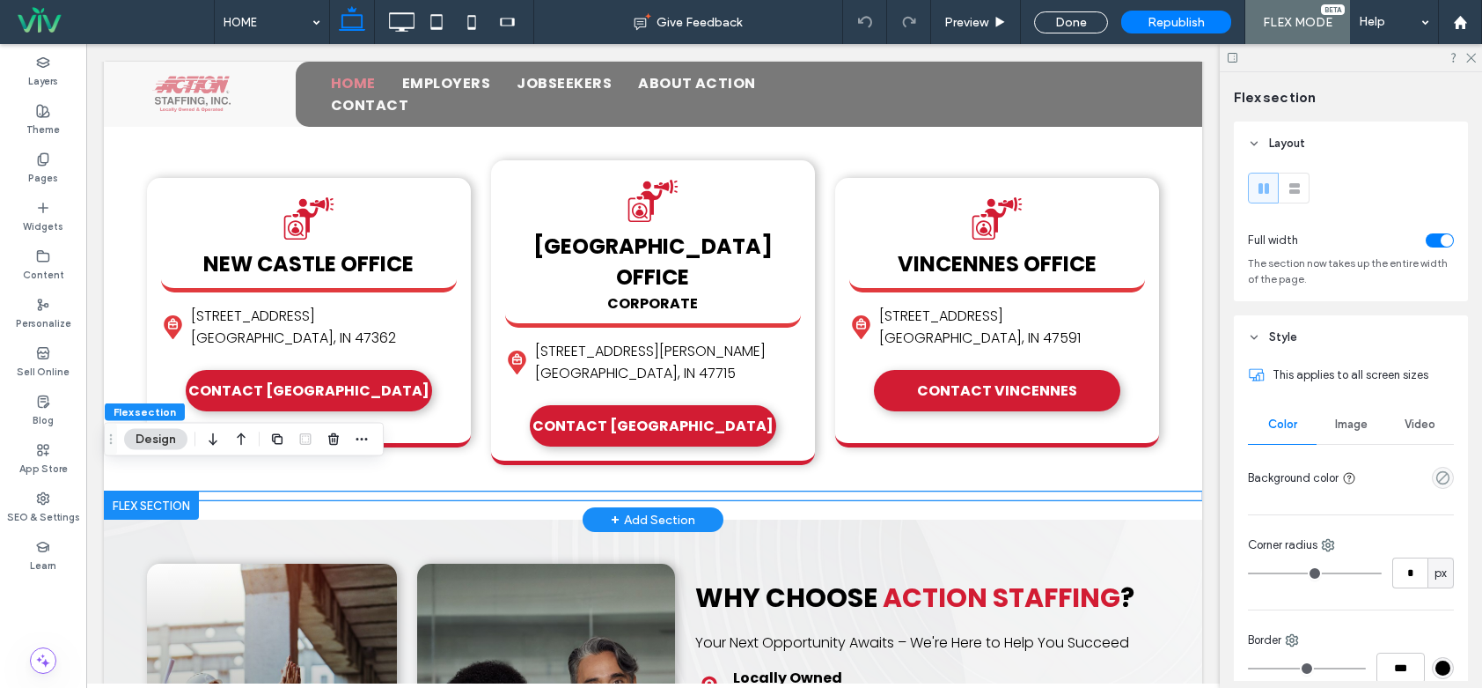
click at [219, 491] on div "× Official Community Choice Awards We're nominated for Best Employment/Staffing…" at bounding box center [653, 495] width 1099 height 9
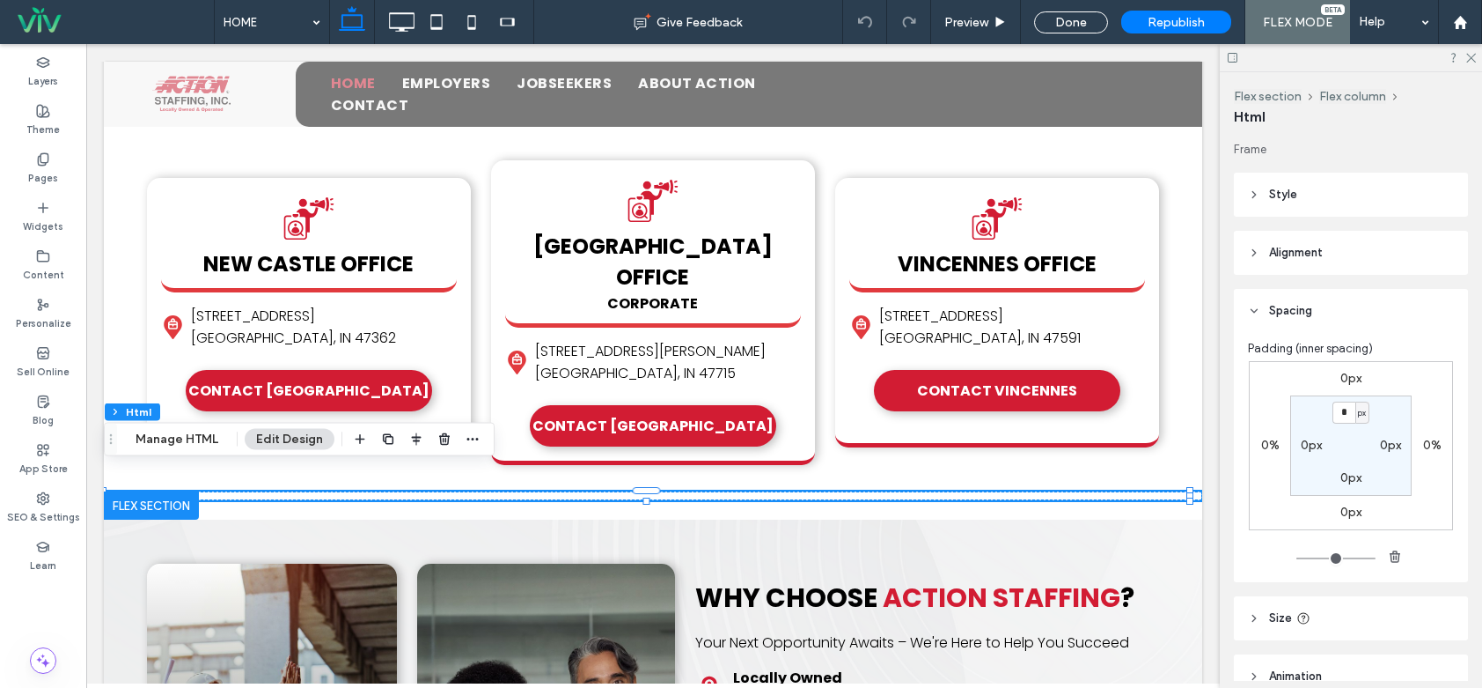
click at [197, 451] on div "Flex section Flex column Html Manage HTML Edit Design" at bounding box center [299, 439] width 391 height 33
click at [188, 443] on button "Manage HTML" at bounding box center [177, 439] width 106 height 21
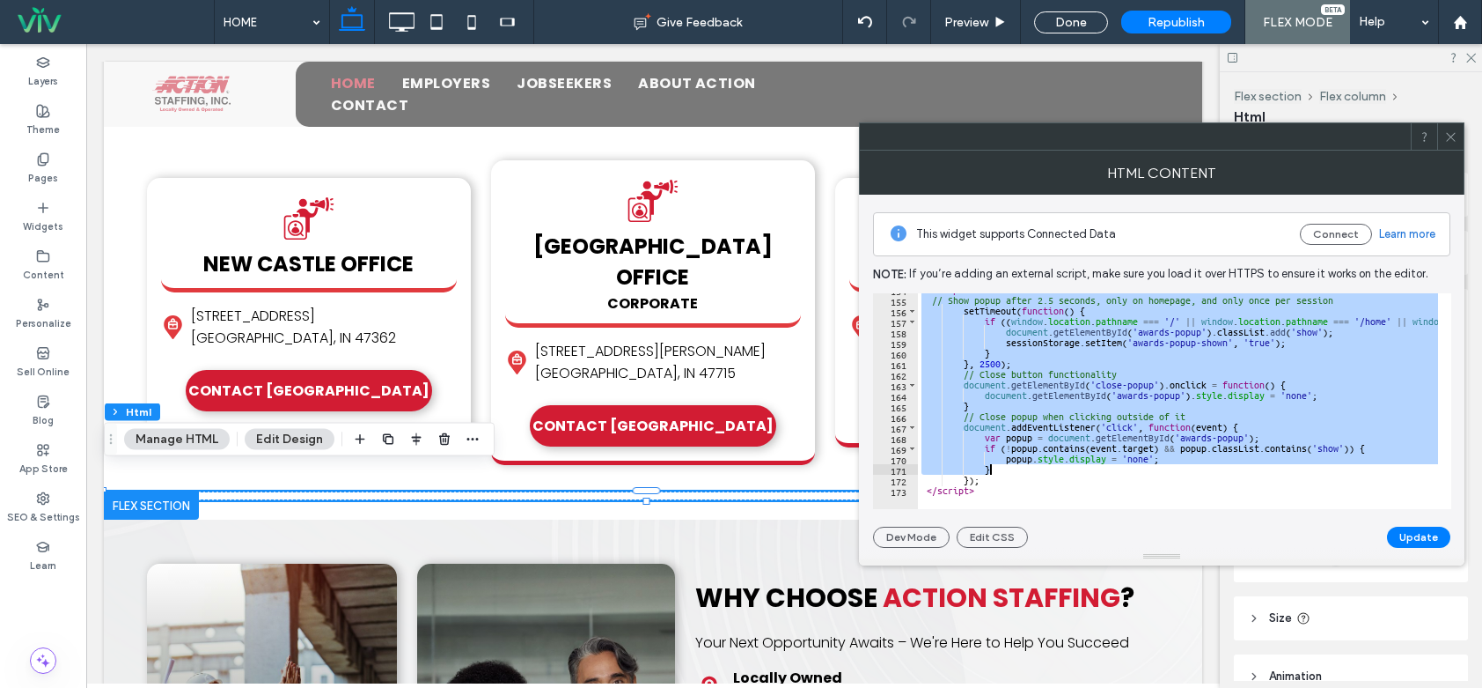
scroll to position [1625, 0]
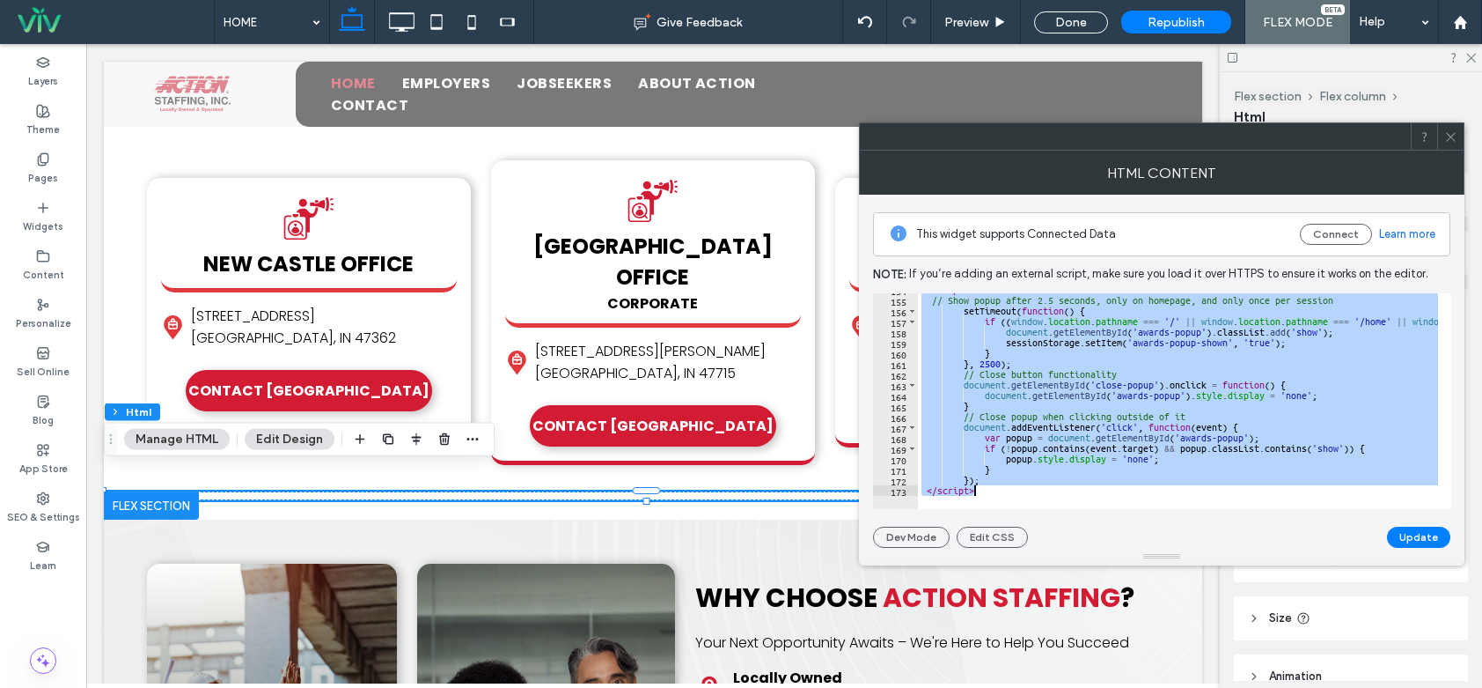
drag, startPoint x: 916, startPoint y: 298, endPoint x: 1110, endPoint y: 511, distance: 287.9
click at [1110, 511] on div "**********" at bounding box center [1161, 371] width 577 height 353
paste textarea "Cursor at row 173"
type textarea "*******"
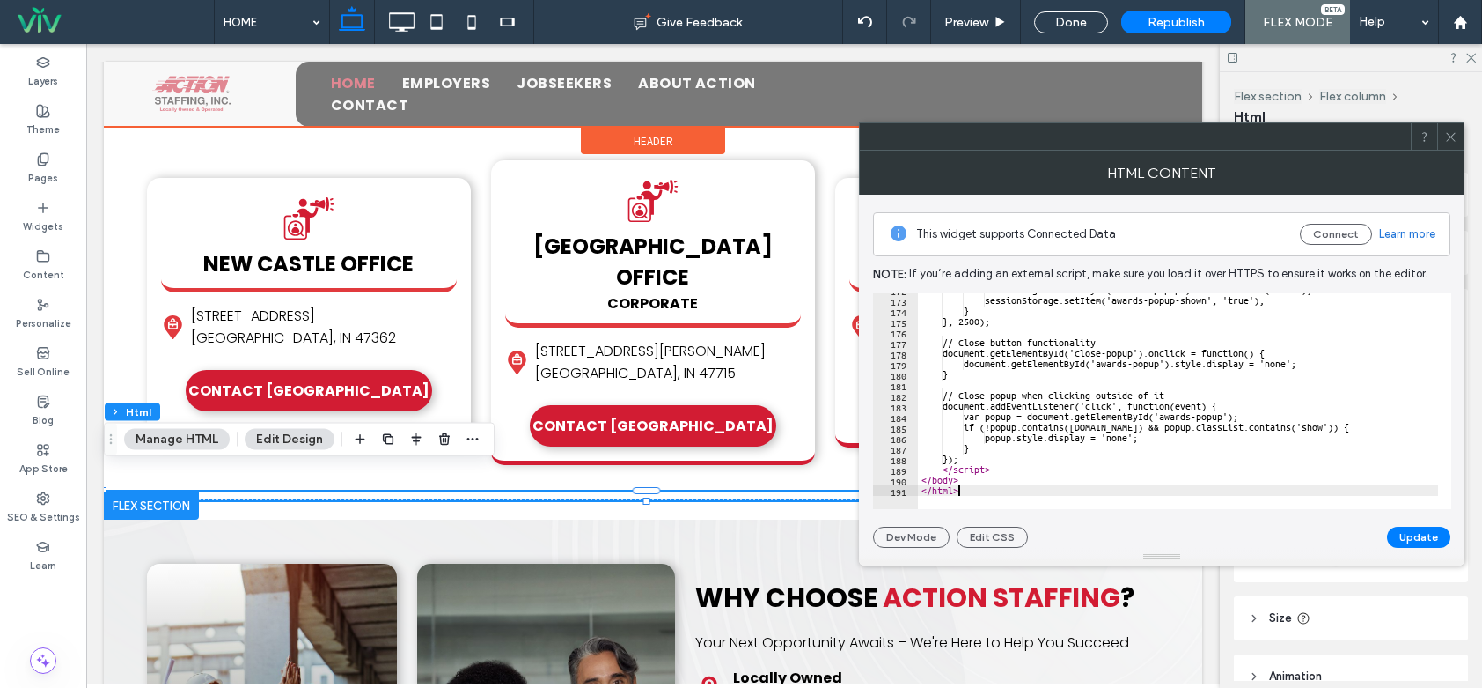
scroll to position [1815, 0]
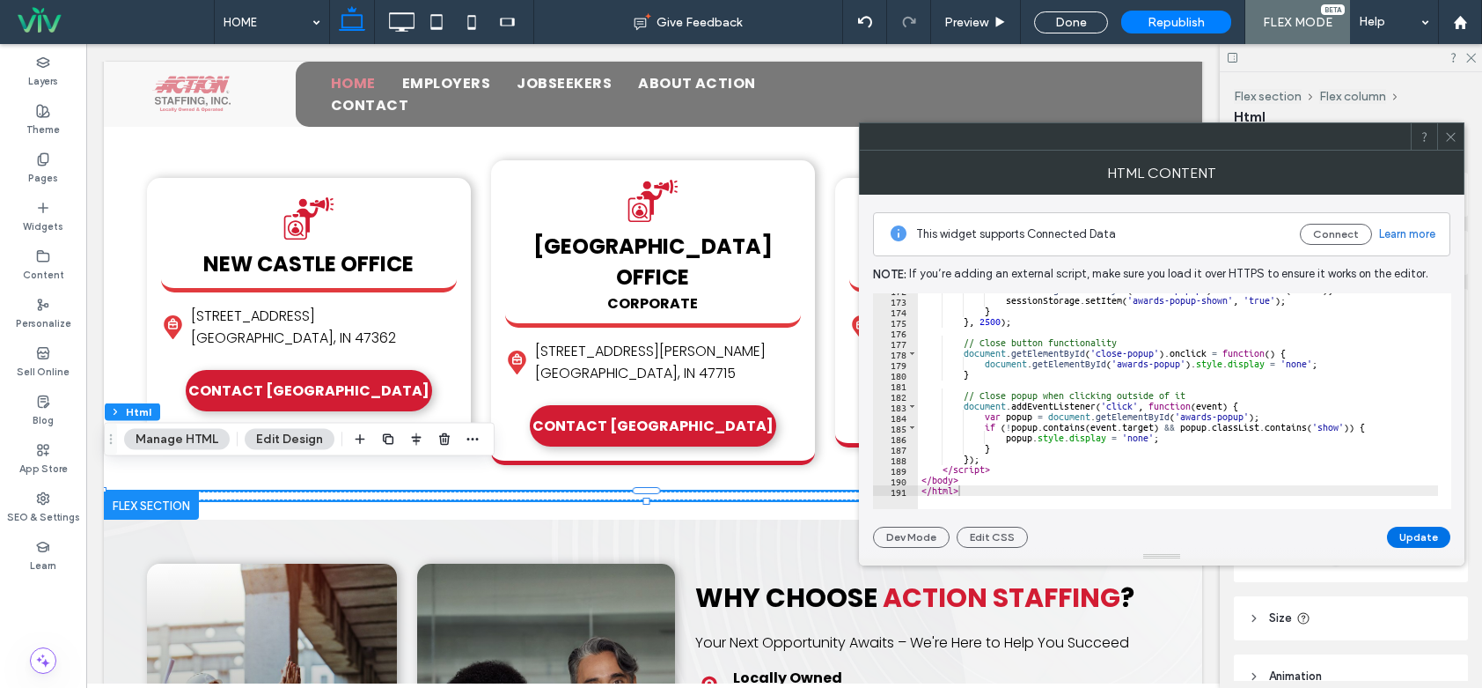
click at [1399, 537] on button "Update" at bounding box center [1418, 536] width 63 height 21
click at [1448, 139] on icon at bounding box center [1451, 136] width 13 height 13
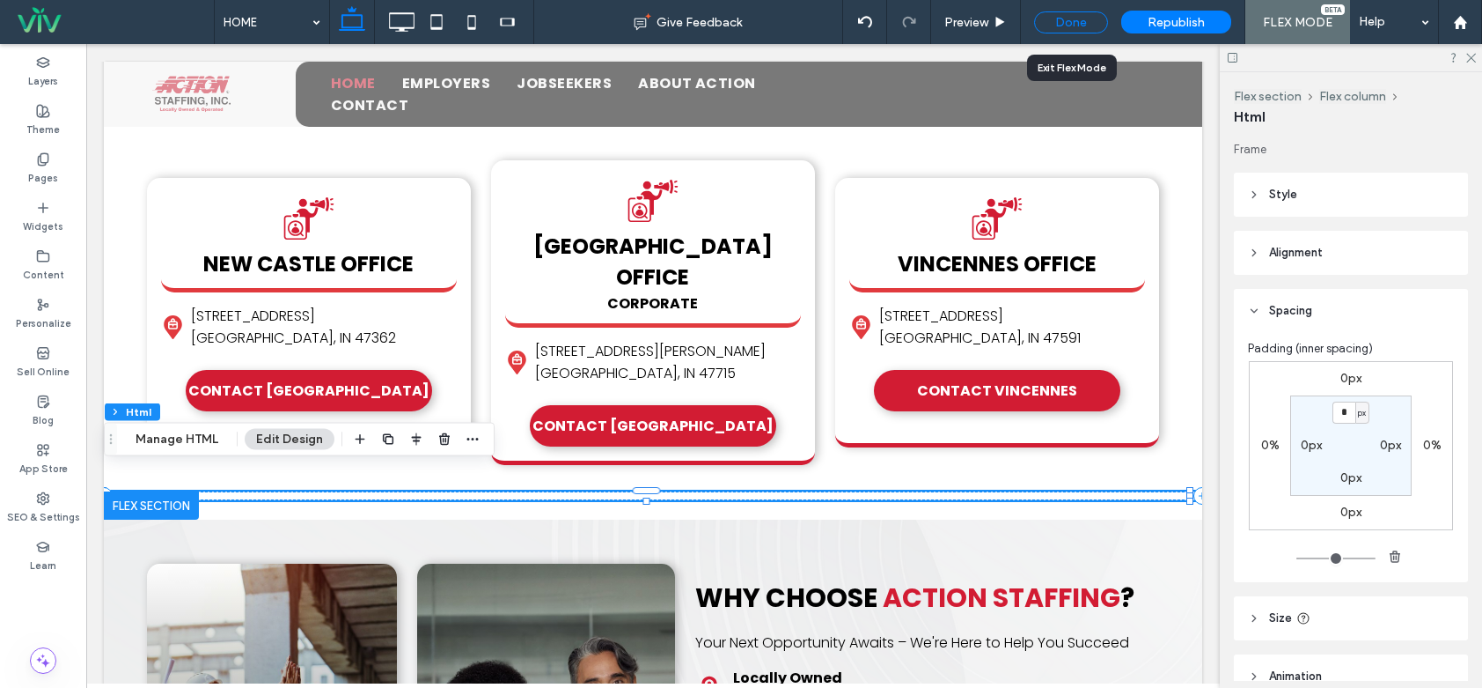
click at [1062, 18] on div "Done" at bounding box center [1071, 22] width 74 height 22
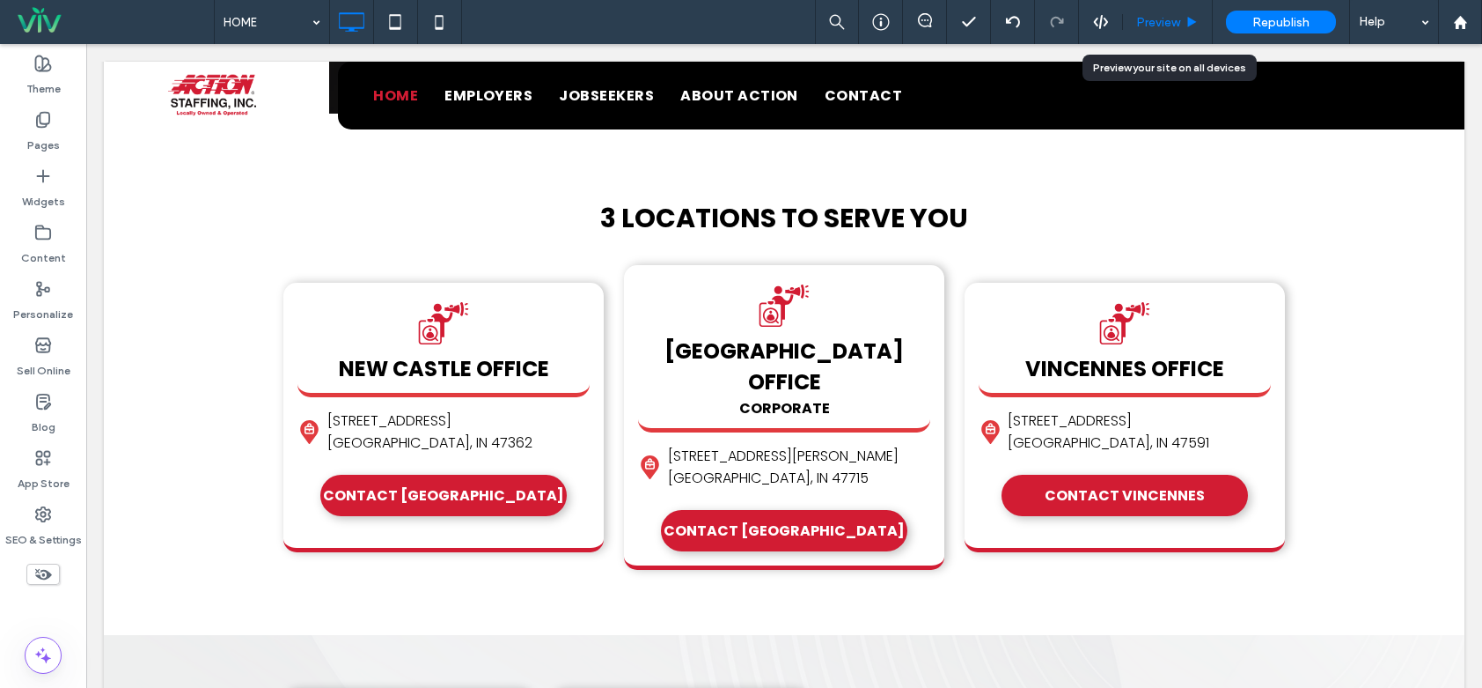
click at [1142, 26] on span "Preview" at bounding box center [1158, 22] width 44 height 15
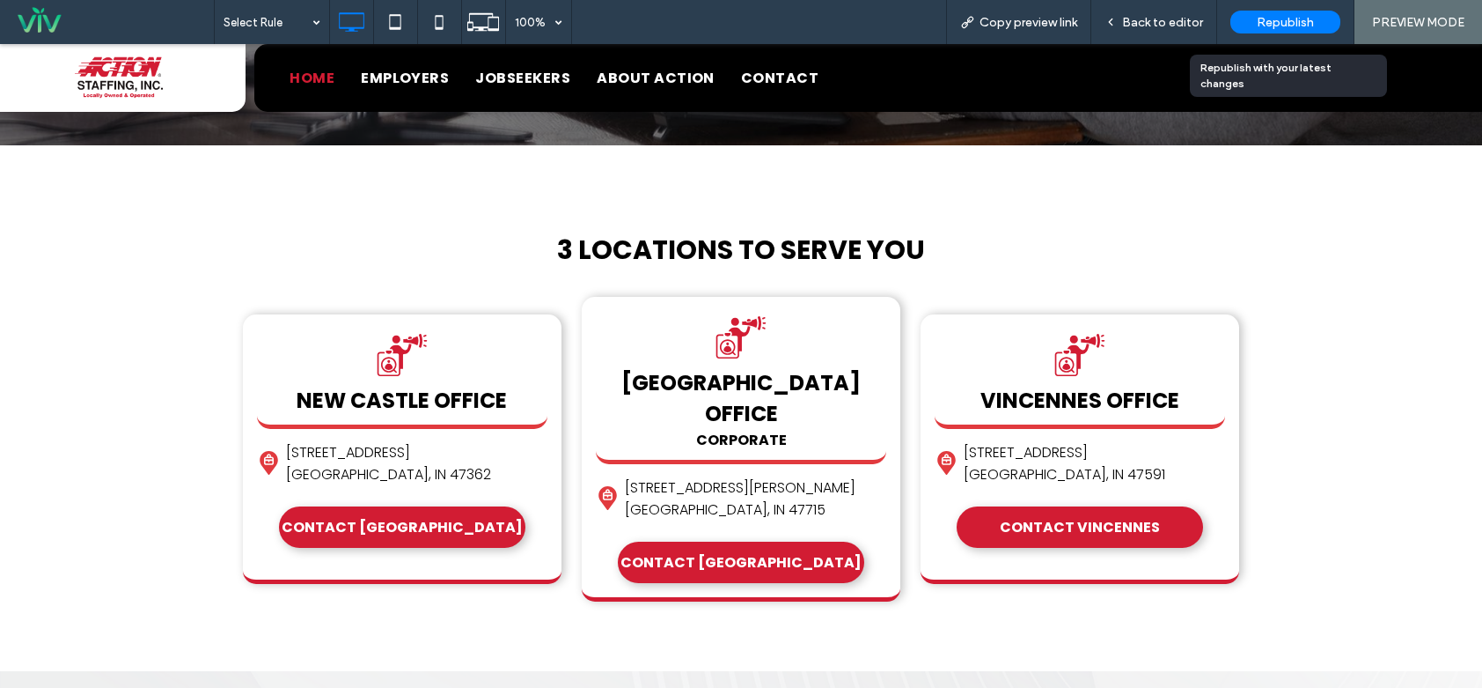
click at [1313, 18] on span "Republish" at bounding box center [1285, 22] width 57 height 15
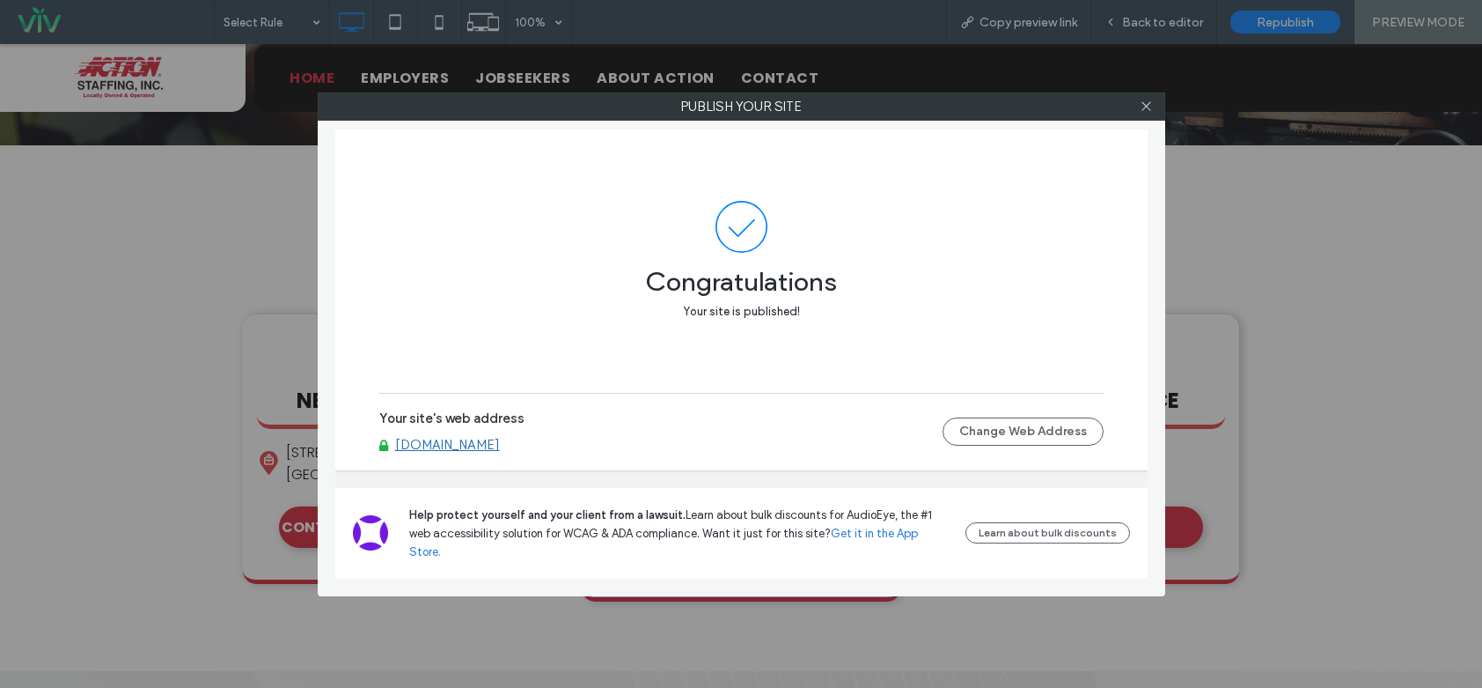
click at [1154, 103] on div at bounding box center [1147, 106] width 26 height 26
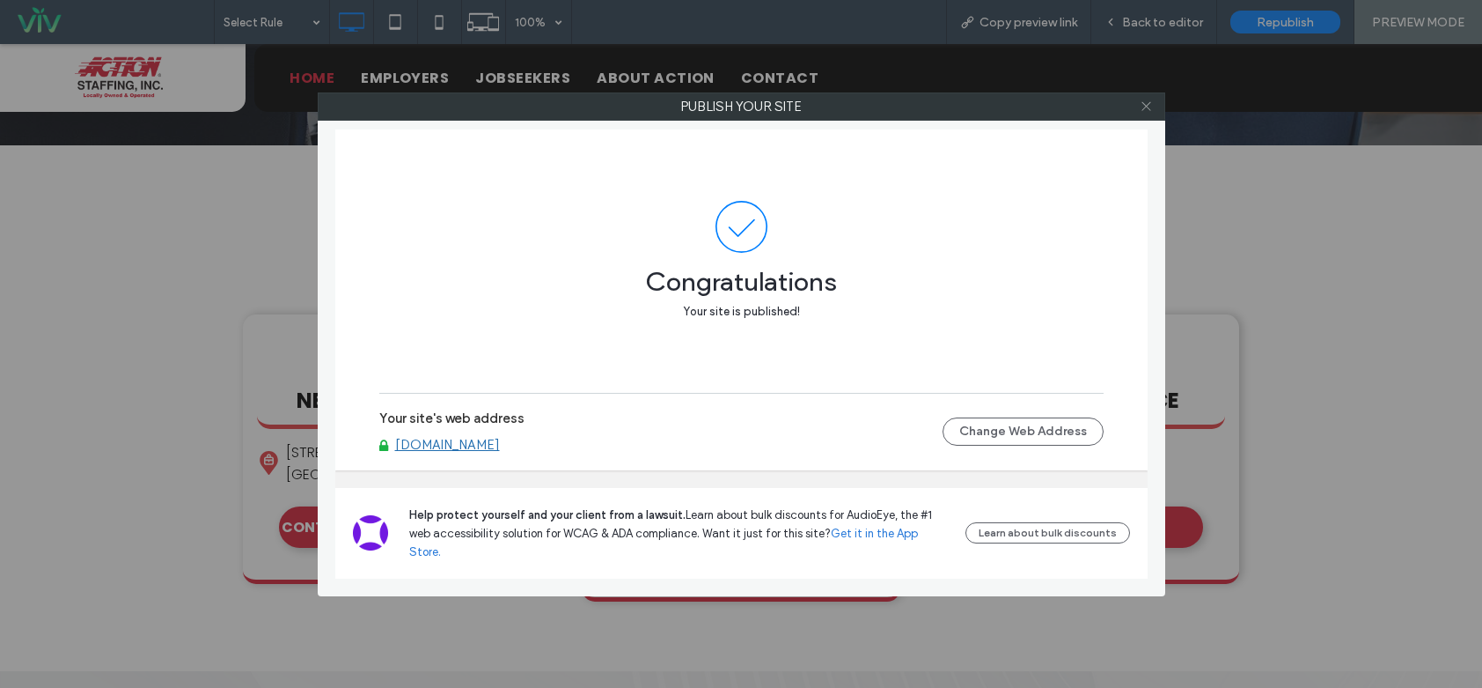
click at [1141, 103] on icon at bounding box center [1146, 105] width 13 height 13
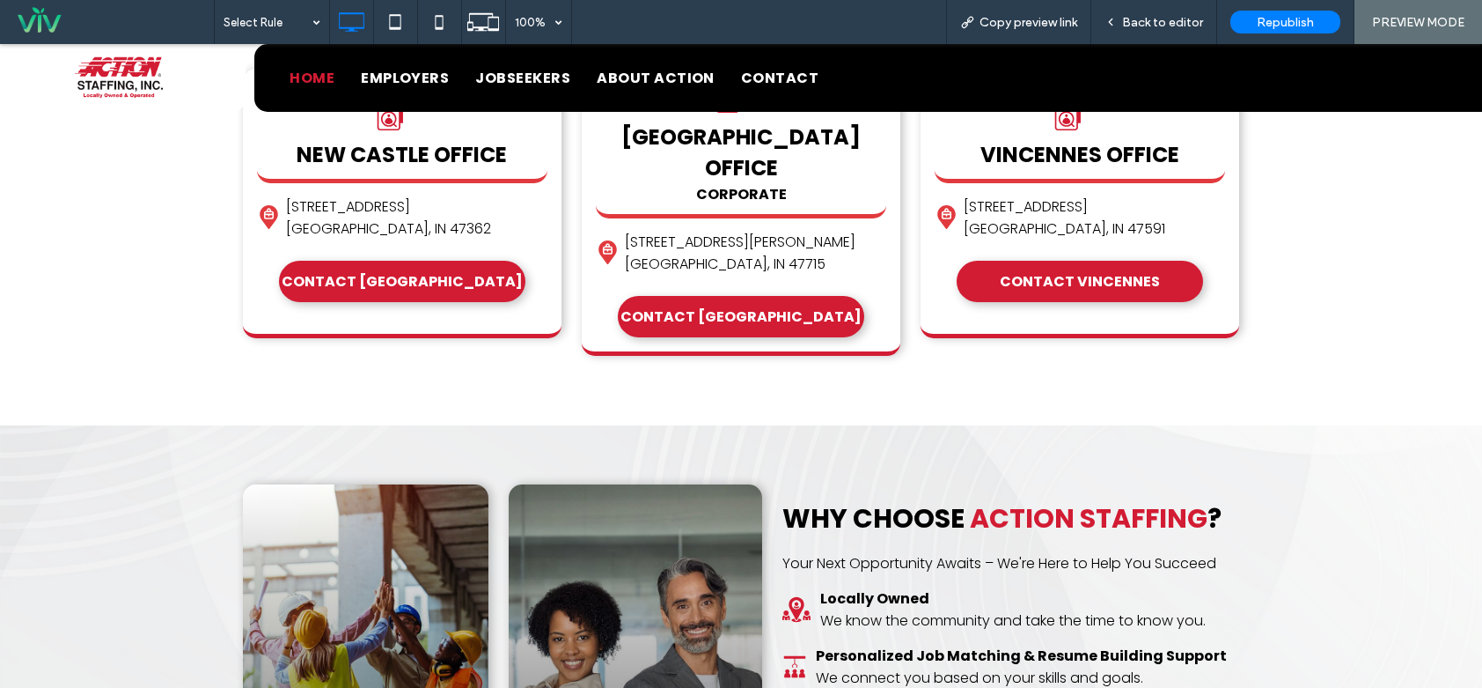
scroll to position [1094, 0]
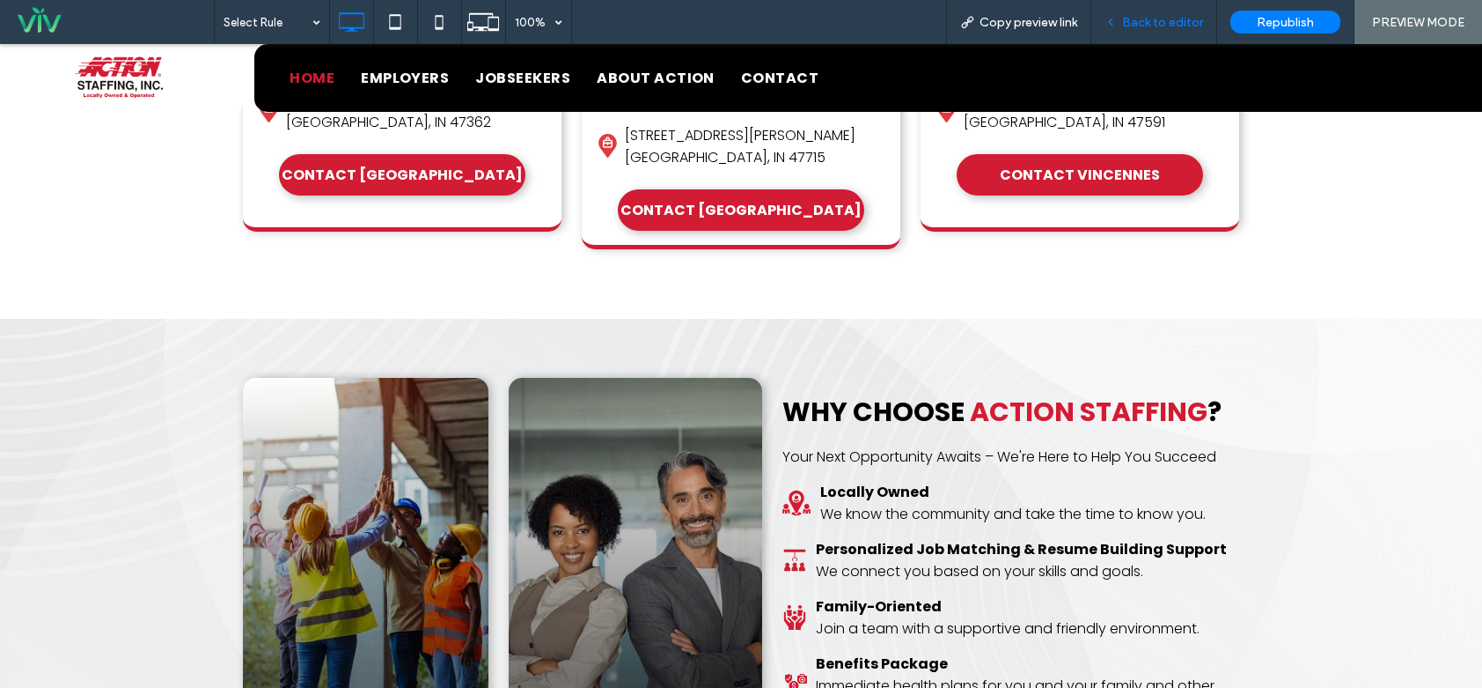
click at [1182, 5] on div "Back to editor" at bounding box center [1155, 22] width 126 height 44
click at [1168, 18] on span "Back to editor" at bounding box center [1162, 22] width 81 height 15
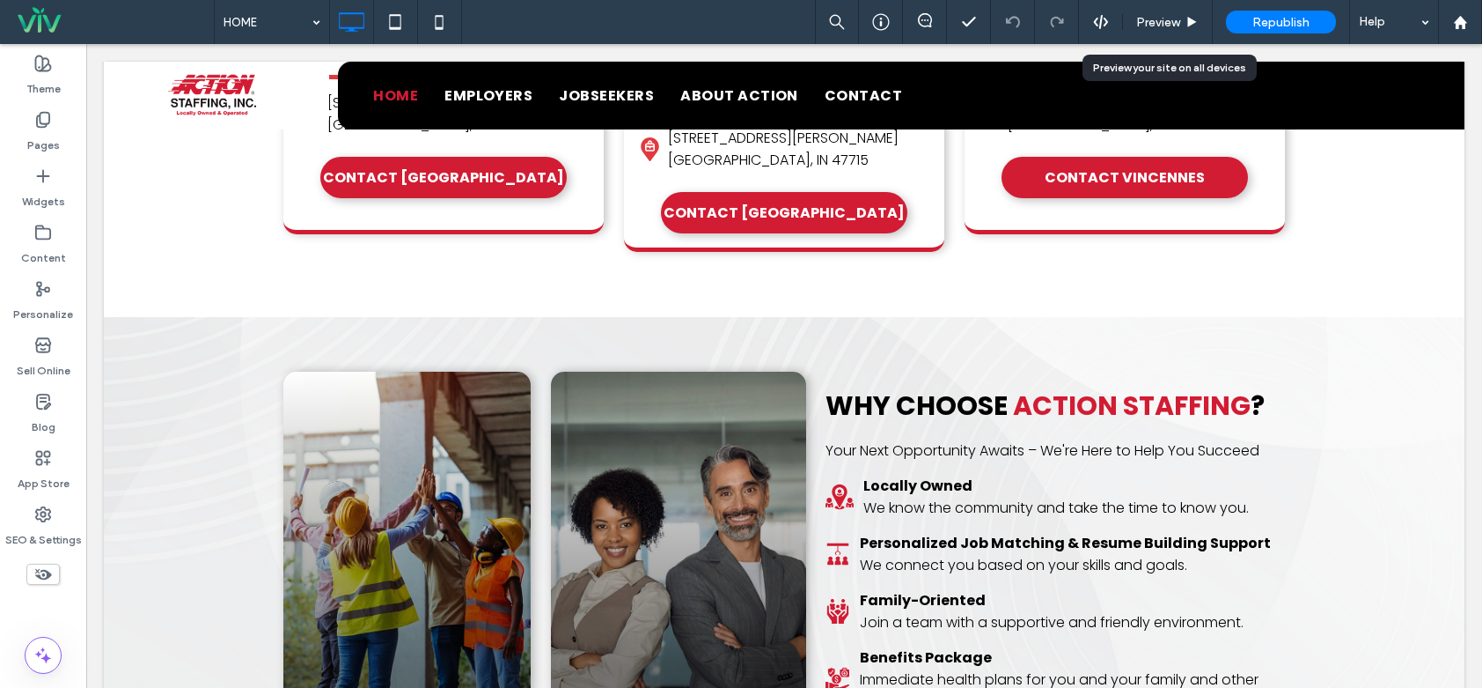
scroll to position [1059, 0]
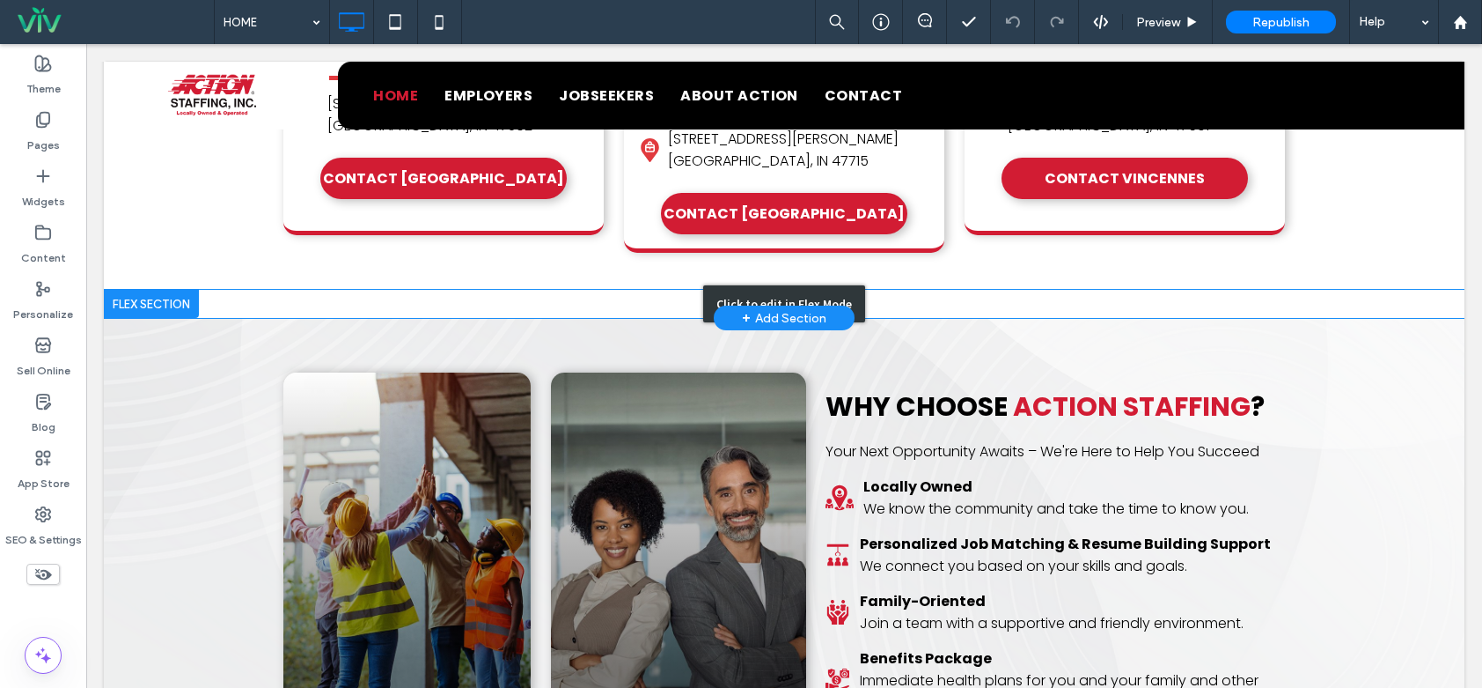
click at [296, 290] on div "Click to edit in Flex Mode" at bounding box center [784, 304] width 1361 height 28
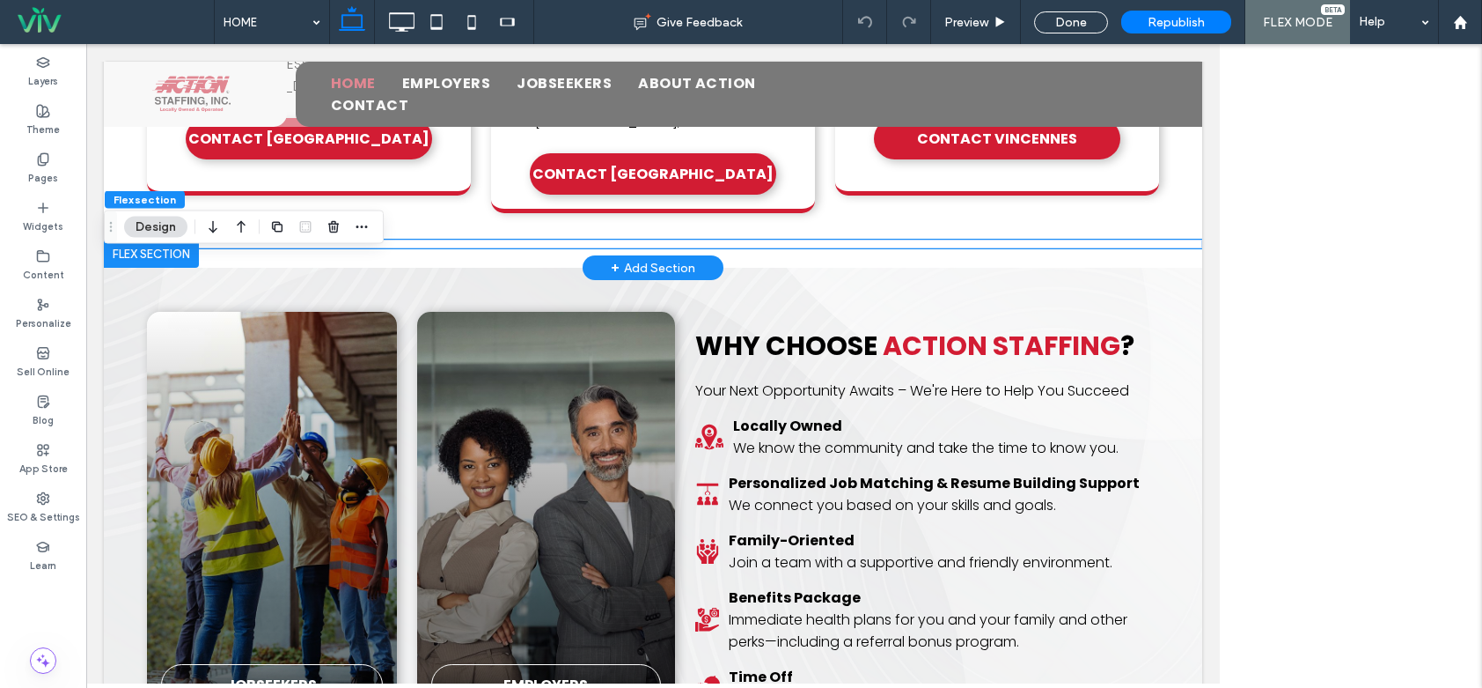
scroll to position [954, 0]
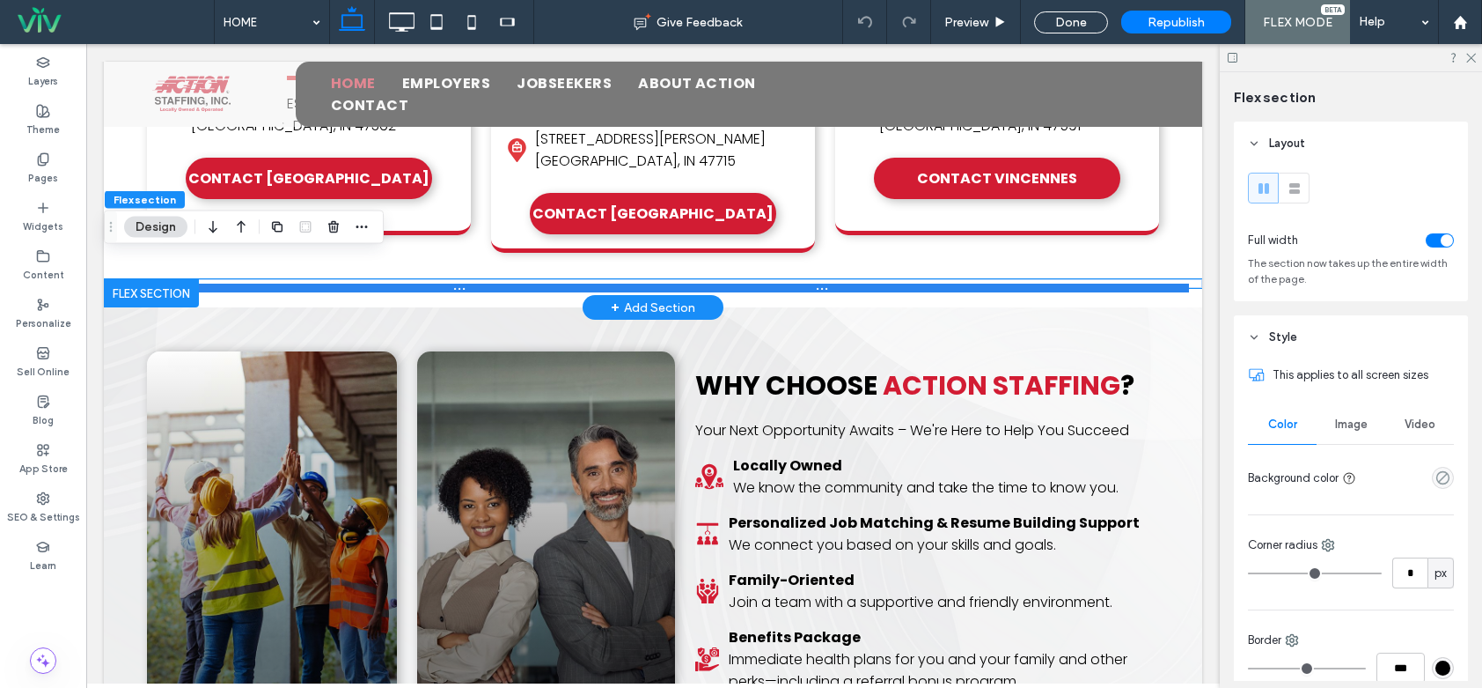
click at [288, 283] on div at bounding box center [646, 287] width 1085 height 9
type input "**"
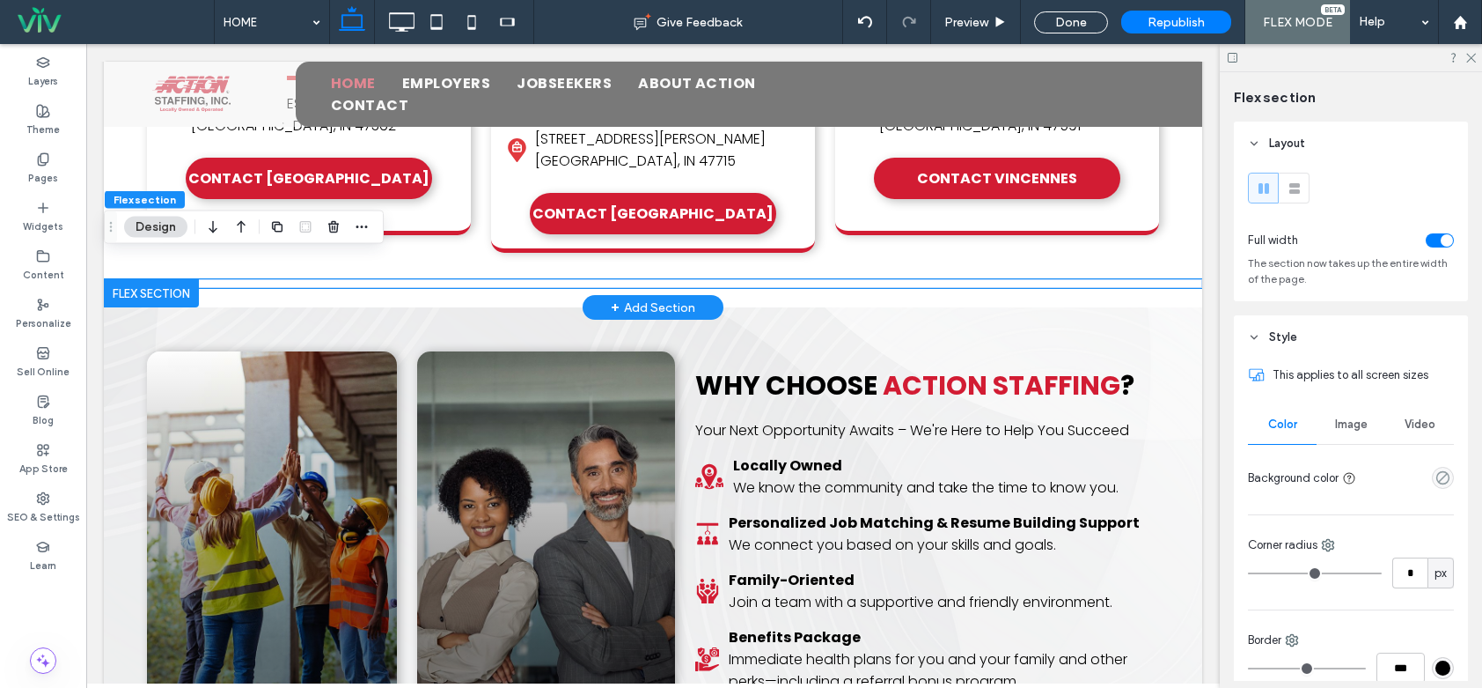
click at [244, 279] on div "× Official Community Choice Awards We're nominated for Best Employment/Staffing…" at bounding box center [653, 283] width 1099 height 9
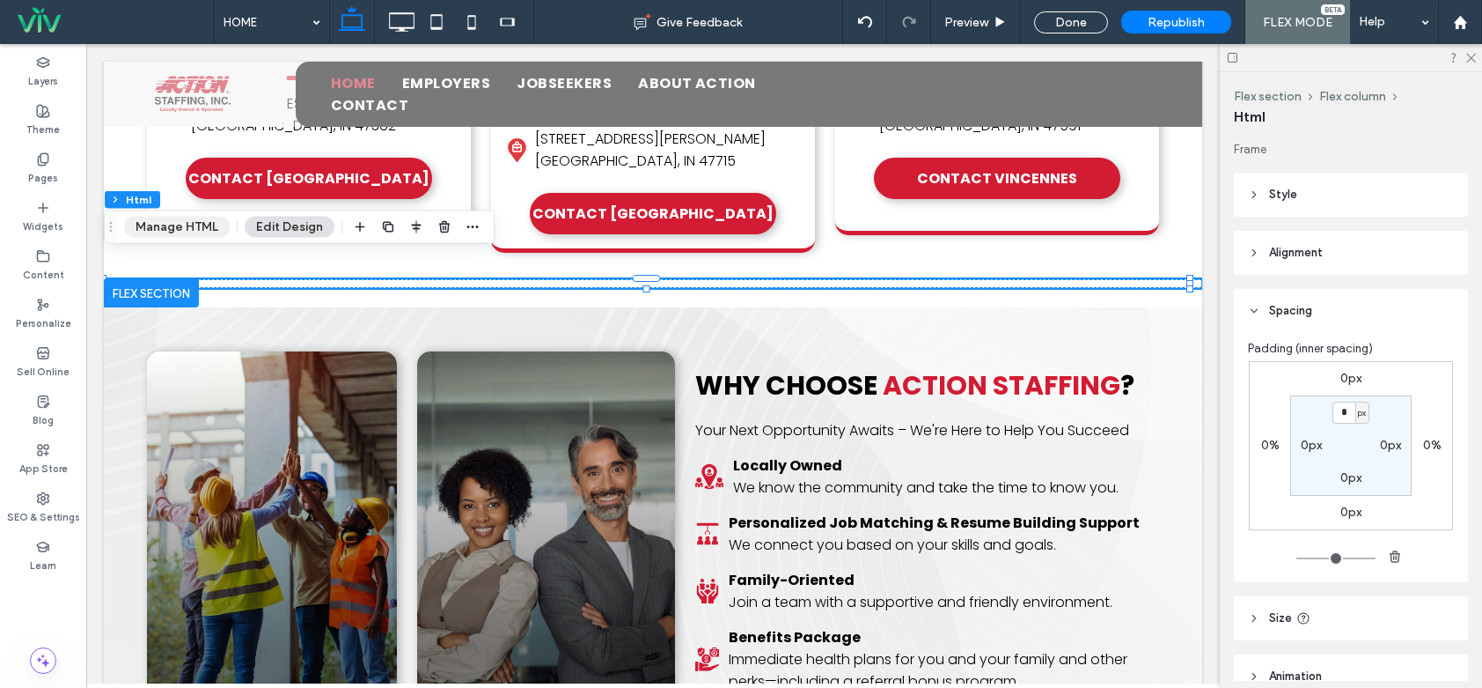
click at [202, 236] on button "Manage HTML" at bounding box center [177, 227] width 106 height 21
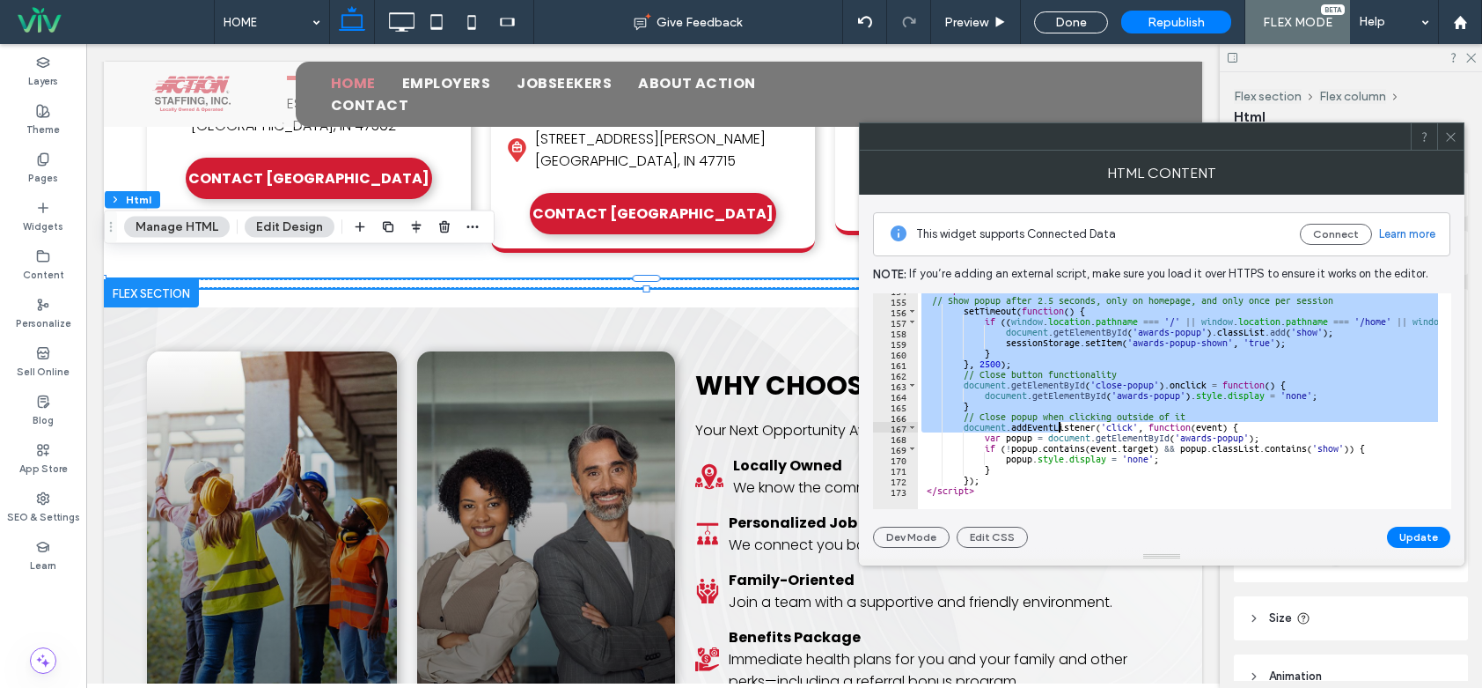
scroll to position [1625, 0]
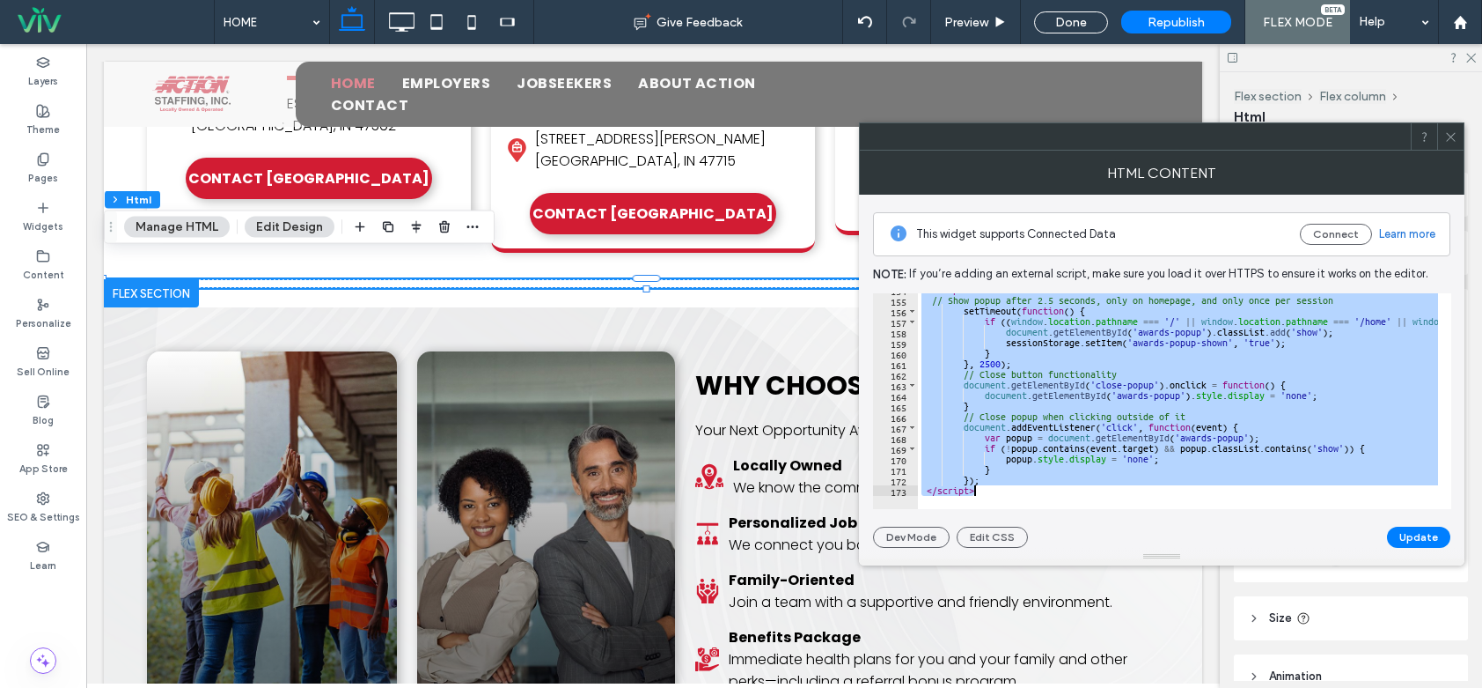
drag, startPoint x: 916, startPoint y: 295, endPoint x: 1069, endPoint y: 497, distance: 253.9
click at [1069, 497] on div "**********" at bounding box center [1162, 401] width 578 height 216
paste textarea "Cursor at row 173"
type textarea "*******"
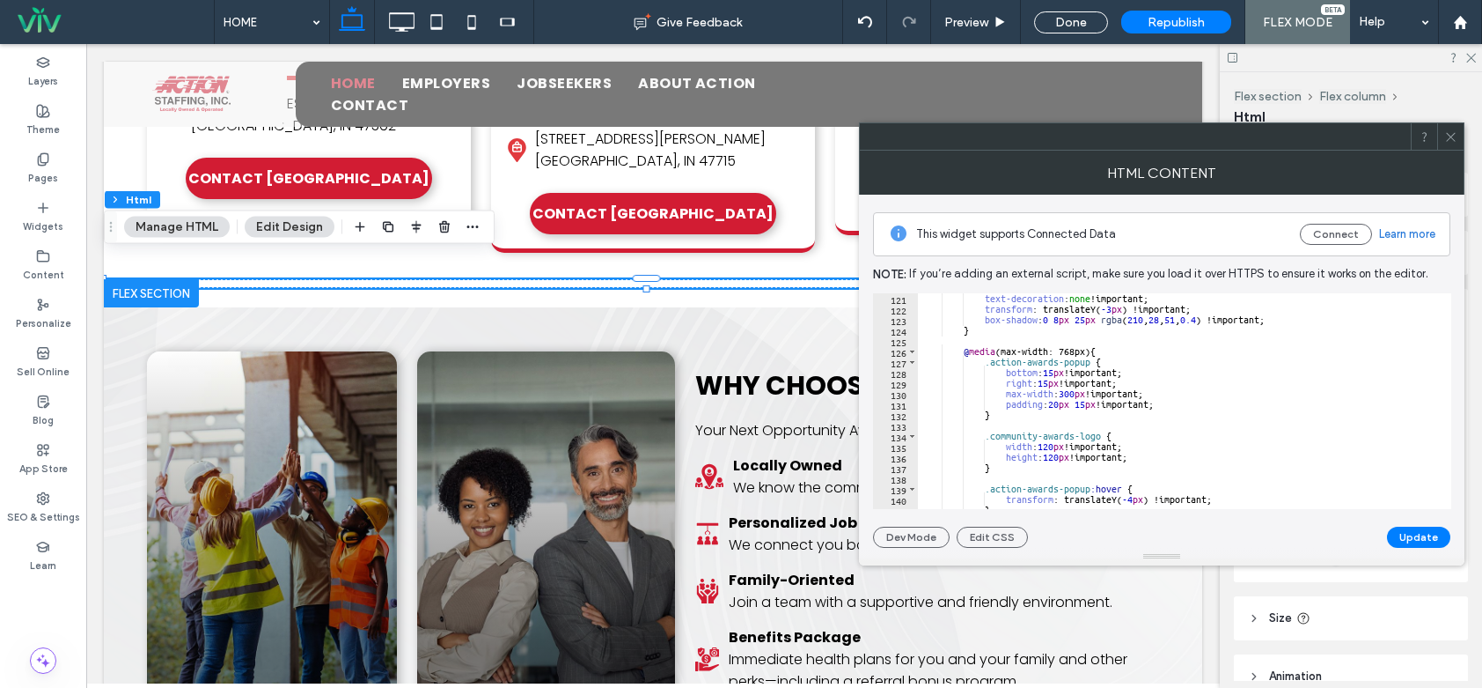
scroll to position [1688, 0]
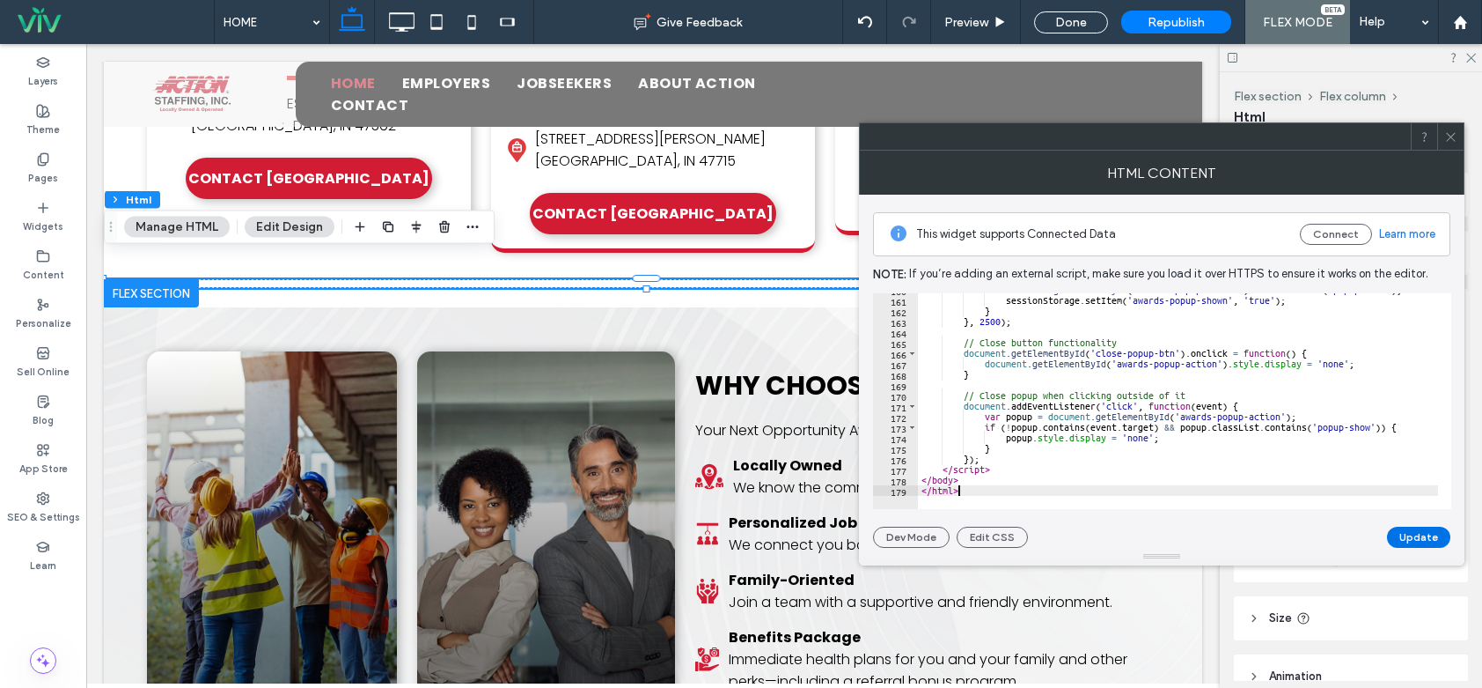
click at [1434, 530] on button "Update" at bounding box center [1418, 536] width 63 height 21
click at [1452, 138] on icon at bounding box center [1451, 136] width 13 height 13
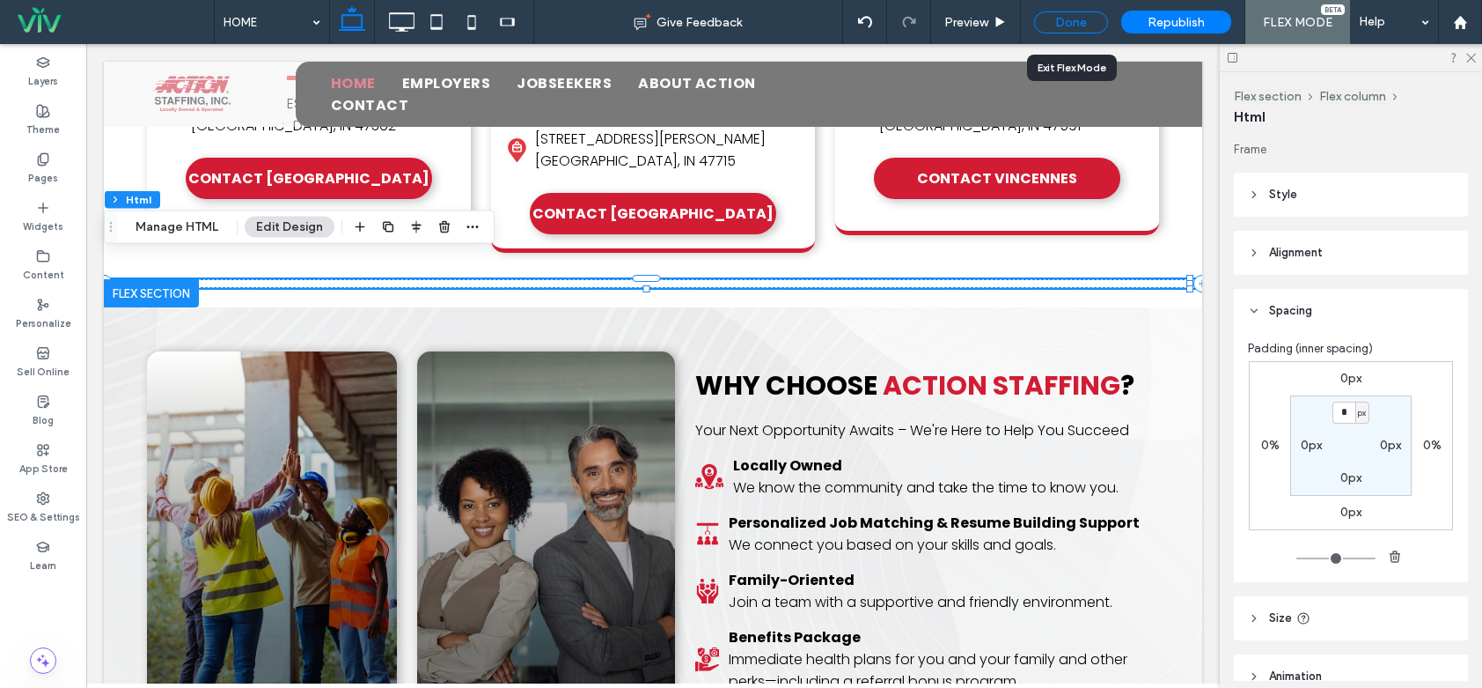
click at [1076, 25] on div "Done" at bounding box center [1071, 22] width 74 height 22
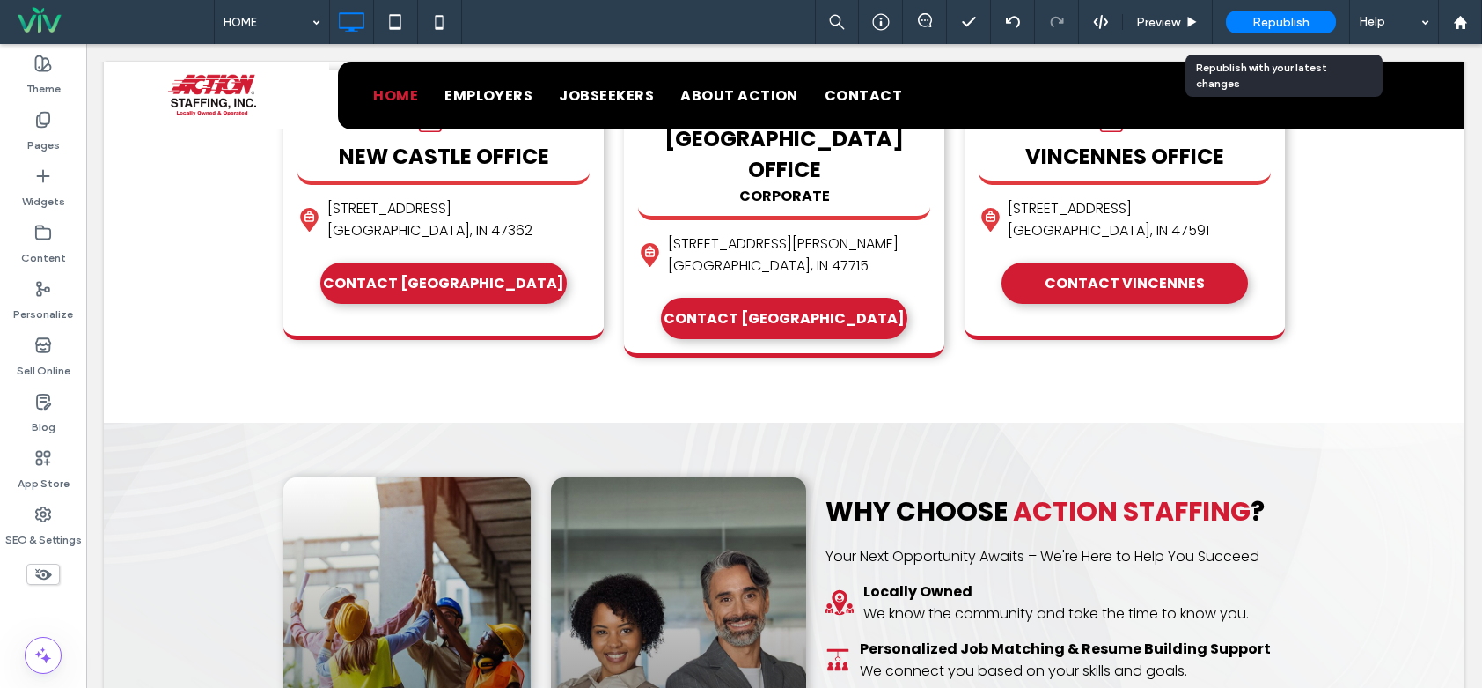
click at [1256, 26] on span "Republish" at bounding box center [1281, 22] width 57 height 15
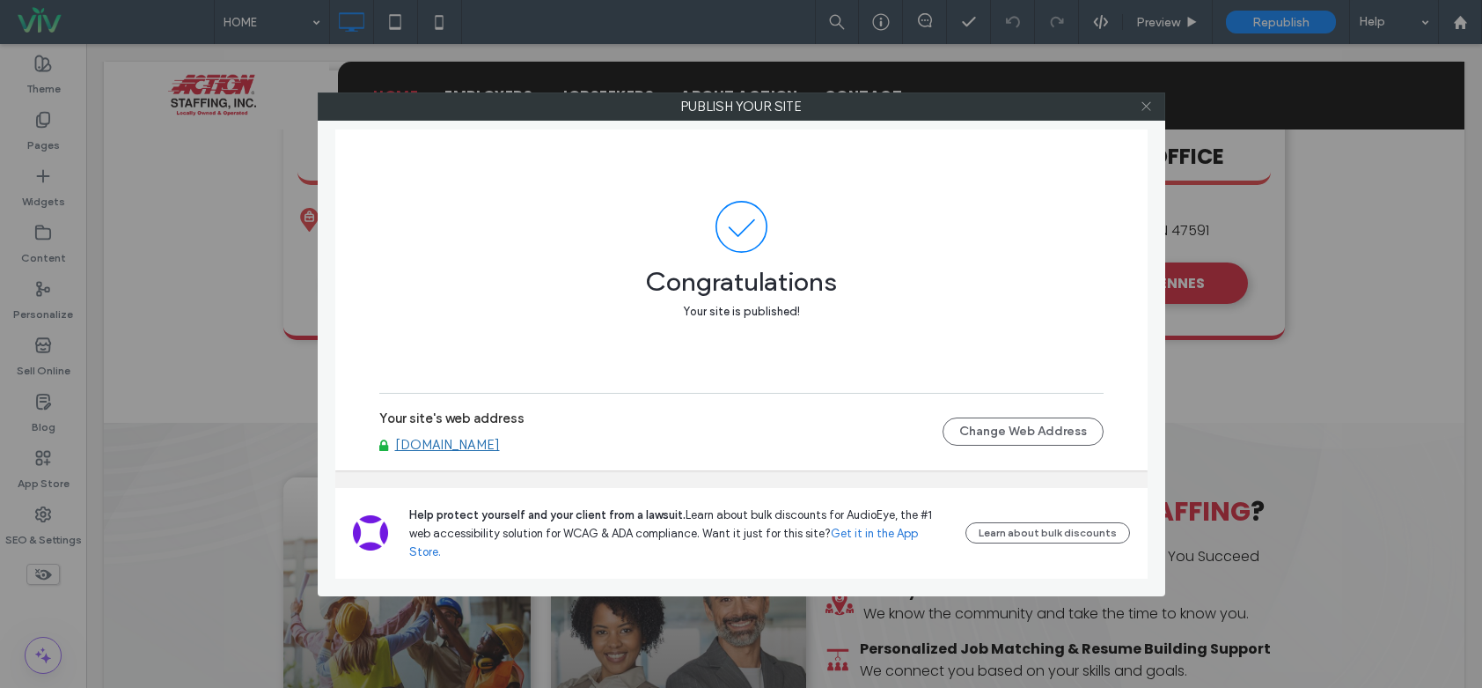
click at [1143, 104] on icon at bounding box center [1146, 105] width 13 height 13
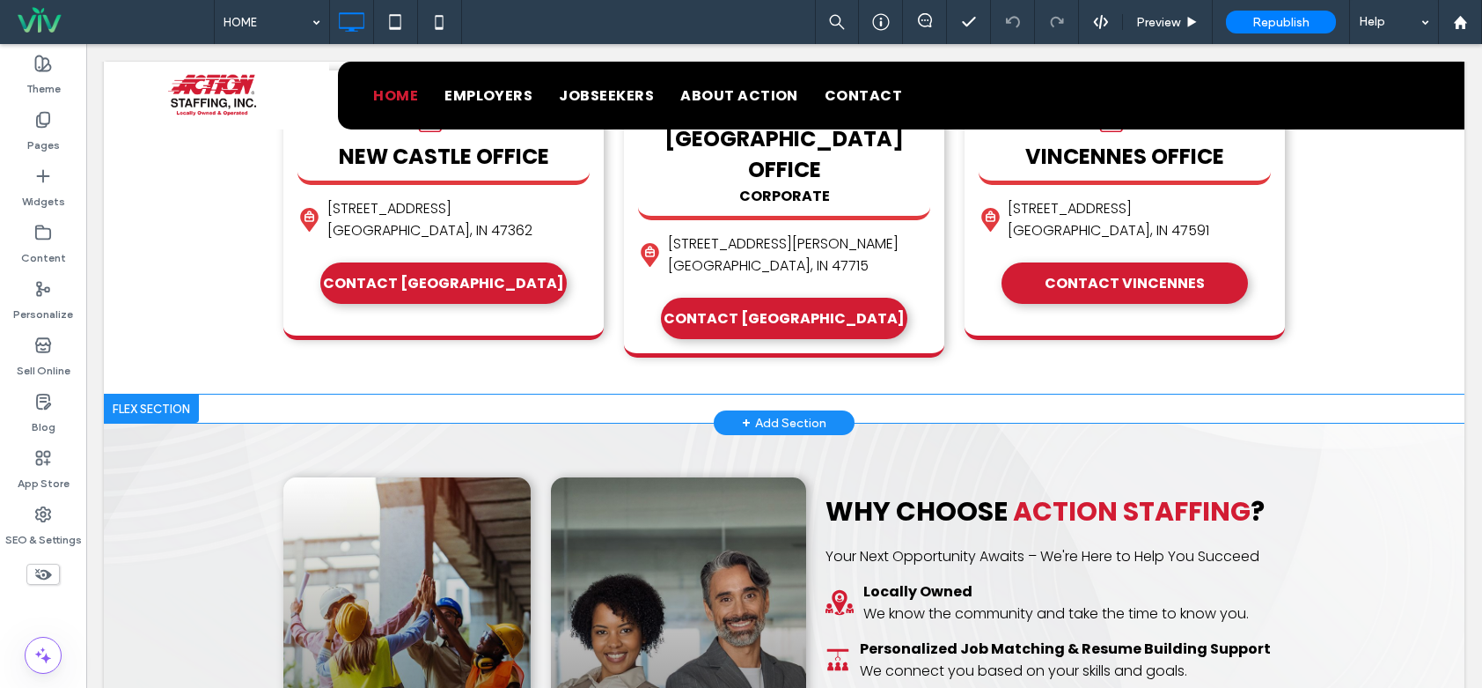
click at [335, 394] on div "Click to edit in Flex Mode" at bounding box center [784, 408] width 1361 height 28
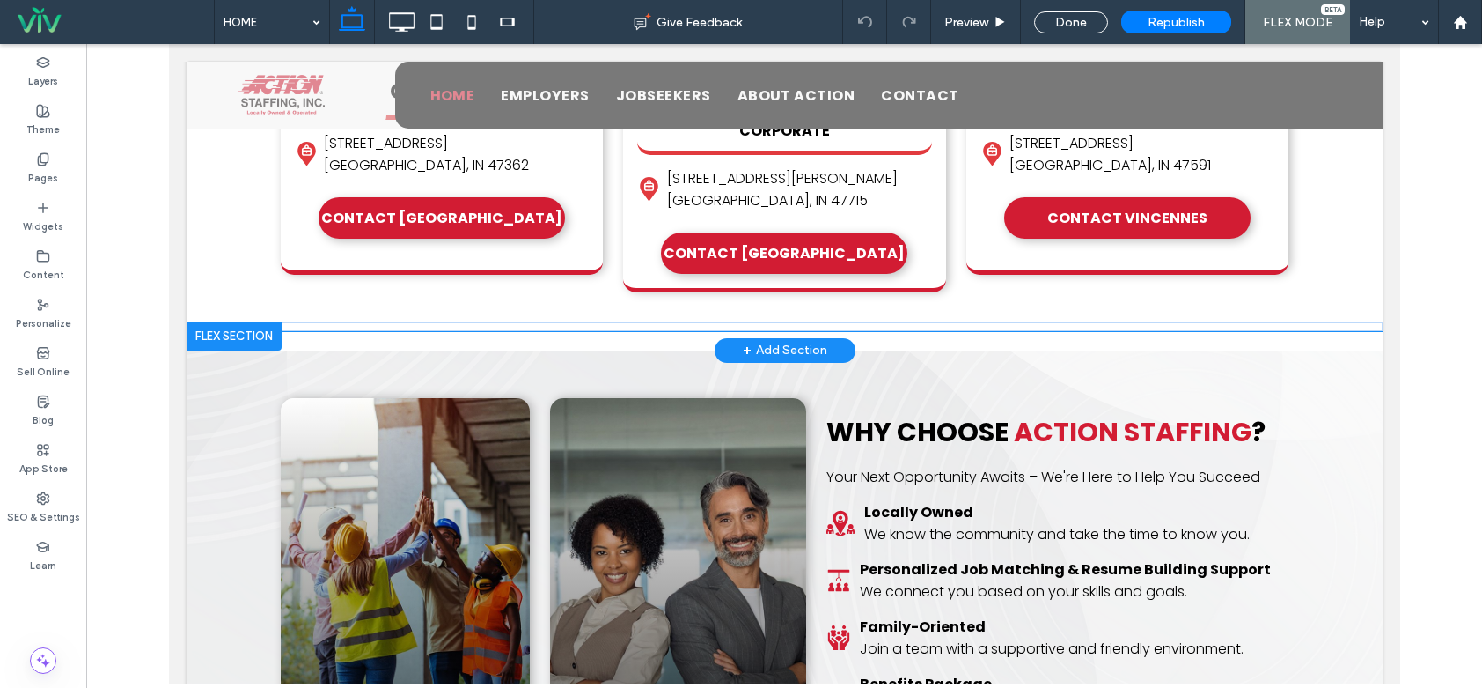
scroll to position [850, 0]
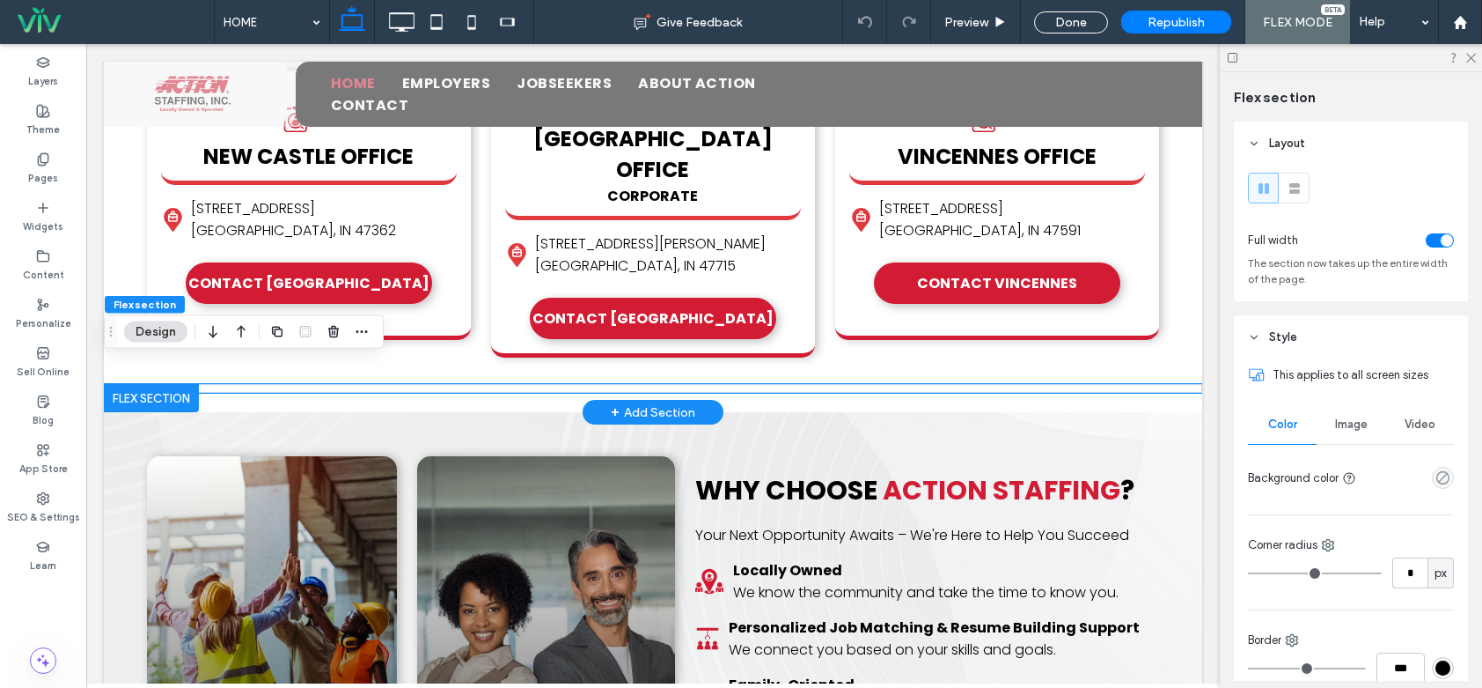
click at [334, 384] on div "× Official Community Choice Awards We're nominated for Best Employment/Staffing…" at bounding box center [653, 388] width 1099 height 9
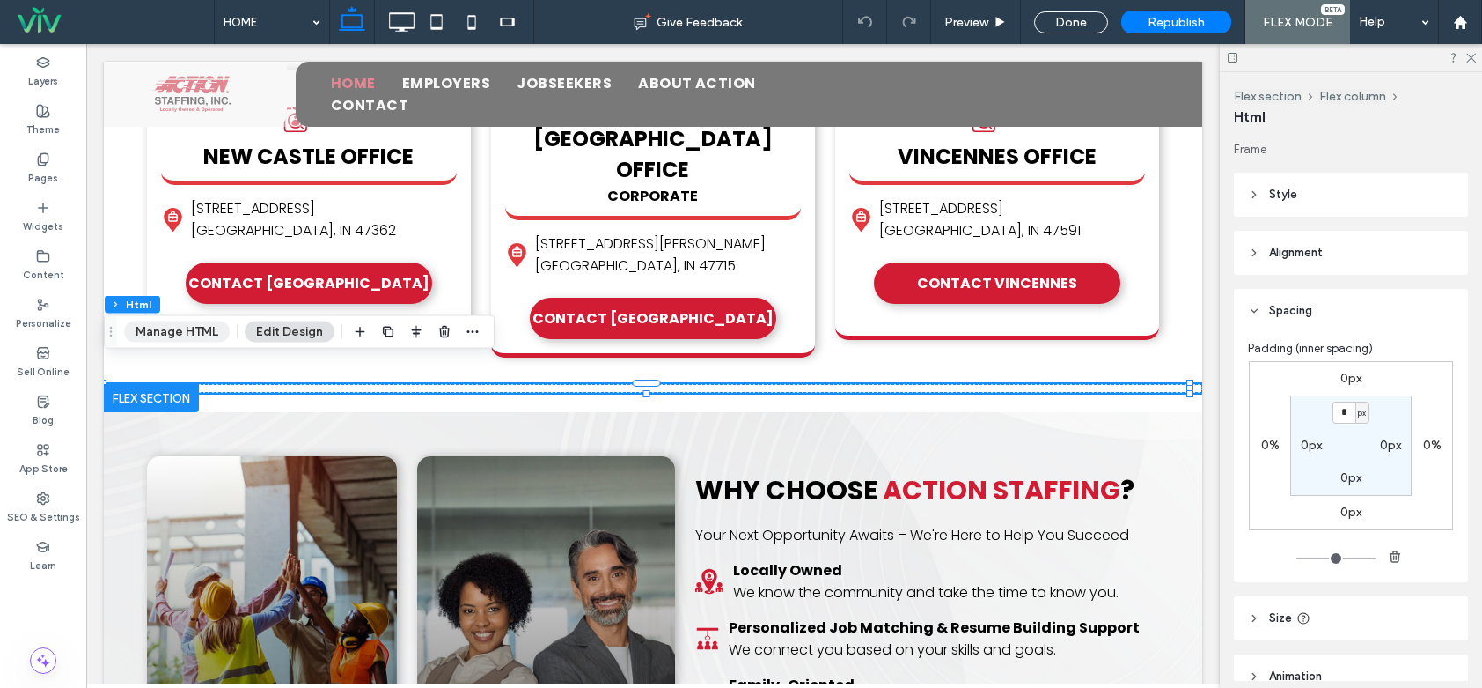
click at [192, 335] on button "Manage HTML" at bounding box center [177, 331] width 106 height 21
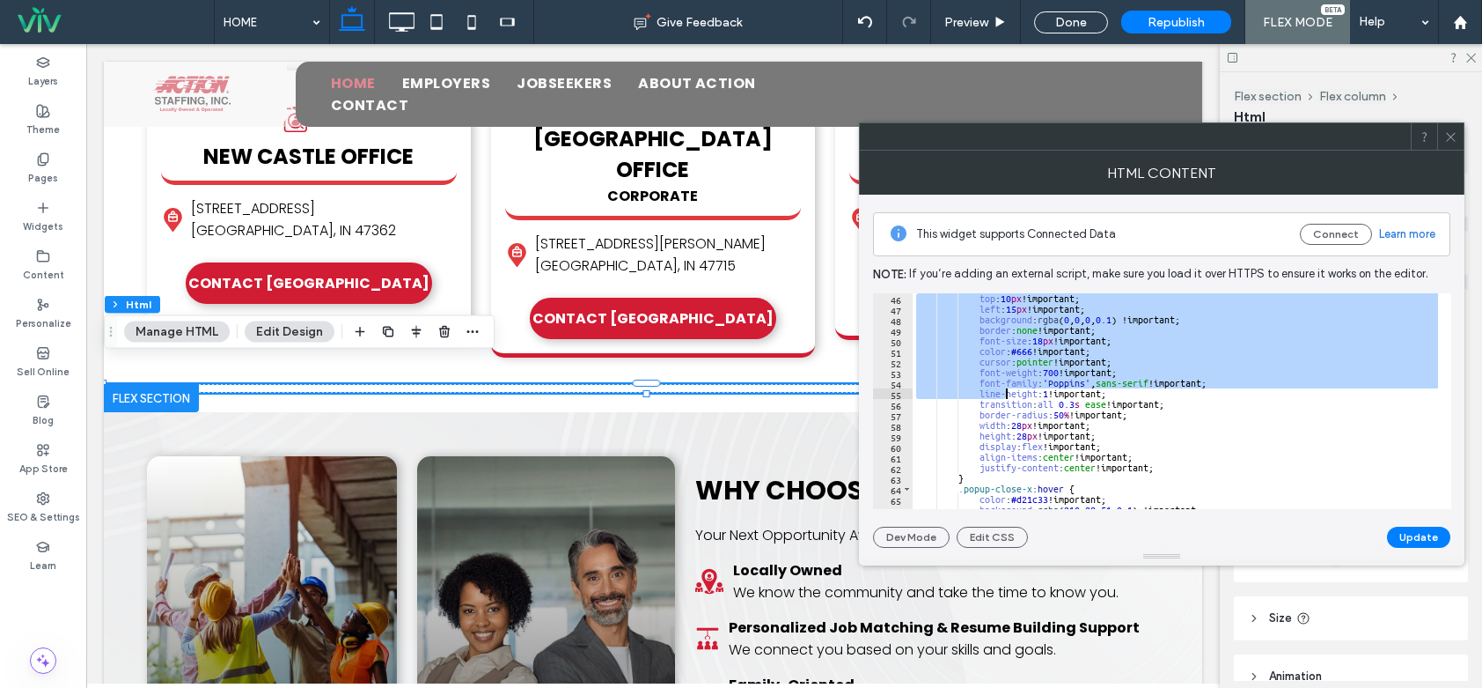
scroll to position [1519, 0]
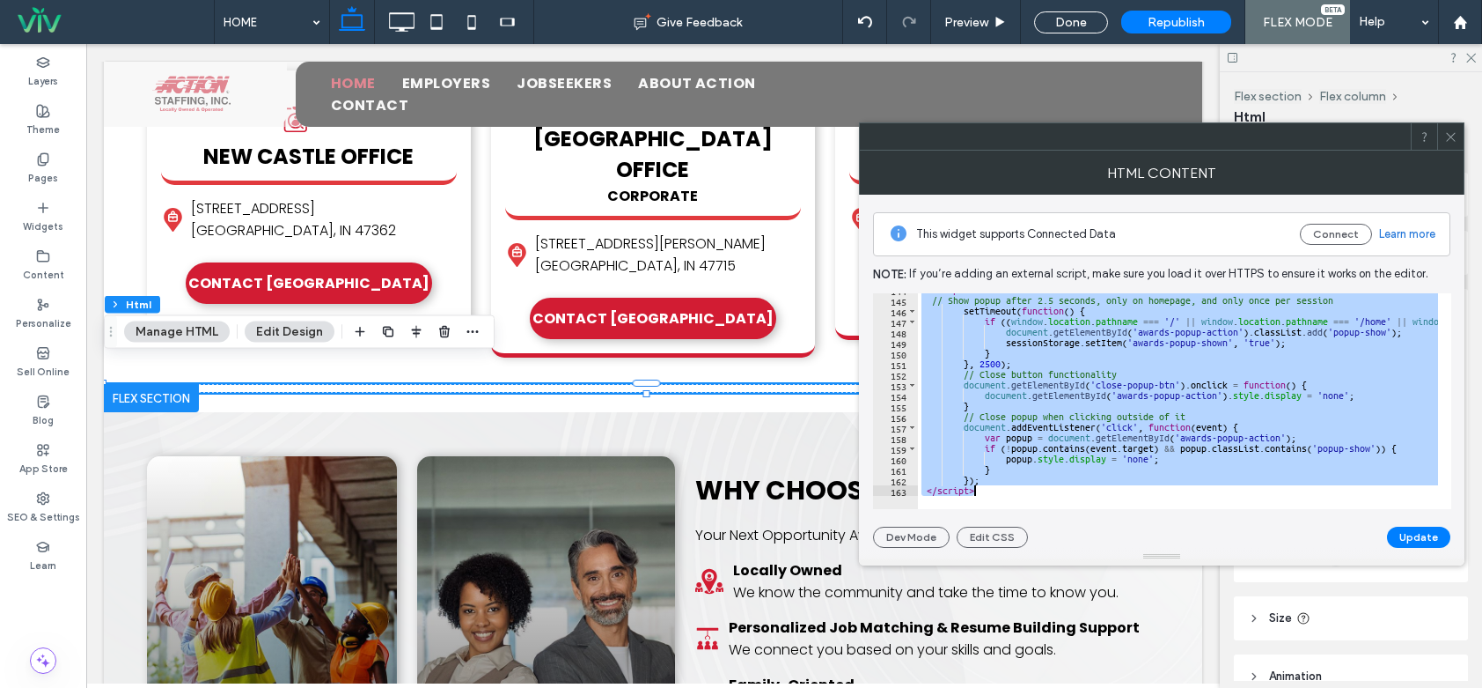
drag, startPoint x: 917, startPoint y: 298, endPoint x: 1079, endPoint y: 508, distance: 264.8
click at [1079, 508] on div "**********" at bounding box center [1162, 401] width 578 height 216
type textarea "**********"
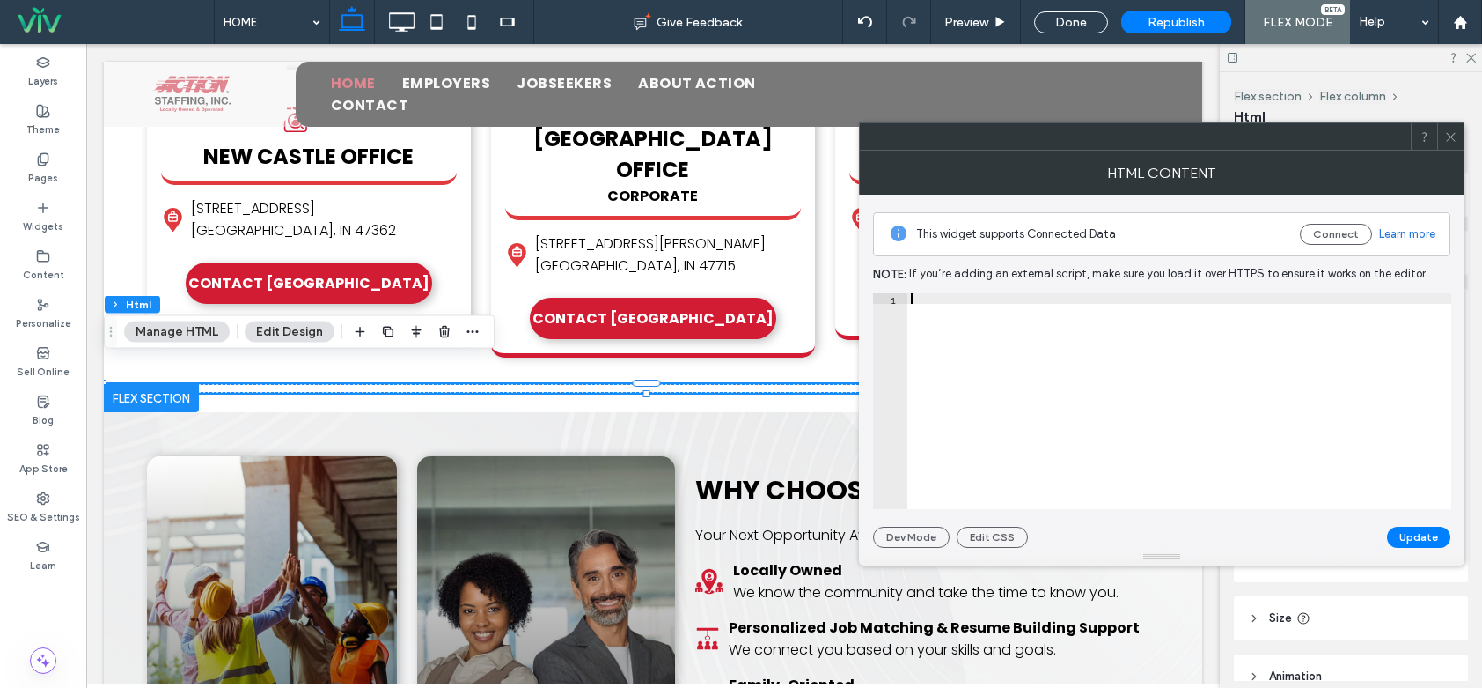
paste textarea "*******"
type textarea "*******"
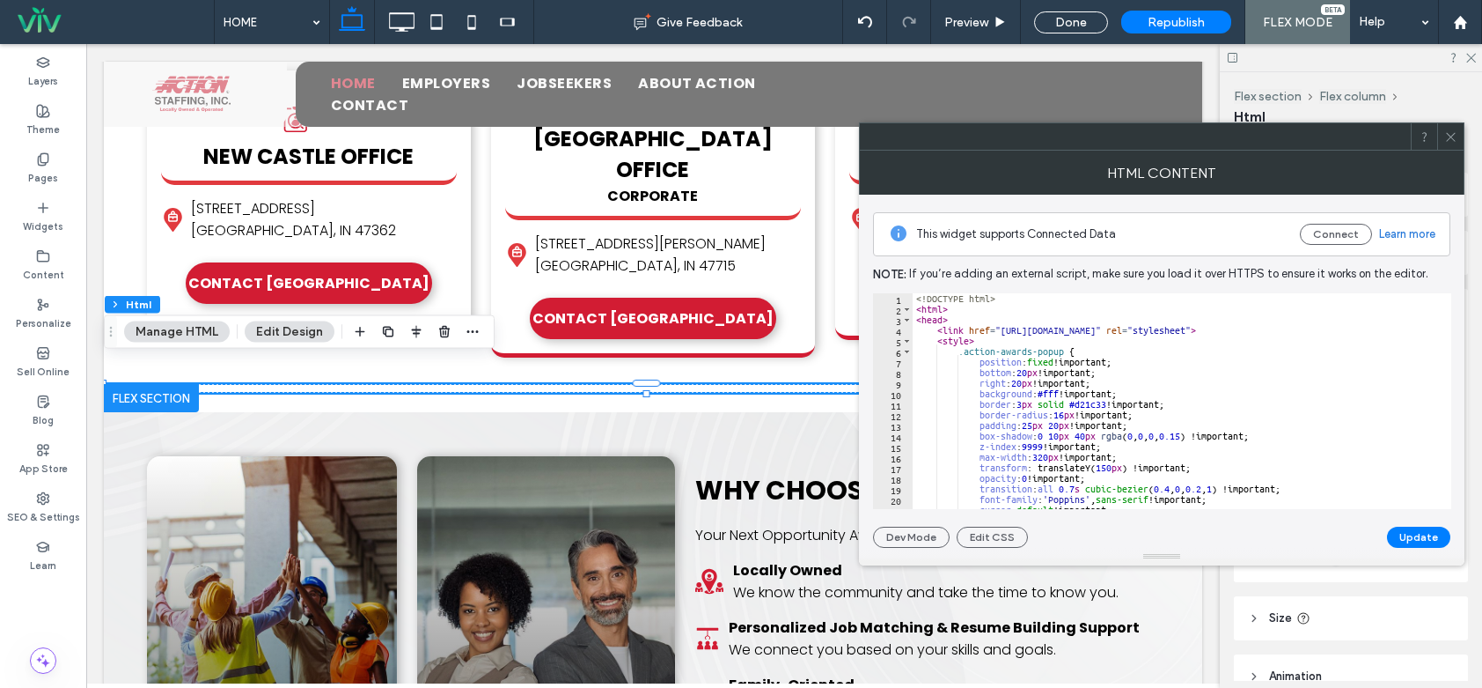
scroll to position [0, 0]
click at [1410, 533] on button "Update" at bounding box center [1418, 536] width 63 height 21
click at [1445, 133] on icon at bounding box center [1451, 136] width 13 height 13
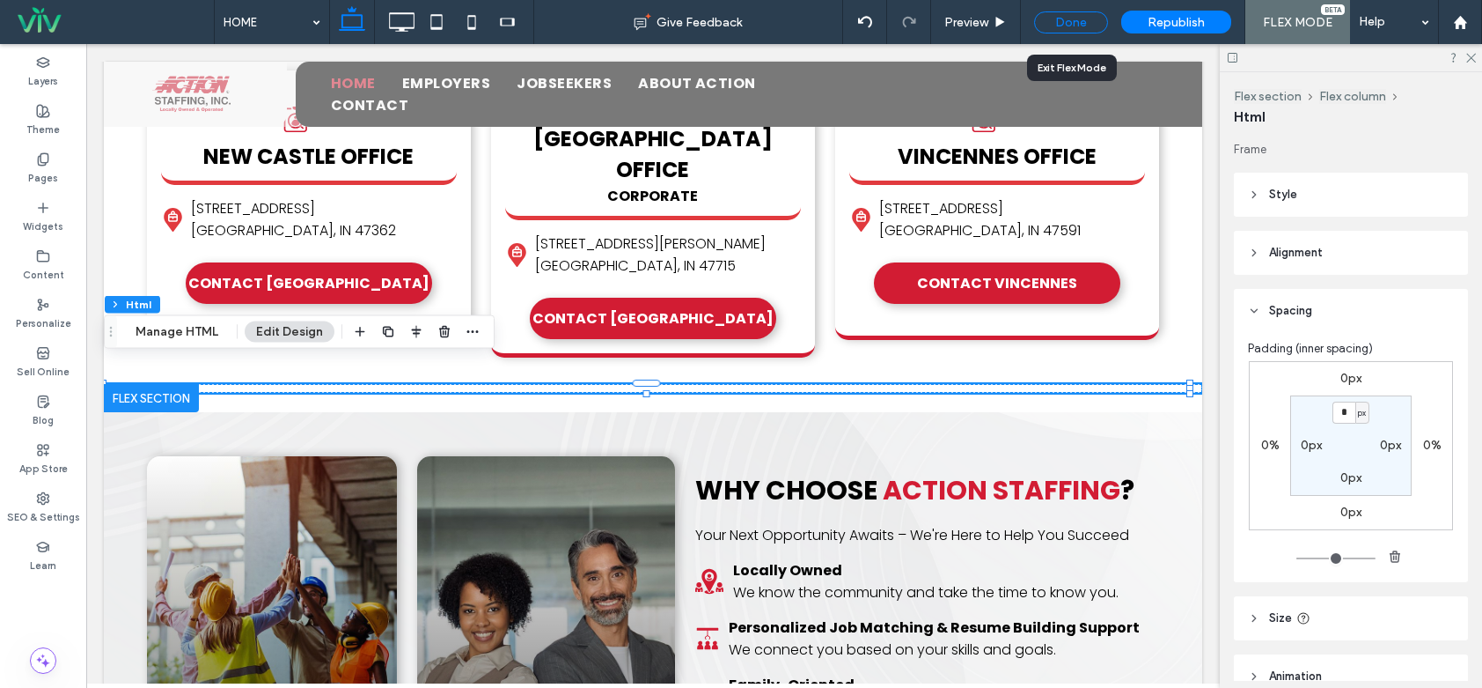
click at [1085, 18] on div "Done" at bounding box center [1071, 22] width 74 height 22
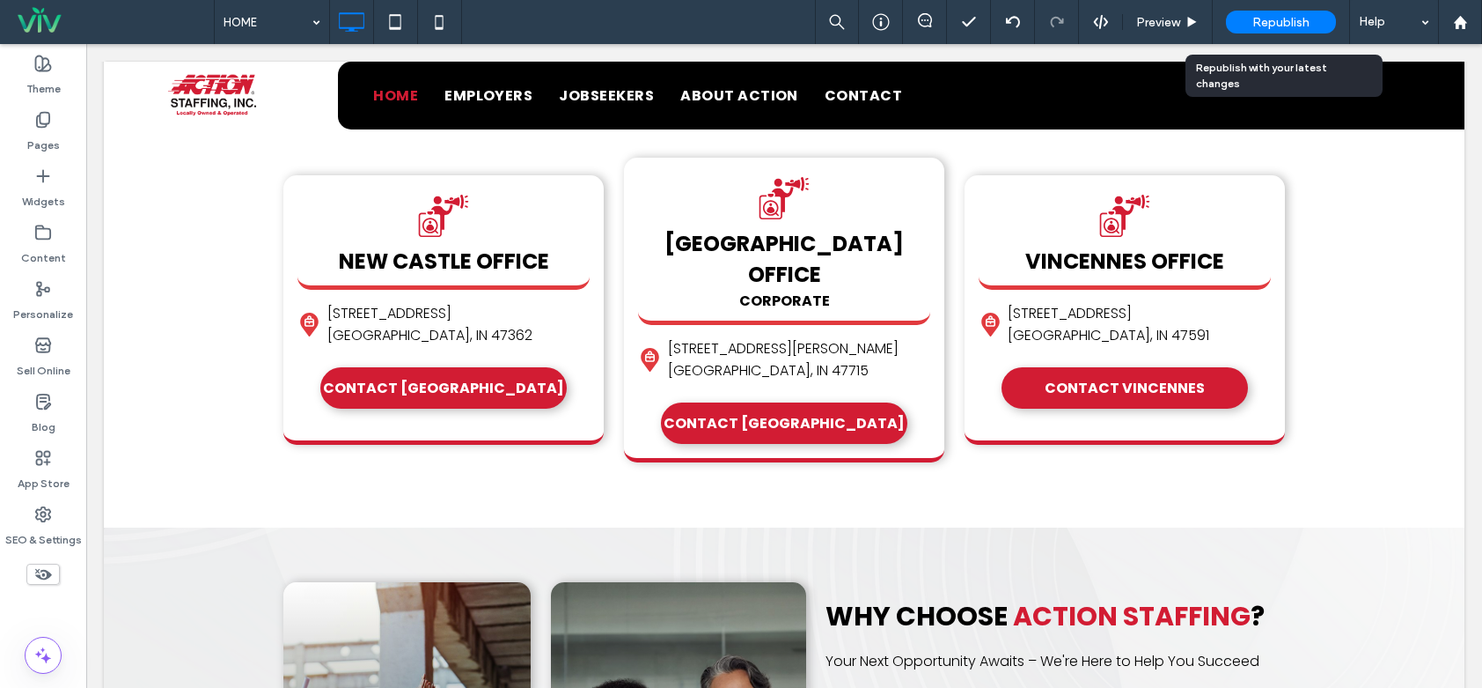
click at [1306, 18] on span "Republish" at bounding box center [1281, 22] width 57 height 15
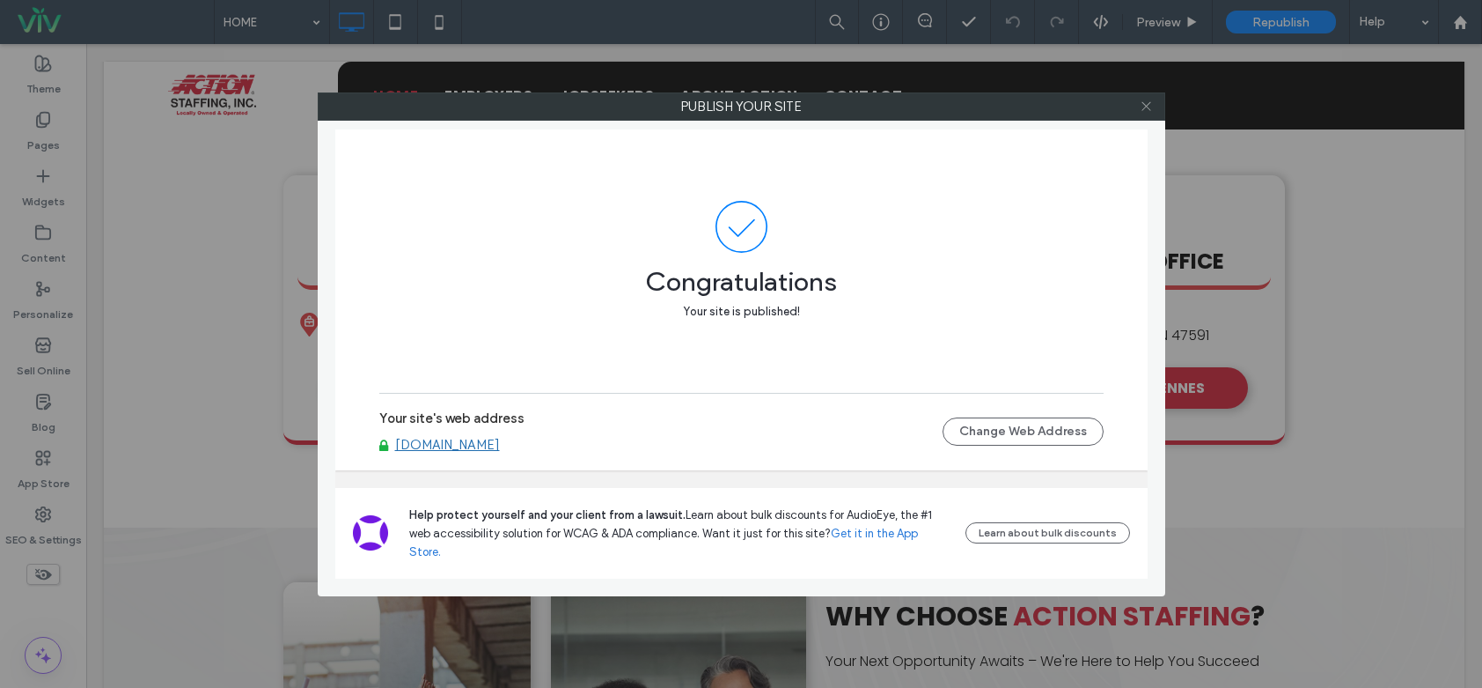
click at [1149, 107] on icon at bounding box center [1146, 105] width 13 height 13
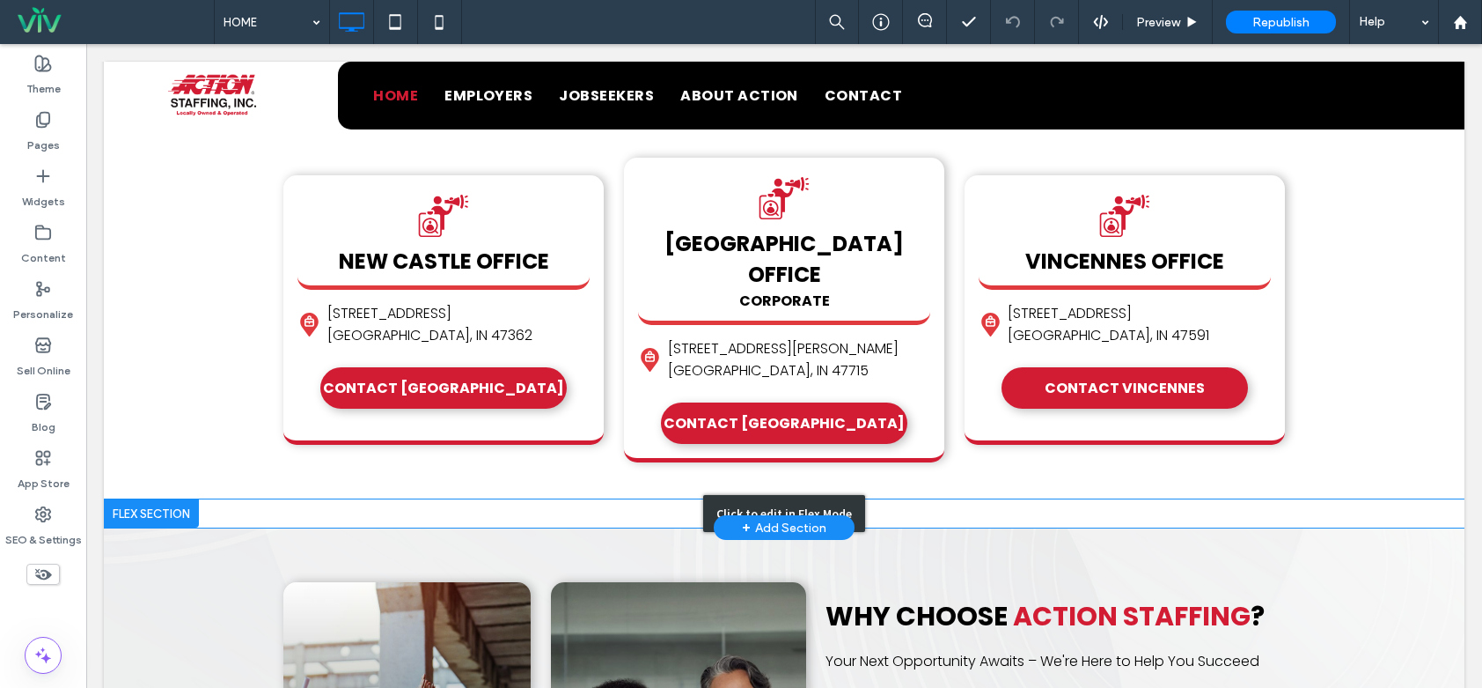
click at [607, 499] on div "Click to edit in Flex Mode" at bounding box center [784, 513] width 1361 height 28
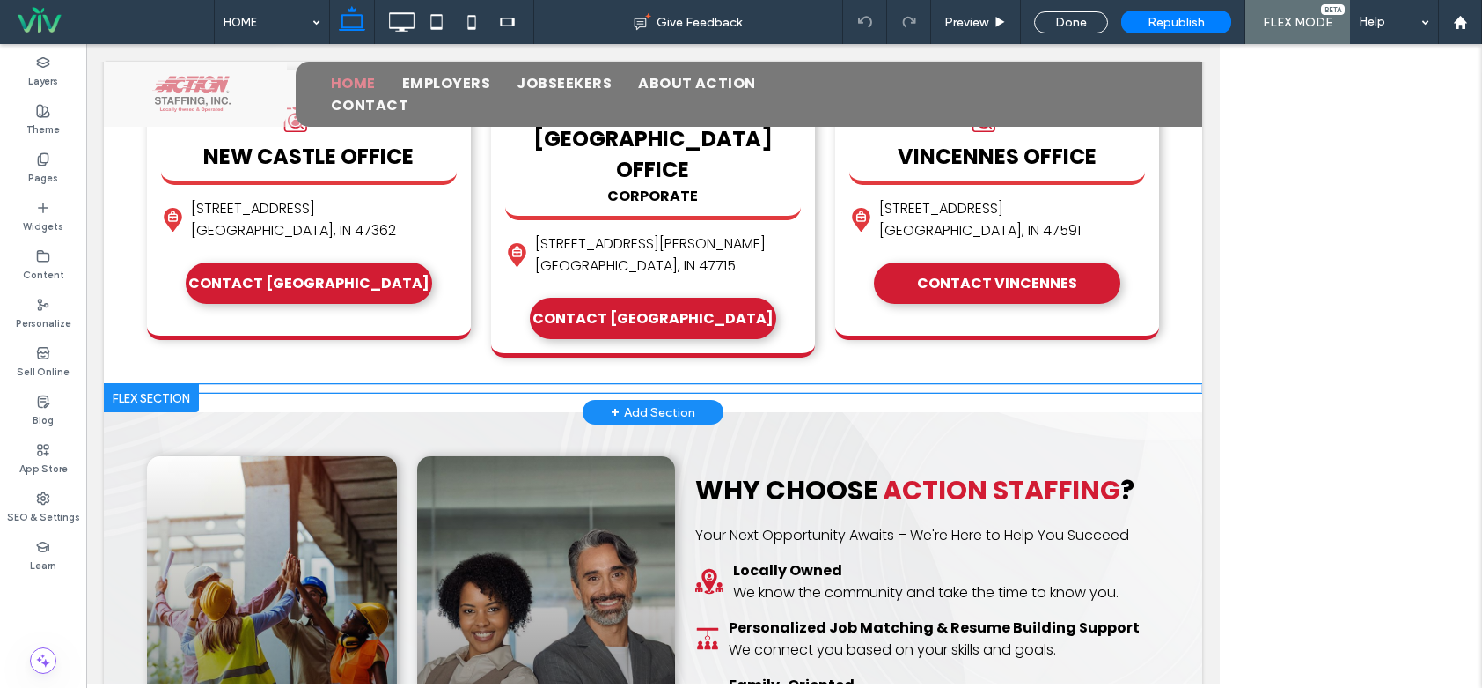
scroll to position [745, 0]
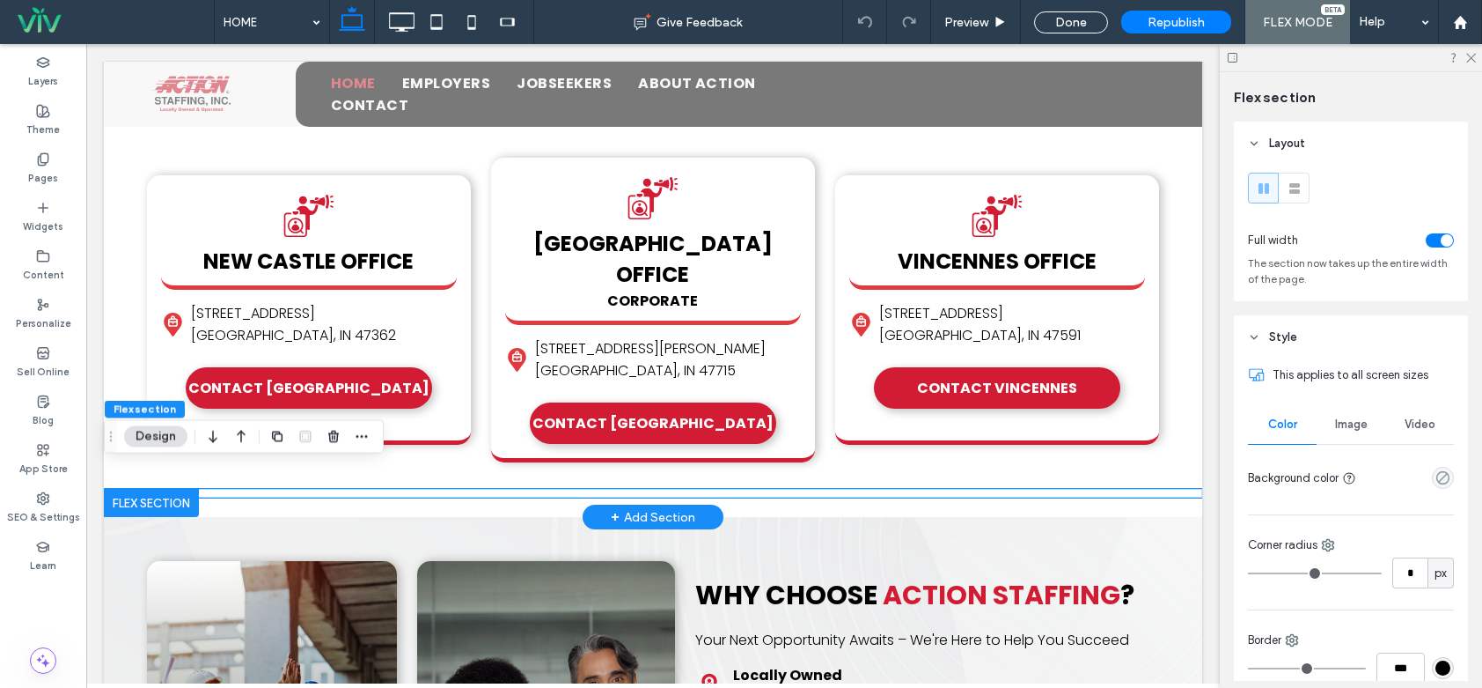
click at [595, 489] on div "× Official Community Choice Awards We're nominated for Best Employment/Staffing…" at bounding box center [653, 493] width 1099 height 9
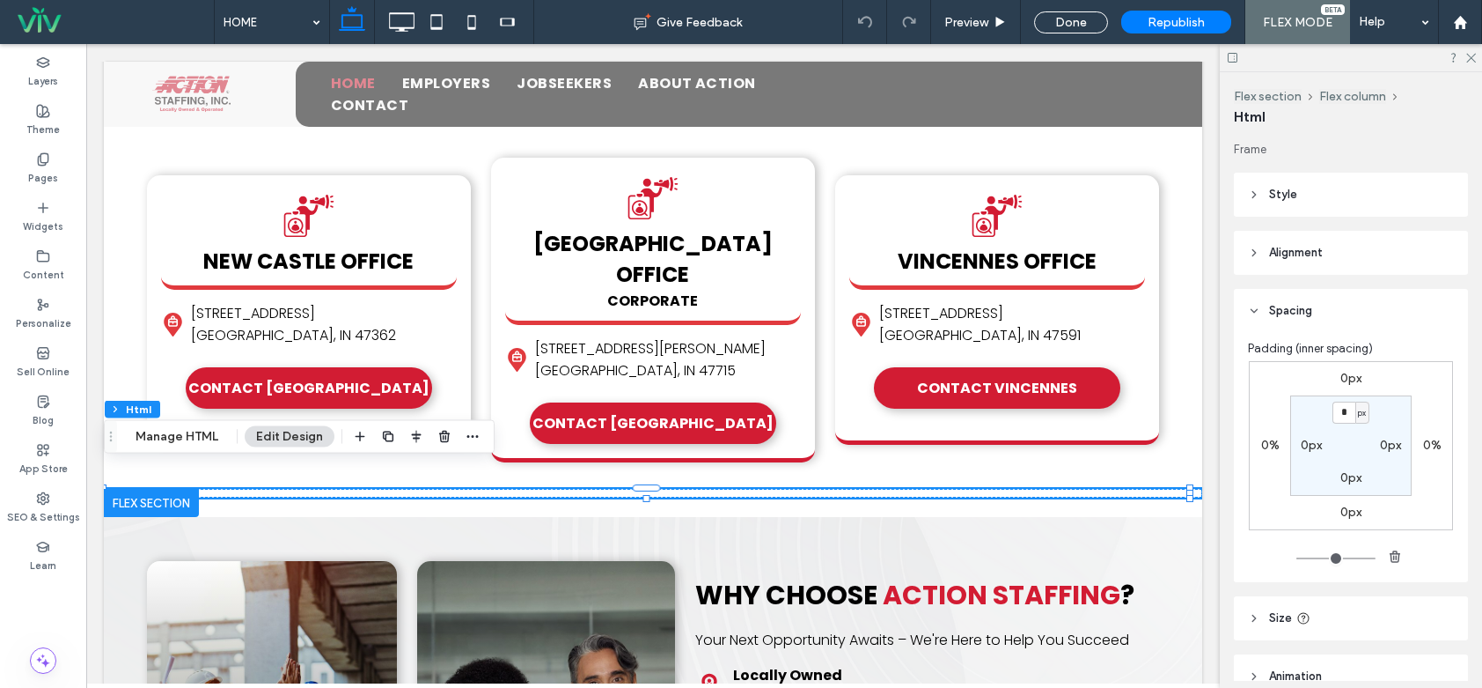
click at [166, 447] on div "Flex section Flex column Html Manage HTML Edit Design" at bounding box center [299, 436] width 391 height 33
click at [175, 440] on button "Manage HTML" at bounding box center [177, 436] width 106 height 21
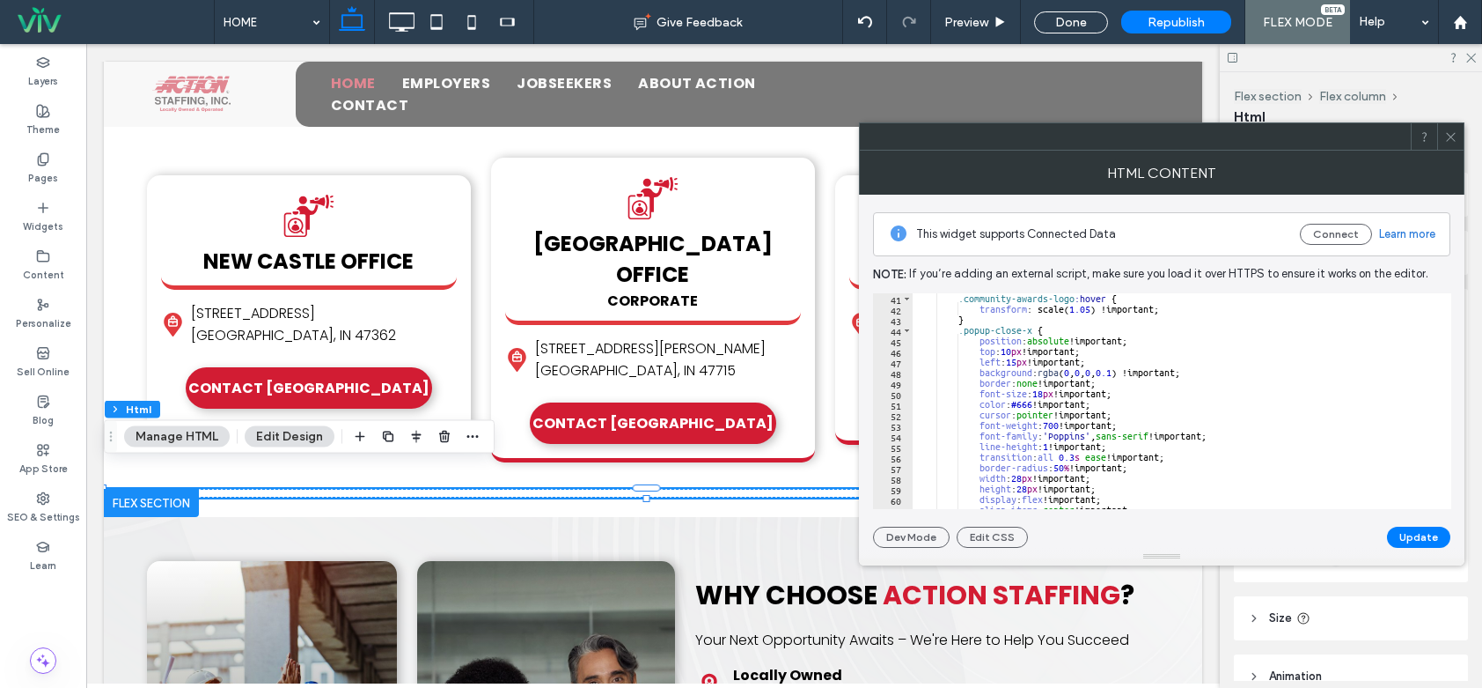
scroll to position [317, 0]
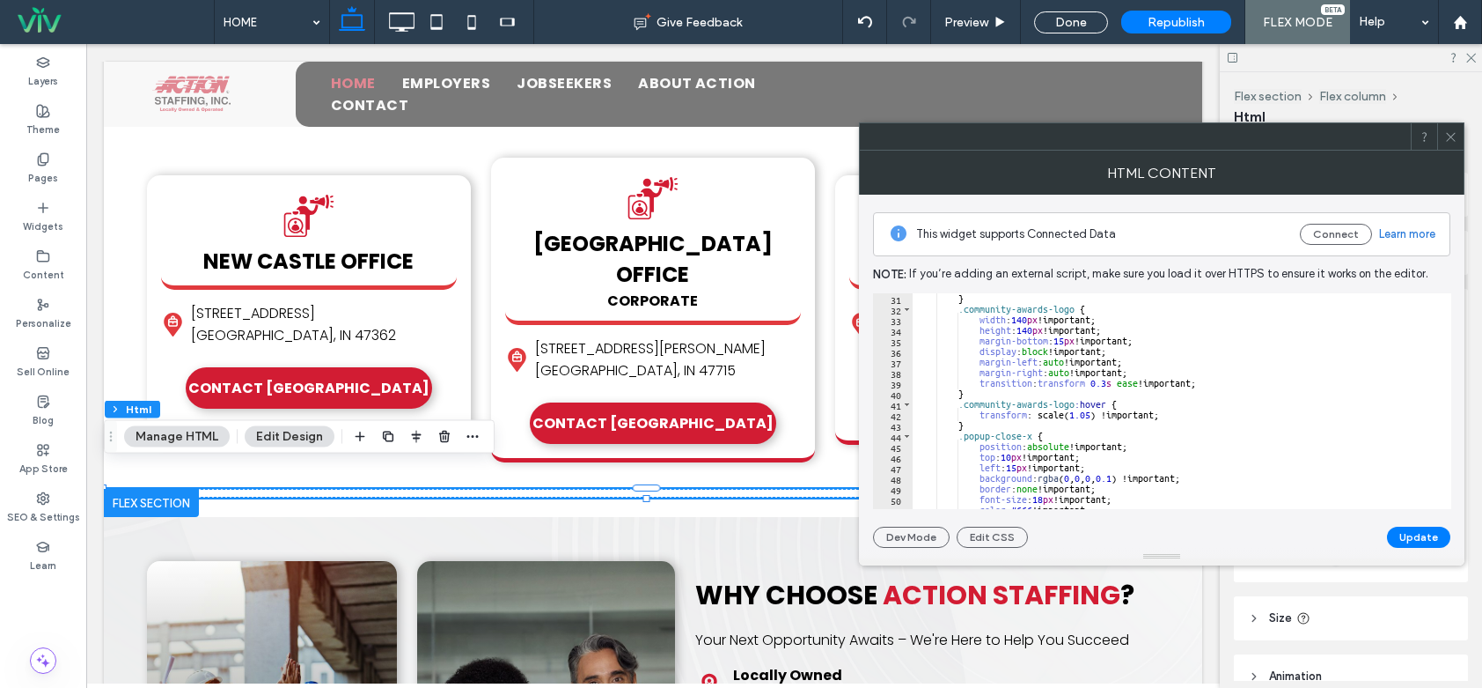
click at [1446, 136] on icon at bounding box center [1451, 136] width 13 height 13
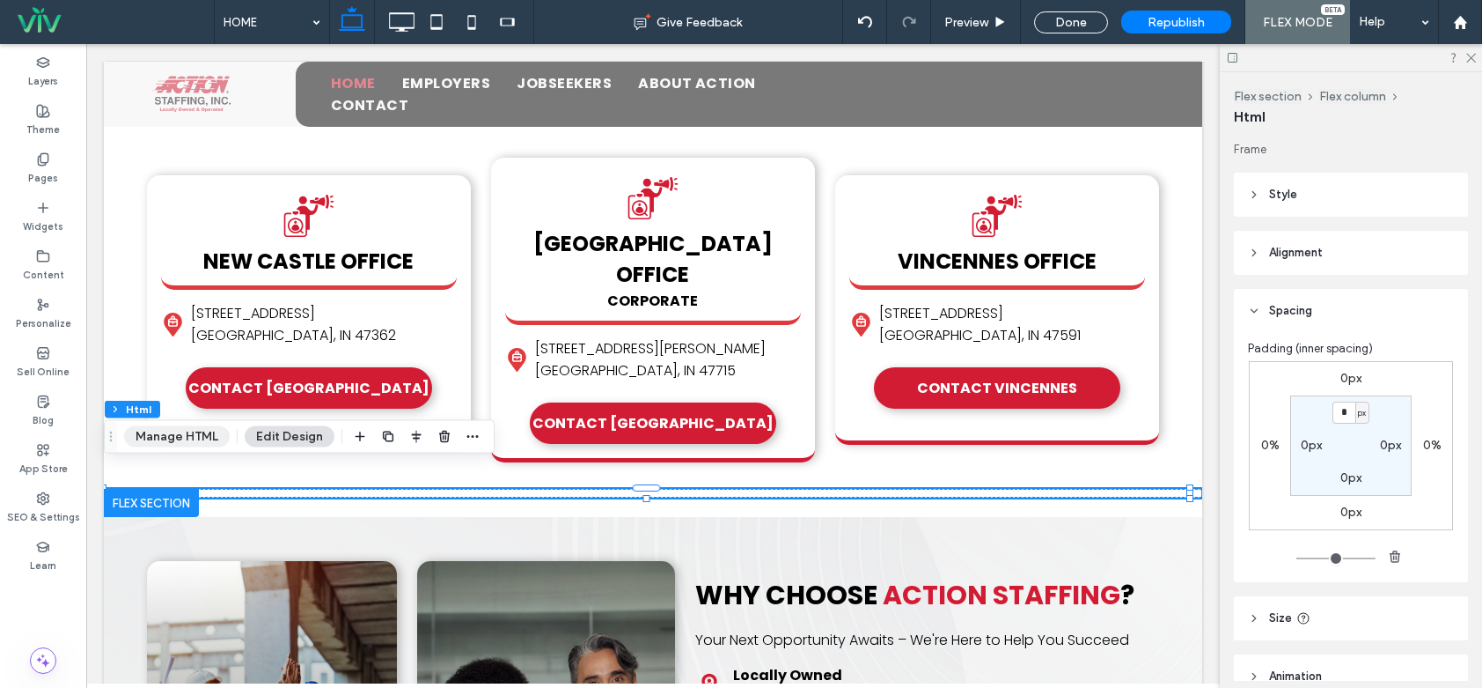
click at [188, 434] on button "Manage HTML" at bounding box center [177, 436] width 106 height 21
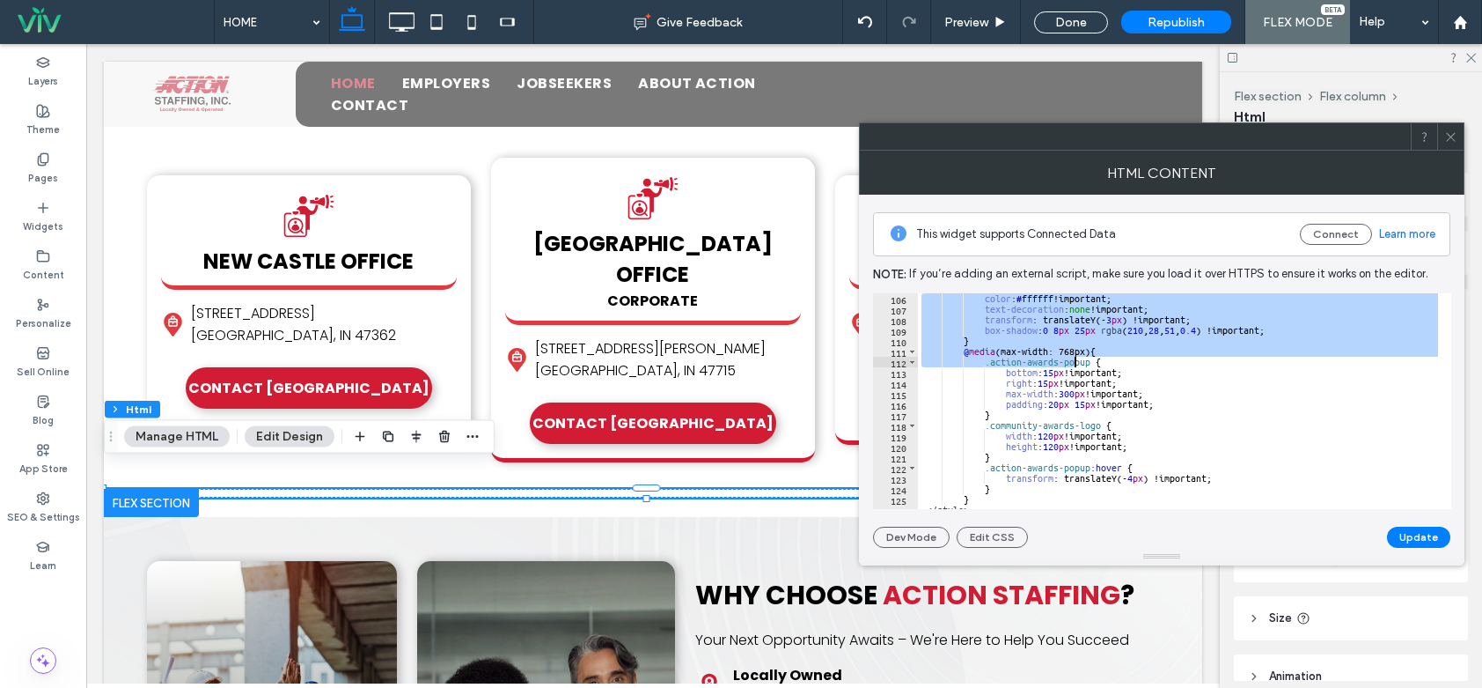
scroll to position [1519, 0]
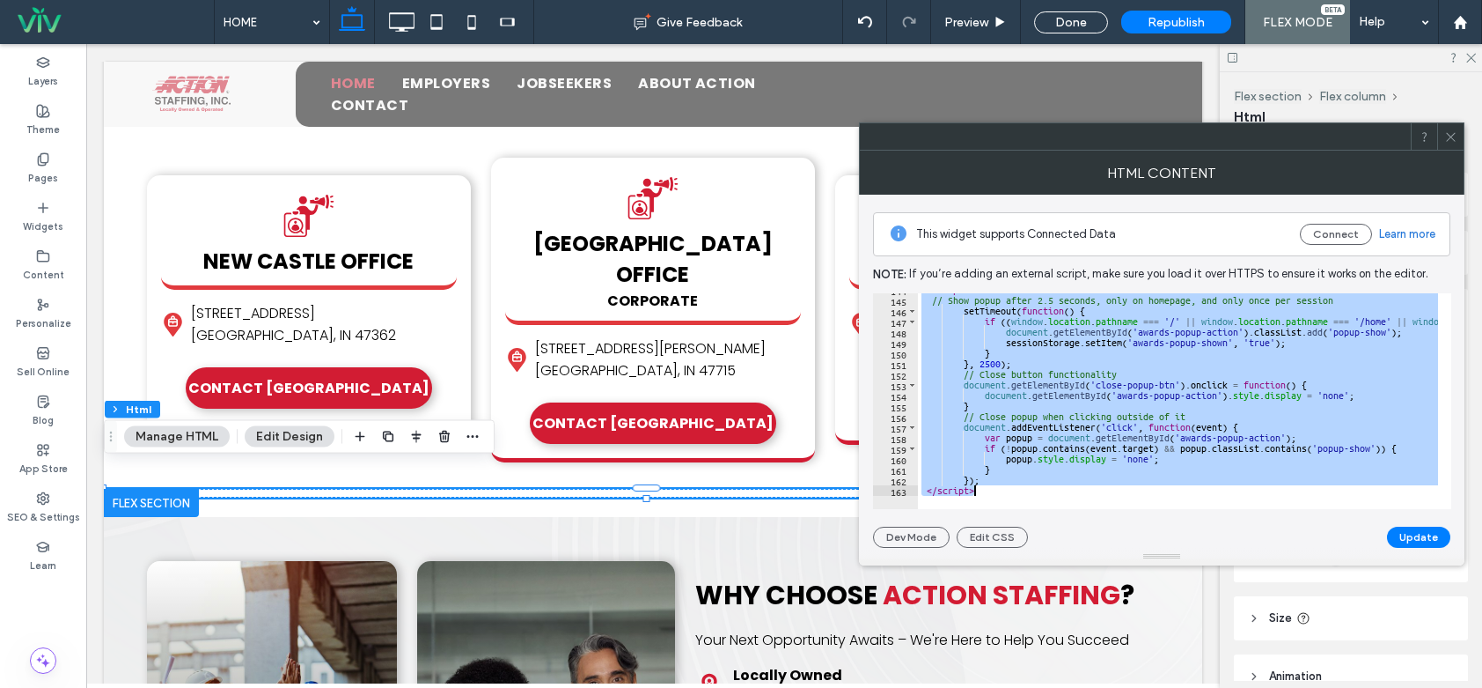
drag, startPoint x: 916, startPoint y: 300, endPoint x: 1085, endPoint y: 519, distance: 276.1
click at [1085, 519] on div "**********" at bounding box center [1161, 371] width 577 height 353
paste textarea "Cursor at row 163"
type textarea "*******"
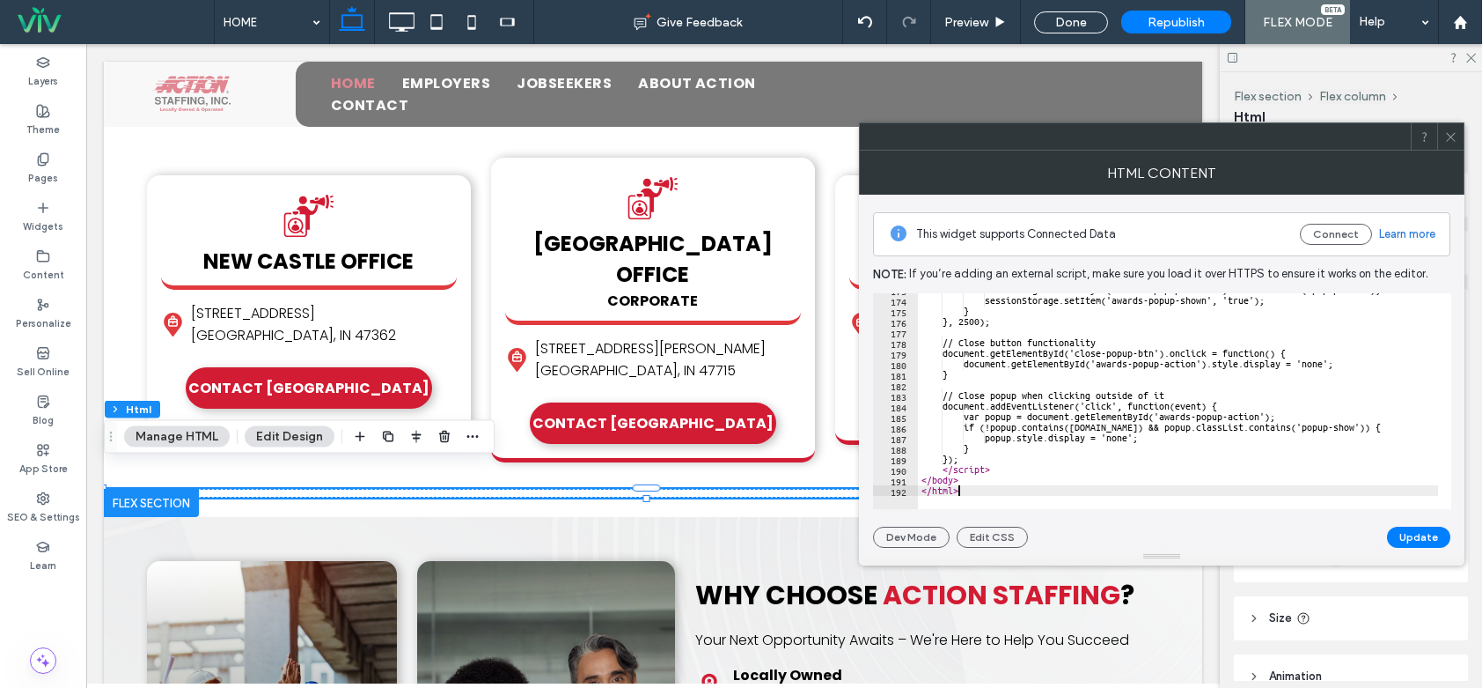
scroll to position [1826, 0]
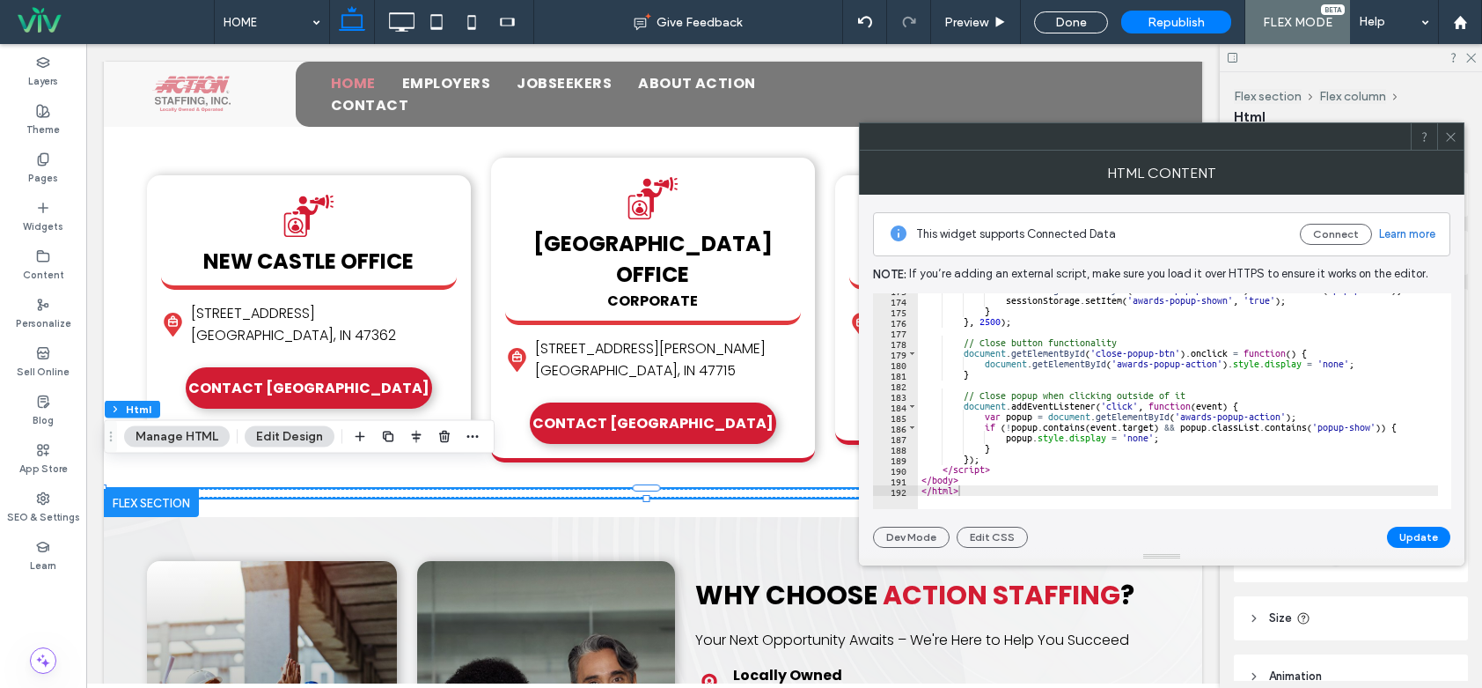
click at [1401, 533] on button "Update" at bounding box center [1418, 536] width 63 height 21
click at [1451, 141] on icon at bounding box center [1451, 136] width 13 height 13
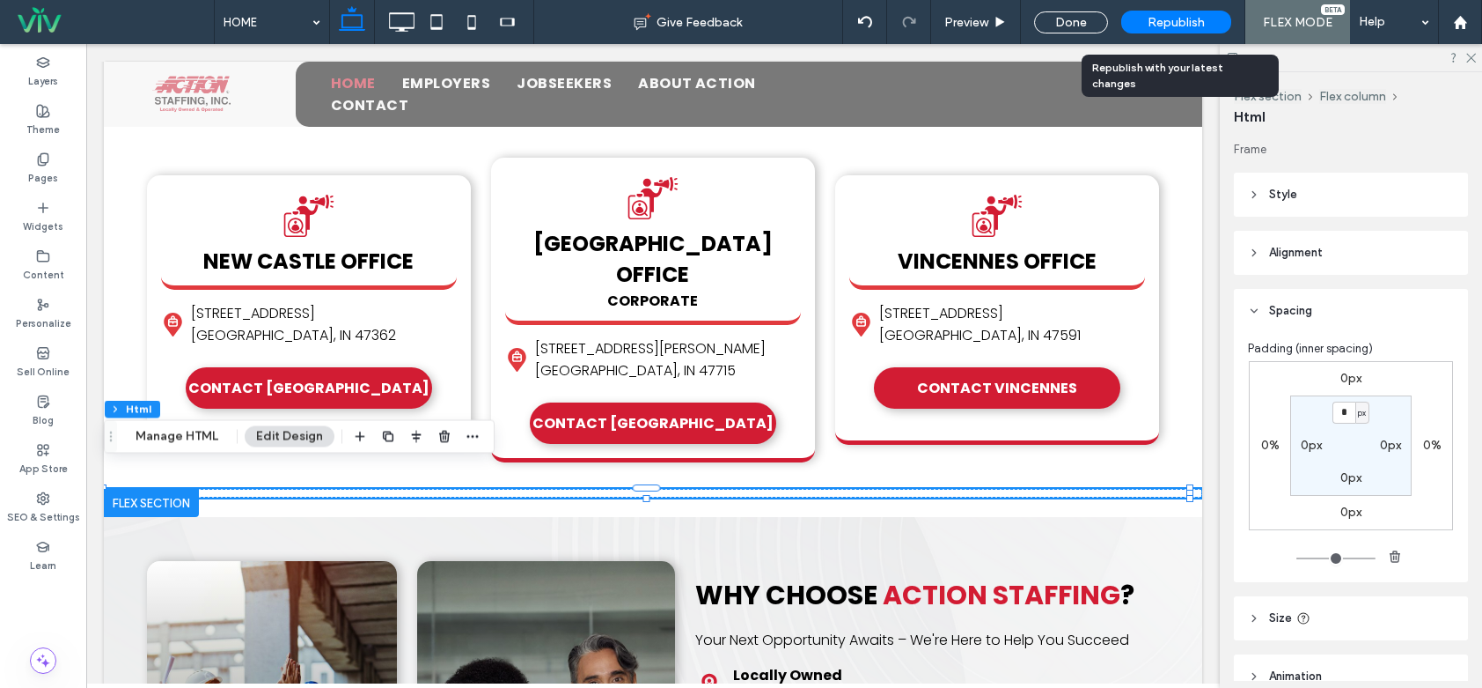
click at [1139, 19] on div "Republish" at bounding box center [1177, 22] width 110 height 23
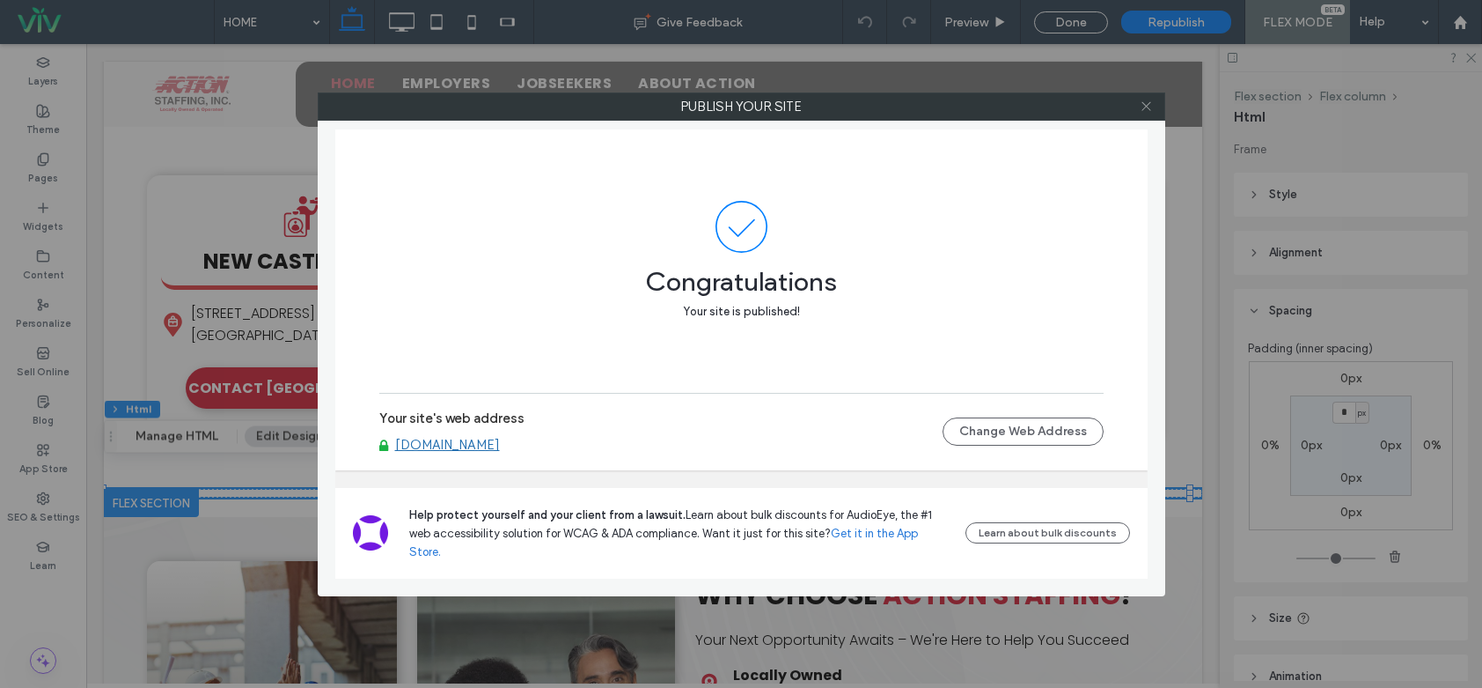
click at [1140, 107] on icon at bounding box center [1146, 105] width 13 height 13
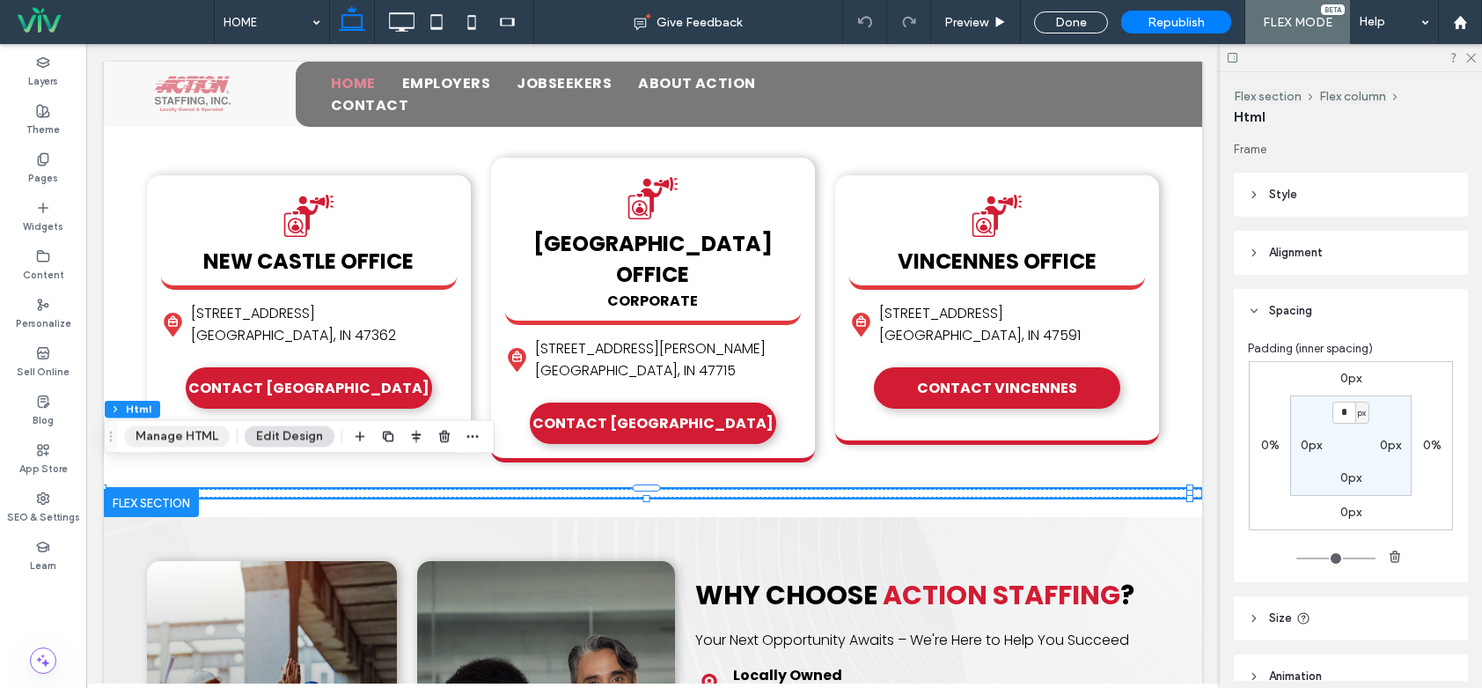
click at [203, 438] on button "Manage HTML" at bounding box center [177, 436] width 106 height 21
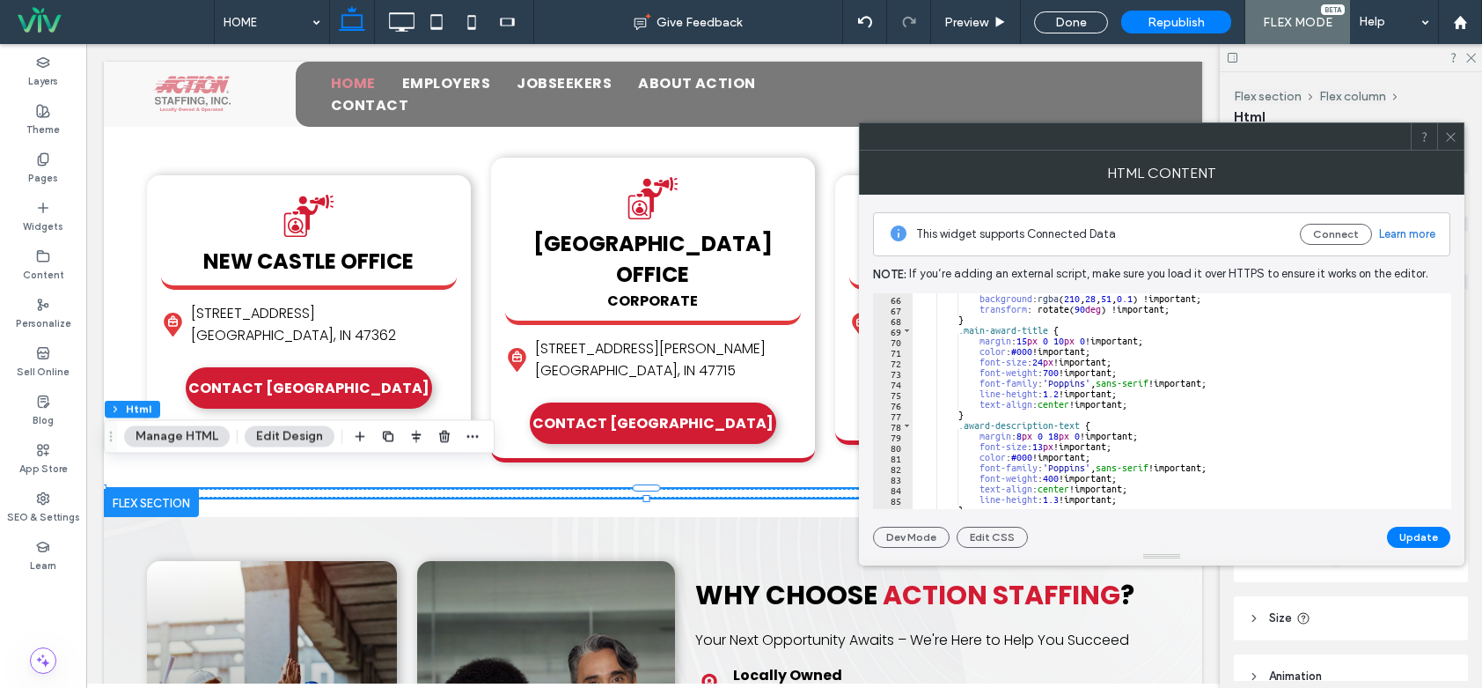
scroll to position [739, 0]
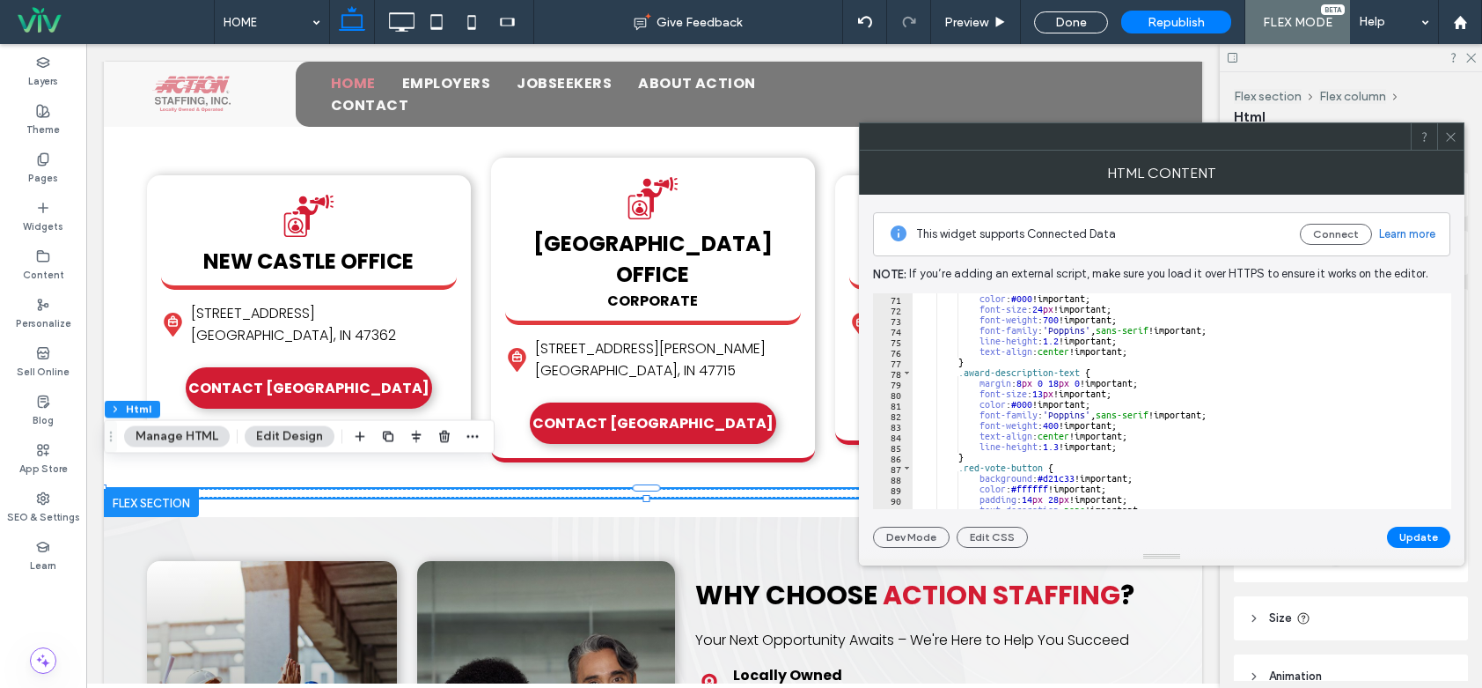
click at [1048, 395] on div "color : #000 !important; font-size : 24 px !important; font-weight : 700 !impor…" at bounding box center [1384, 405] width 942 height 224
click at [1414, 537] on button "Update" at bounding box center [1418, 536] width 63 height 21
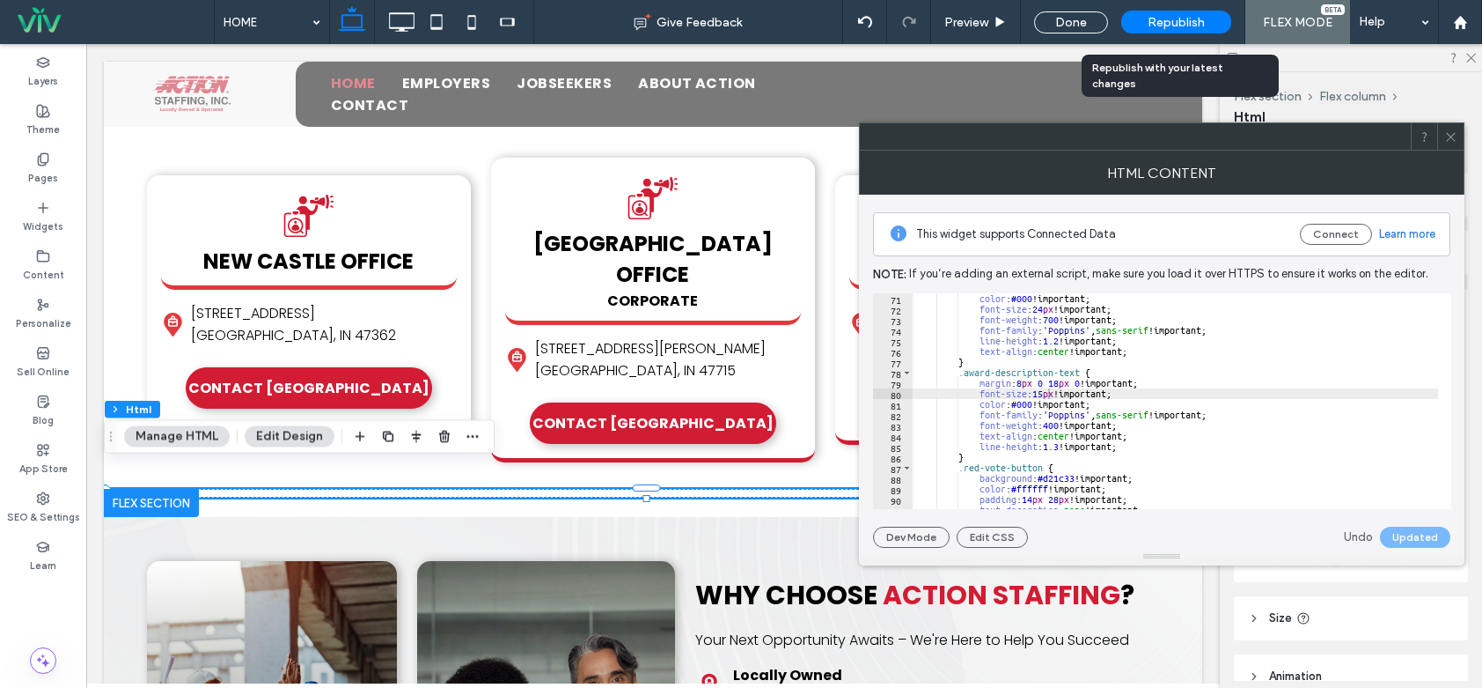
click at [1184, 15] on span "Republish" at bounding box center [1176, 22] width 57 height 15
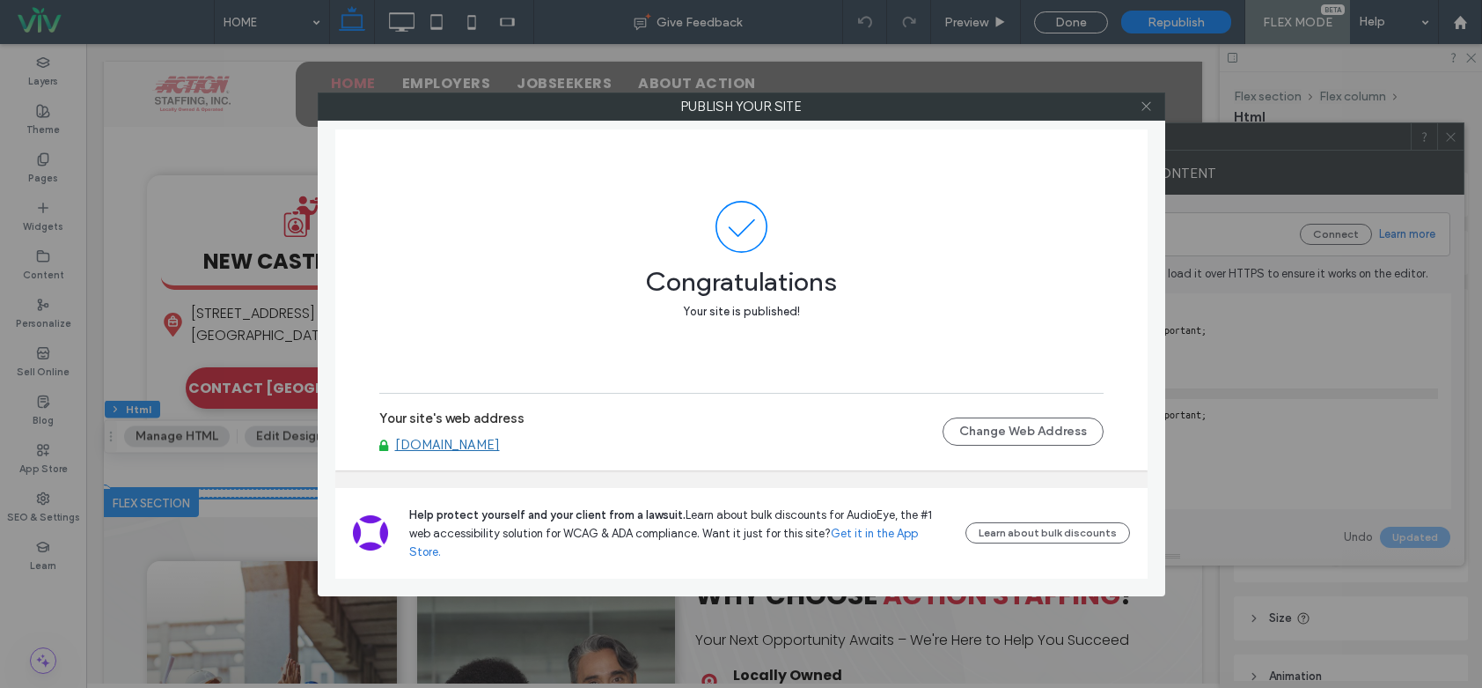
click at [1145, 103] on icon at bounding box center [1146, 105] width 13 height 13
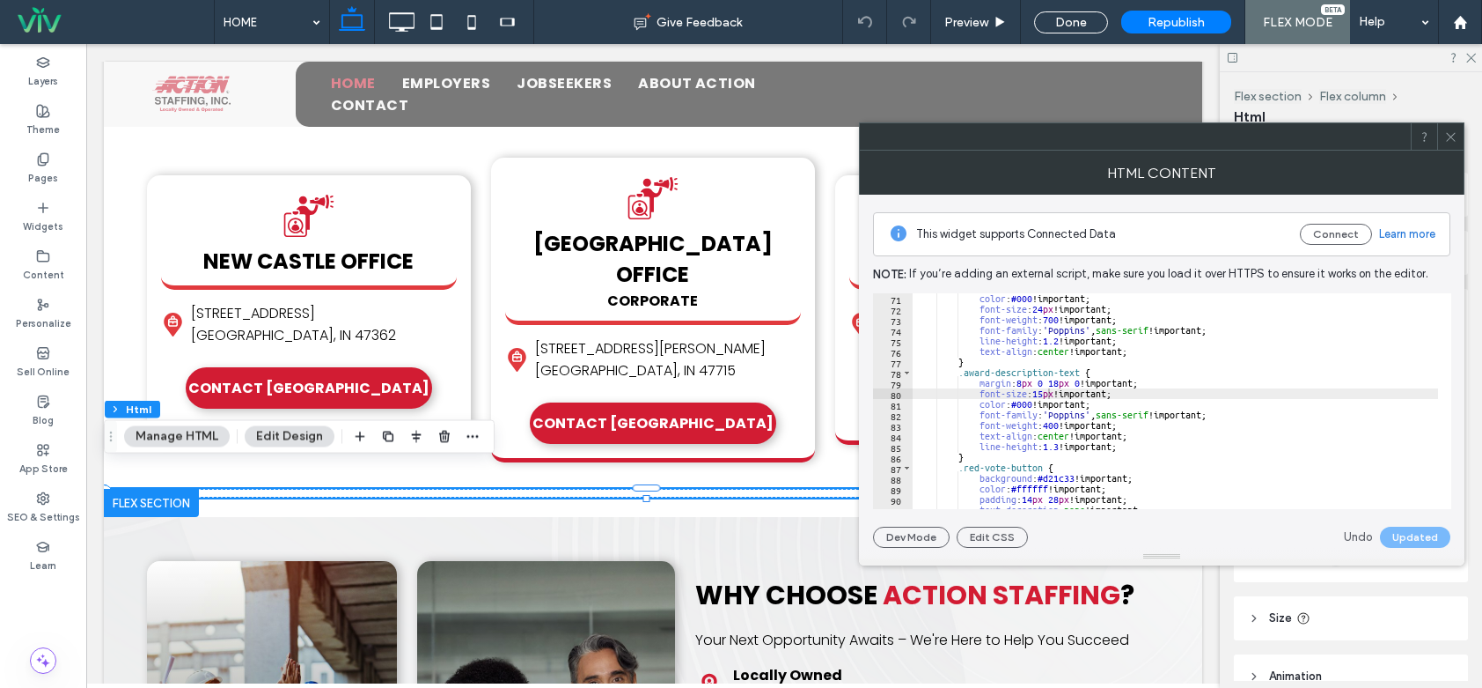
click at [1045, 391] on div "color : #000 !important; font-size : 24 px !important; font-weight : 700 !impor…" at bounding box center [1384, 405] width 942 height 224
click at [1053, 392] on div "color : #000 !important; font-size : 24 px !important; font-weight : 700 !impor…" at bounding box center [1384, 405] width 942 height 224
click at [1048, 391] on div "color : #000 !important; font-size : 24 px !important; font-weight : 700 !impor…" at bounding box center [1384, 405] width 942 height 224
type textarea "**********"
click at [1421, 538] on button "Update" at bounding box center [1418, 536] width 63 height 21
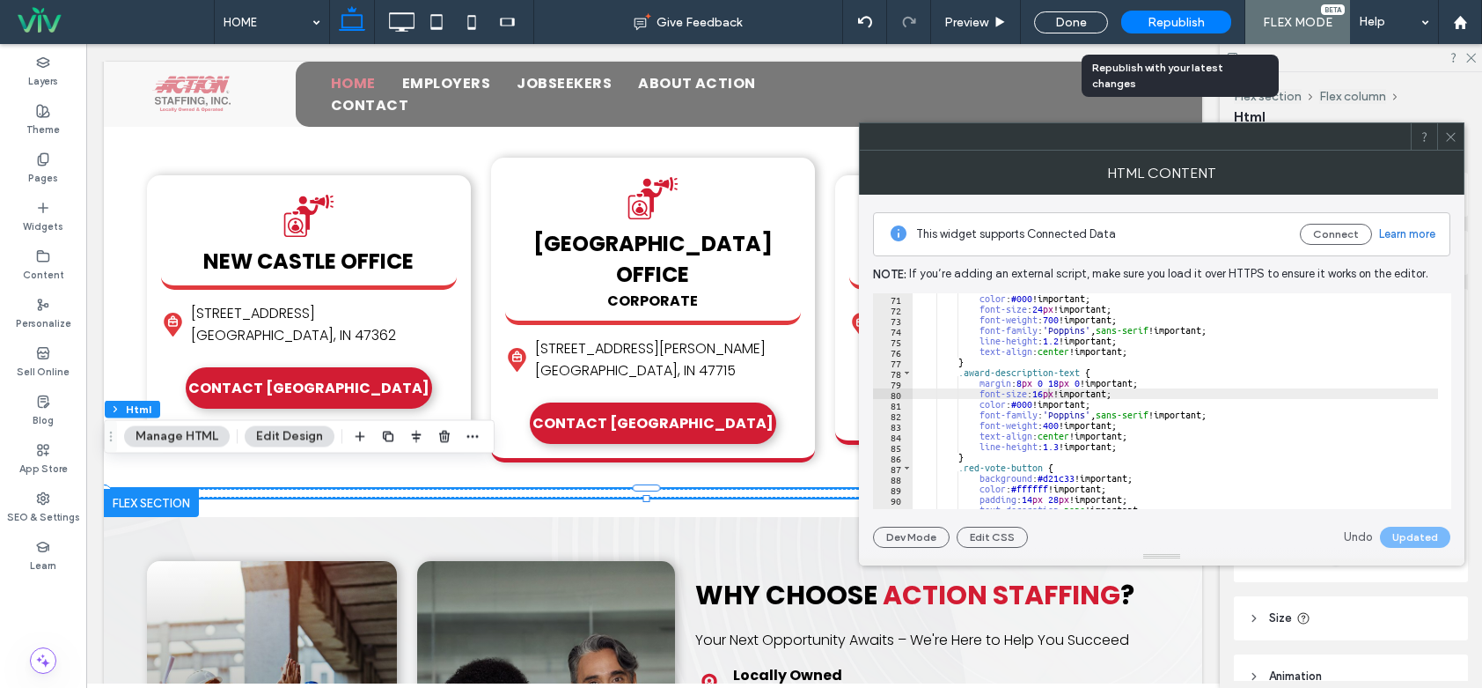
click at [1188, 21] on span "Republish" at bounding box center [1176, 22] width 57 height 15
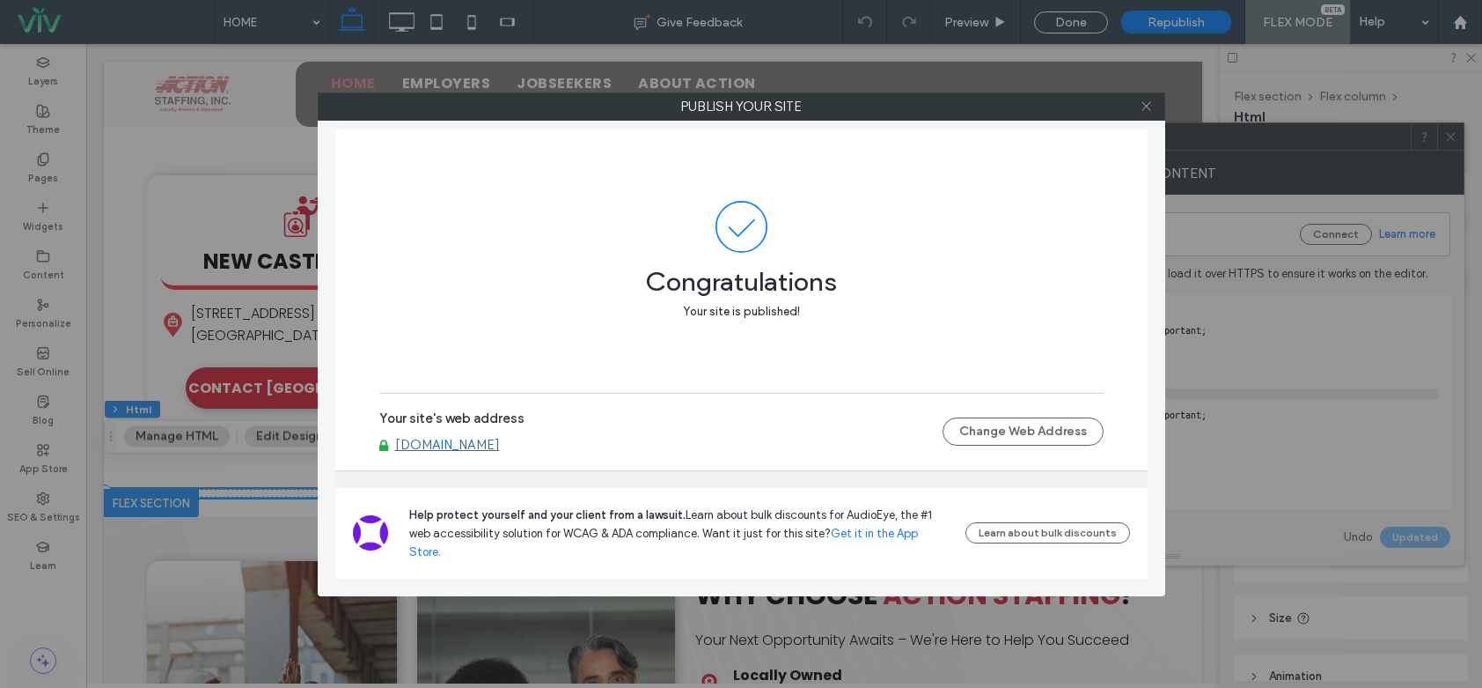
click at [1144, 108] on use at bounding box center [1146, 106] width 9 height 9
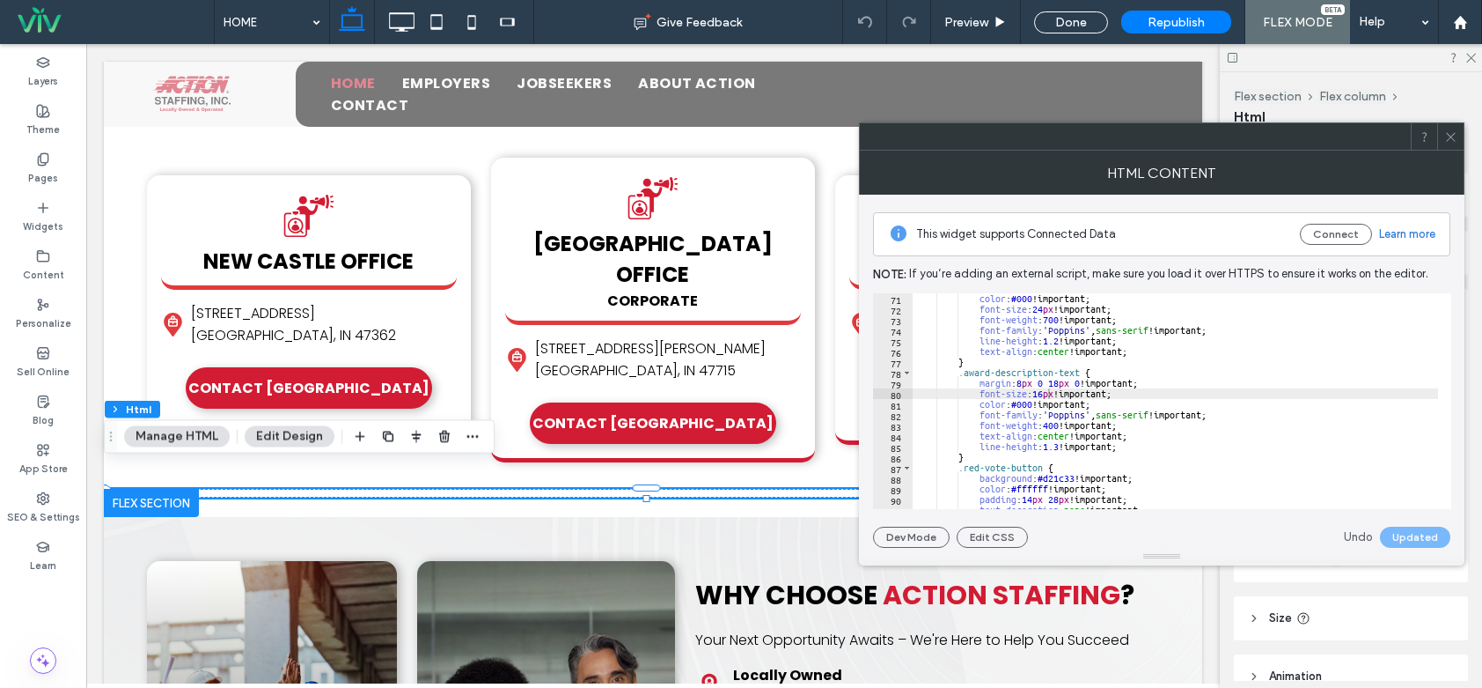
click at [1452, 142] on icon at bounding box center [1451, 136] width 13 height 13
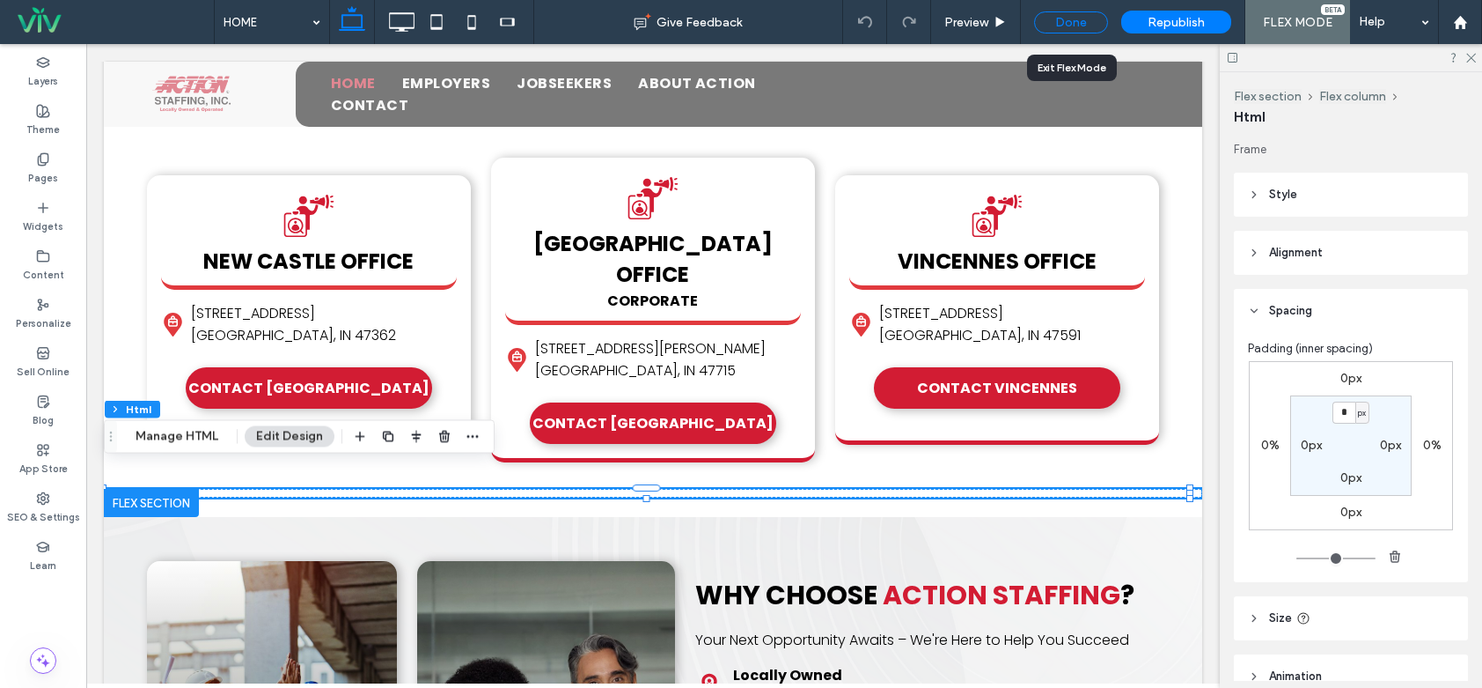
click at [1075, 26] on div "Done" at bounding box center [1071, 22] width 74 height 22
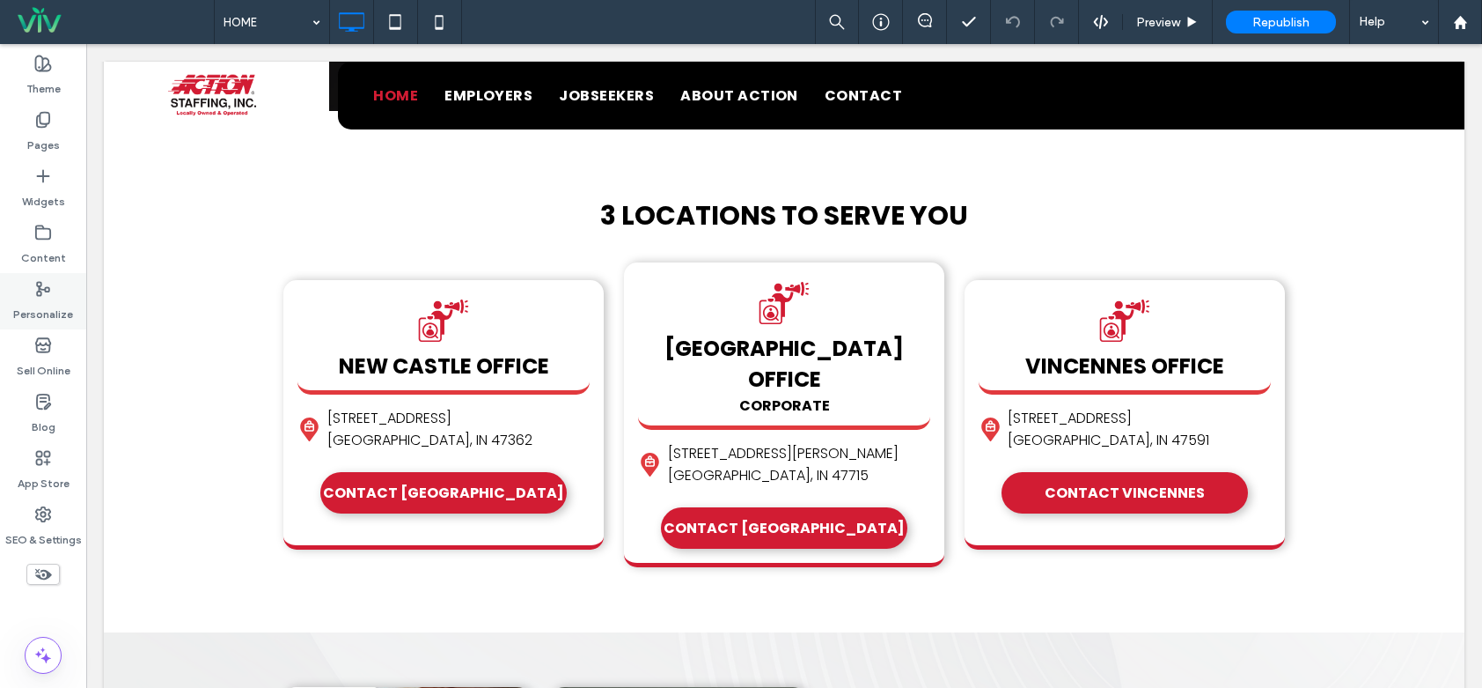
click at [56, 282] on div "Personalize" at bounding box center [43, 301] width 86 height 56
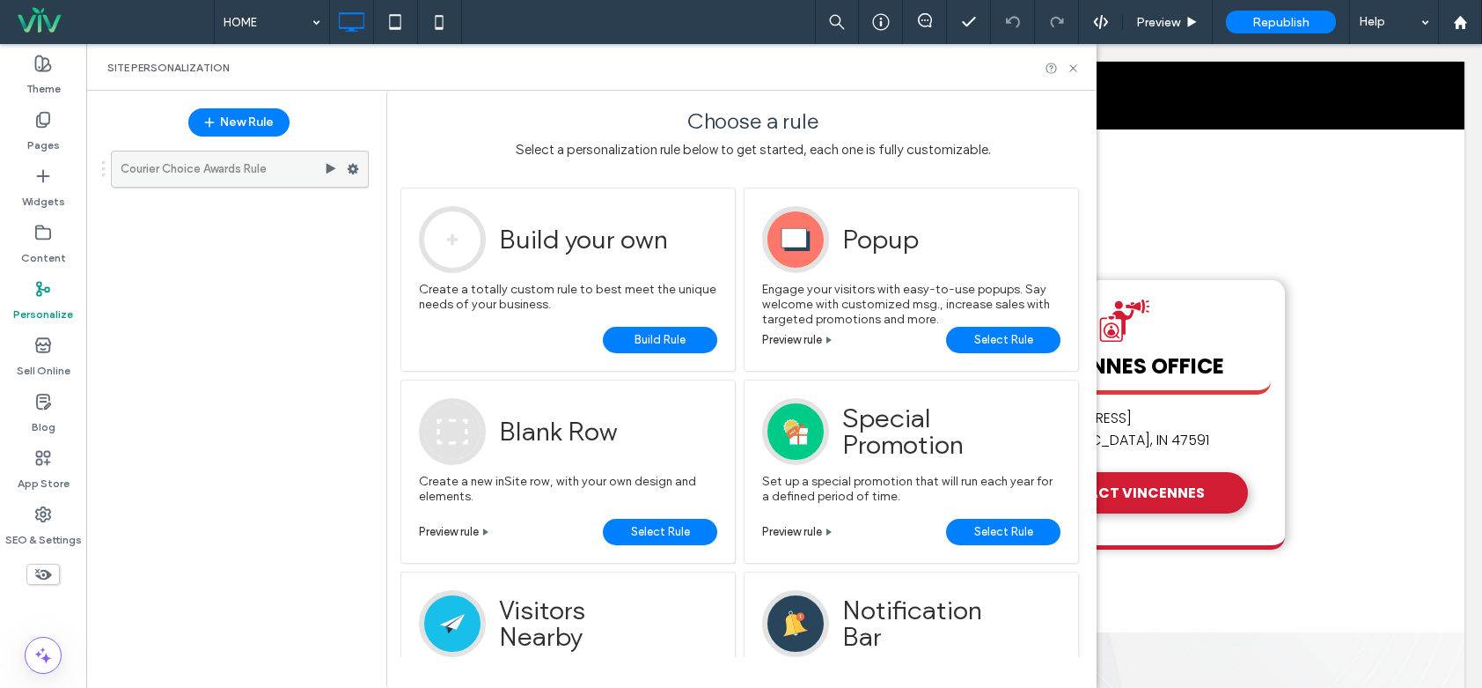
click at [354, 162] on span at bounding box center [353, 169] width 12 height 26
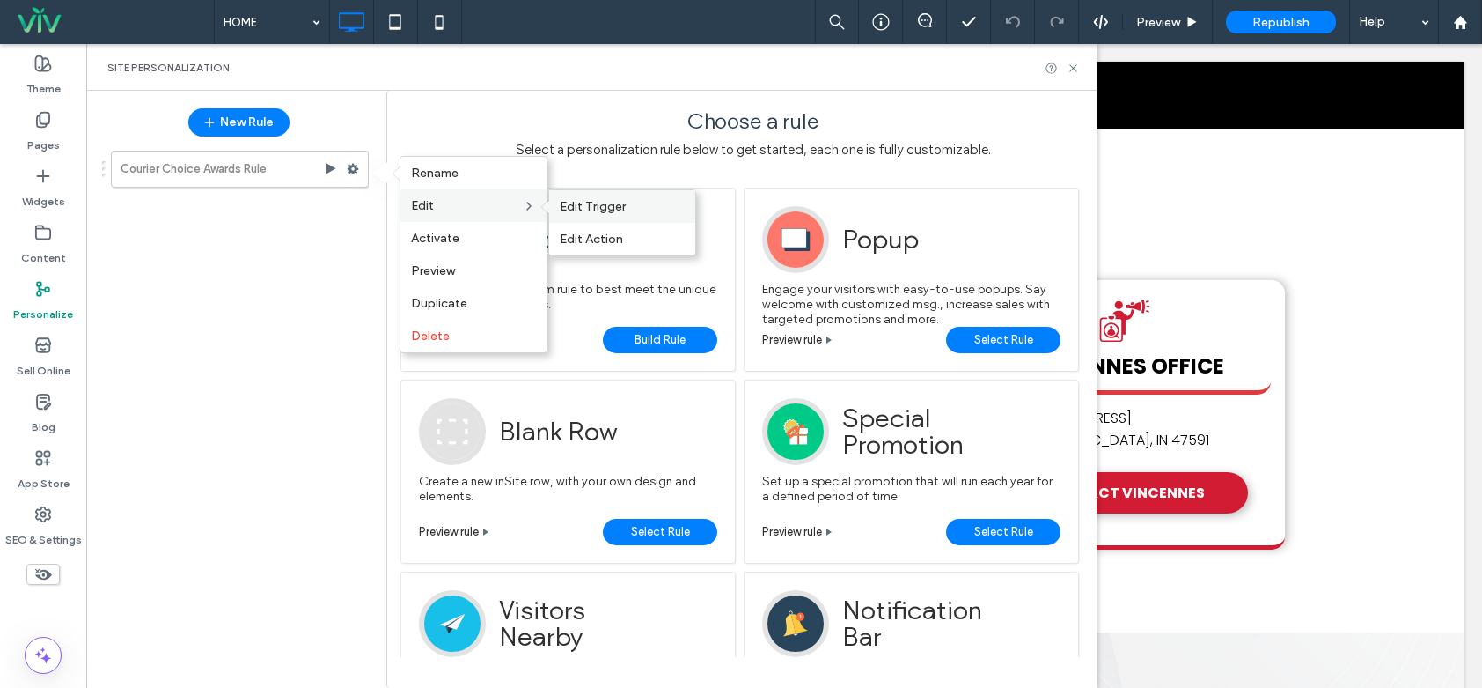
click at [566, 202] on span "Edit Trigger" at bounding box center [593, 206] width 66 height 15
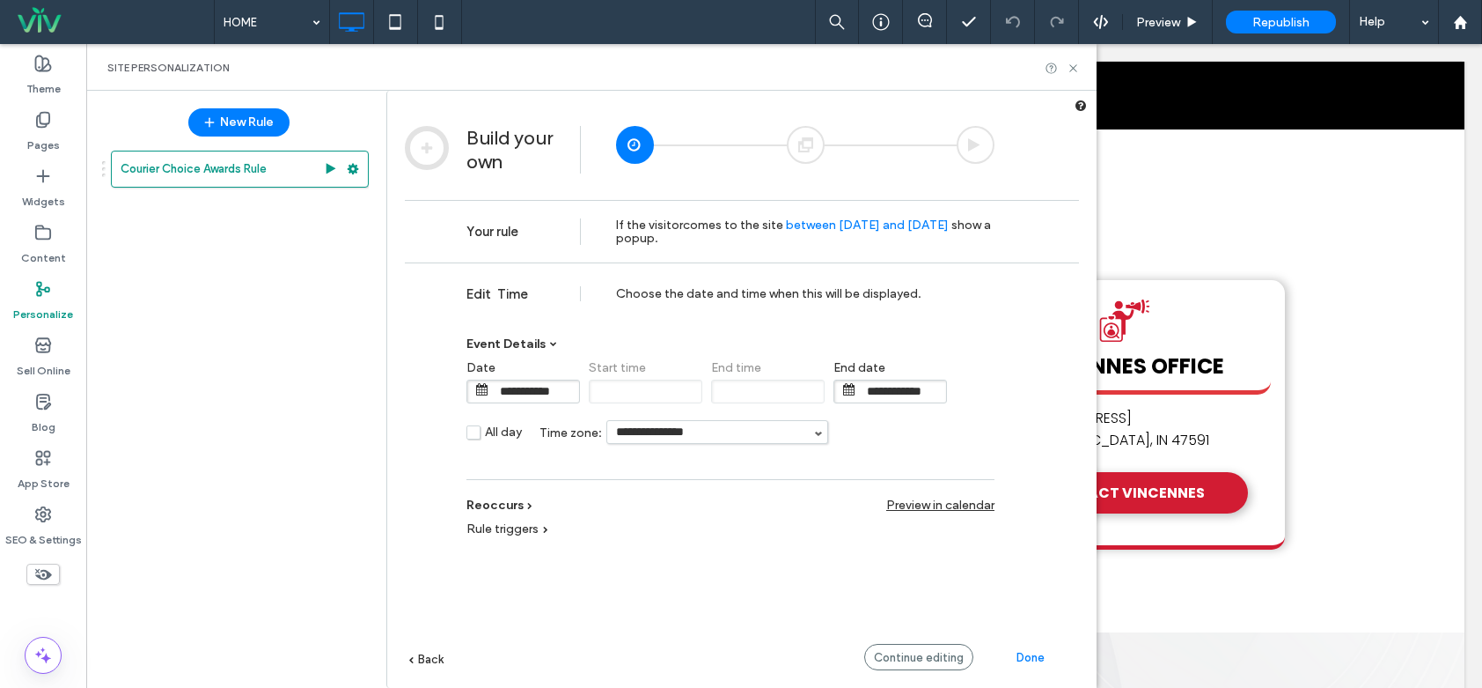
click at [754, 616] on div "**********" at bounding box center [742, 501] width 674 height 478
click at [541, 534] on div "Rule triggers" at bounding box center [508, 528] width 82 height 15
click at [520, 504] on div "**********" at bounding box center [731, 495] width 528 height 33
click at [523, 504] on div "**********" at bounding box center [731, 495] width 528 height 33
click at [666, 501] on div "**********" at bounding box center [731, 495] width 528 height 33
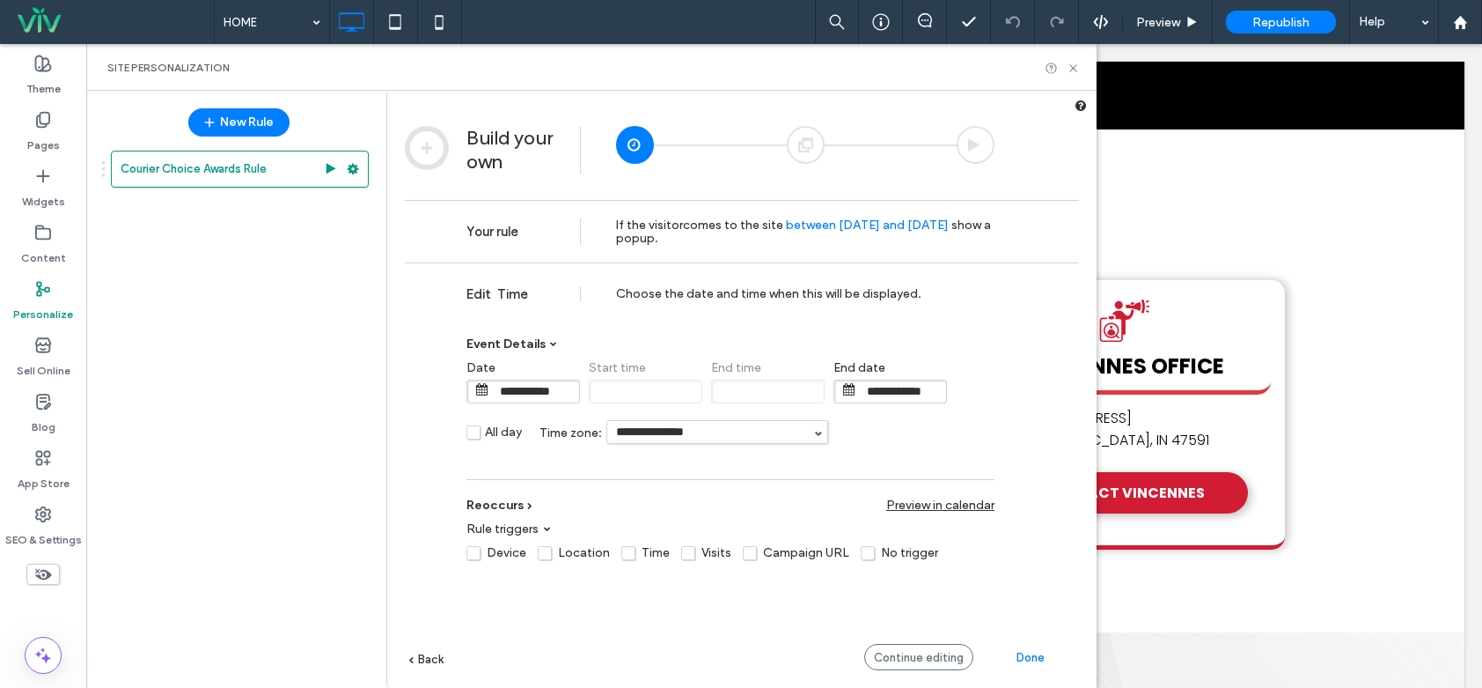
click at [886, 399] on input "**********" at bounding box center [902, 391] width 88 height 22
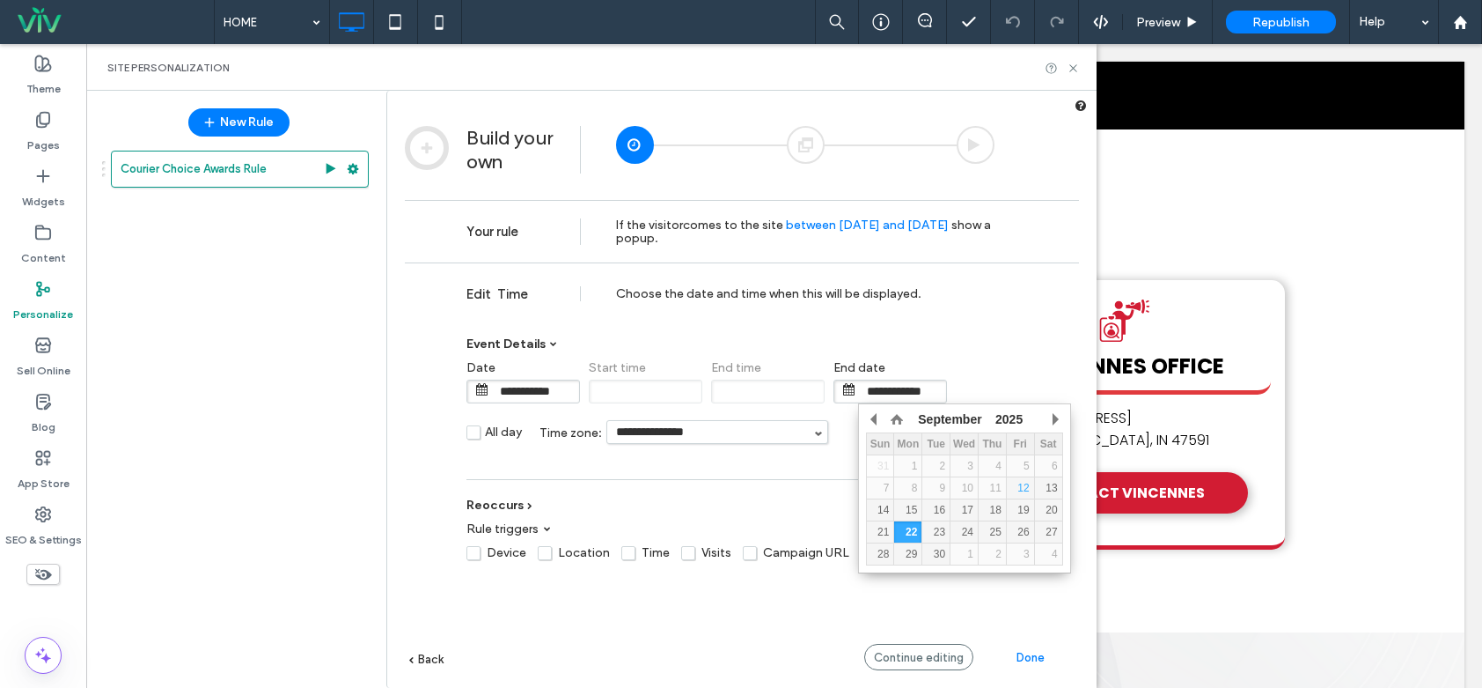
click at [1010, 608] on div "**********" at bounding box center [742, 501] width 674 height 478
click at [1008, 610] on div "**********" at bounding box center [742, 501] width 674 height 478
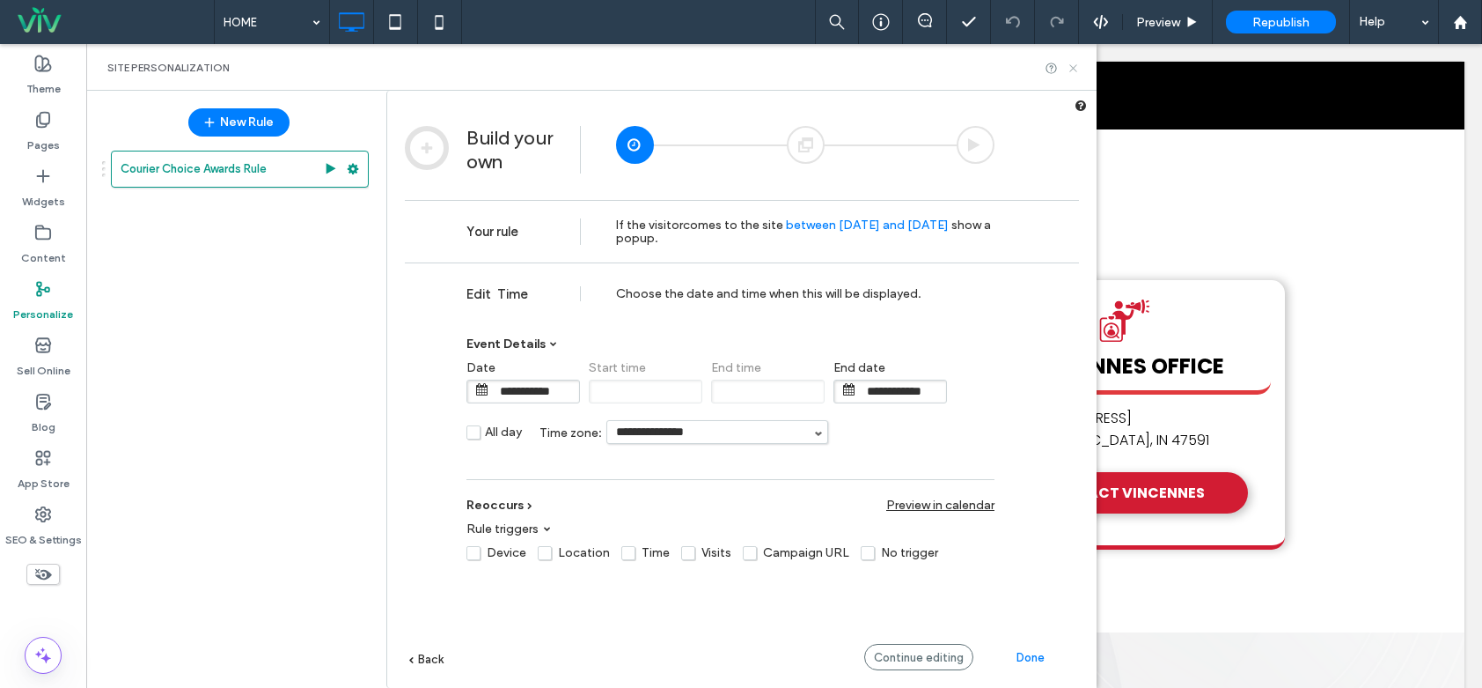
drag, startPoint x: 989, startPoint y: 24, endPoint x: 1075, endPoint y: 68, distance: 96.9
click at [1075, 68] on icon at bounding box center [1073, 68] width 13 height 13
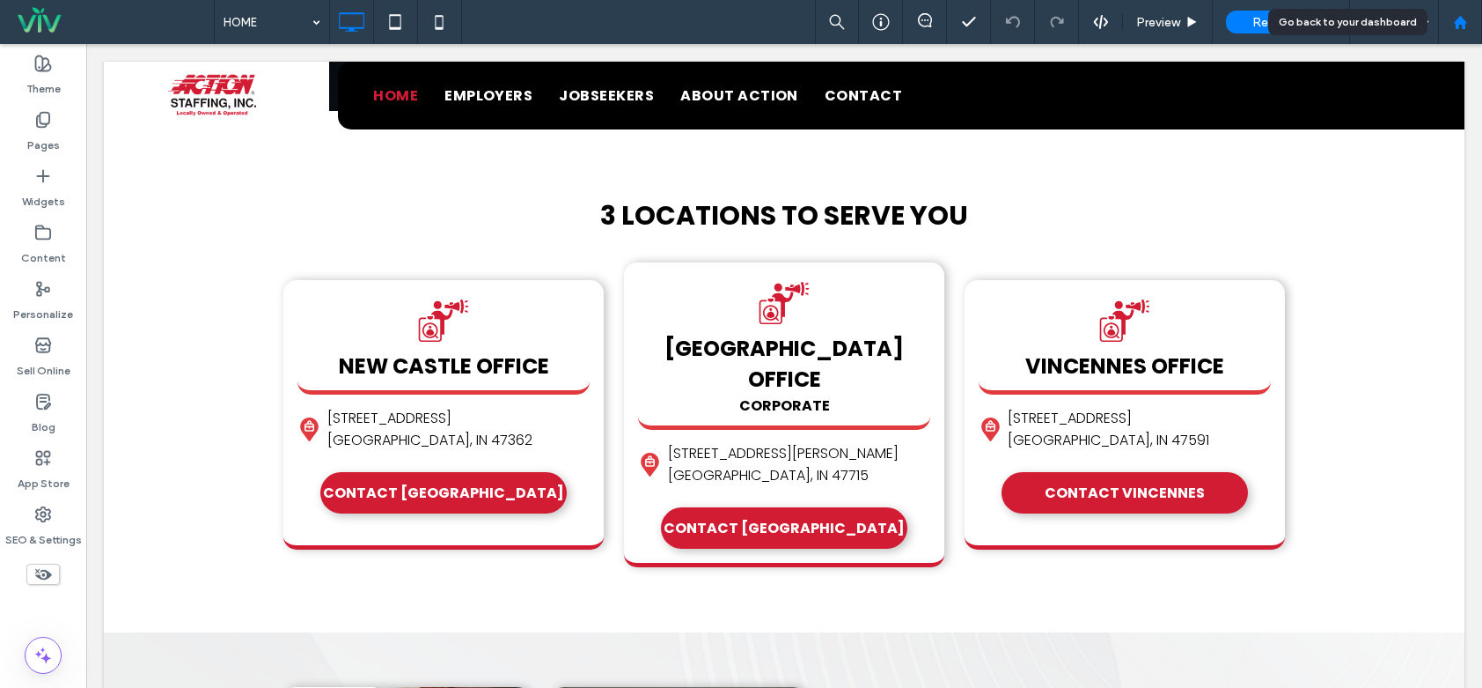
click at [1455, 24] on icon at bounding box center [1460, 22] width 15 height 15
